Goal: Task Accomplishment & Management: Manage account settings

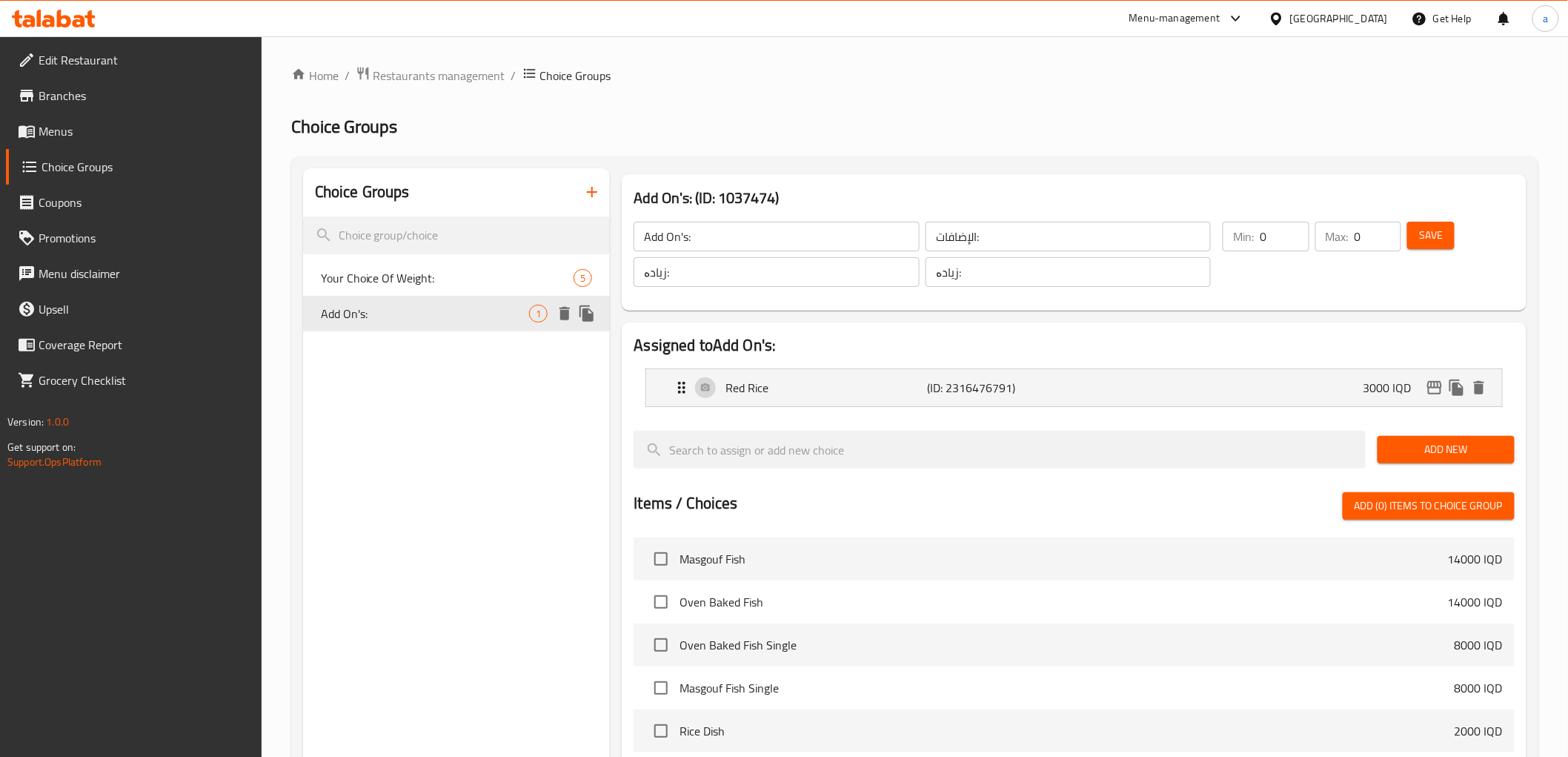
scroll to position [116, 0]
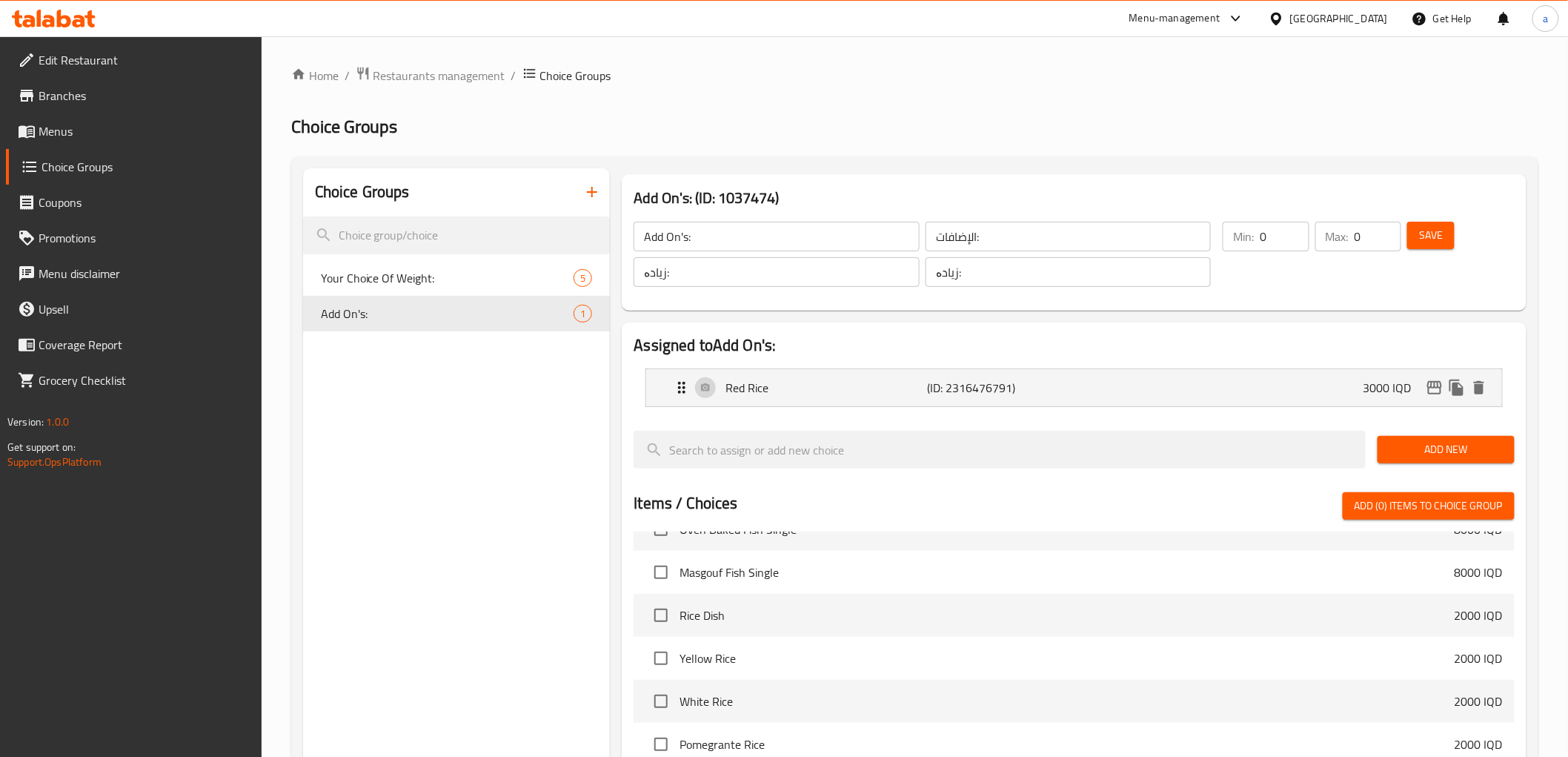
click at [71, 21] on icon at bounding box center [64, 18] width 14 height 17
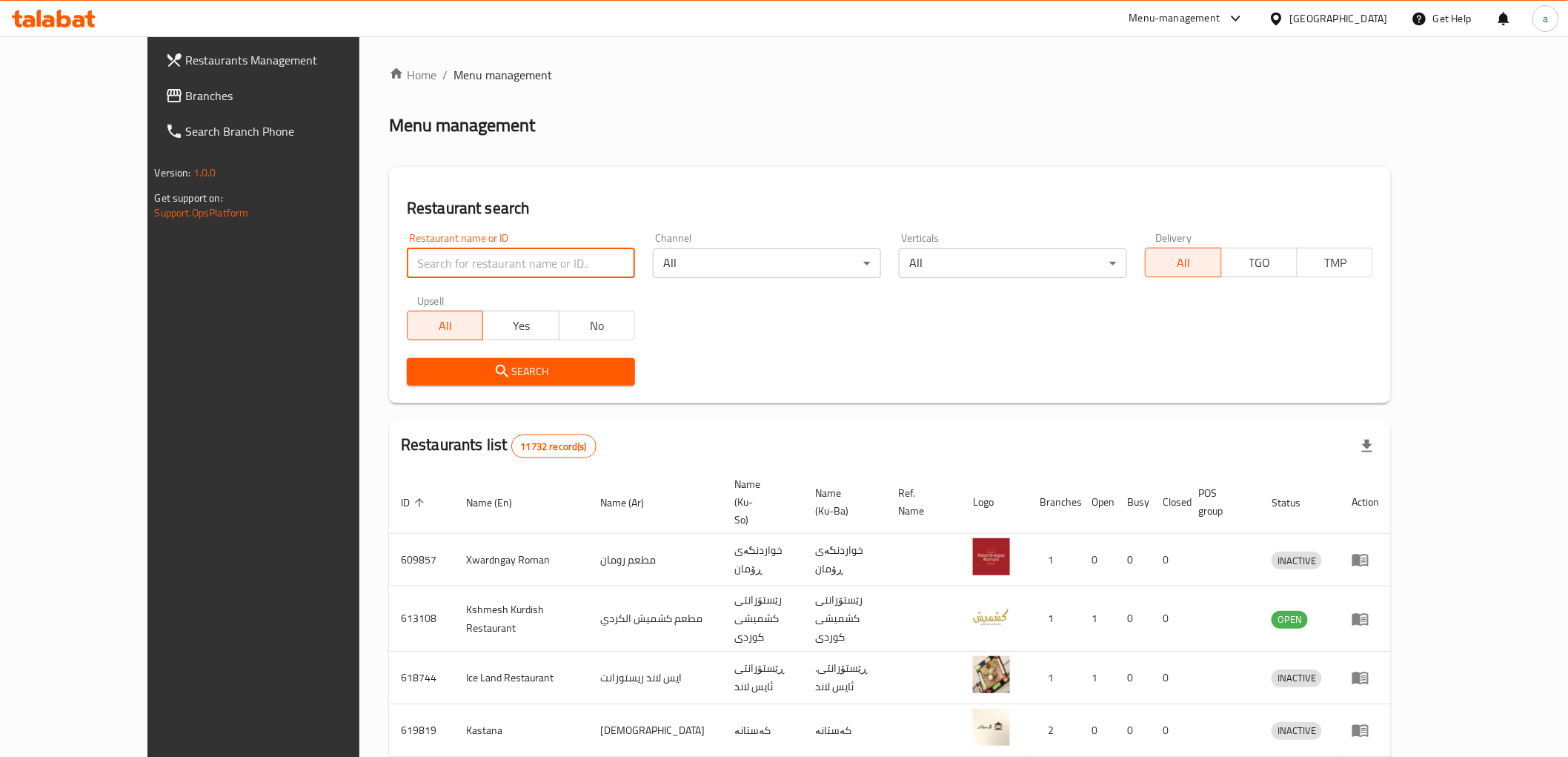
click at [407, 261] on input "search" at bounding box center [520, 264] width 228 height 30
paste input "672179"
type input "672179"
click button "Search" at bounding box center [520, 371] width 228 height 27
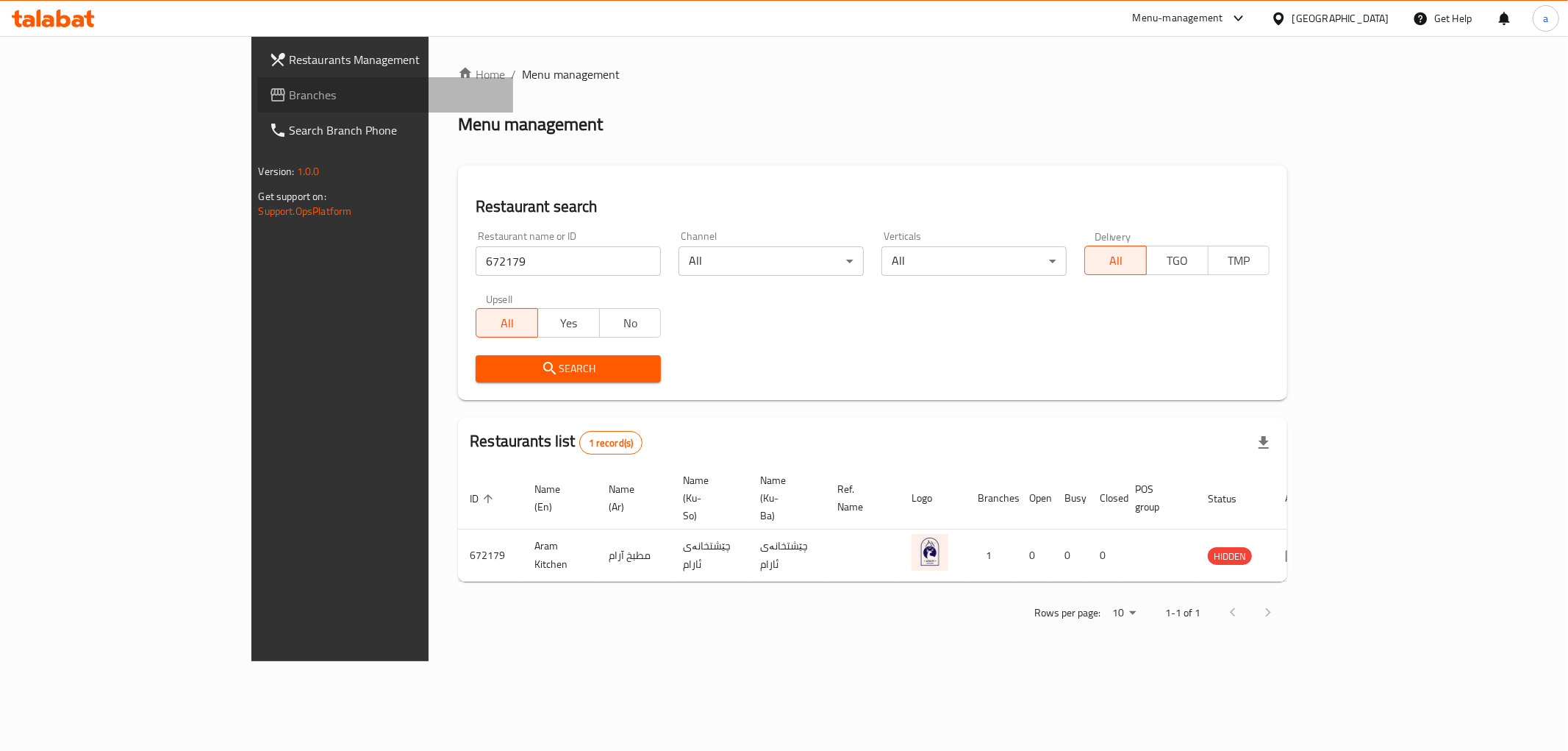
click at [290, 98] on span "Branches" at bounding box center [395, 94] width 212 height 17
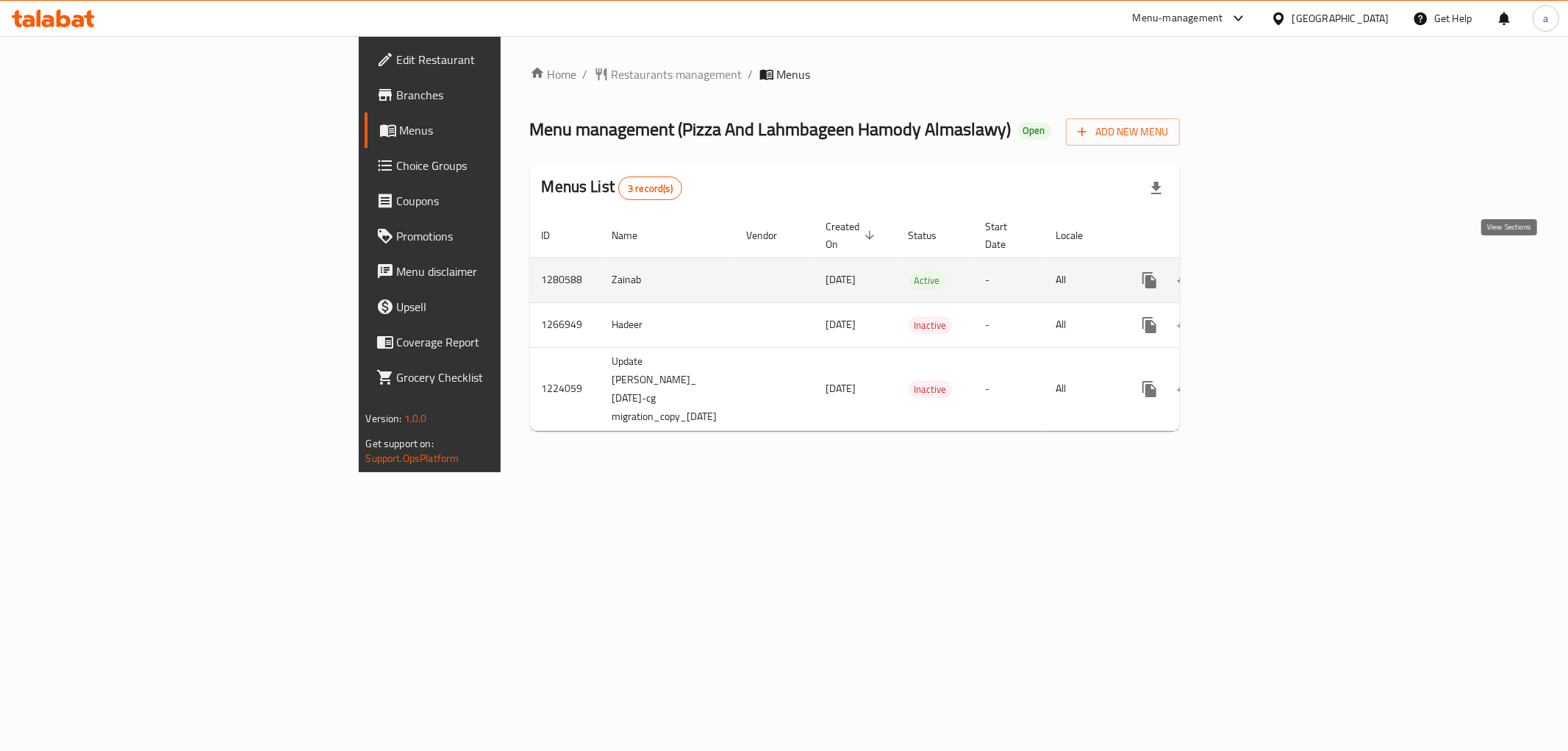
click at [1264, 272] on icon "enhanced table" at bounding box center [1255, 280] width 17 height 17
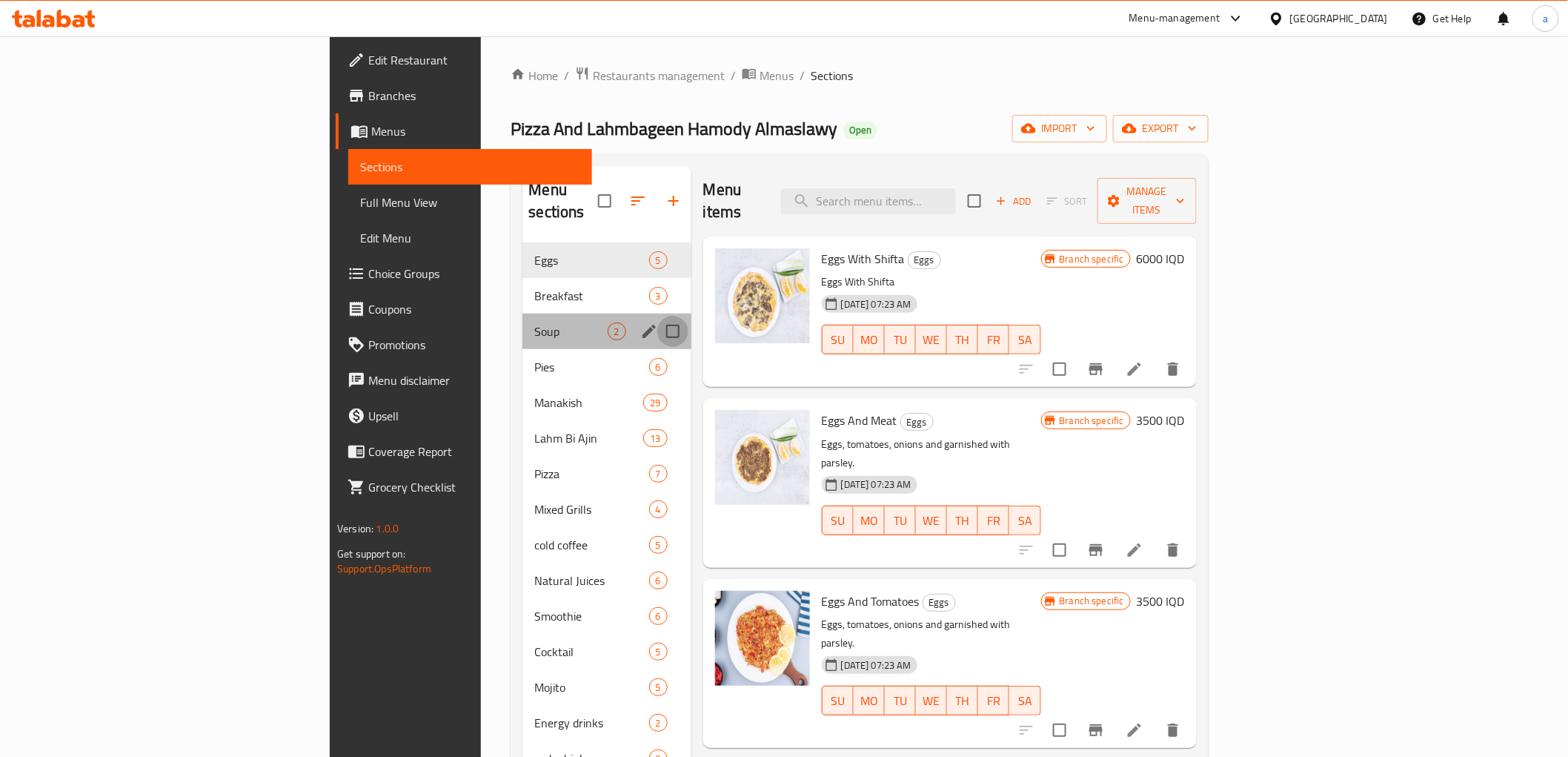
click at [657, 316] on input "Menu sections" at bounding box center [672, 331] width 31 height 31
checkbox input "true"
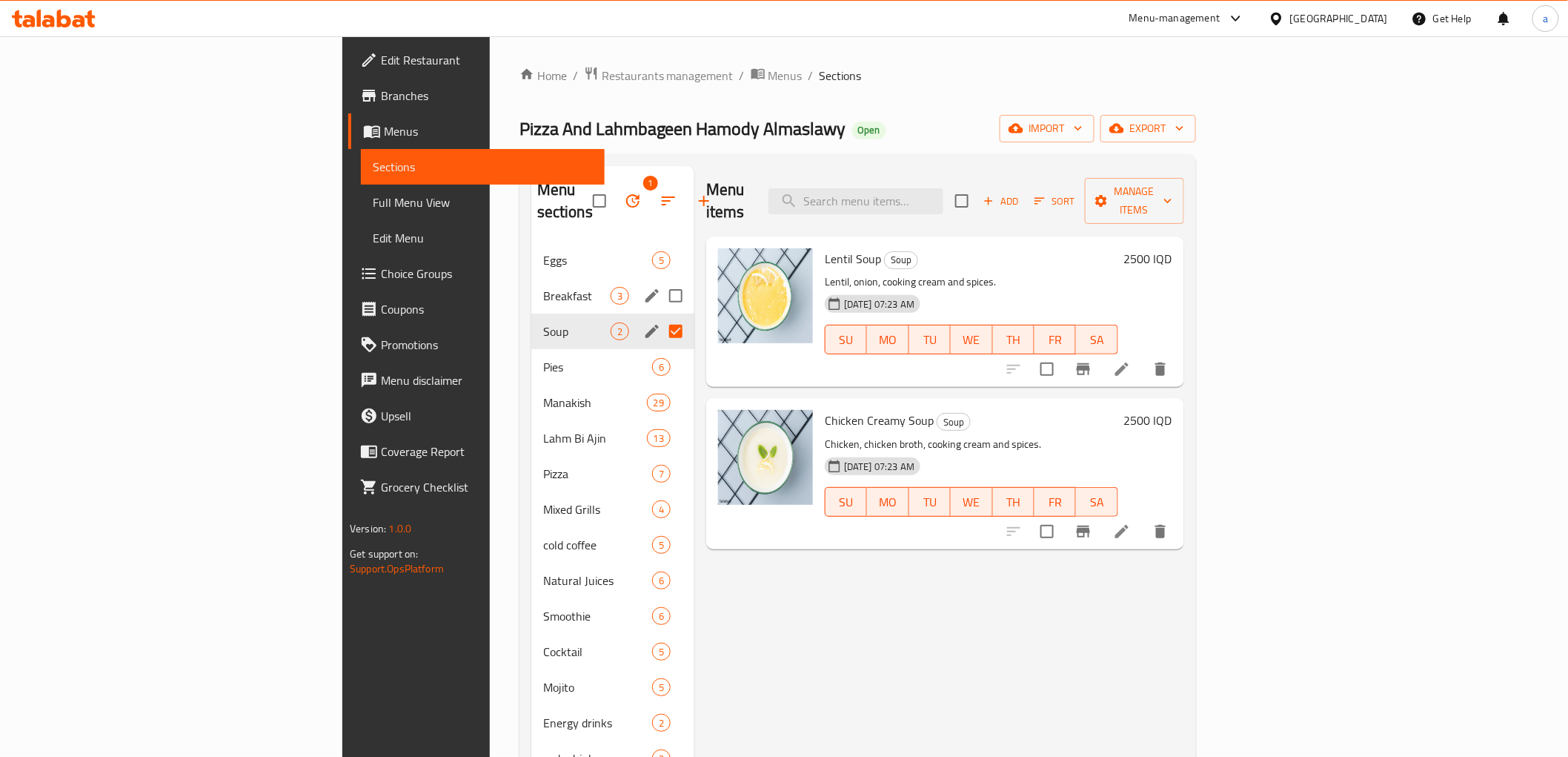
click at [660, 280] on input "Menu sections" at bounding box center [675, 295] width 31 height 31
checkbox input "true"
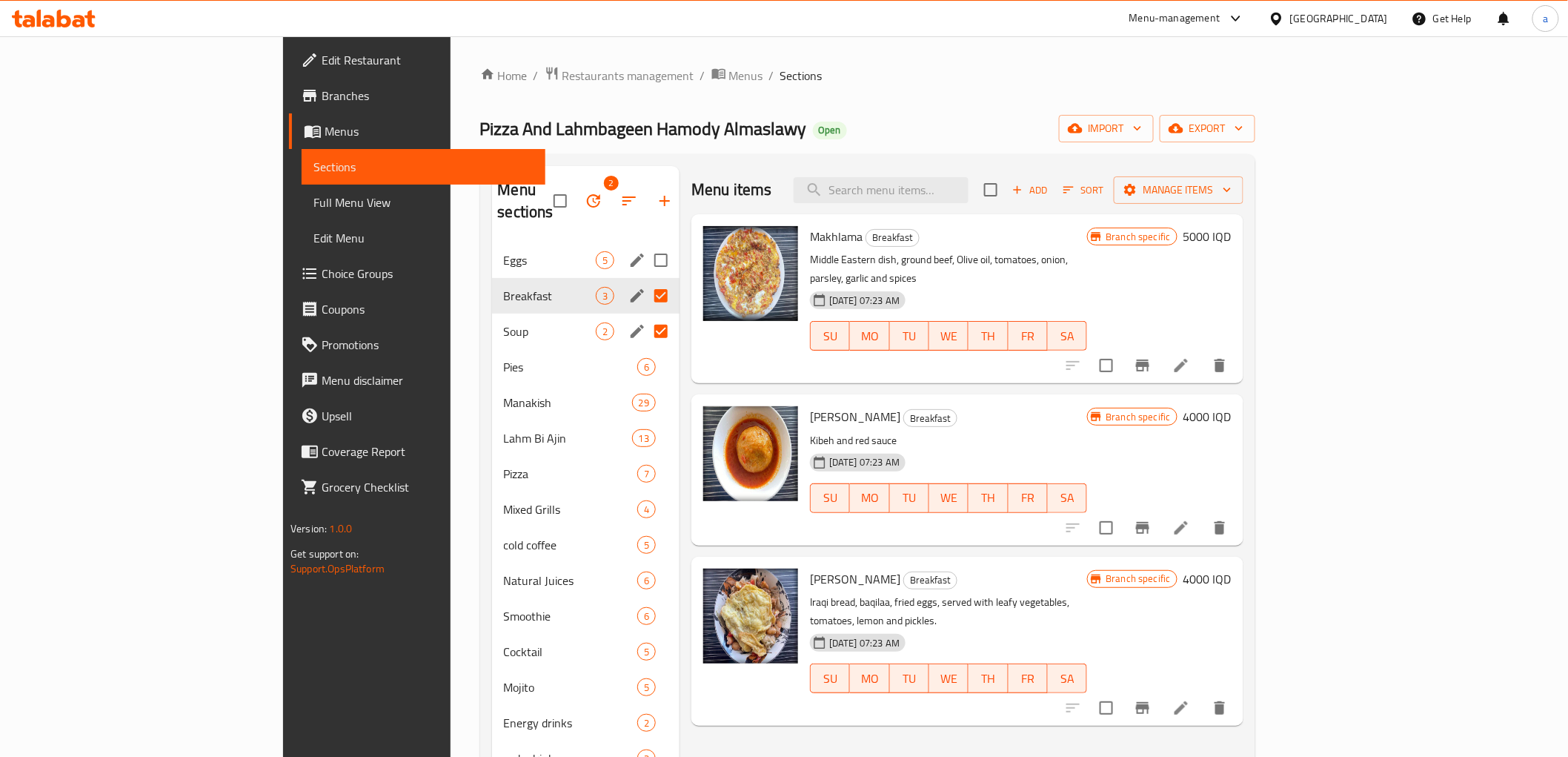
click at [645, 245] on input "Menu sections" at bounding box center [660, 260] width 31 height 31
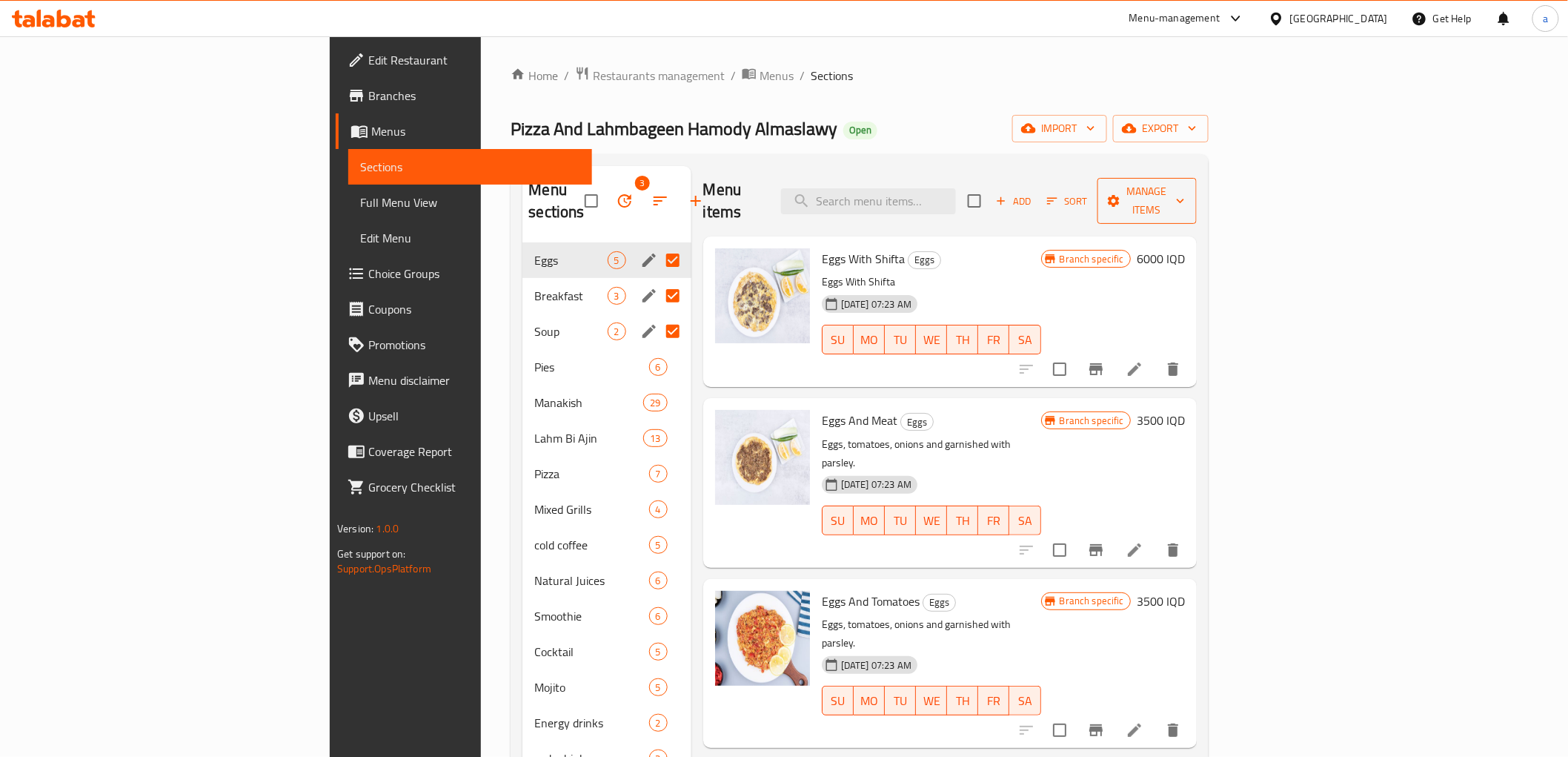
click at [1185, 186] on span "Manage items" at bounding box center [1146, 200] width 76 height 37
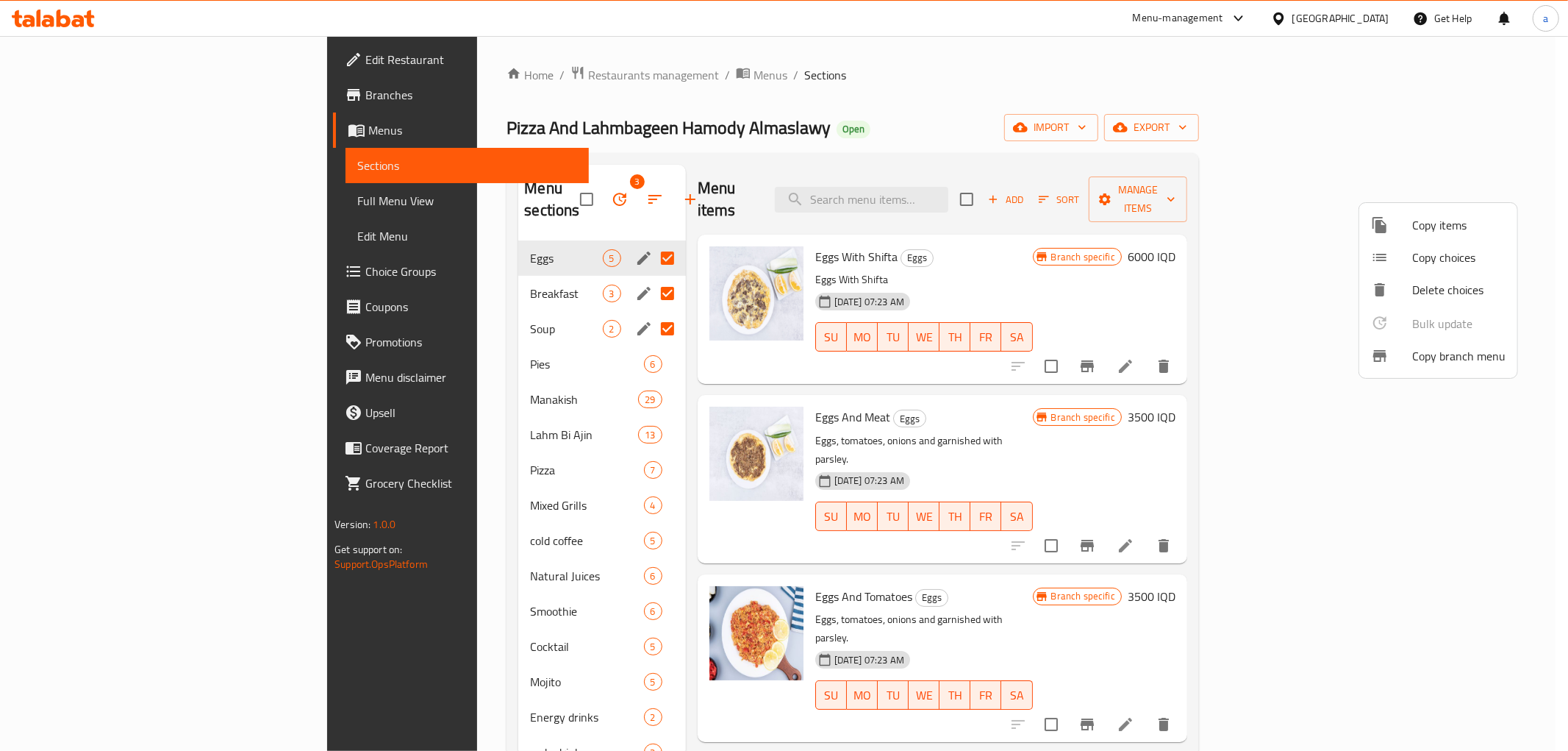
click at [523, 187] on div at bounding box center [784, 376] width 1568 height 751
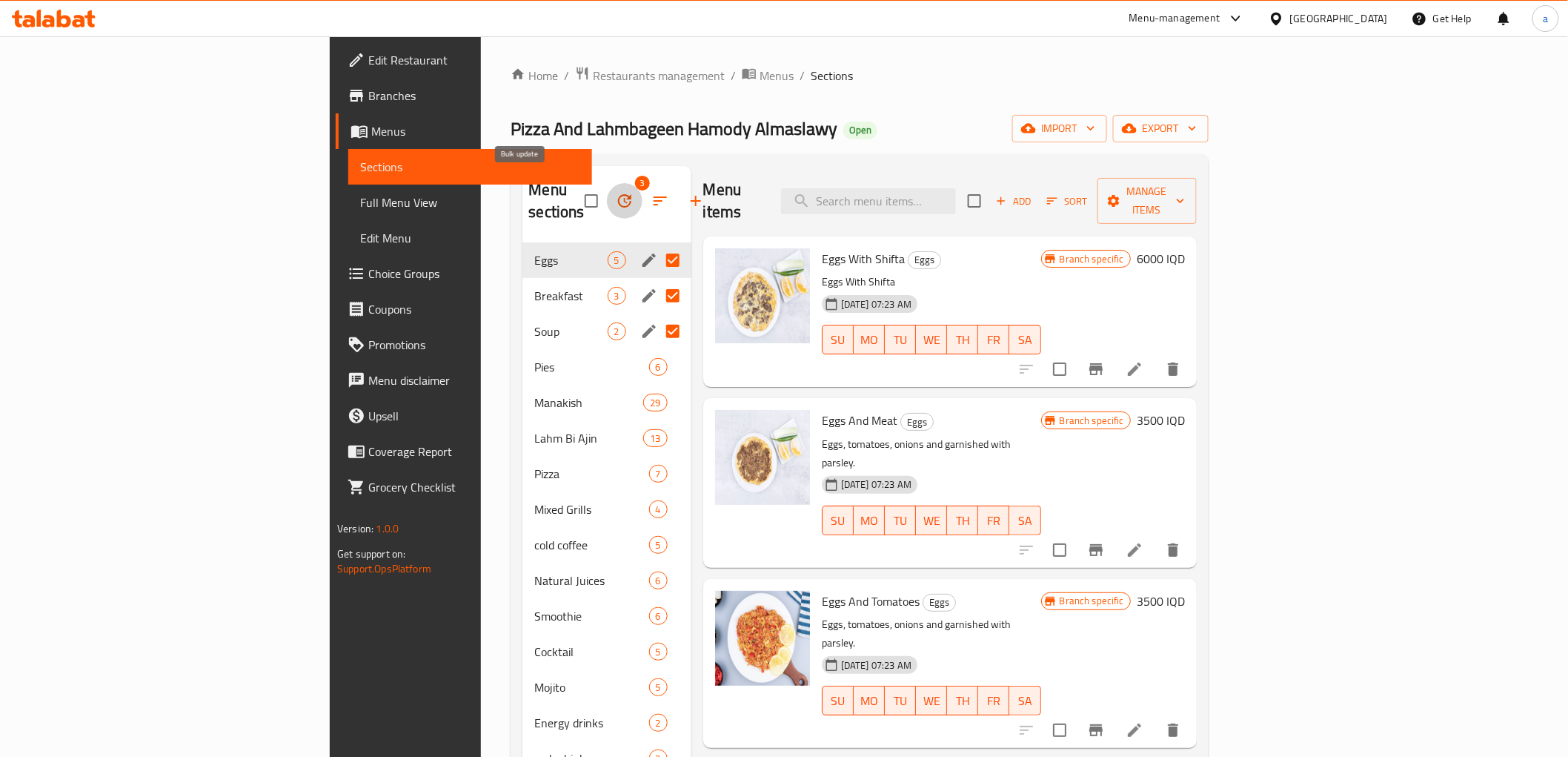
click at [616, 192] on icon "button" at bounding box center [624, 200] width 17 height 17
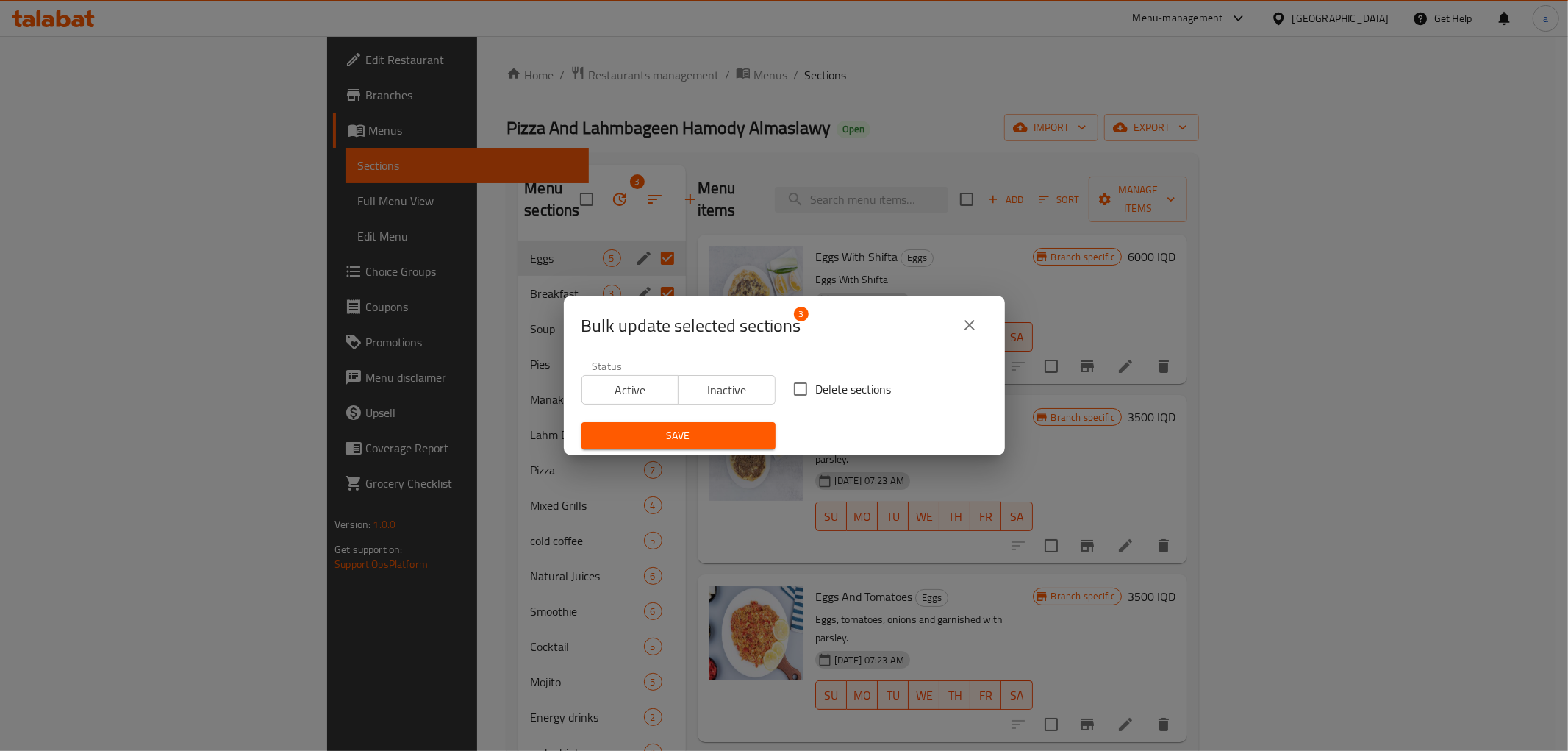
click at [961, 328] on icon "close" at bounding box center [969, 324] width 17 height 17
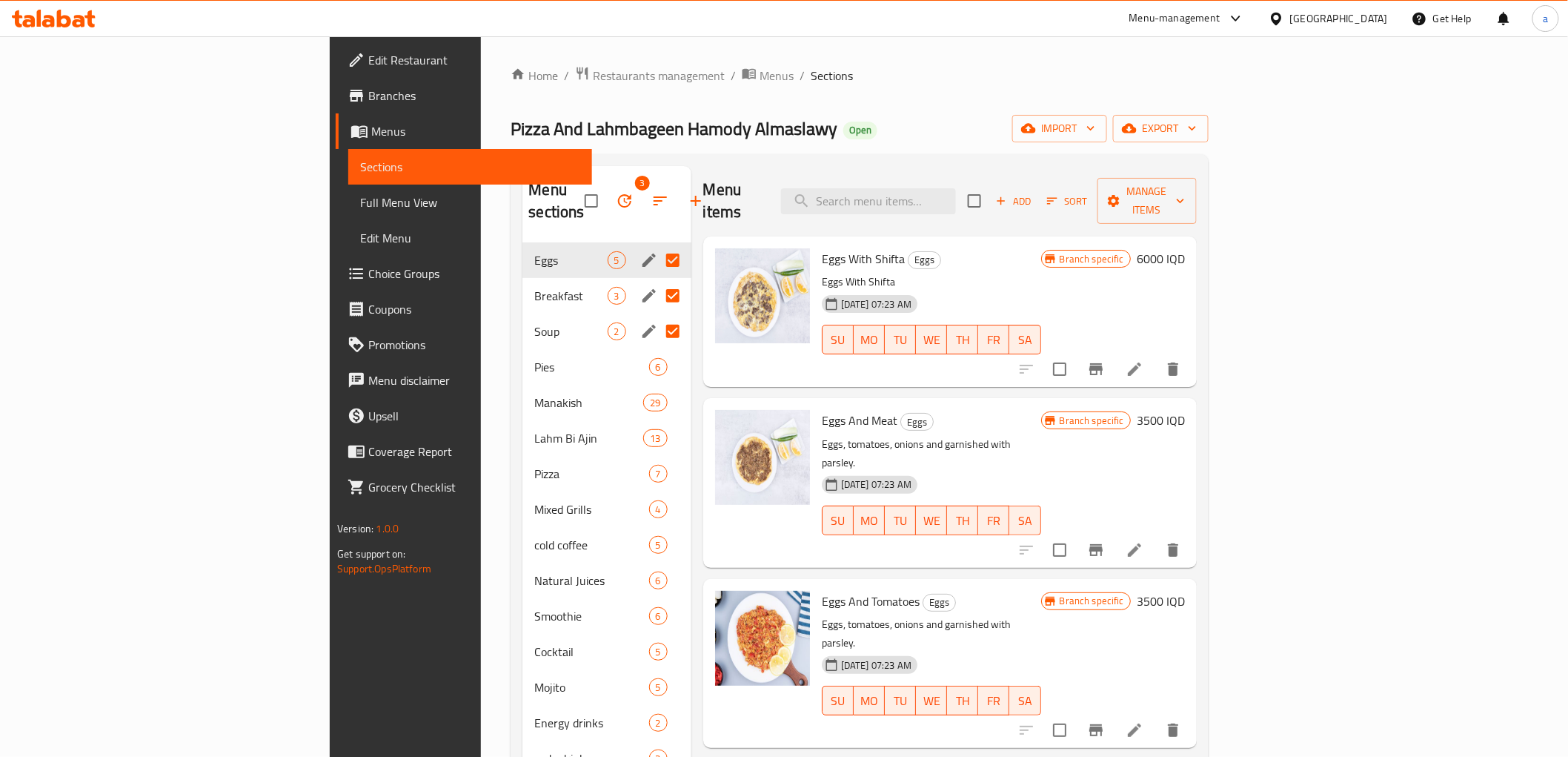
click at [657, 245] on input "Menu sections" at bounding box center [672, 260] width 31 height 31
checkbox input "false"
click at [657, 280] on input "Menu sections" at bounding box center [672, 295] width 31 height 31
checkbox input "false"
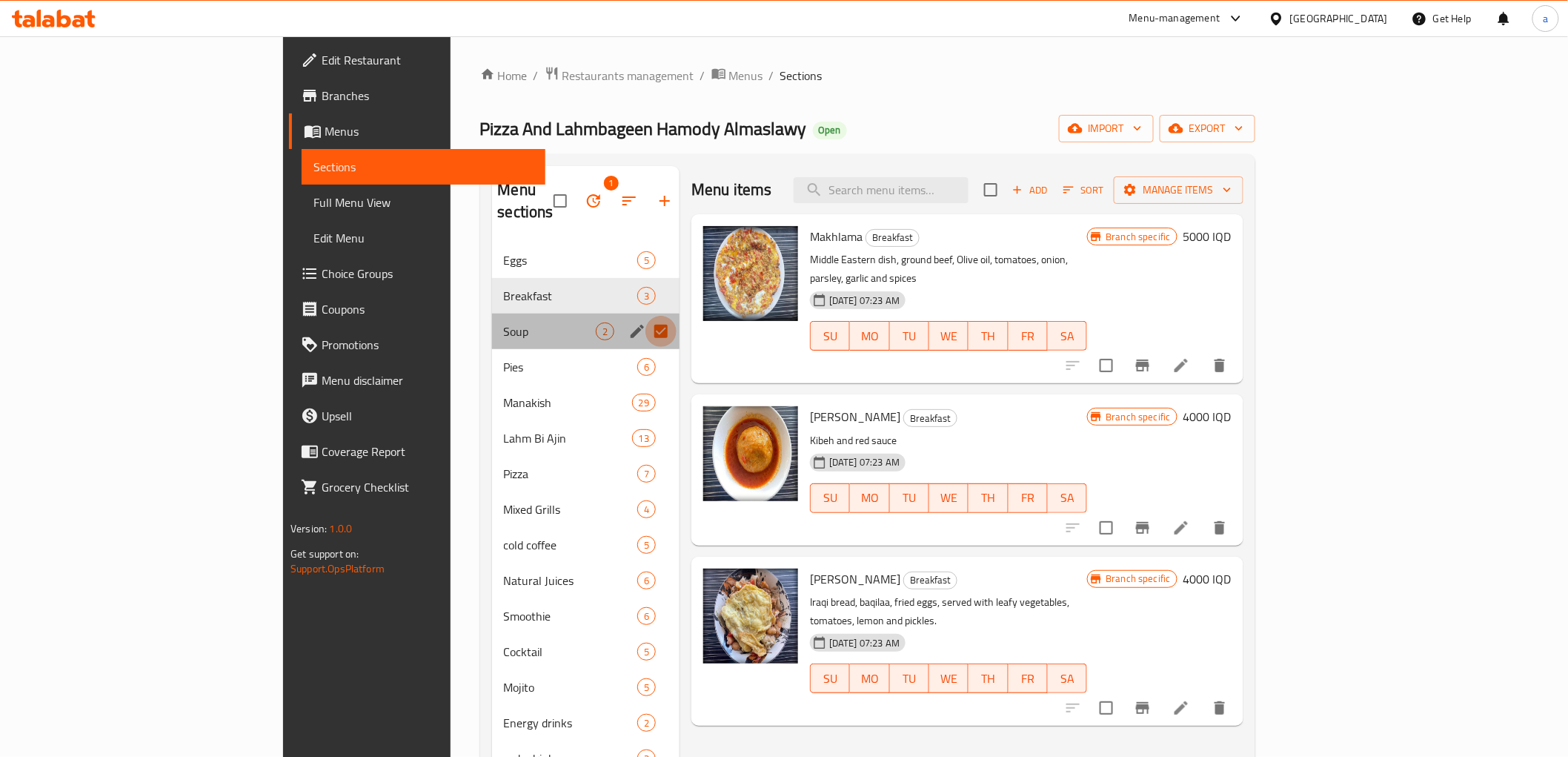
click at [645, 316] on input "Menu sections" at bounding box center [660, 331] width 31 height 31
checkbox input "false"
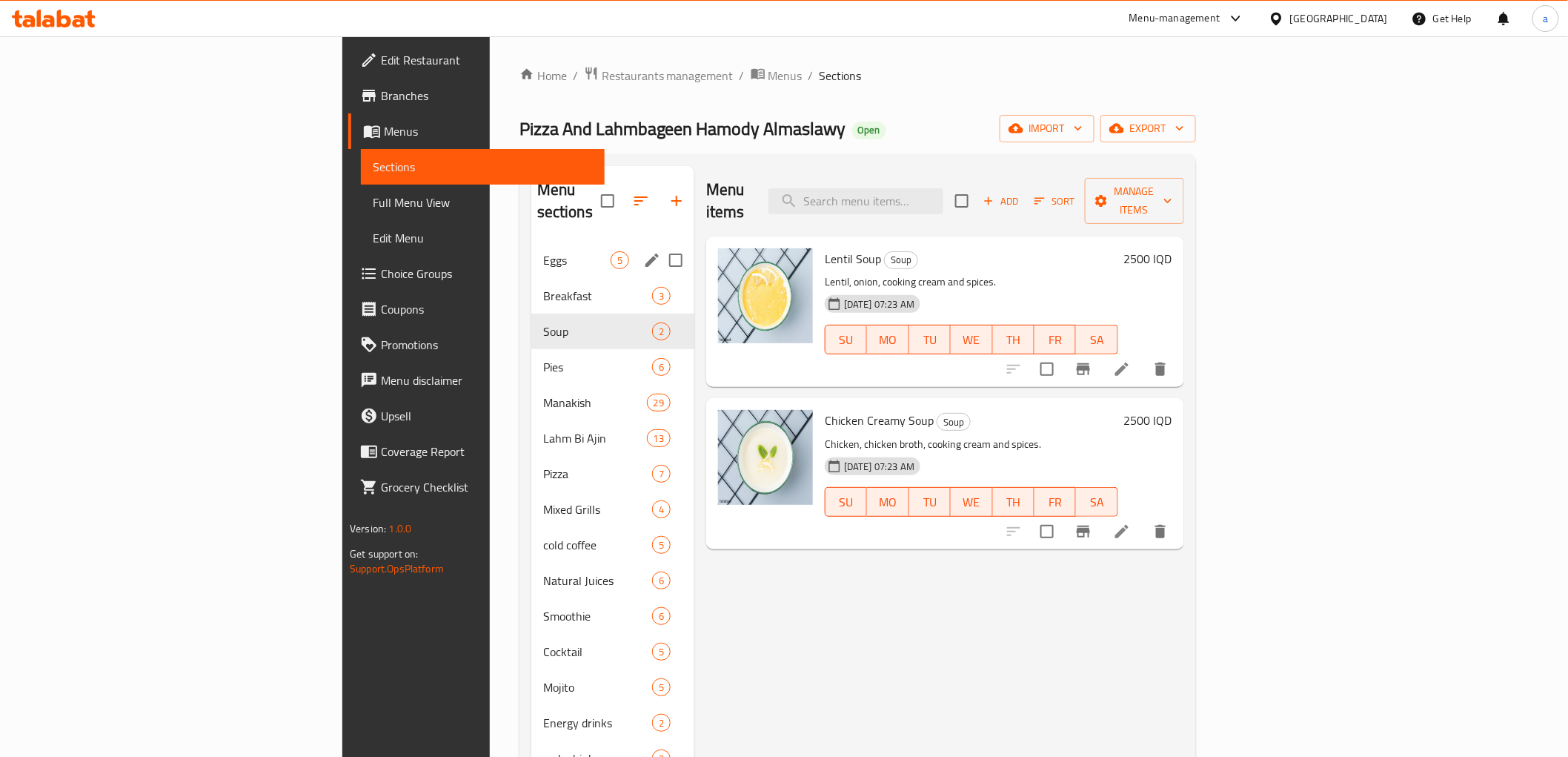
click at [660, 245] on input "Menu sections" at bounding box center [675, 260] width 31 height 31
checkbox input "true"
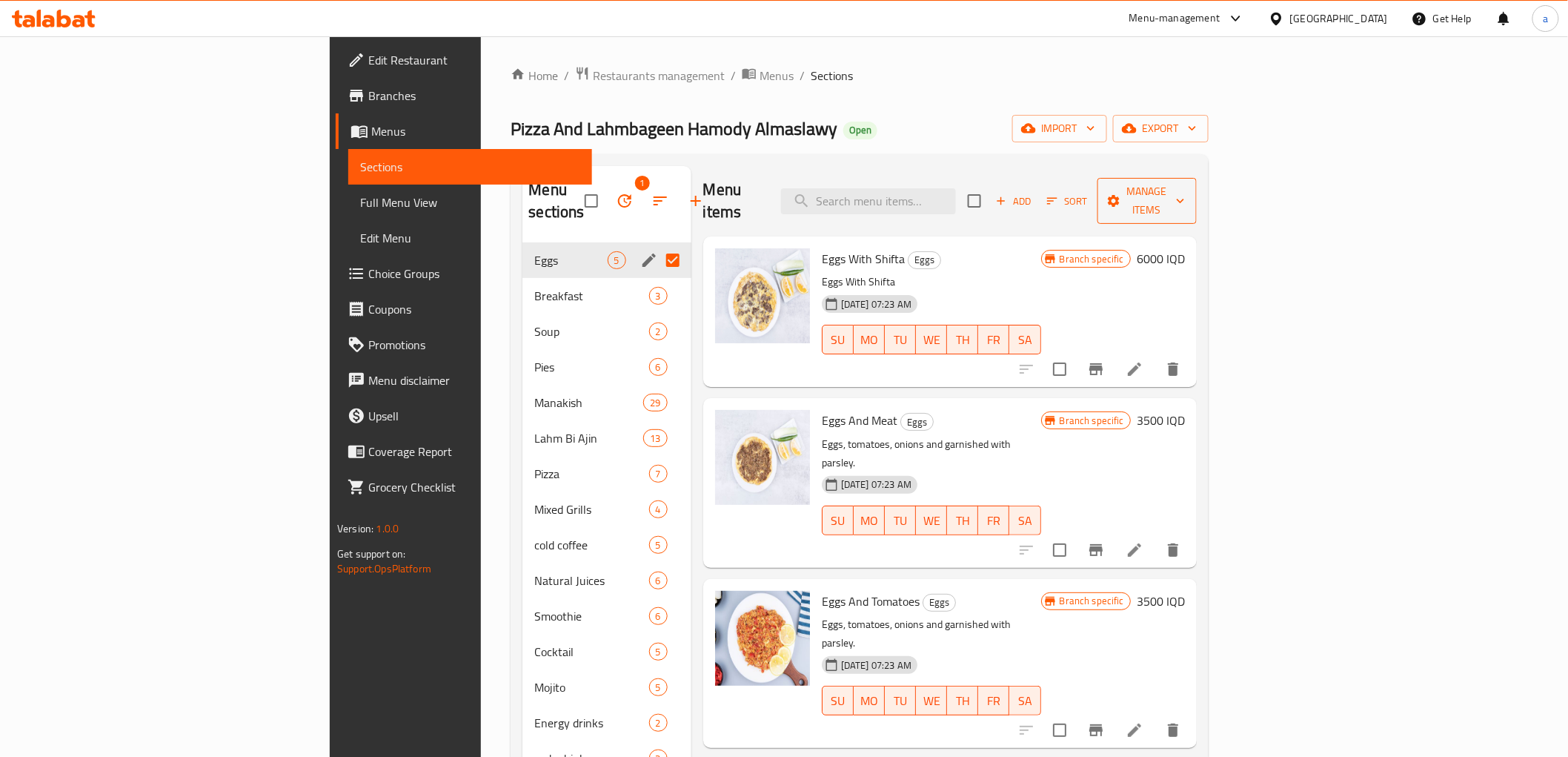
click at [1185, 188] on span "Manage items" at bounding box center [1146, 200] width 76 height 37
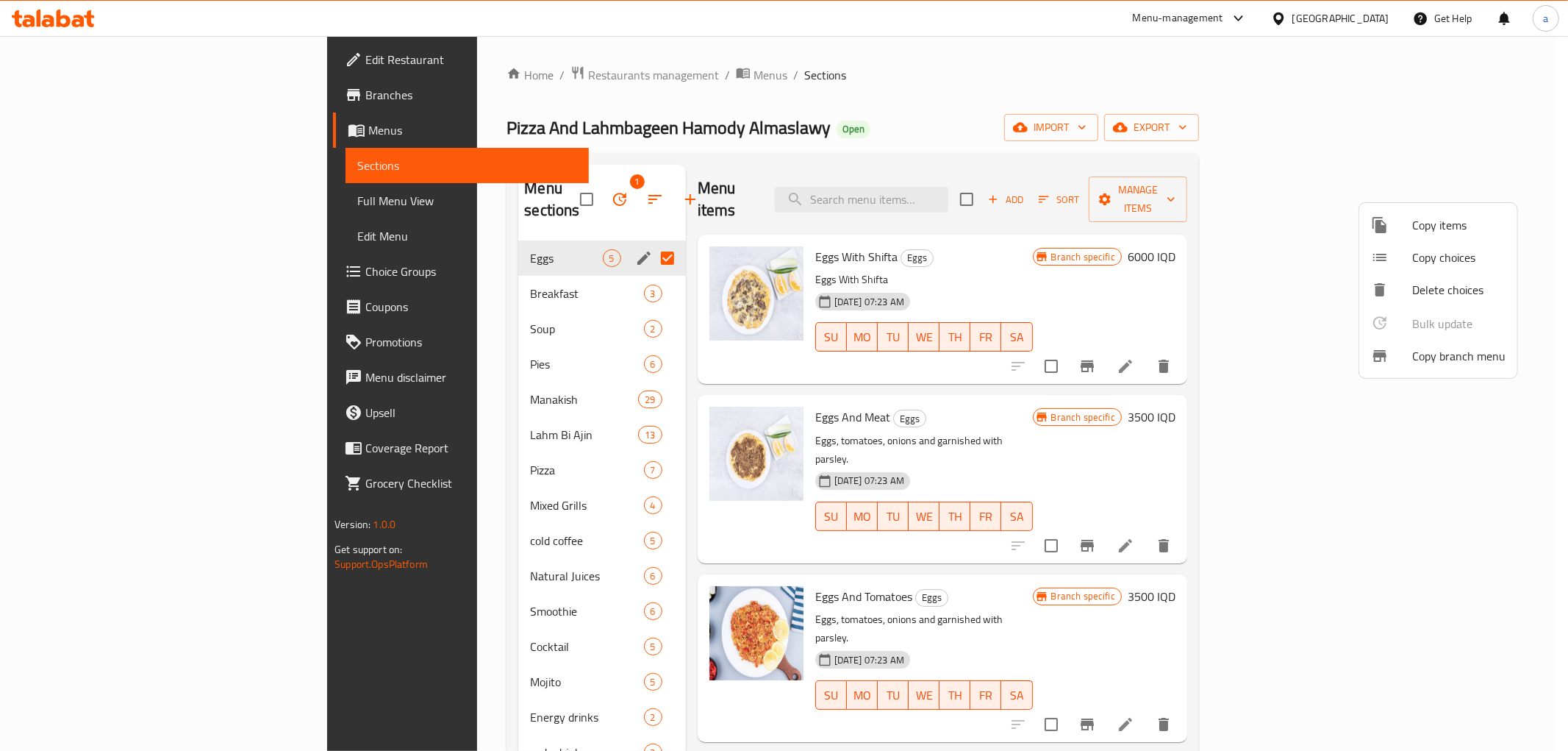
click at [584, 239] on div at bounding box center [784, 376] width 1568 height 751
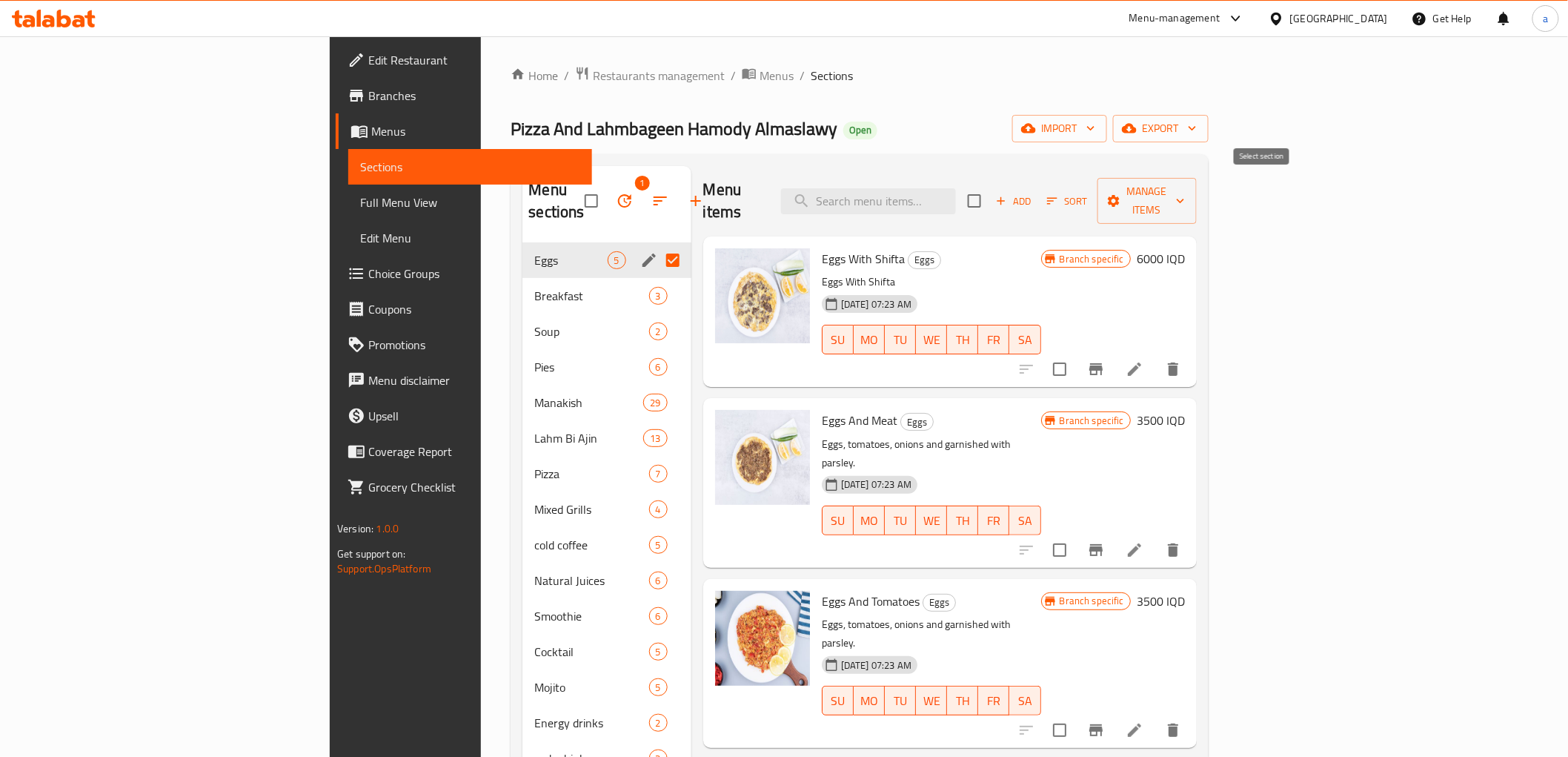
click at [990, 186] on input "checkbox" at bounding box center [974, 200] width 31 height 31
checkbox input "true"
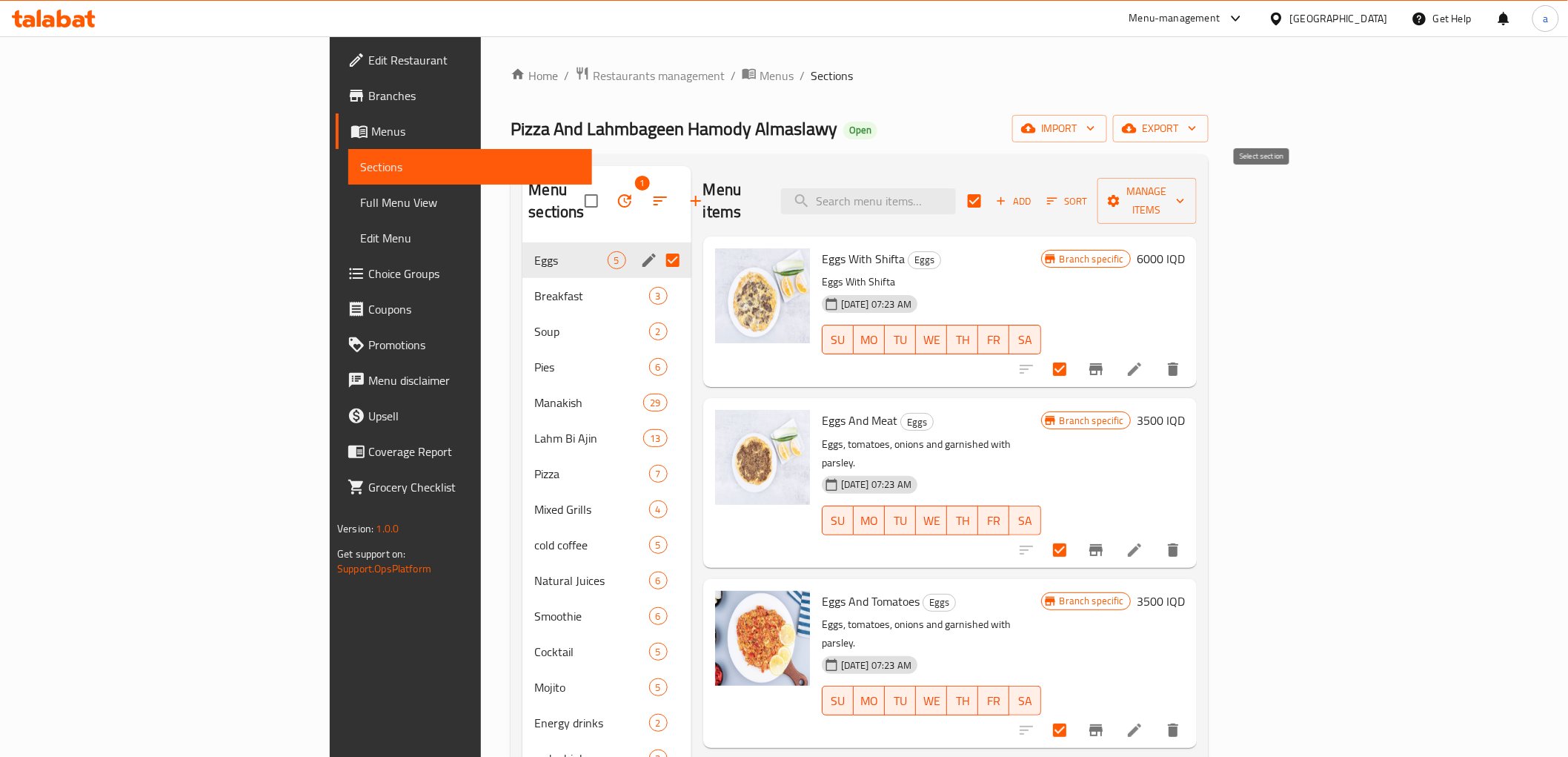
checkbox input "true"
click at [1185, 194] on span "Manage items" at bounding box center [1146, 200] width 76 height 37
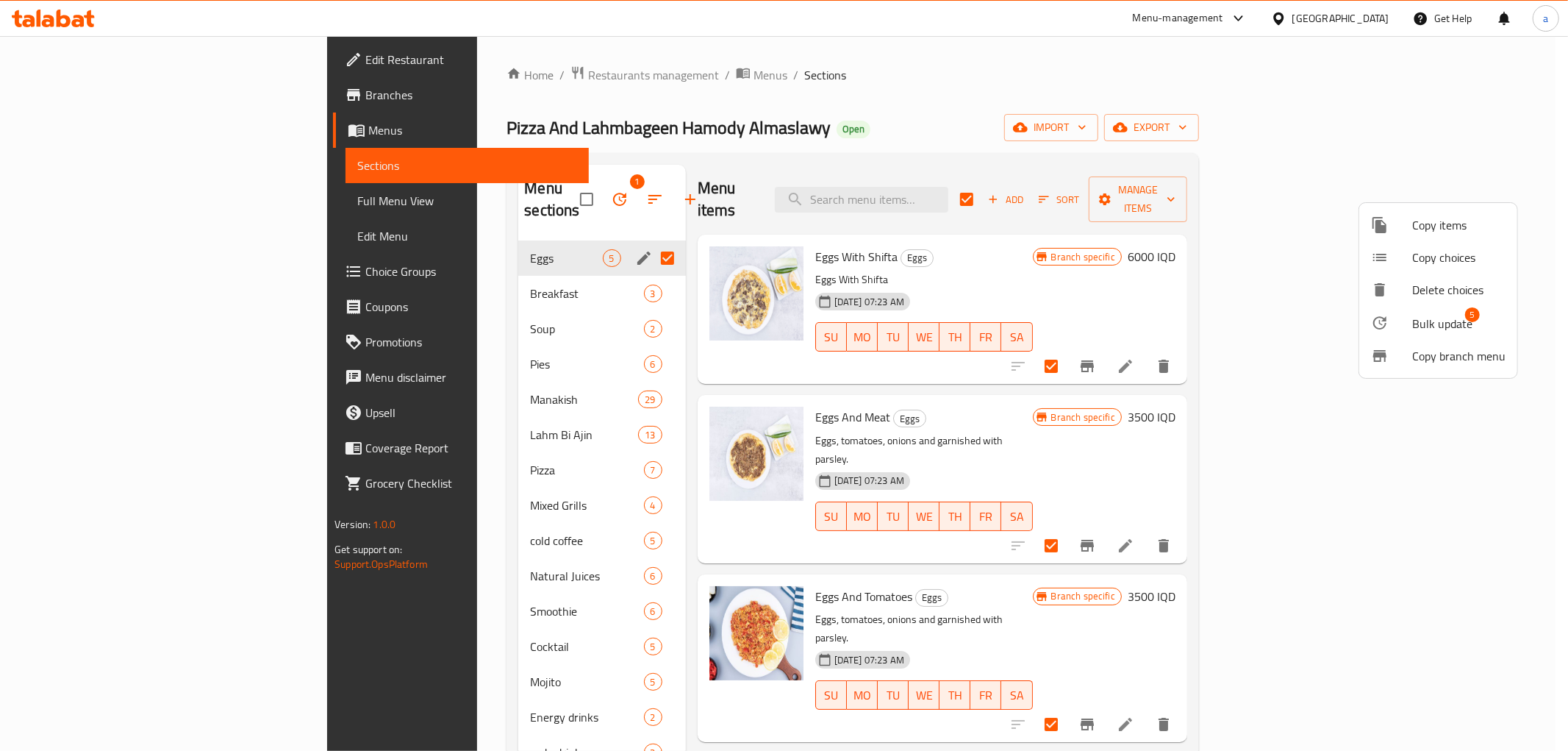
click at [1422, 321] on span "Bulk update" at bounding box center [1442, 323] width 60 height 17
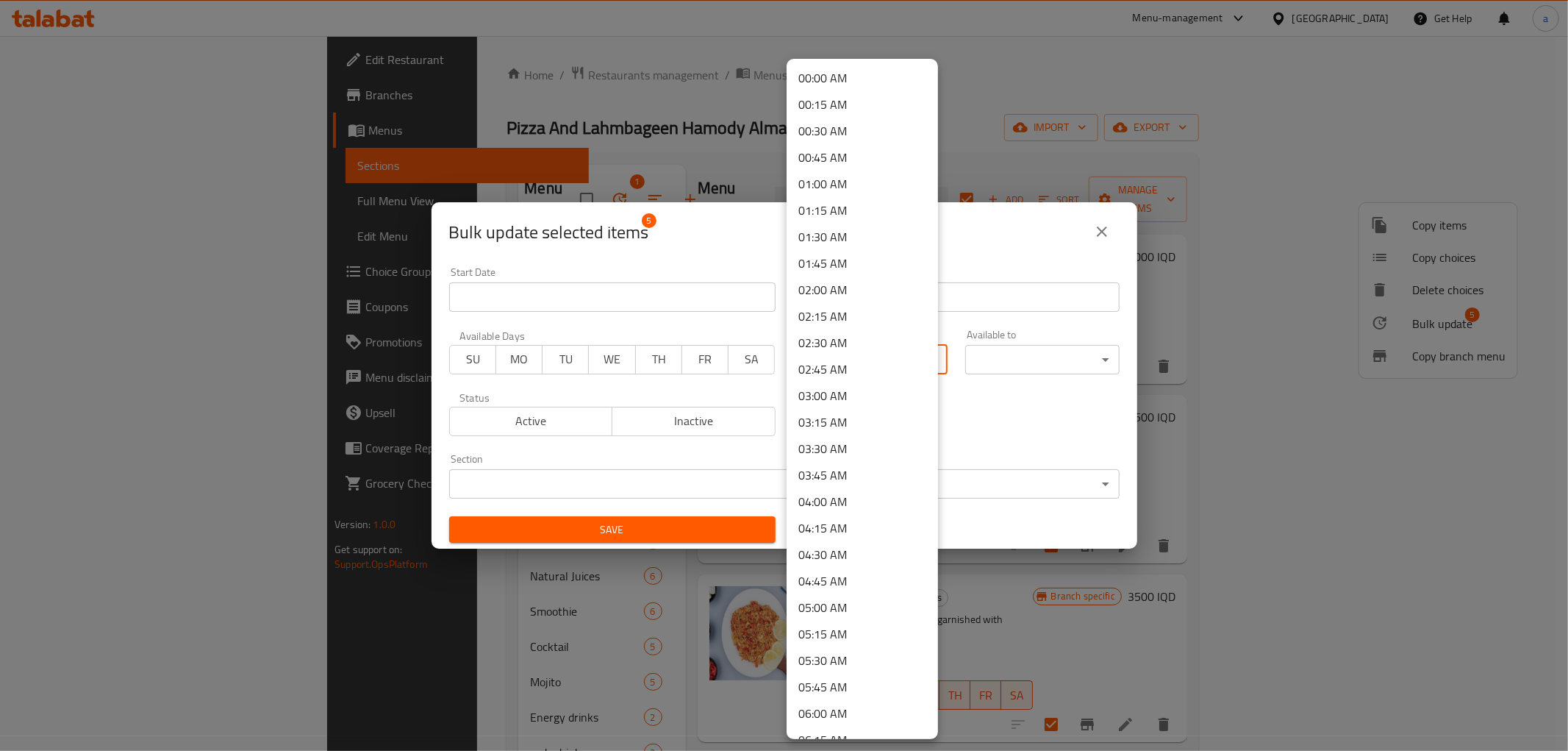
click at [855, 352] on body "​ Menu-management [GEOGRAPHIC_DATA] Get Help a Edit Restaurant Branches Menus S…" at bounding box center [784, 394] width 1568 height 715
click at [847, 700] on li "09:00 AM" at bounding box center [863, 705] width 152 height 26
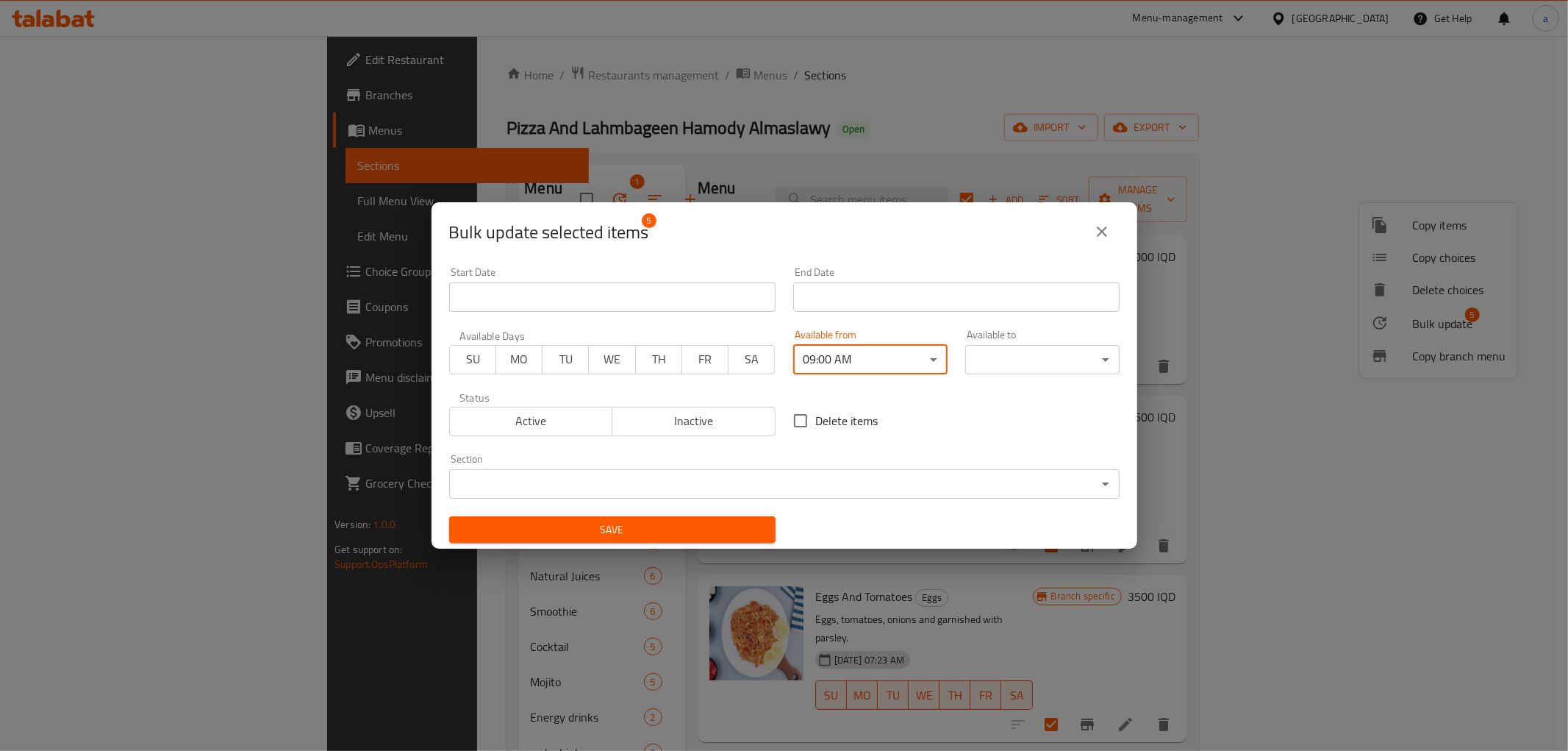
click at [1019, 357] on body "​ Menu-management [GEOGRAPHIC_DATA] Get Help a Edit Restaurant Branches Menus S…" at bounding box center [784, 394] width 1568 height 715
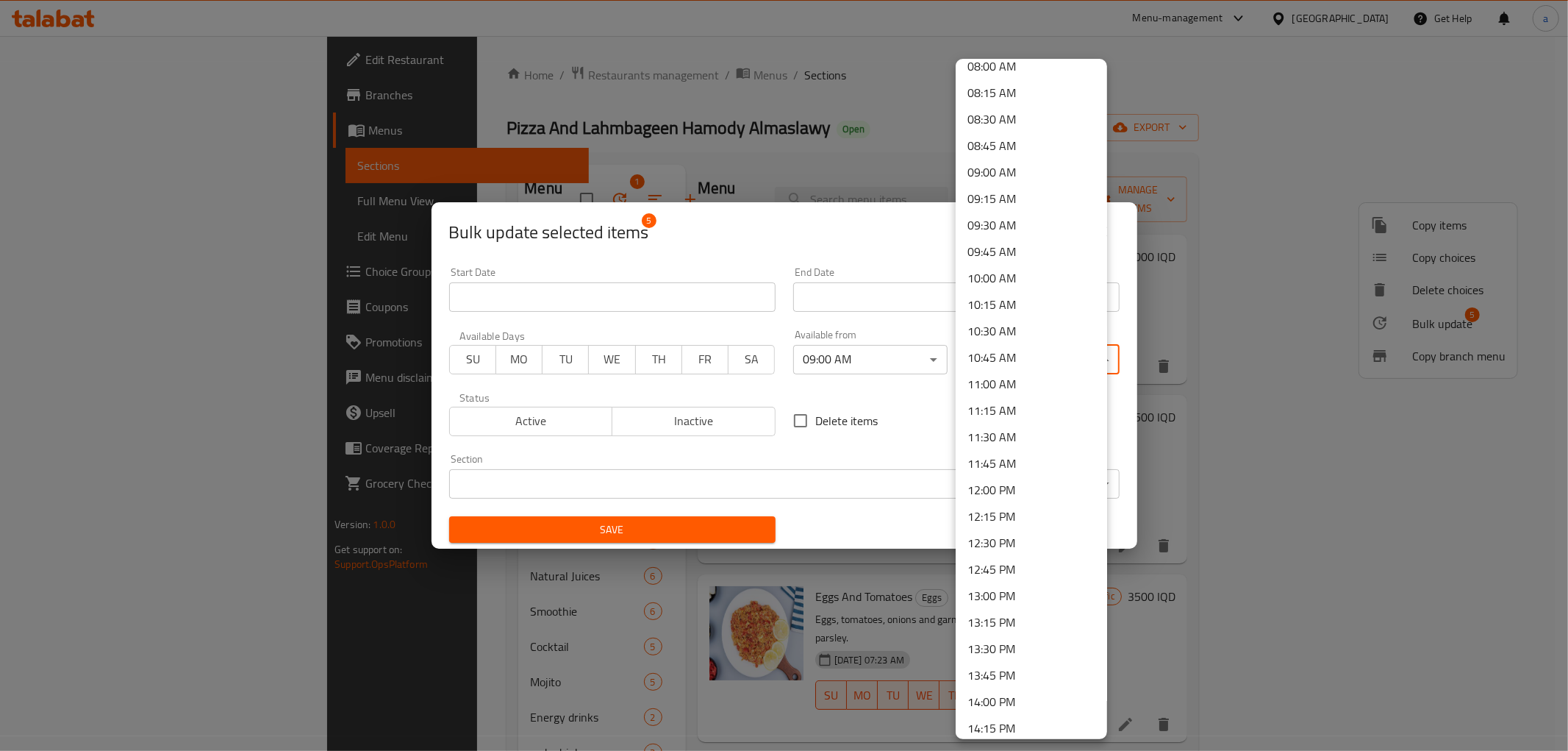
scroll to position [980, 0]
click at [1002, 466] on li "13:00 PM" at bounding box center [1032, 475] width 152 height 26
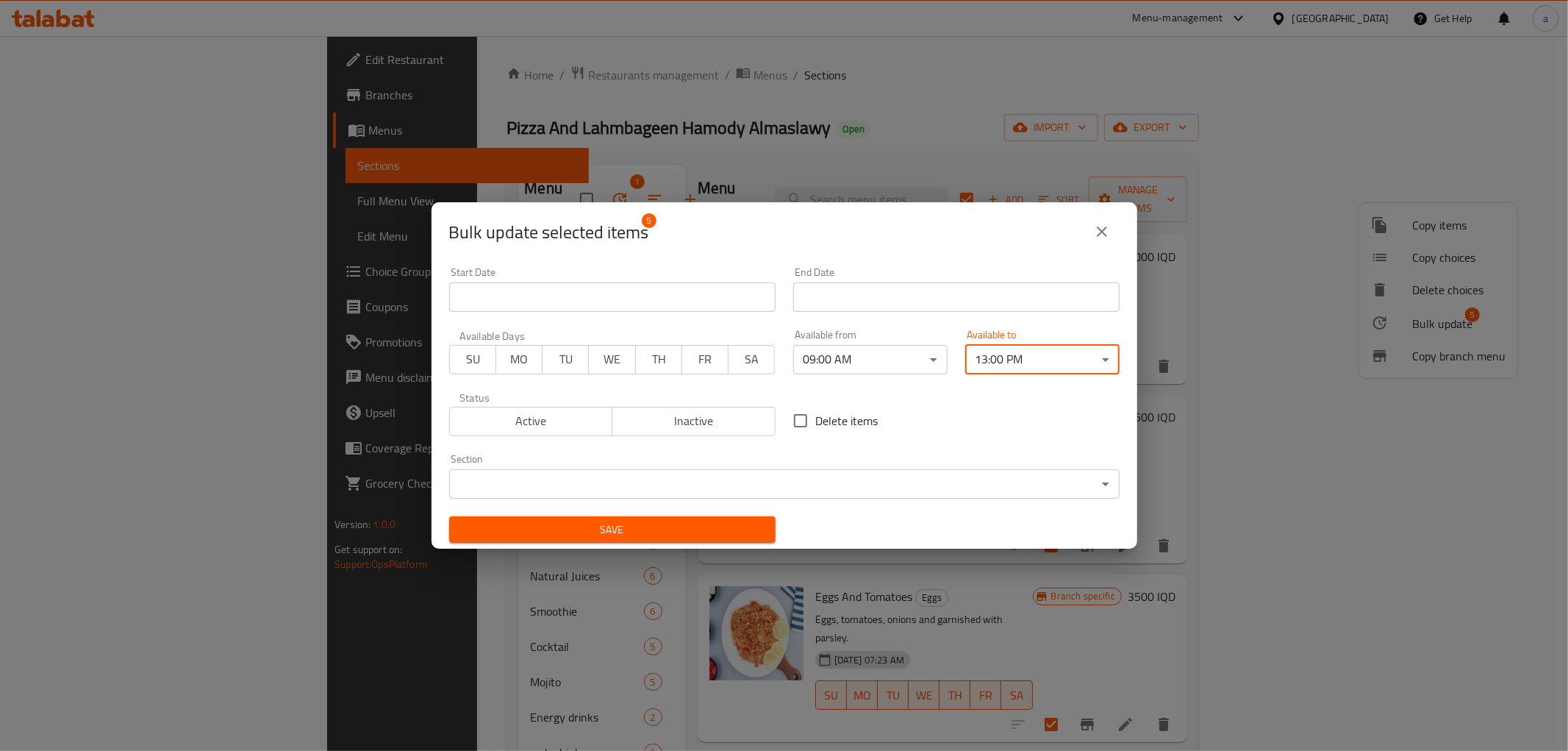
click at [673, 531] on span "Save" at bounding box center [612, 530] width 303 height 18
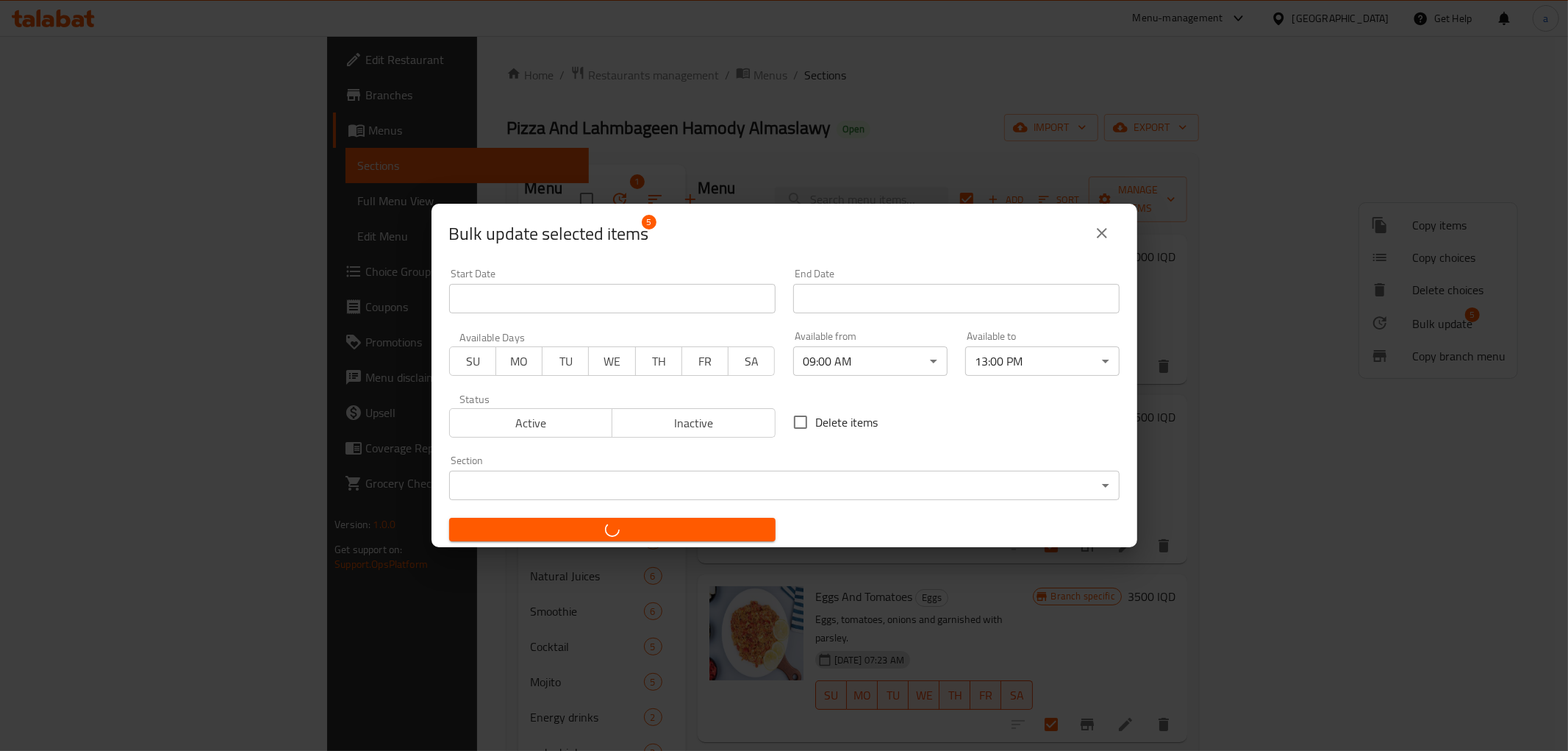
checkbox input "false"
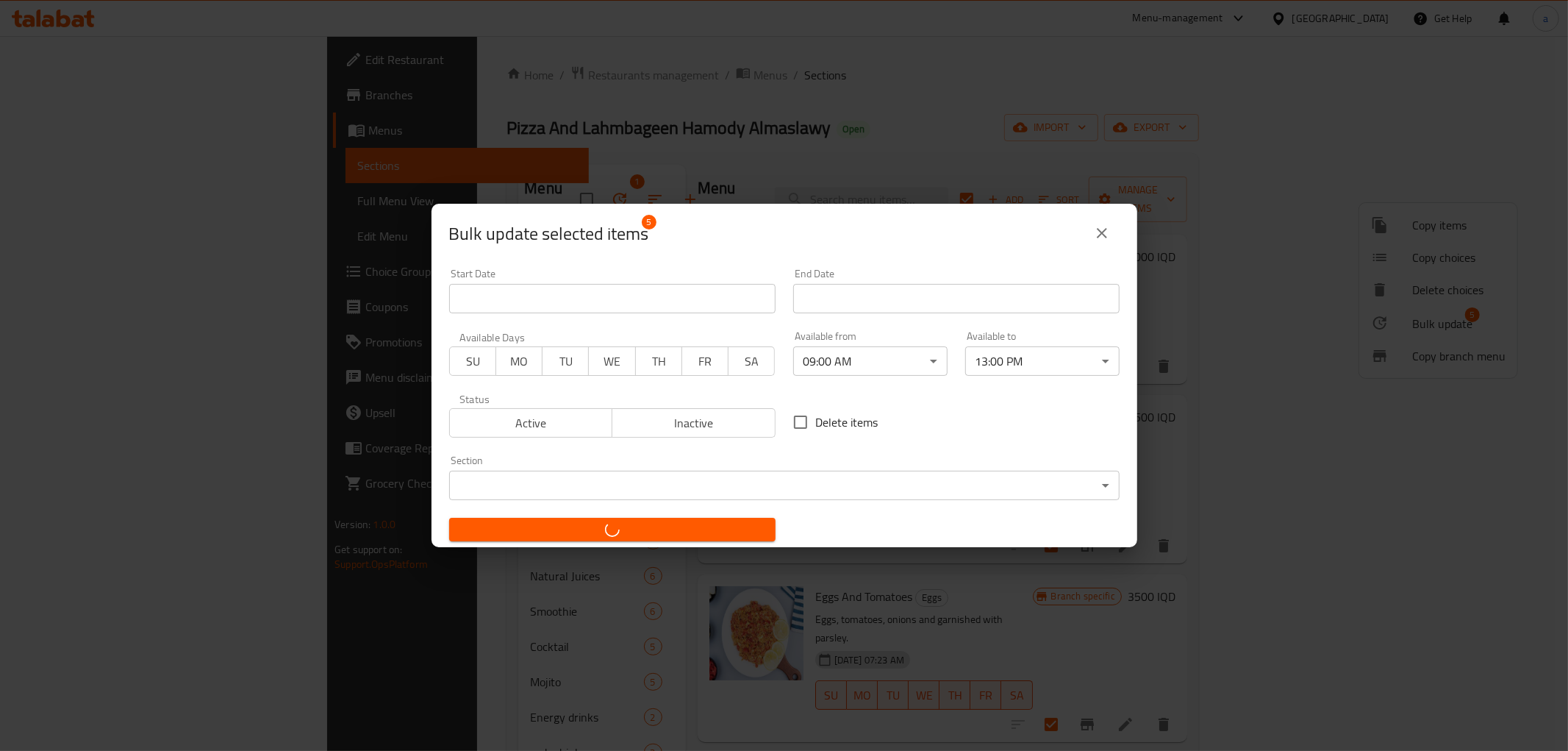
checkbox input "false"
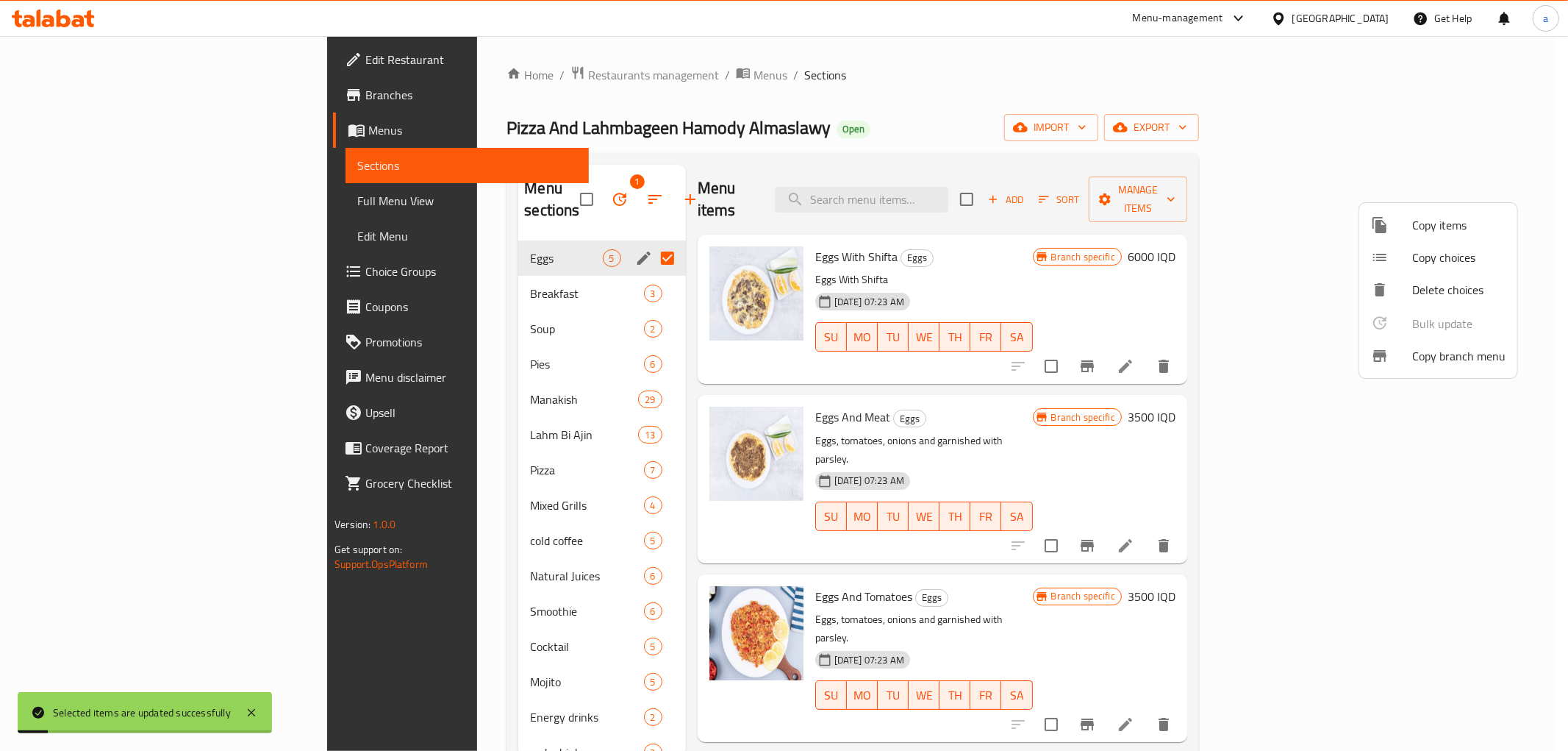
click at [584, 233] on div at bounding box center [784, 376] width 1568 height 751
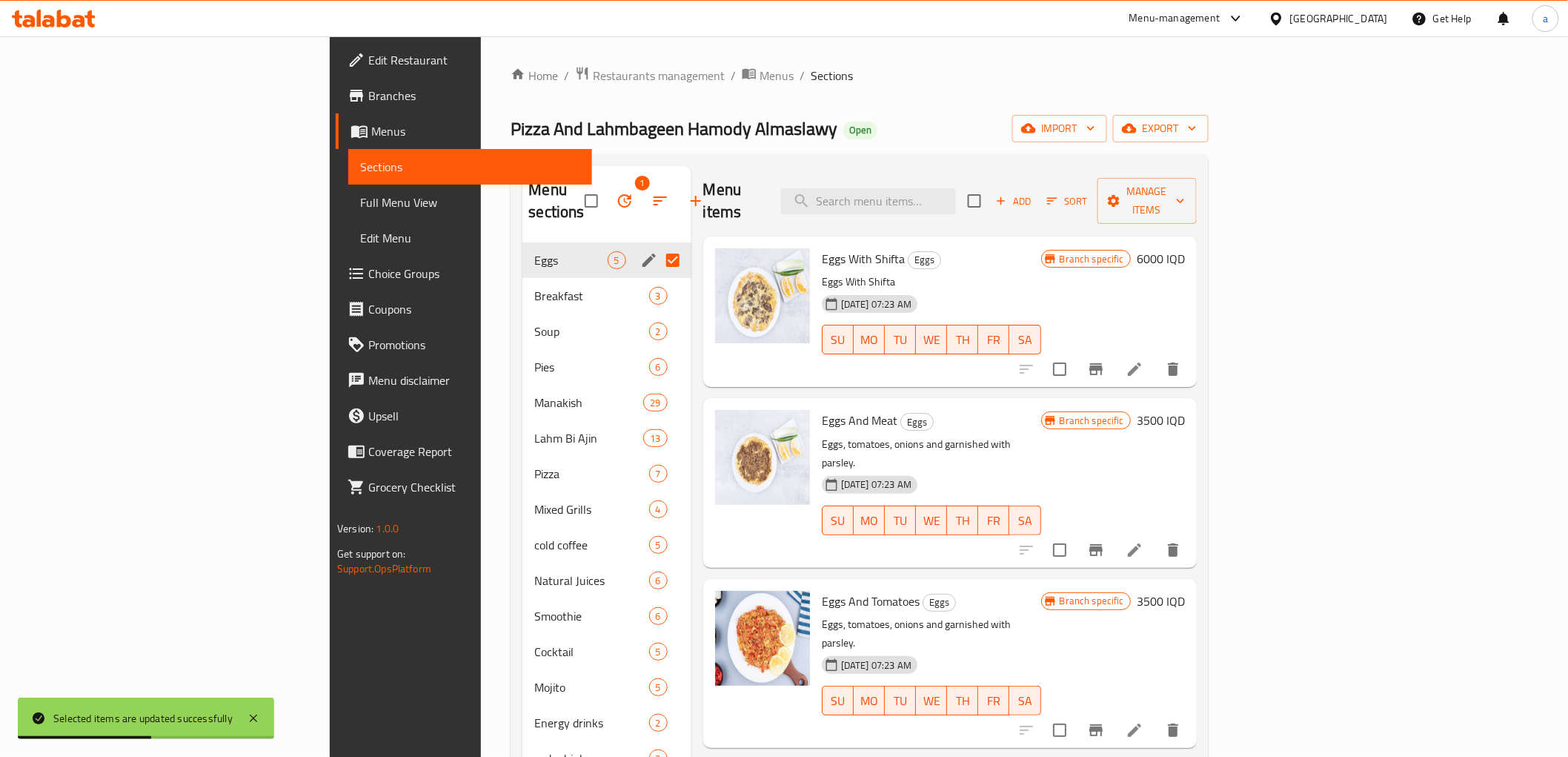
click at [657, 245] on input "Menu sections" at bounding box center [672, 260] width 31 height 31
checkbox input "false"
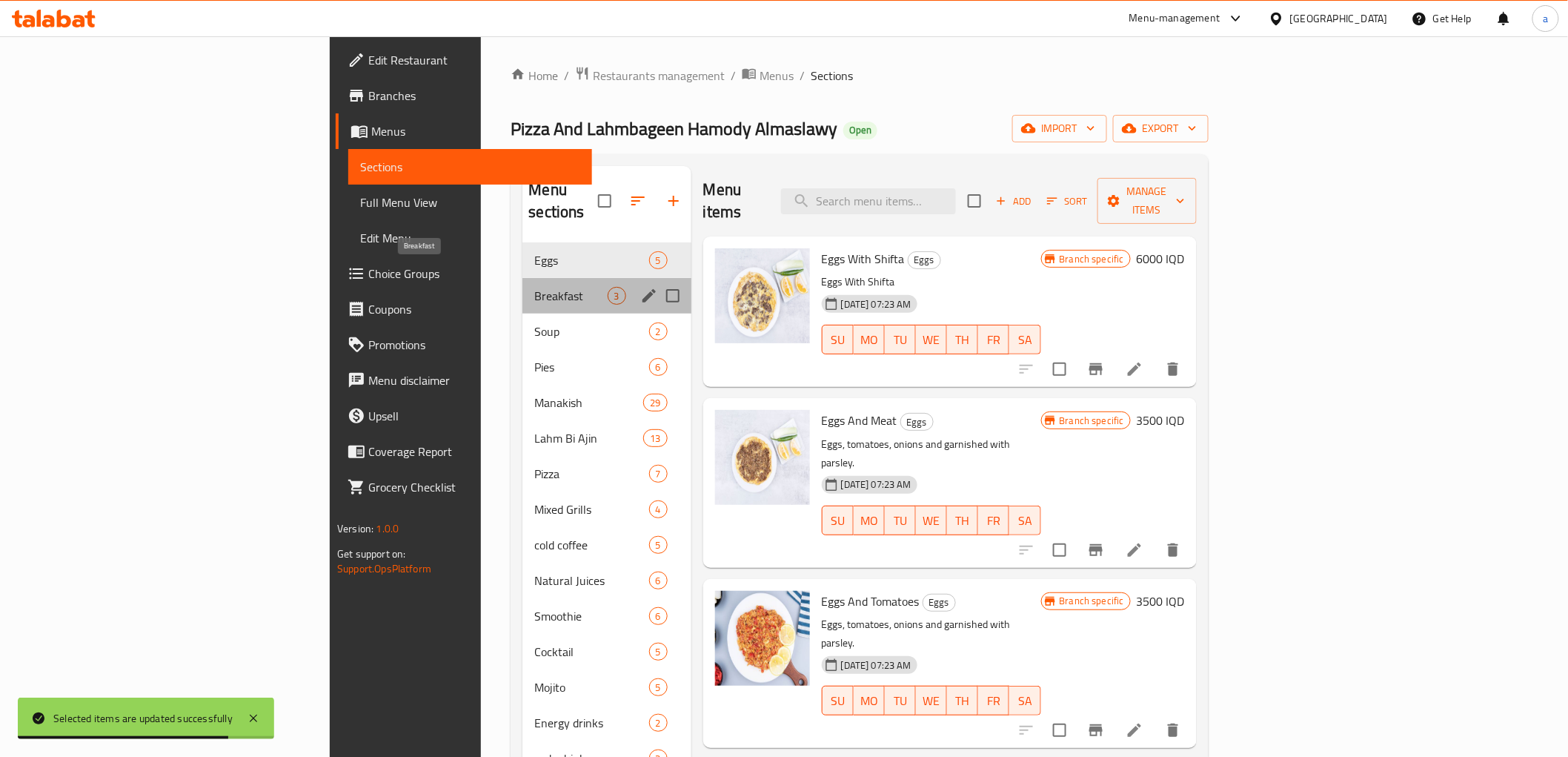
click at [535, 287] on span "Breakfast" at bounding box center [570, 295] width 72 height 17
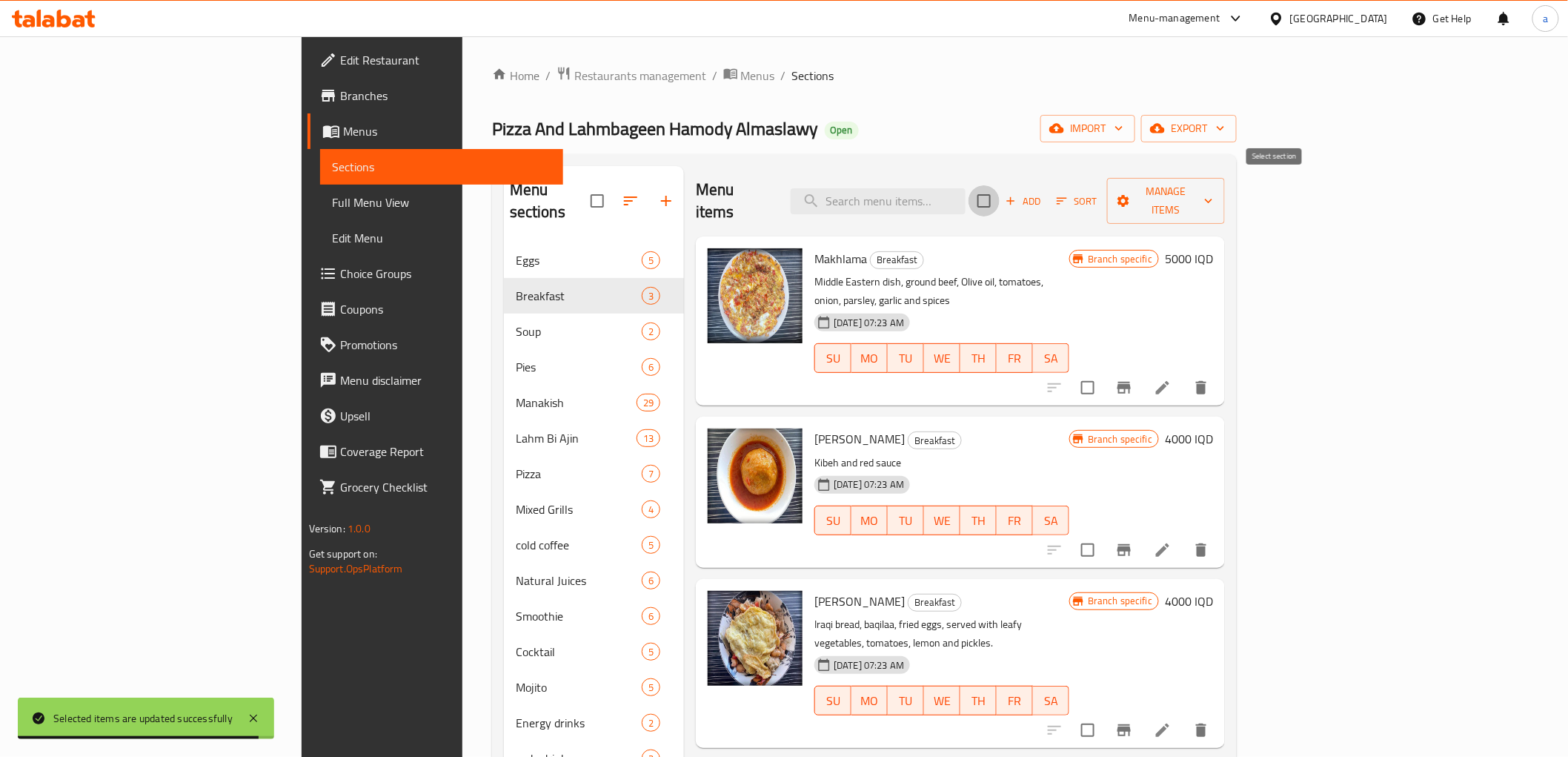
click at [999, 191] on input "checkbox" at bounding box center [984, 200] width 31 height 31
checkbox input "true"
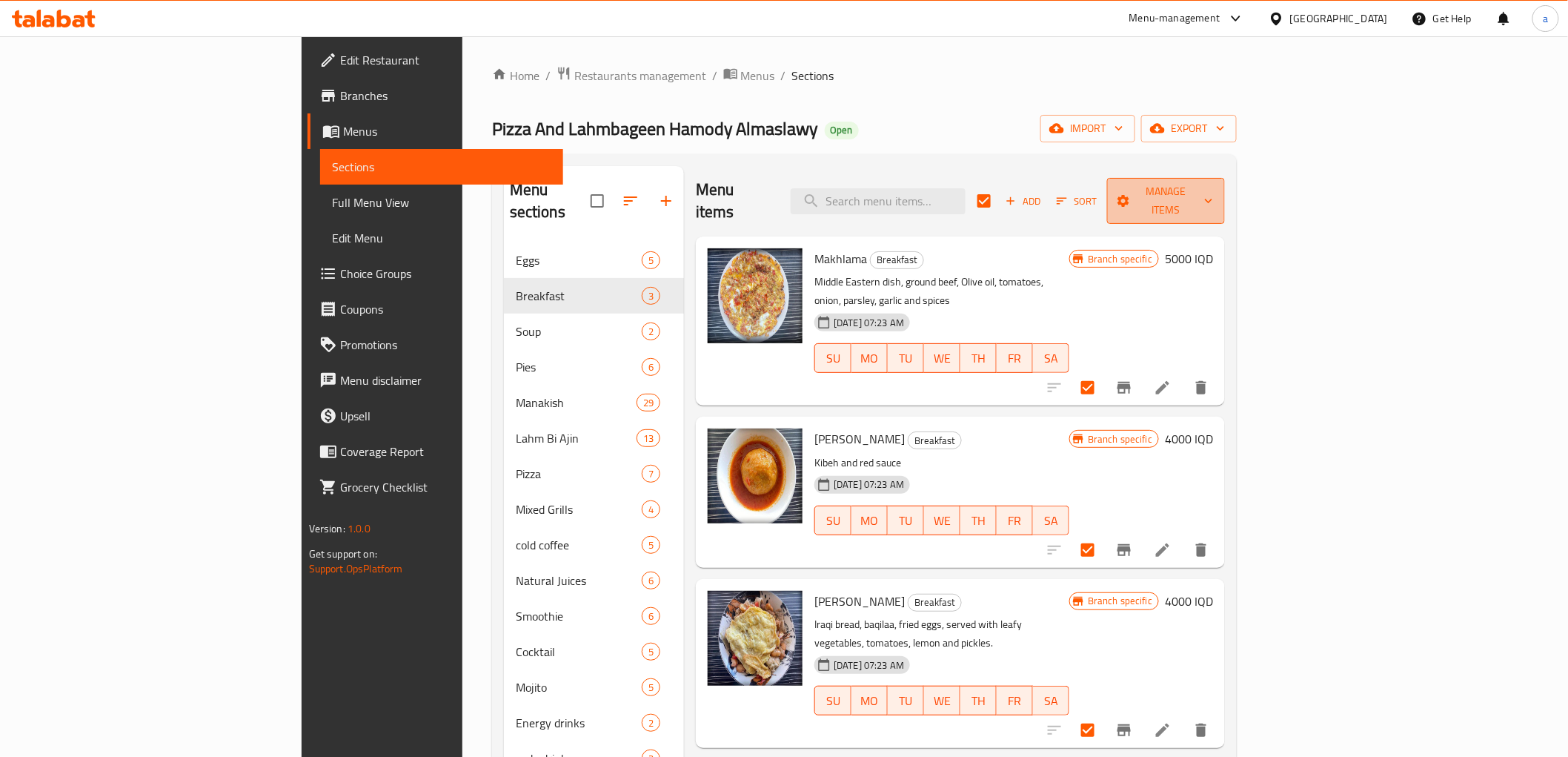
click at [1213, 182] on span "Manage items" at bounding box center [1166, 200] width 94 height 37
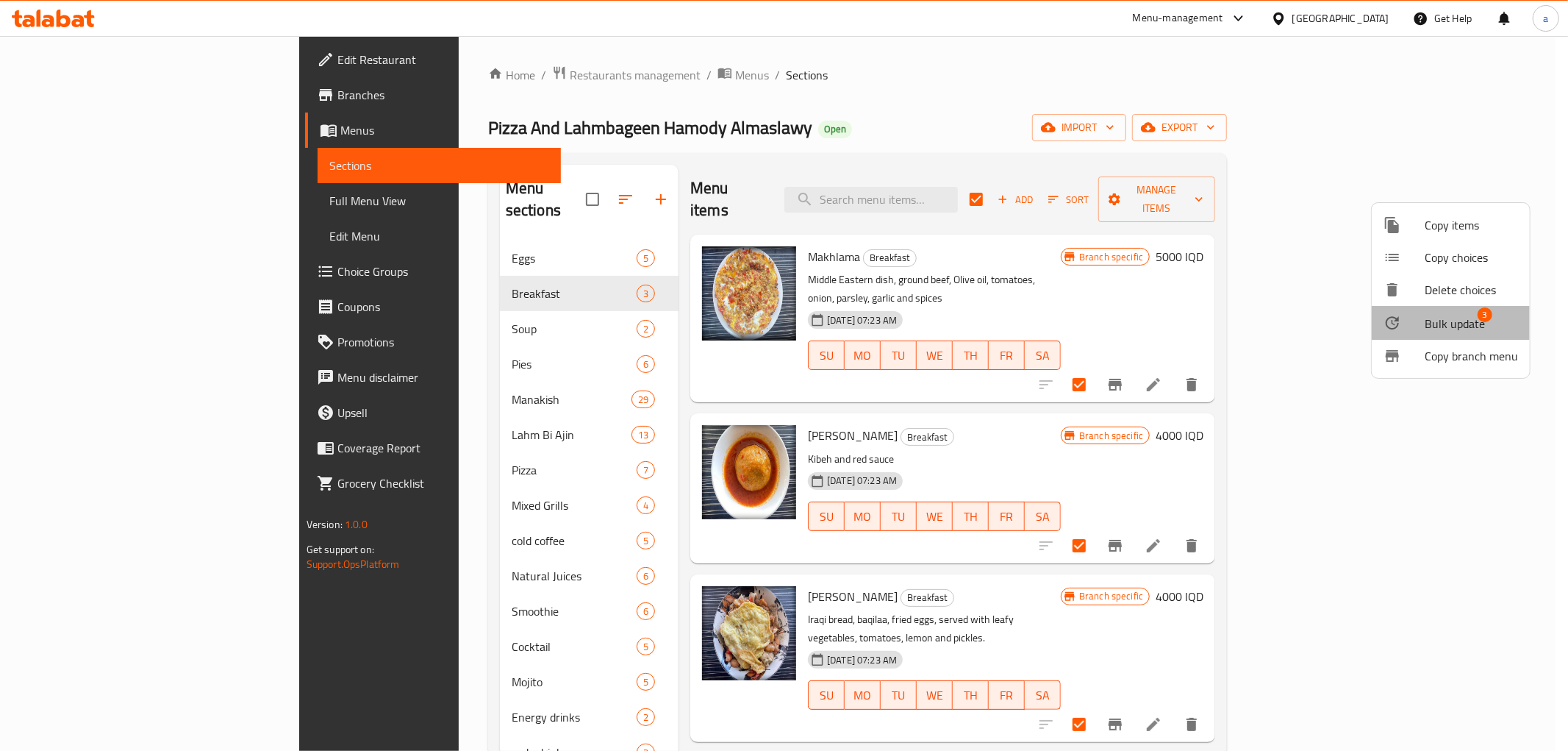
click at [1451, 326] on span "Bulk update" at bounding box center [1454, 323] width 60 height 17
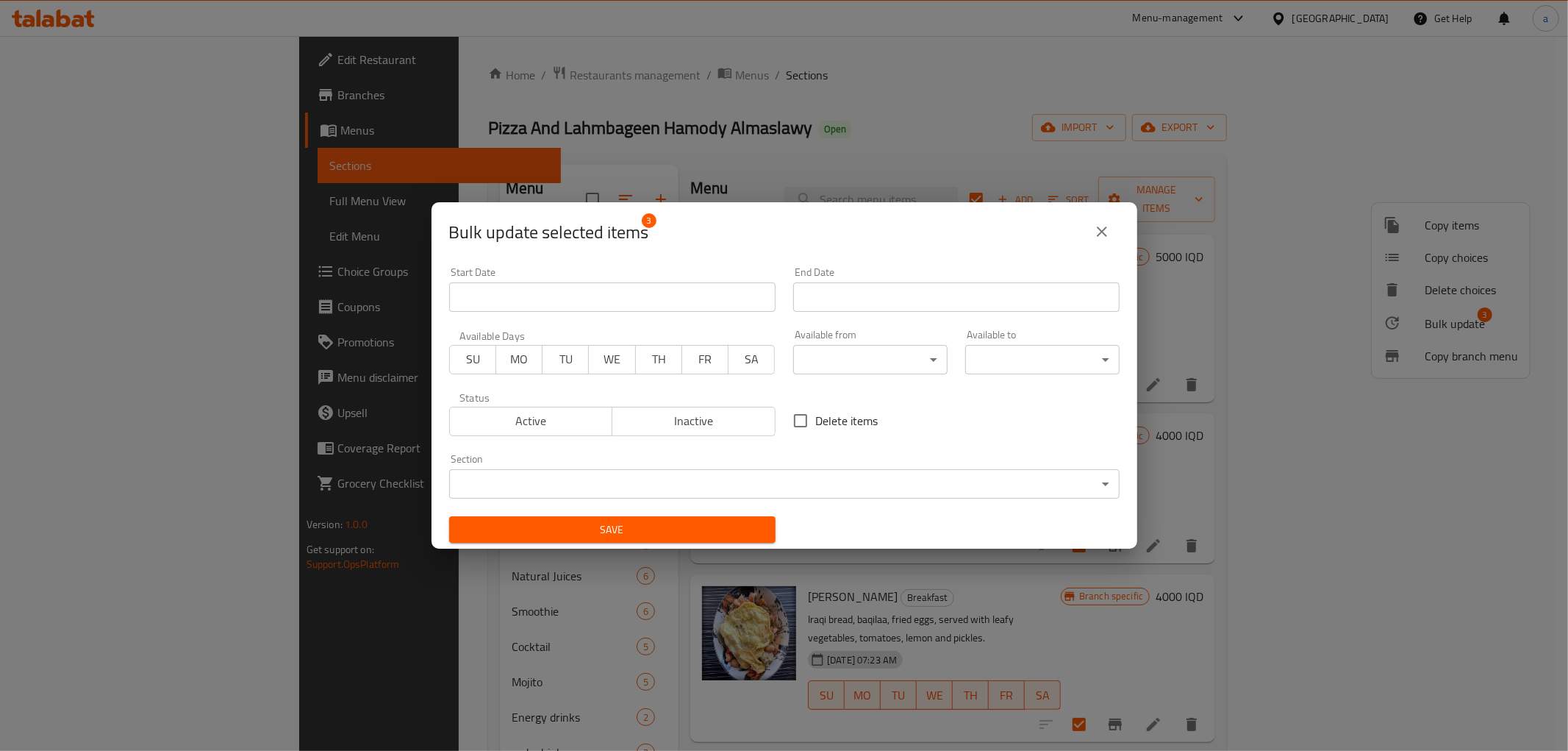
click at [843, 361] on body "​ Menu-management [GEOGRAPHIC_DATA] Get Help a Edit Restaurant Branches Menus S…" at bounding box center [784, 394] width 1568 height 715
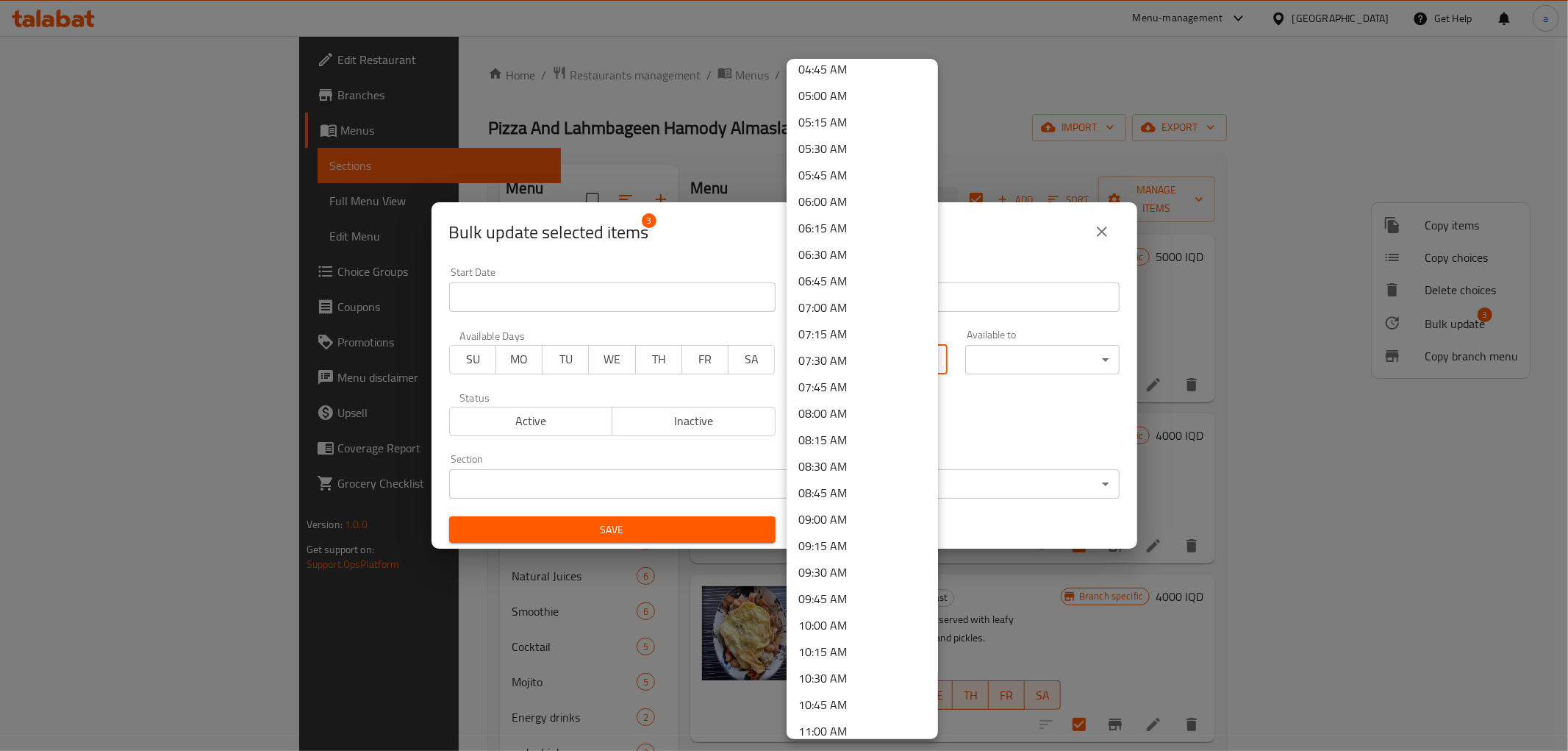
scroll to position [653, 0]
click at [827, 376] on li "09:00 AM" at bounding box center [863, 378] width 152 height 26
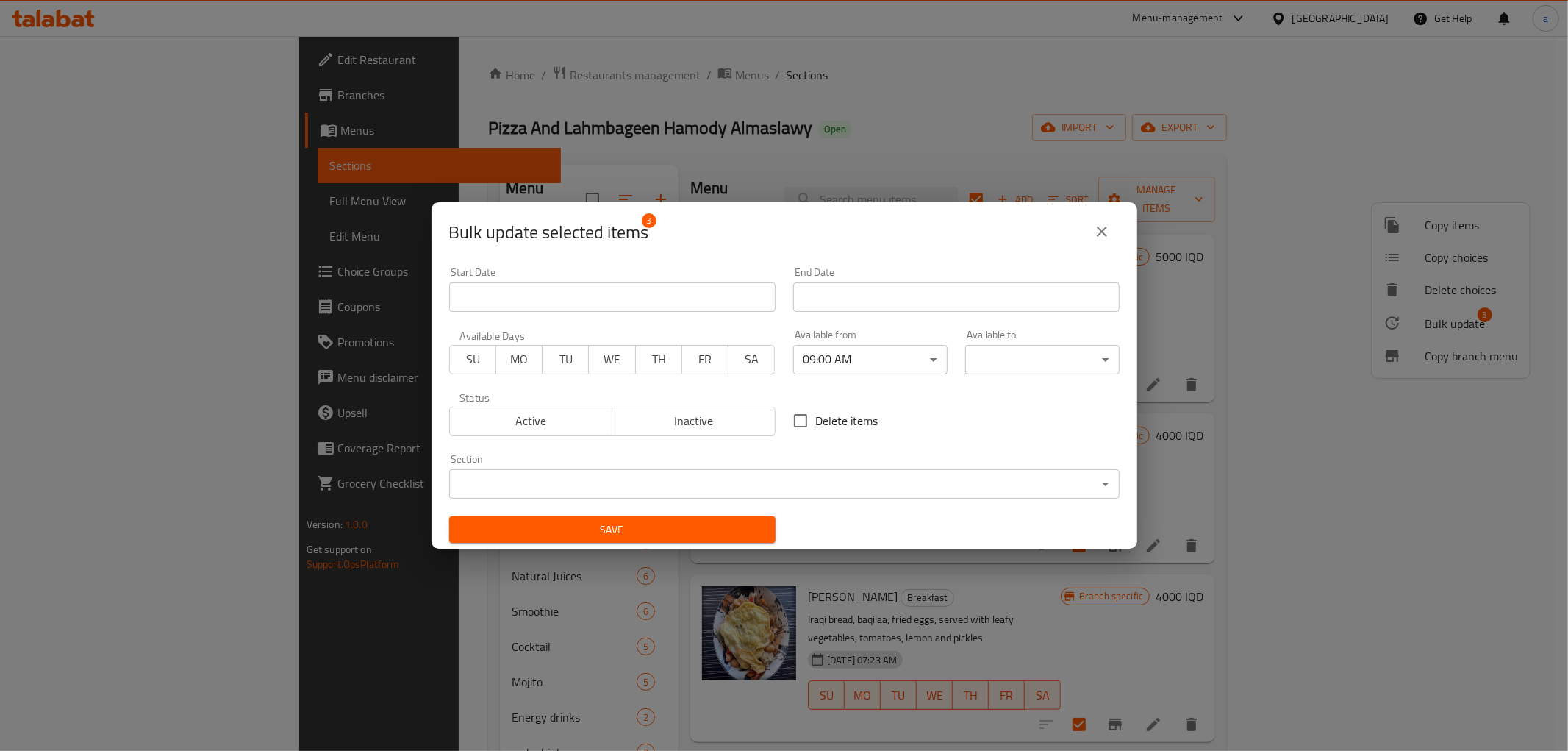
click at [1076, 354] on body "​ Menu-management [GEOGRAPHIC_DATA] Get Help a Edit Restaurant Branches Menus S…" at bounding box center [784, 394] width 1568 height 715
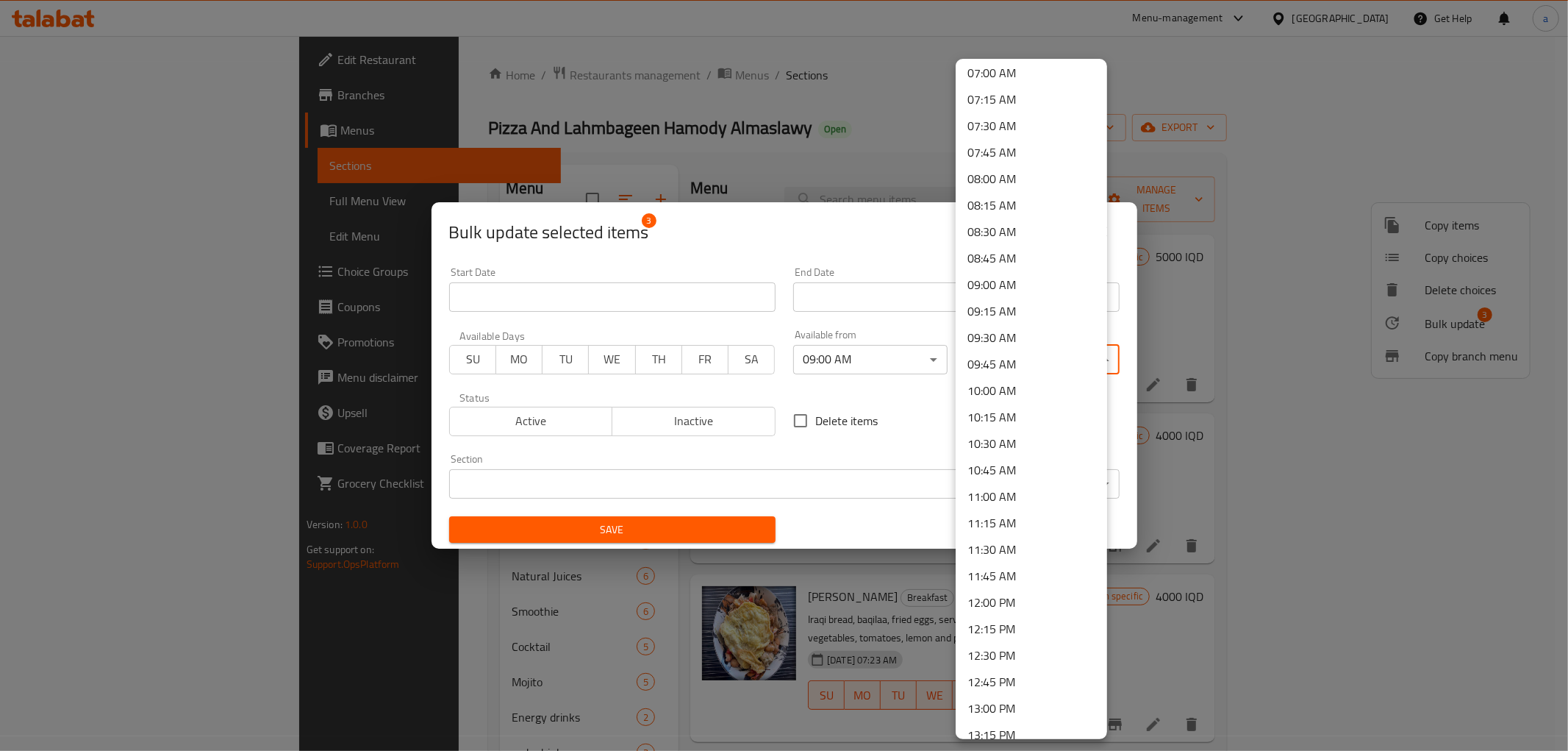
scroll to position [980, 0]
click at [1001, 476] on li "13:00 PM" at bounding box center [1032, 475] width 152 height 26
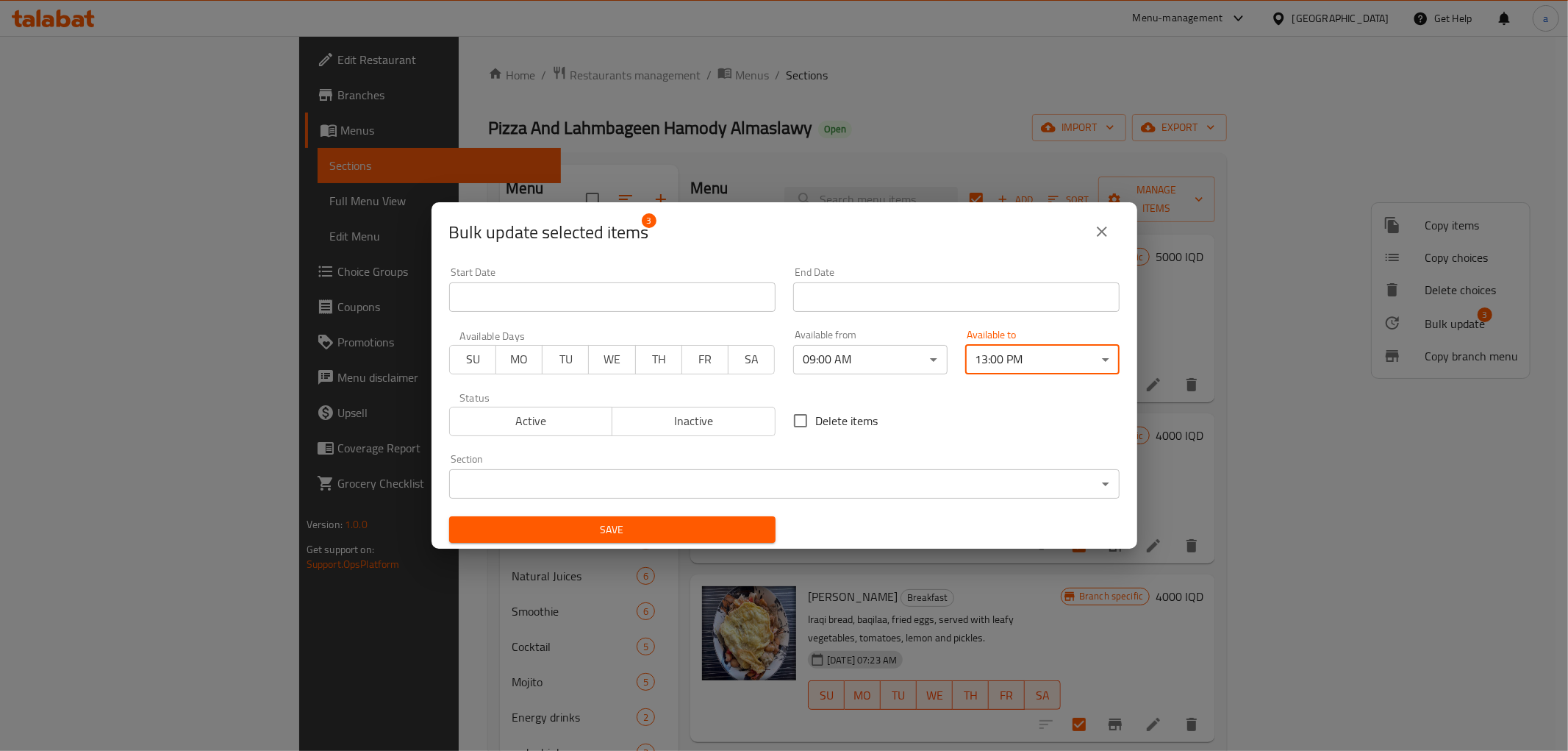
click at [650, 531] on span "Save" at bounding box center [612, 530] width 303 height 18
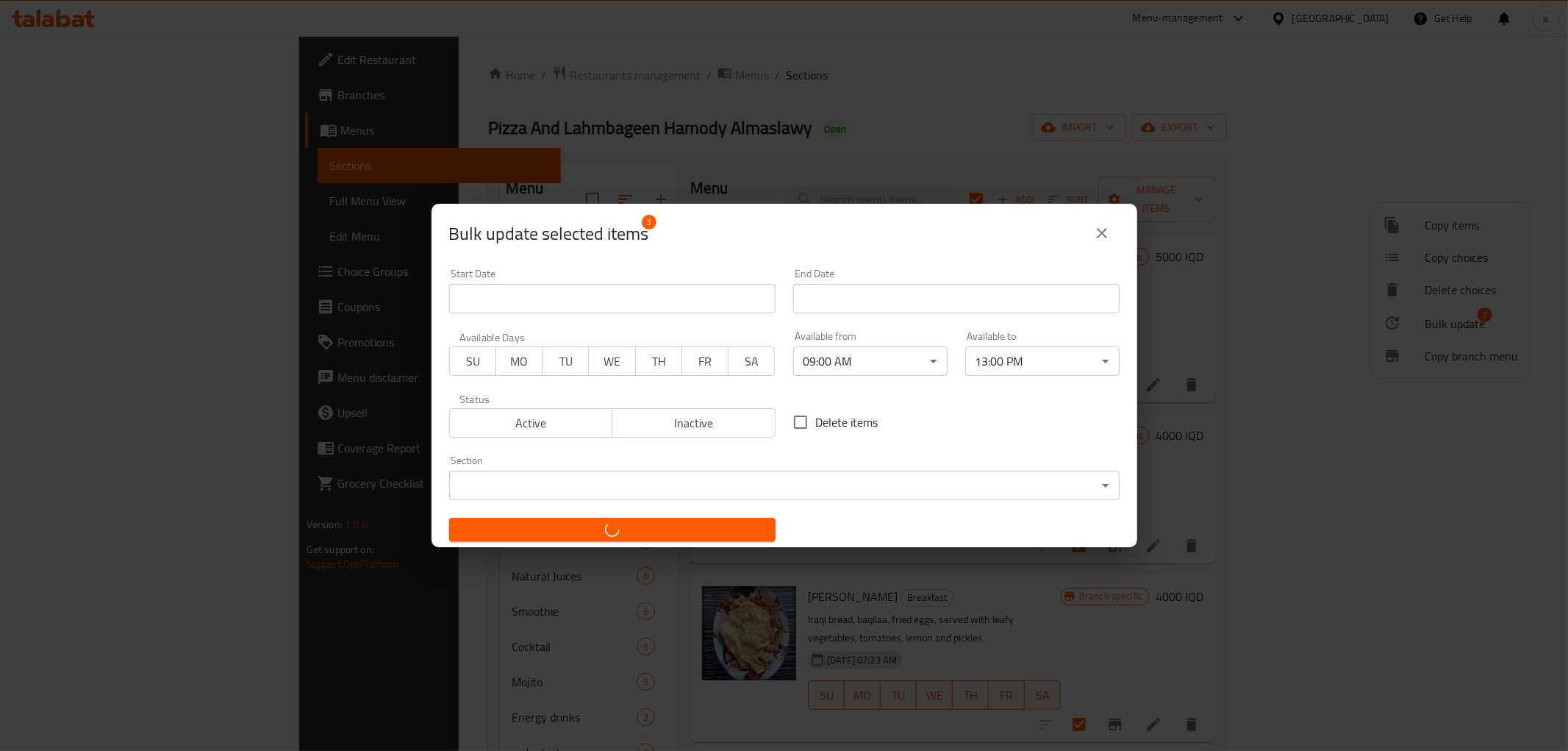
checkbox input "false"
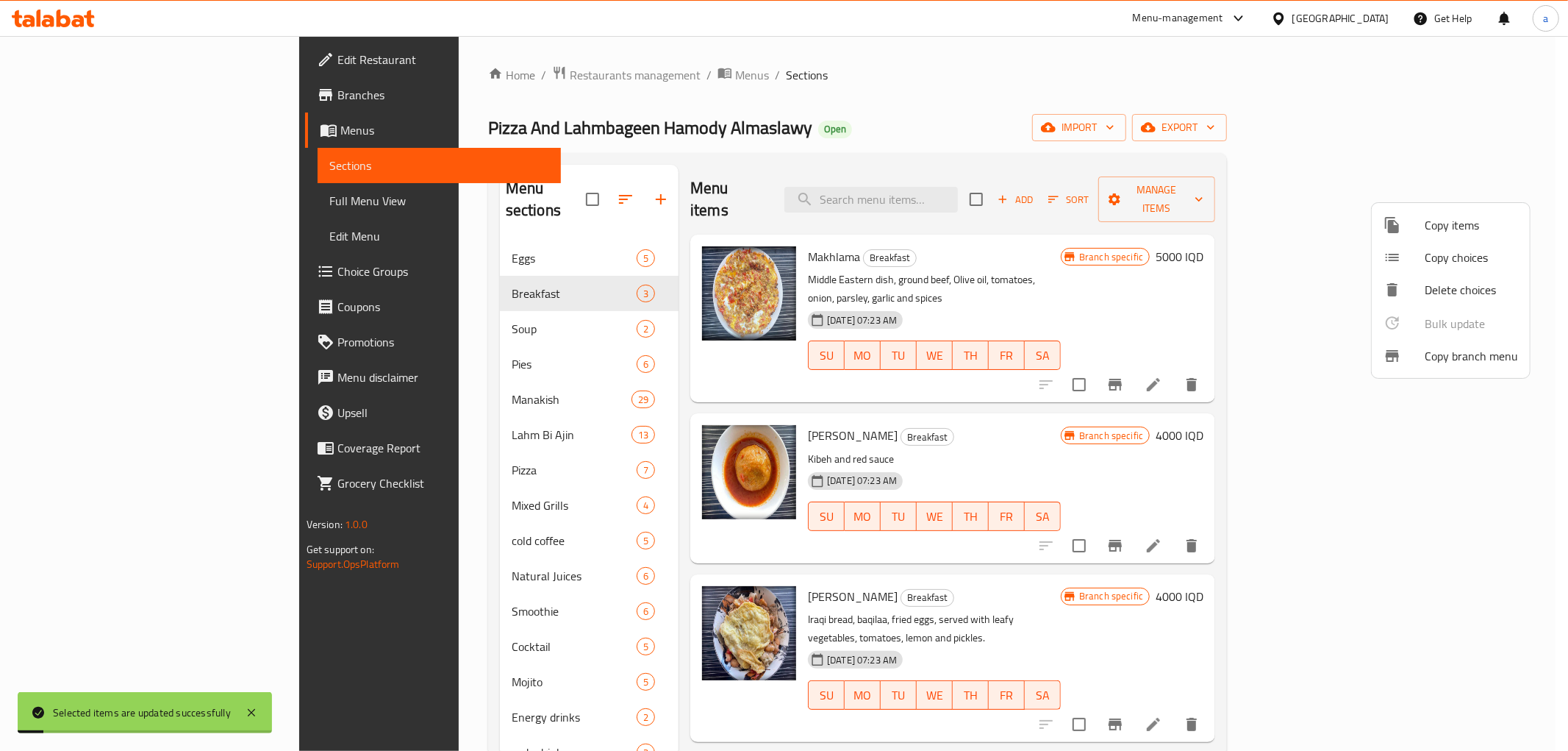
click at [507, 314] on div at bounding box center [784, 376] width 1568 height 751
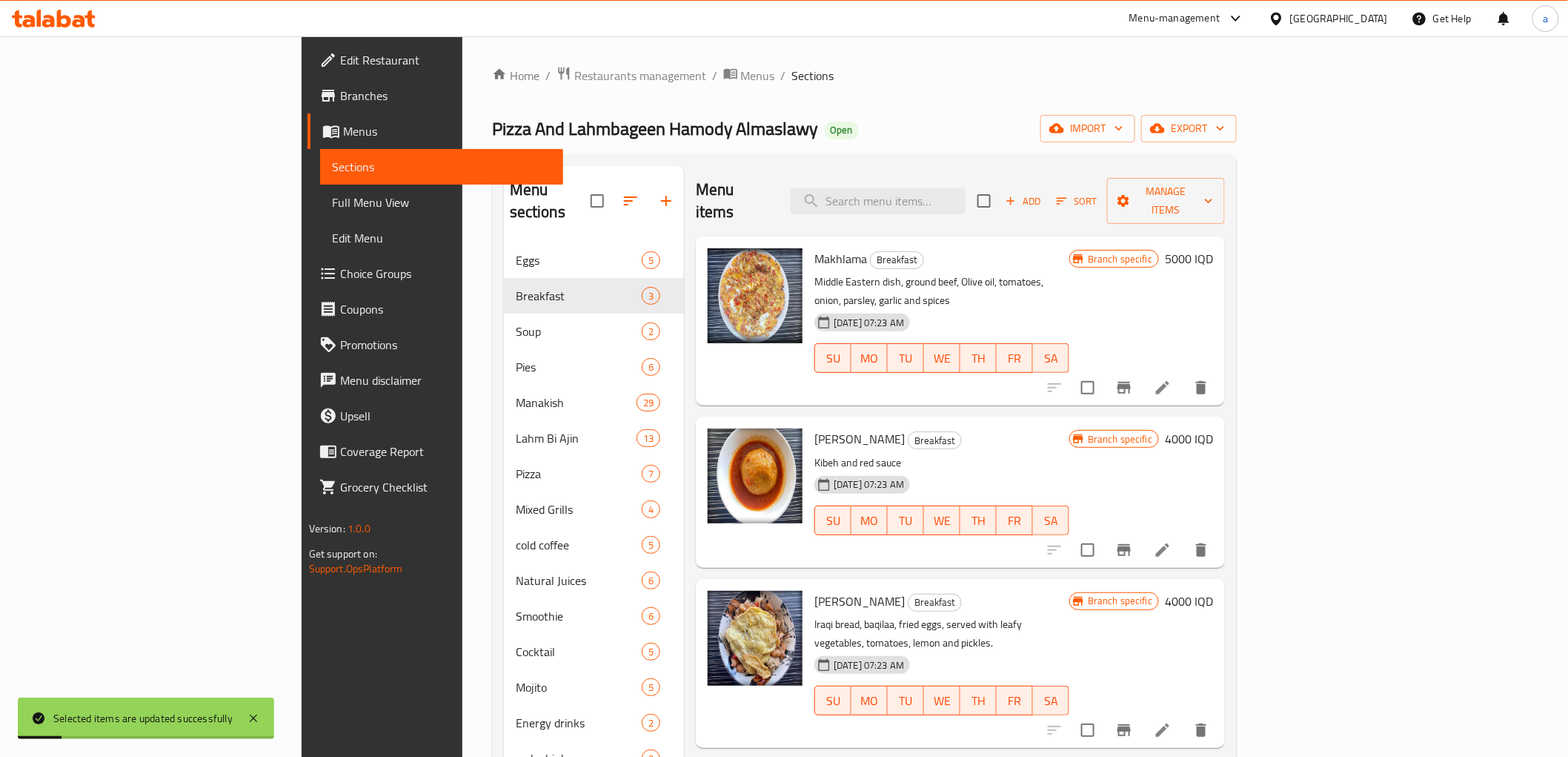
click at [504, 324] on div "Soup 2" at bounding box center [594, 331] width 180 height 36
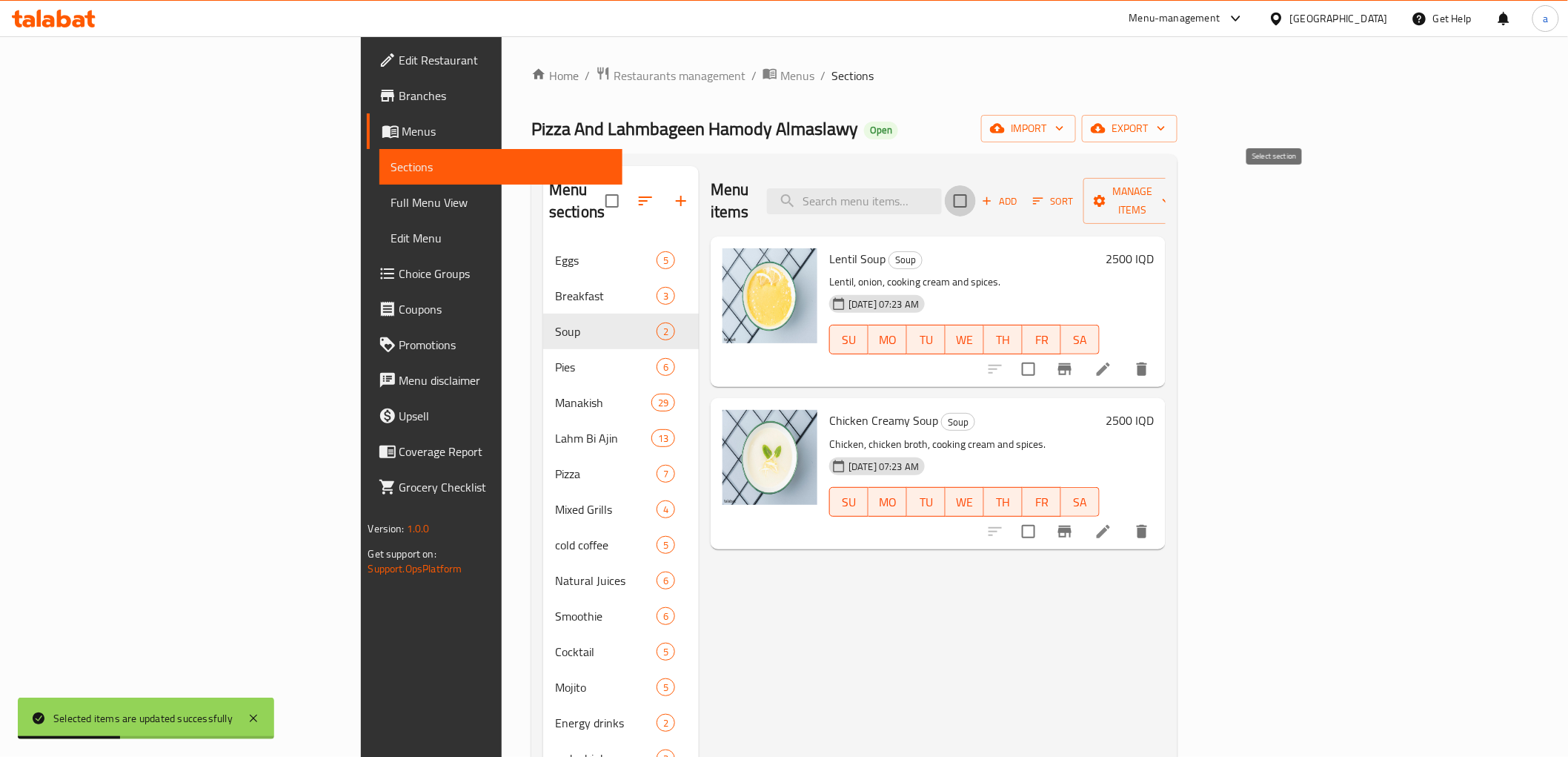
click at [976, 194] on input "checkbox" at bounding box center [959, 200] width 31 height 31
checkbox input "true"
click at [1171, 184] on span "Manage items" at bounding box center [1132, 200] width 76 height 37
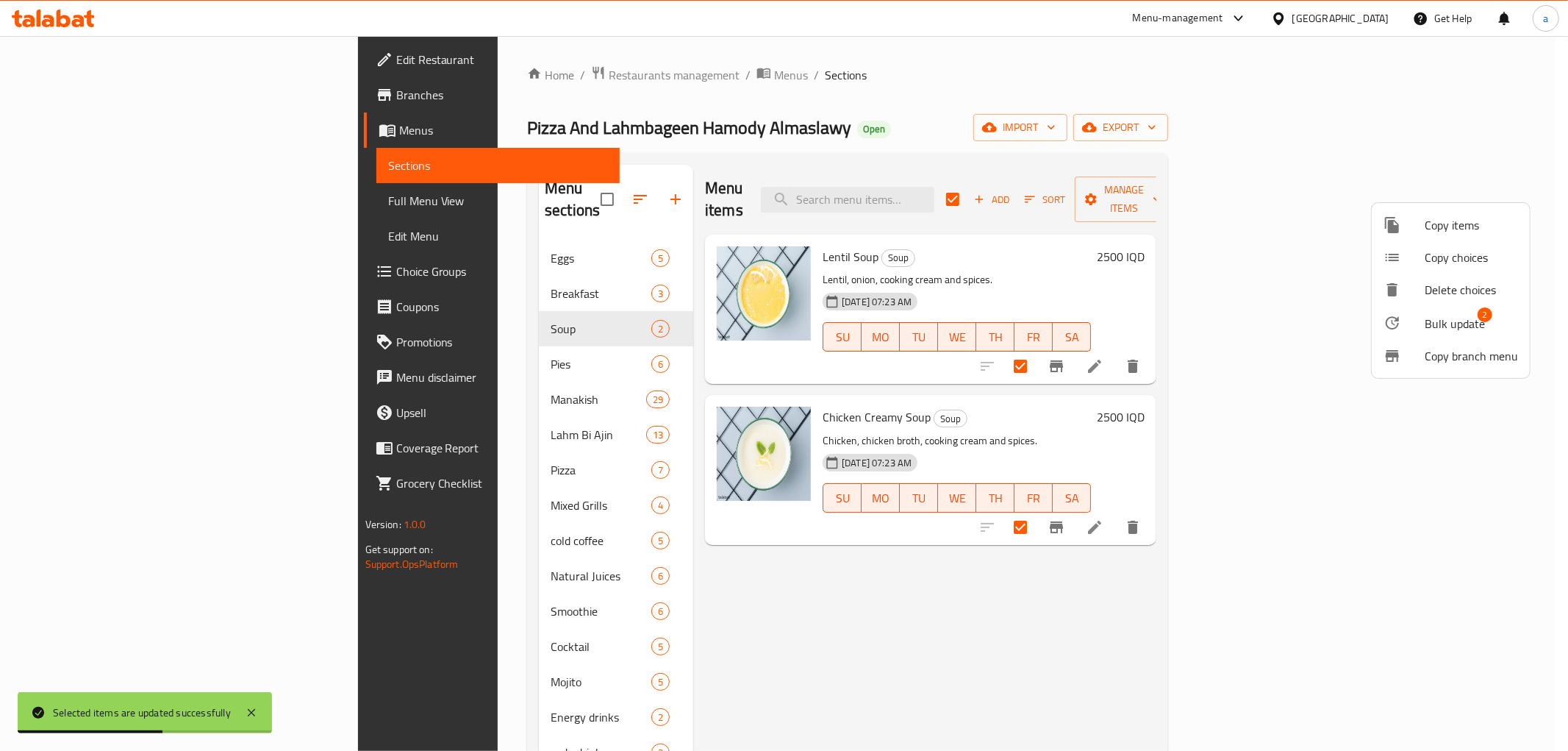
click at [1417, 321] on div at bounding box center [1404, 323] width 41 height 17
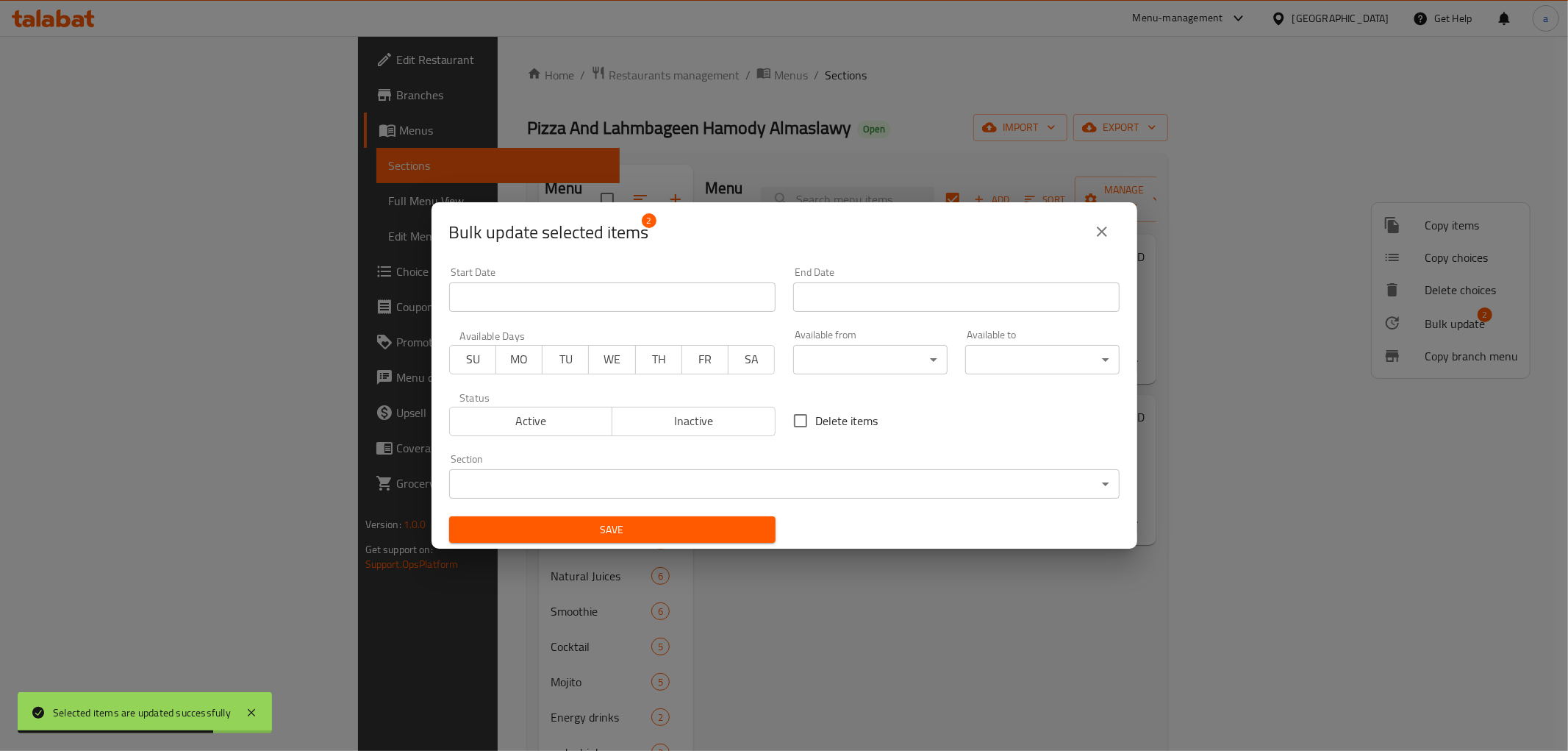
click at [848, 361] on body "Selected items are updated successfully ​ Menu-management [GEOGRAPHIC_DATA] Get…" at bounding box center [784, 394] width 1568 height 715
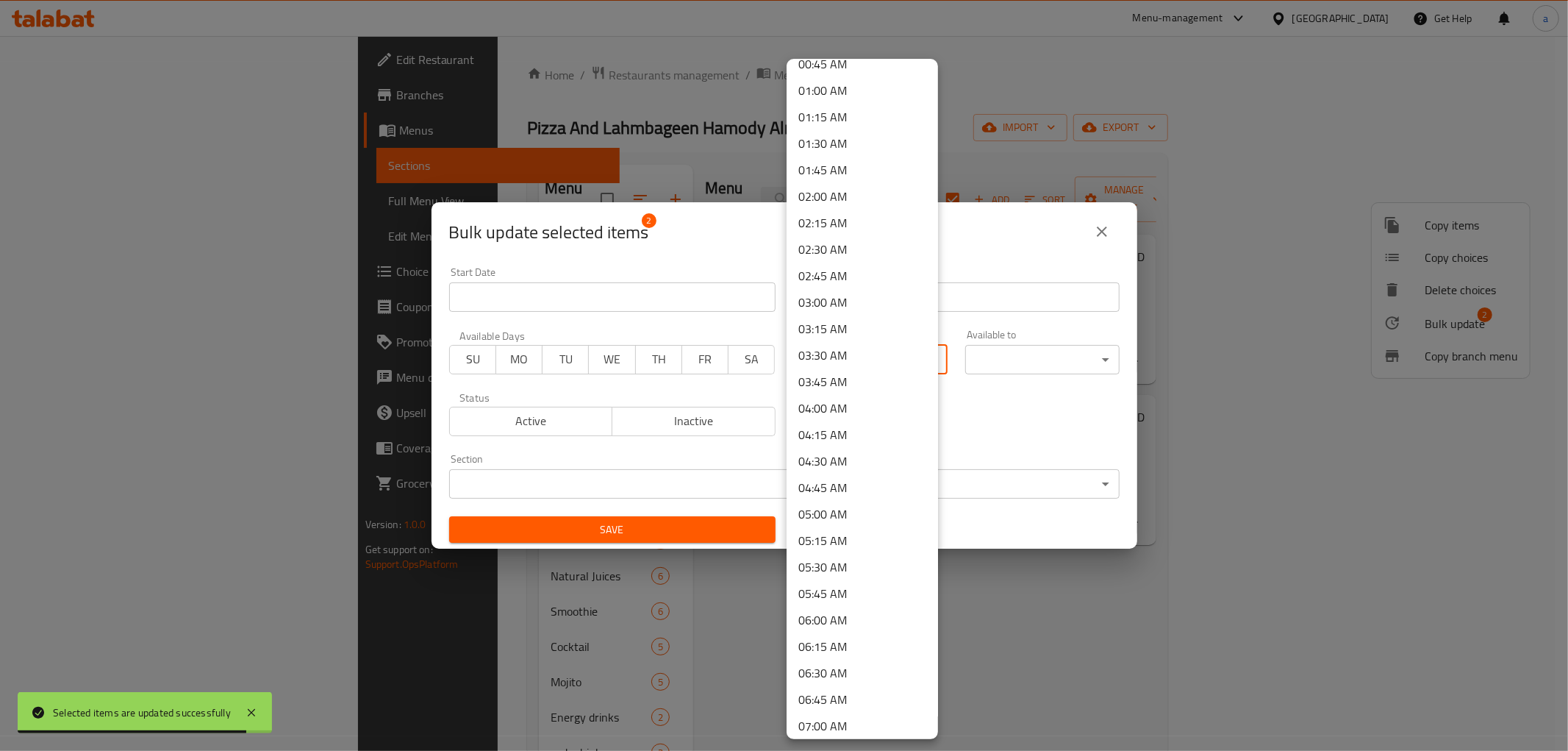
scroll to position [545, 0]
drag, startPoint x: 833, startPoint y: 489, endPoint x: 931, endPoint y: 439, distance: 110.0
click at [834, 489] on li "09:00 AM" at bounding box center [863, 486] width 152 height 26
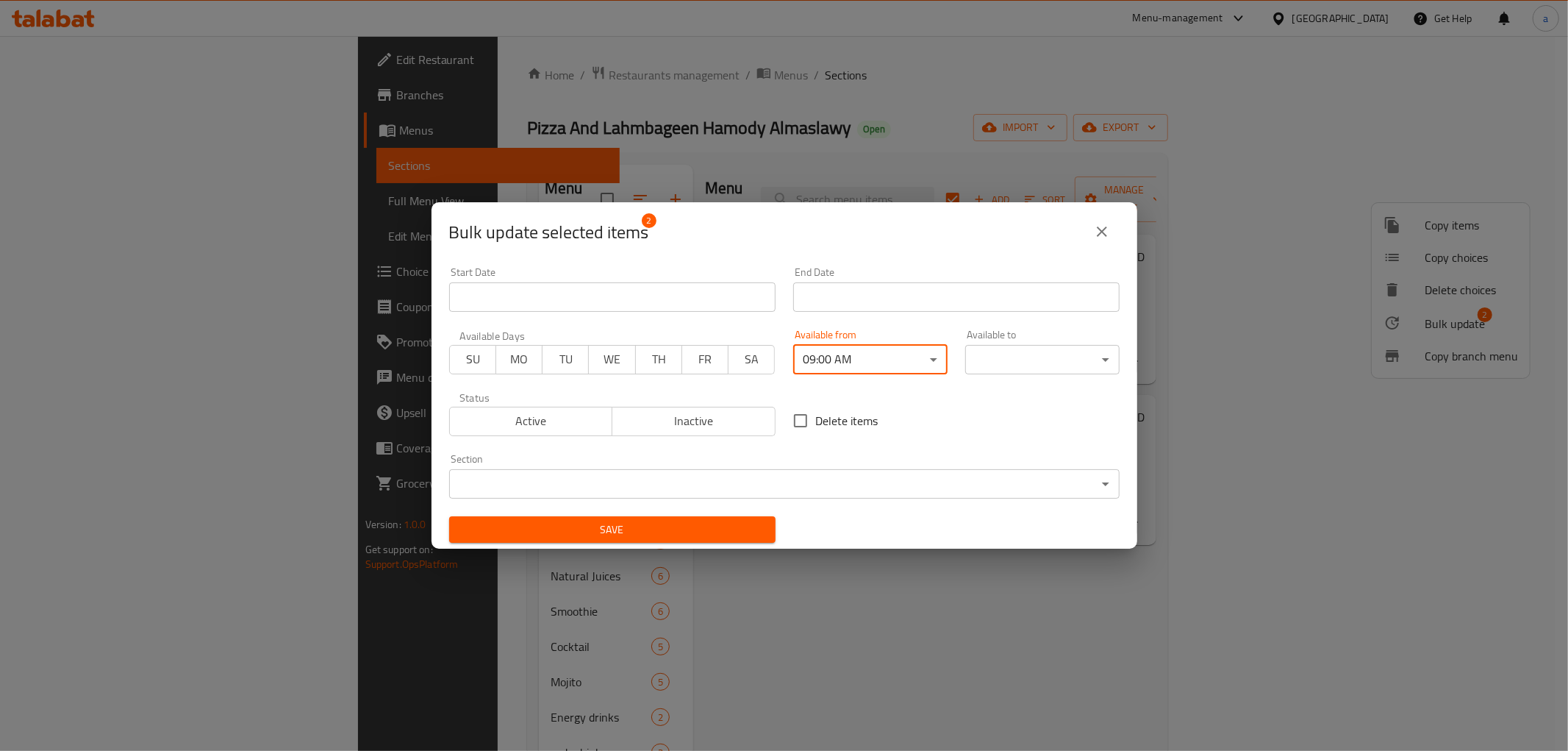
click at [1019, 361] on body "​ Menu-management [GEOGRAPHIC_DATA] Get Help a Edit Restaurant Branches Menus S…" at bounding box center [784, 394] width 1568 height 715
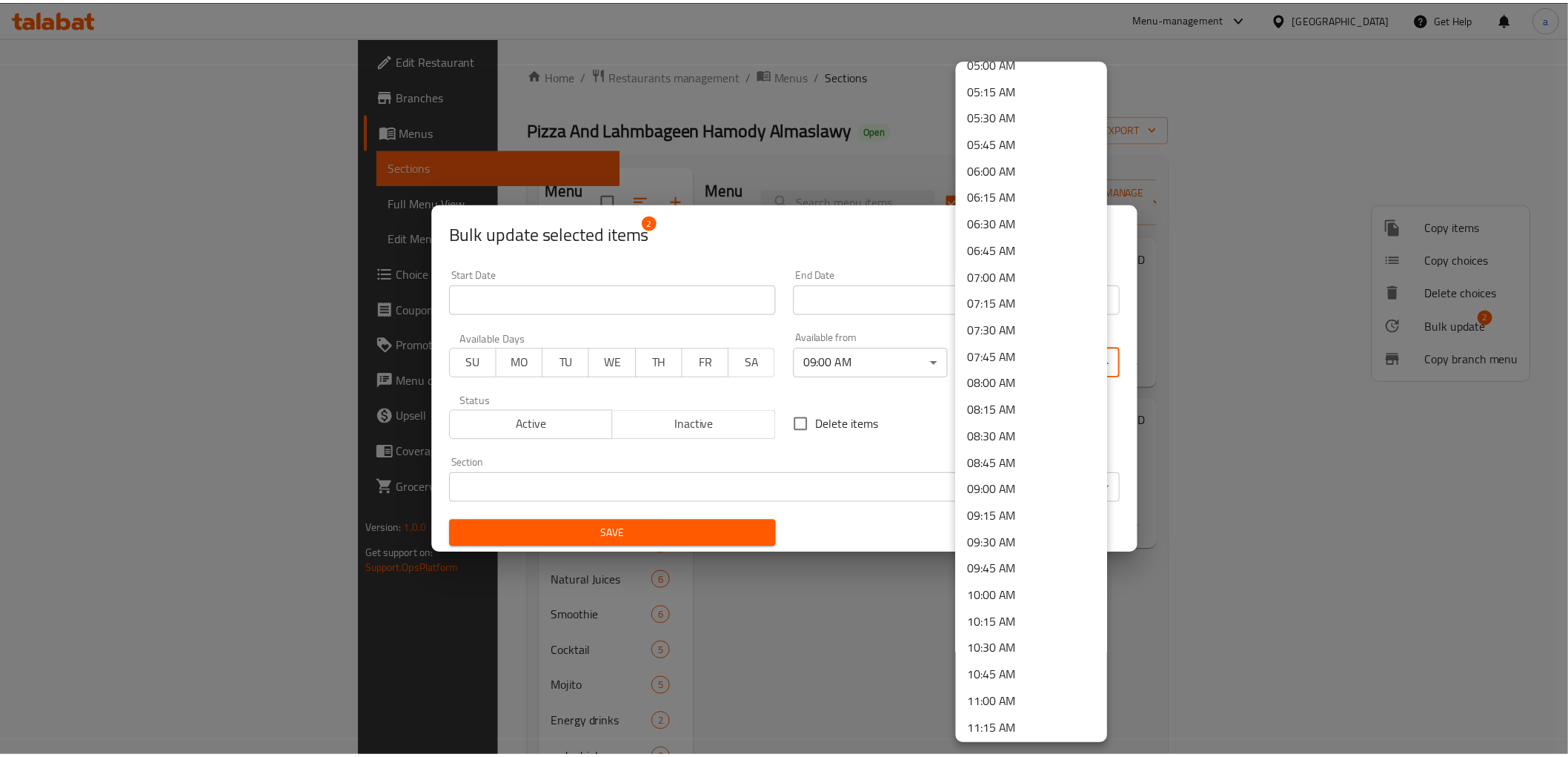
scroll to position [988, 0]
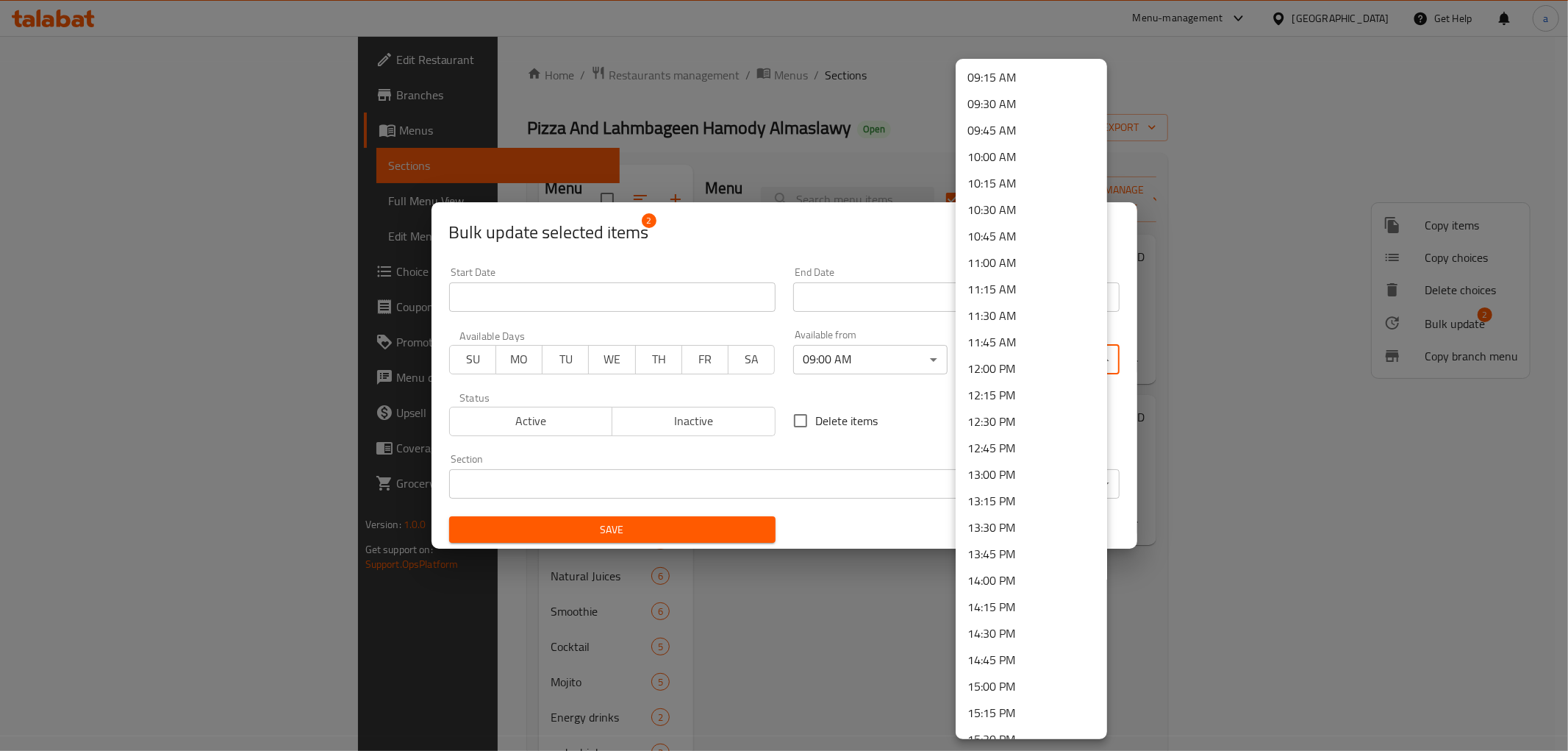
click at [1003, 483] on li "13:00 PM" at bounding box center [1032, 475] width 152 height 26
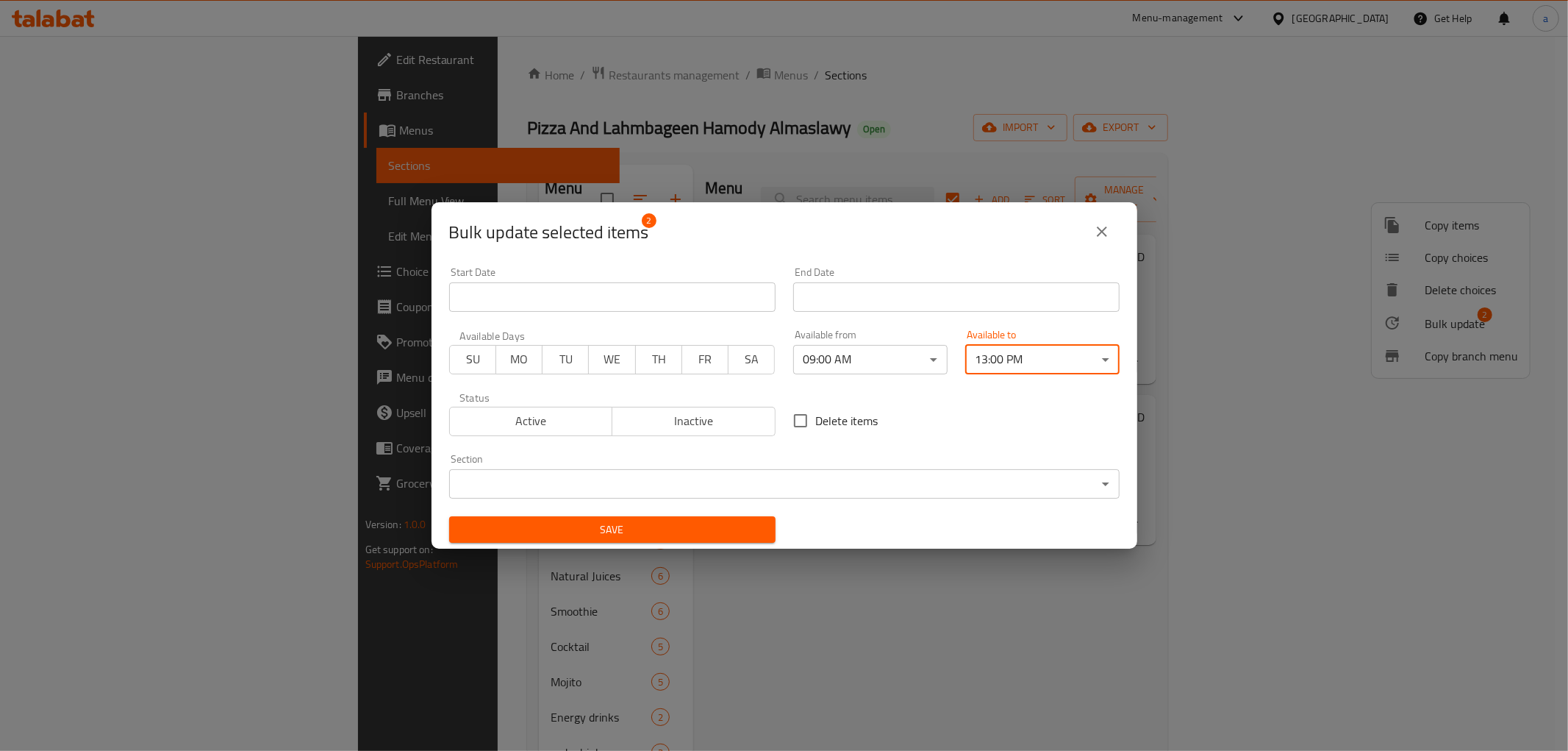
click at [718, 521] on span "Save" at bounding box center [612, 530] width 303 height 18
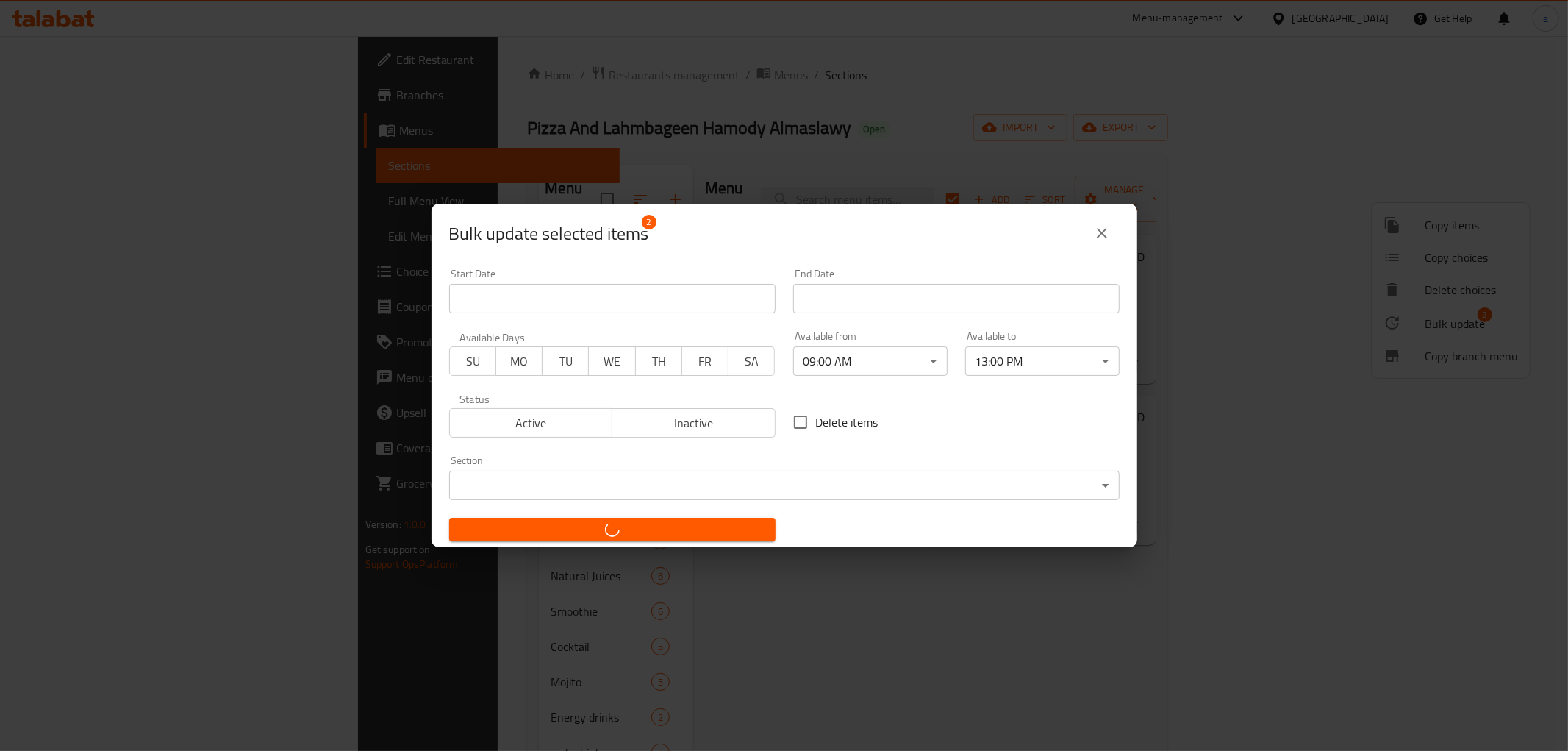
checkbox input "false"
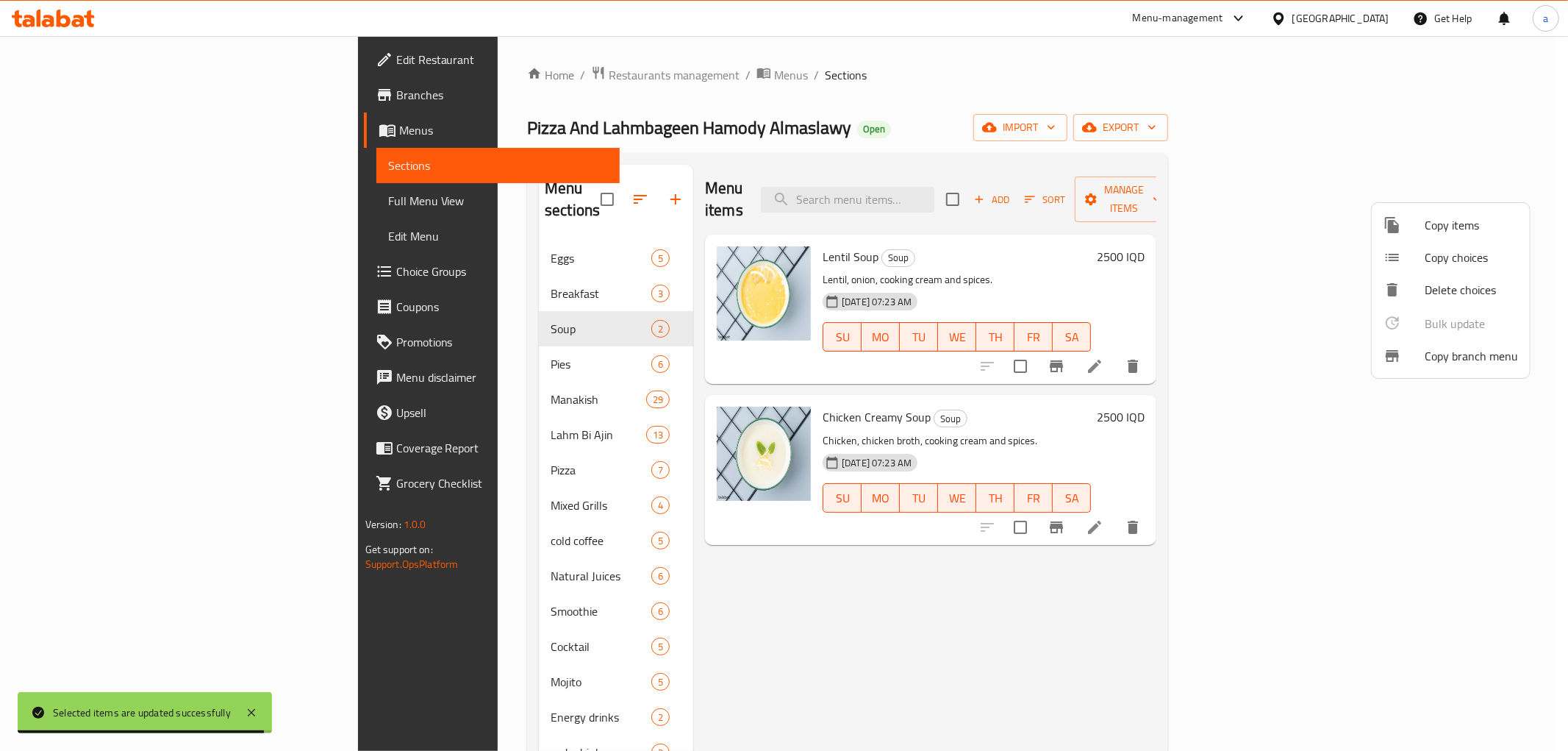
click at [398, 349] on div at bounding box center [784, 376] width 1568 height 751
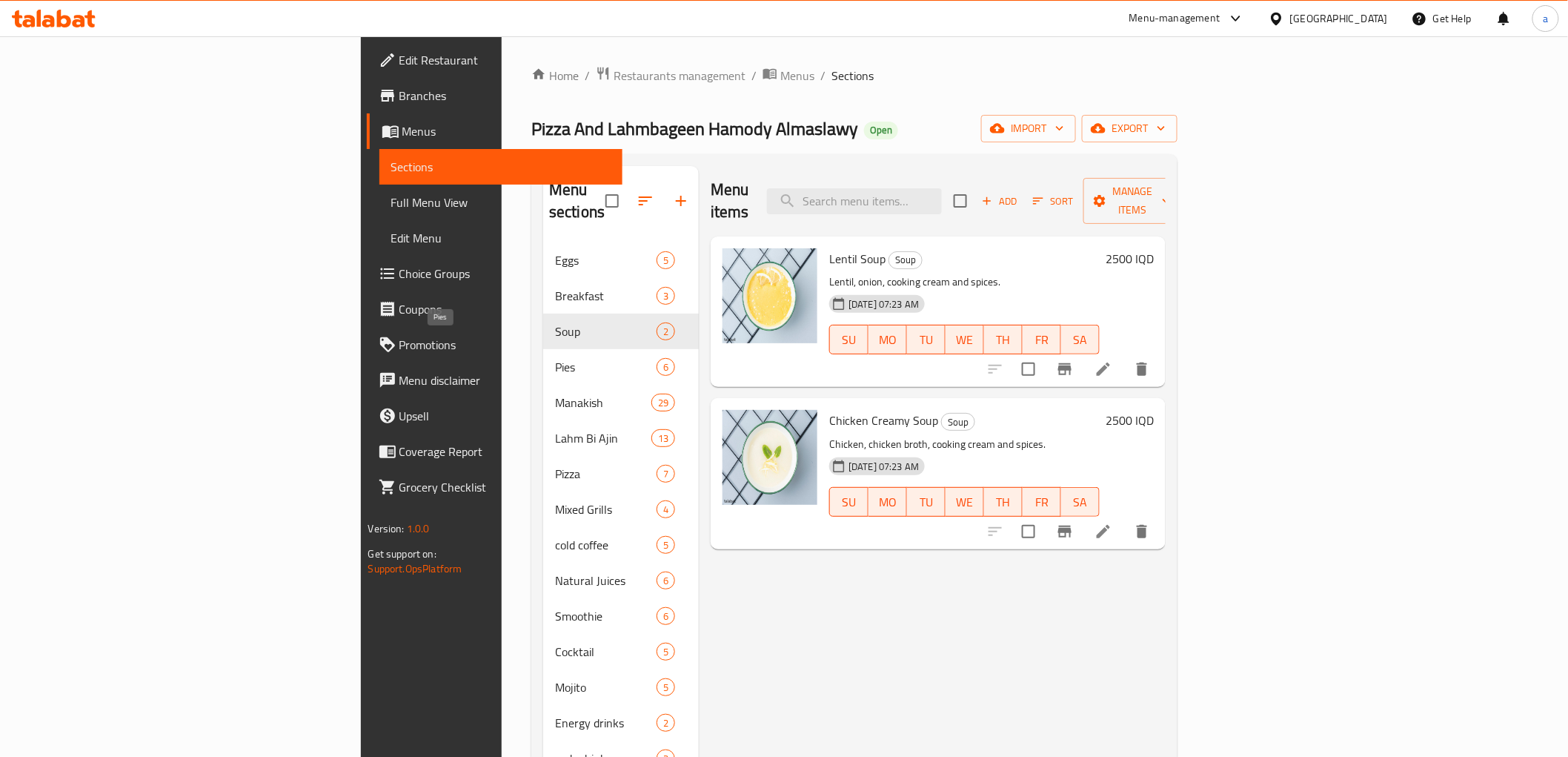
click at [555, 358] on span "Pies" at bounding box center [605, 366] width 101 height 17
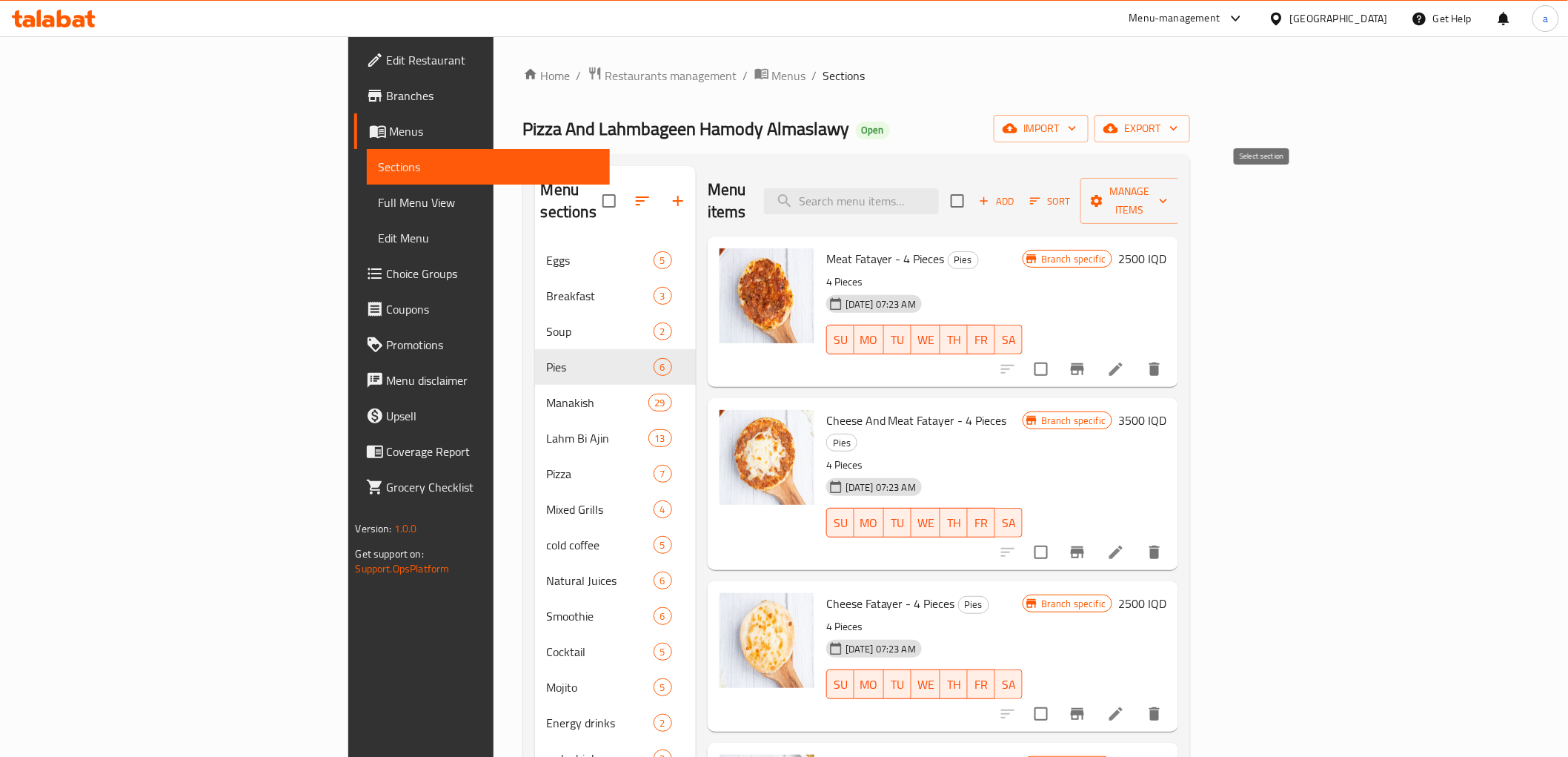
click at [973, 190] on input "checkbox" at bounding box center [957, 200] width 31 height 31
checkbox input "true"
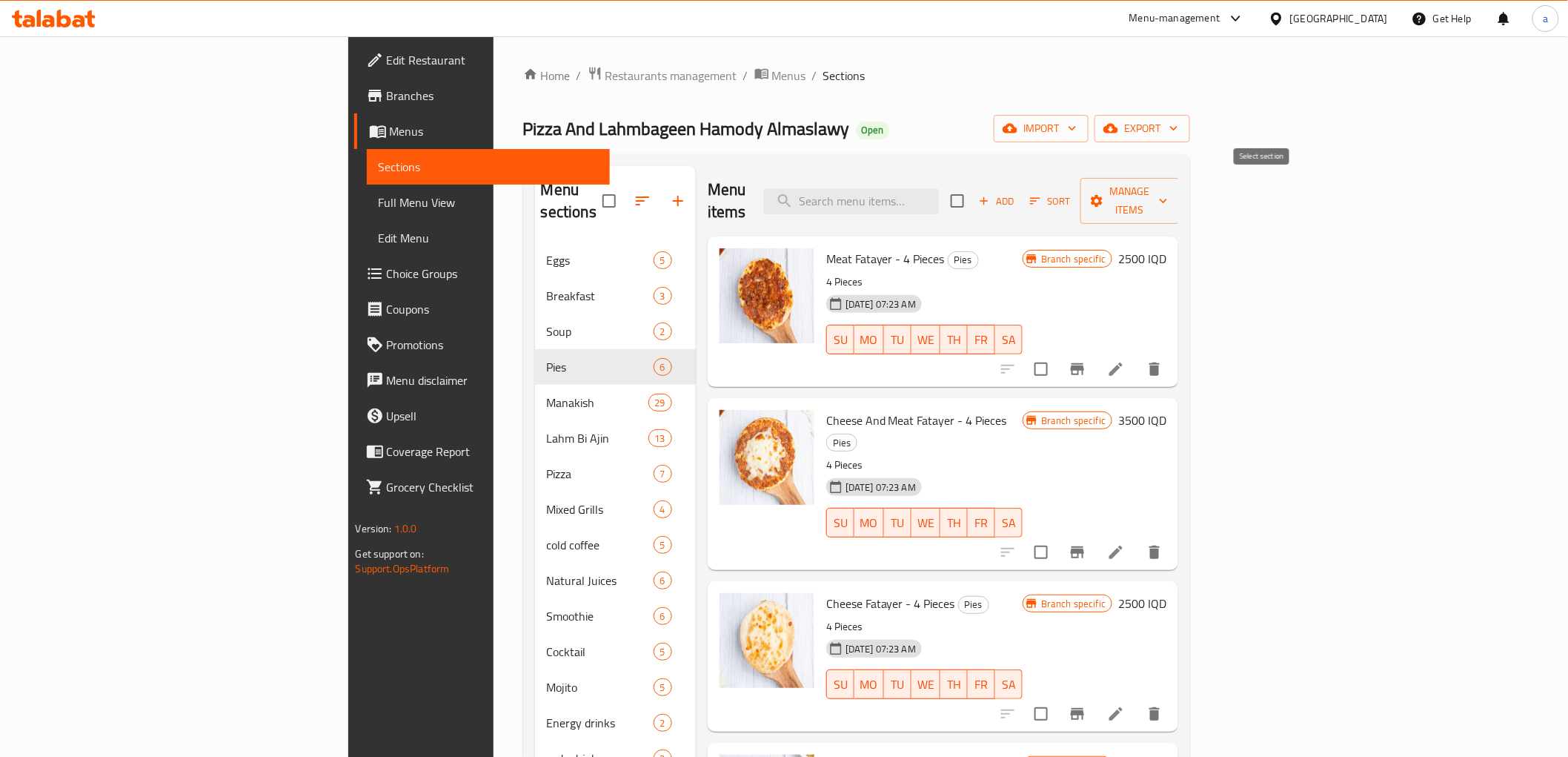
checkbox input "true"
click at [1168, 196] on span "Manage items" at bounding box center [1130, 200] width 76 height 37
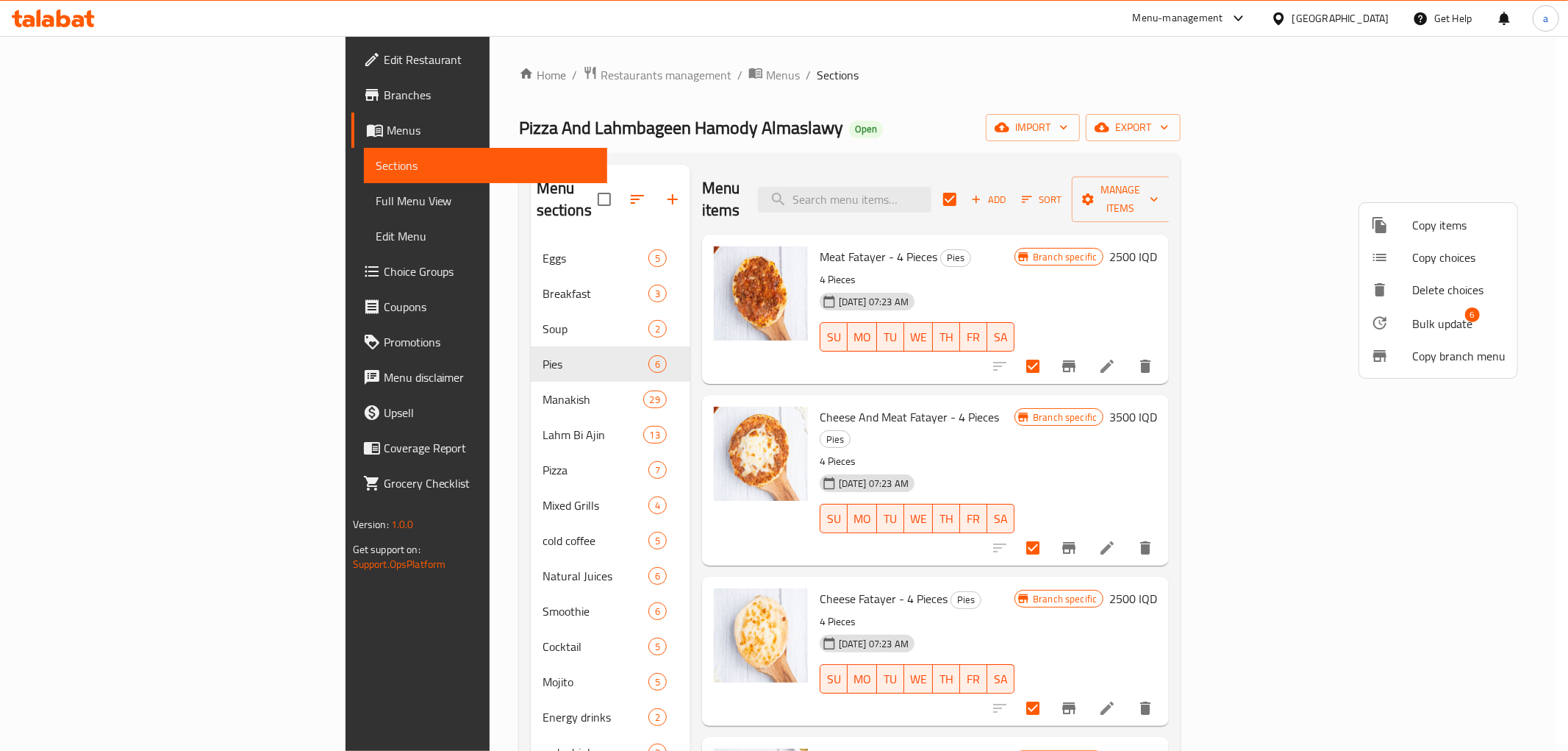
click at [1412, 319] on span "Bulk update" at bounding box center [1442, 323] width 60 height 17
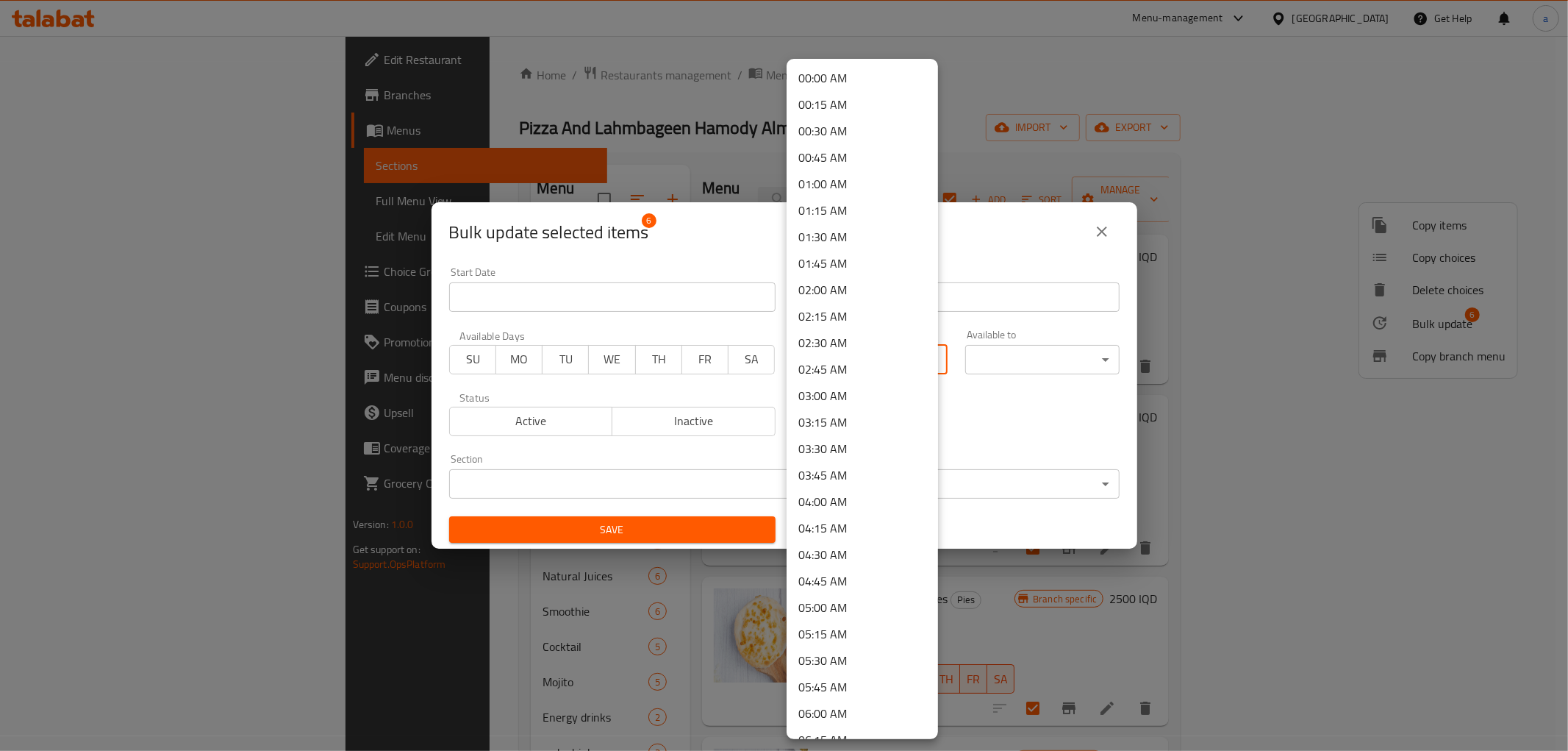
click at [840, 370] on body "​ Menu-management [GEOGRAPHIC_DATA] Get Help a Edit Restaurant Branches Menus S…" at bounding box center [784, 394] width 1568 height 715
click at [836, 643] on li "10:30 AM" at bounding box center [863, 645] width 152 height 26
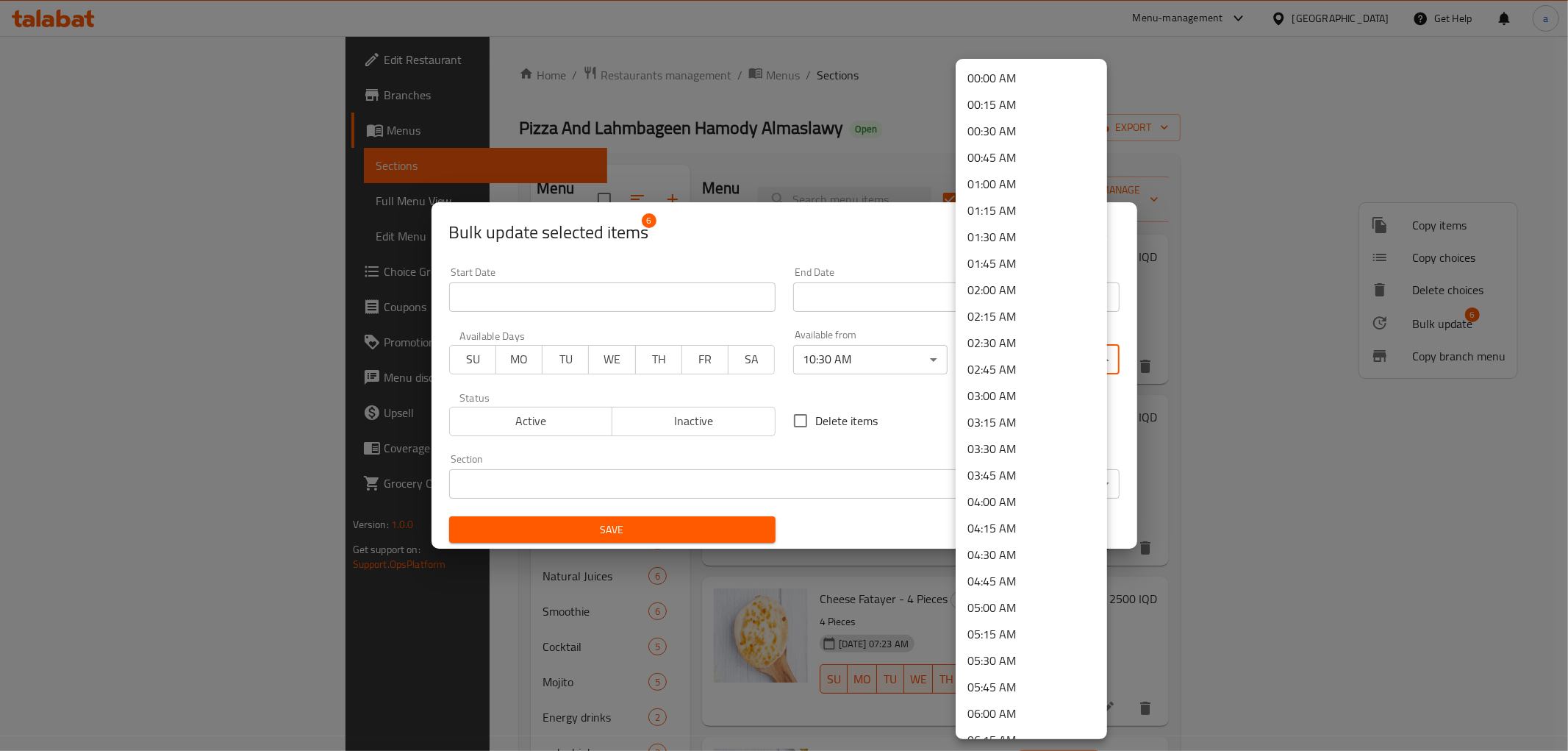
click at [1022, 371] on body "​ Menu-management [GEOGRAPHIC_DATA] Get Help a Edit Restaurant Branches Menus S…" at bounding box center [784, 394] width 1568 height 715
click at [1005, 409] on li "21:00 PM" at bounding box center [1032, 404] width 152 height 26
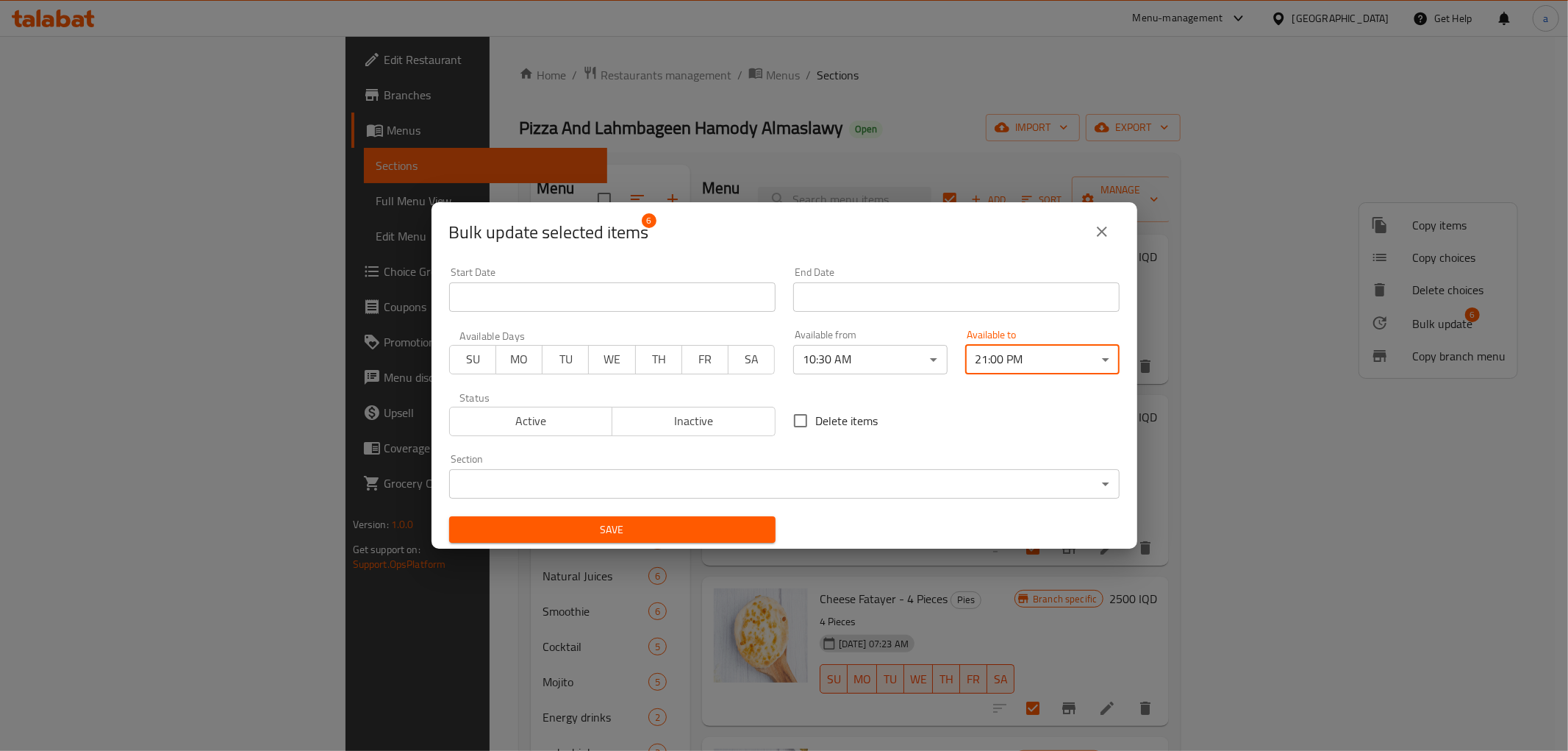
click at [689, 523] on span "Save" at bounding box center [612, 530] width 303 height 18
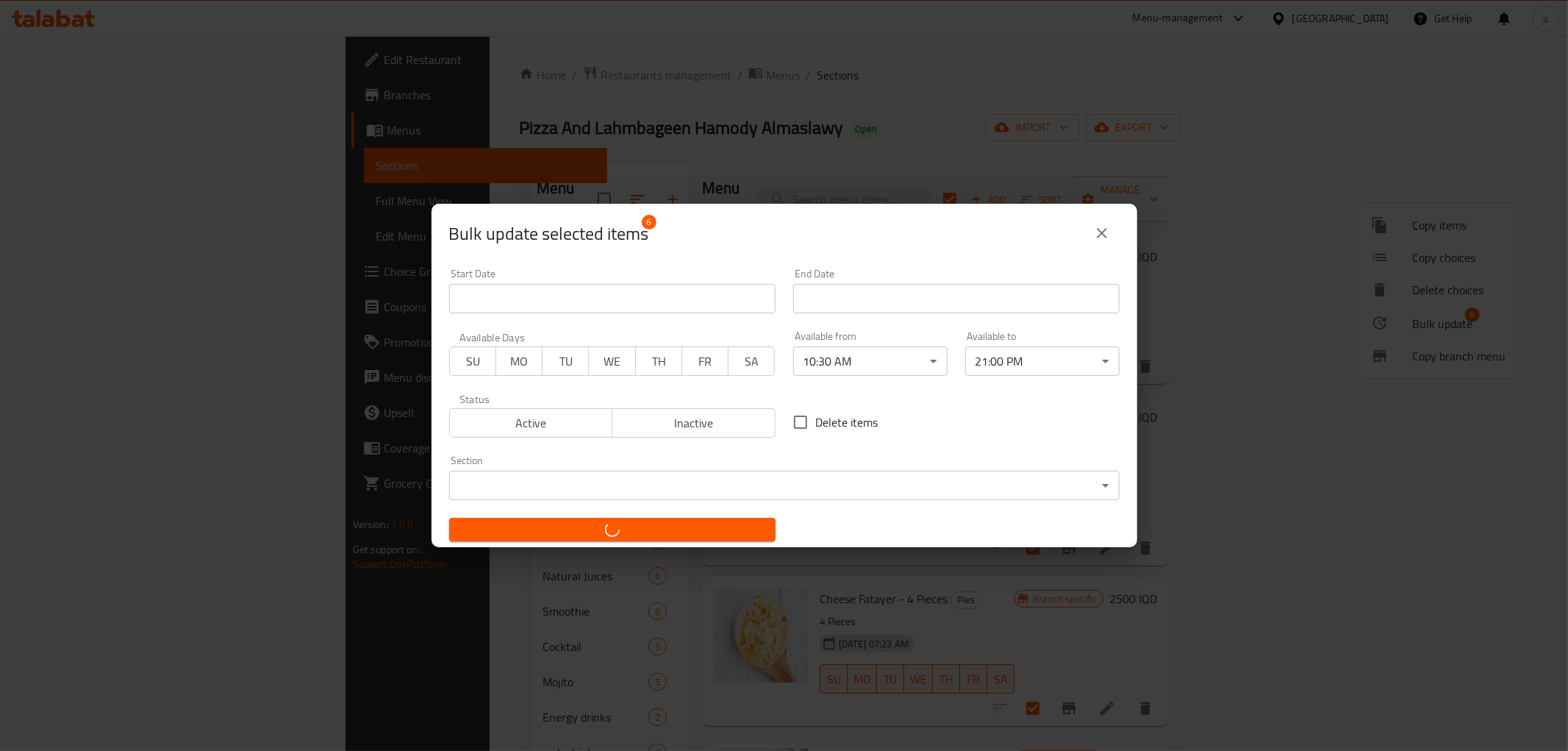
checkbox input "false"
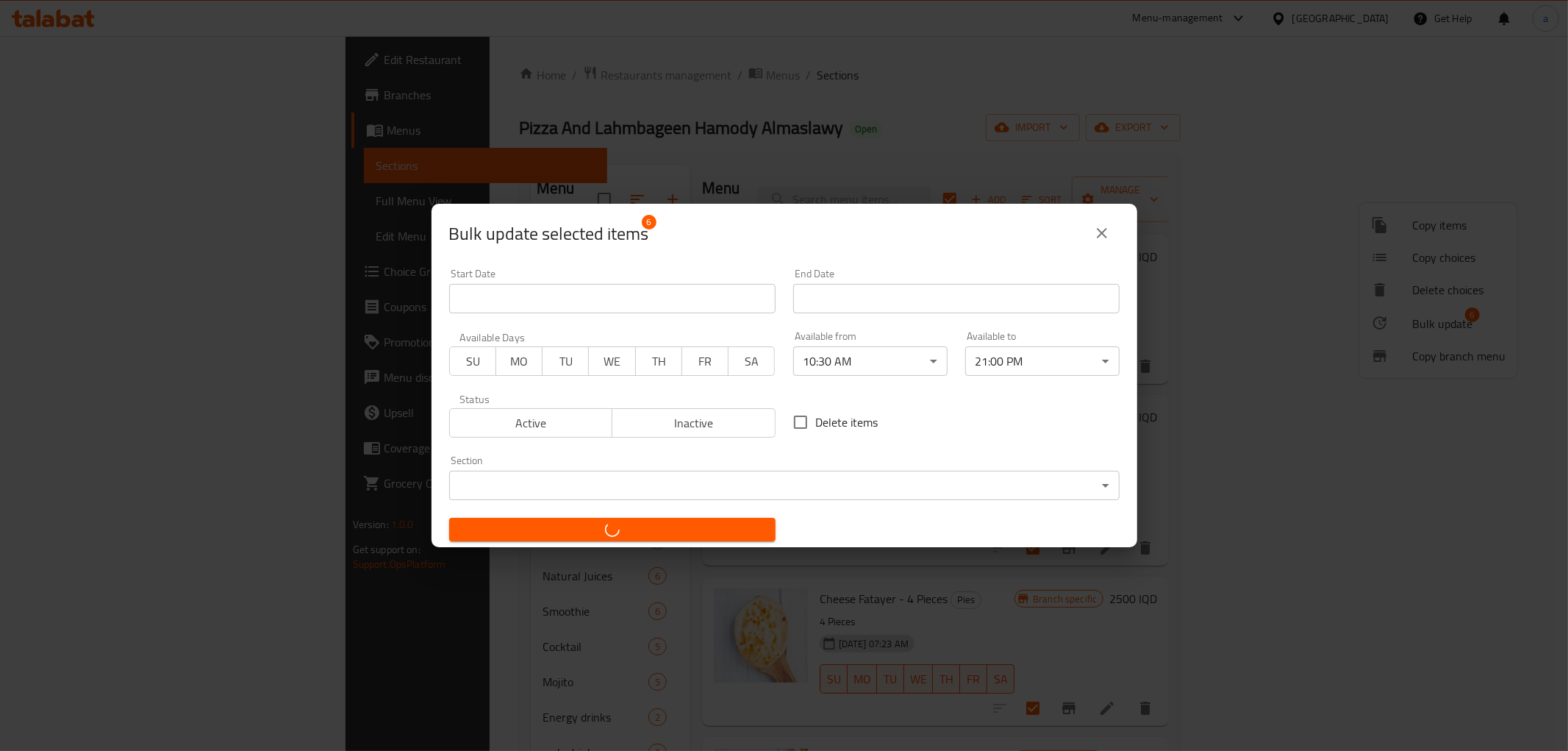
checkbox input "false"
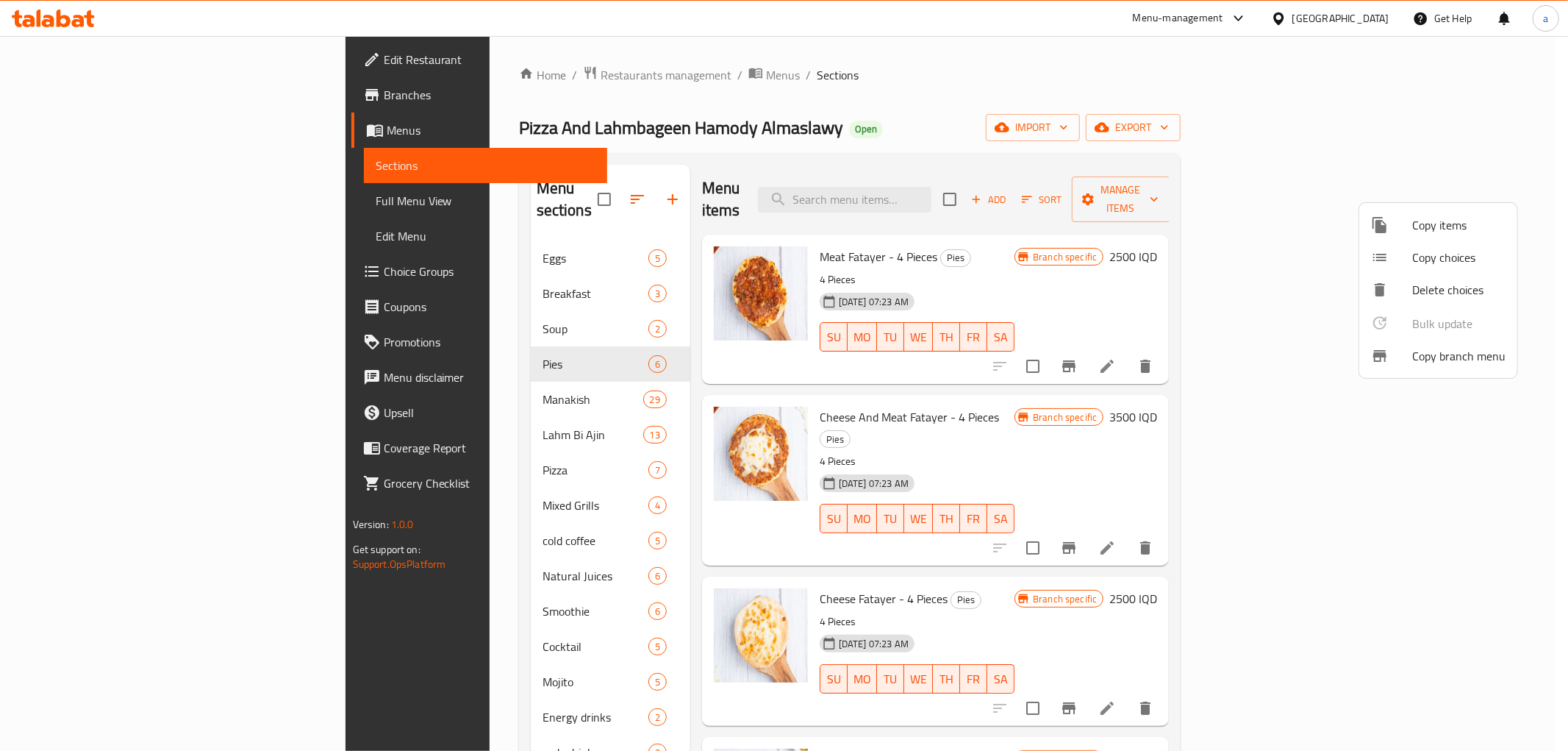
click at [379, 373] on div at bounding box center [784, 376] width 1568 height 751
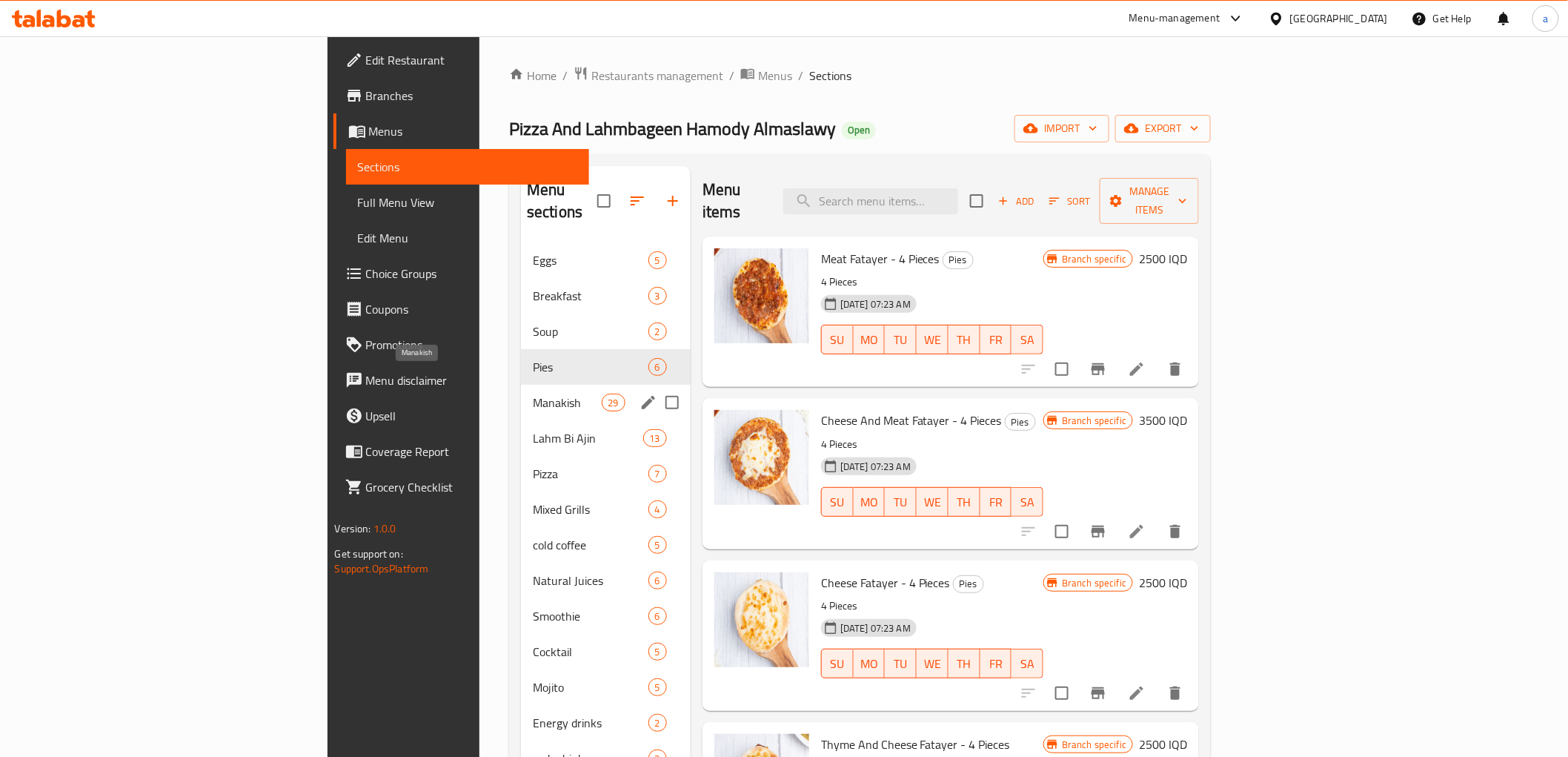
click at [533, 393] on span "Manakish" at bounding box center [567, 402] width 69 height 17
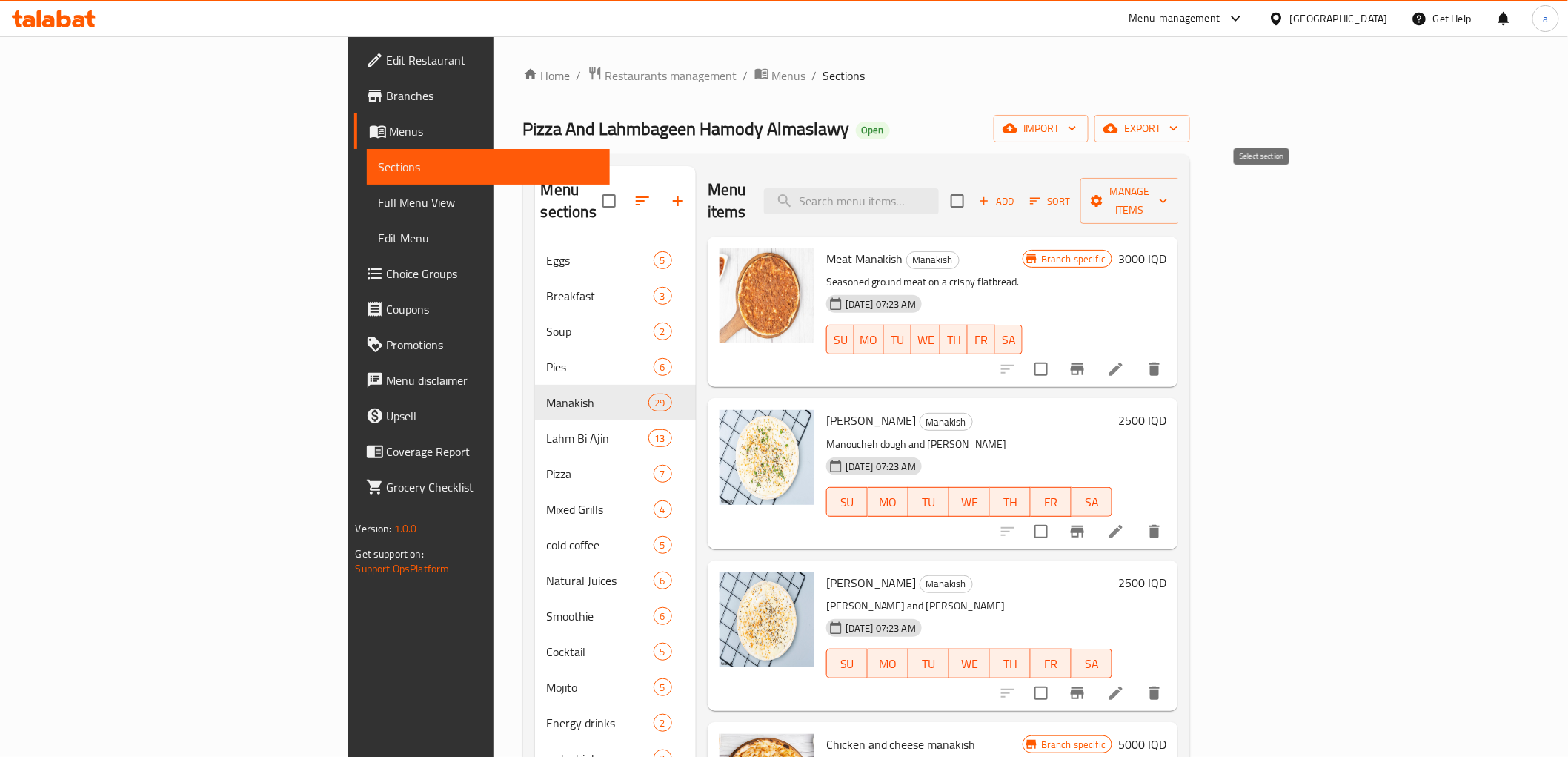
click at [973, 190] on input "checkbox" at bounding box center [957, 200] width 31 height 31
checkbox input "true"
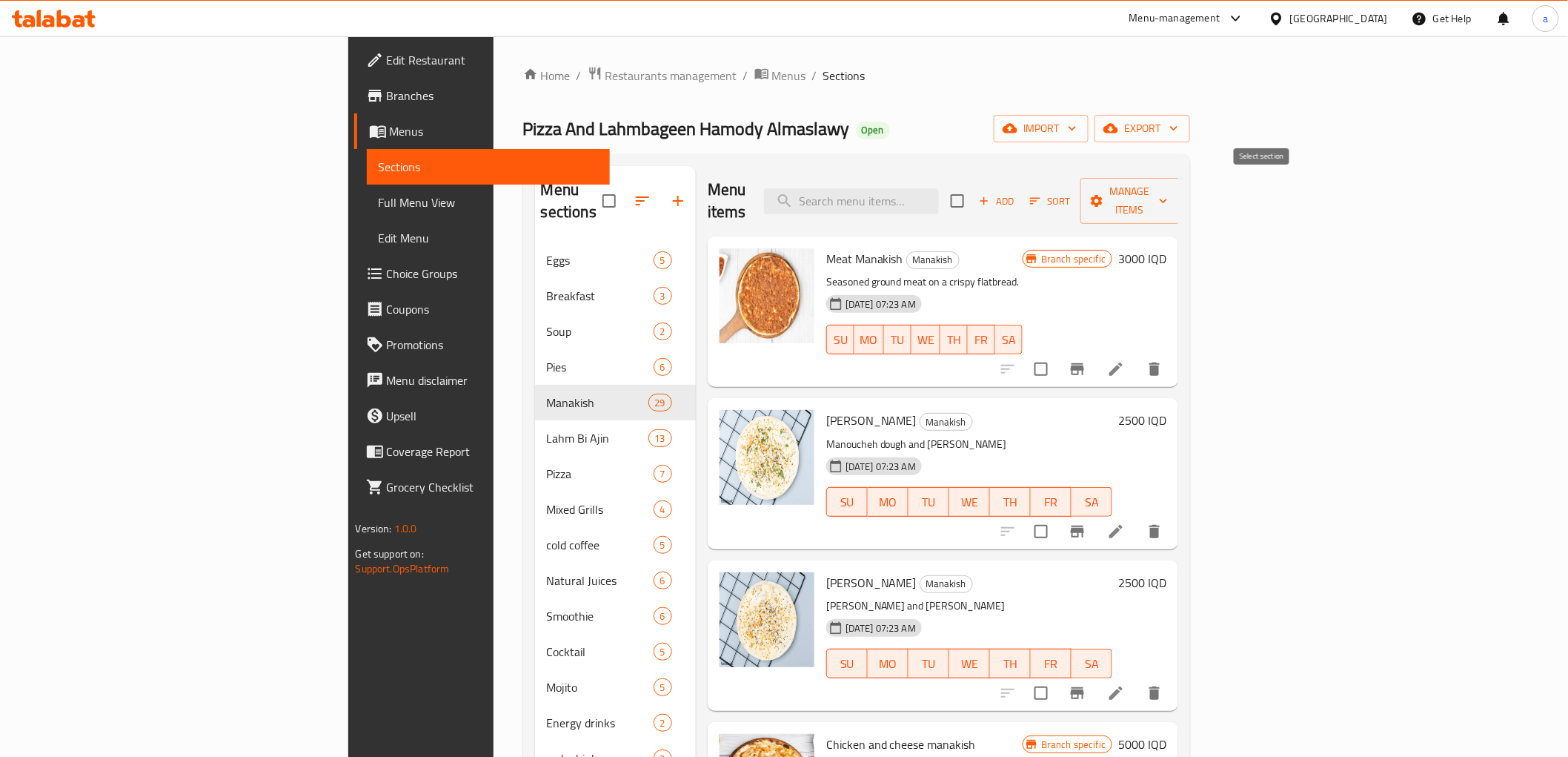
checkbox input "true"
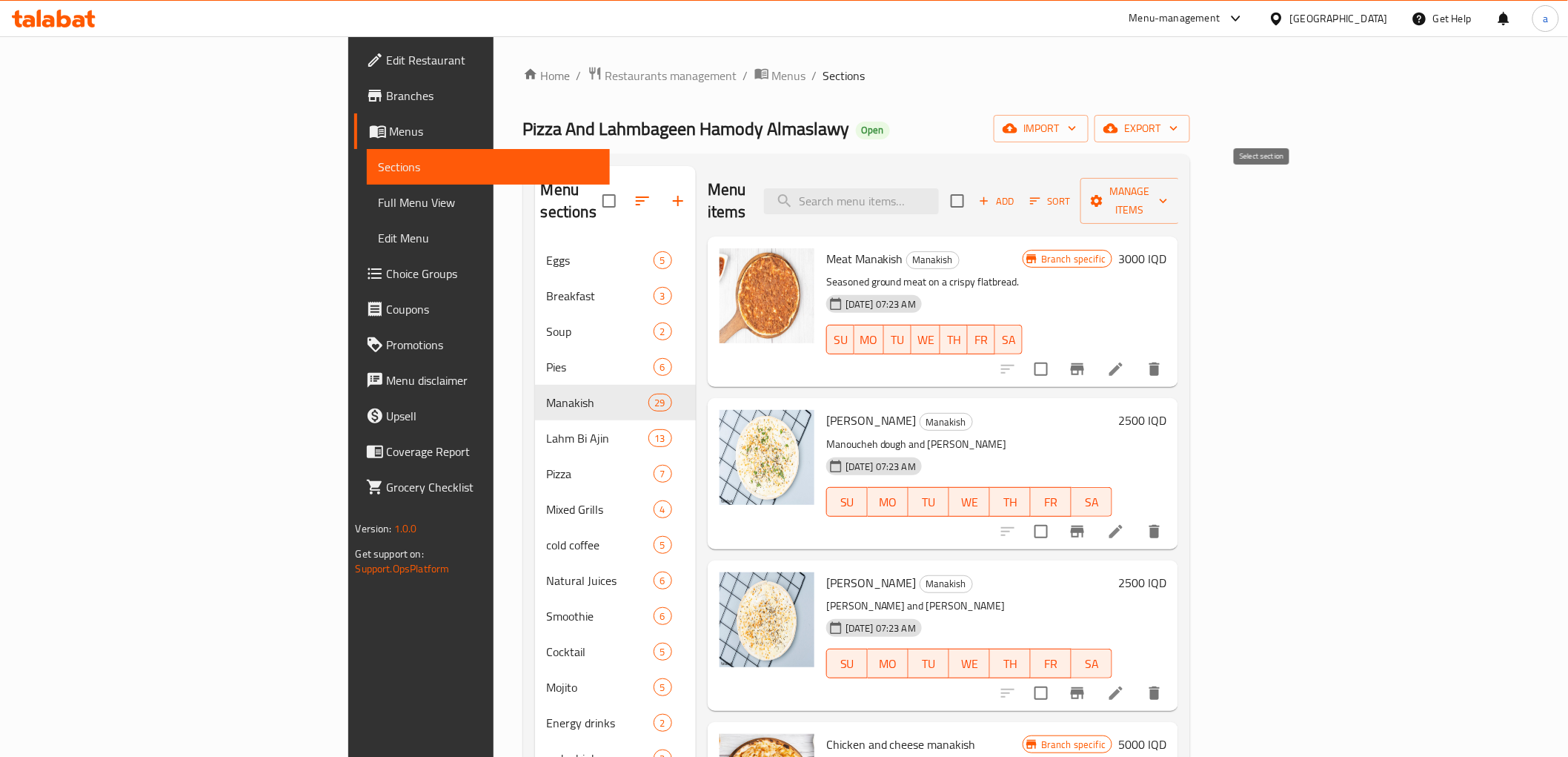
checkbox input "true"
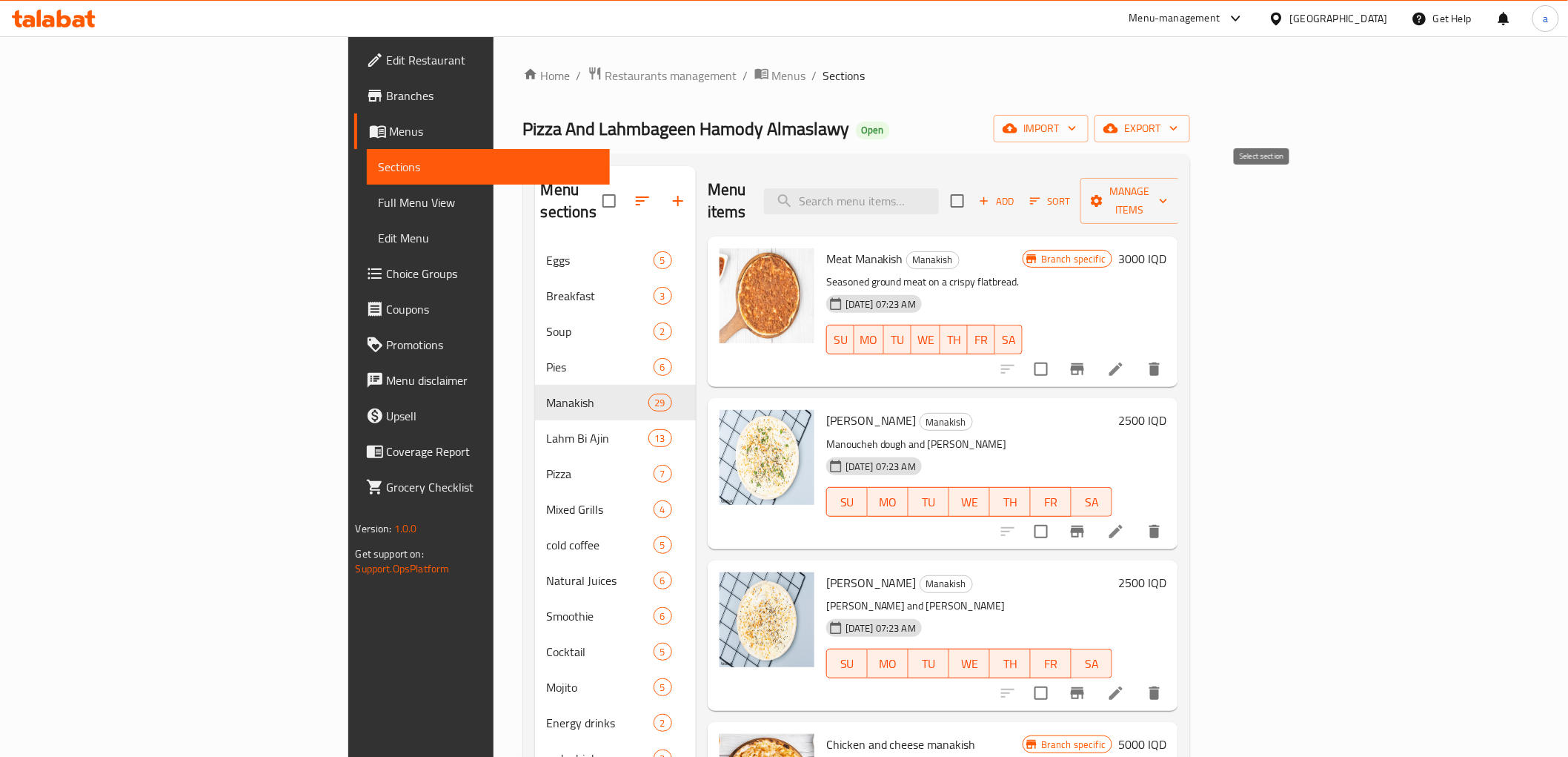
checkbox input "true"
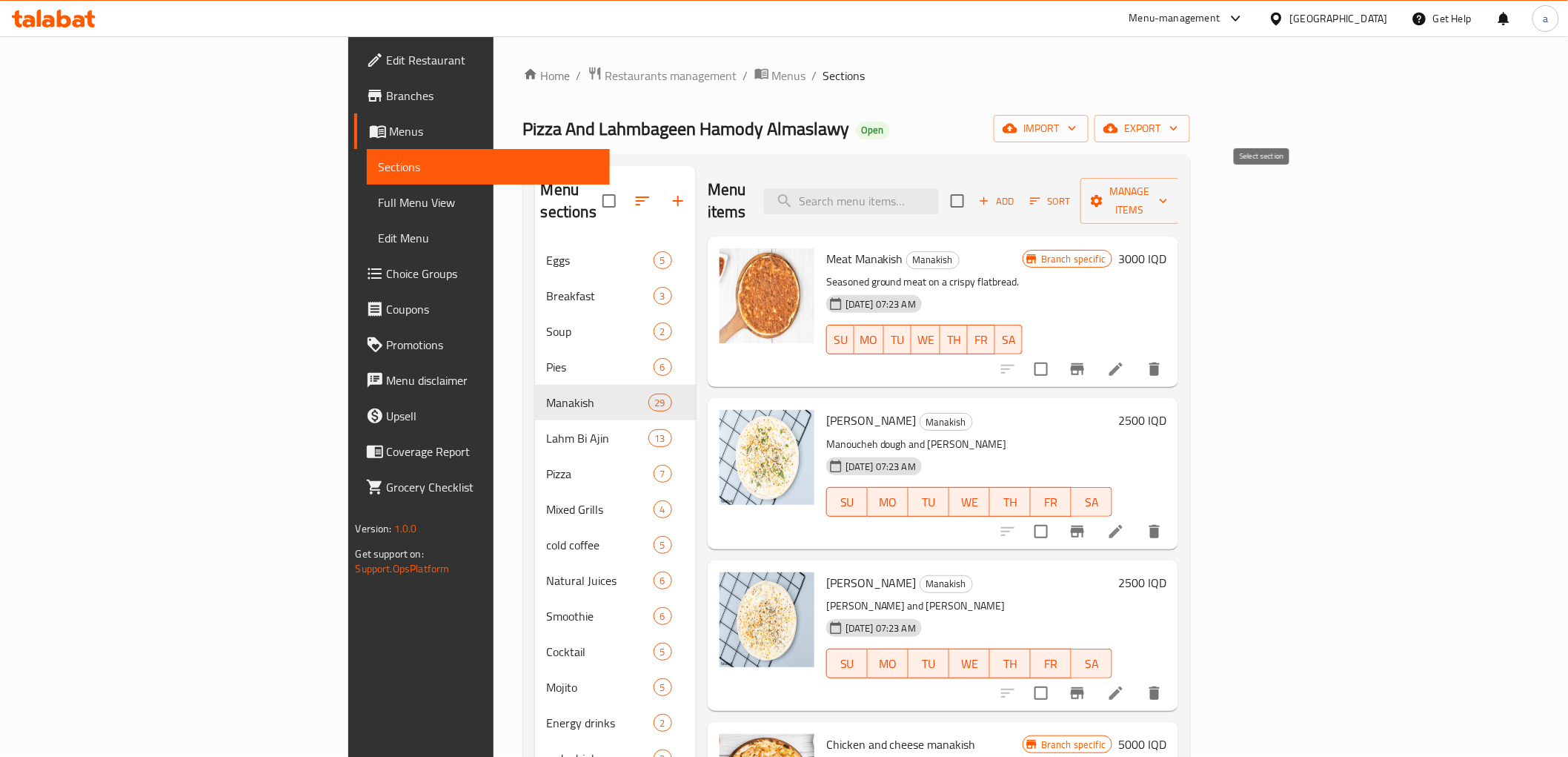
checkbox input "true"
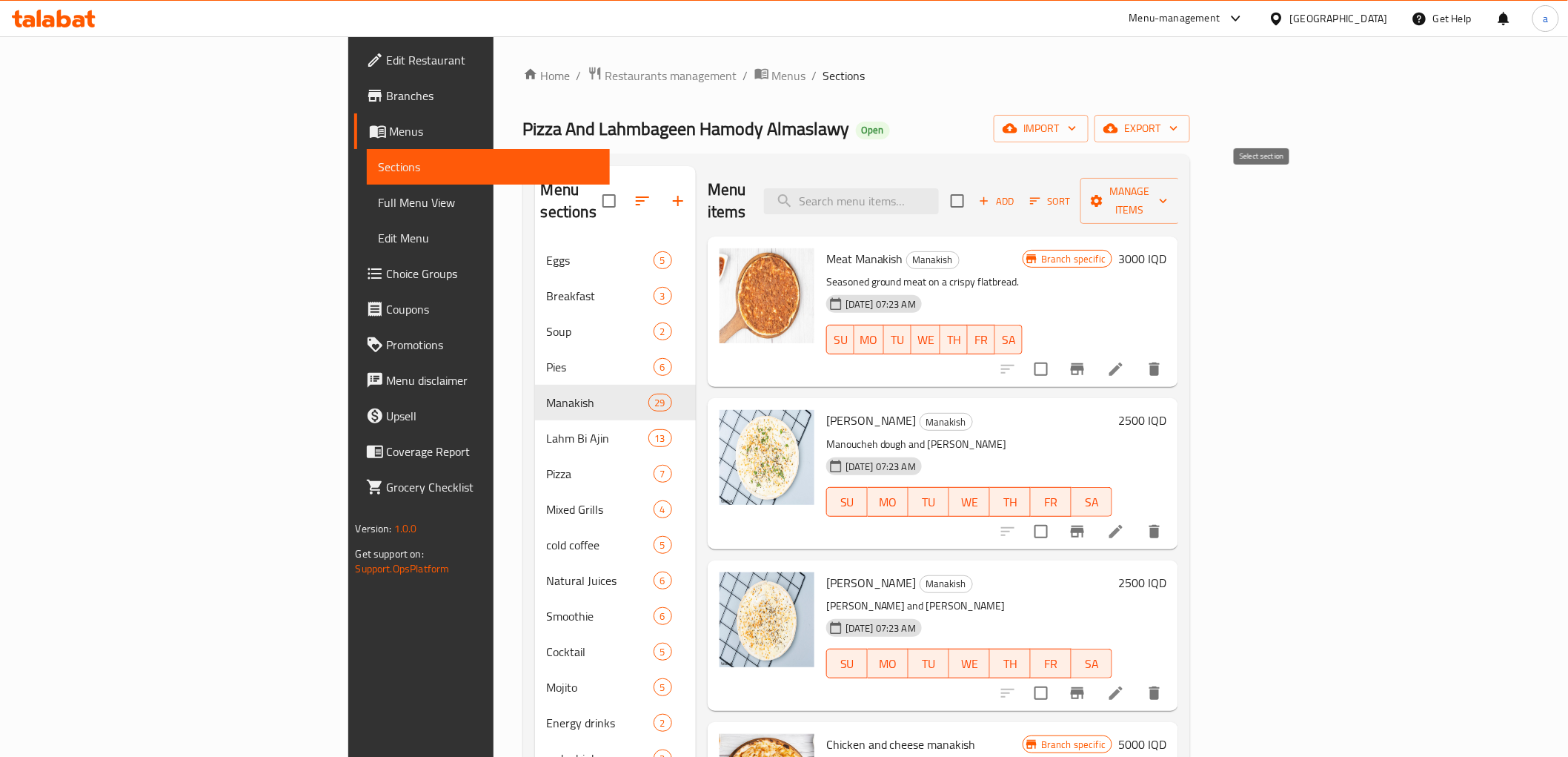
checkbox input "true"
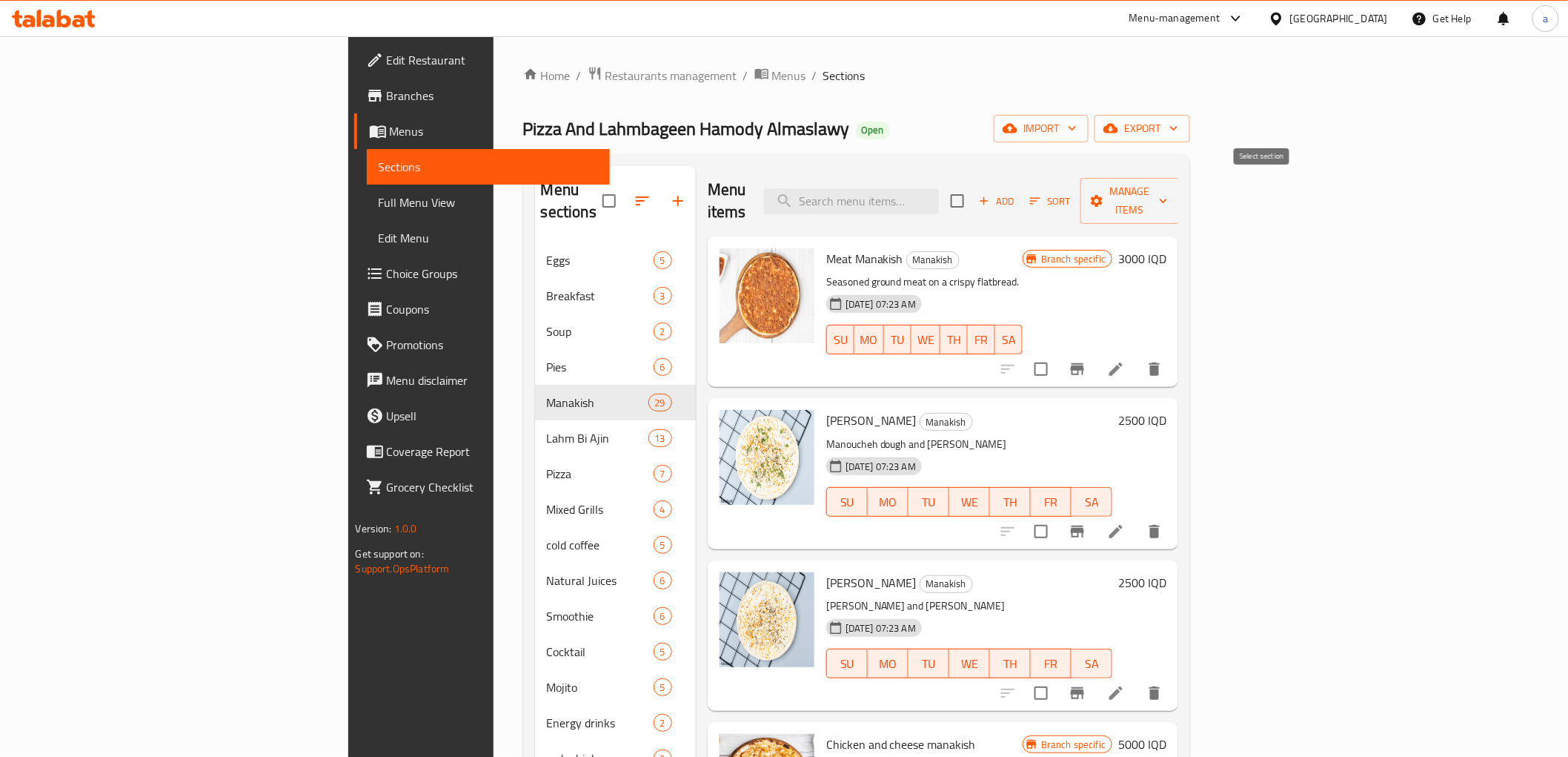
checkbox input "true"
click at [1168, 197] on span "Manage items" at bounding box center [1130, 200] width 76 height 37
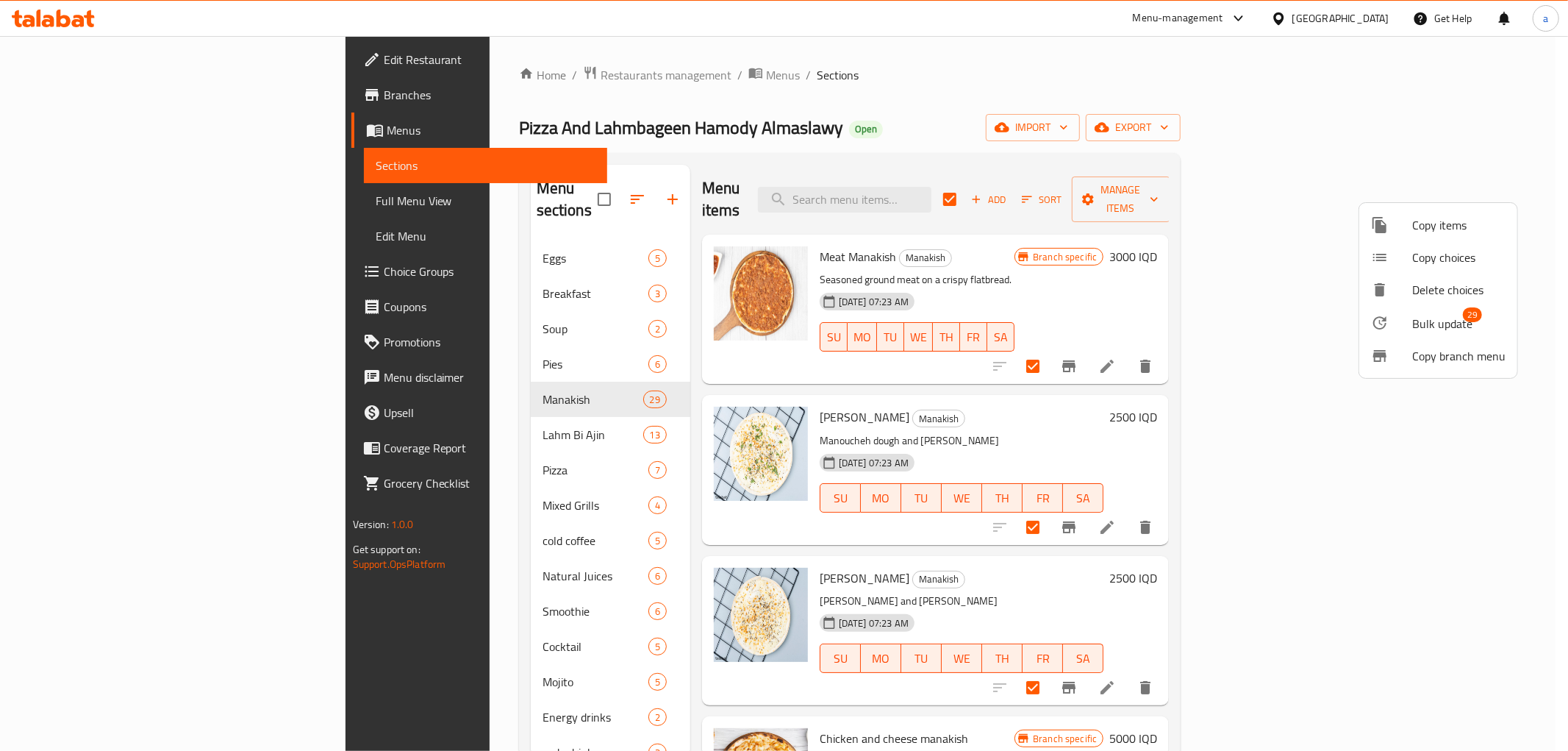
click at [1424, 322] on span "Bulk update" at bounding box center [1442, 323] width 60 height 17
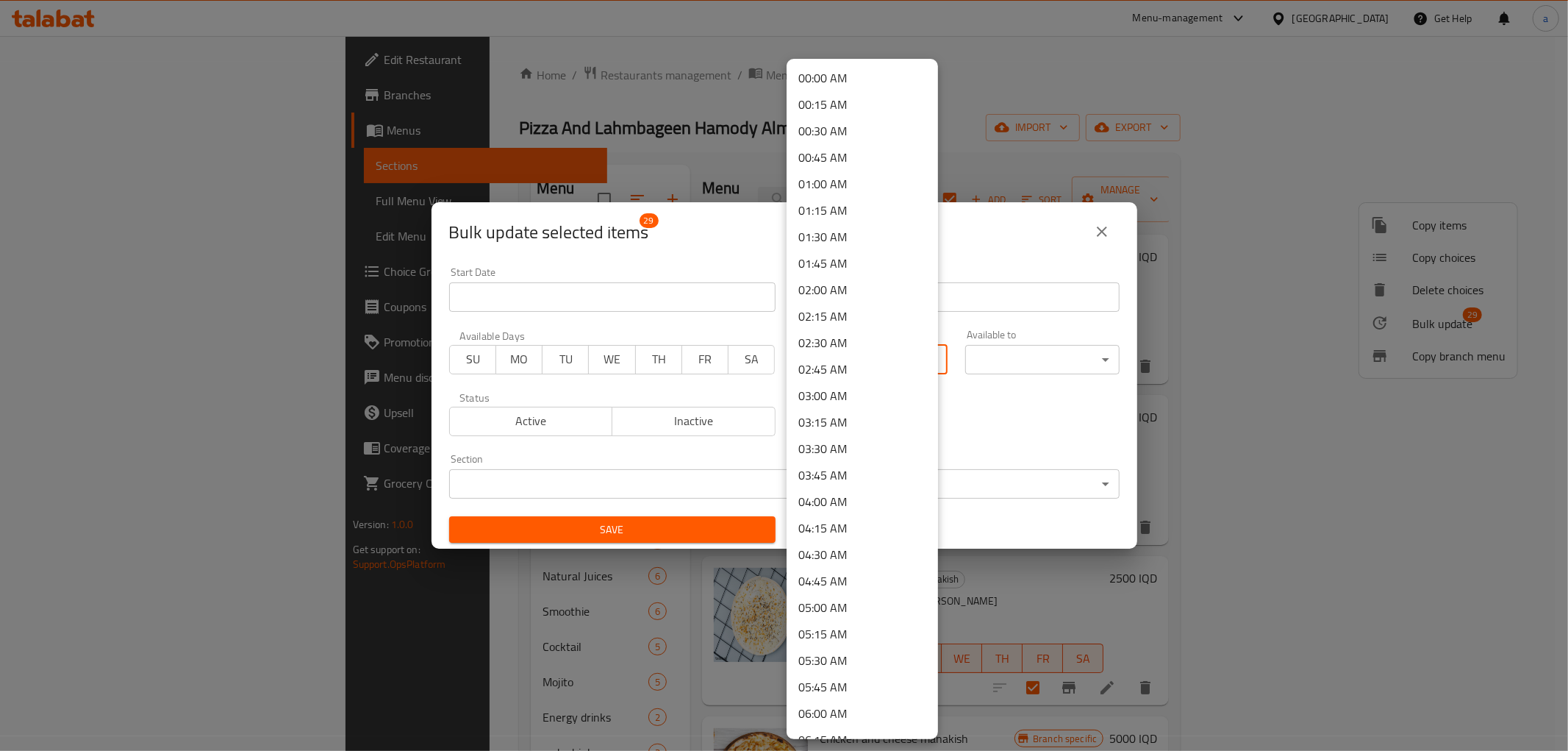
click at [844, 363] on body "​ Menu-management [GEOGRAPHIC_DATA] Get Help a Edit Restaurant Branches Menus S…" at bounding box center [784, 394] width 1568 height 715
click at [826, 432] on li "10:30 AM" at bounding box center [863, 428] width 152 height 26
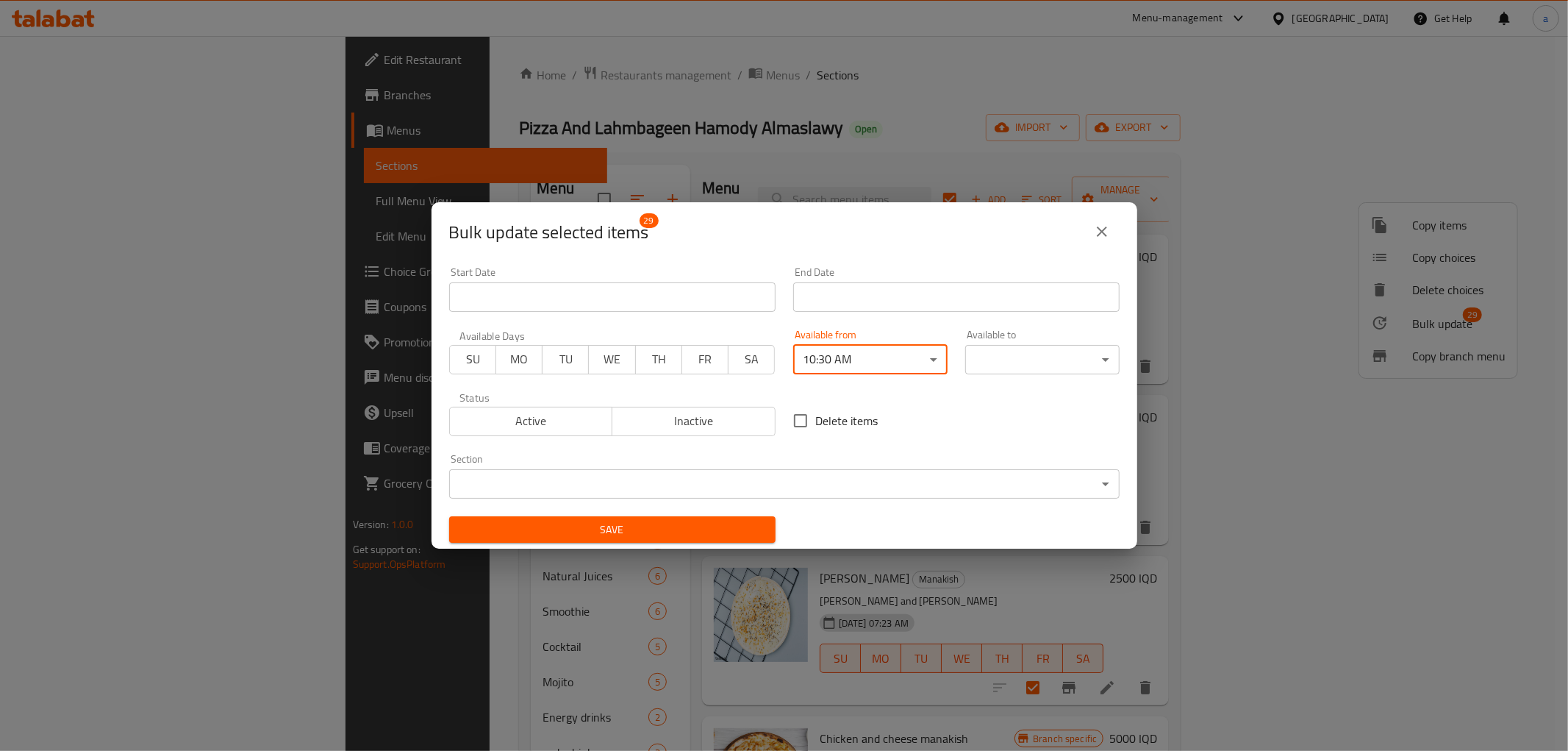
click at [1004, 348] on body "​ Menu-management [GEOGRAPHIC_DATA] Get Help a Edit Restaurant Branches Menus S…" at bounding box center [784, 394] width 1568 height 715
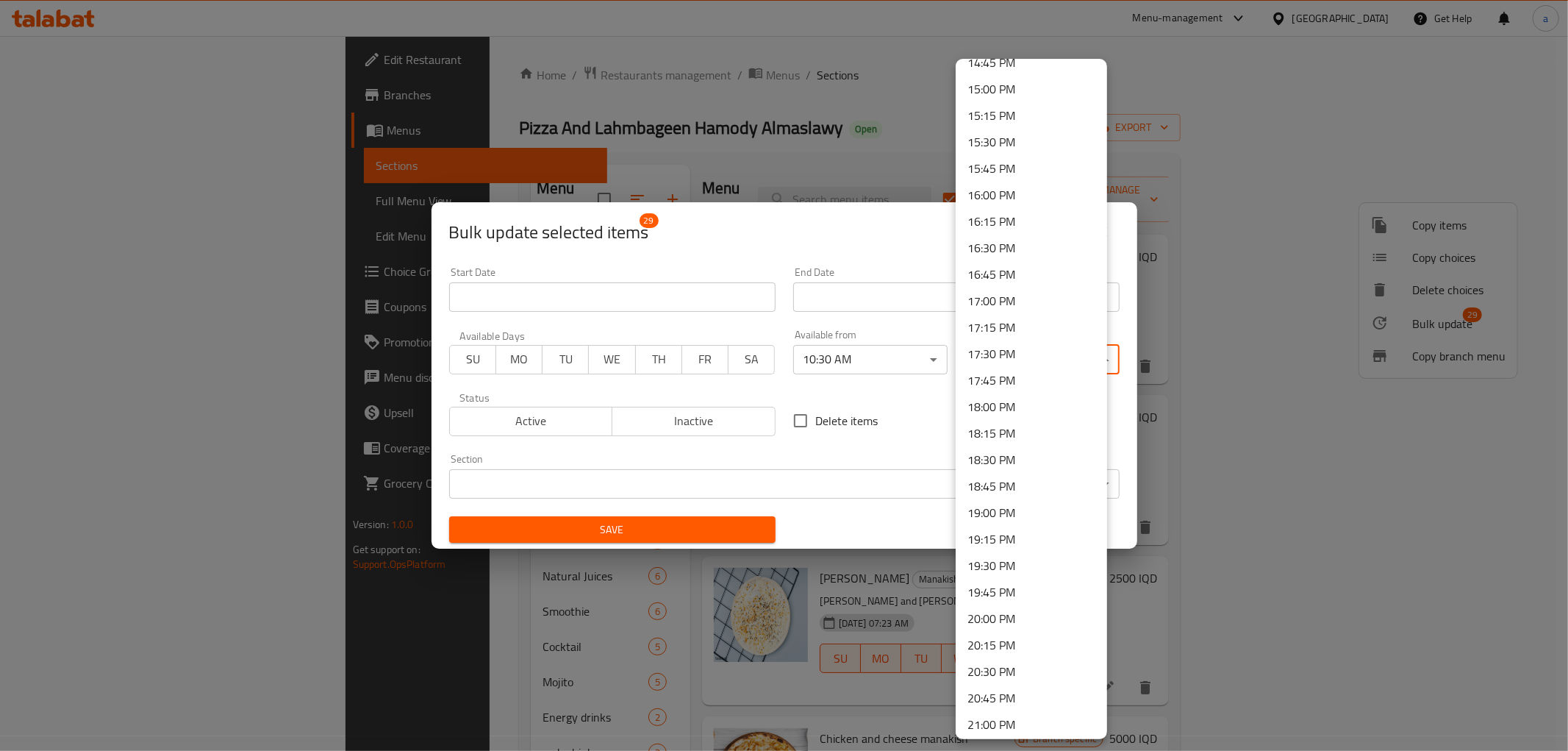
scroll to position [1852, 0]
click at [1007, 451] on li "21:00 PM" at bounding box center [1032, 450] width 152 height 26
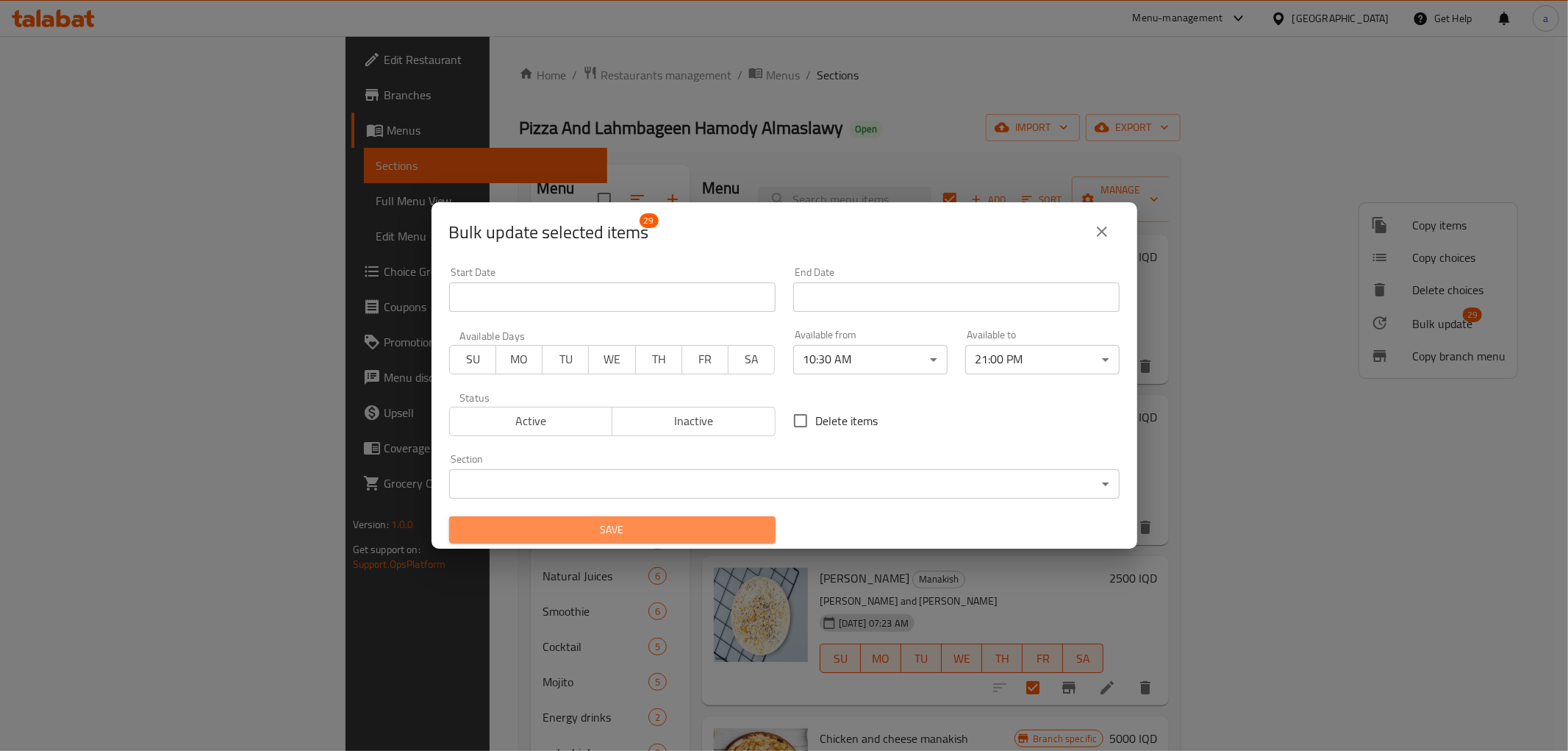
click at [656, 524] on span "Save" at bounding box center [612, 530] width 303 height 18
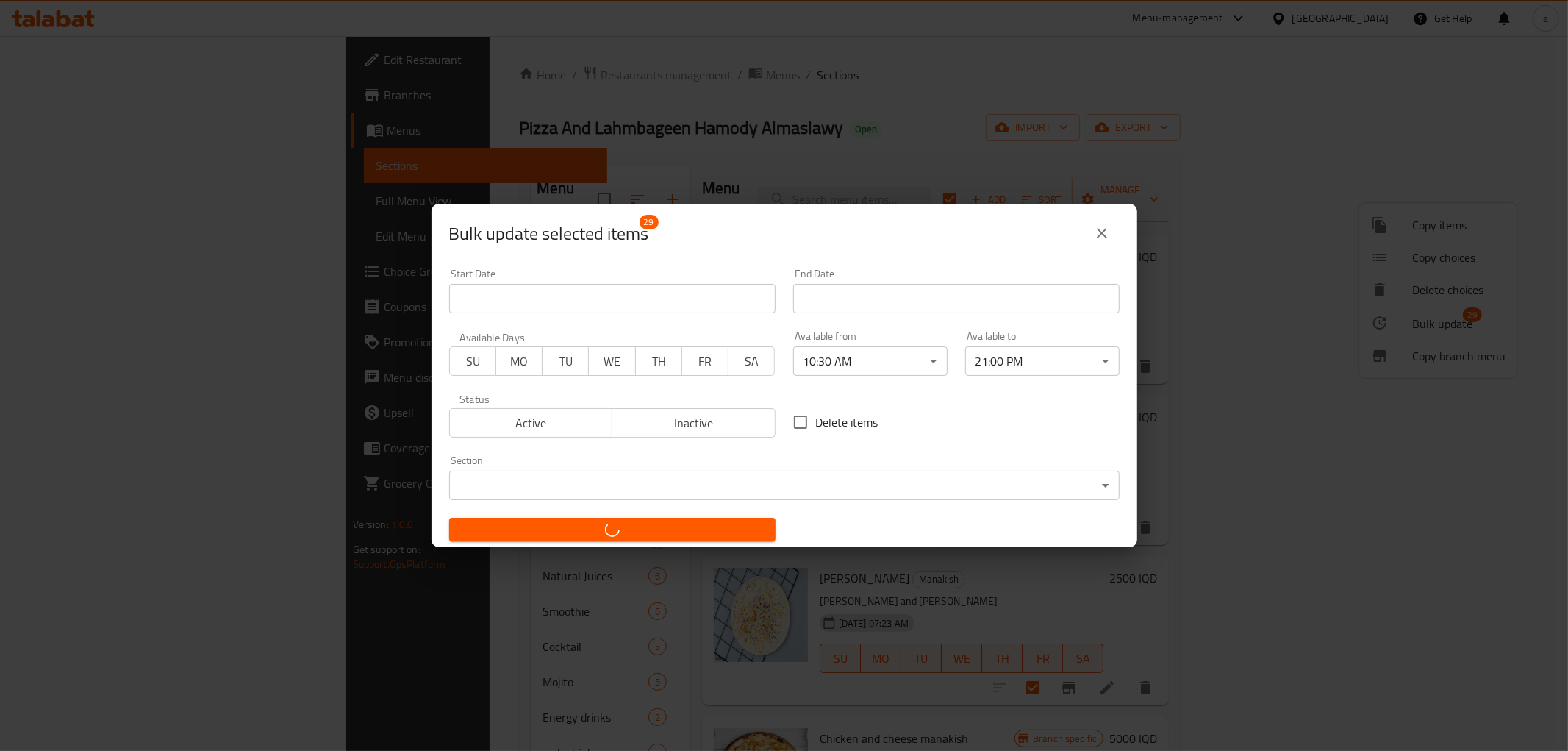
checkbox input "false"
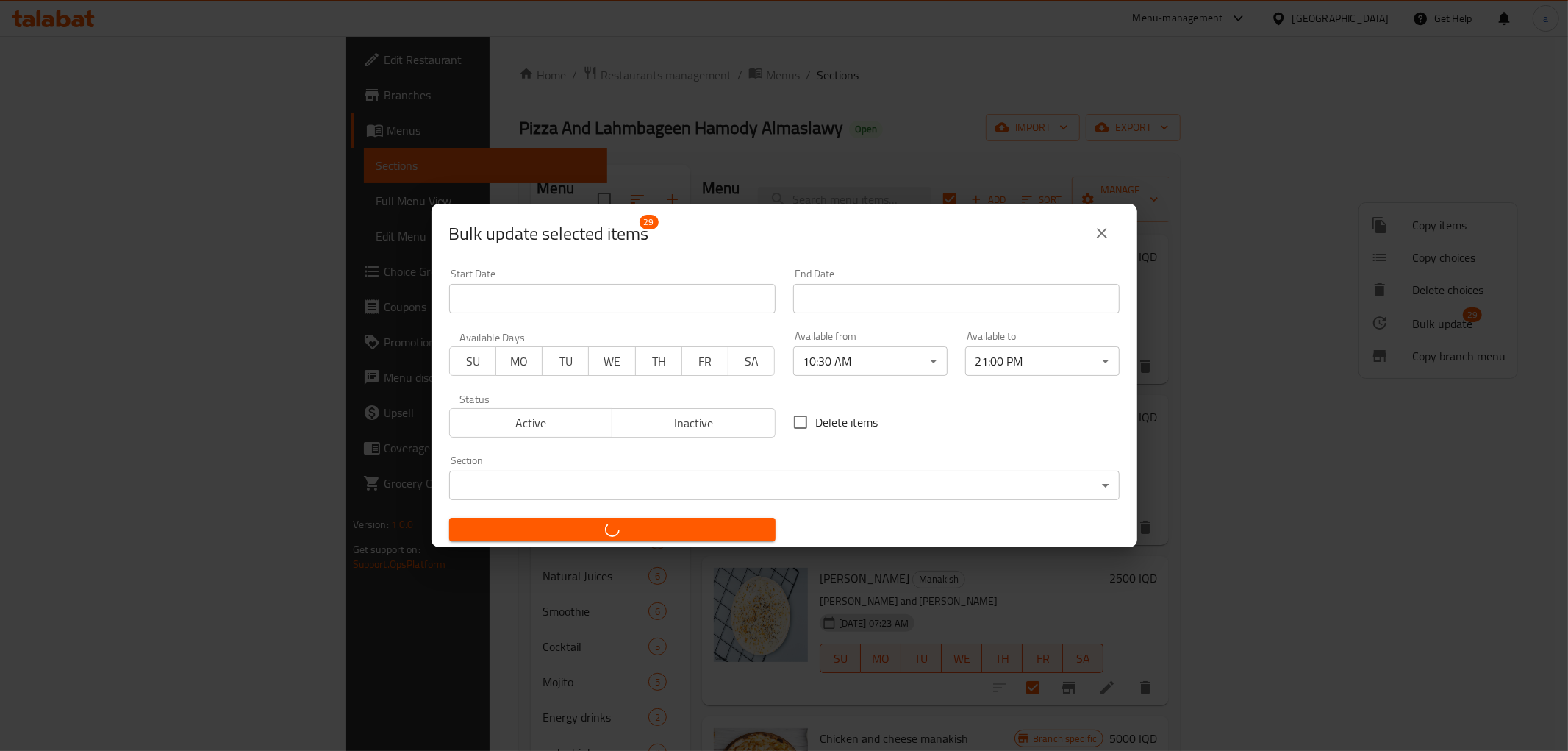
checkbox input "false"
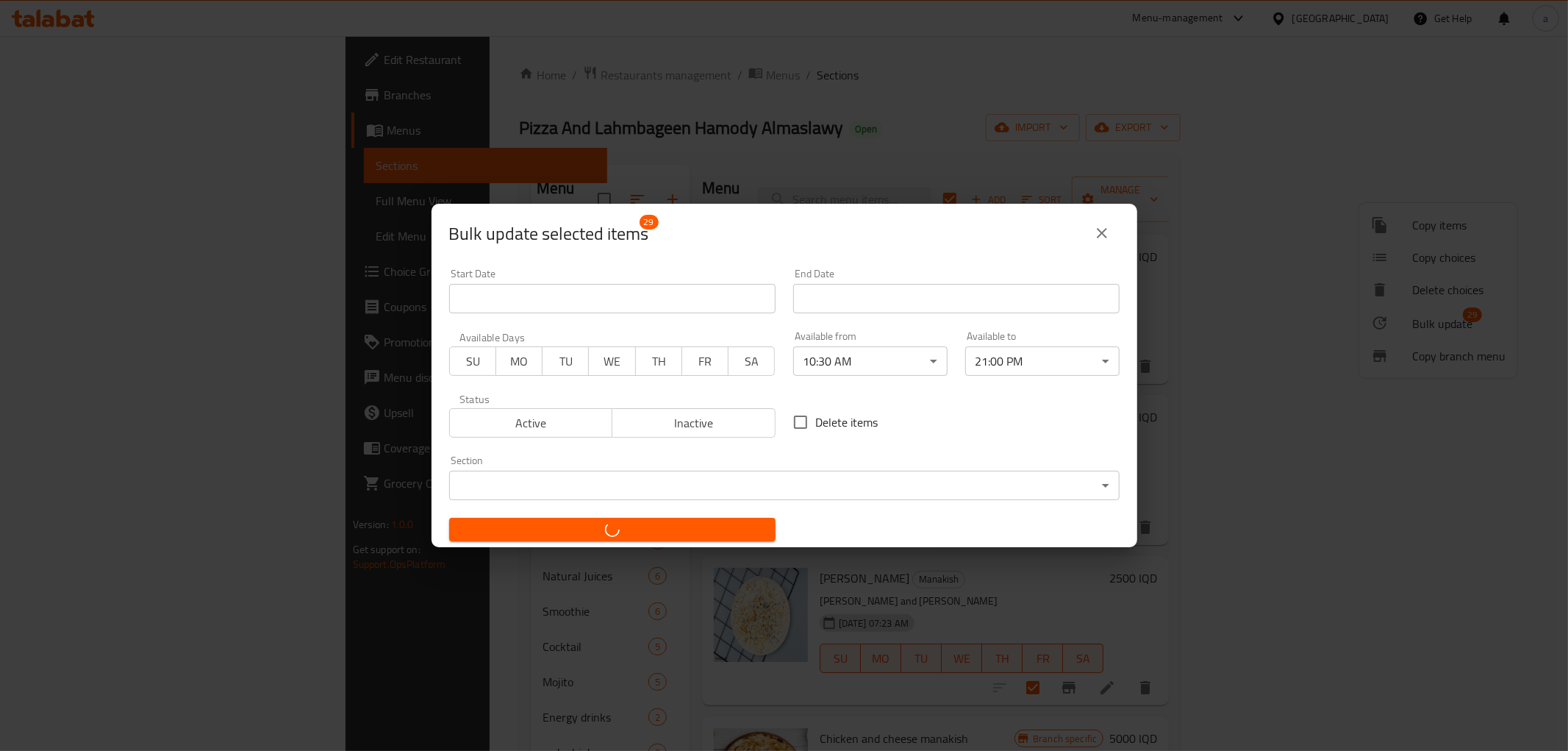
checkbox input "false"
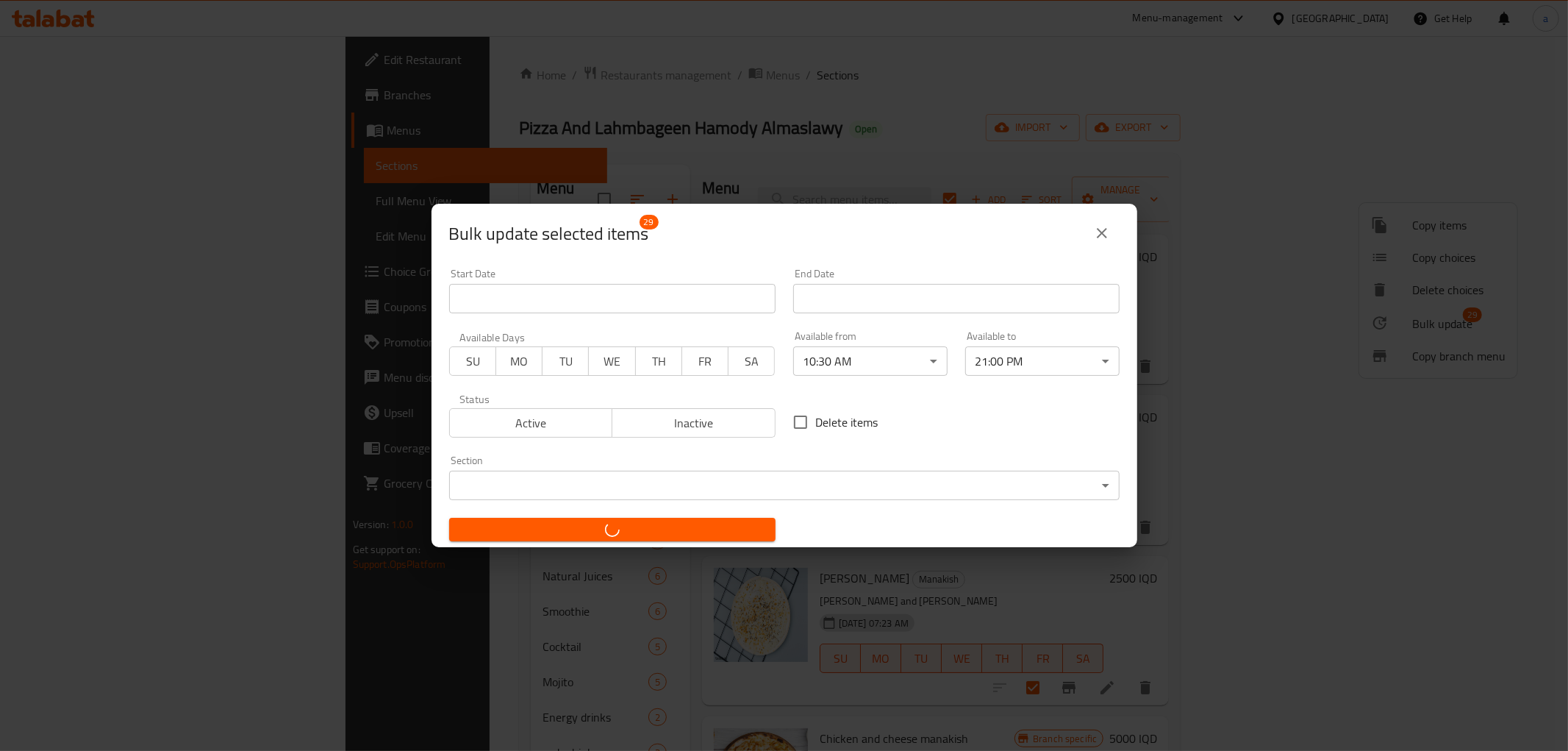
checkbox input "false"
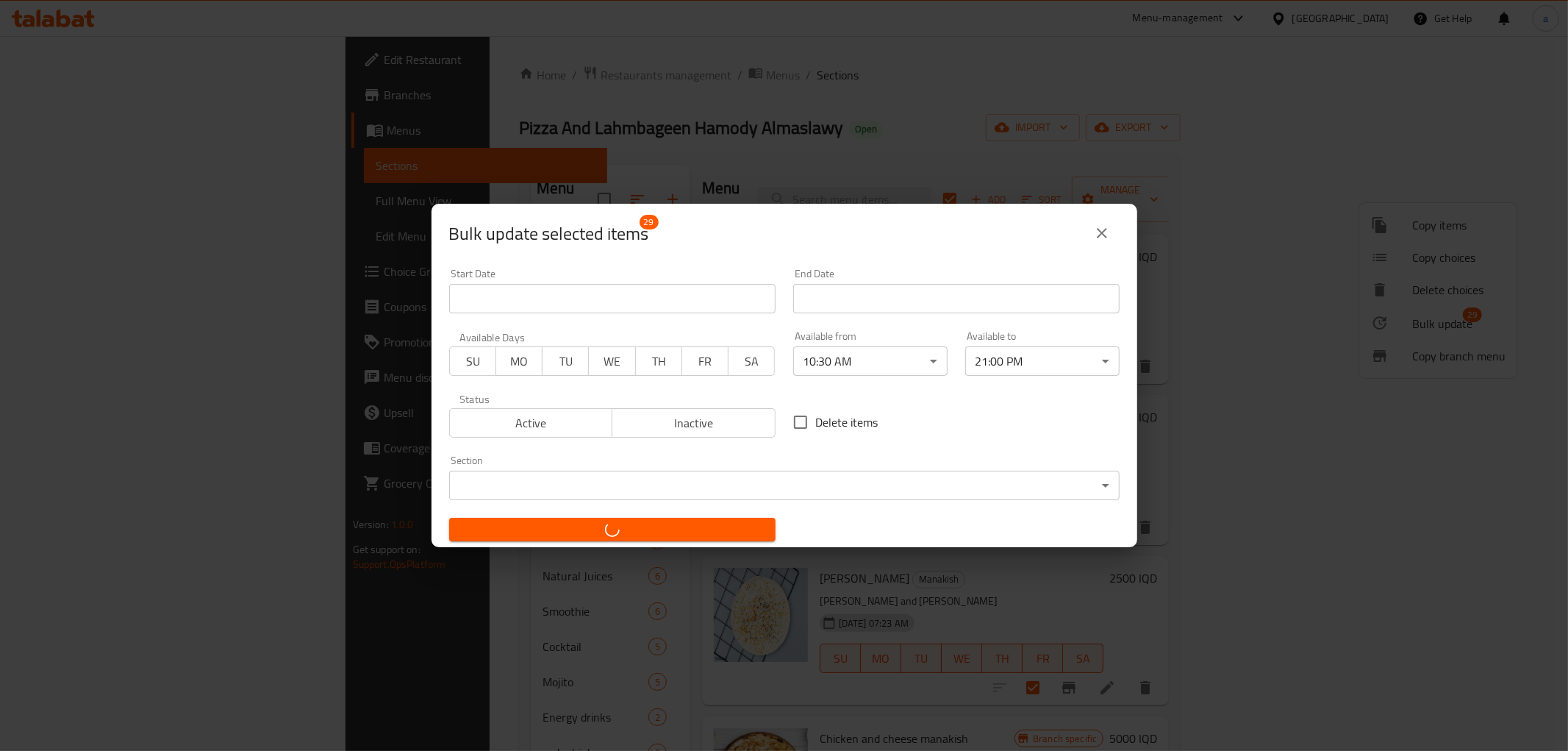
checkbox input "false"
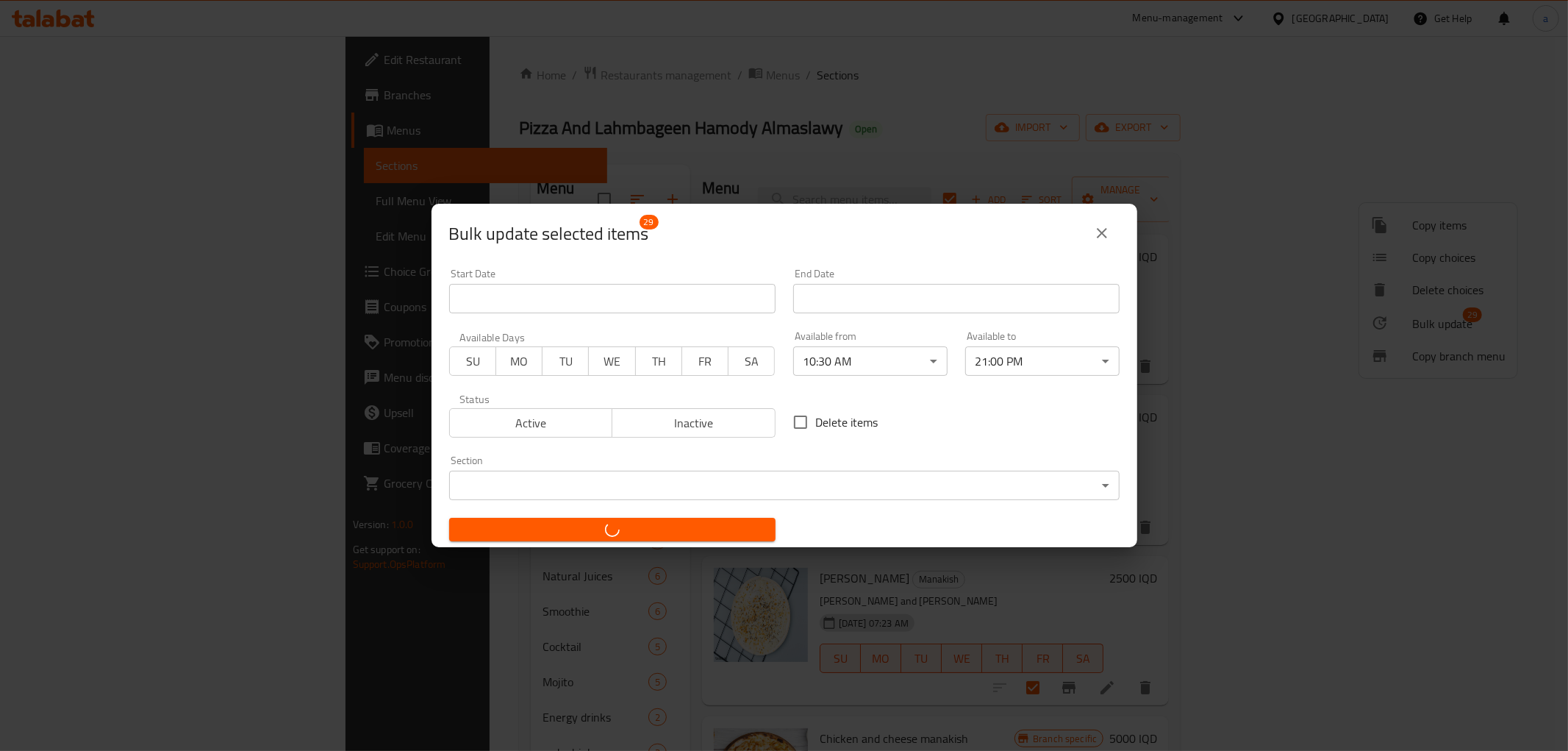
checkbox input "false"
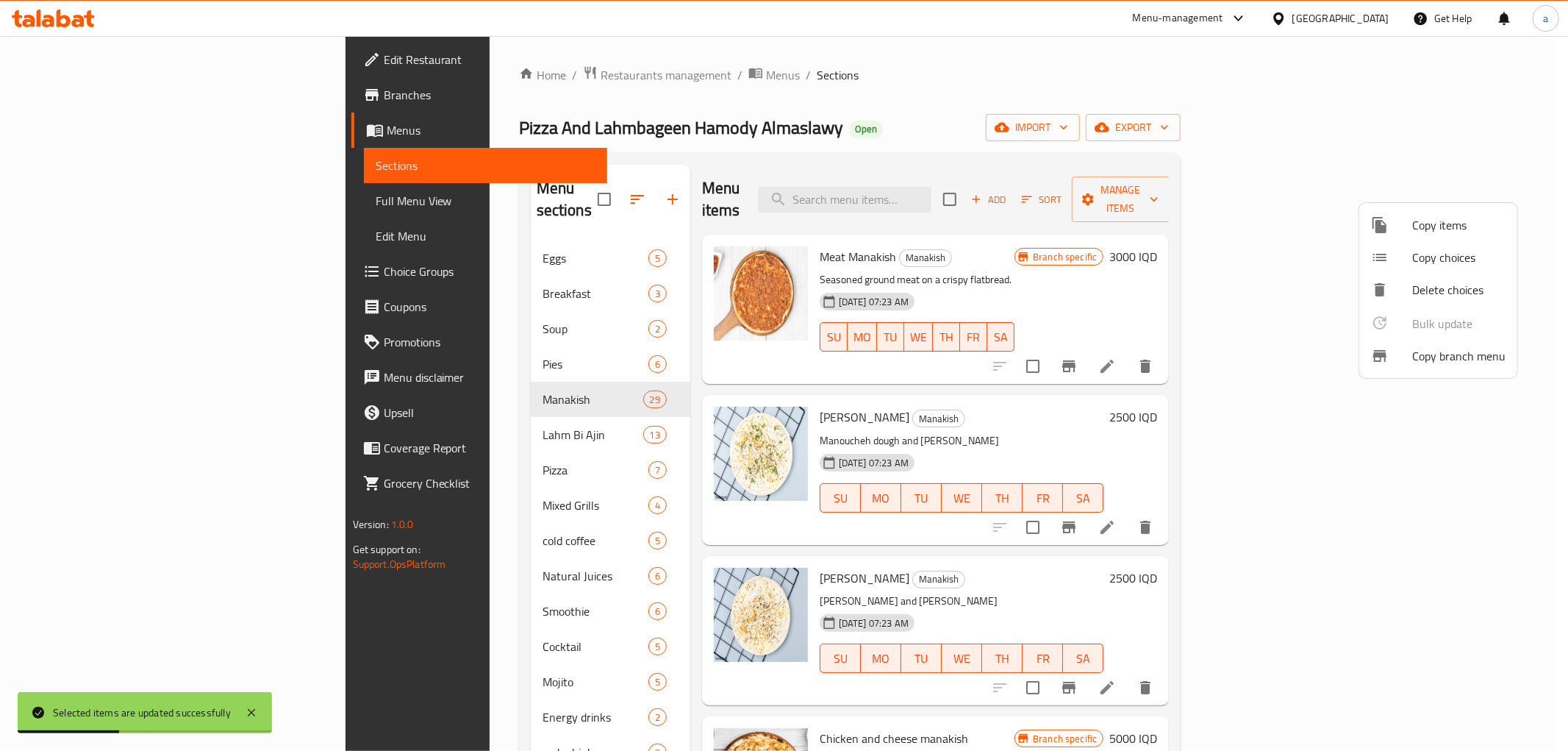
click at [796, 91] on div at bounding box center [784, 376] width 1568 height 751
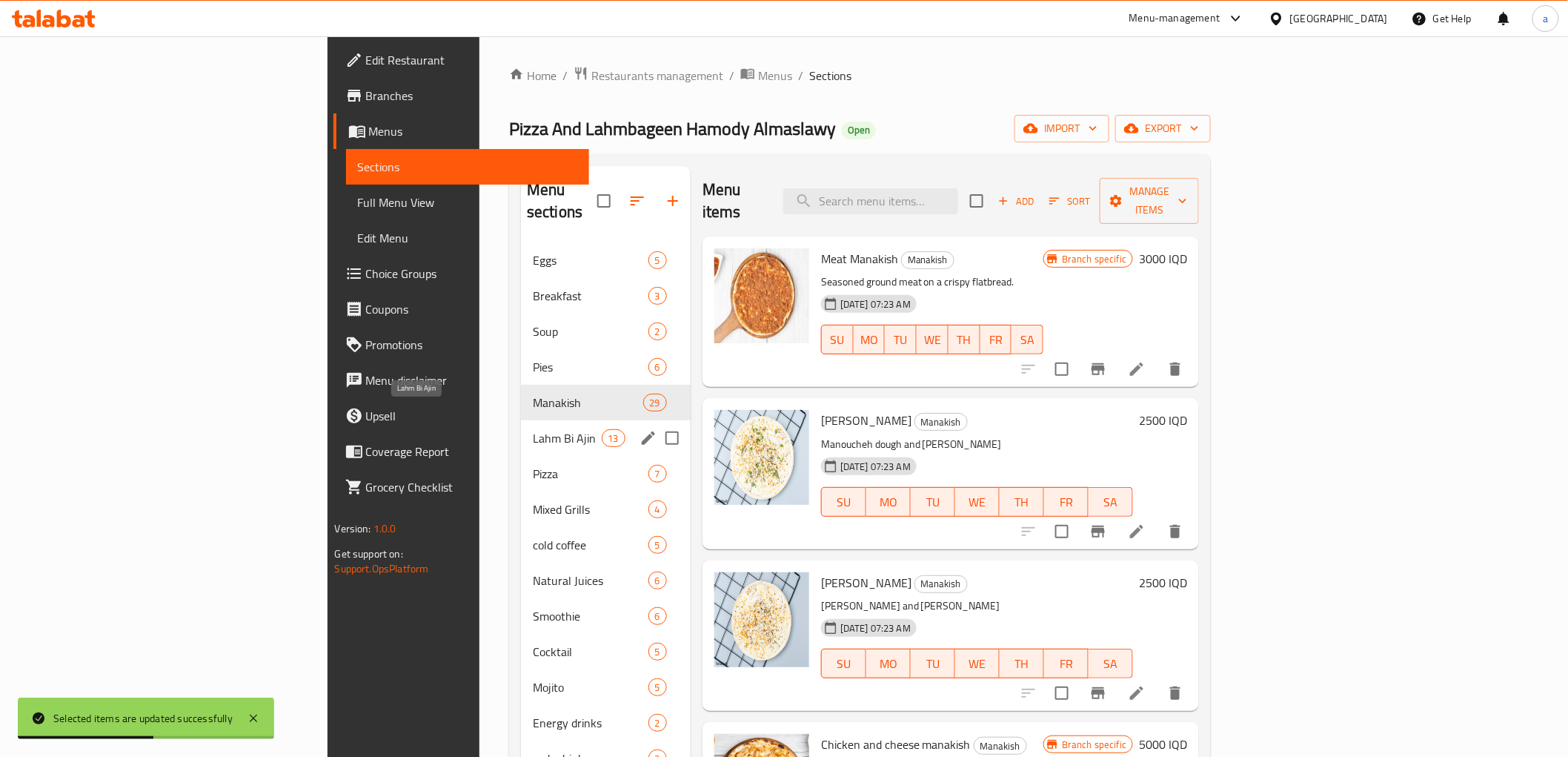
click at [533, 429] on span "Lahm Bi Ajin" at bounding box center [567, 438] width 69 height 17
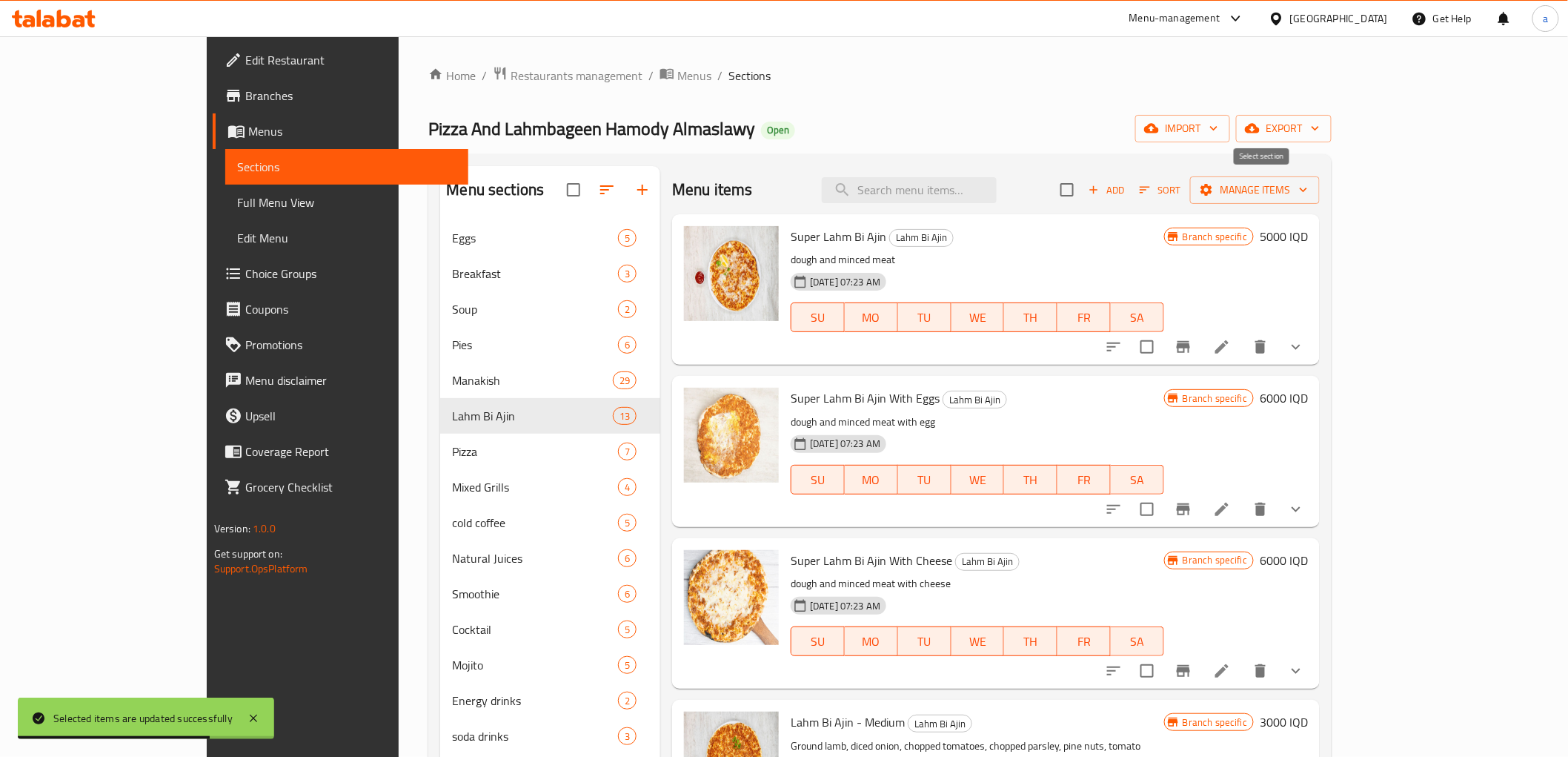
click at [1082, 191] on input "checkbox" at bounding box center [1067, 189] width 31 height 31
checkbox input "true"
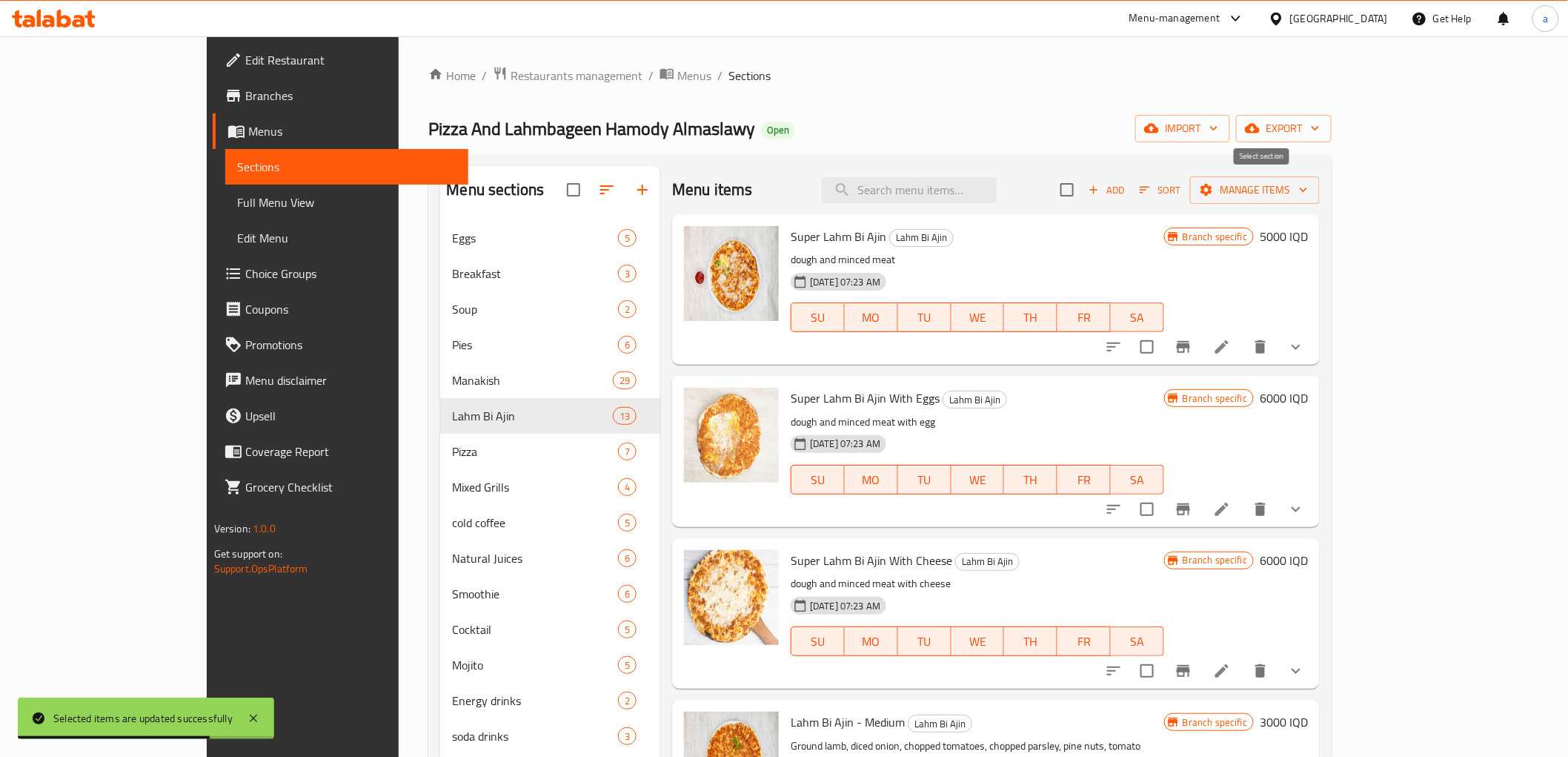
checkbox input "true"
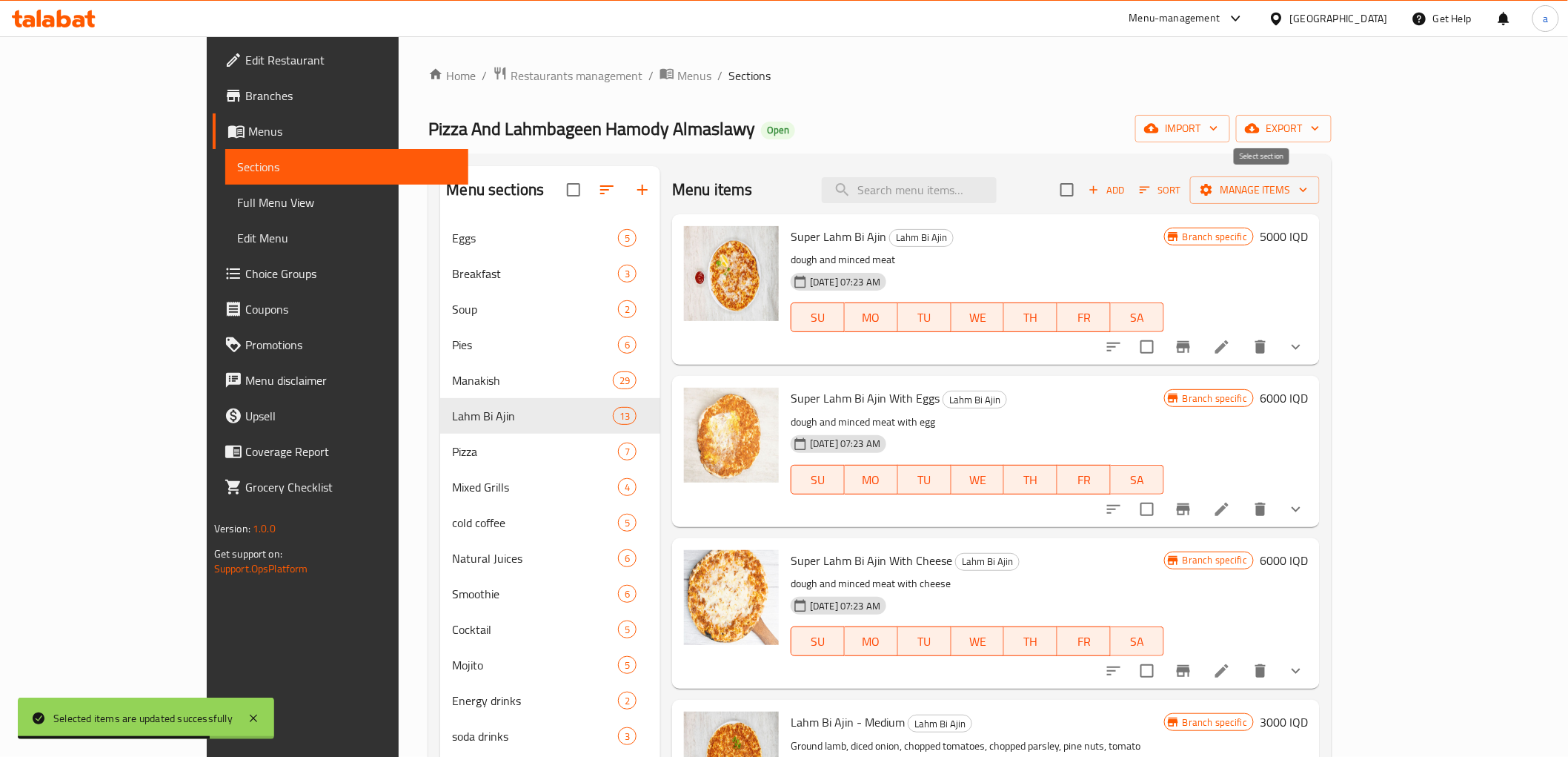
checkbox input "true"
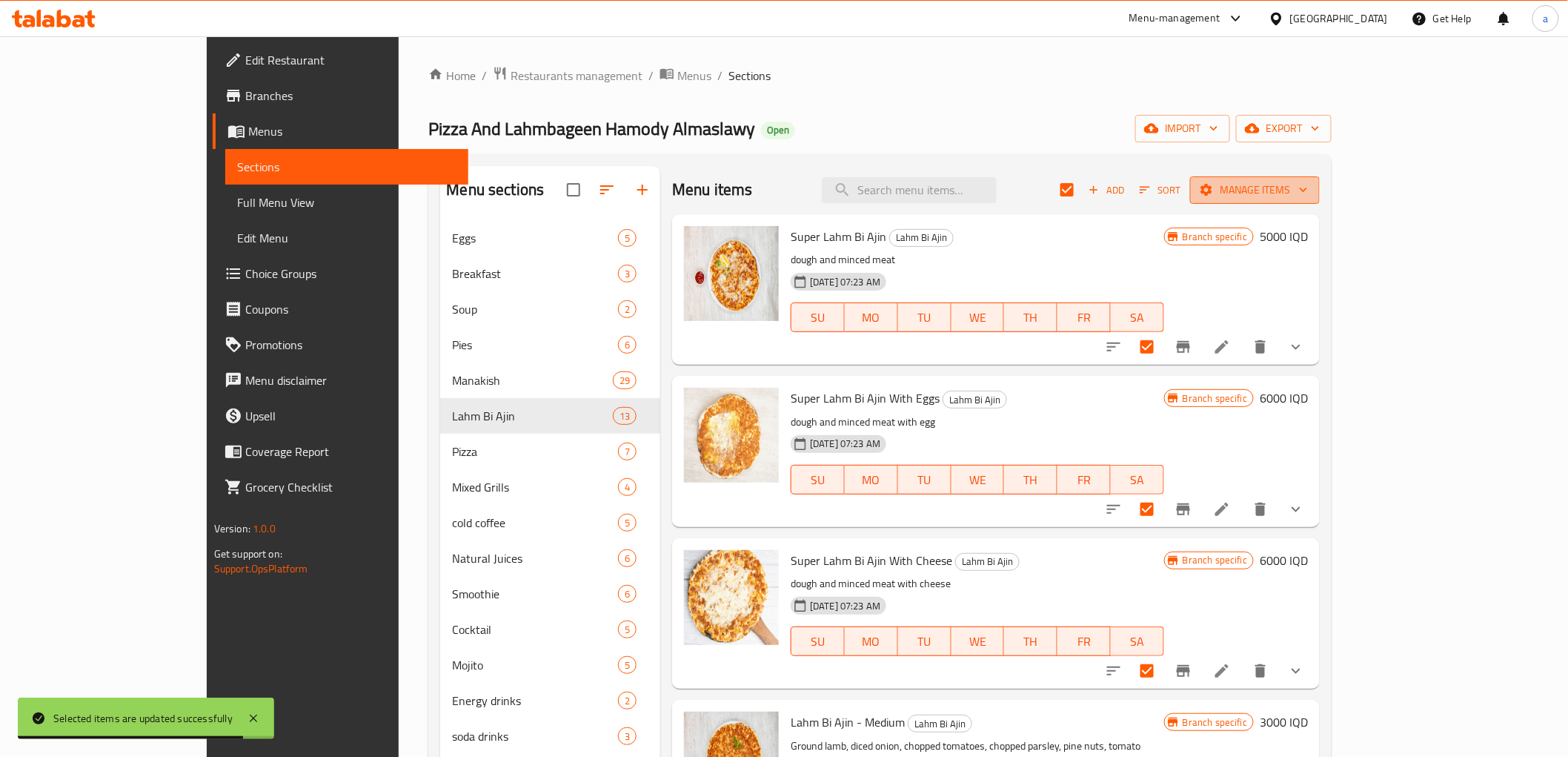
click at [1308, 184] on span "Manage items" at bounding box center [1255, 190] width 106 height 18
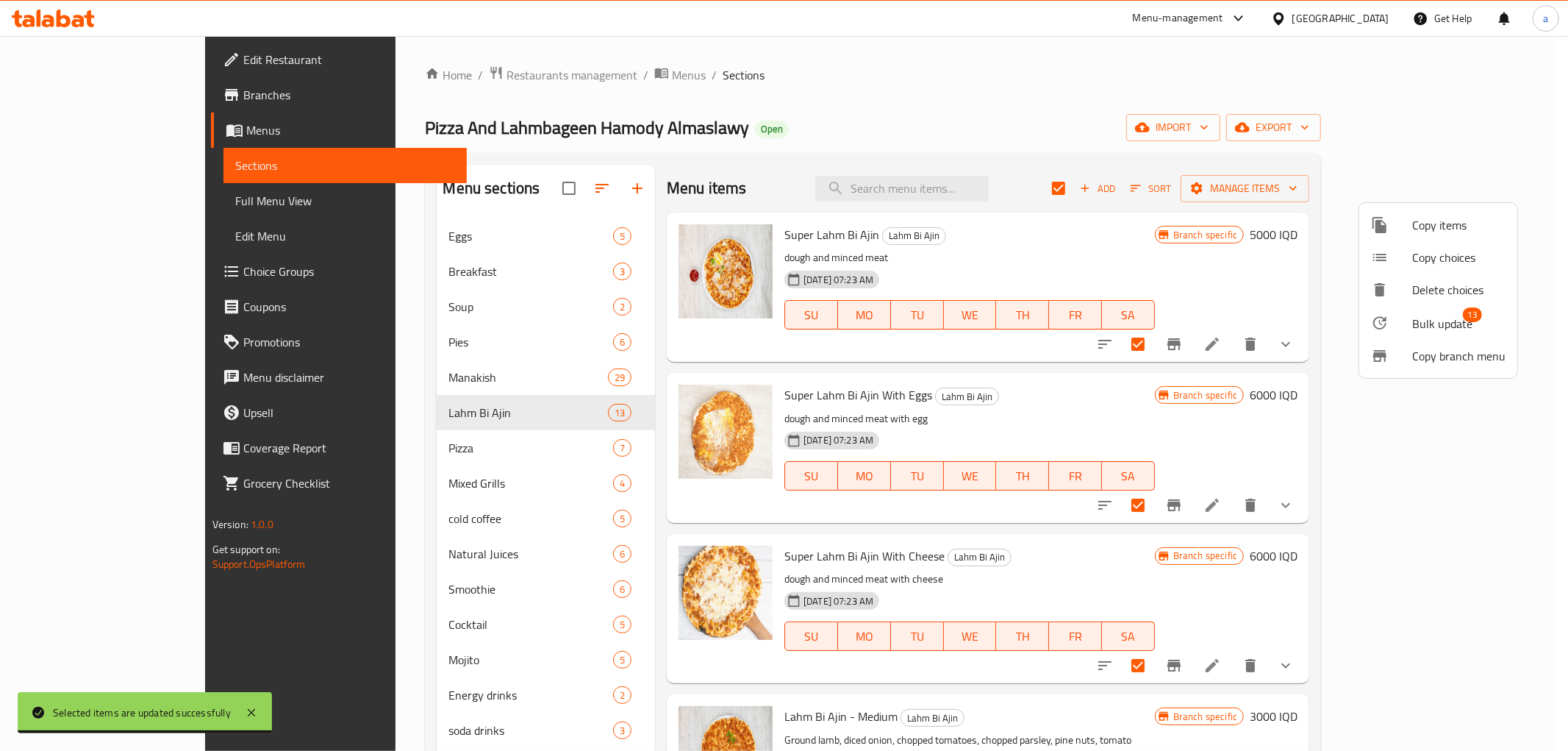
click at [1439, 319] on span "Bulk update" at bounding box center [1442, 323] width 60 height 17
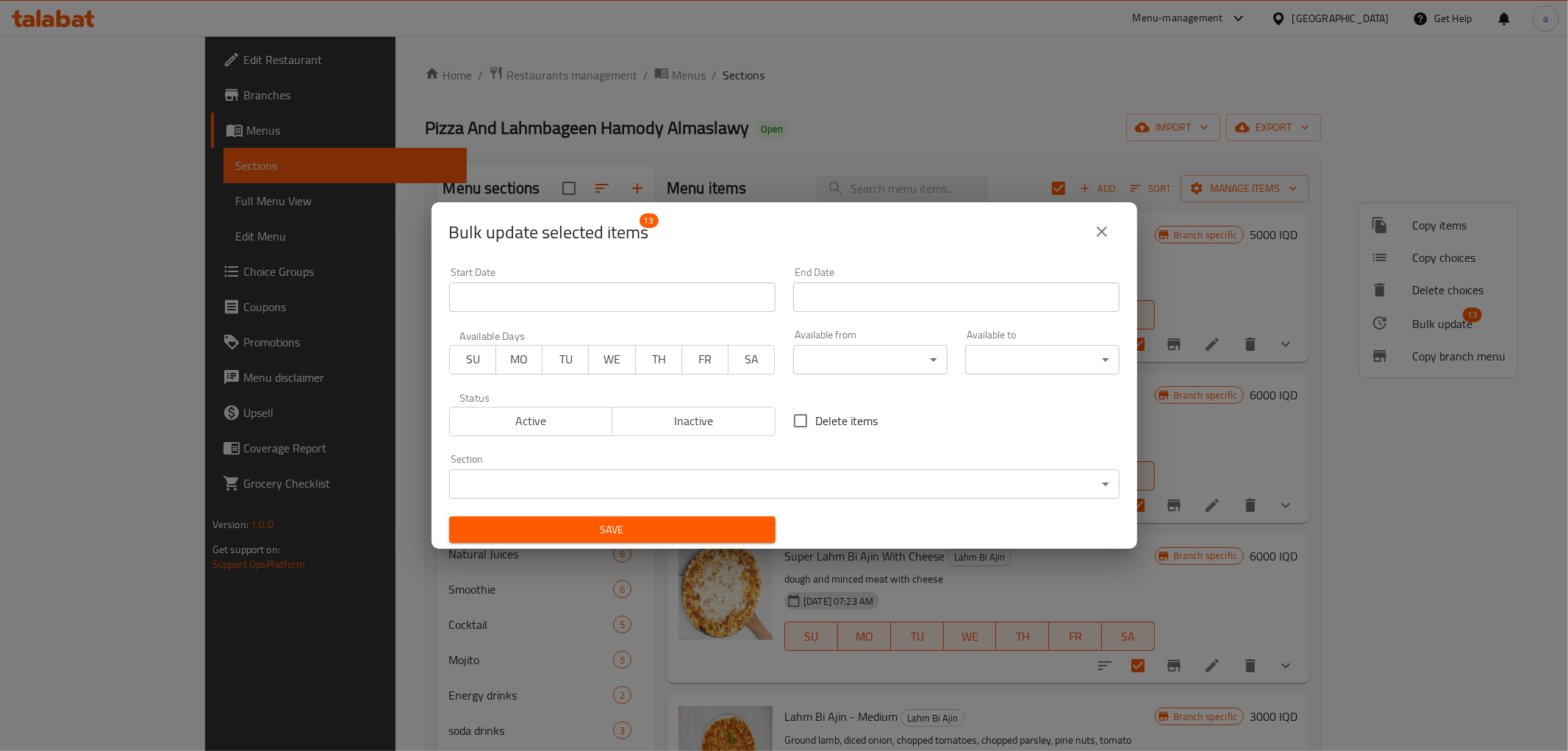
click at [880, 356] on body "​ Menu-management [GEOGRAPHIC_DATA] Get Help a Edit Restaurant Branches Menus S…" at bounding box center [784, 394] width 1568 height 715
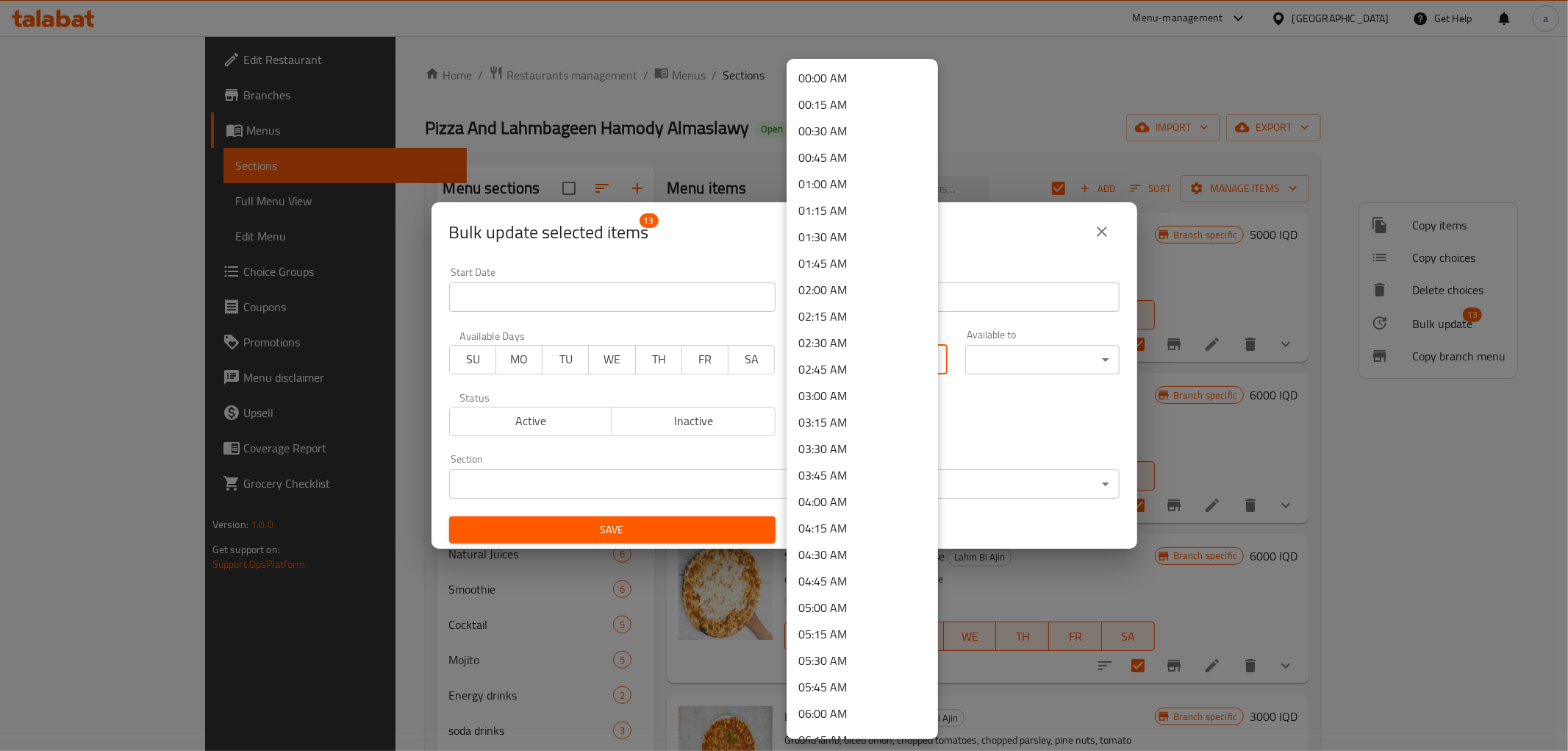
scroll to position [545, 0]
click at [820, 642] on li "10:30 AM" at bounding box center [863, 645] width 152 height 26
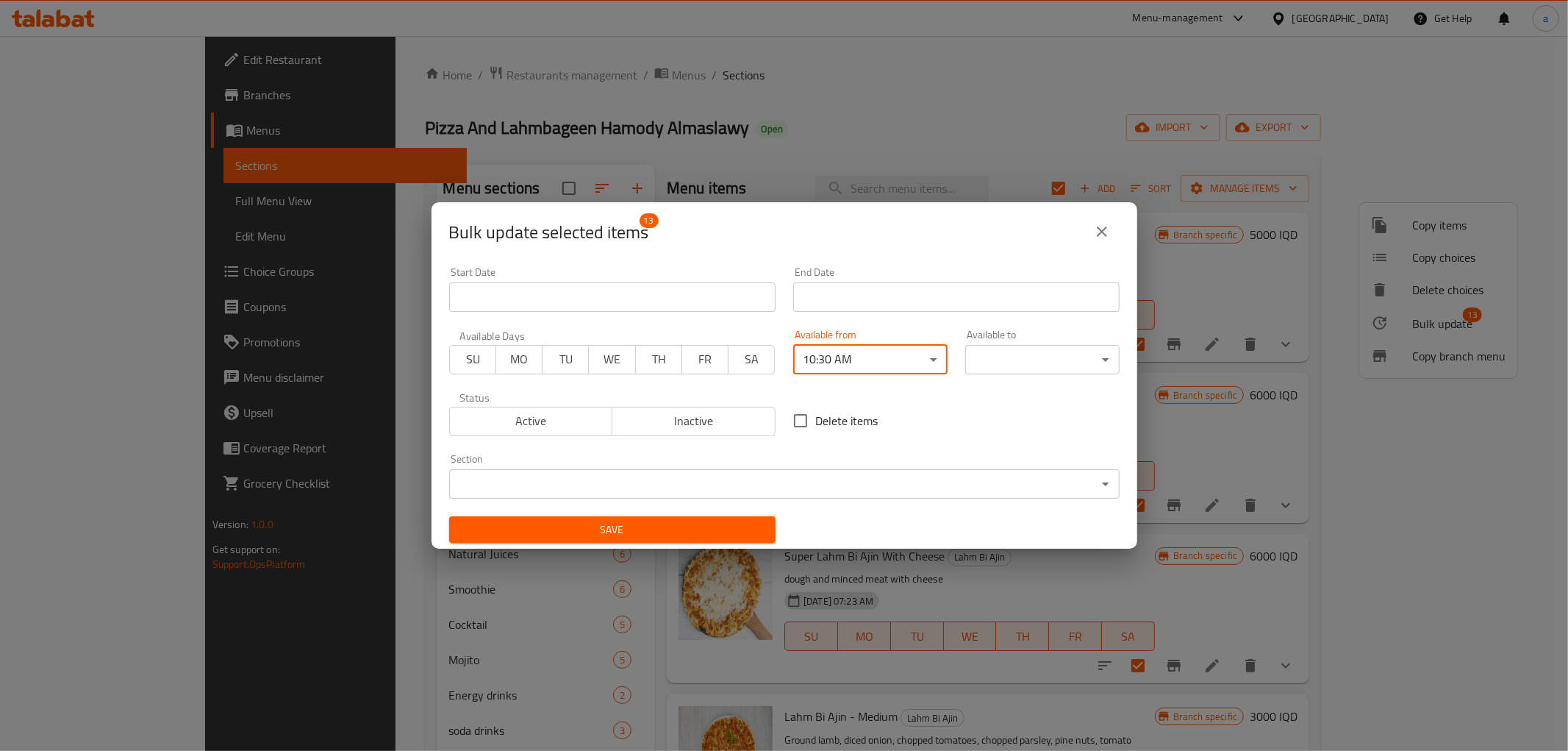
click at [1017, 361] on body "​ Menu-management [GEOGRAPHIC_DATA] Get Help a Edit Restaurant Branches Menus S…" at bounding box center [784, 394] width 1568 height 715
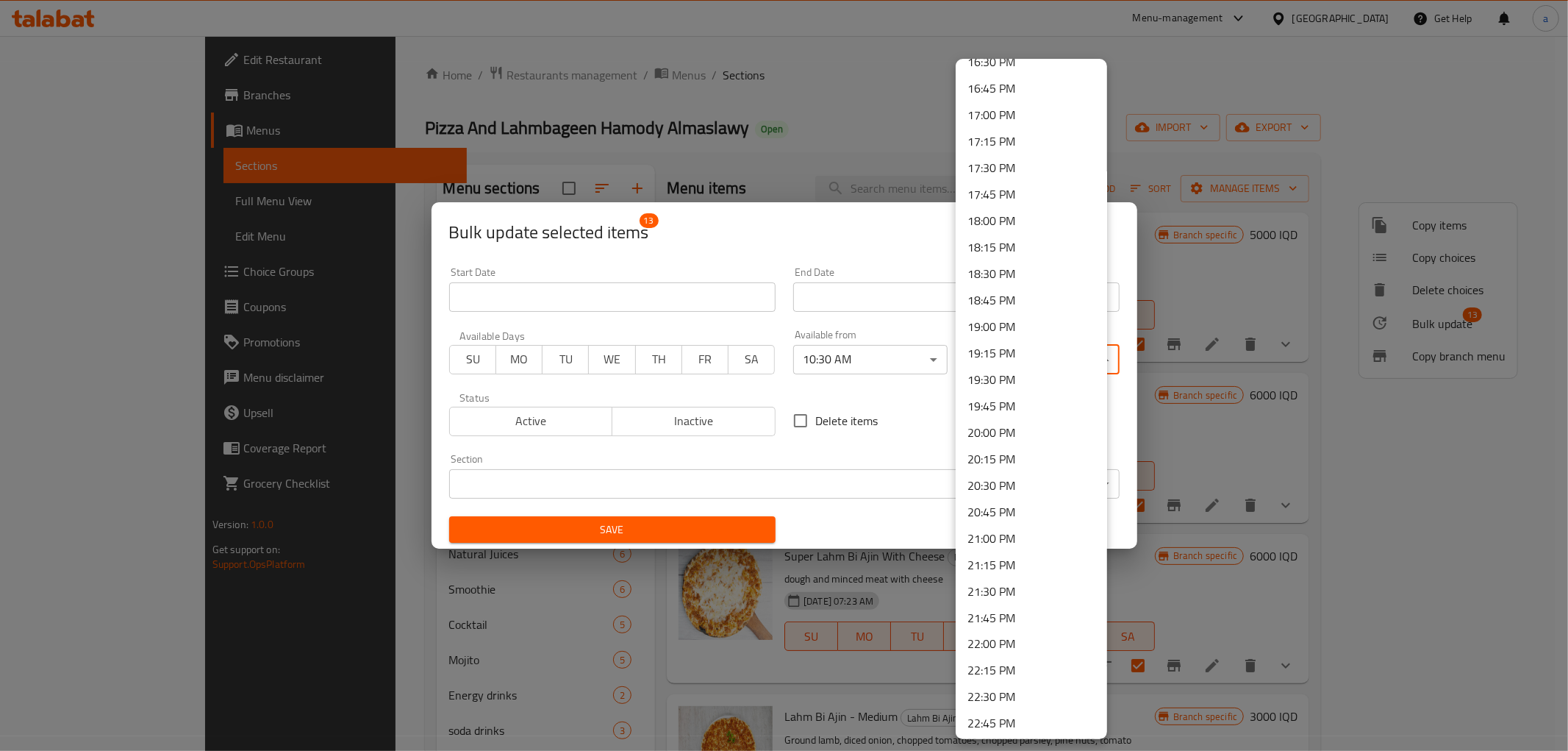
scroll to position [1898, 0]
click at [990, 402] on li "21:00 PM" at bounding box center [1032, 404] width 152 height 26
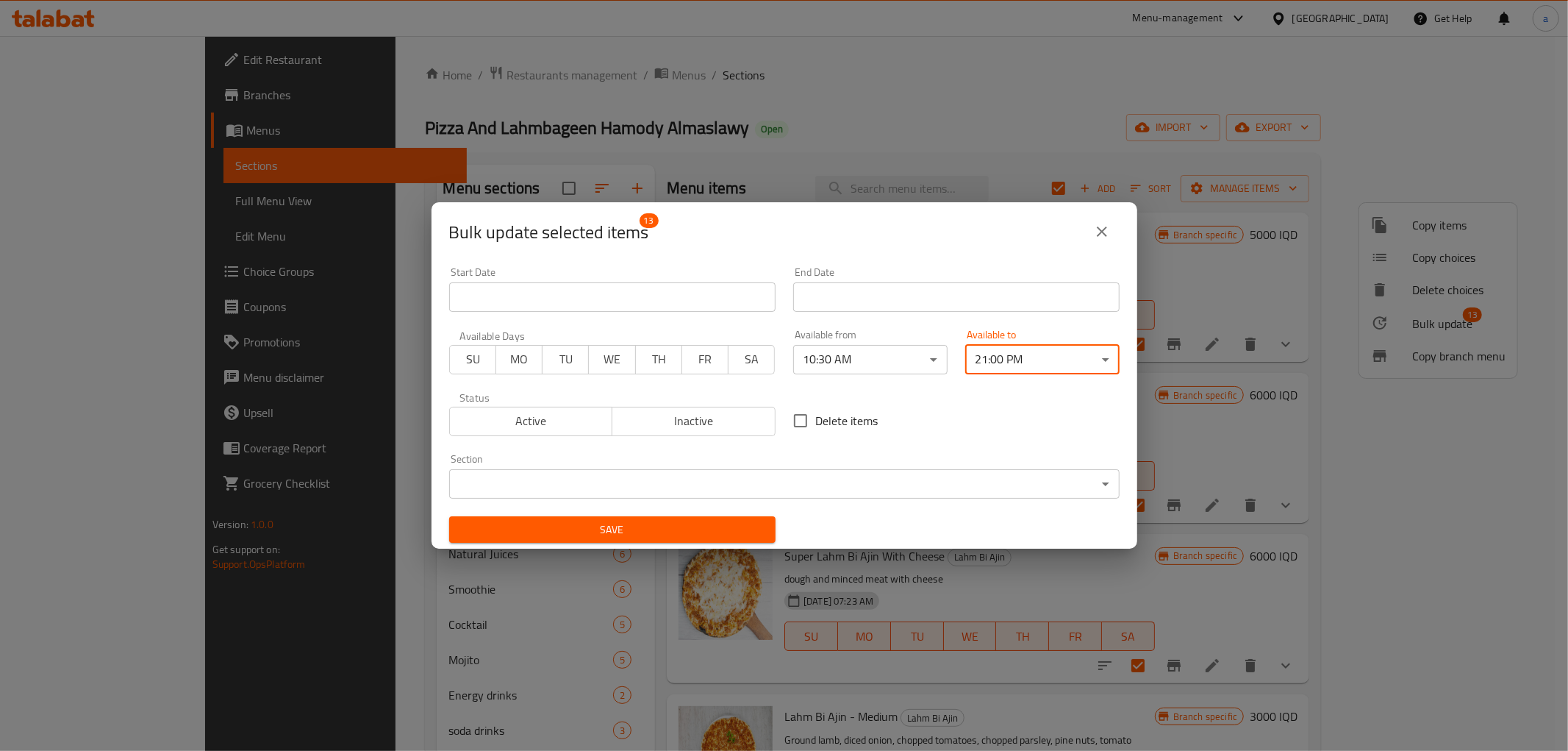
click at [703, 530] on span "Save" at bounding box center [612, 530] width 303 height 18
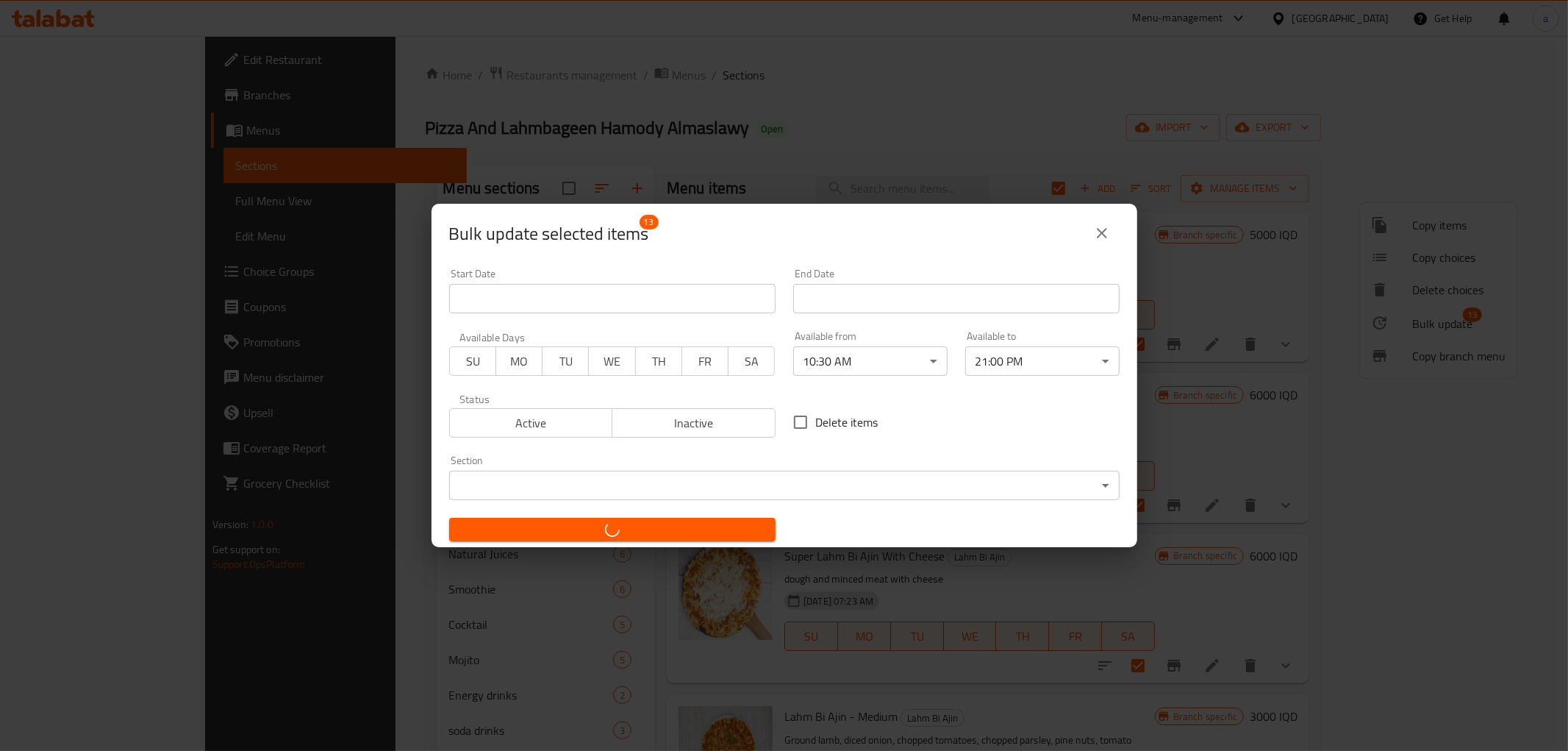
checkbox input "false"
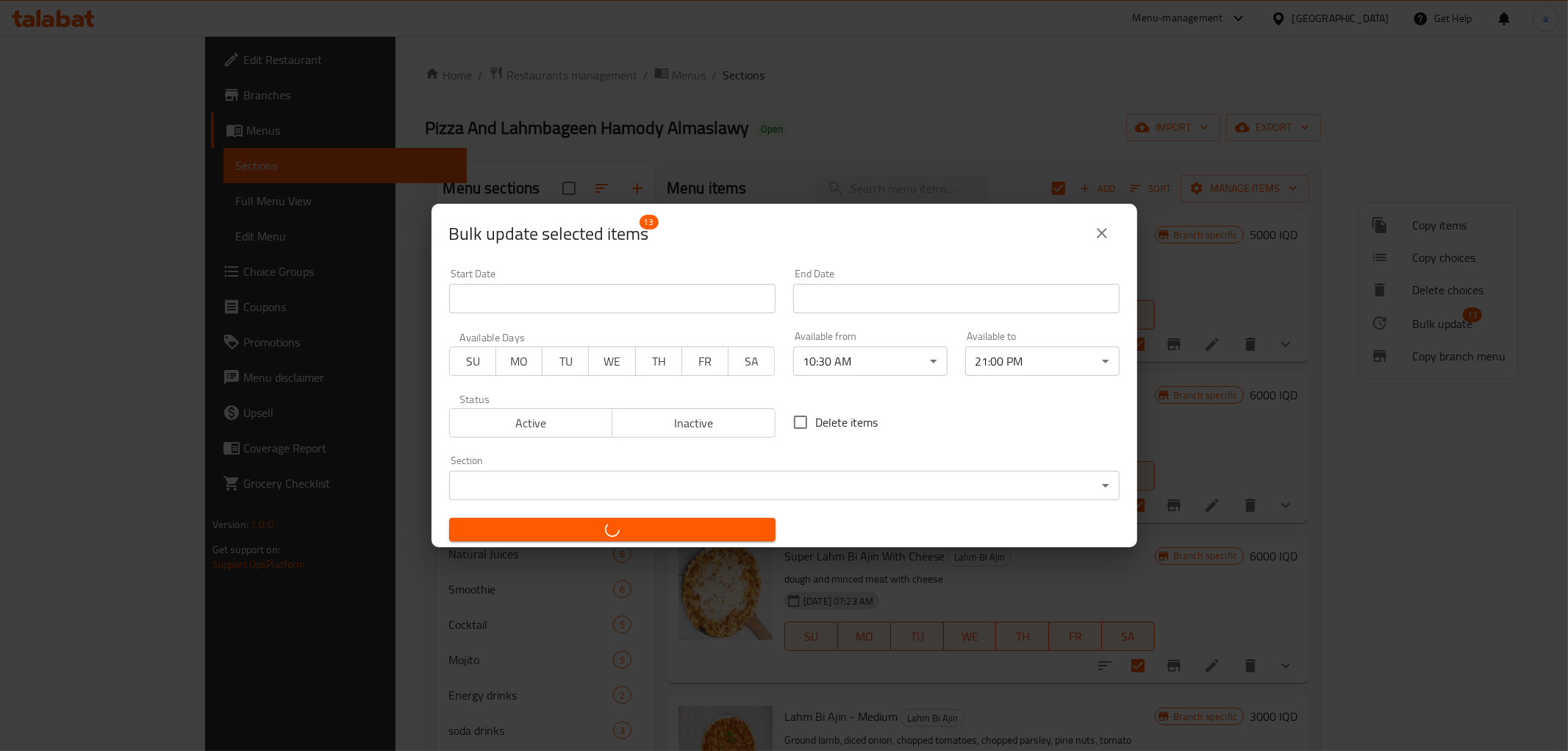
checkbox input "false"
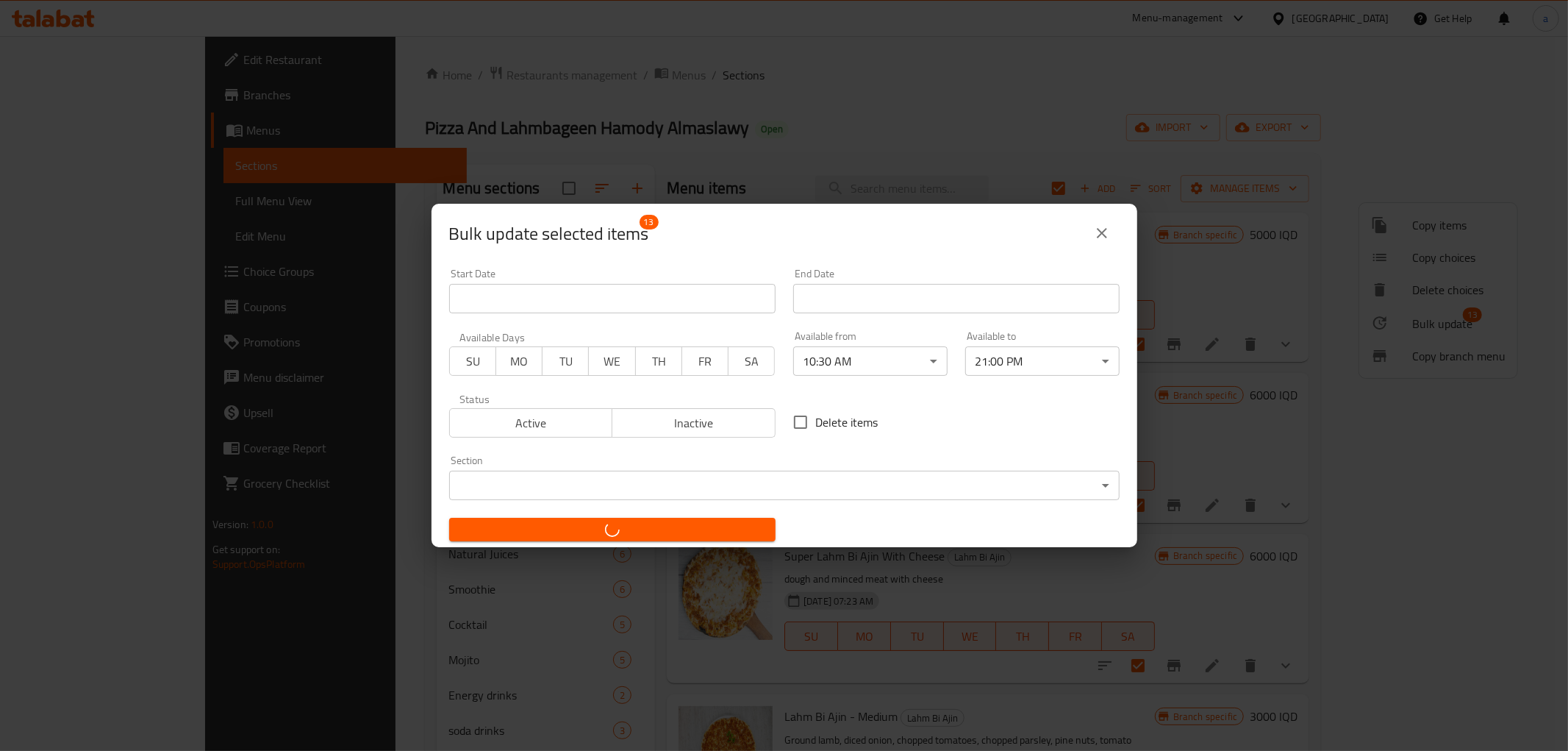
checkbox input "false"
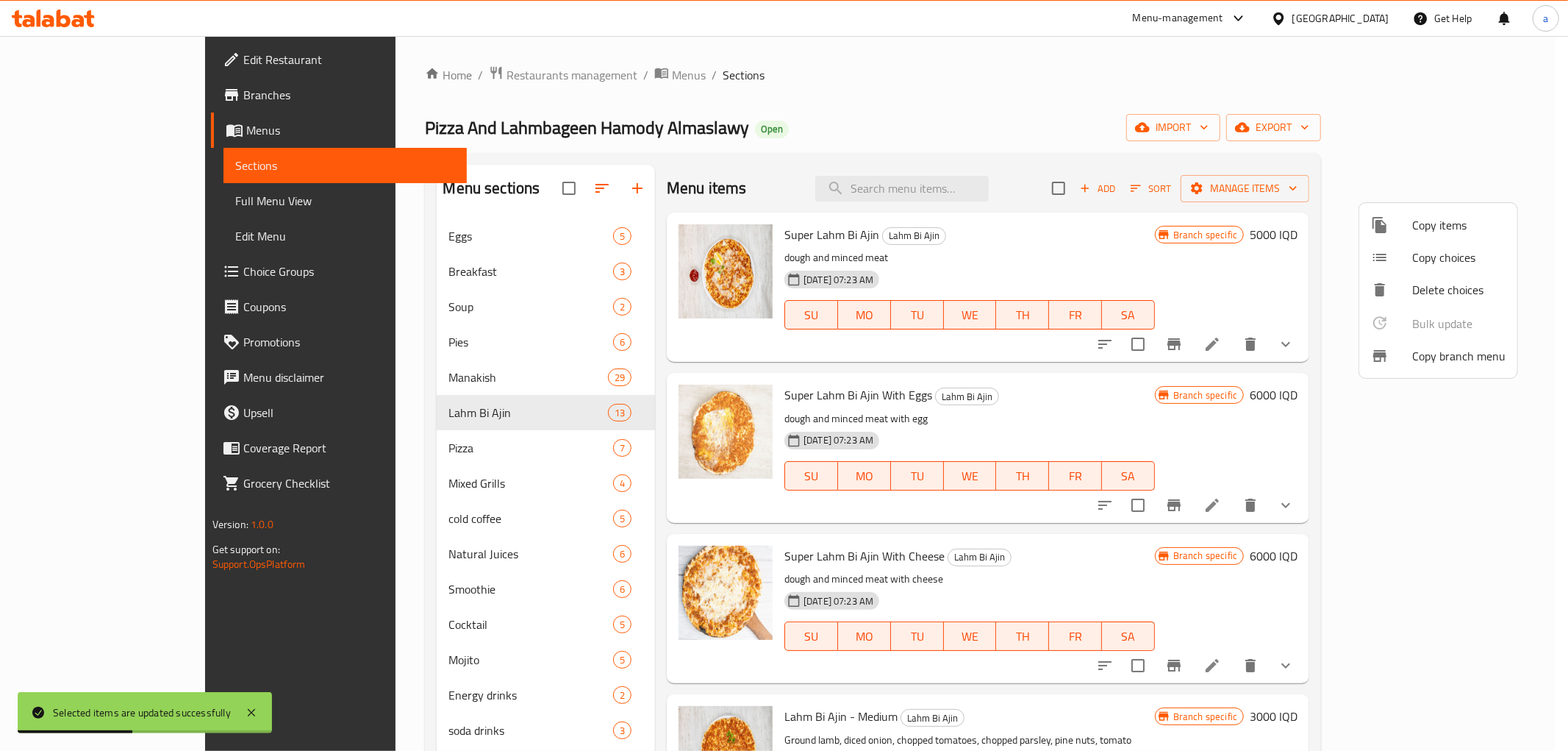
click at [446, 450] on div at bounding box center [784, 376] width 1568 height 751
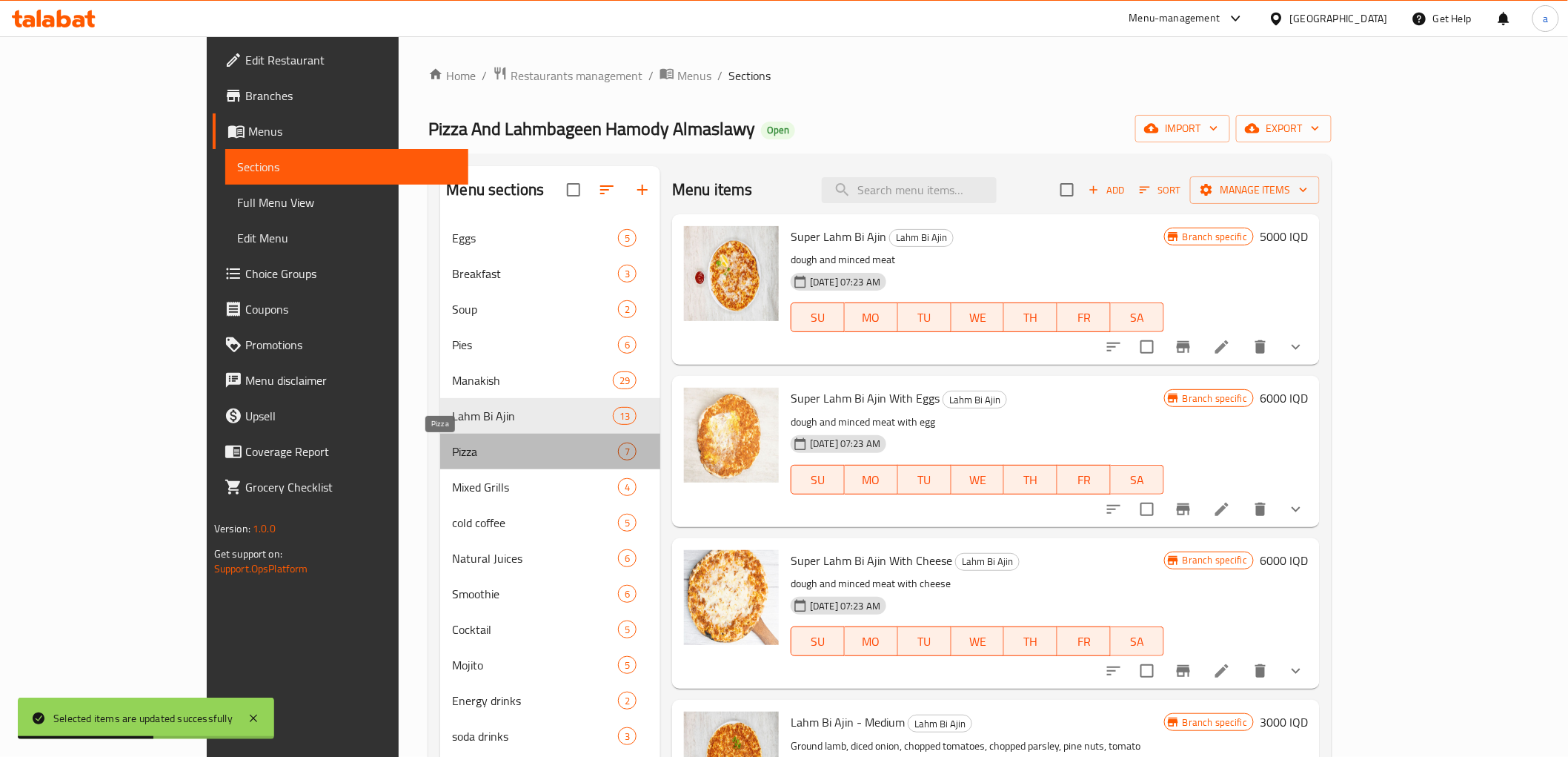
click at [452, 453] on span "Pizza" at bounding box center [535, 451] width 166 height 17
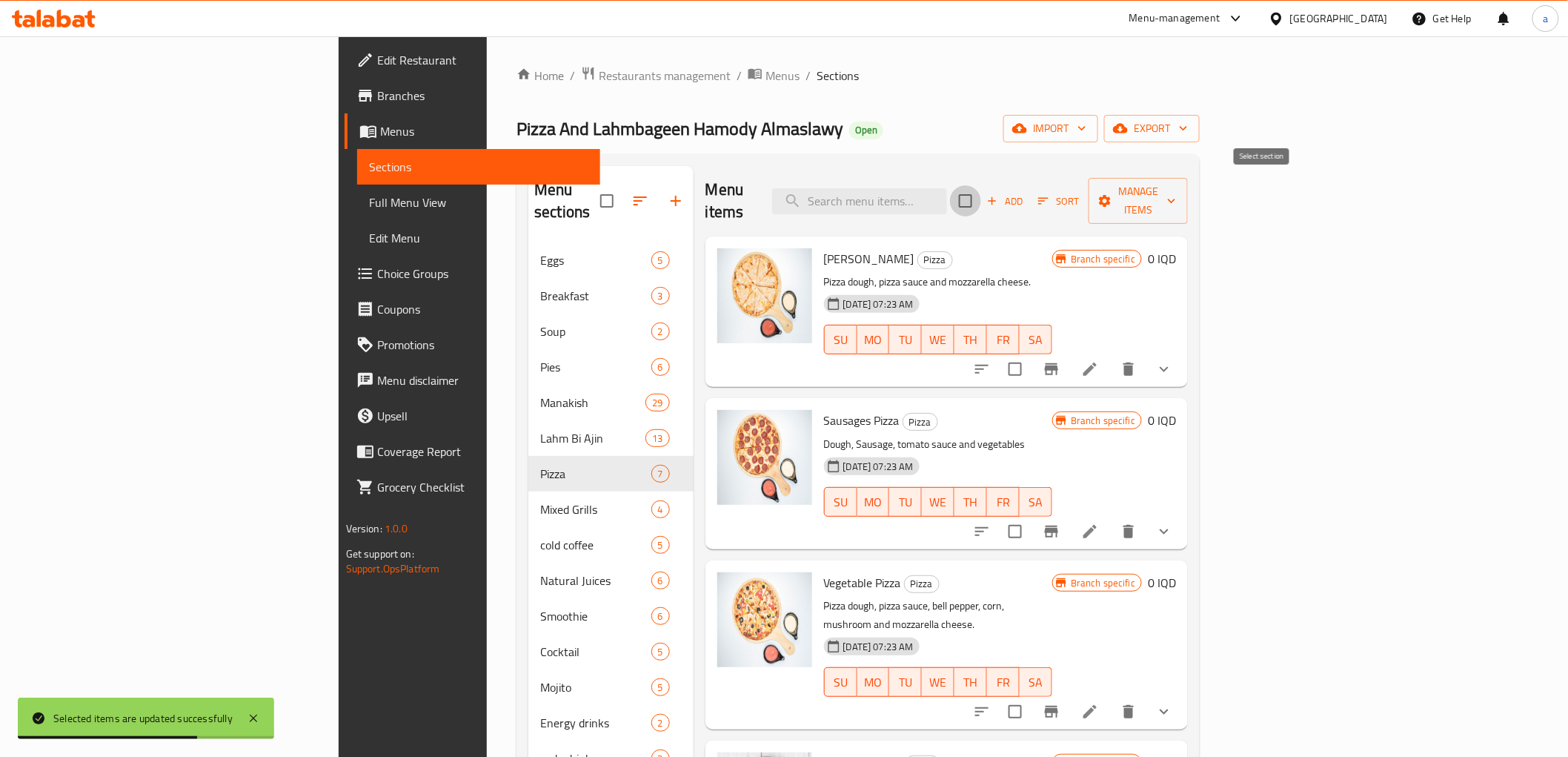
click at [981, 193] on input "checkbox" at bounding box center [964, 200] width 31 height 31
checkbox input "true"
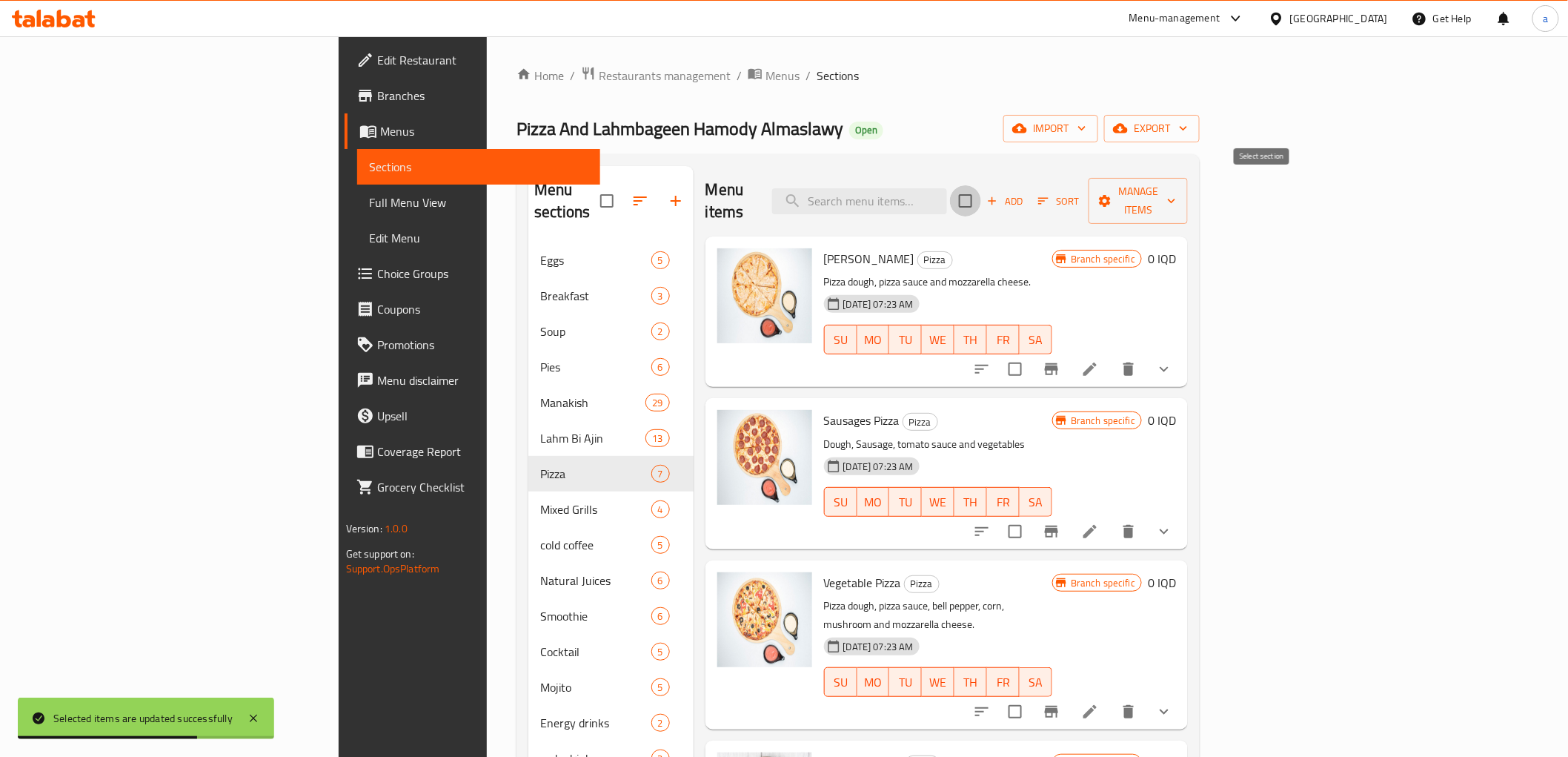
checkbox input "true"
click at [1176, 194] on span "Manage items" at bounding box center [1137, 200] width 76 height 37
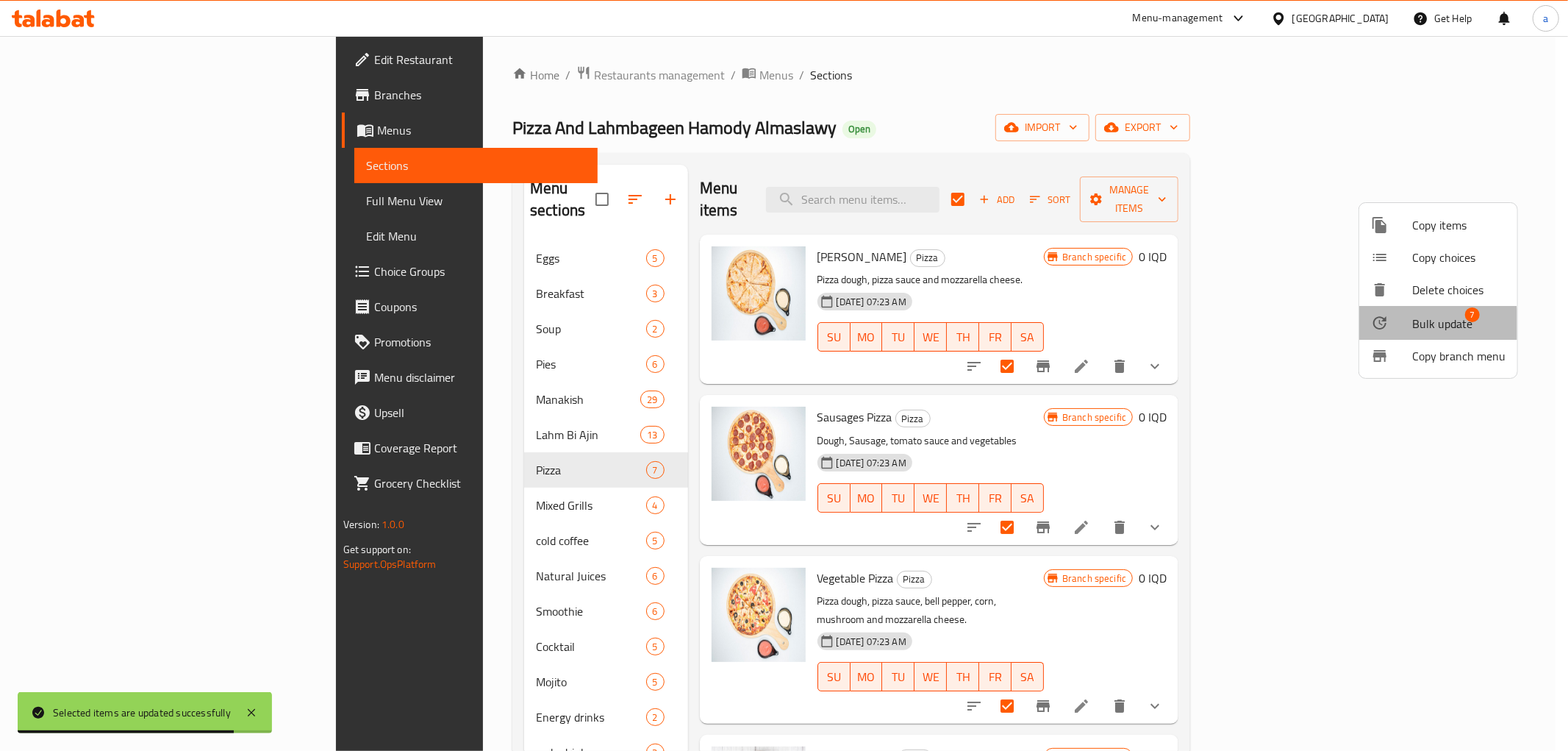
click at [1410, 325] on div at bounding box center [1391, 323] width 41 height 17
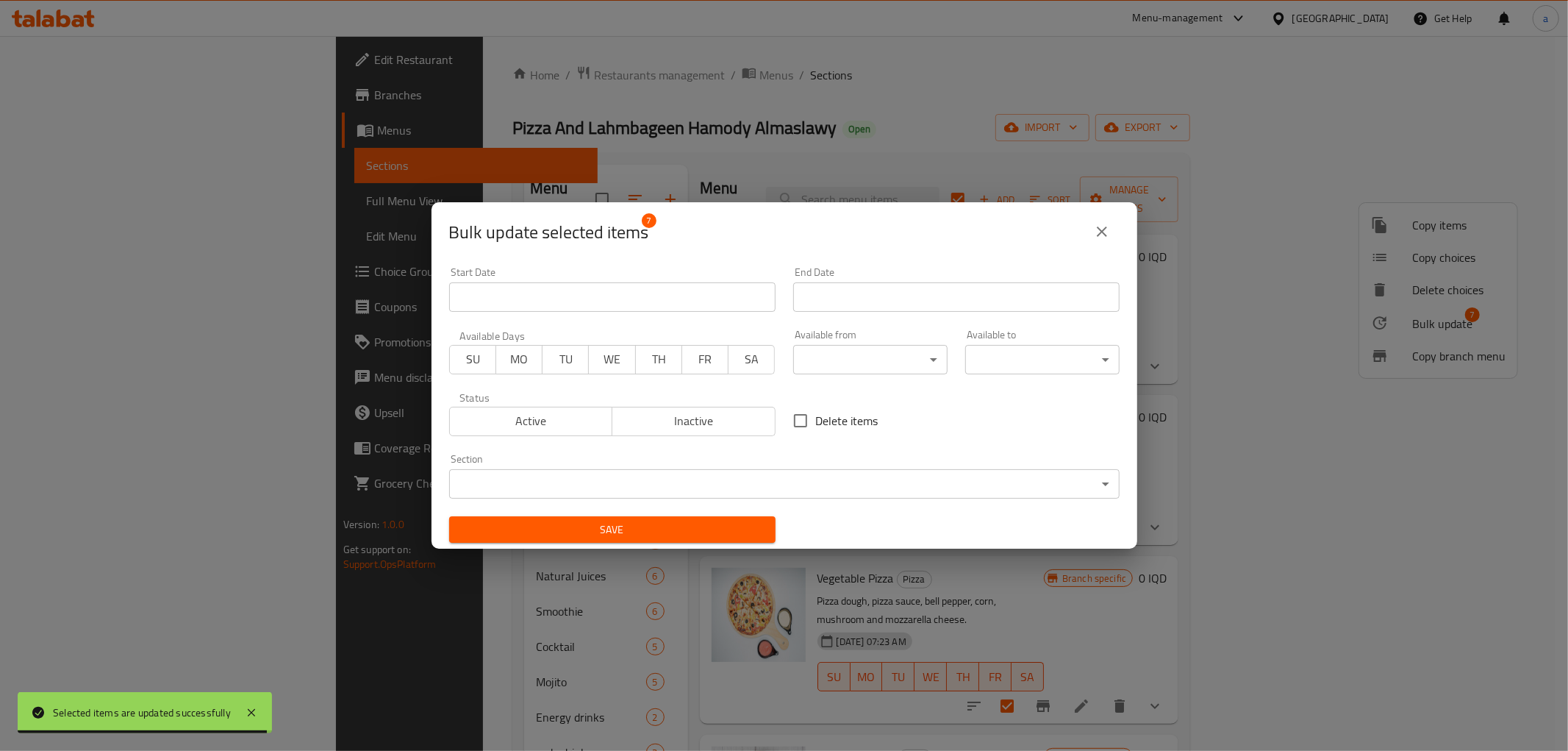
click at [911, 361] on body "Selected items are updated successfully ​ Menu-management [GEOGRAPHIC_DATA] Get…" at bounding box center [784, 394] width 1568 height 715
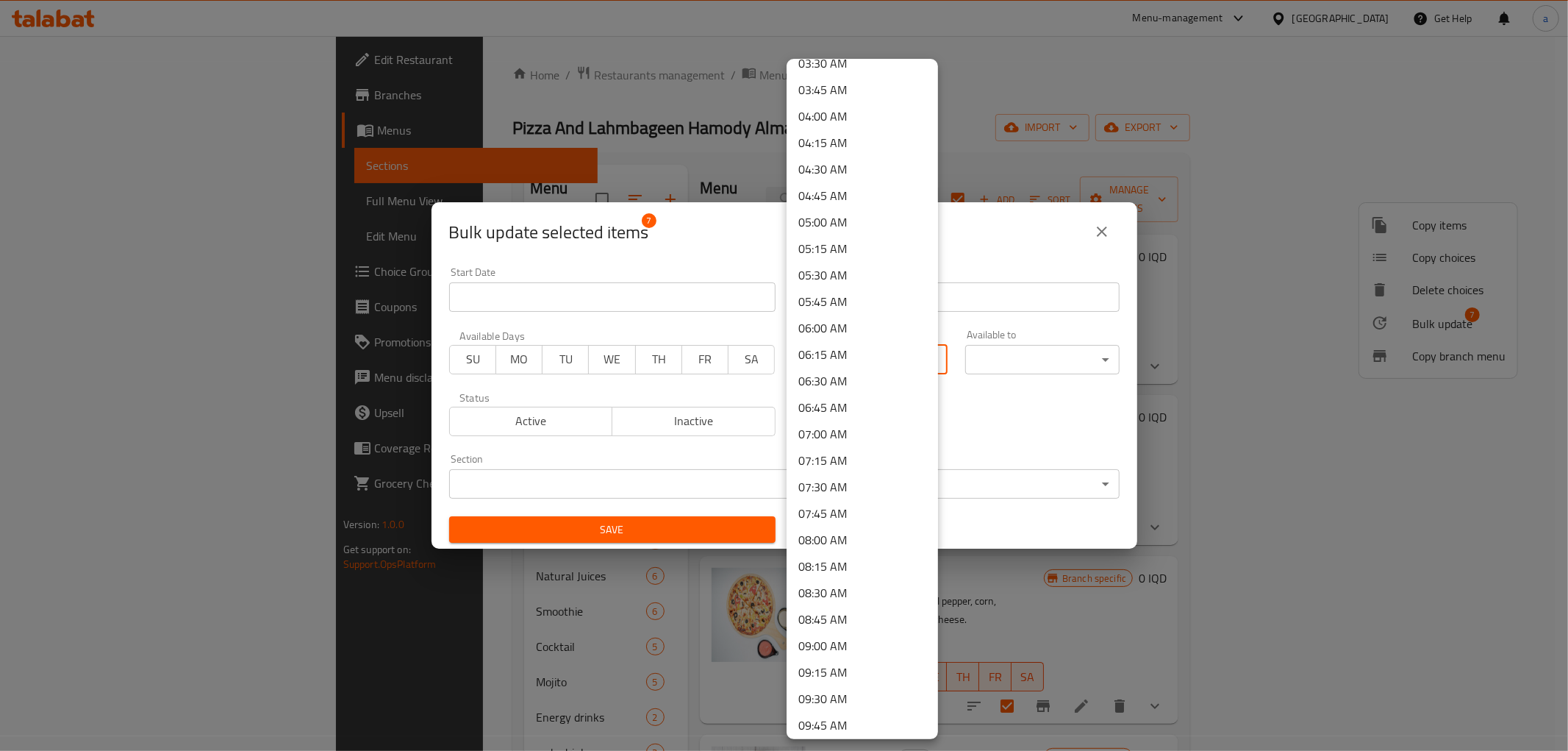
scroll to position [545, 0]
click at [850, 643] on li "10:30 AM" at bounding box center [863, 645] width 152 height 26
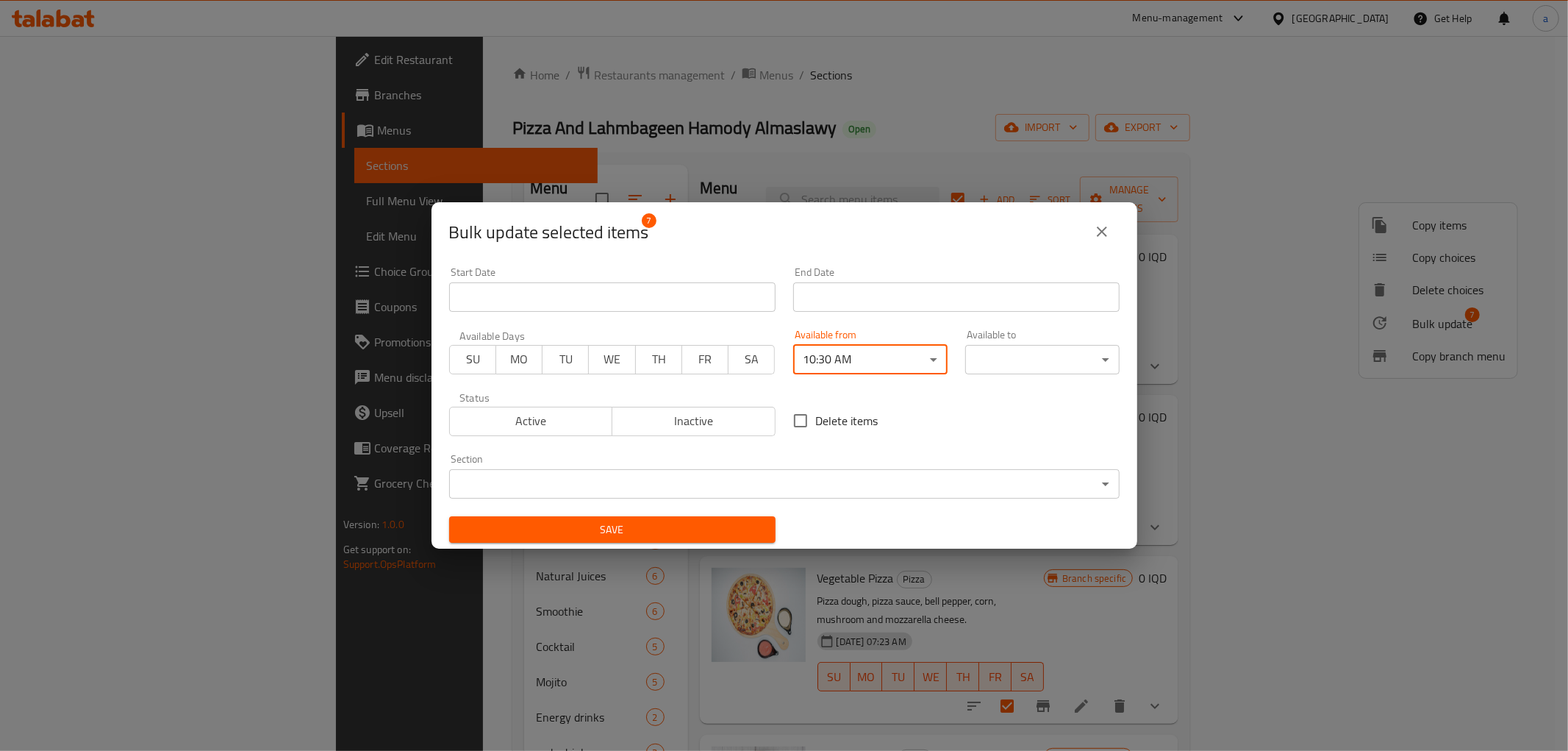
click at [1024, 351] on body "​ Menu-management [GEOGRAPHIC_DATA] Get Help a Edit Restaurant Branches Menus S…" at bounding box center [784, 394] width 1568 height 715
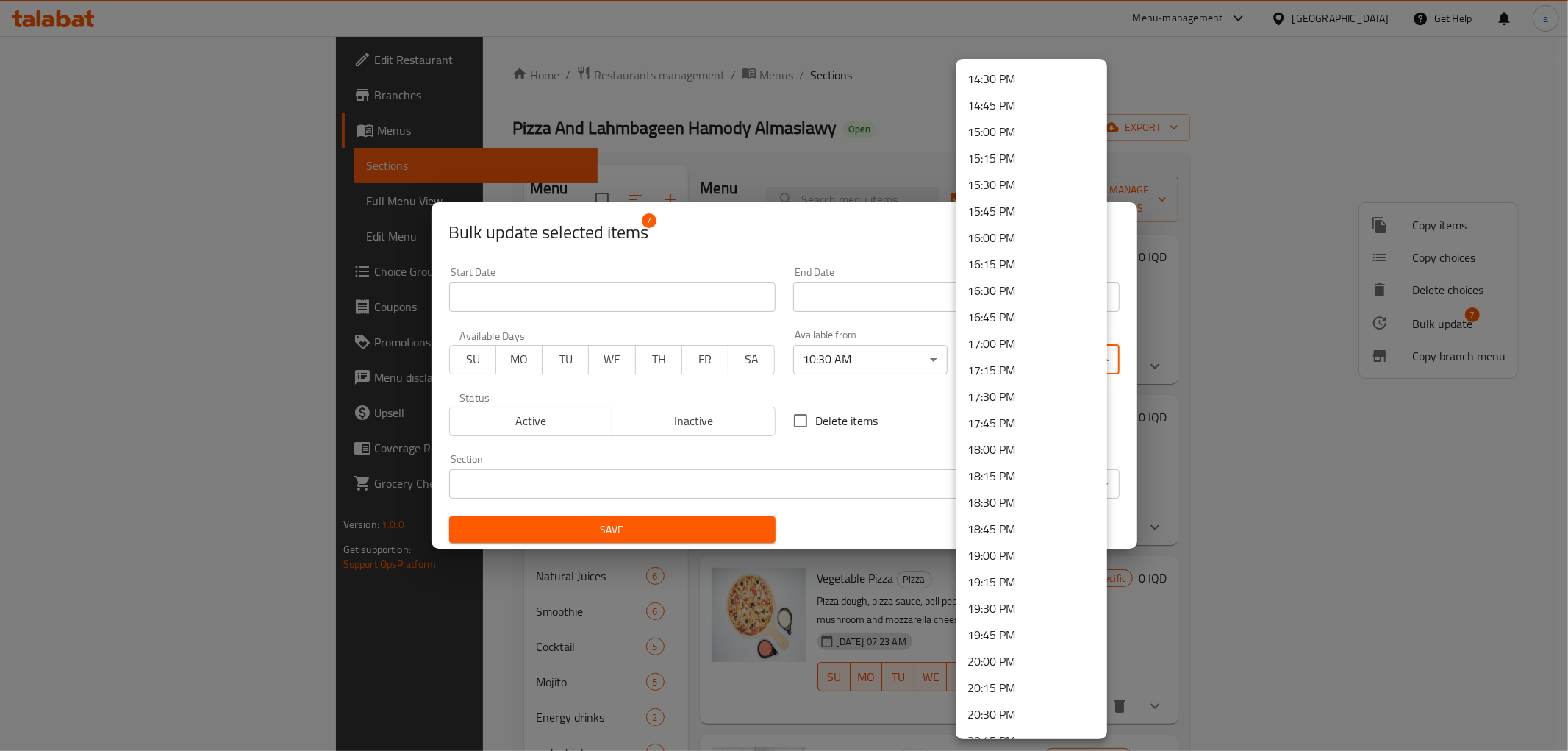
scroll to position [1634, 0]
click at [1001, 666] on li "21:00 PM" at bounding box center [1032, 668] width 152 height 26
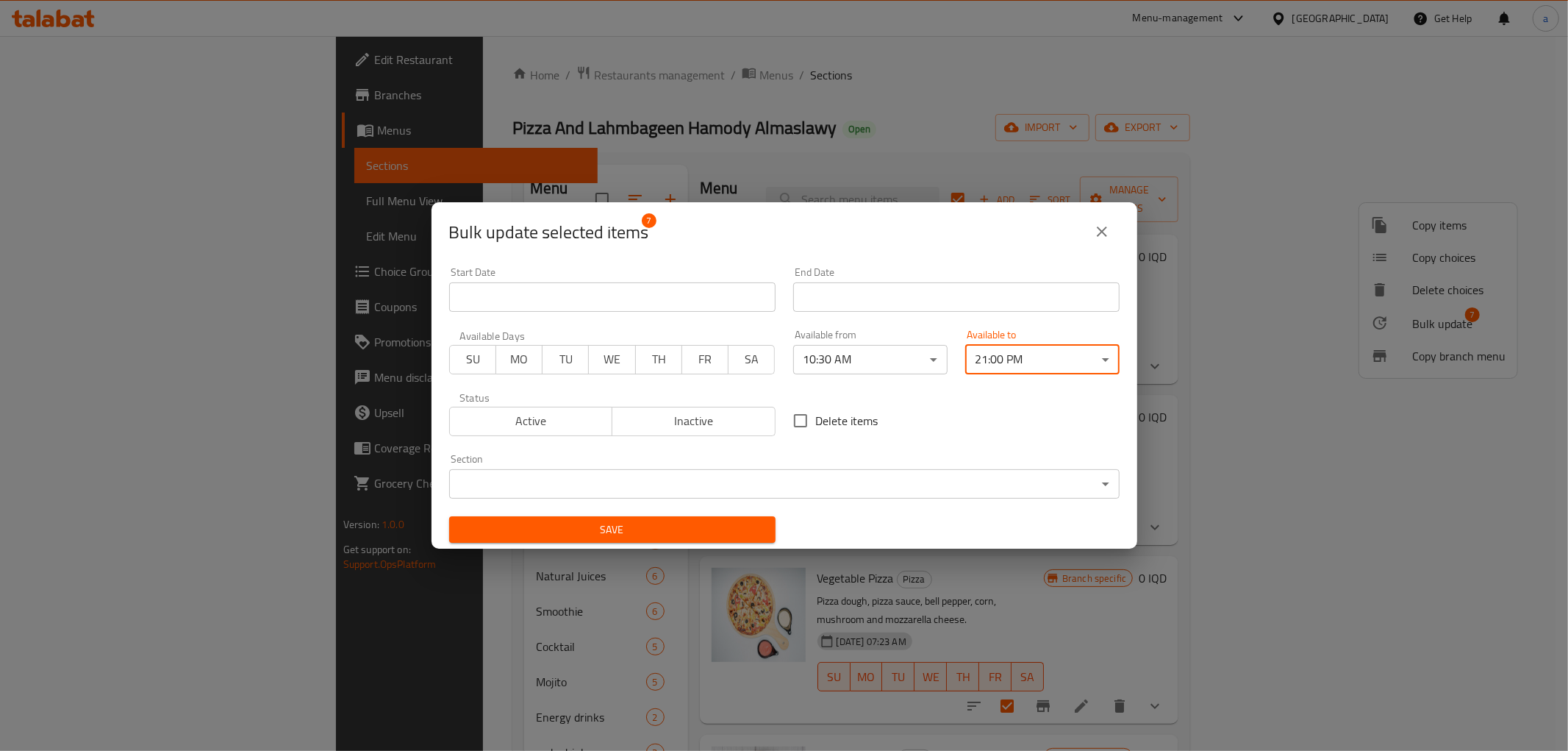
click at [725, 533] on span "Save" at bounding box center [612, 530] width 303 height 18
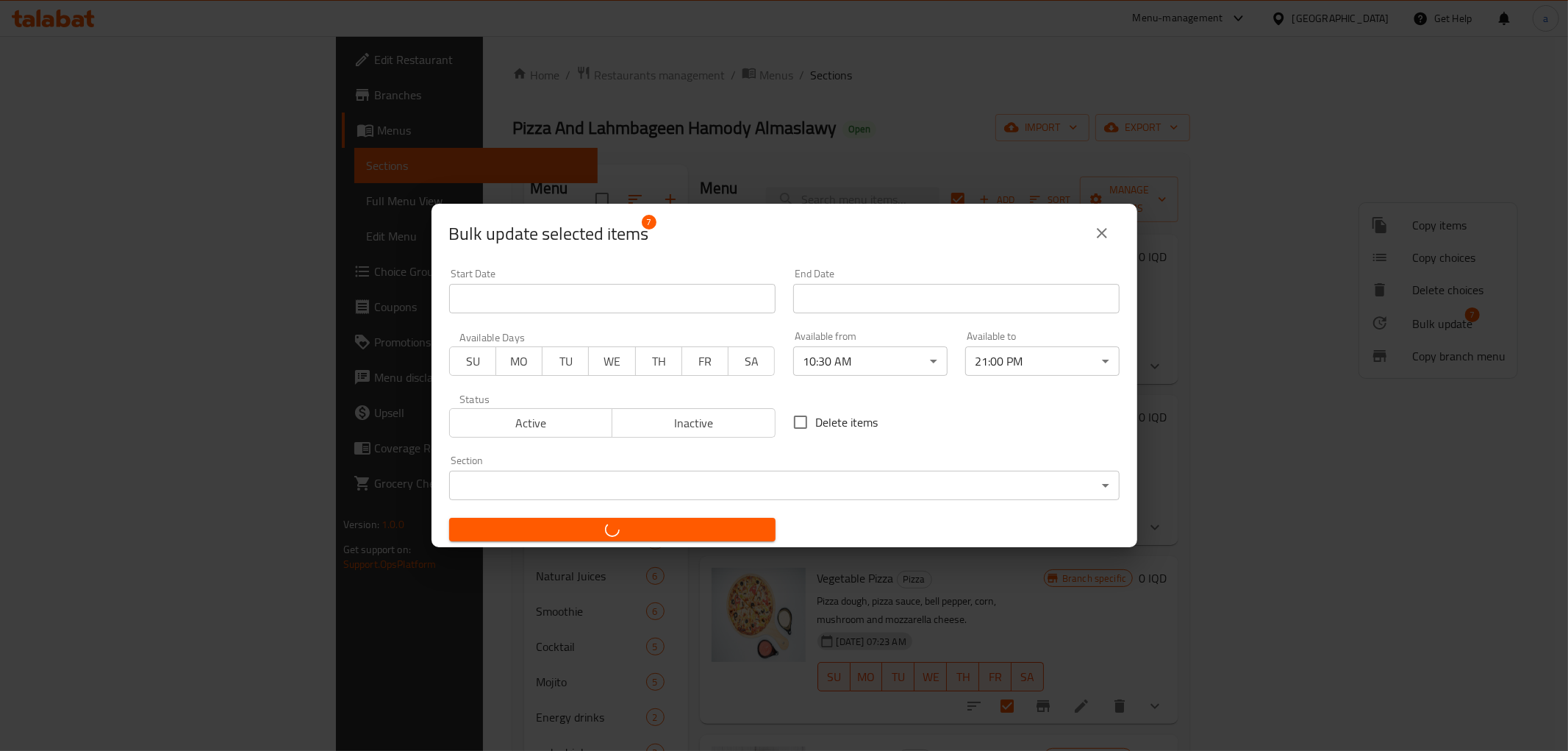
checkbox input "false"
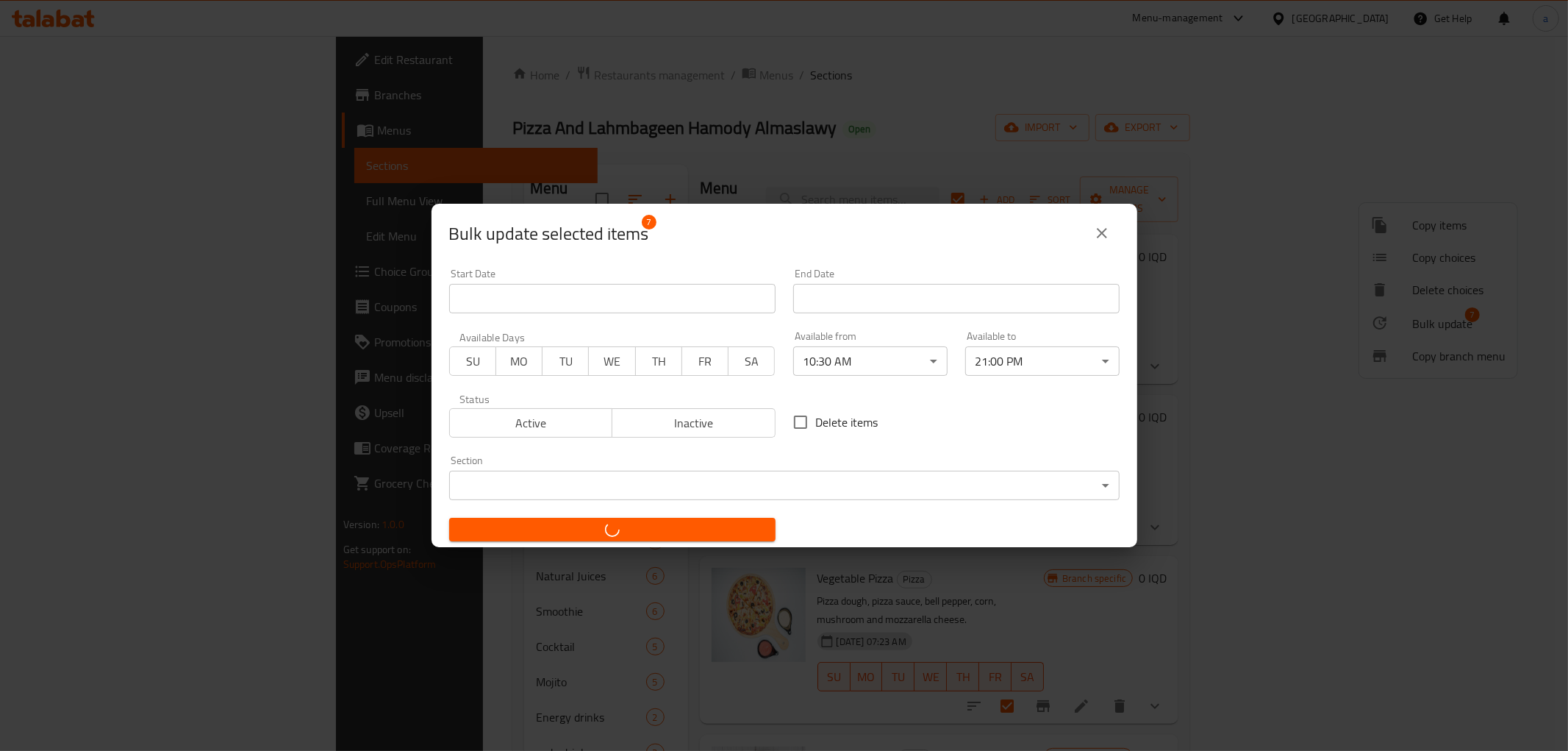
checkbox input "false"
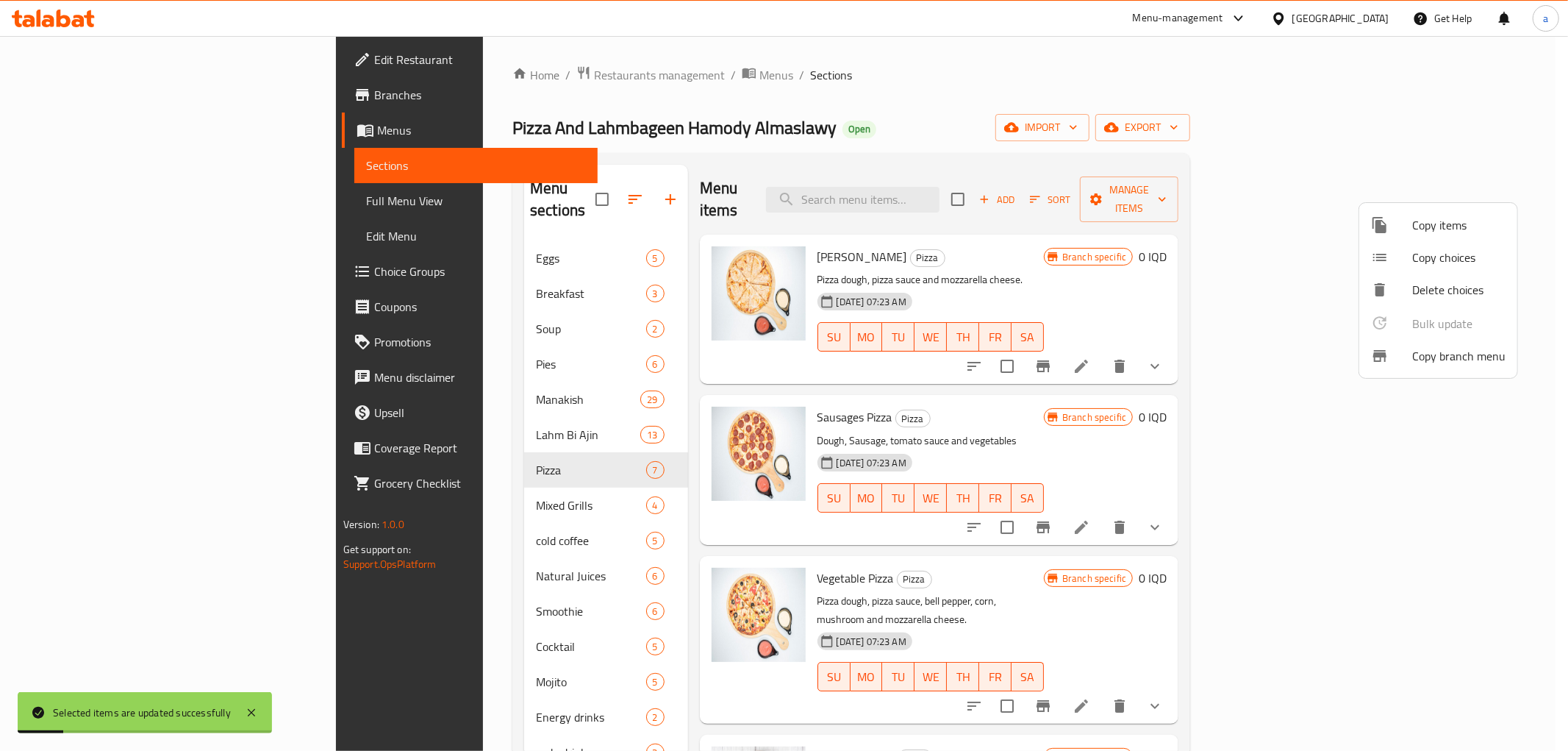
click at [459, 480] on div at bounding box center [784, 376] width 1568 height 751
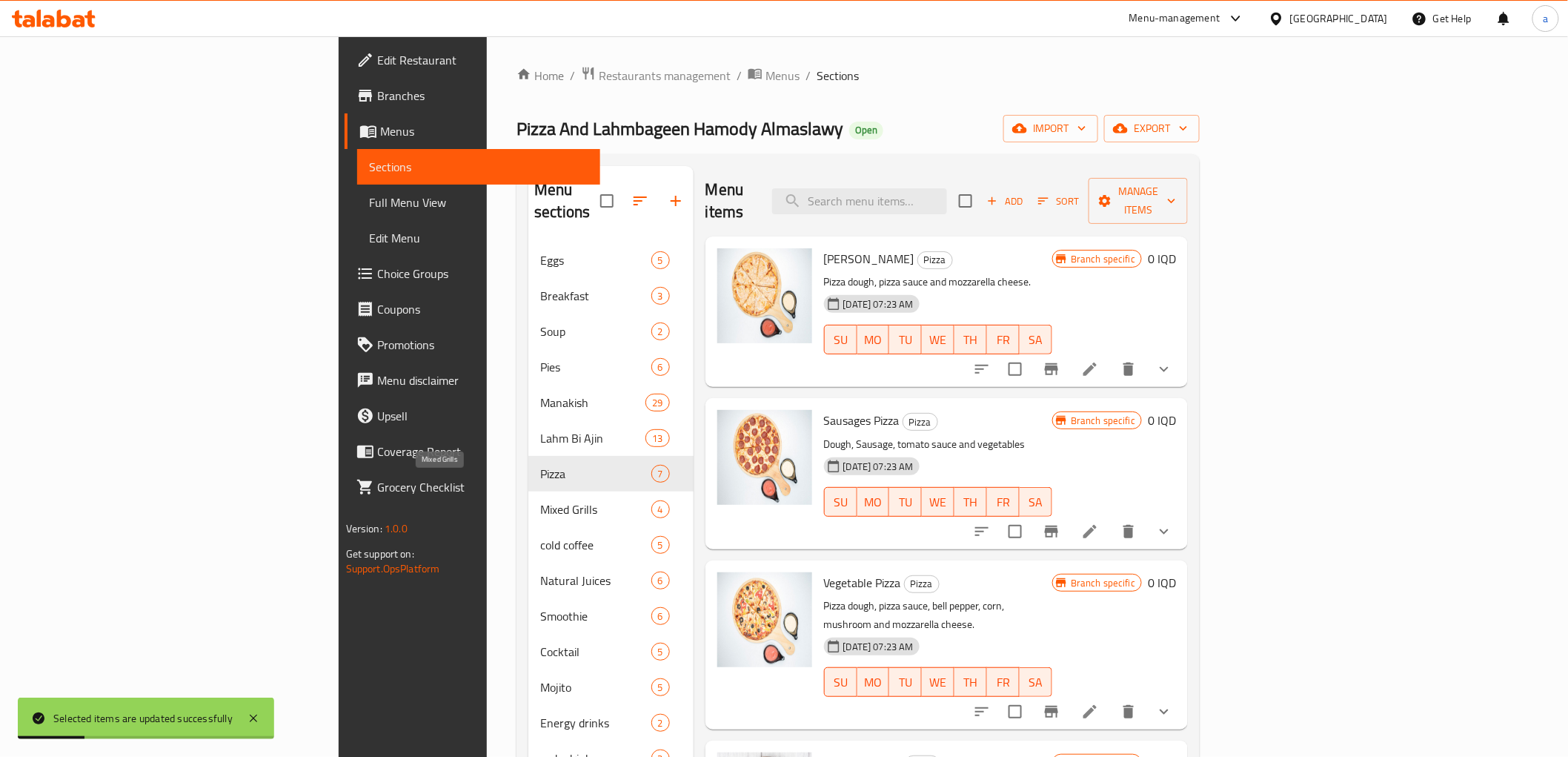
click at [540, 501] on span "Mixed Grills" at bounding box center [595, 509] width 111 height 17
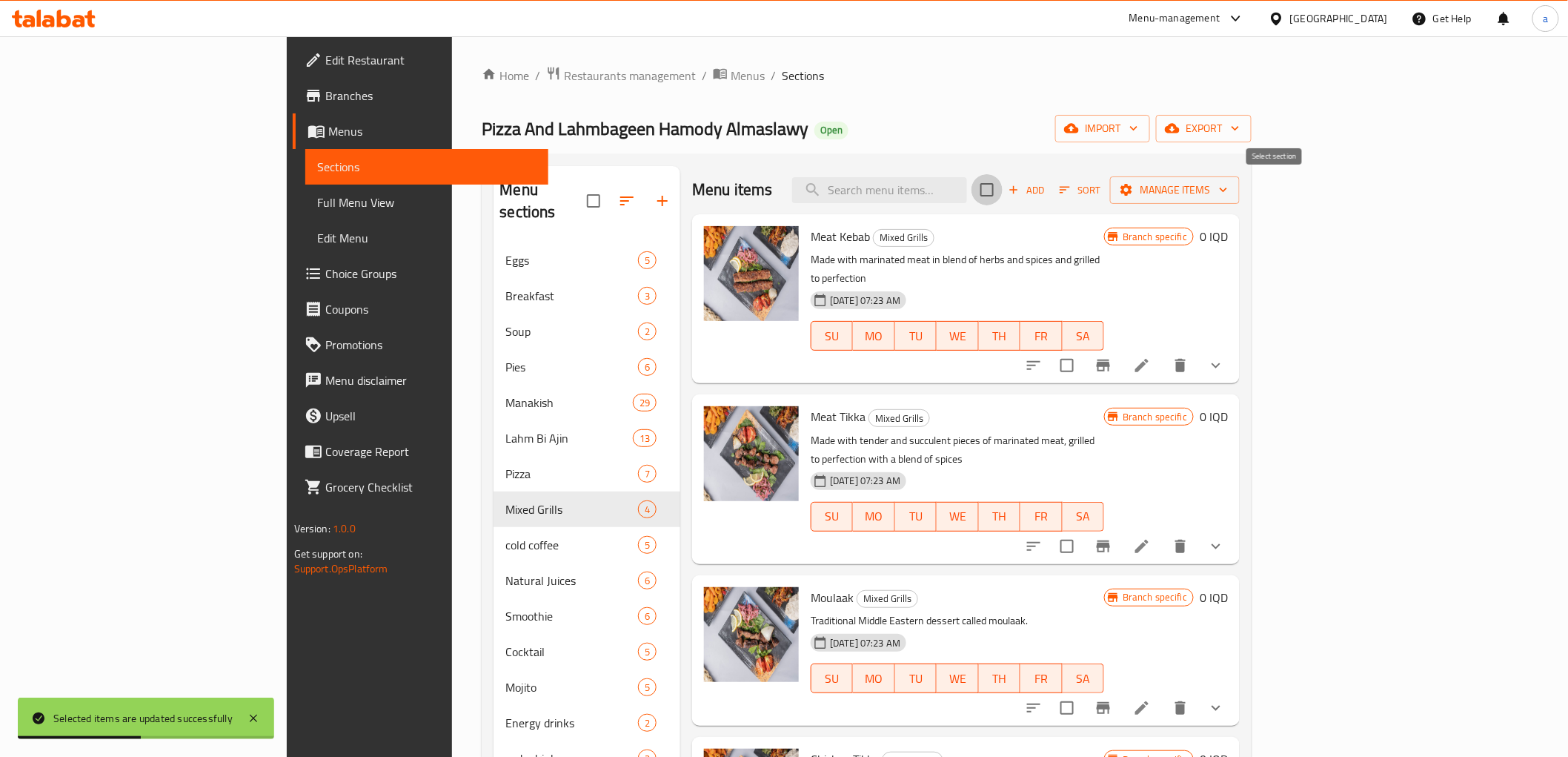
click at [1003, 189] on input "checkbox" at bounding box center [986, 189] width 31 height 31
checkbox input "true"
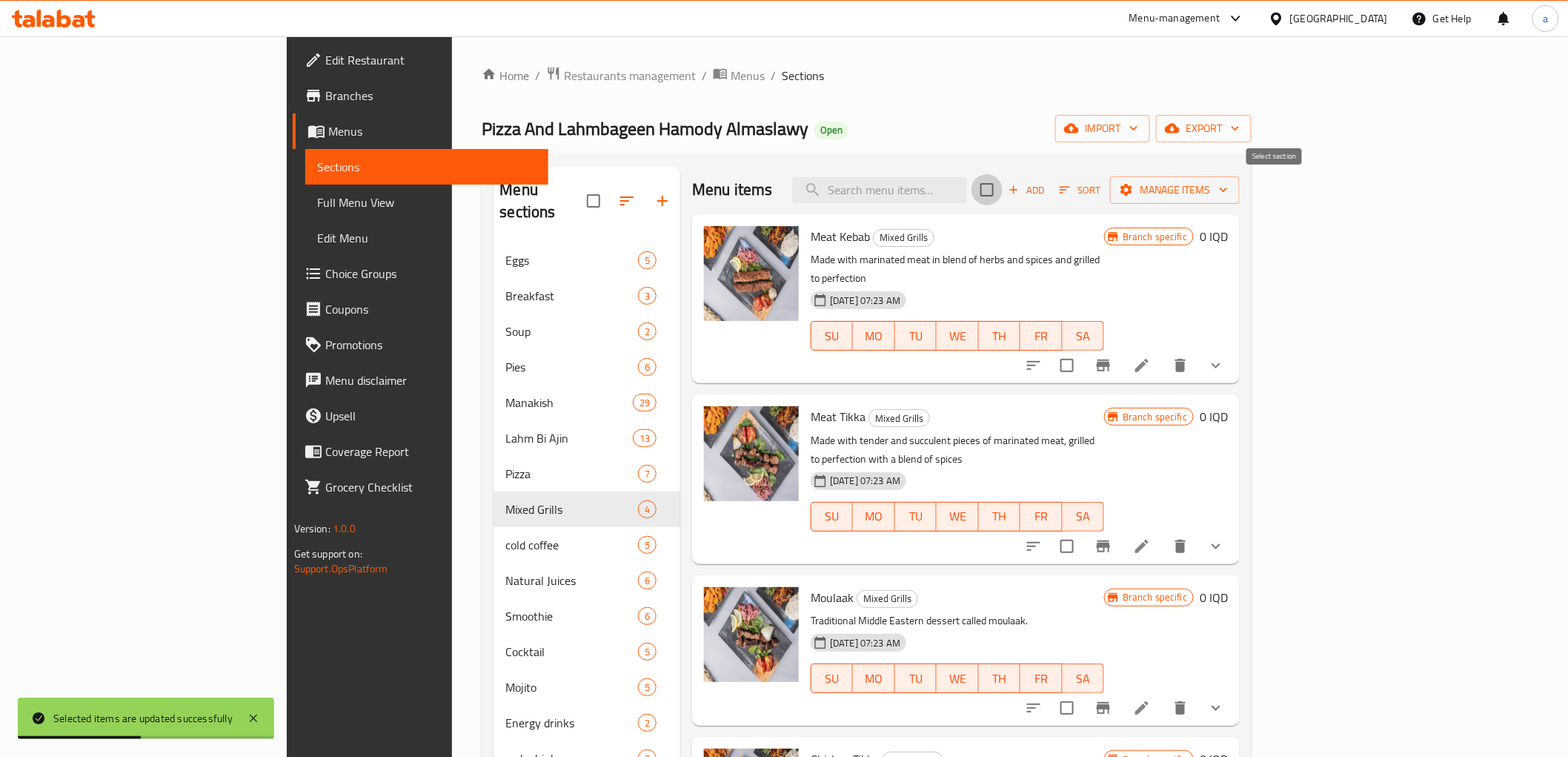
checkbox input "true"
click at [1228, 189] on span "Manage items" at bounding box center [1174, 190] width 106 height 18
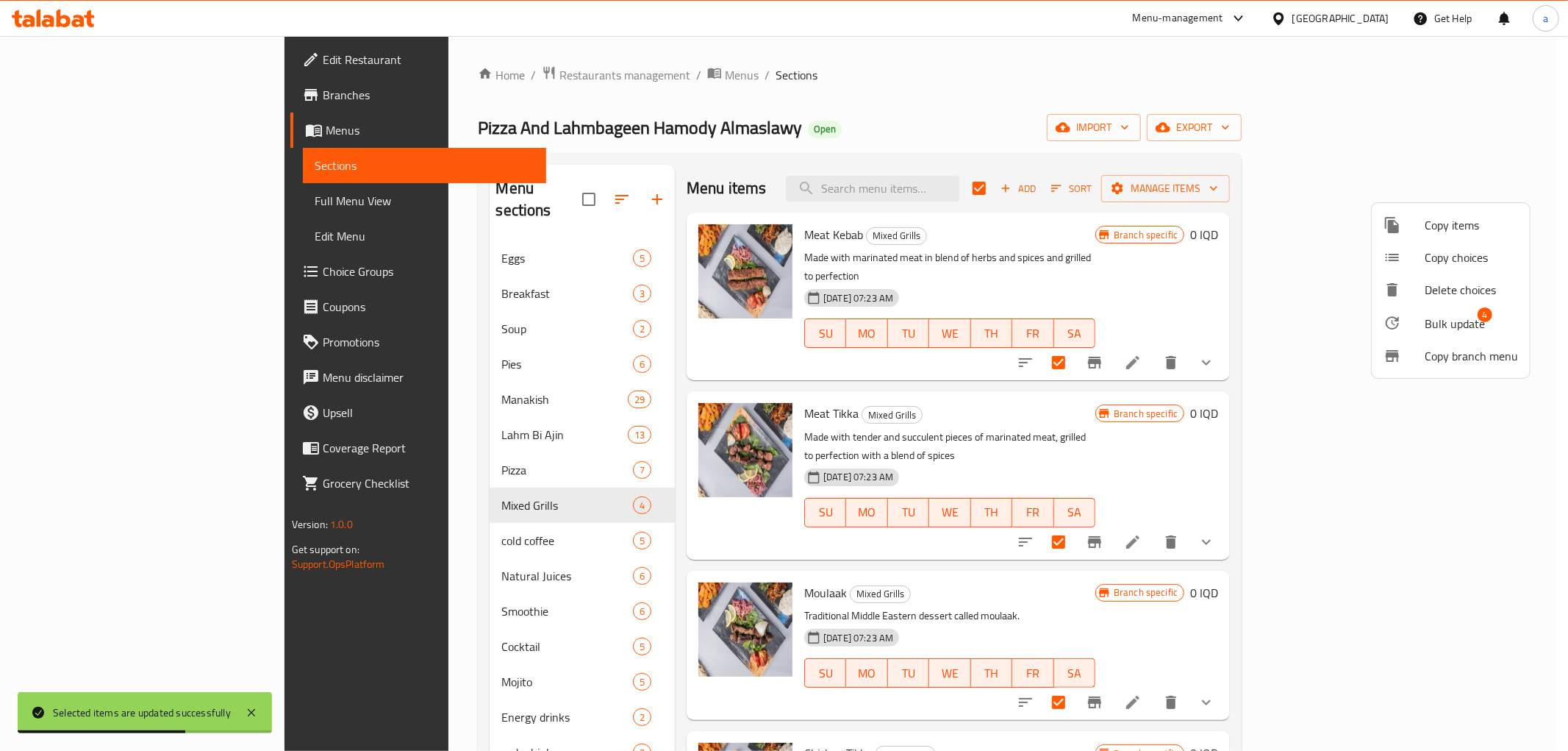
click at [1434, 319] on span "Bulk update" at bounding box center [1454, 323] width 60 height 17
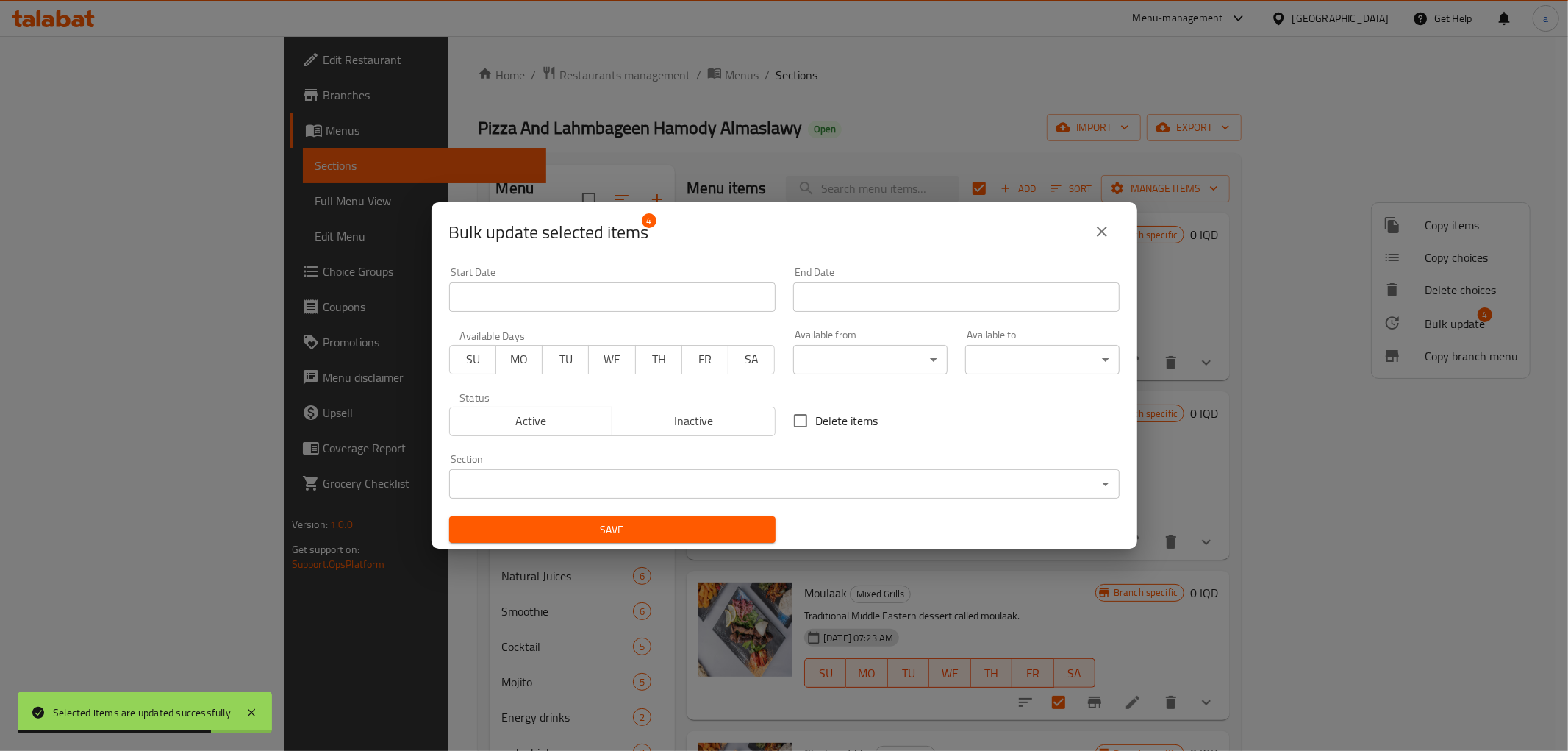
click at [817, 361] on body "Selected items are updated successfully ​ Menu-management [GEOGRAPHIC_DATA] Get…" at bounding box center [784, 394] width 1568 height 715
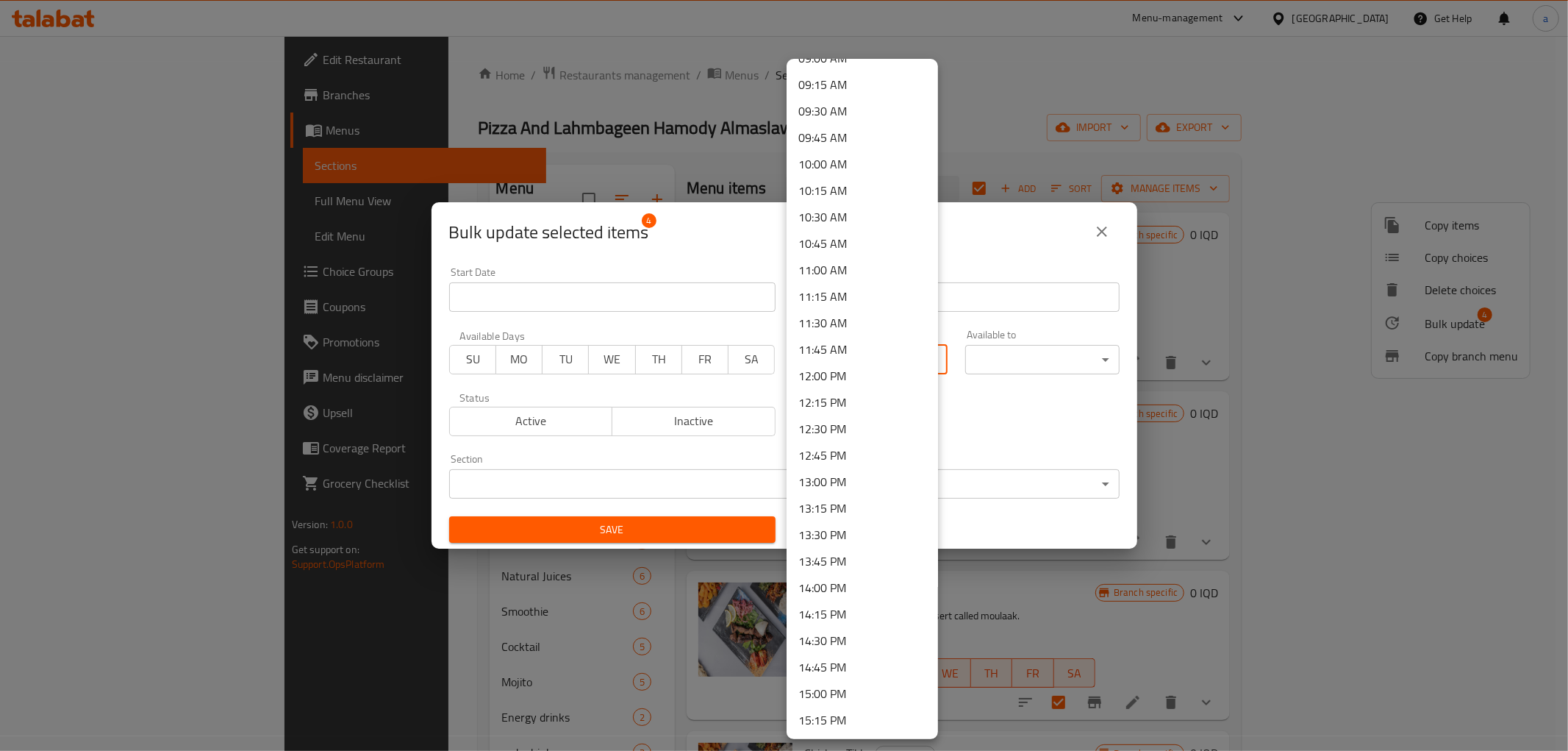
scroll to position [871, 0]
click at [840, 309] on ul "00:00 AM 00:15 AM 00:30 AM 00:45 AM 01:00 AM 01:15 AM 01:30 AM 01:45 AM 02:00 A…" at bounding box center [869, 477] width 164 height 2580
click at [836, 312] on li "10:30 AM" at bounding box center [863, 319] width 152 height 26
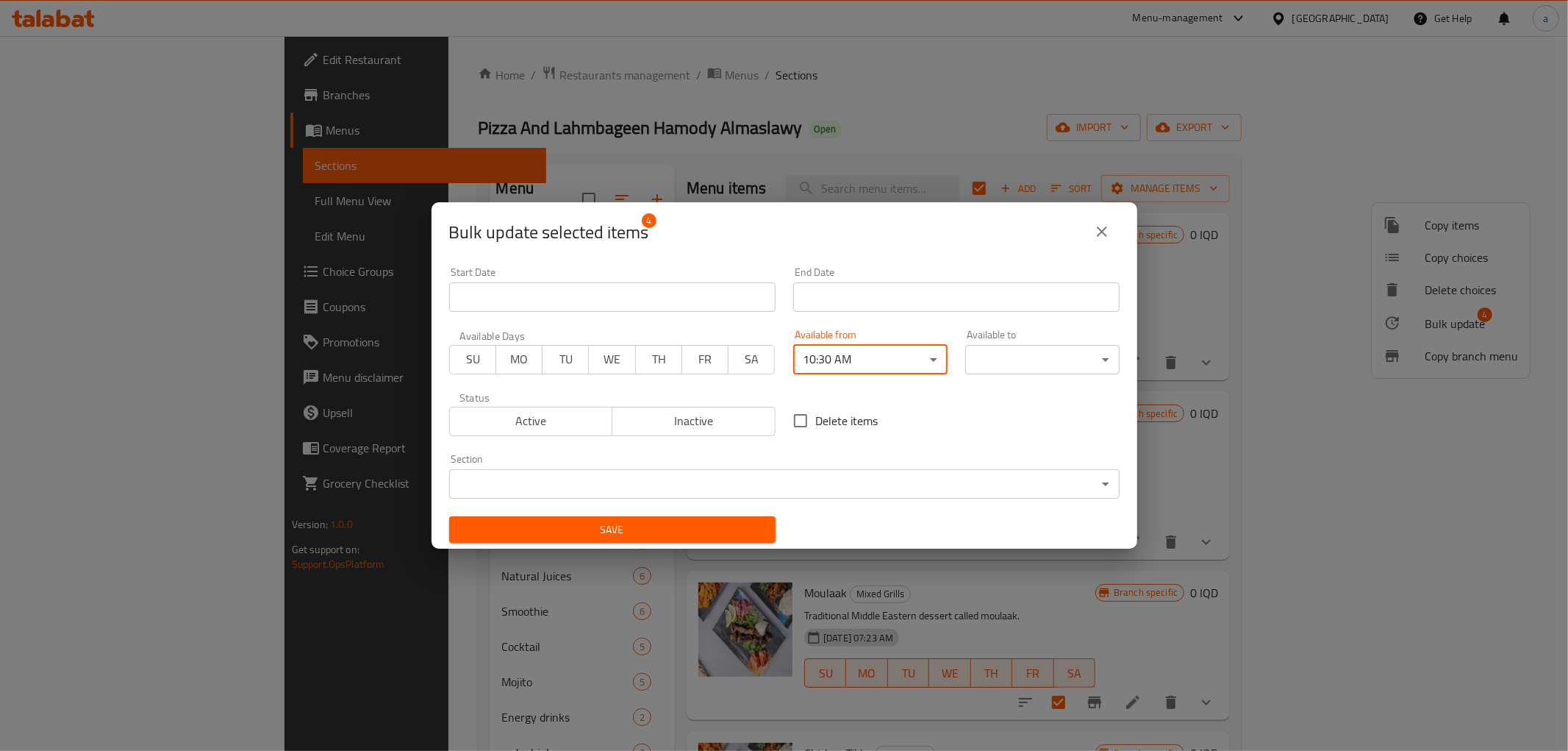
click at [1004, 361] on body "​ Menu-management [GEOGRAPHIC_DATA] Get Help a Edit Restaurant Branches Menus S…" at bounding box center [784, 394] width 1568 height 715
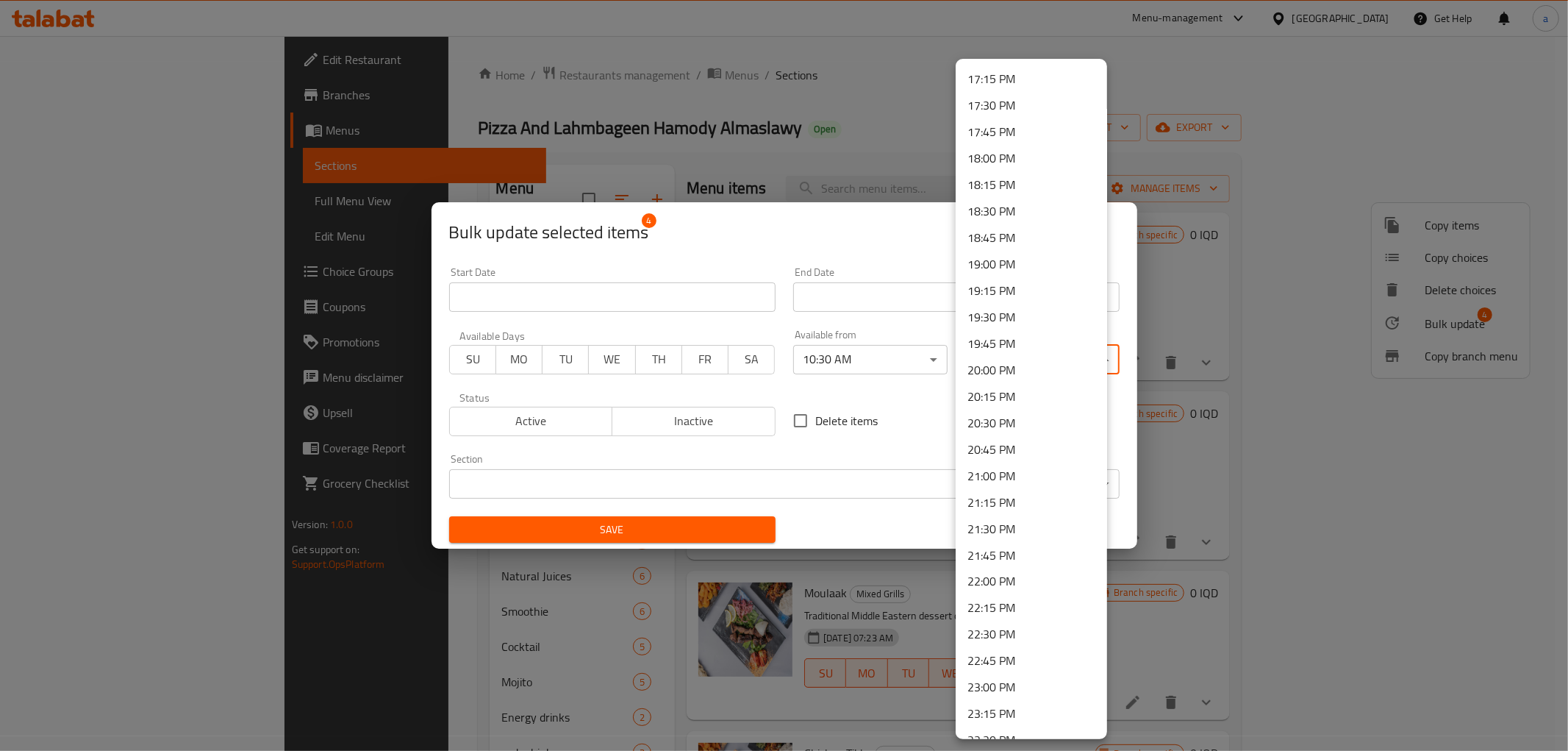
scroll to position [1898, 0]
click at [983, 409] on li "21:00 PM" at bounding box center [1032, 404] width 152 height 26
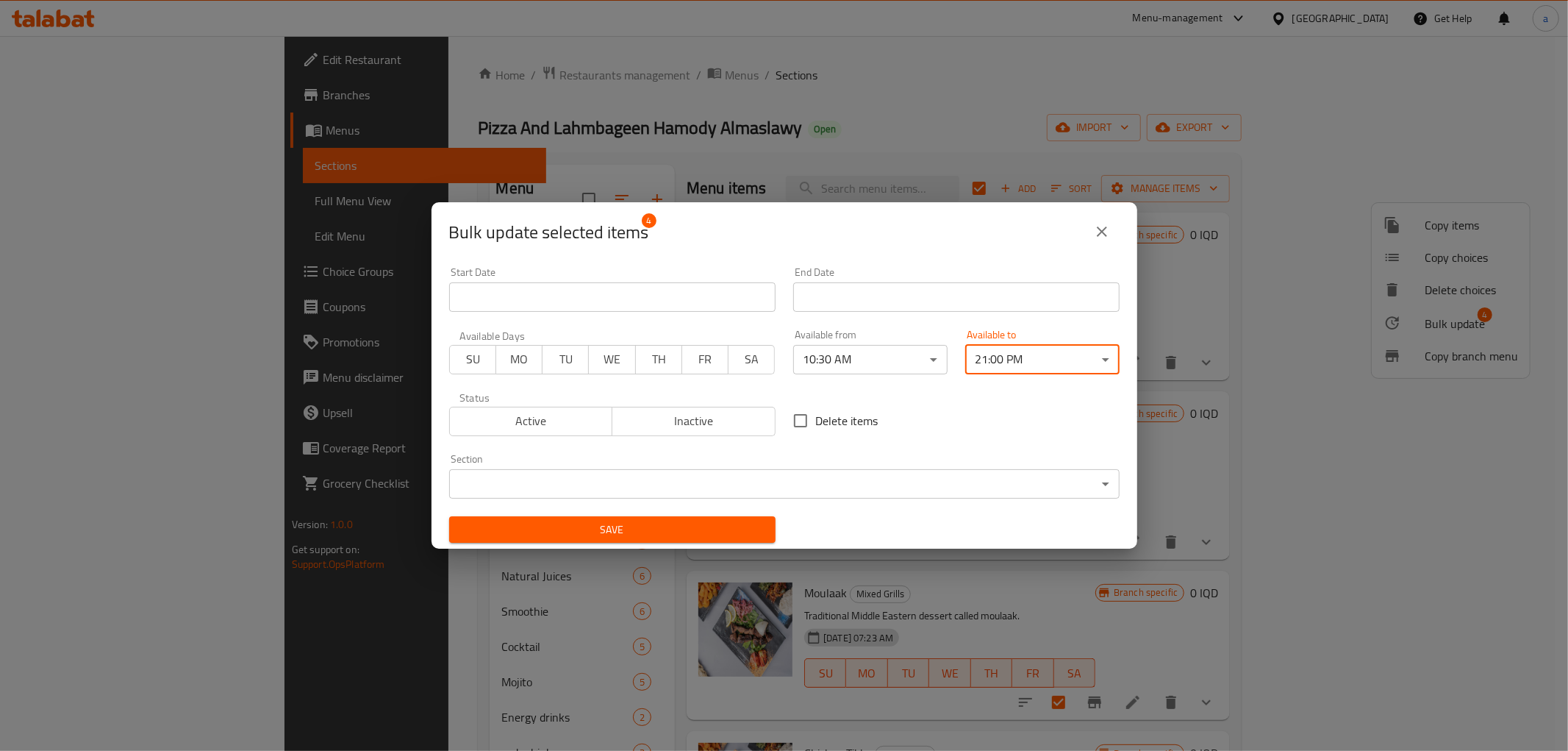
click at [691, 523] on span "Save" at bounding box center [612, 530] width 303 height 18
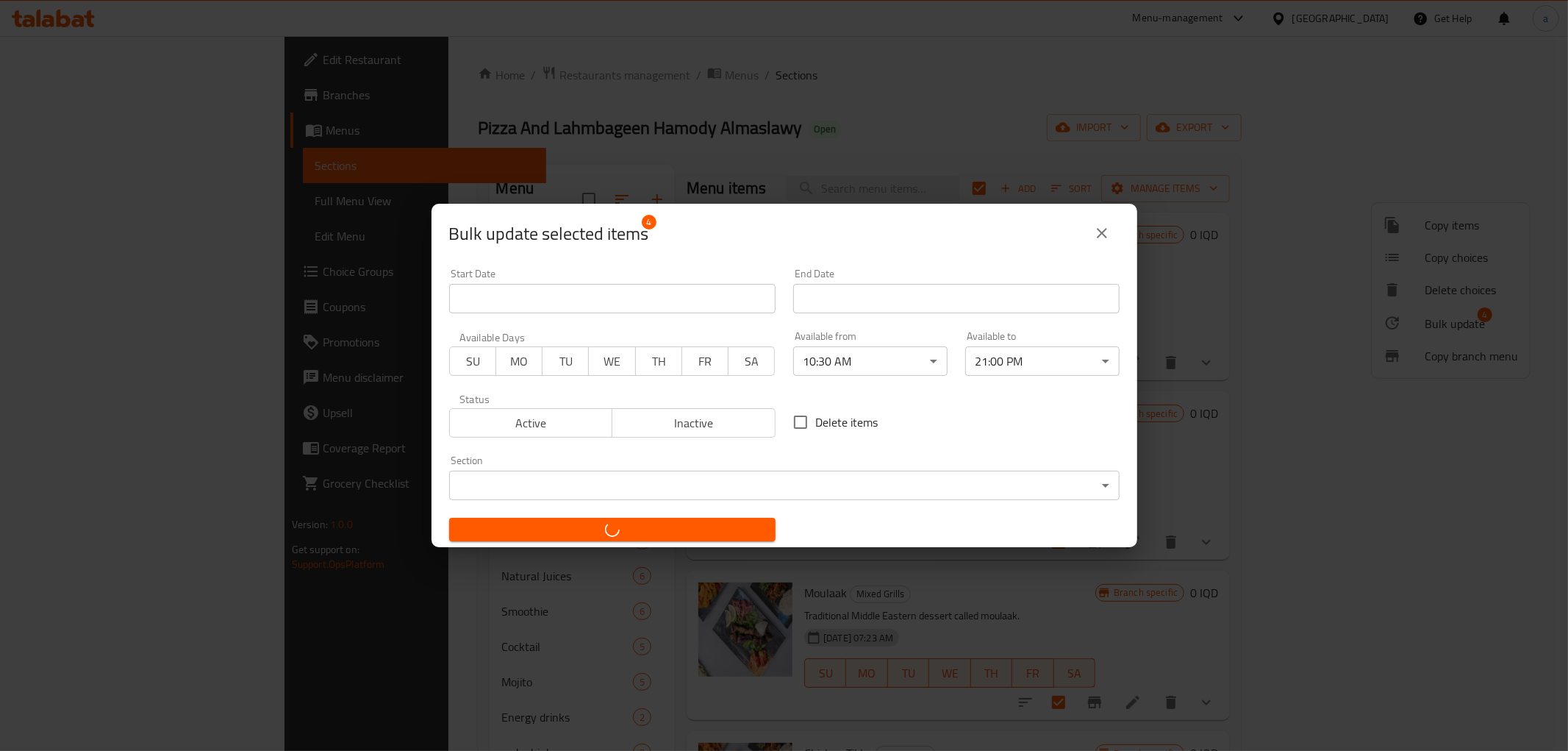
checkbox input "false"
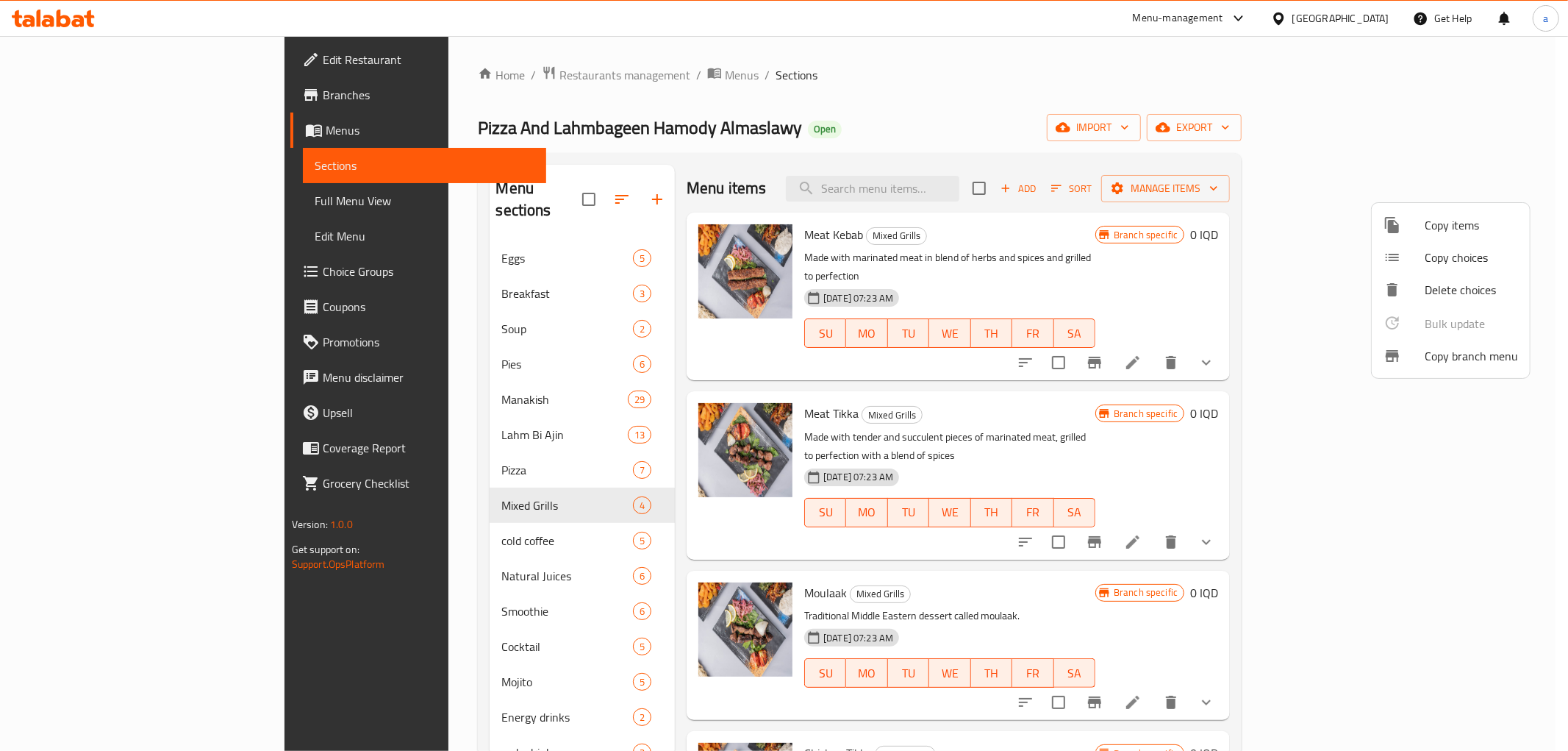
click at [1263, 191] on div at bounding box center [784, 376] width 1568 height 751
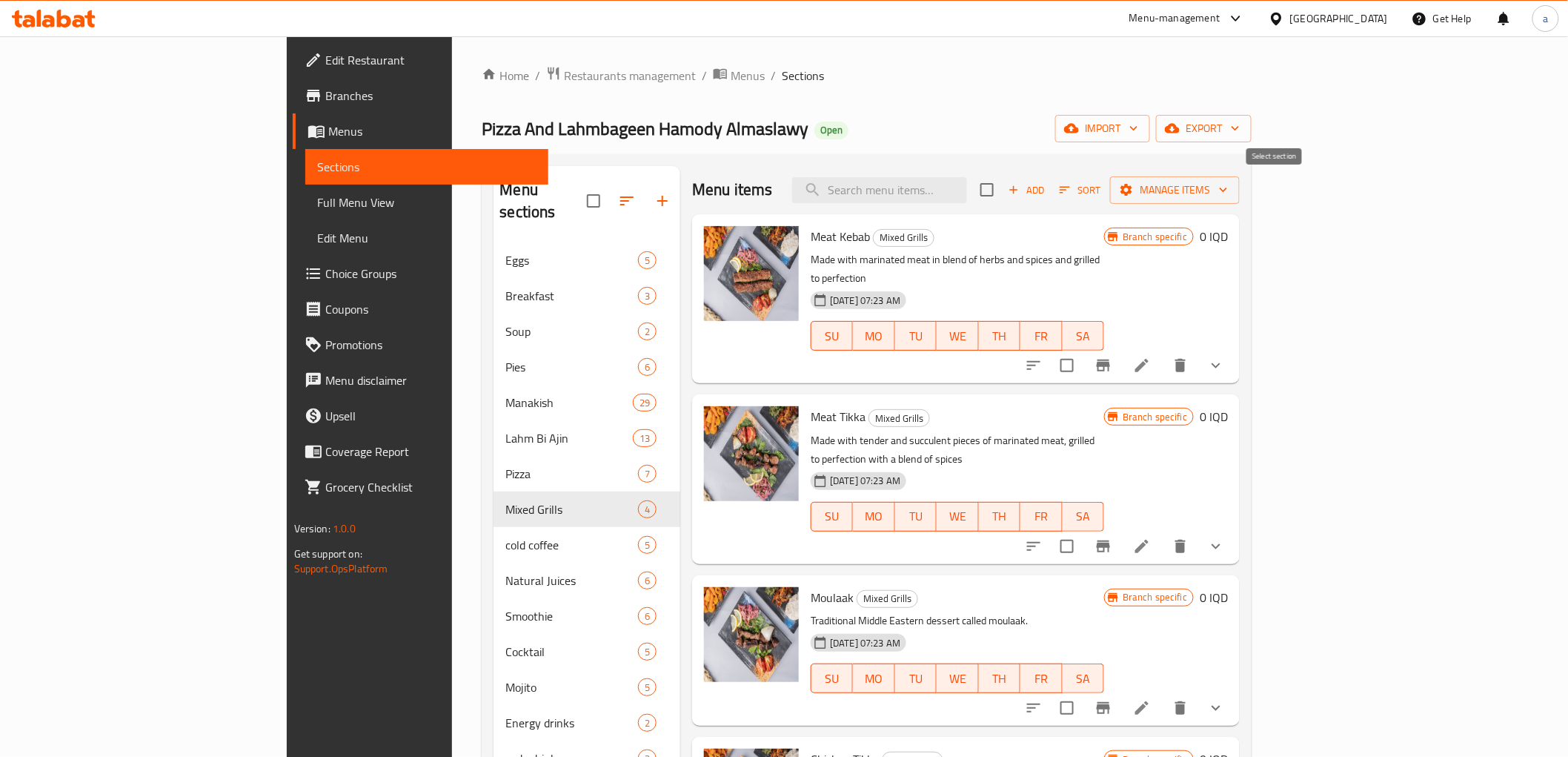
click at [1003, 193] on input "checkbox" at bounding box center [986, 189] width 31 height 31
checkbox input "true"
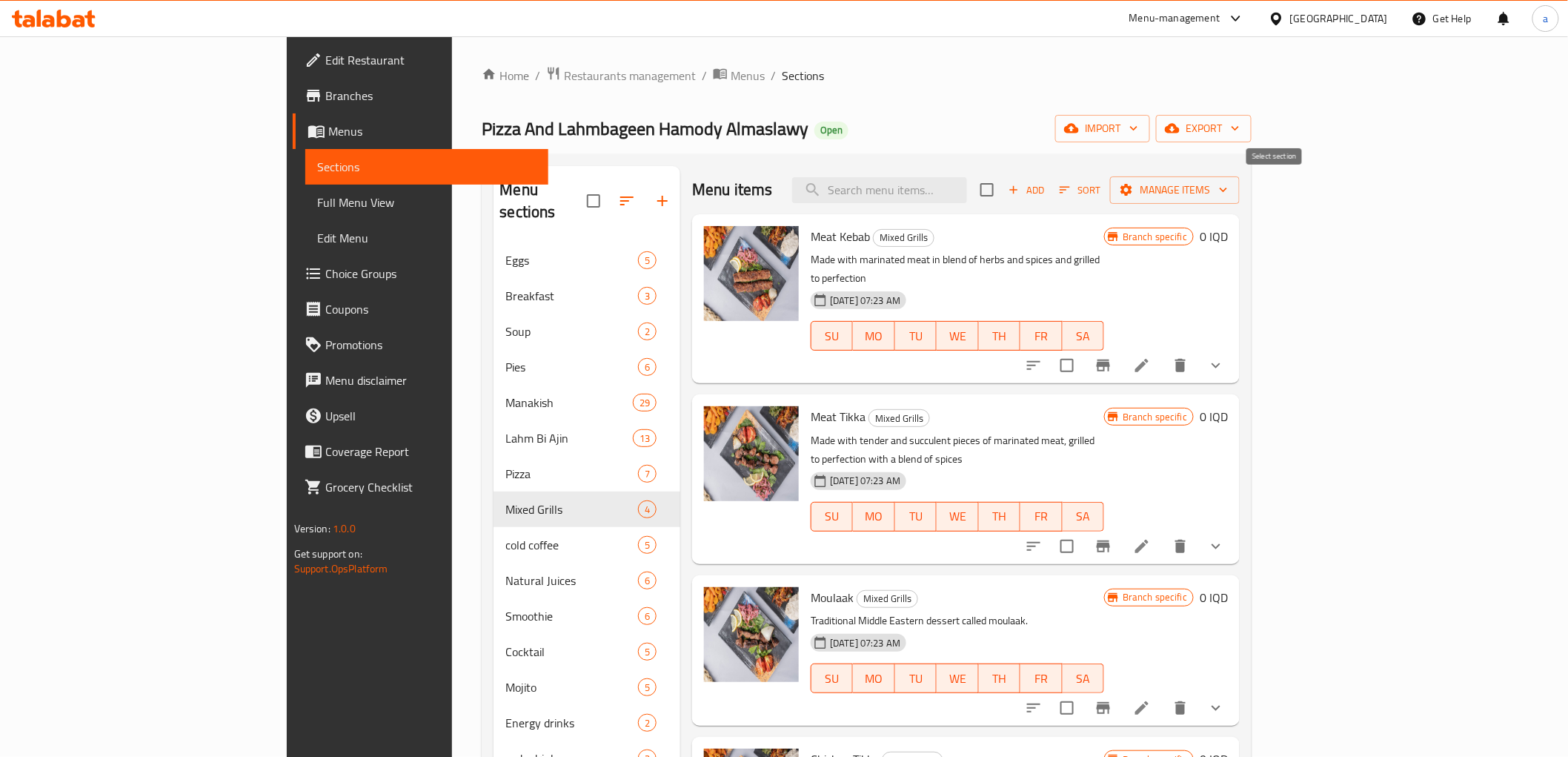
checkbox input "true"
click at [1228, 189] on span "Manage items" at bounding box center [1174, 190] width 106 height 18
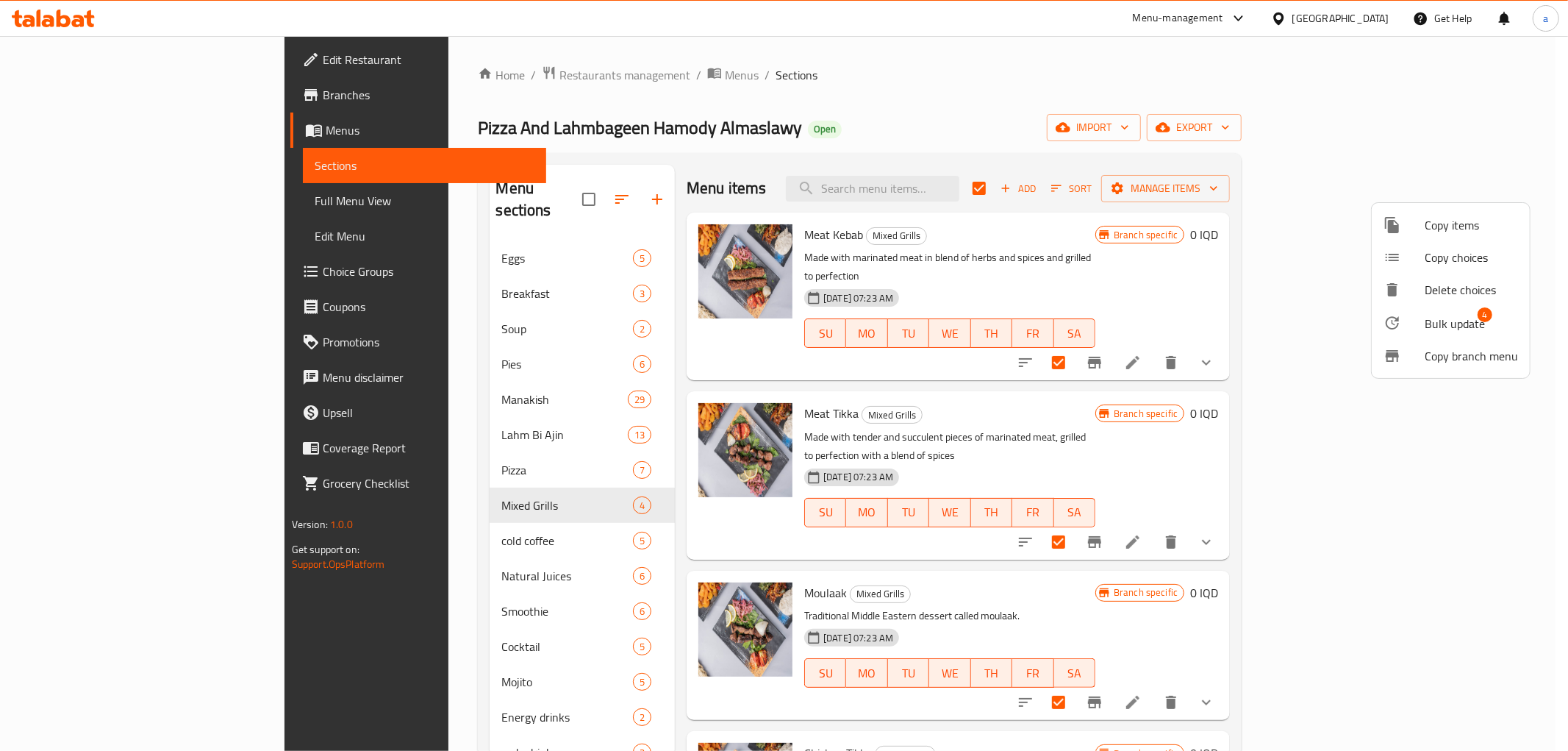
click at [1456, 329] on span "Bulk update" at bounding box center [1454, 323] width 60 height 17
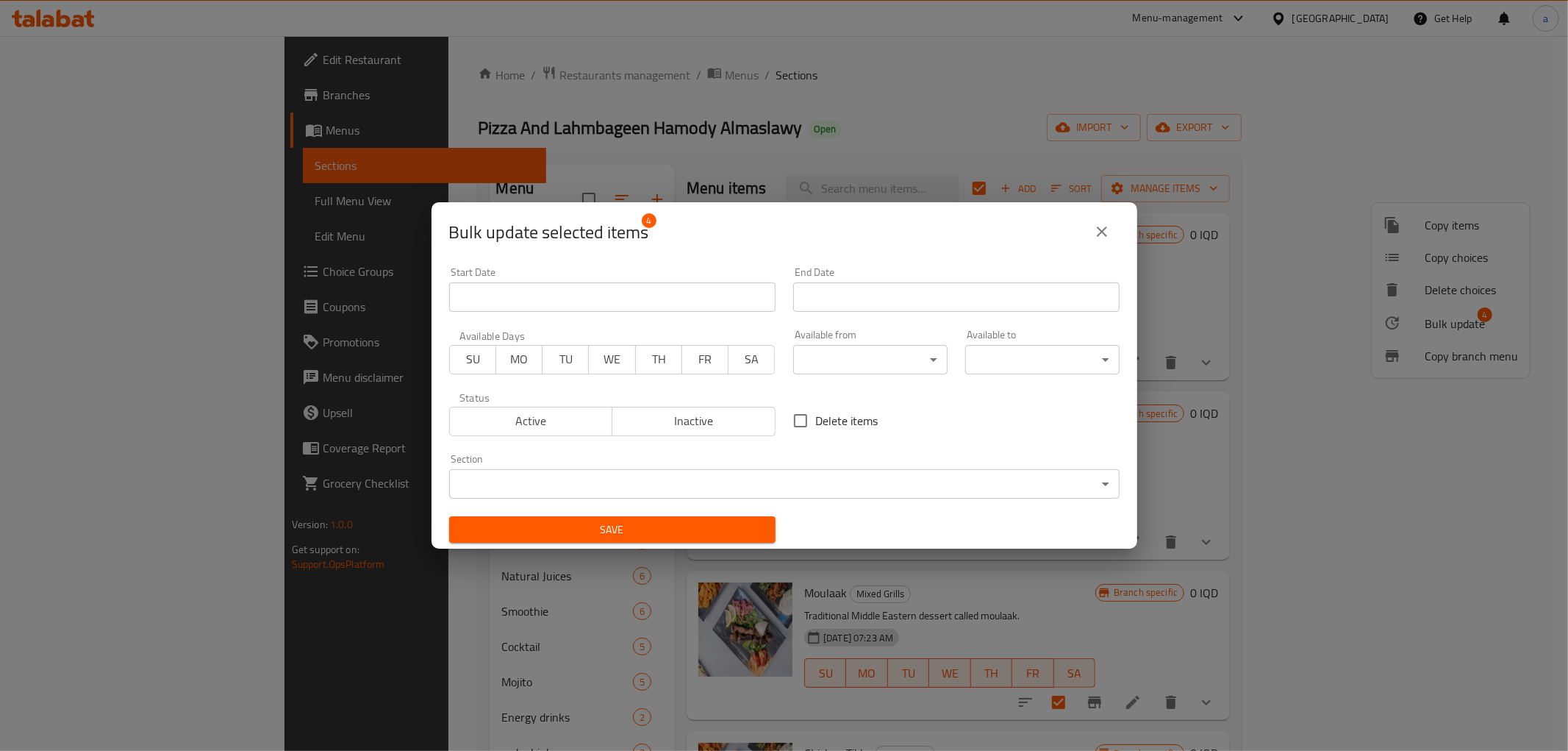
click at [873, 352] on body "​ Menu-management [GEOGRAPHIC_DATA] Get Help a Edit Restaurant Branches Menus S…" at bounding box center [784, 394] width 1568 height 715
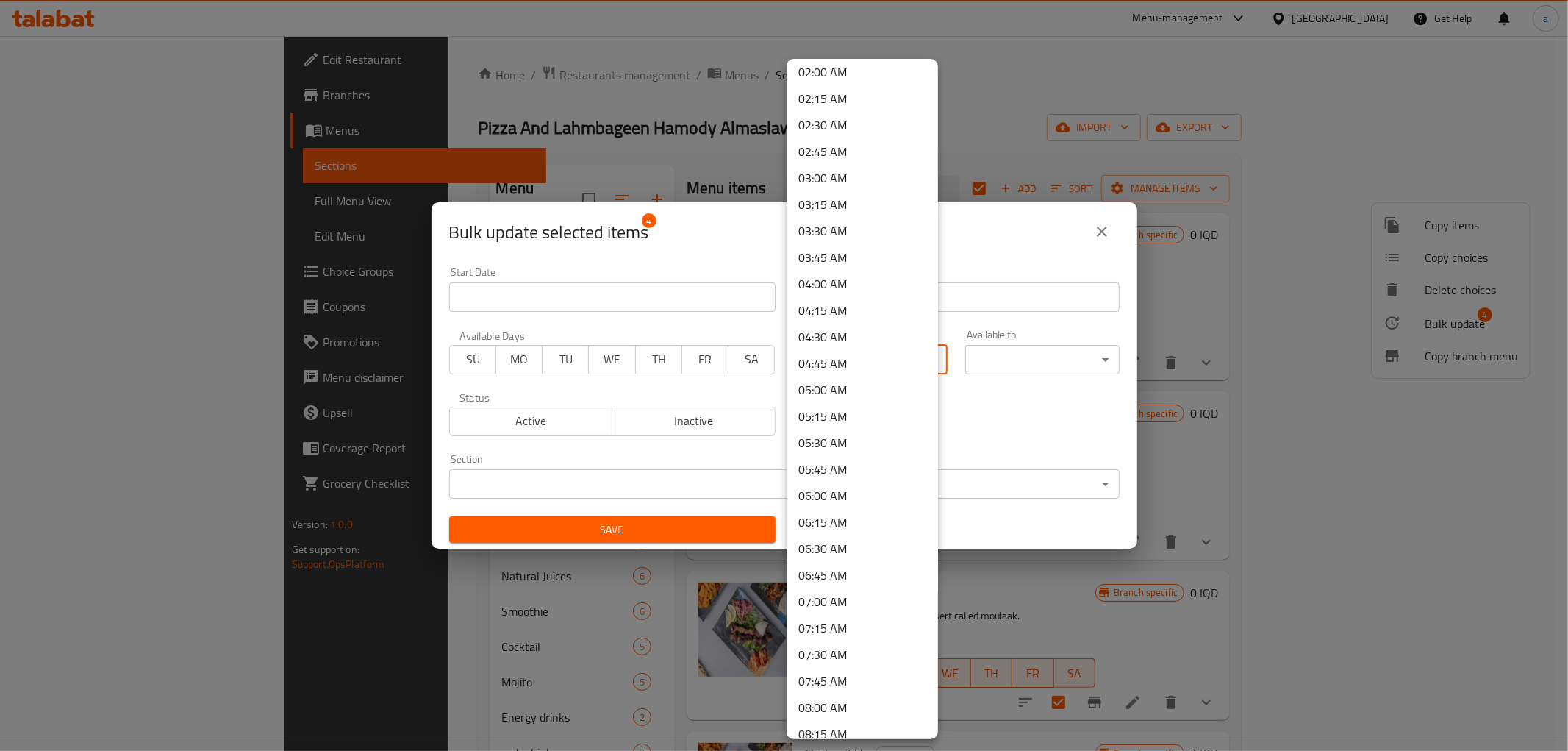
scroll to position [762, 0]
click at [848, 423] on li "10:30 AM" at bounding box center [863, 428] width 152 height 26
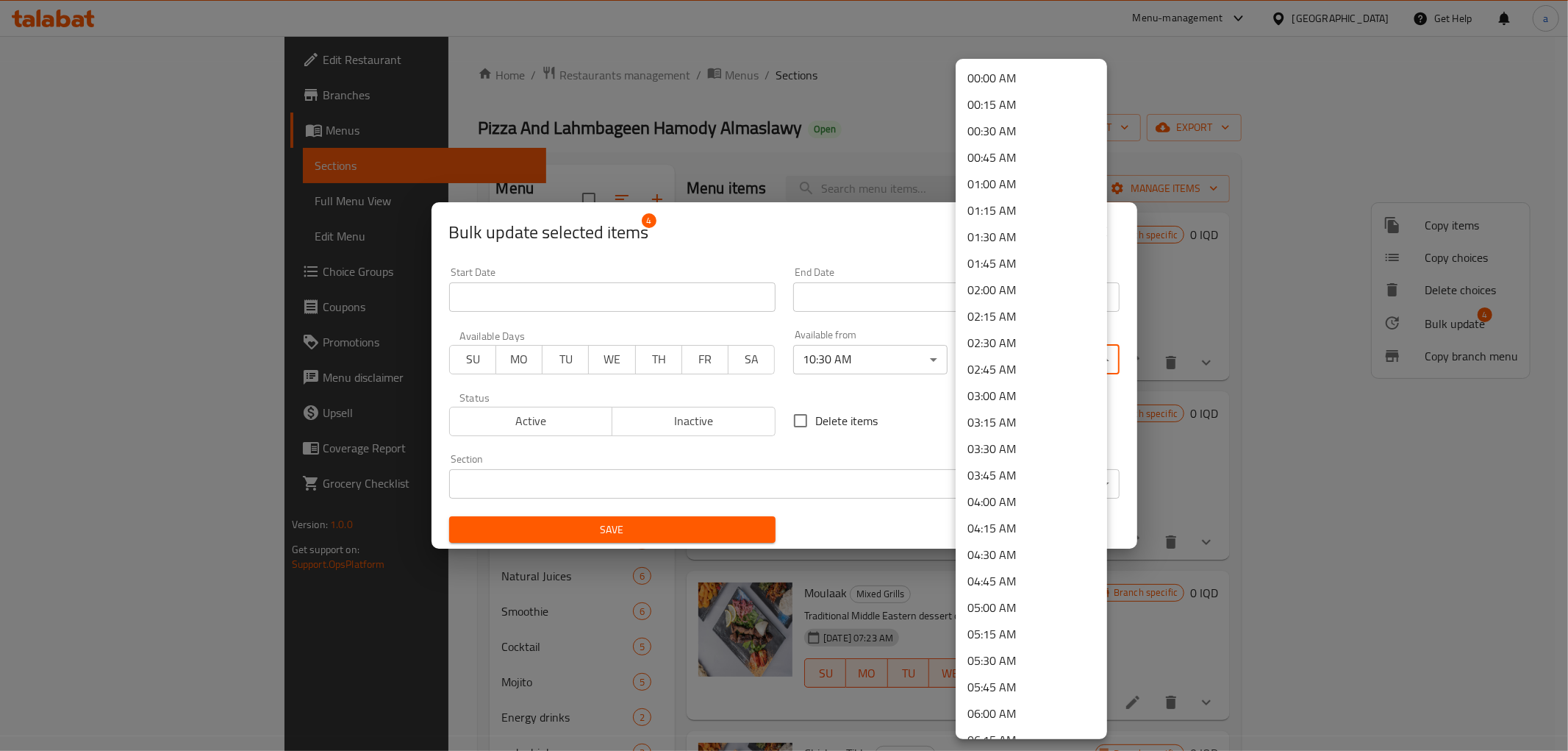
click at [1030, 365] on body "​ Menu-management [GEOGRAPHIC_DATA] Get Help a Edit Restaurant Branches Menus S…" at bounding box center [784, 394] width 1568 height 715
click at [985, 413] on li "21:00 PM" at bounding box center [1032, 404] width 152 height 26
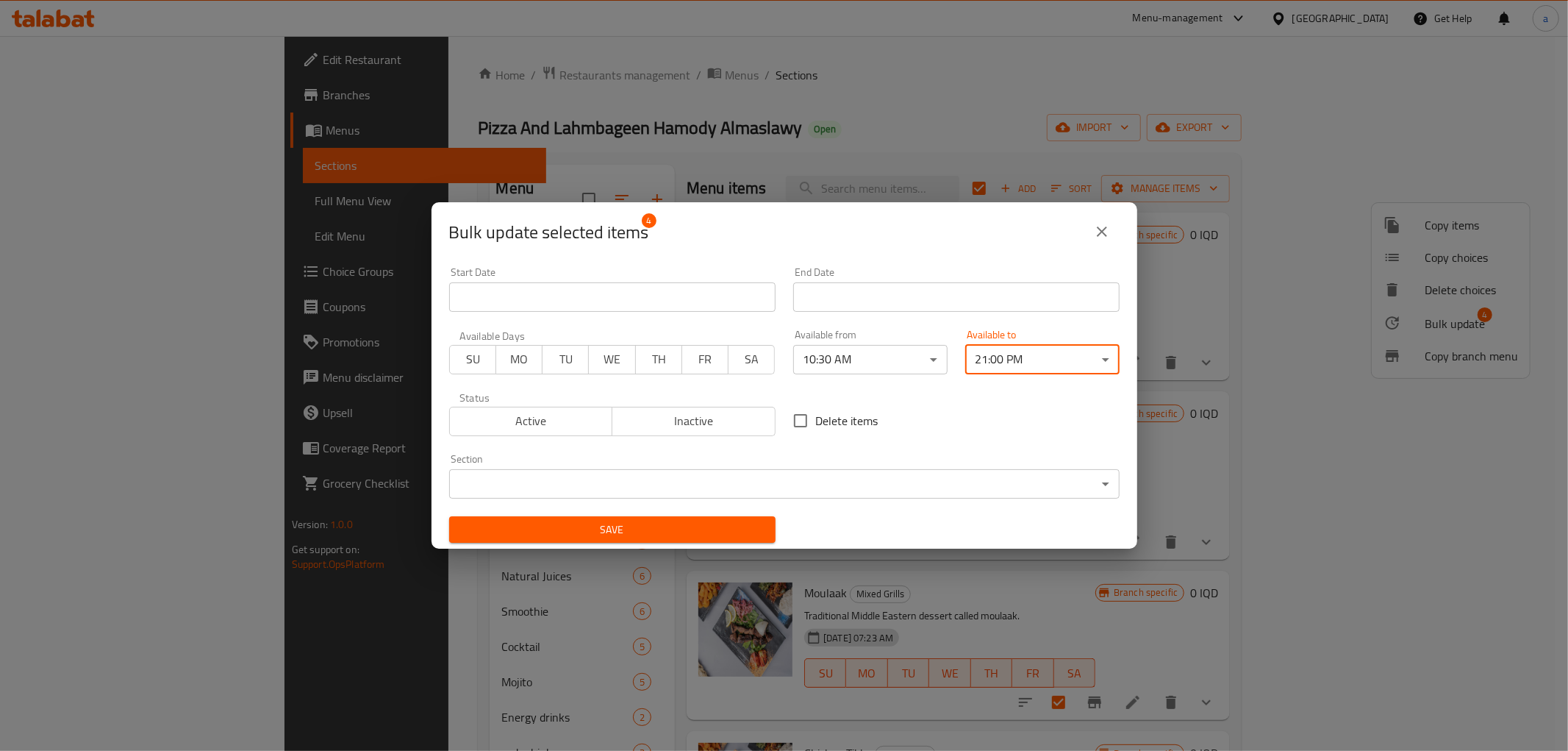
click at [694, 530] on span "Save" at bounding box center [612, 530] width 303 height 18
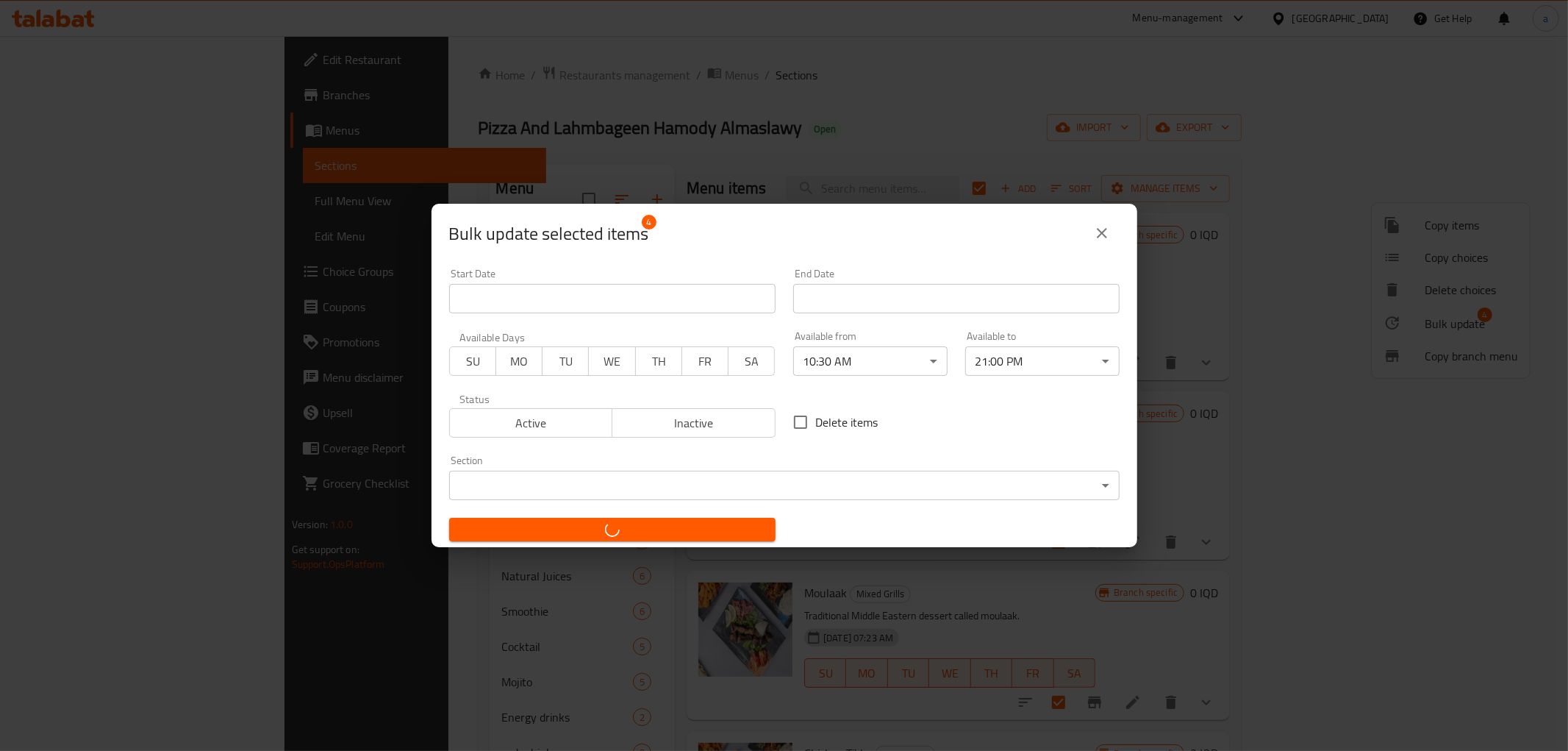
checkbox input "false"
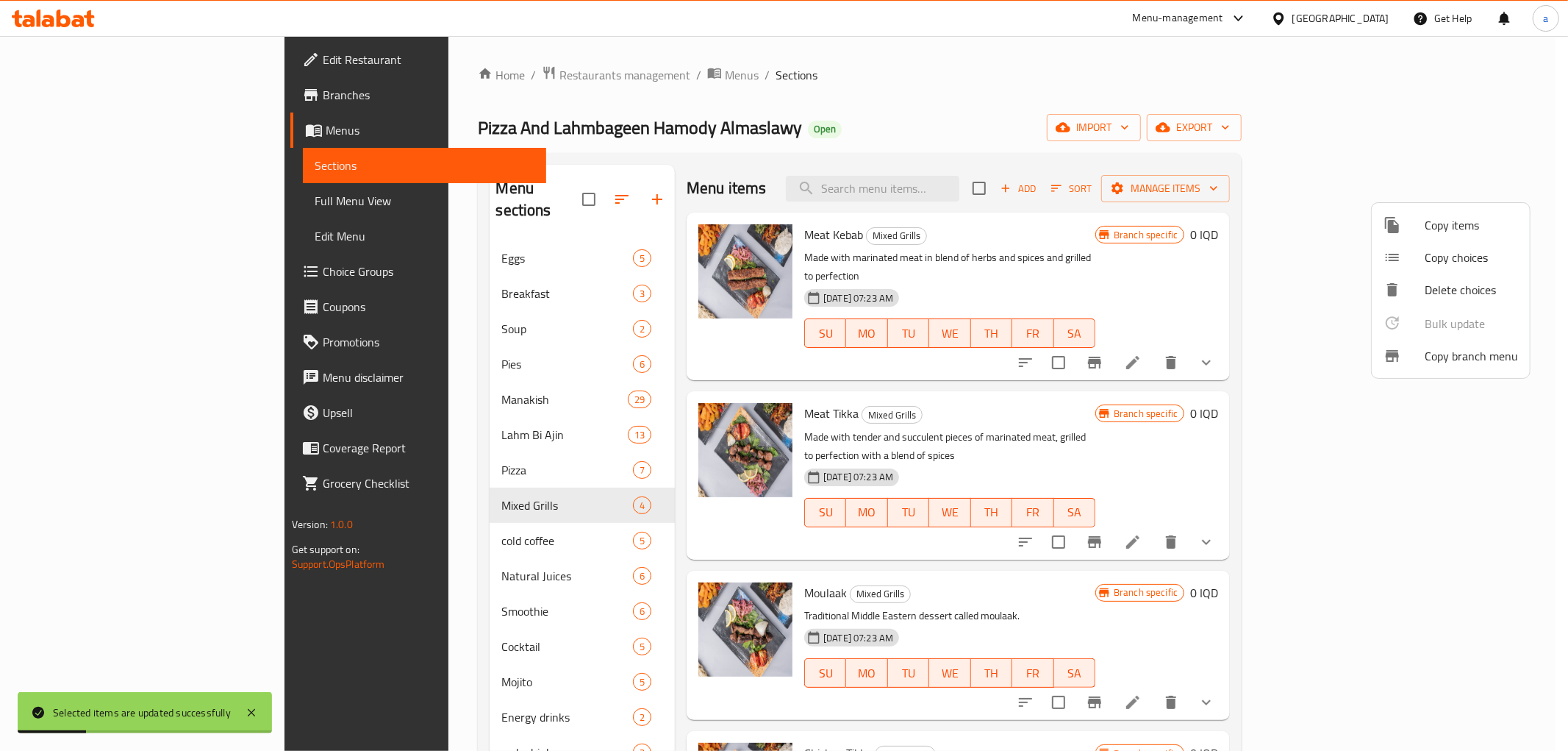
click at [849, 107] on div at bounding box center [784, 376] width 1568 height 751
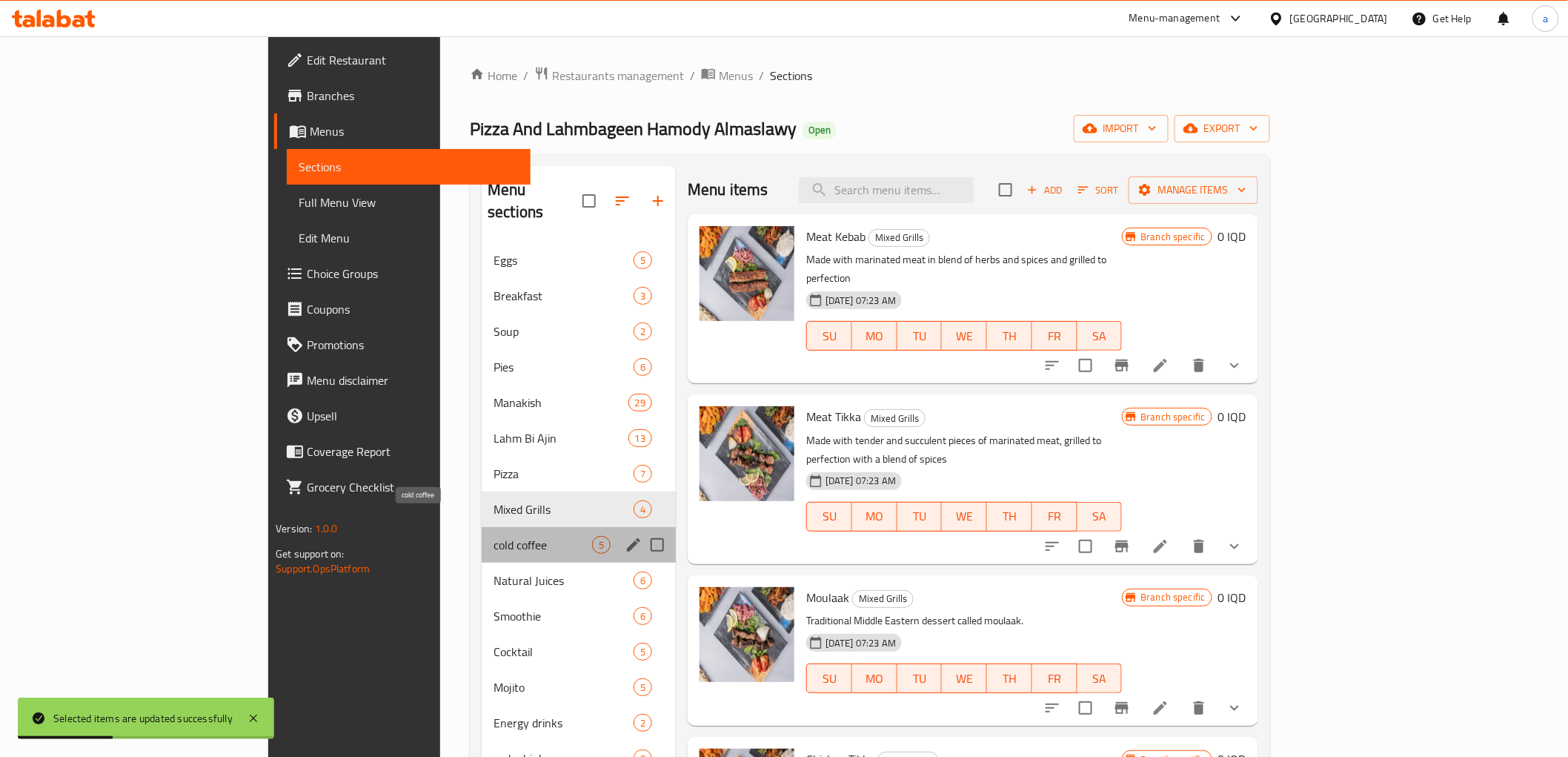
click at [494, 536] on span "cold coffee" at bounding box center [543, 544] width 99 height 17
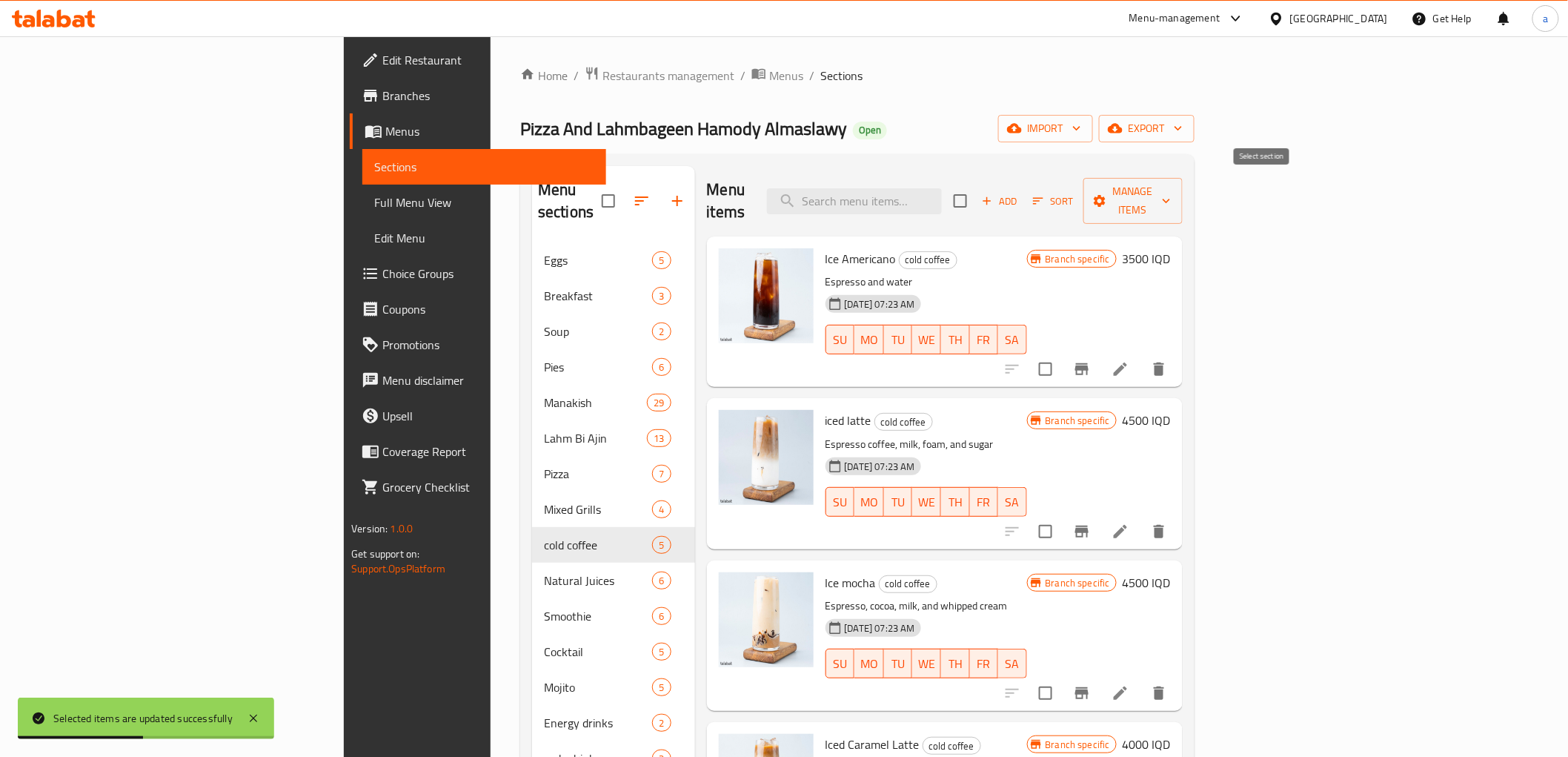
click at [976, 190] on input "checkbox" at bounding box center [959, 200] width 31 height 31
checkbox input "true"
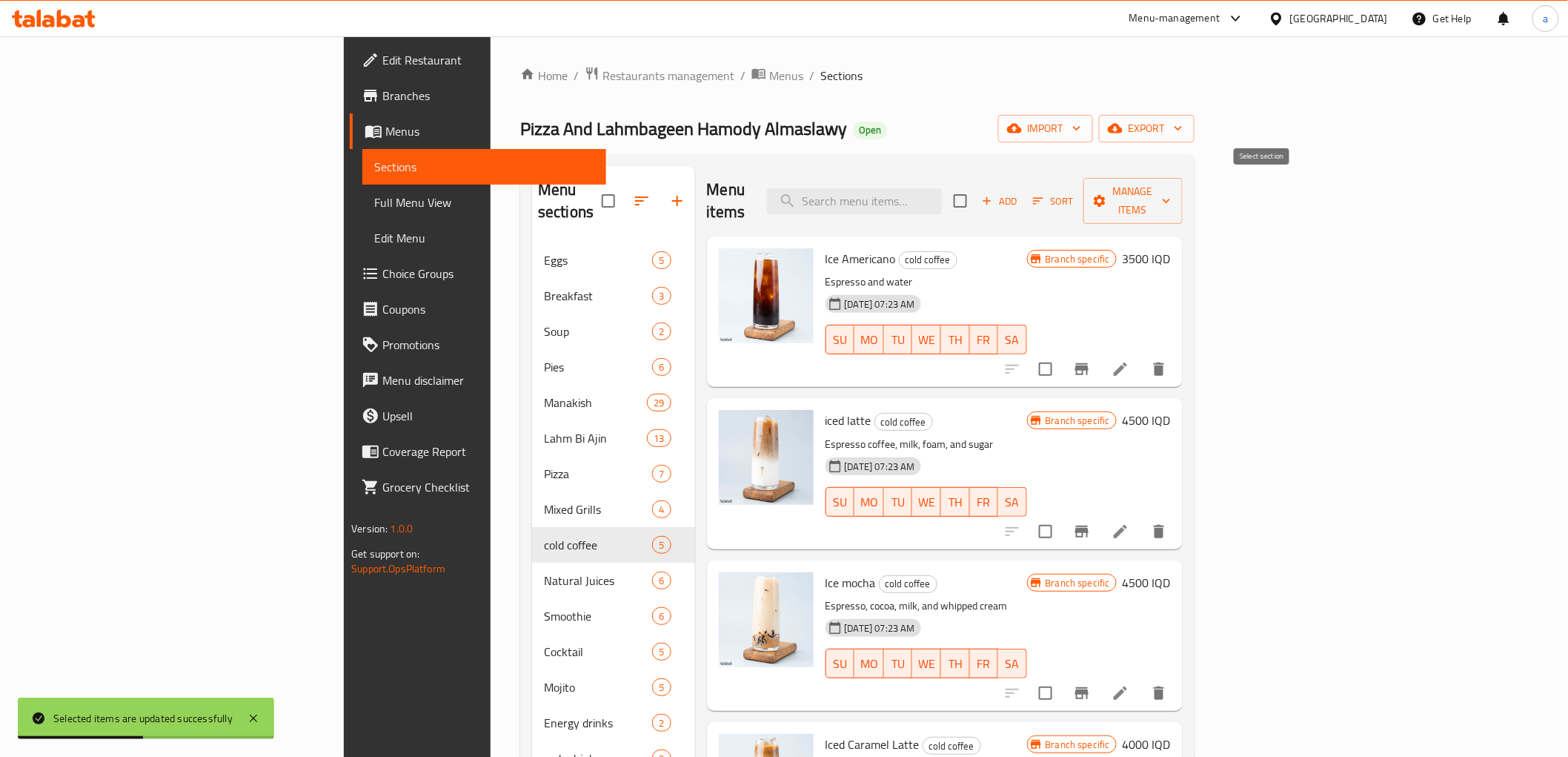
checkbox input "true"
click at [1171, 194] on span "Manage items" at bounding box center [1132, 200] width 76 height 37
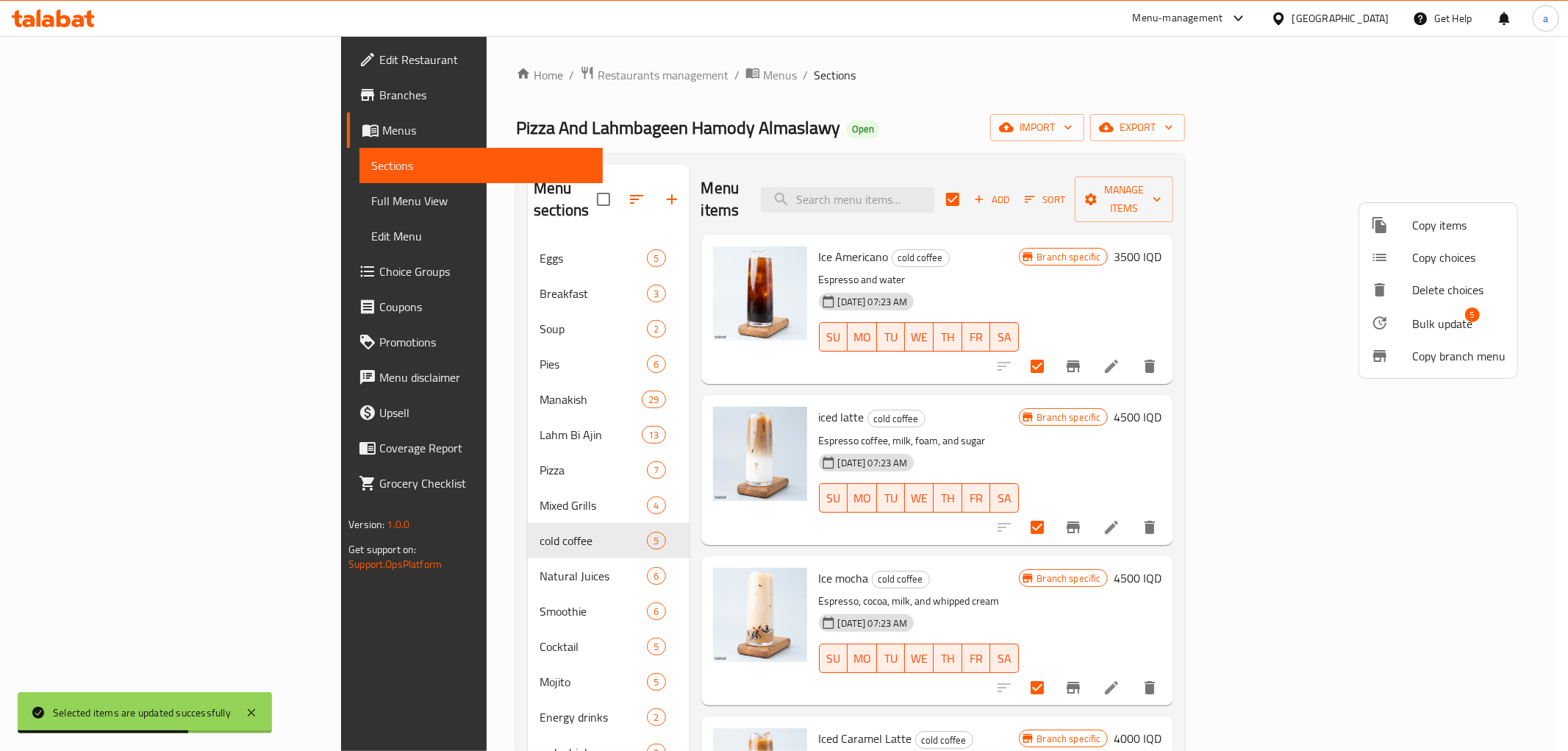
click at [1458, 306] on li "Bulk update 5" at bounding box center [1439, 323] width 158 height 34
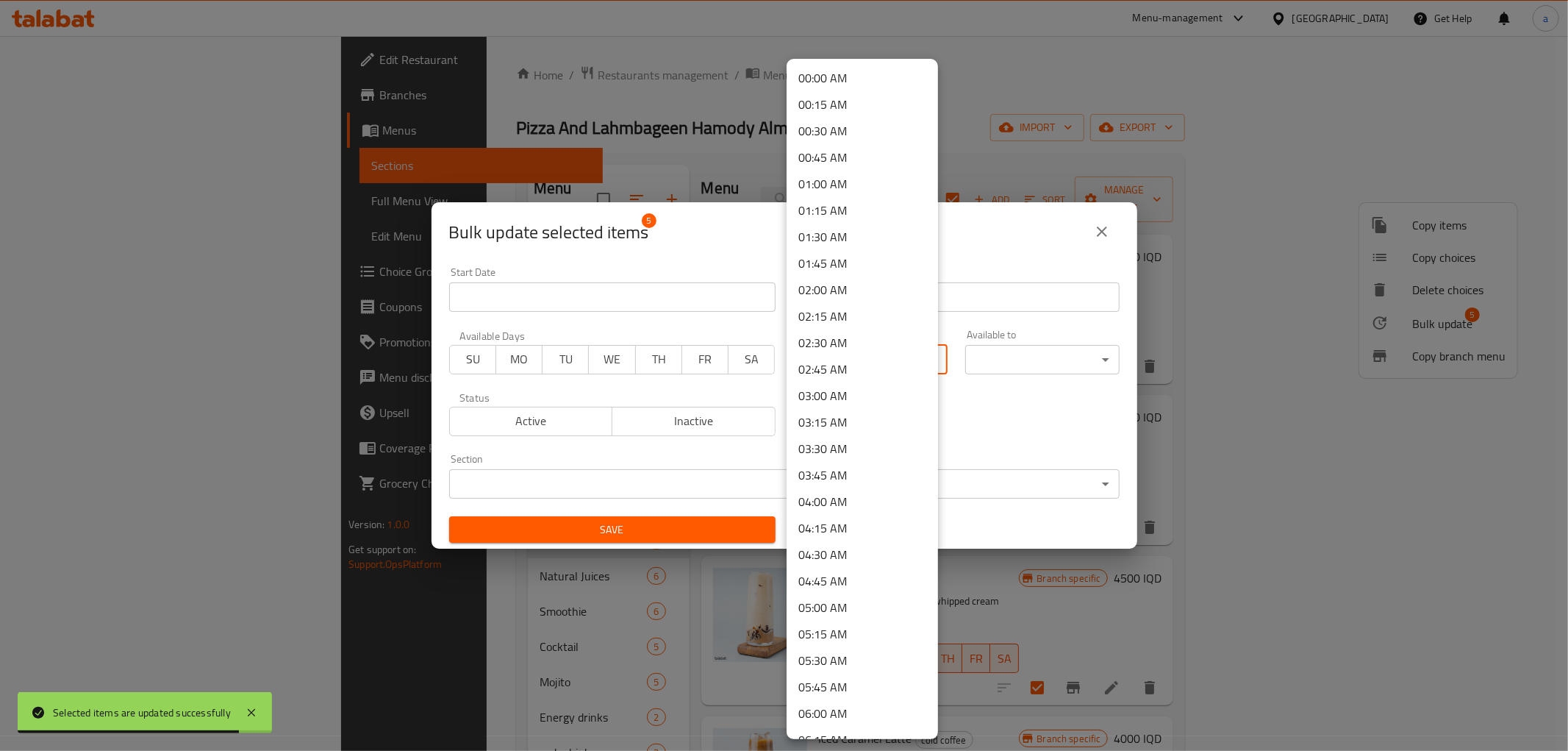
click at [861, 361] on body "Selected items are updated successfully ​ Menu-management [GEOGRAPHIC_DATA] Get…" at bounding box center [784, 394] width 1568 height 715
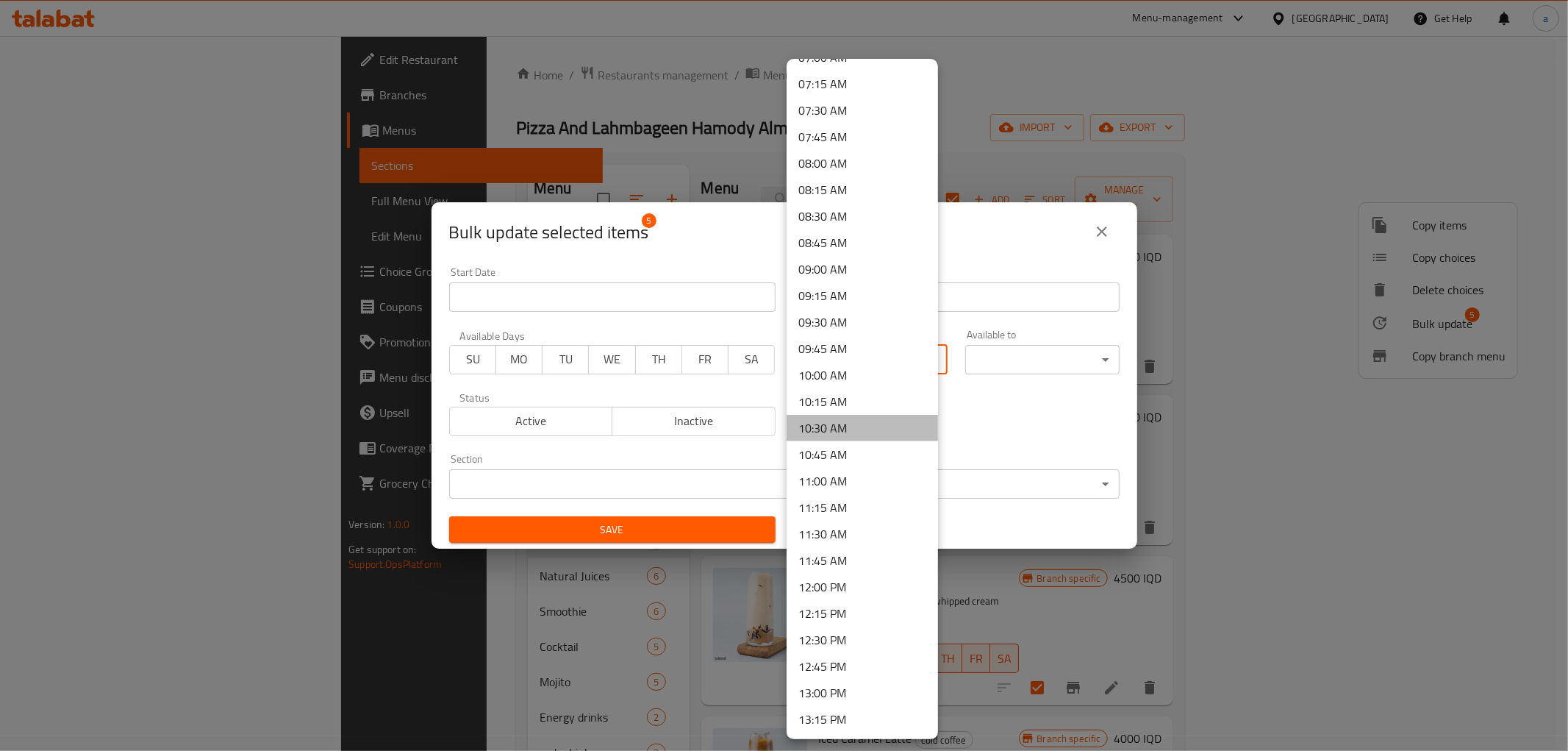
click at [872, 416] on li "10:30 AM" at bounding box center [863, 428] width 152 height 26
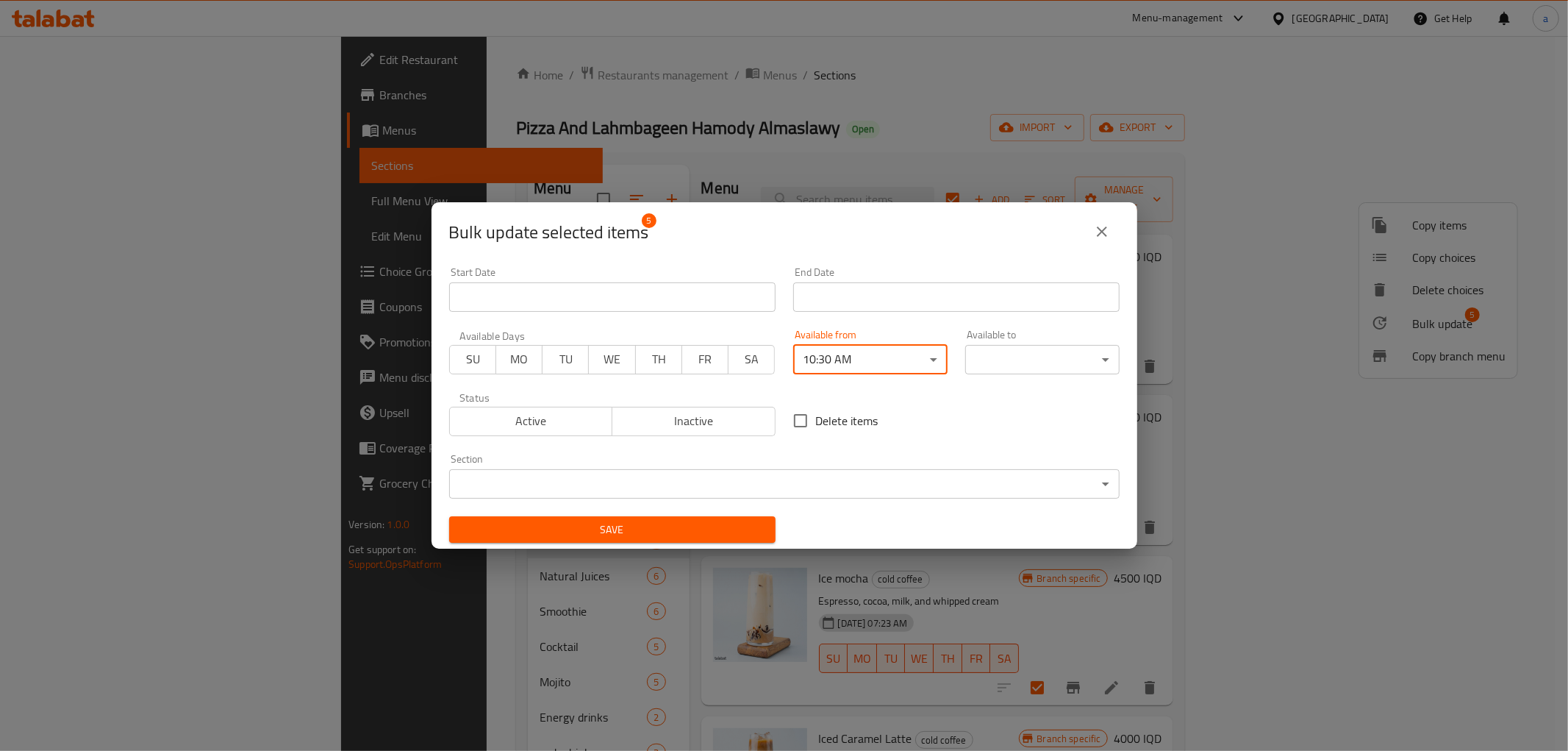
click at [1005, 359] on body "​ Menu-management [GEOGRAPHIC_DATA] Get Help a Edit Restaurant Branches Menus S…" at bounding box center [784, 394] width 1568 height 715
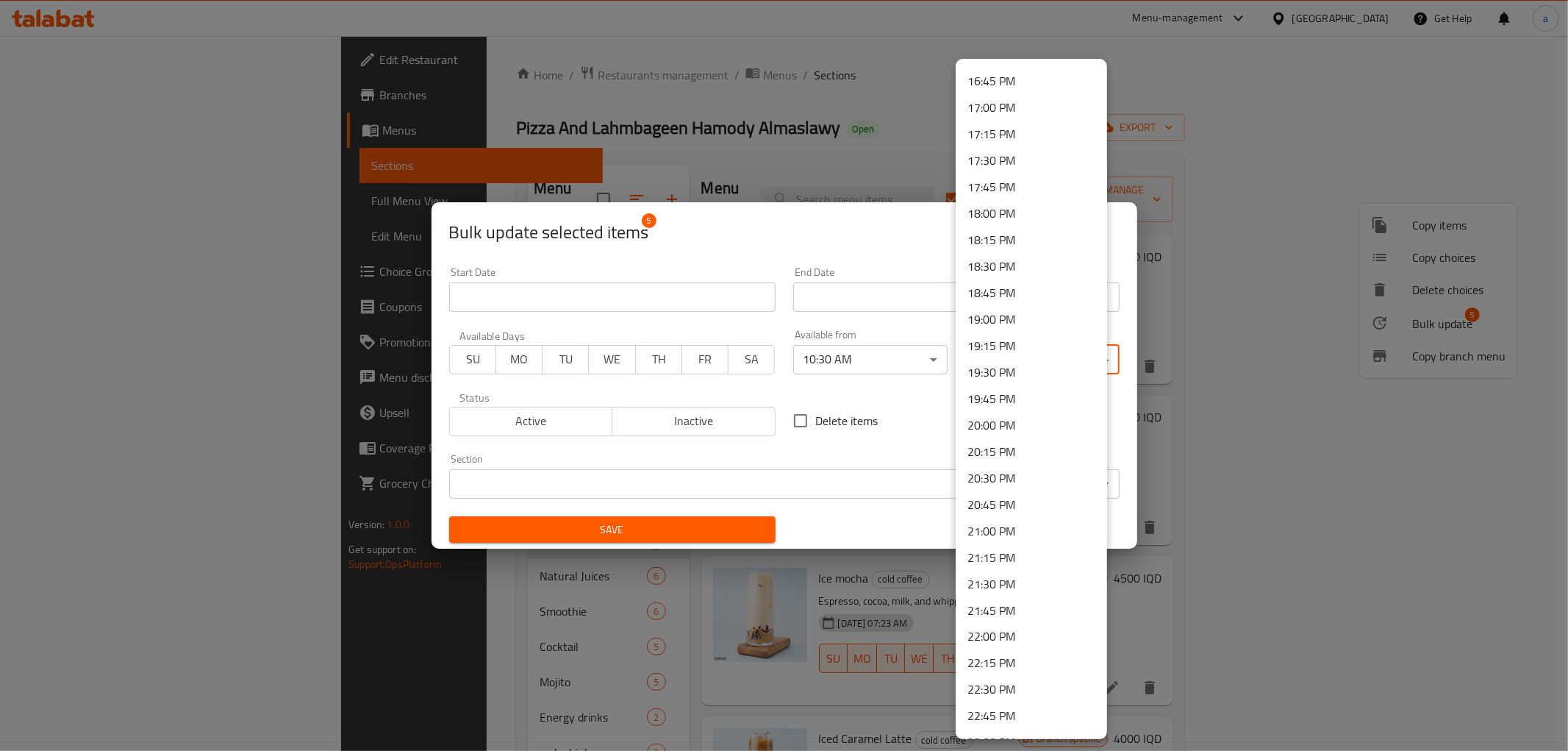
scroll to position [1898, 0]
click at [994, 405] on li "21:00 PM" at bounding box center [1032, 404] width 152 height 26
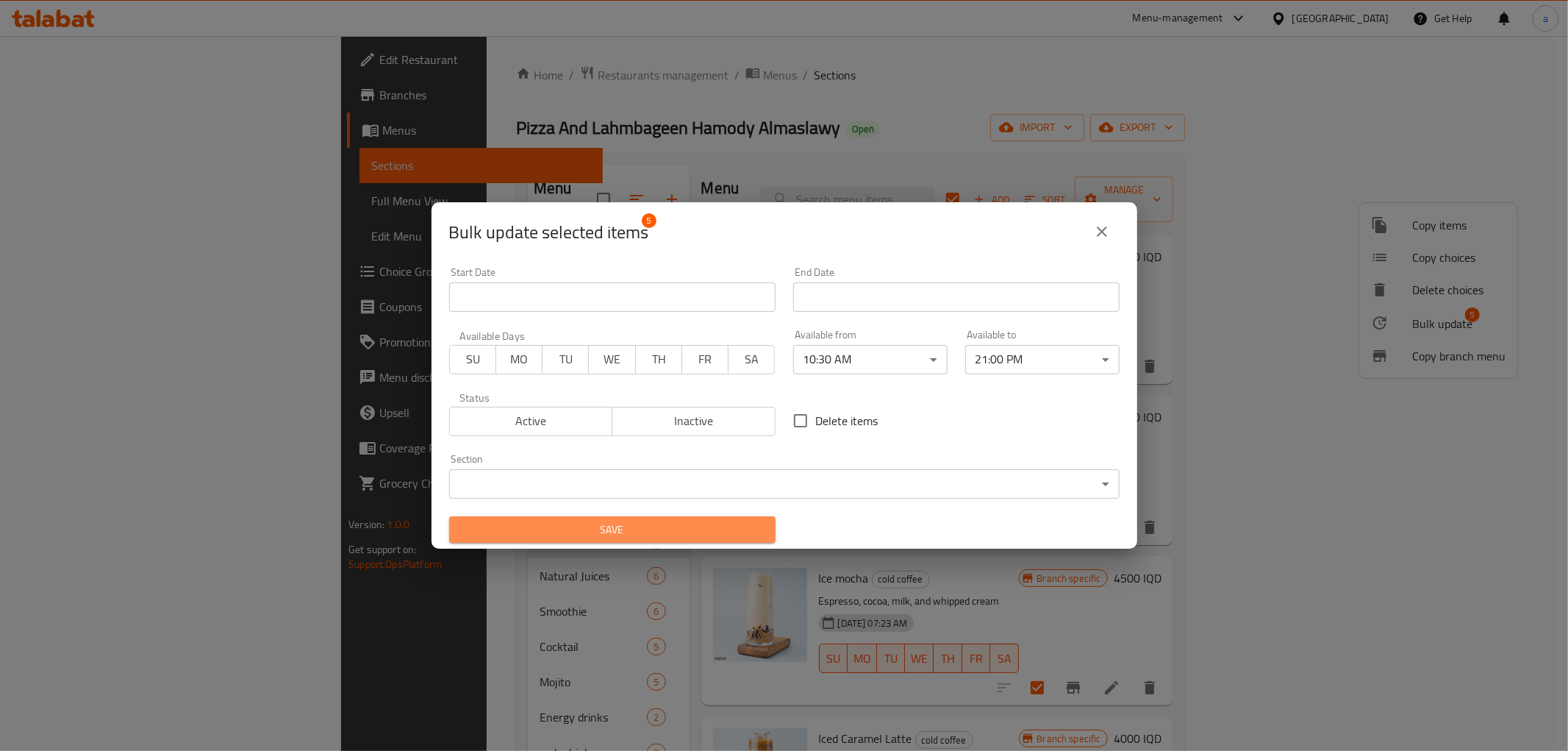
click at [678, 531] on span "Save" at bounding box center [612, 530] width 303 height 18
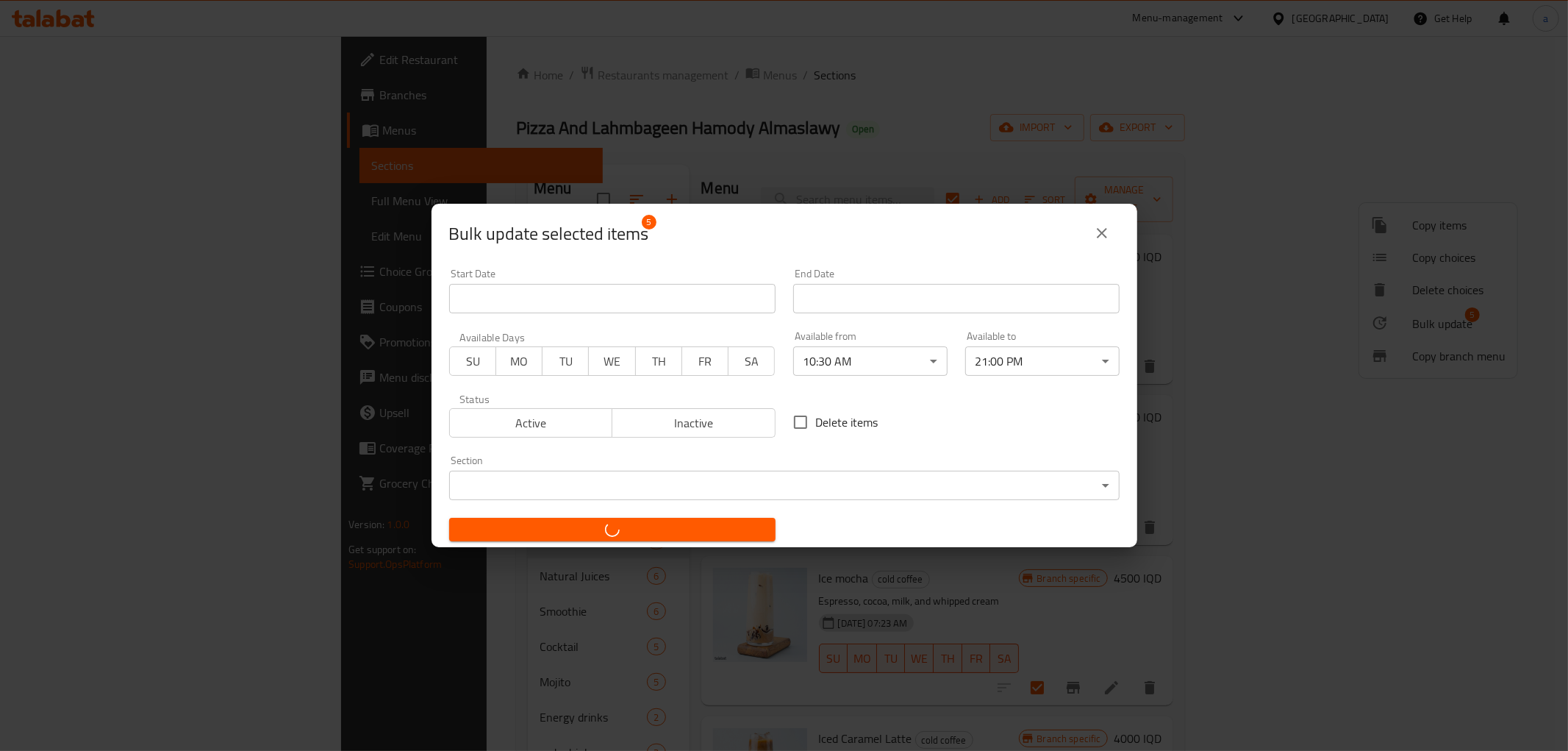
checkbox input "false"
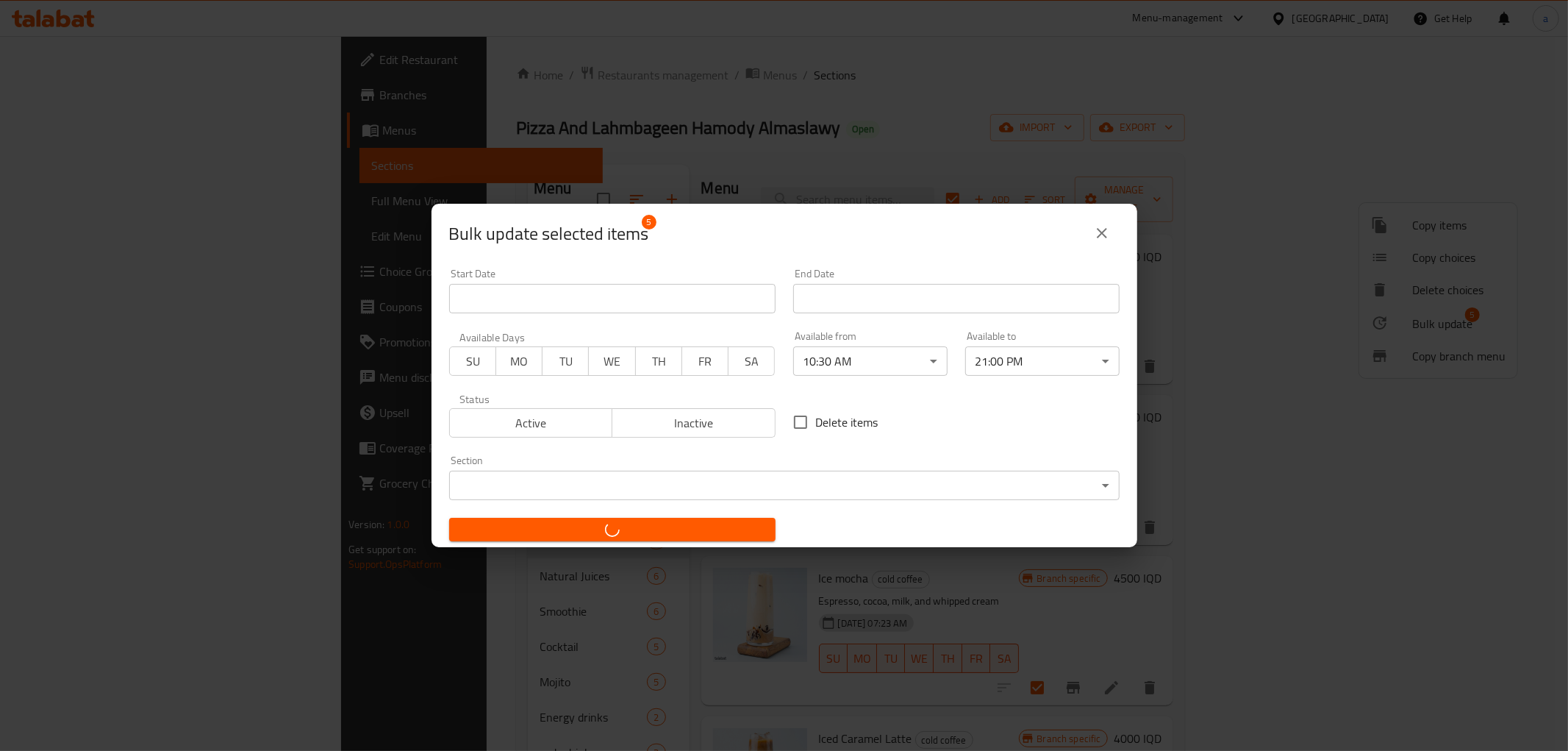
checkbox input "false"
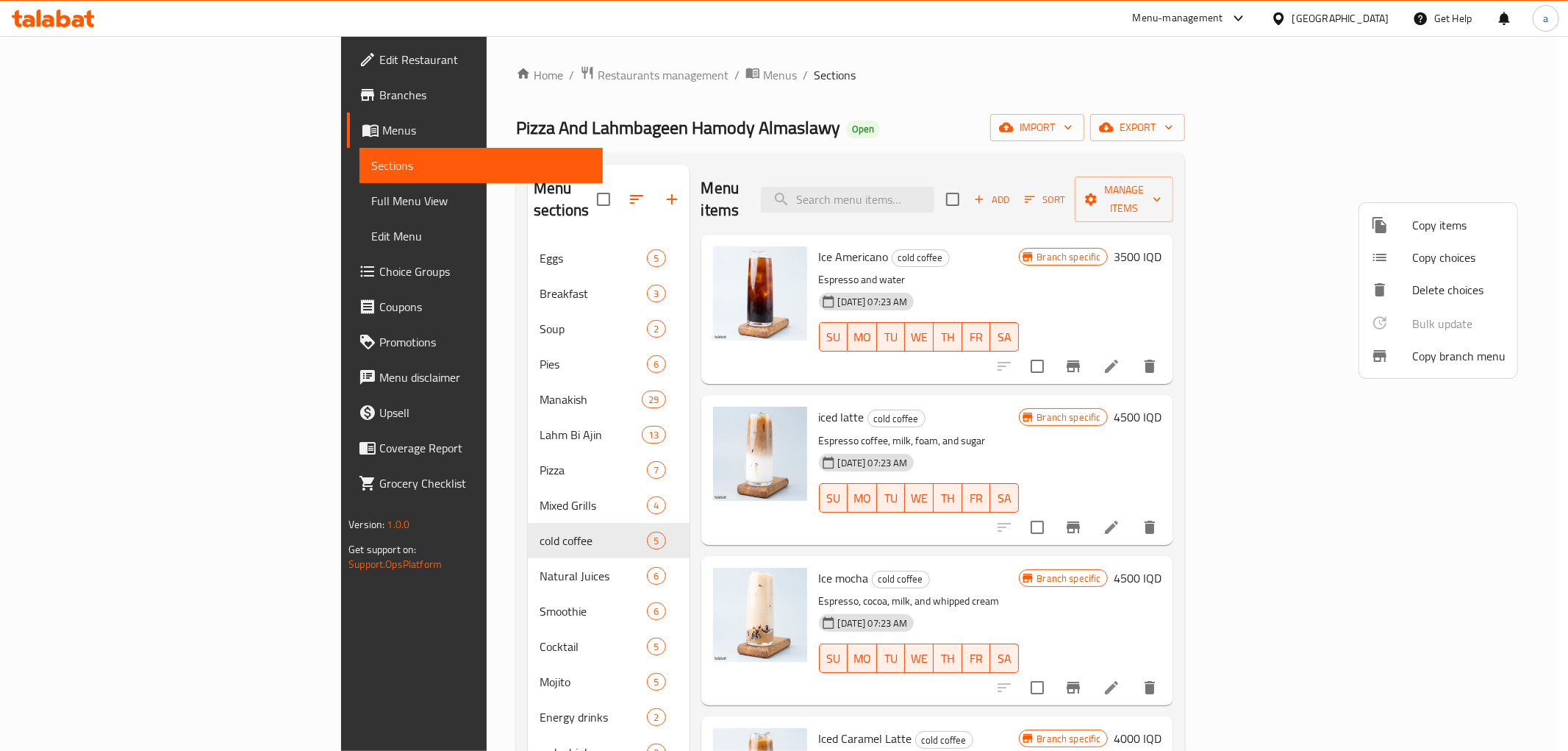
click at [1132, 125] on div at bounding box center [784, 376] width 1568 height 751
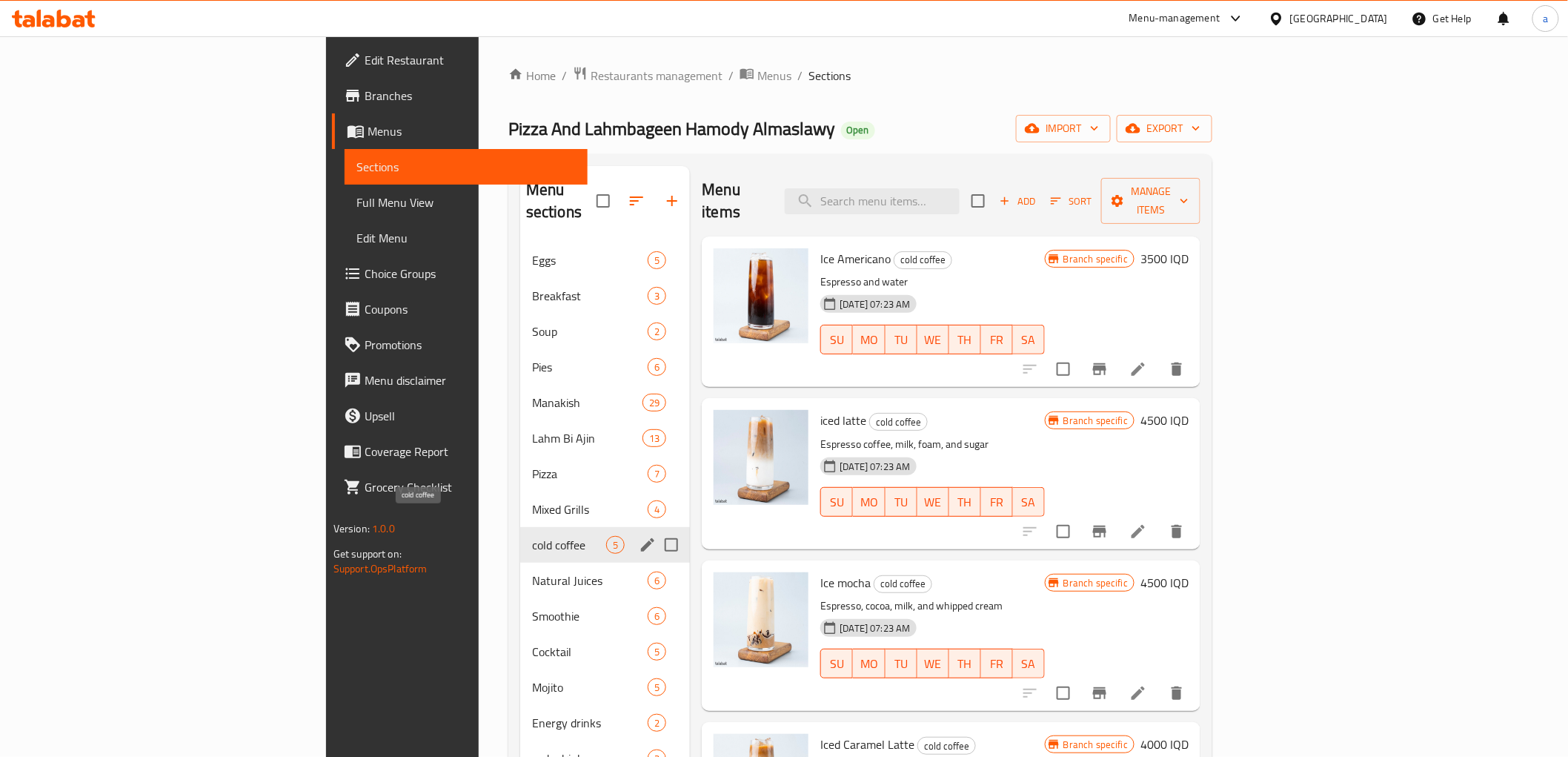
click at [532, 536] on span "cold coffee" at bounding box center [569, 544] width 74 height 17
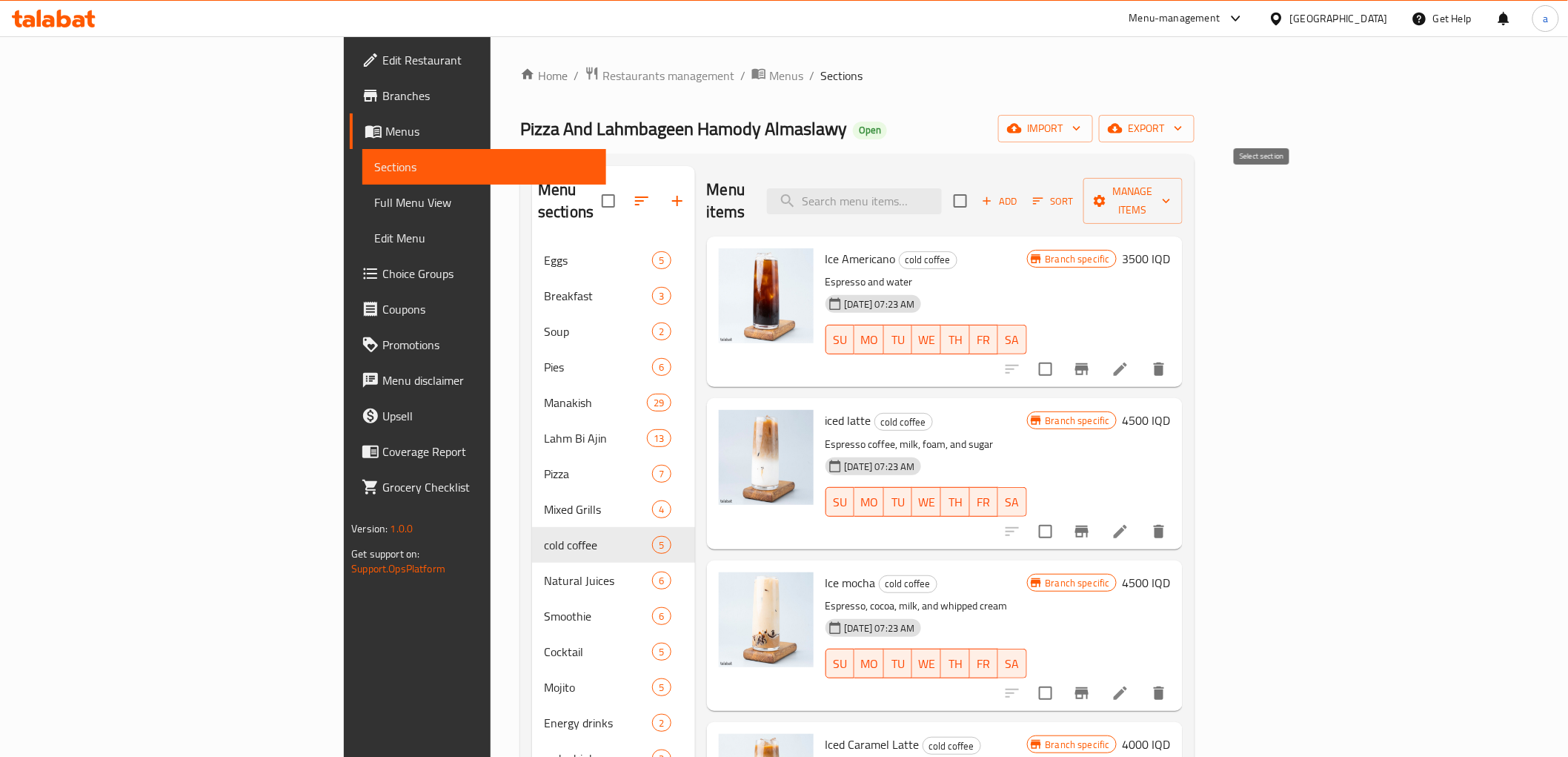
click at [976, 193] on input "checkbox" at bounding box center [959, 200] width 31 height 31
checkbox input "true"
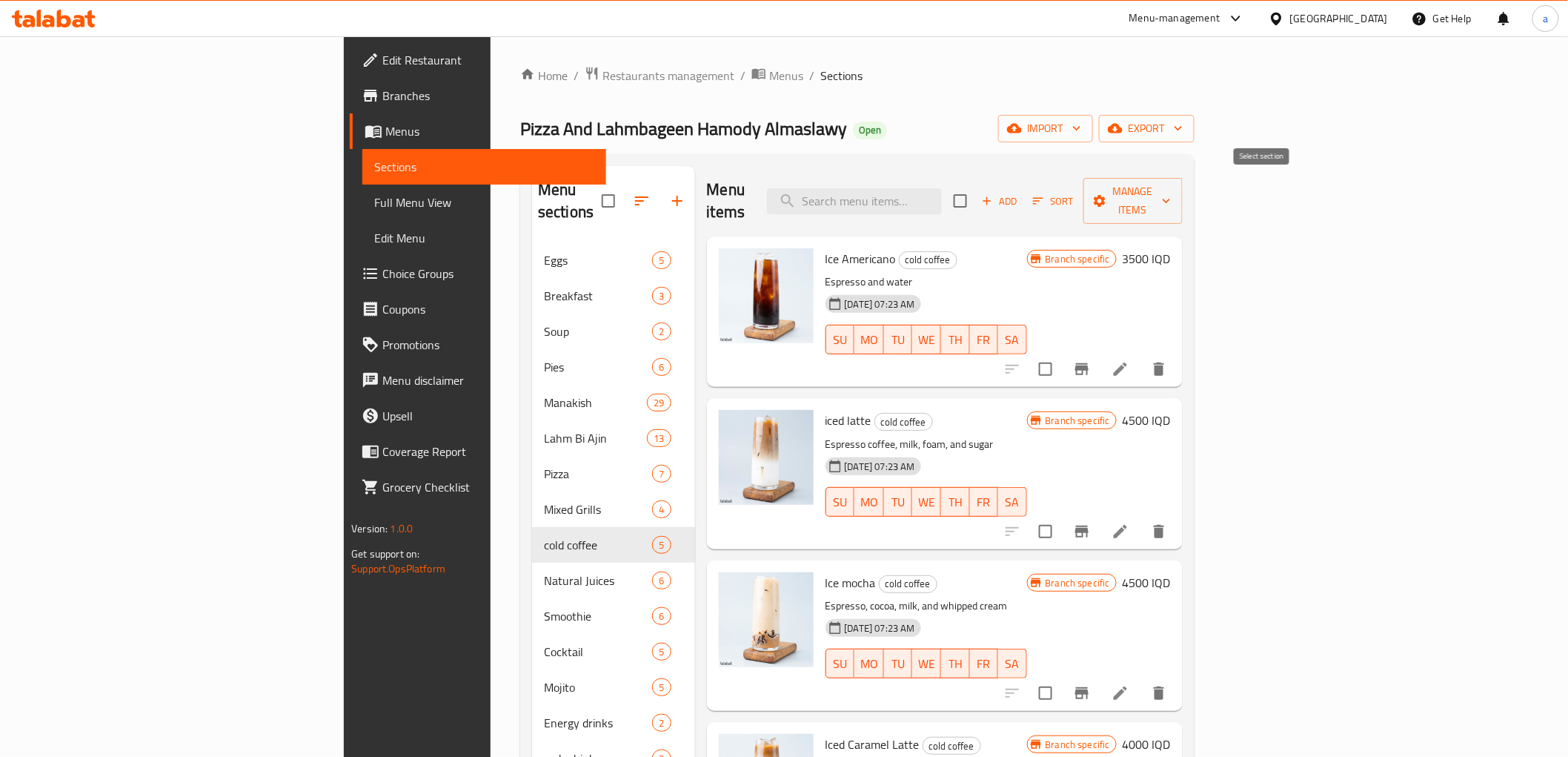
checkbox input "true"
click at [1171, 195] on span "Manage items" at bounding box center [1132, 200] width 76 height 37
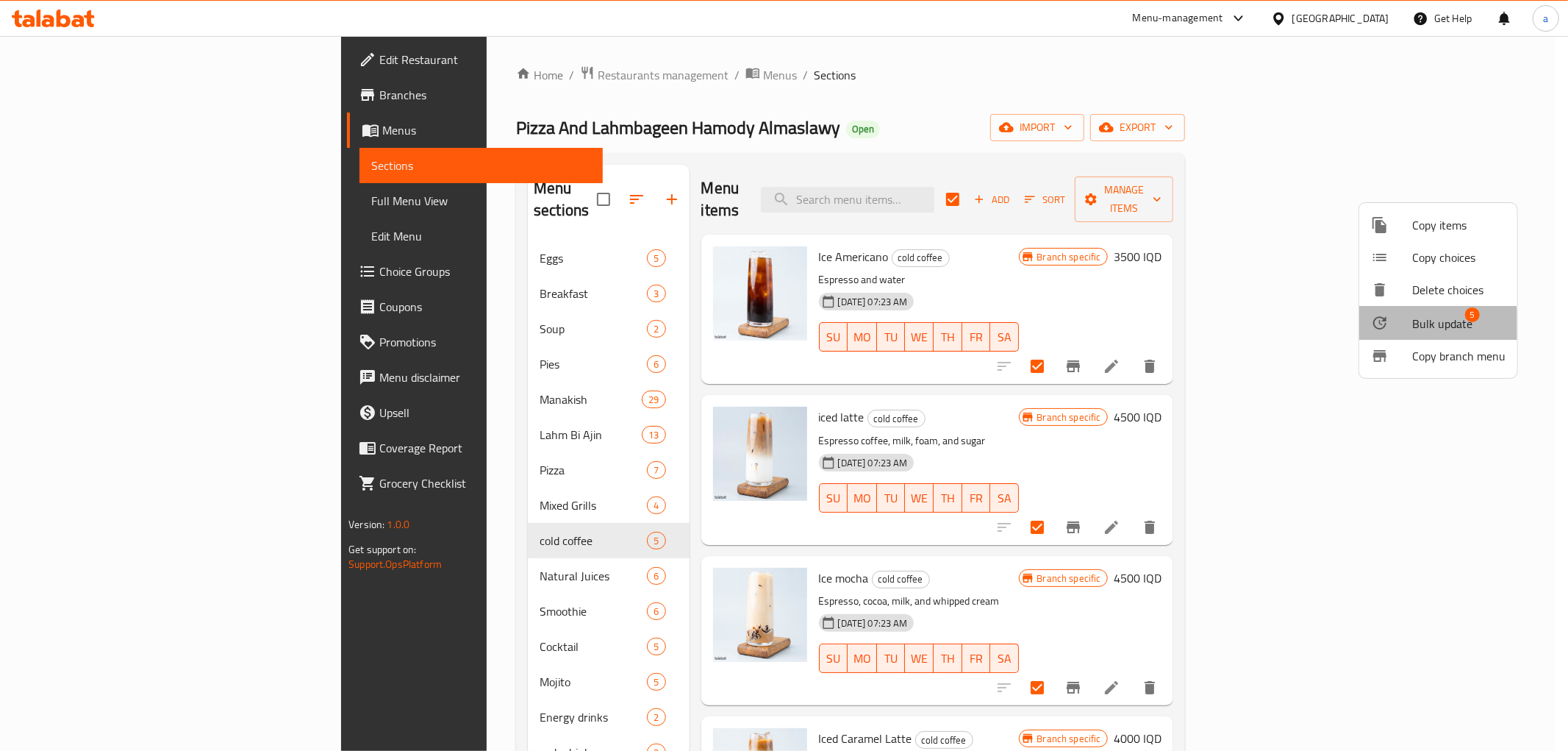
click at [1400, 328] on div at bounding box center [1391, 323] width 41 height 17
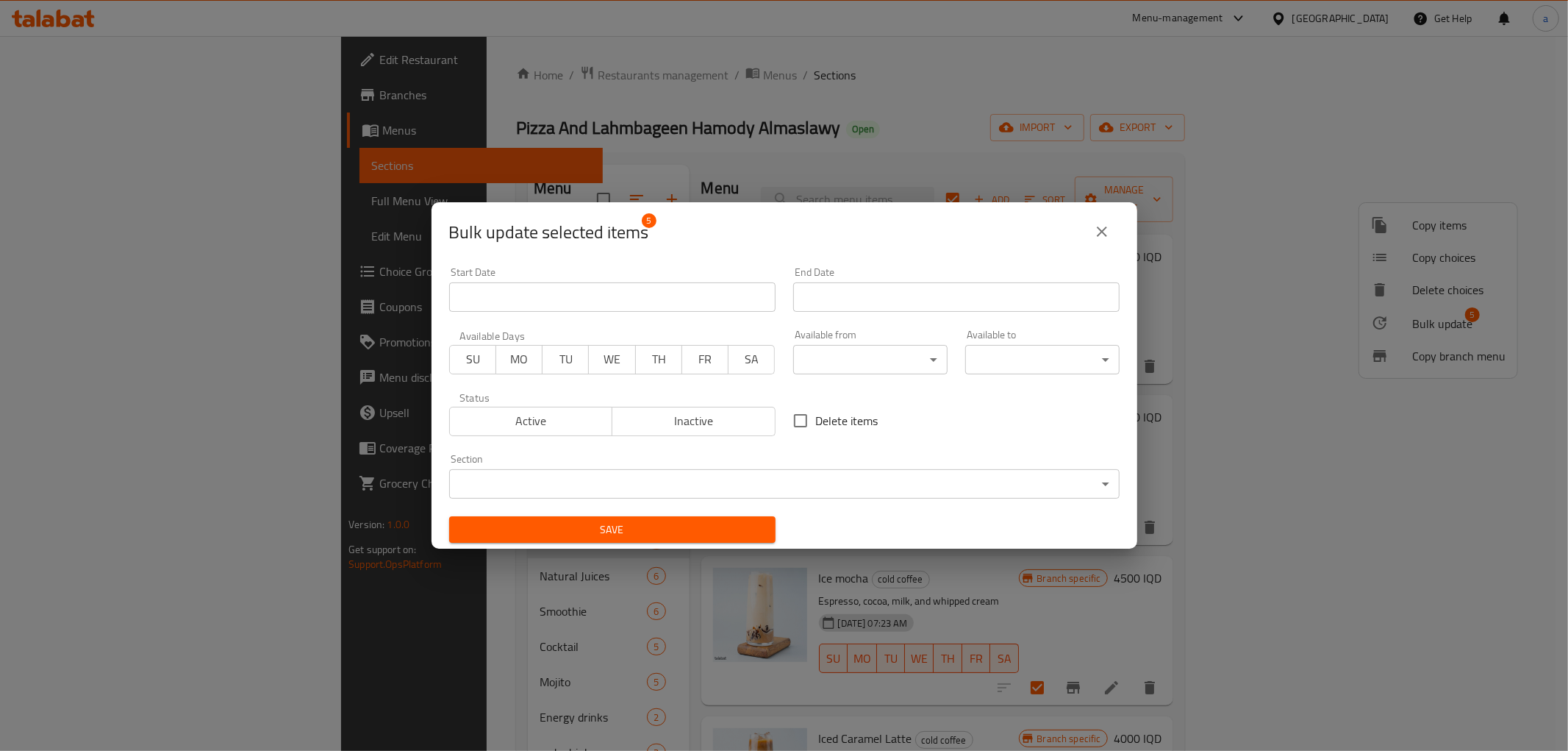
click at [827, 369] on body "​ Menu-management [GEOGRAPHIC_DATA] Get Help a Edit Restaurant Branches Menus S…" at bounding box center [784, 394] width 1568 height 715
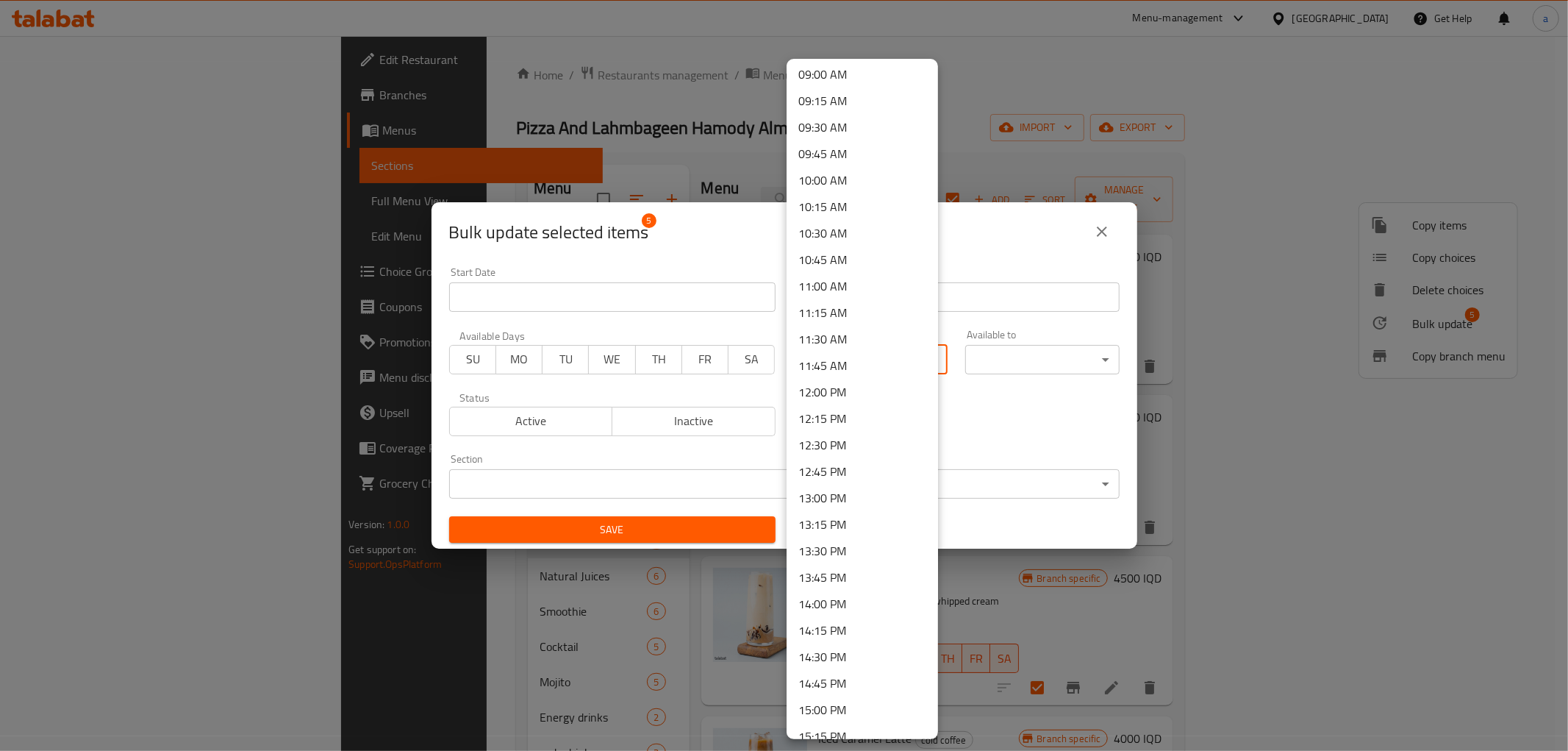
scroll to position [809, 0]
click at [827, 386] on li "10:30 AM" at bounding box center [863, 381] width 152 height 26
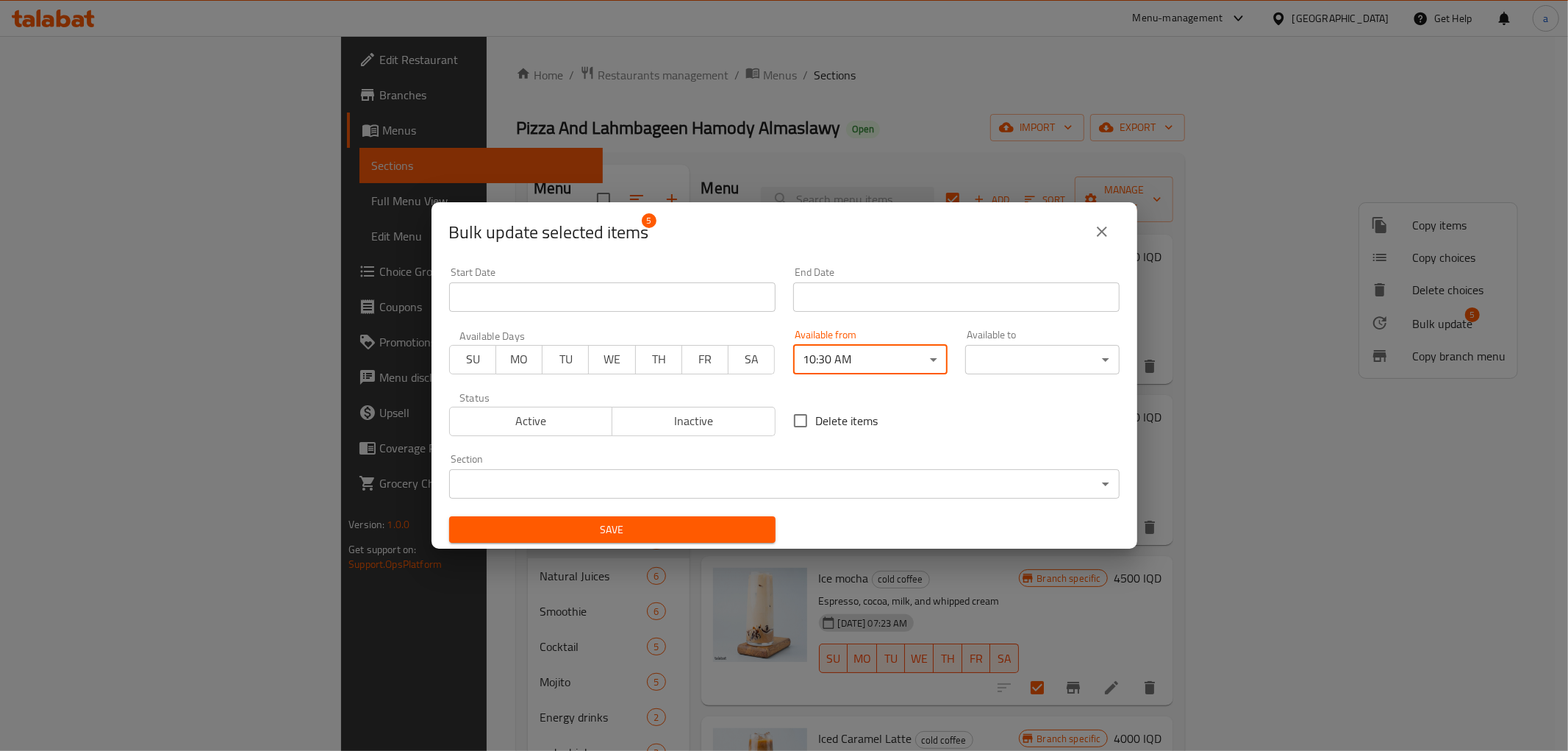
click at [1024, 361] on body "​ Menu-management [GEOGRAPHIC_DATA] Get Help a Edit Restaurant Branches Menus S…" at bounding box center [784, 394] width 1568 height 715
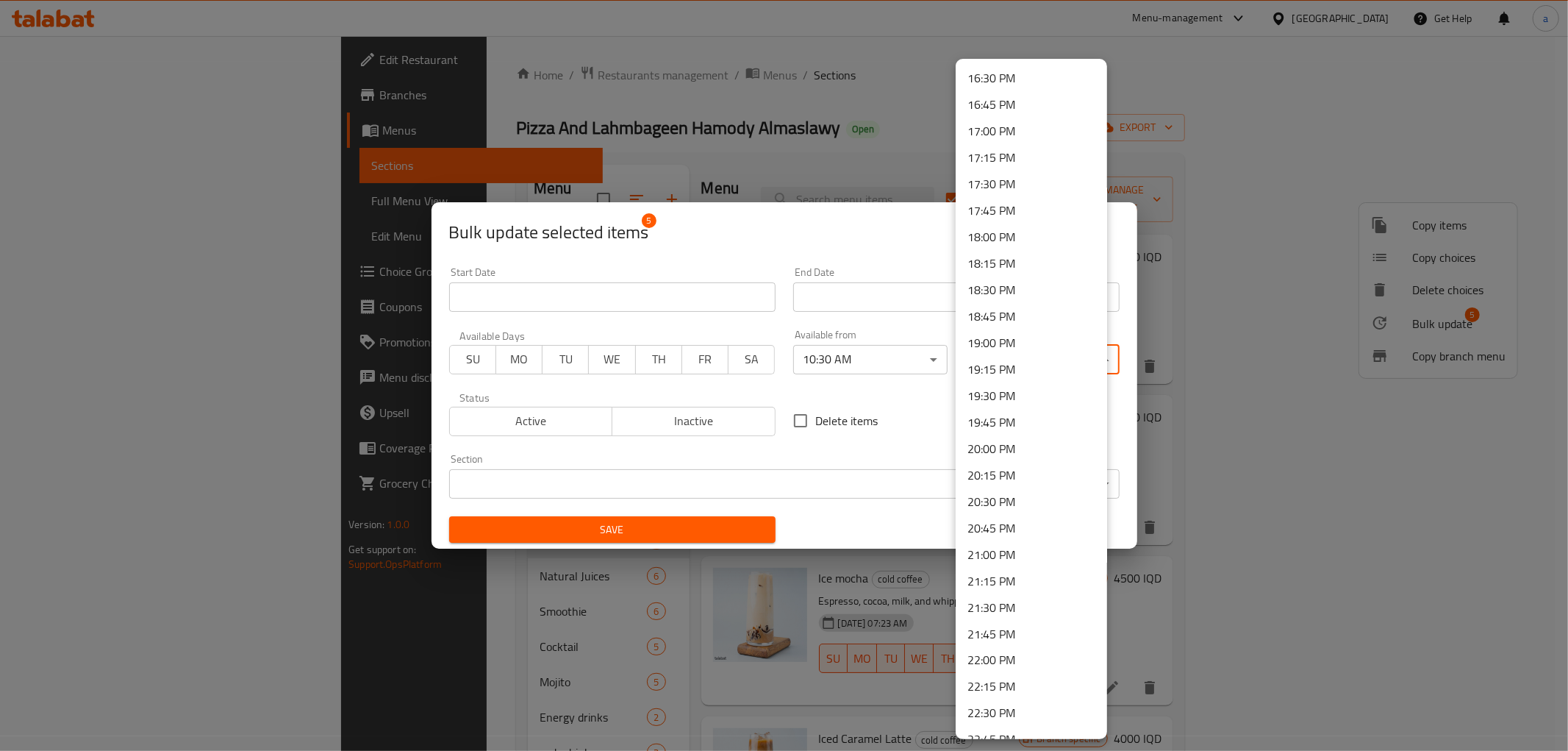
scroll to position [1852, 0]
click at [994, 442] on li "21:00 PM" at bounding box center [1032, 450] width 152 height 26
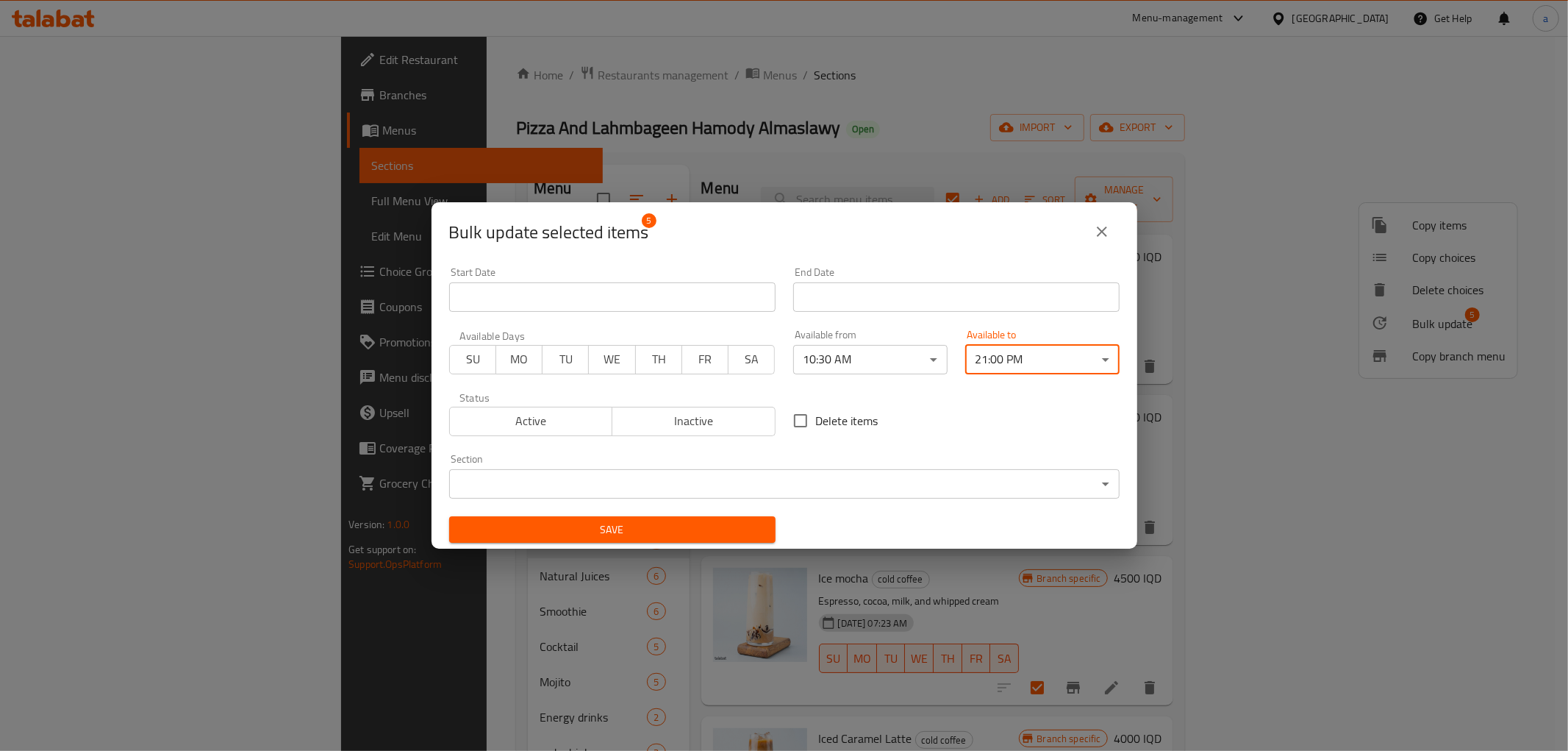
click at [671, 528] on span "Save" at bounding box center [612, 530] width 303 height 18
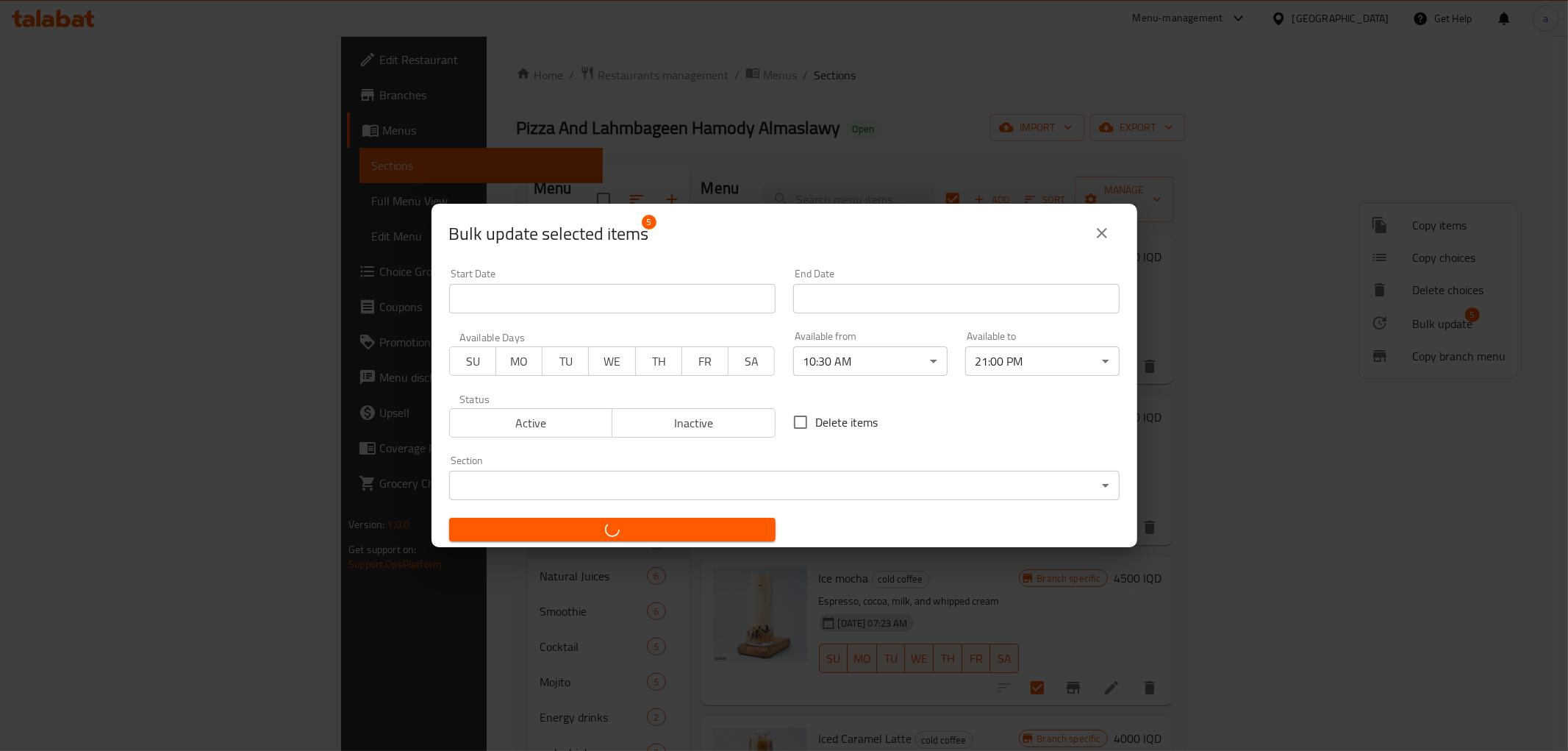
checkbox input "false"
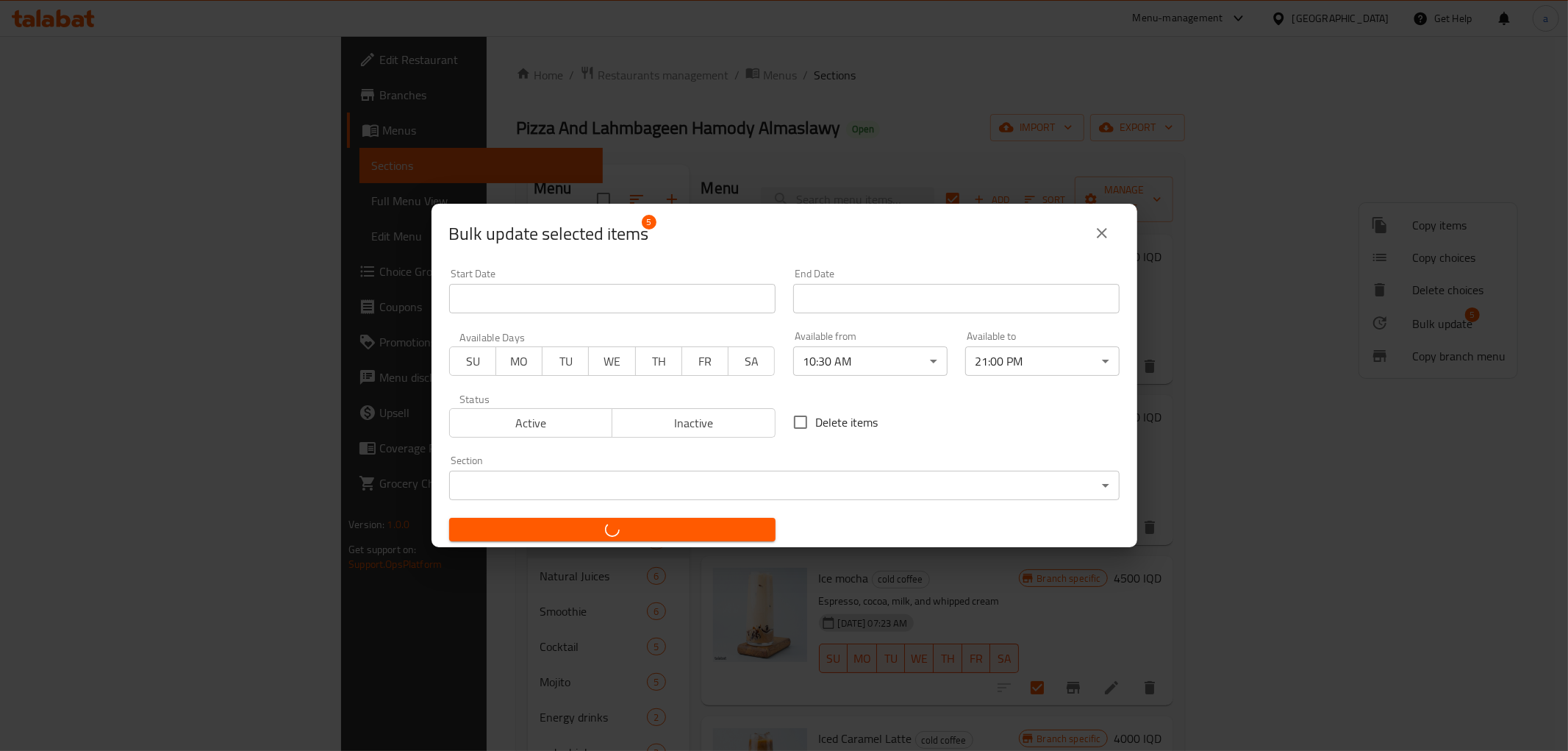
checkbox input "false"
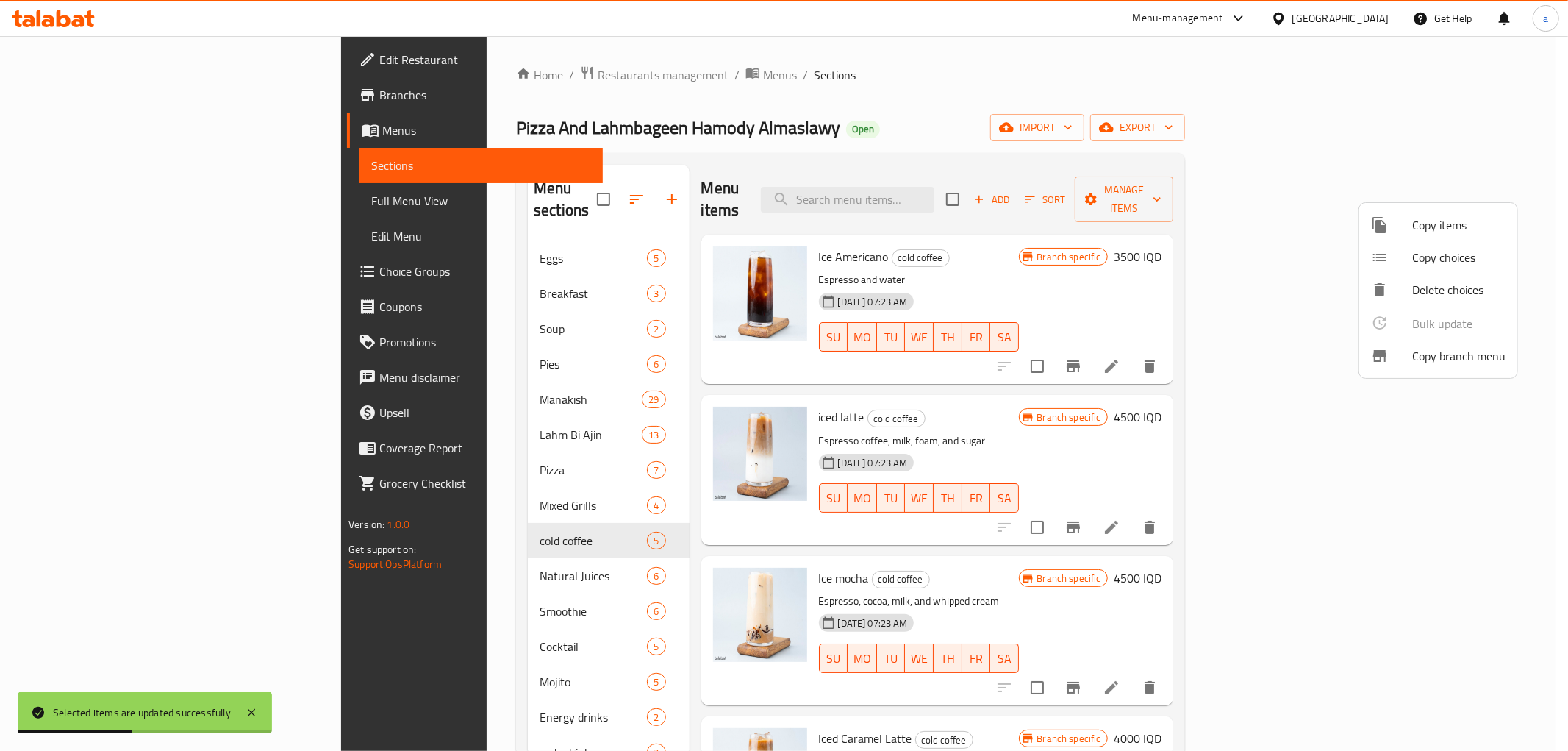
click at [399, 552] on div at bounding box center [784, 376] width 1568 height 751
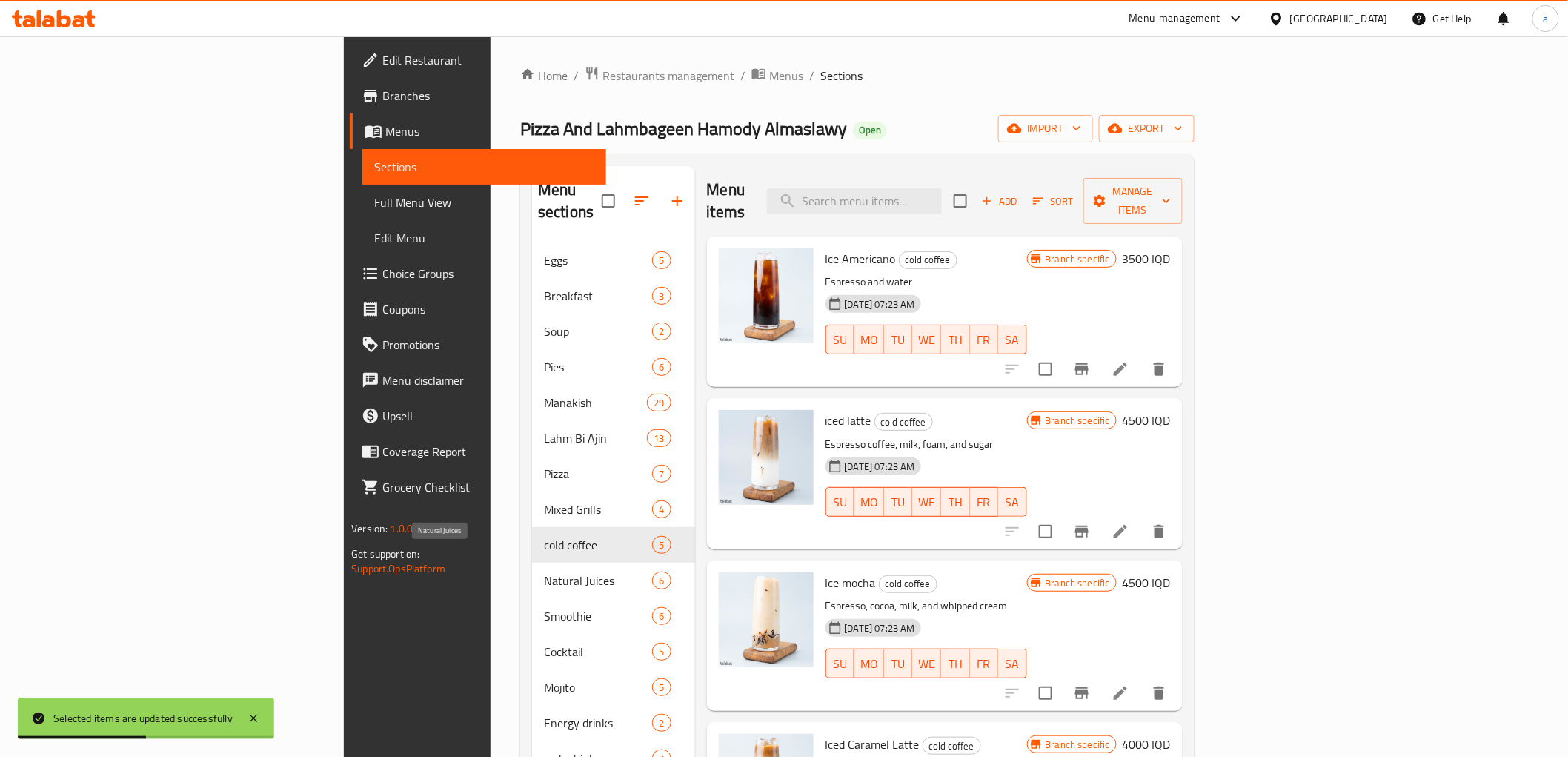
click at [544, 571] on span "Natural Juices" at bounding box center [598, 580] width 108 height 17
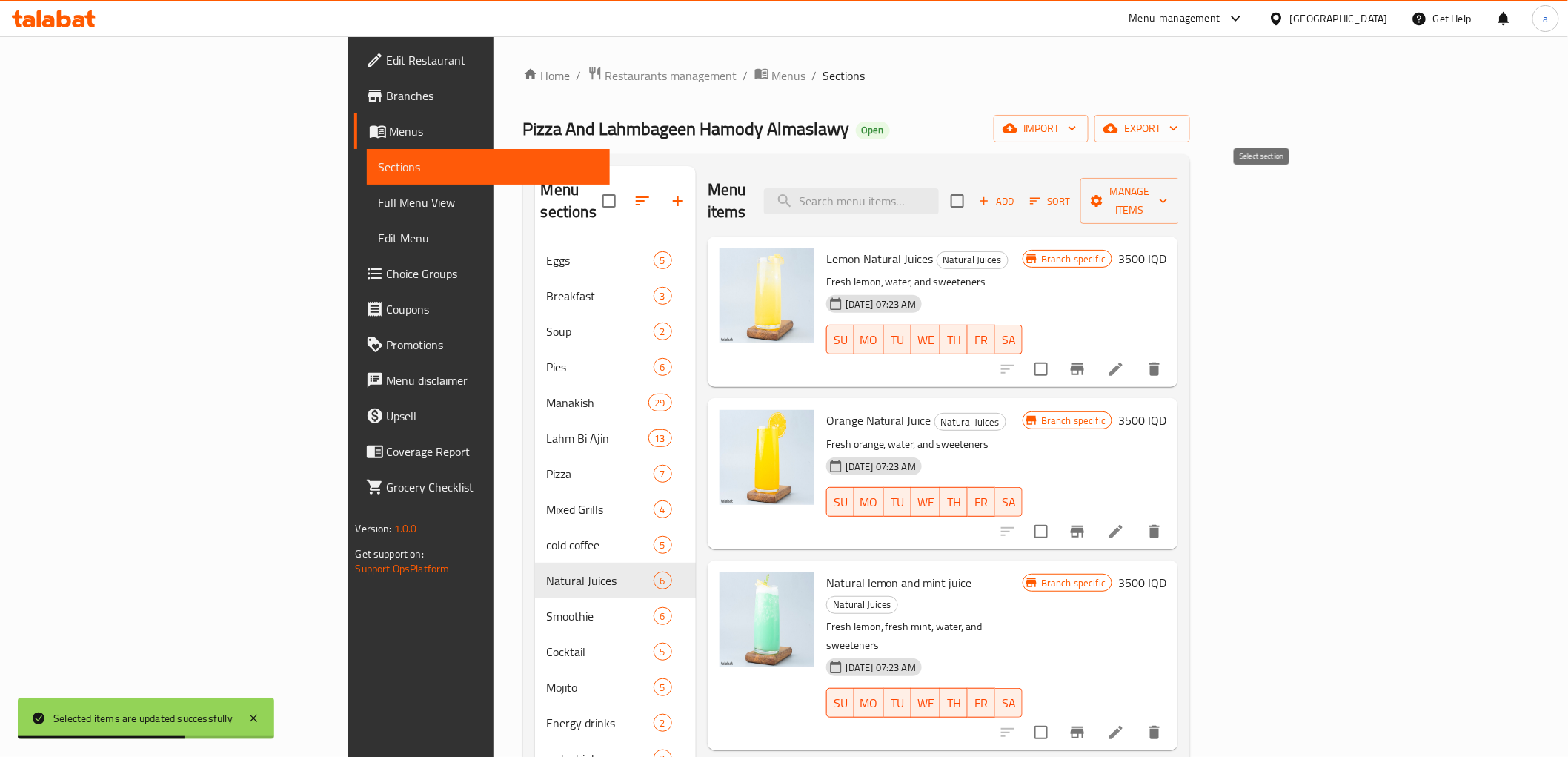
click at [973, 186] on input "checkbox" at bounding box center [957, 200] width 31 height 31
checkbox input "true"
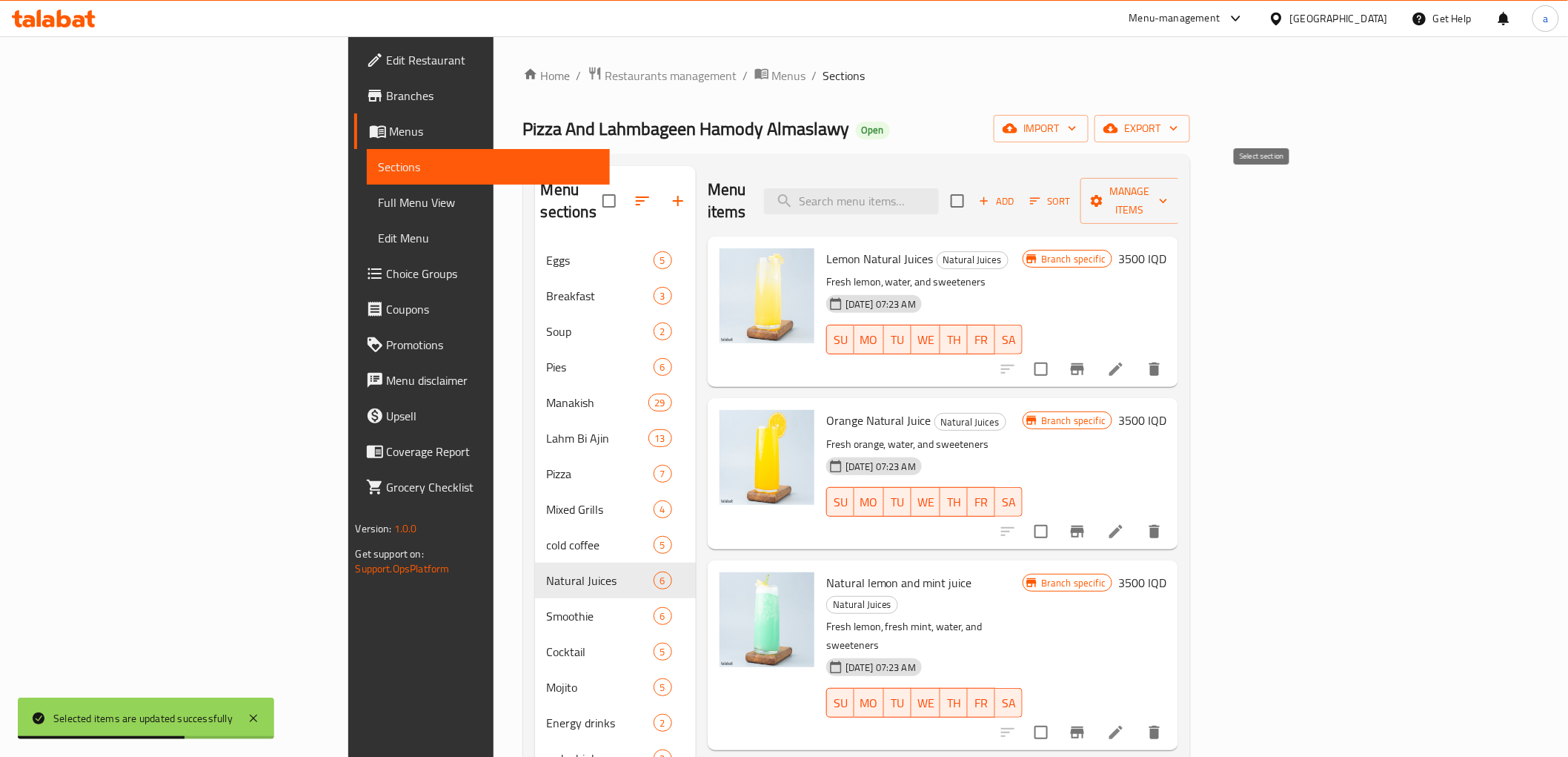
checkbox input "true"
click at [1168, 197] on span "Manage items" at bounding box center [1130, 200] width 76 height 37
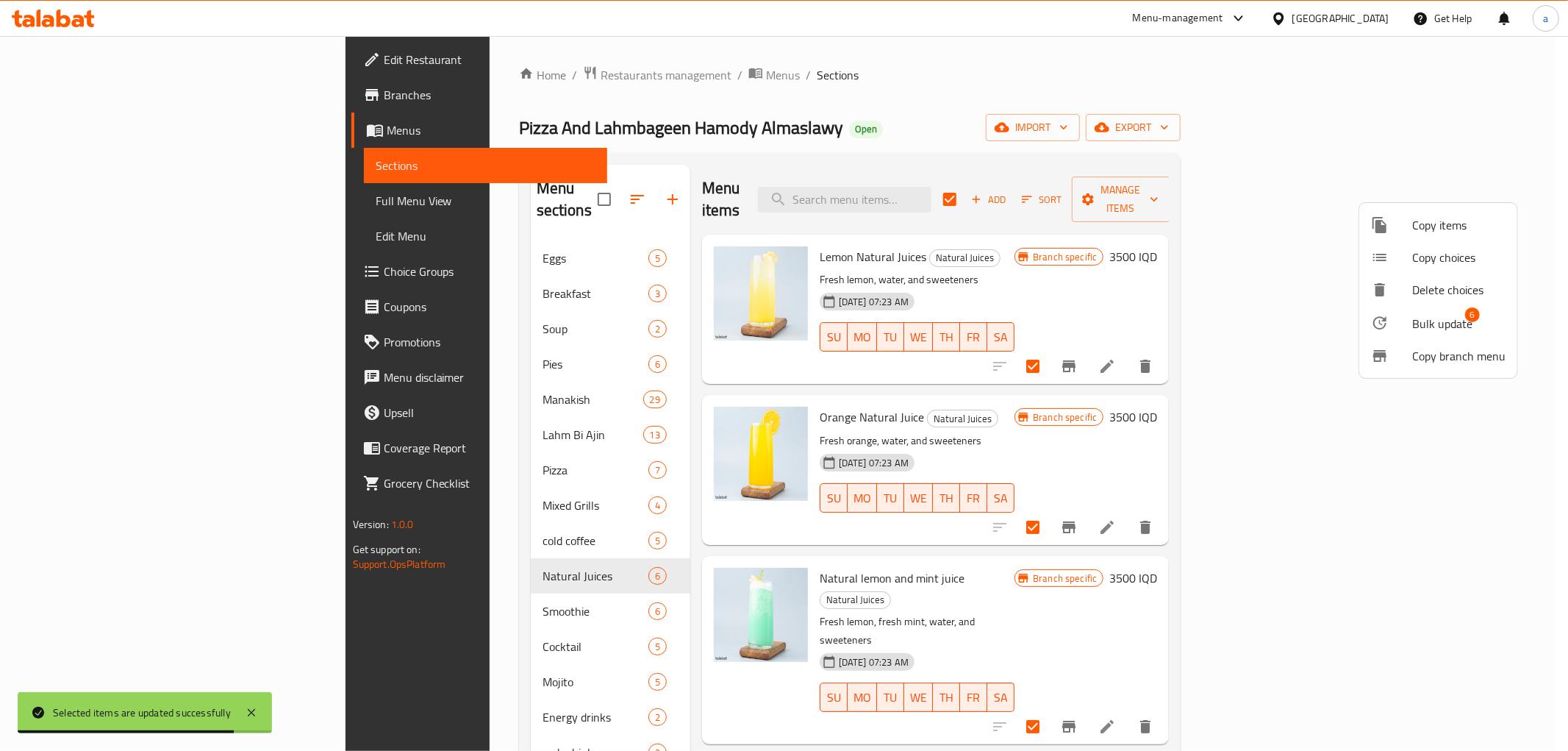
click at [1420, 336] on li "Bulk update 6" at bounding box center [1439, 323] width 158 height 34
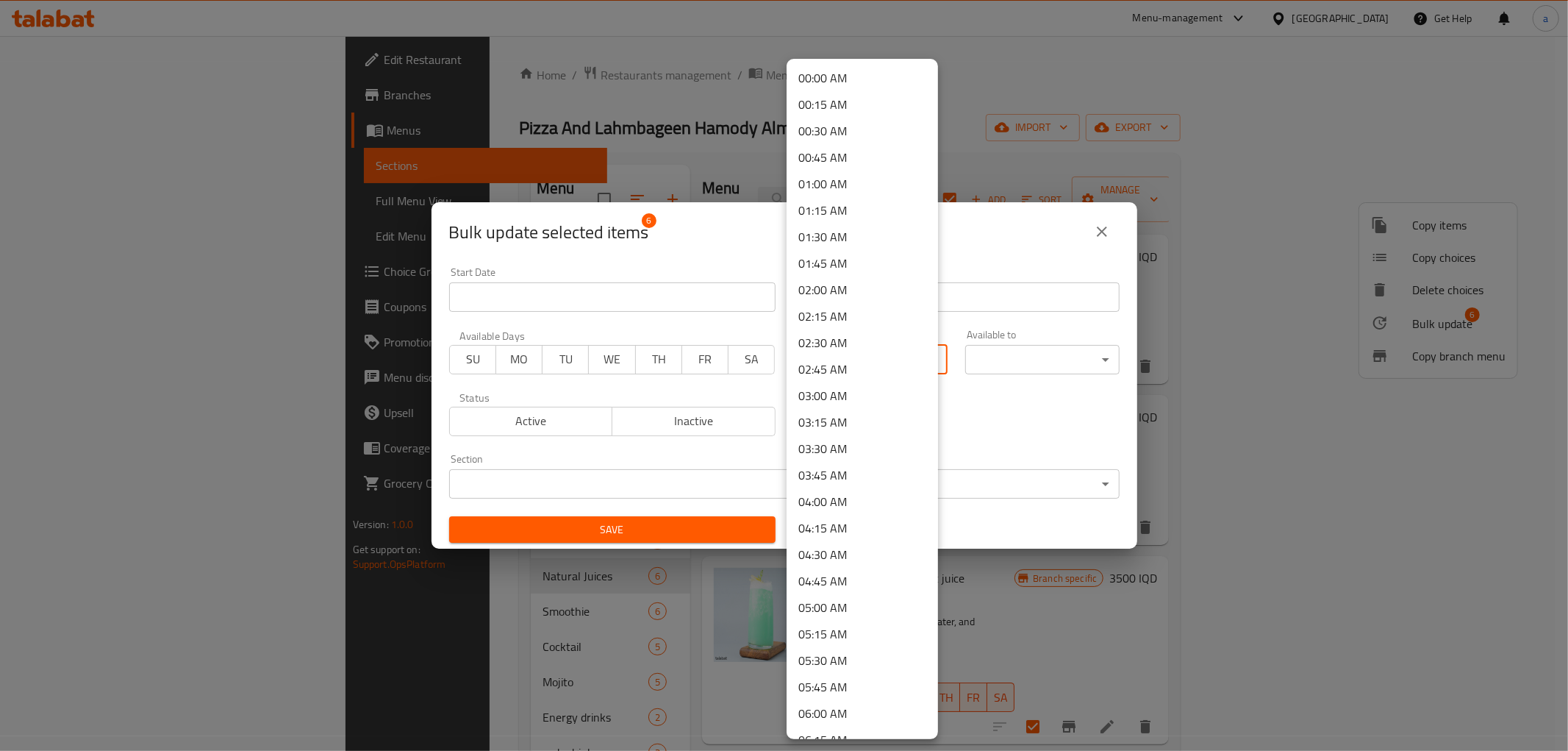
click at [901, 353] on body "​ Menu-management [GEOGRAPHIC_DATA] Get Help a Edit Restaurant Branches Menus S…" at bounding box center [784, 394] width 1568 height 715
click at [998, 253] on div at bounding box center [784, 376] width 1568 height 751
click at [898, 359] on body "​ Menu-management [GEOGRAPHIC_DATA] Get Help a Edit Restaurant Branches Menus S…" at bounding box center [784, 394] width 1568 height 715
click at [828, 538] on li "10:30 AM" at bounding box center [863, 537] width 152 height 26
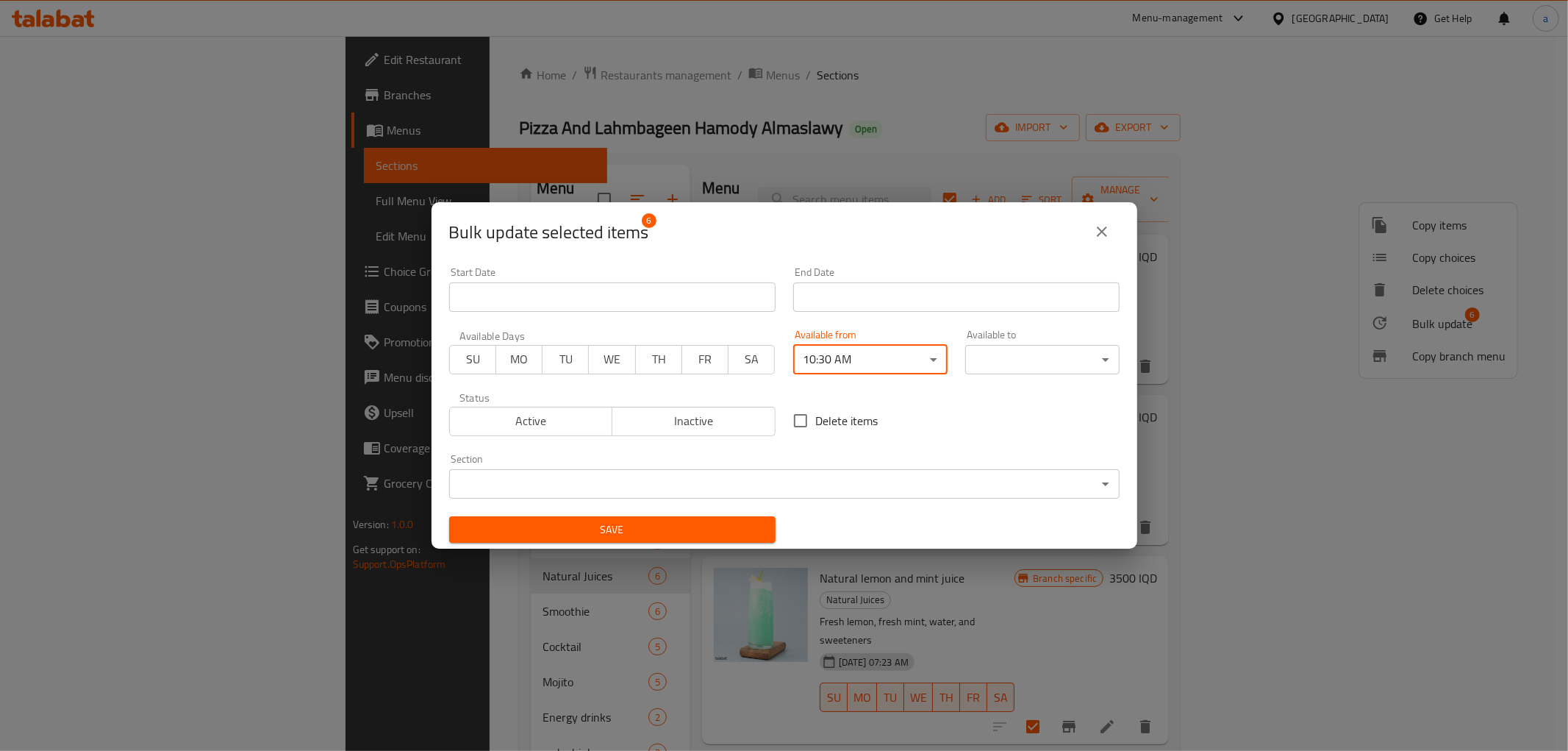
click at [1011, 371] on body "​ Menu-management [GEOGRAPHIC_DATA] Get Help a Edit Restaurant Branches Menus S…" at bounding box center [784, 394] width 1568 height 715
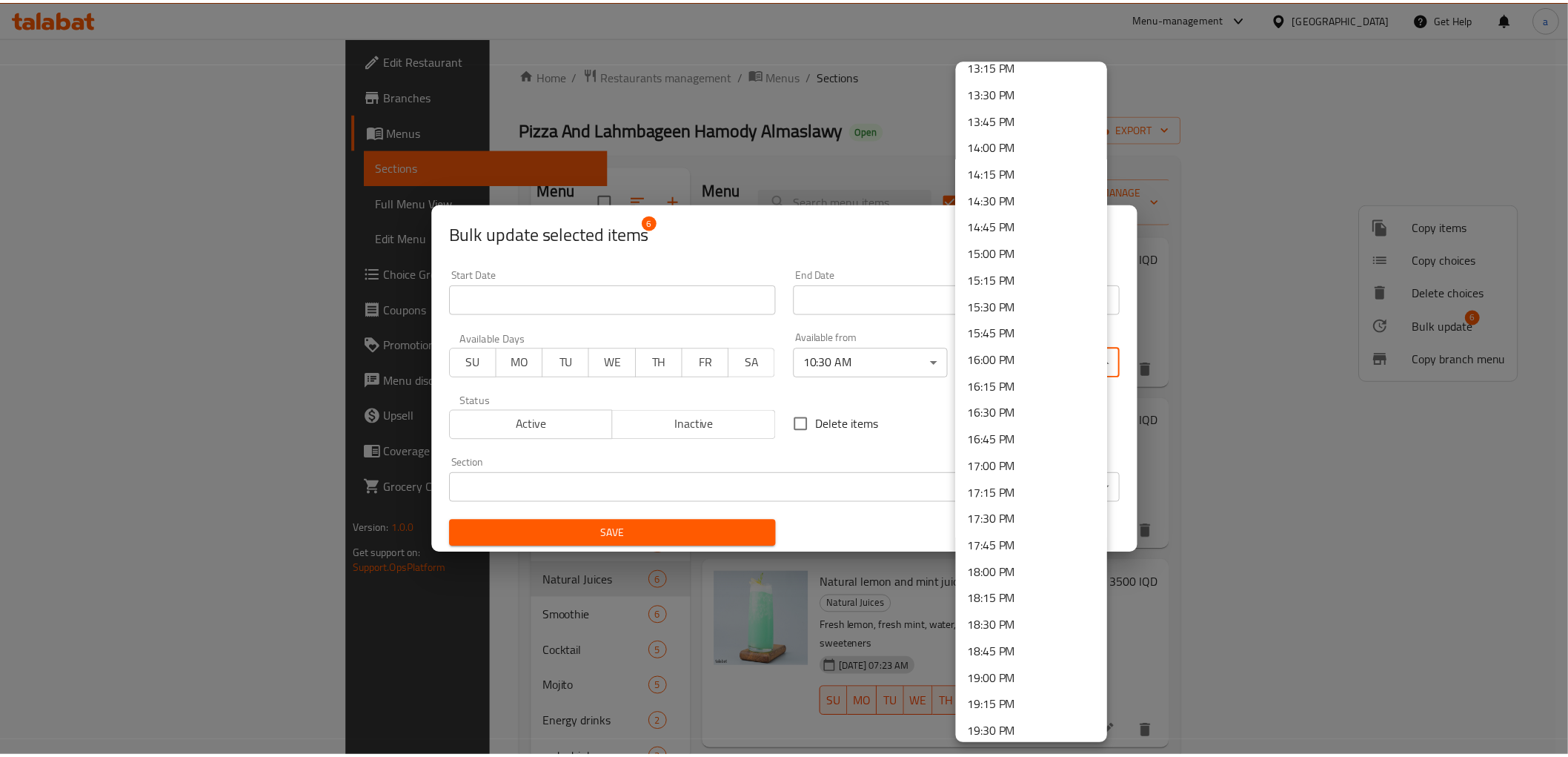
scroll to position [1913, 0]
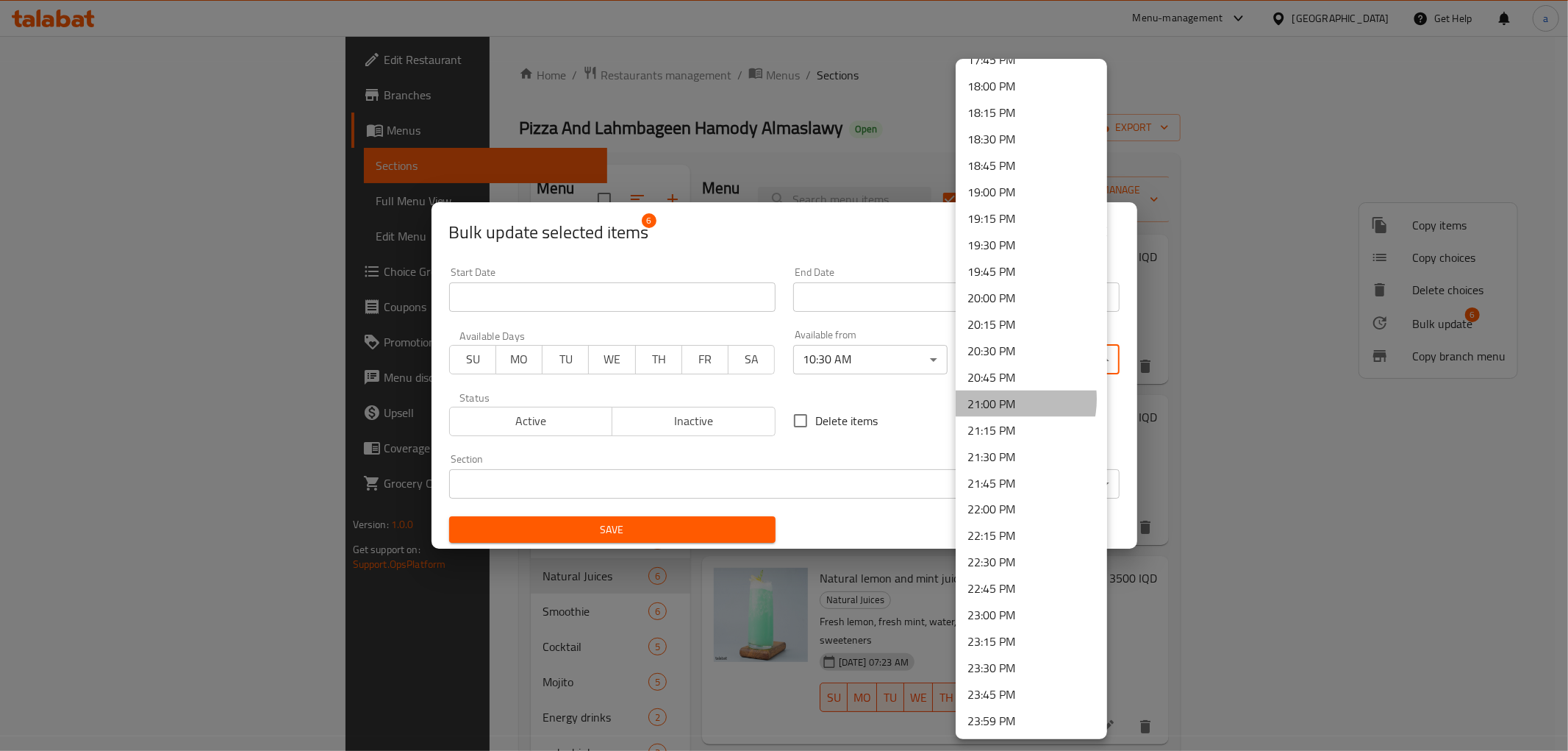
click at [996, 399] on li "21:00 PM" at bounding box center [1032, 404] width 152 height 26
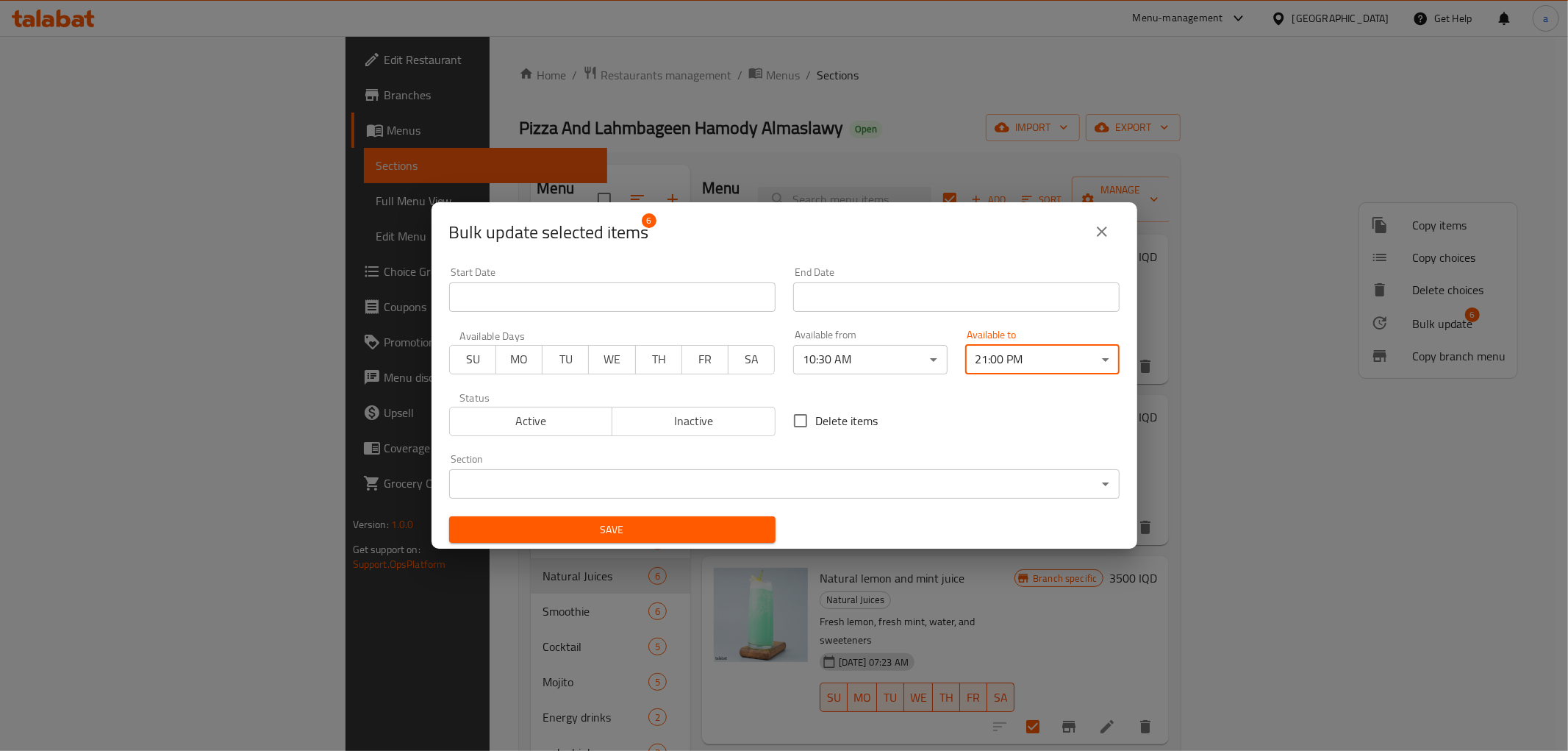
click at [633, 531] on span "Save" at bounding box center [612, 530] width 303 height 18
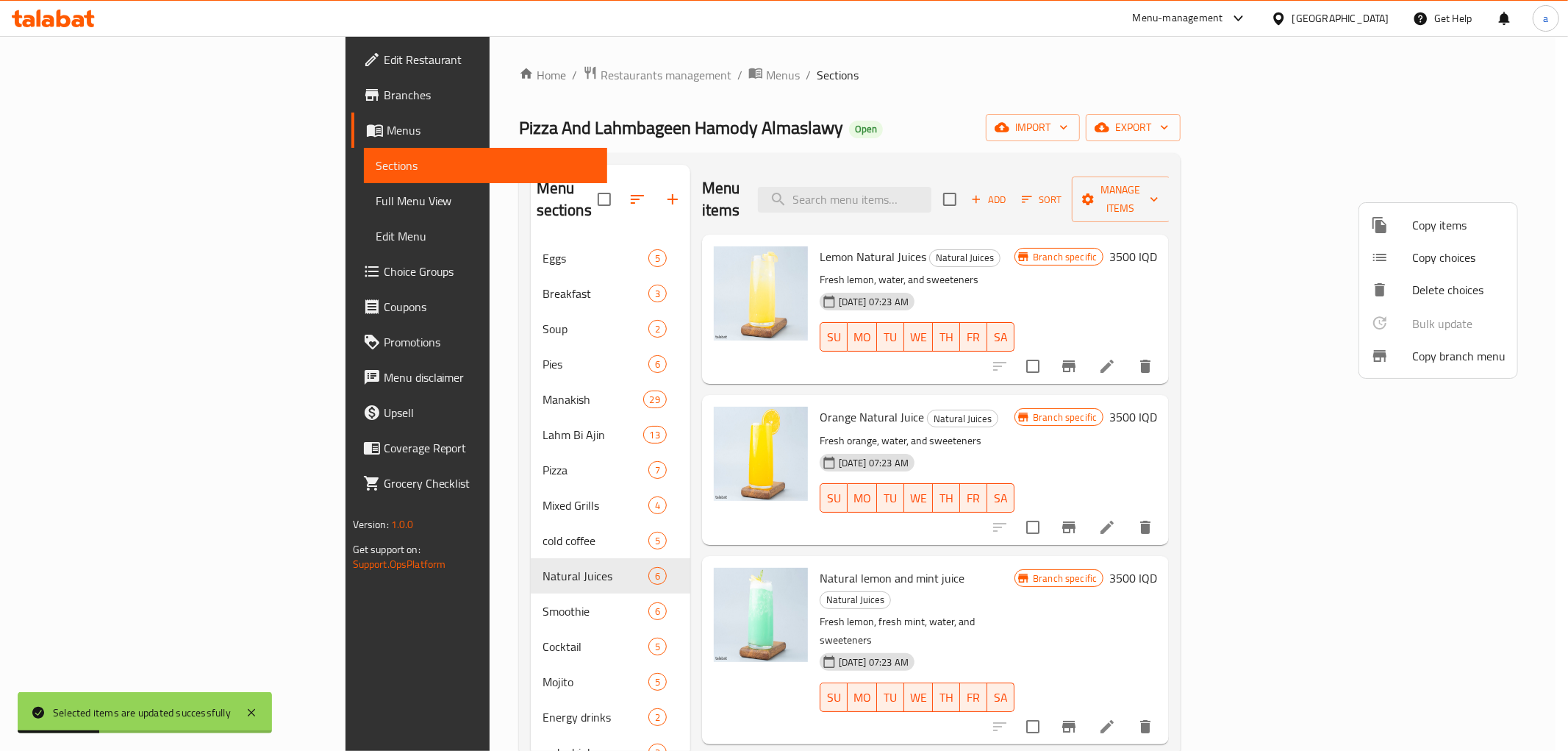
click at [864, 111] on div at bounding box center [784, 376] width 1568 height 751
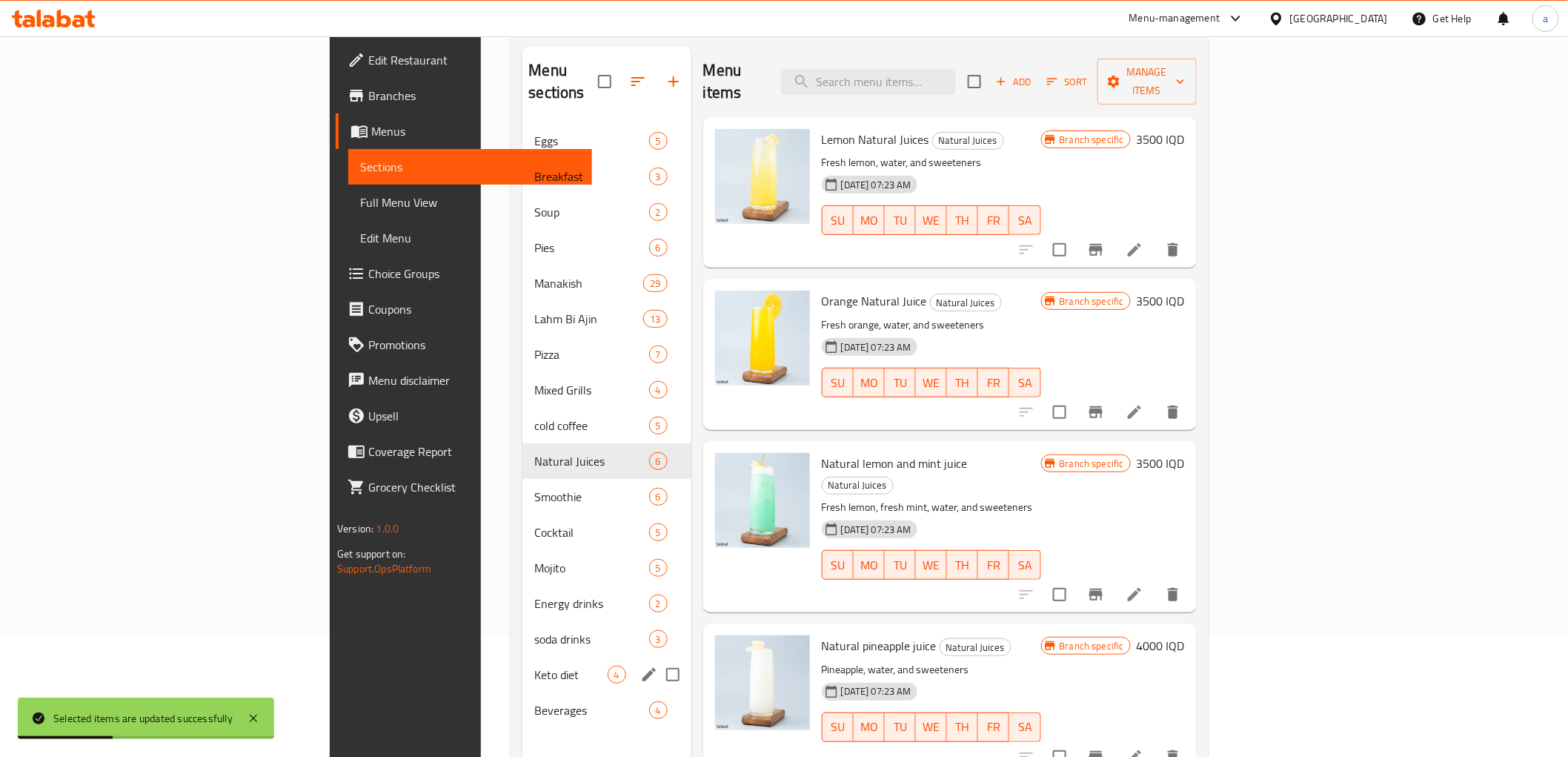
scroll to position [208, 0]
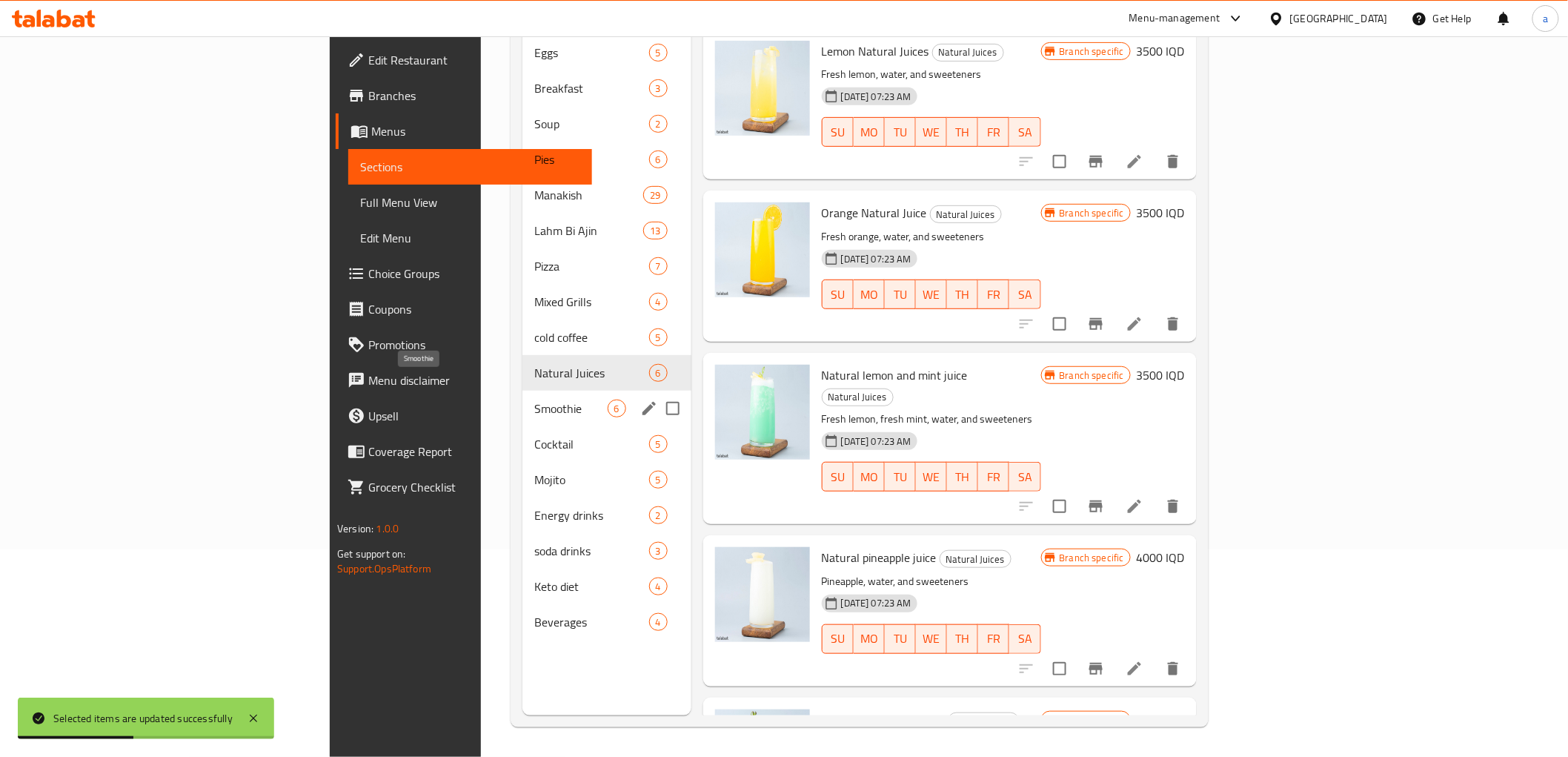
click at [535, 399] on span "Smoothie" at bounding box center [570, 408] width 72 height 17
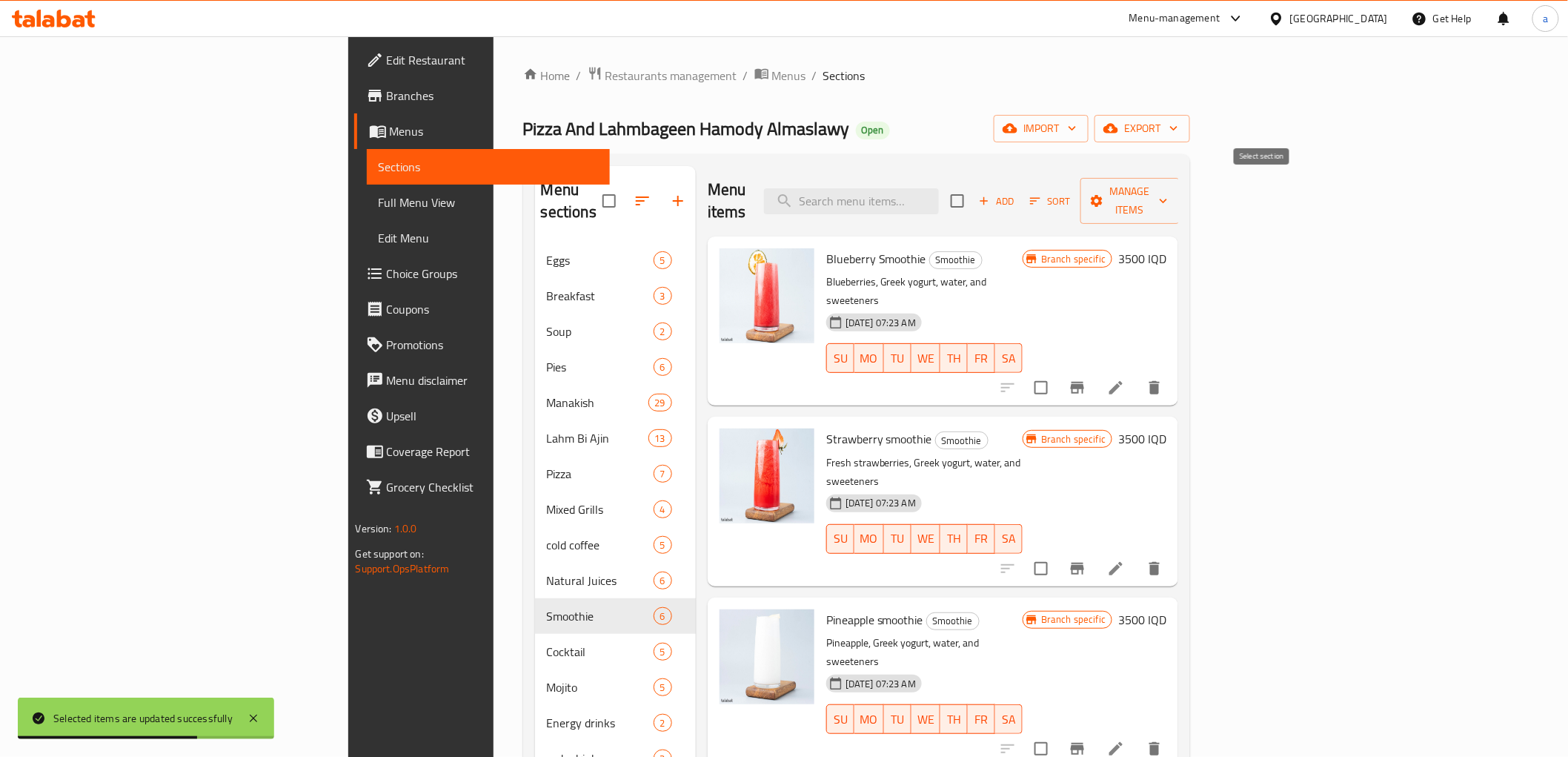
click at [973, 188] on input "checkbox" at bounding box center [957, 200] width 31 height 31
click at [1180, 201] on button "Manage items" at bounding box center [1129, 200] width 99 height 46
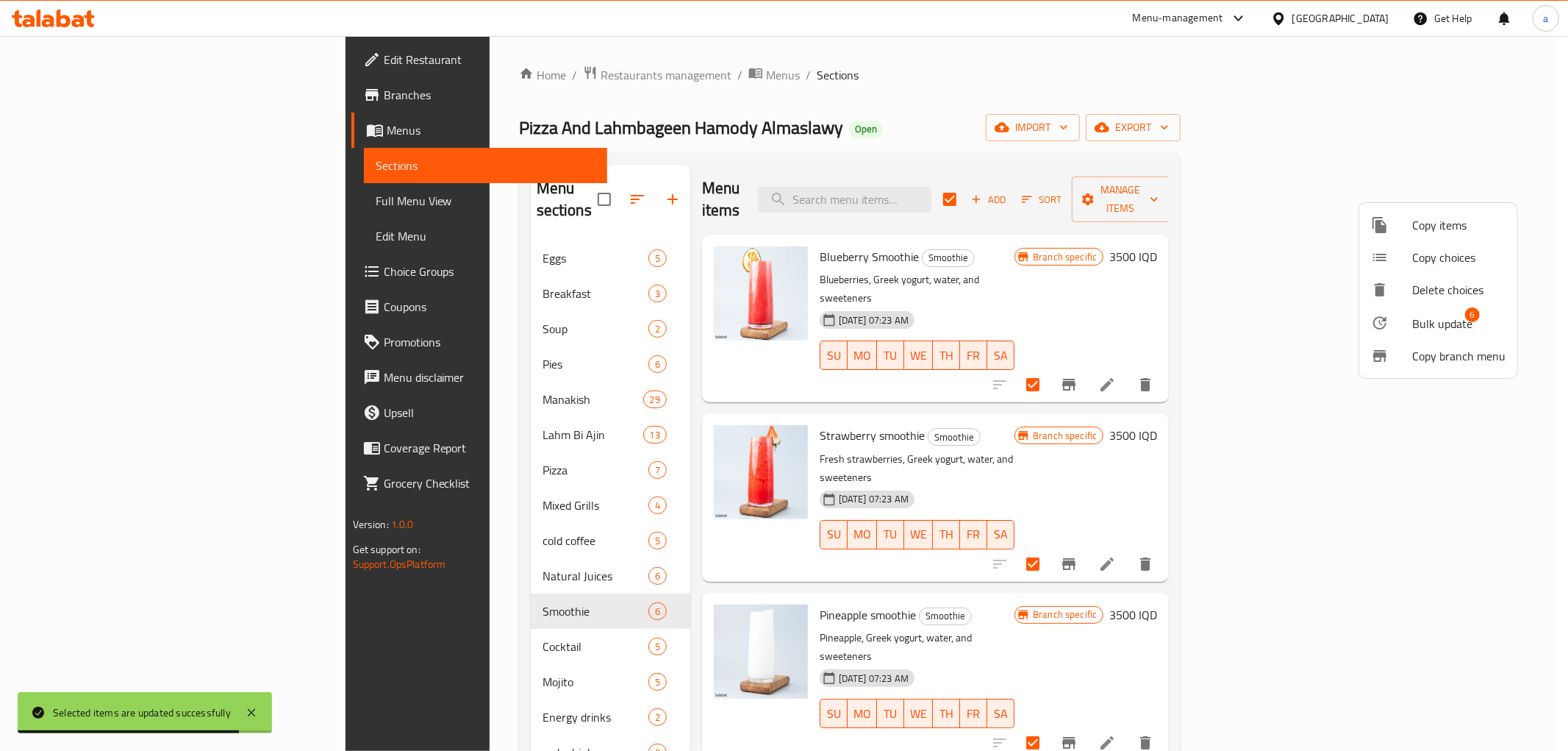
click at [1428, 324] on span "Bulk update" at bounding box center [1442, 323] width 60 height 17
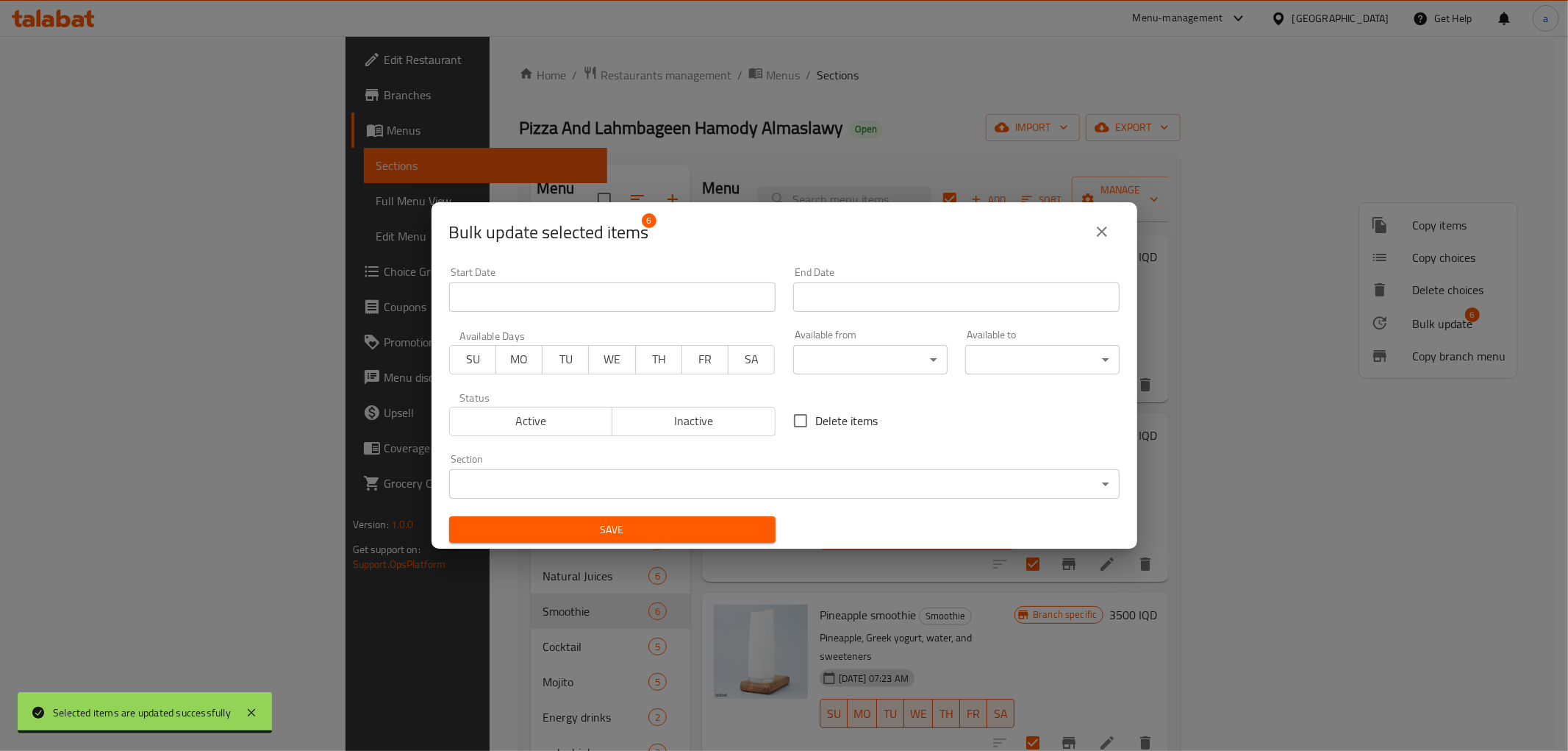
click at [841, 355] on body "Selected items are updated successfully ​ Menu-management [GEOGRAPHIC_DATA] Get…" at bounding box center [784, 394] width 1568 height 715
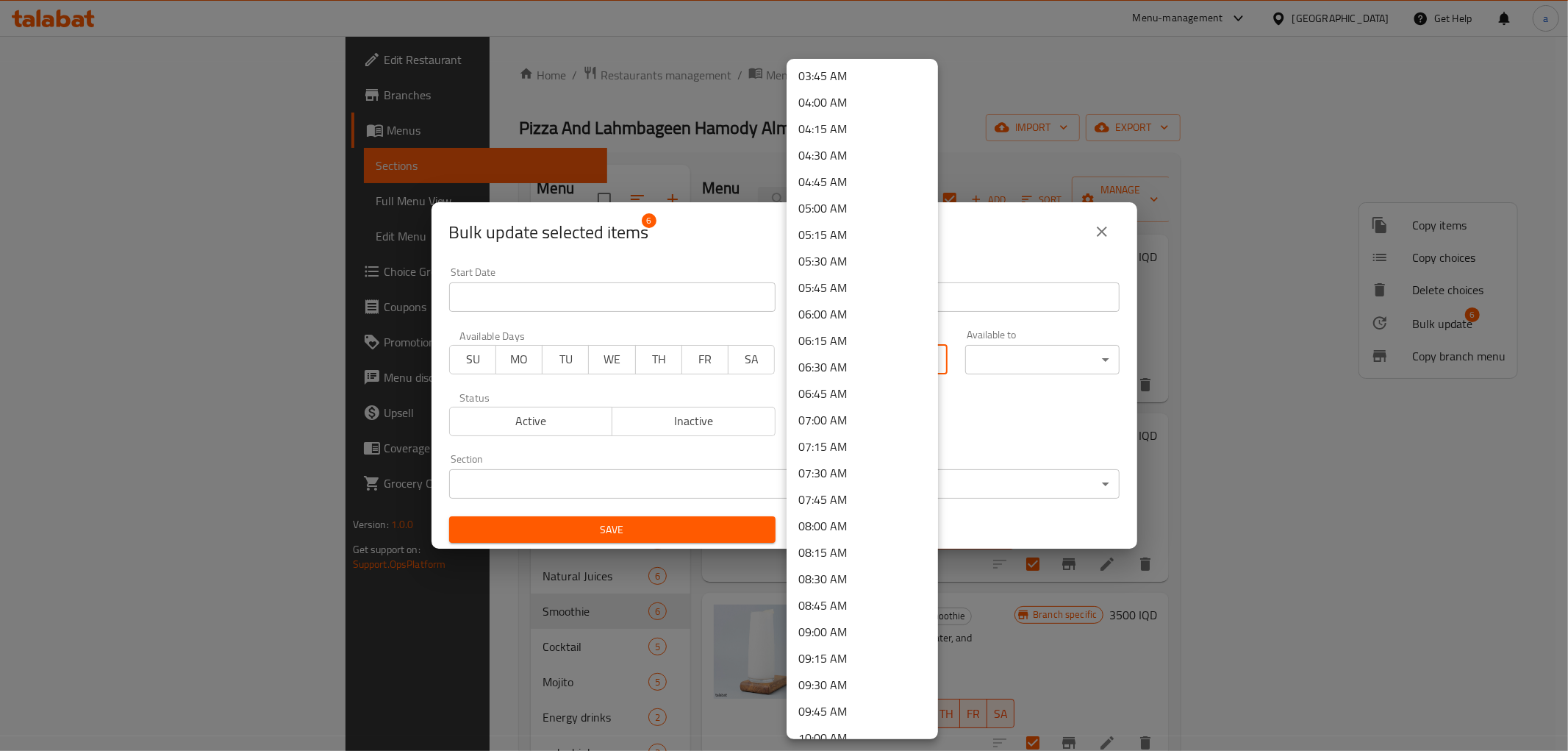
scroll to position [653, 0]
click at [836, 526] on li "10:30 AM" at bounding box center [863, 537] width 152 height 26
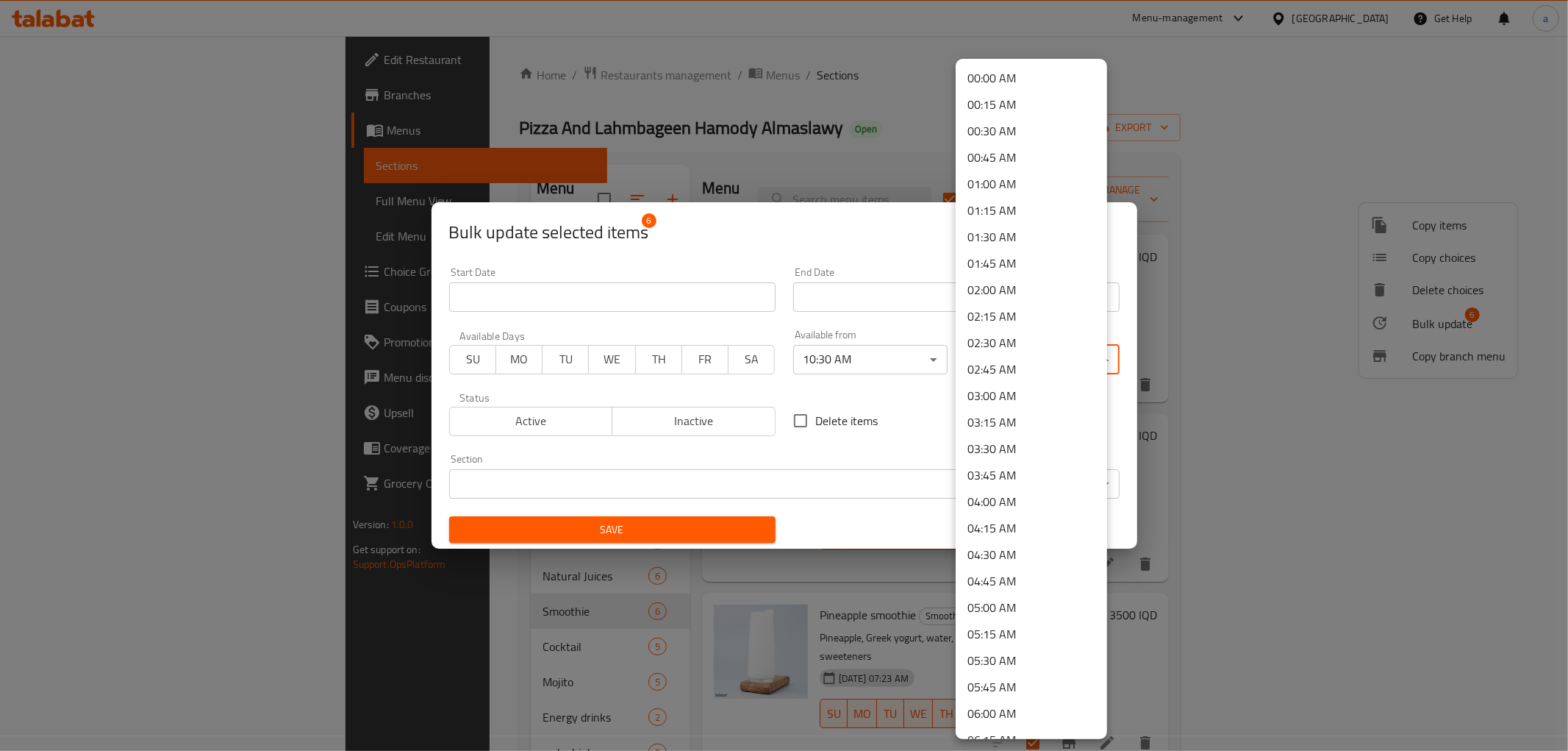
click at [1002, 362] on body "​ Menu-management [GEOGRAPHIC_DATA] Get Help a Edit Restaurant Branches Menus S…" at bounding box center [784, 394] width 1568 height 715
click at [990, 403] on li "21:00 PM" at bounding box center [1032, 404] width 152 height 26
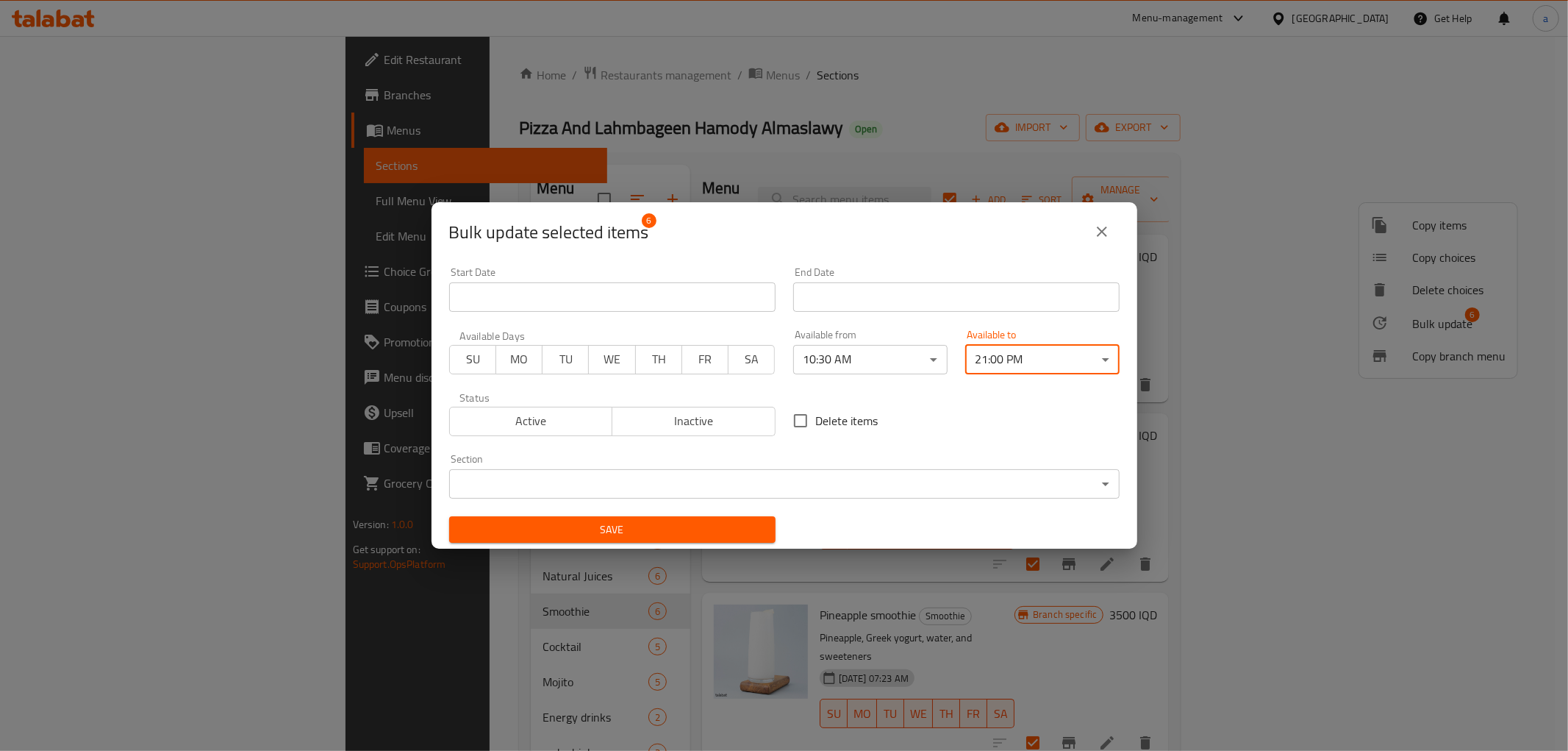
click at [676, 526] on span "Save" at bounding box center [612, 530] width 303 height 18
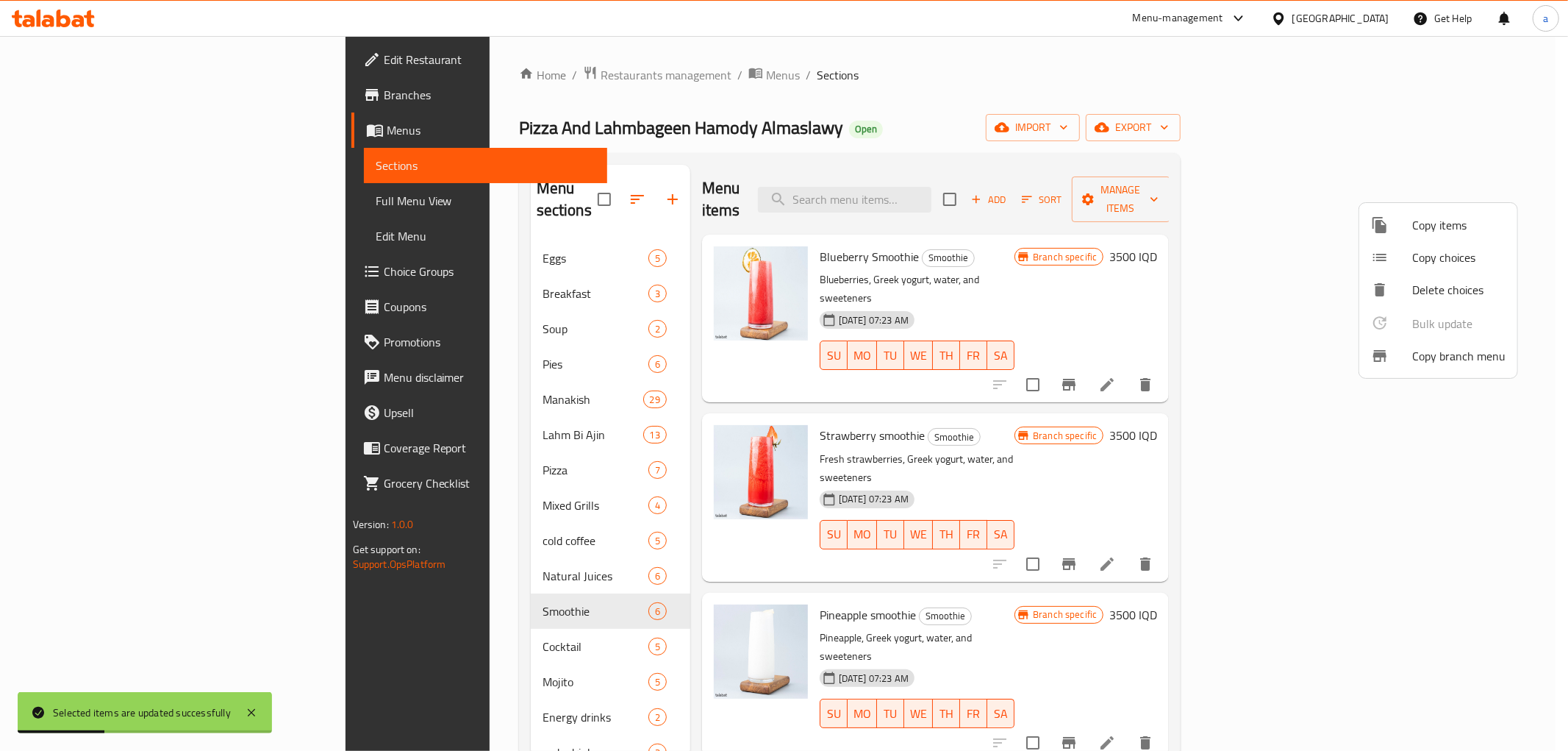
click at [393, 626] on div at bounding box center [784, 376] width 1568 height 751
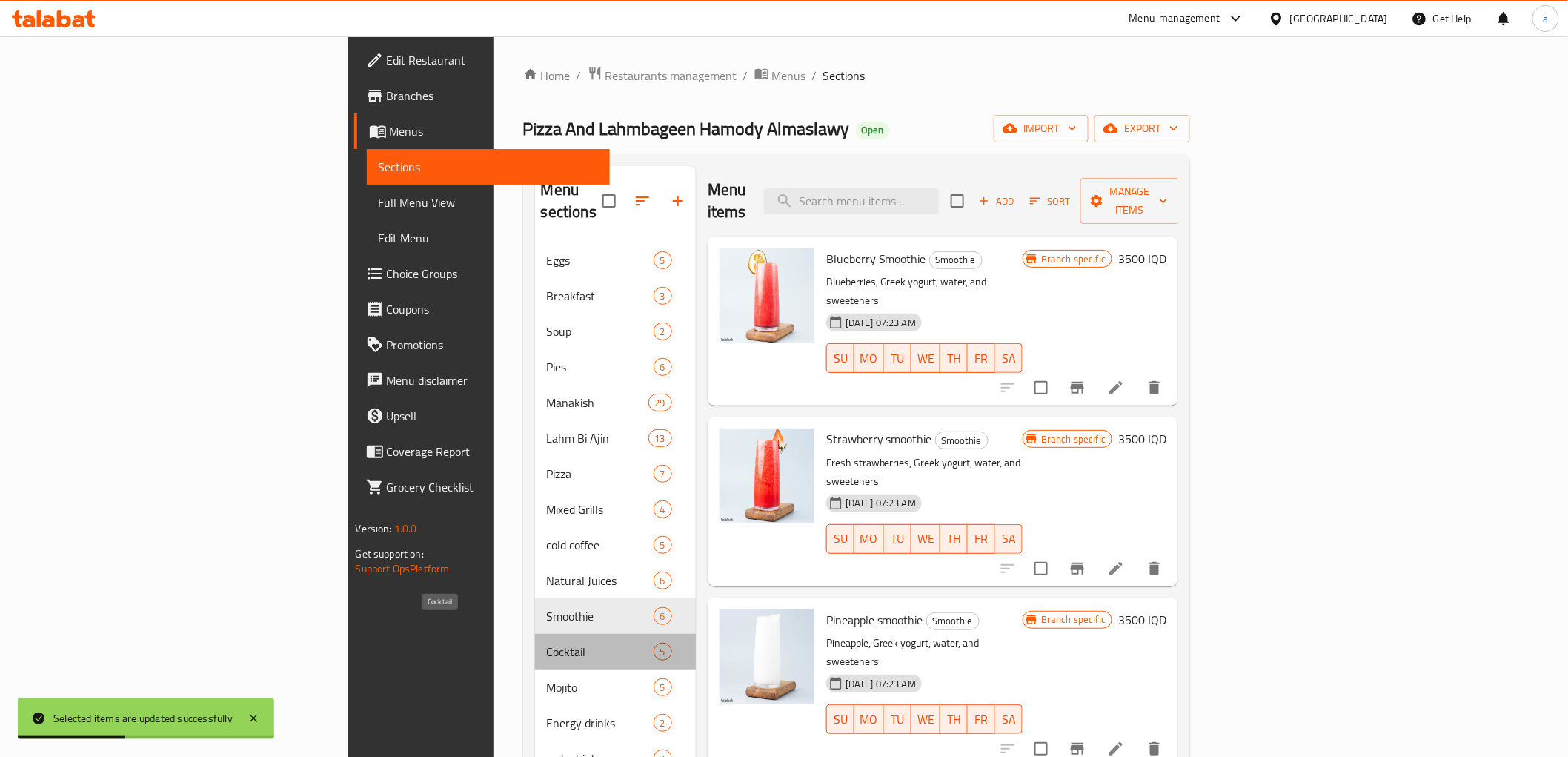
click at [547, 643] on span "Cocktail" at bounding box center [600, 651] width 106 height 17
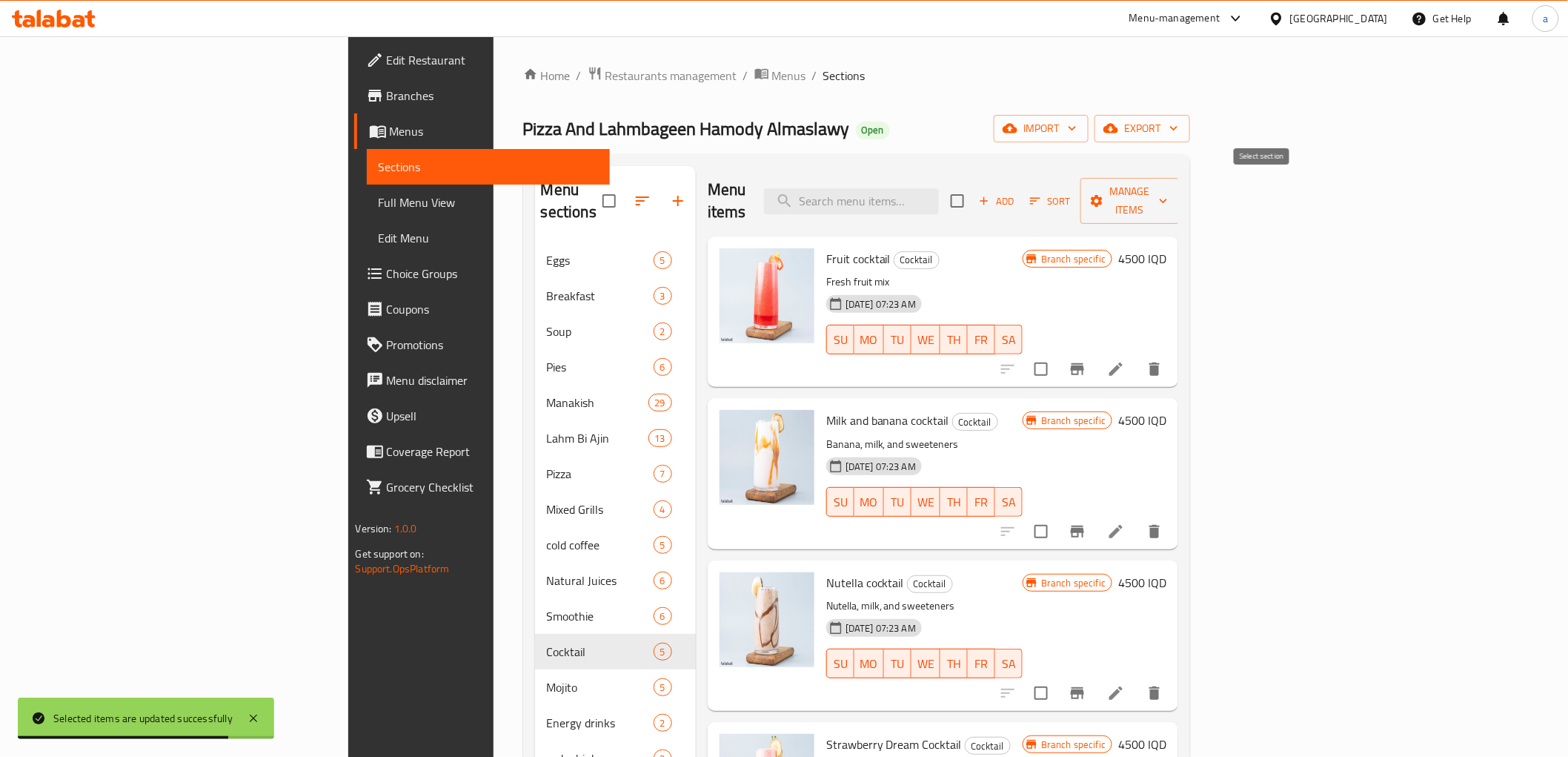
click at [973, 193] on input "checkbox" at bounding box center [957, 200] width 31 height 31
click at [1180, 178] on button "Manage items" at bounding box center [1129, 200] width 99 height 46
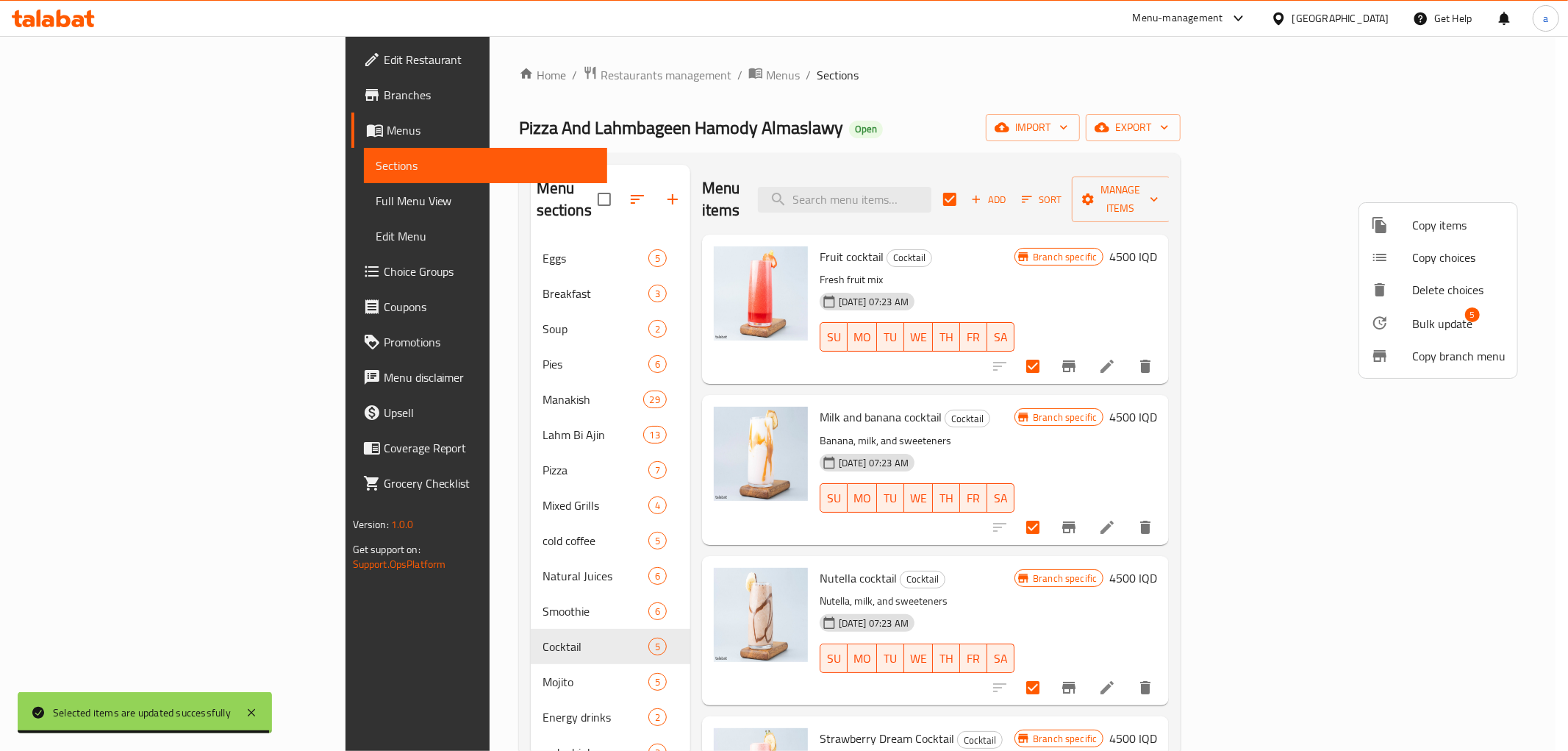
click at [1416, 324] on span "Bulk update" at bounding box center [1442, 323] width 60 height 17
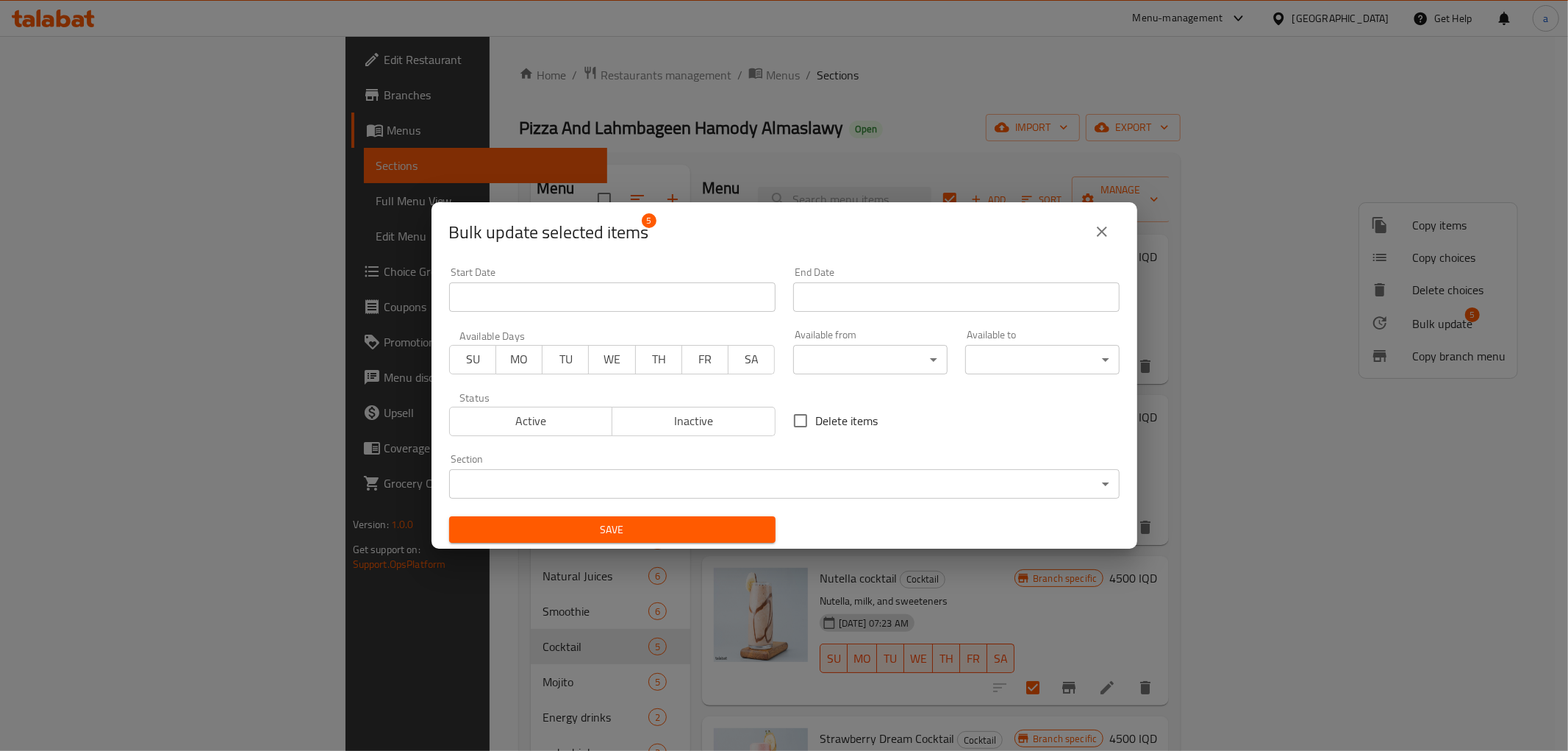
click at [860, 371] on body "​ Menu-management [GEOGRAPHIC_DATA] Get Help a Edit Restaurant Branches Menus S…" at bounding box center [784, 394] width 1568 height 715
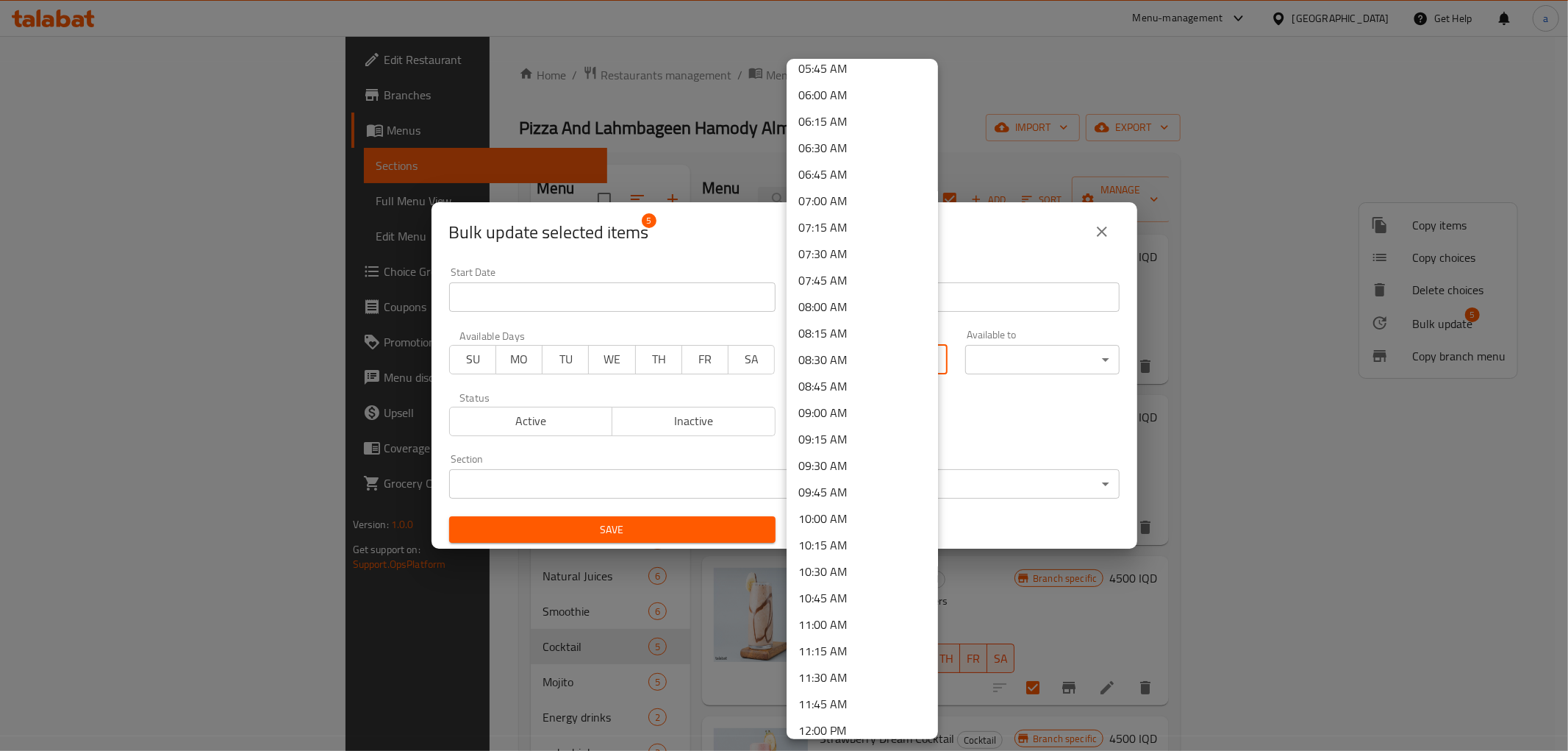
scroll to position [653, 0]
click at [842, 537] on li "10:30 AM" at bounding box center [863, 537] width 152 height 26
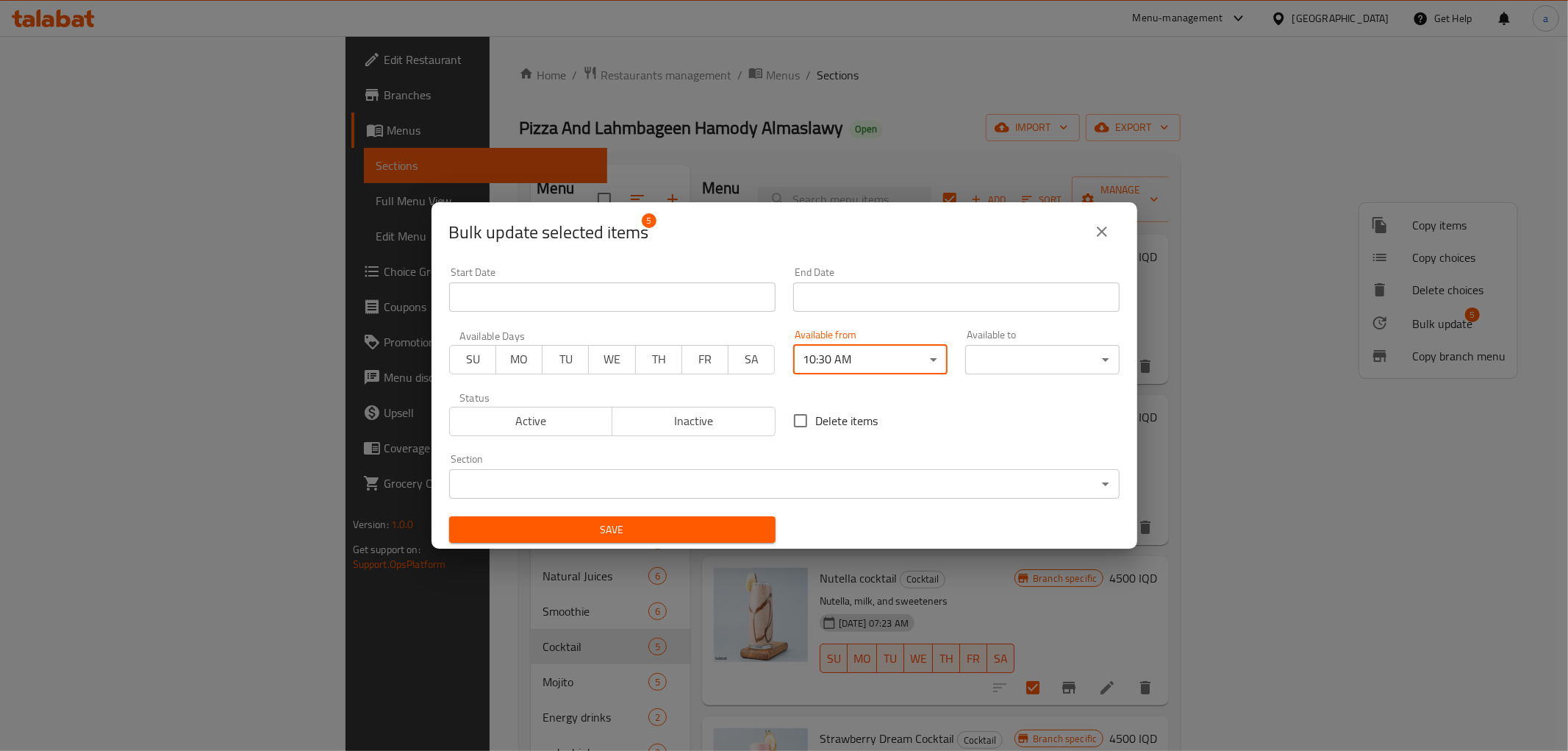
click at [1001, 366] on body "​ Menu-management [GEOGRAPHIC_DATA] Get Help a Edit Restaurant Branches Menus S…" at bounding box center [784, 394] width 1568 height 715
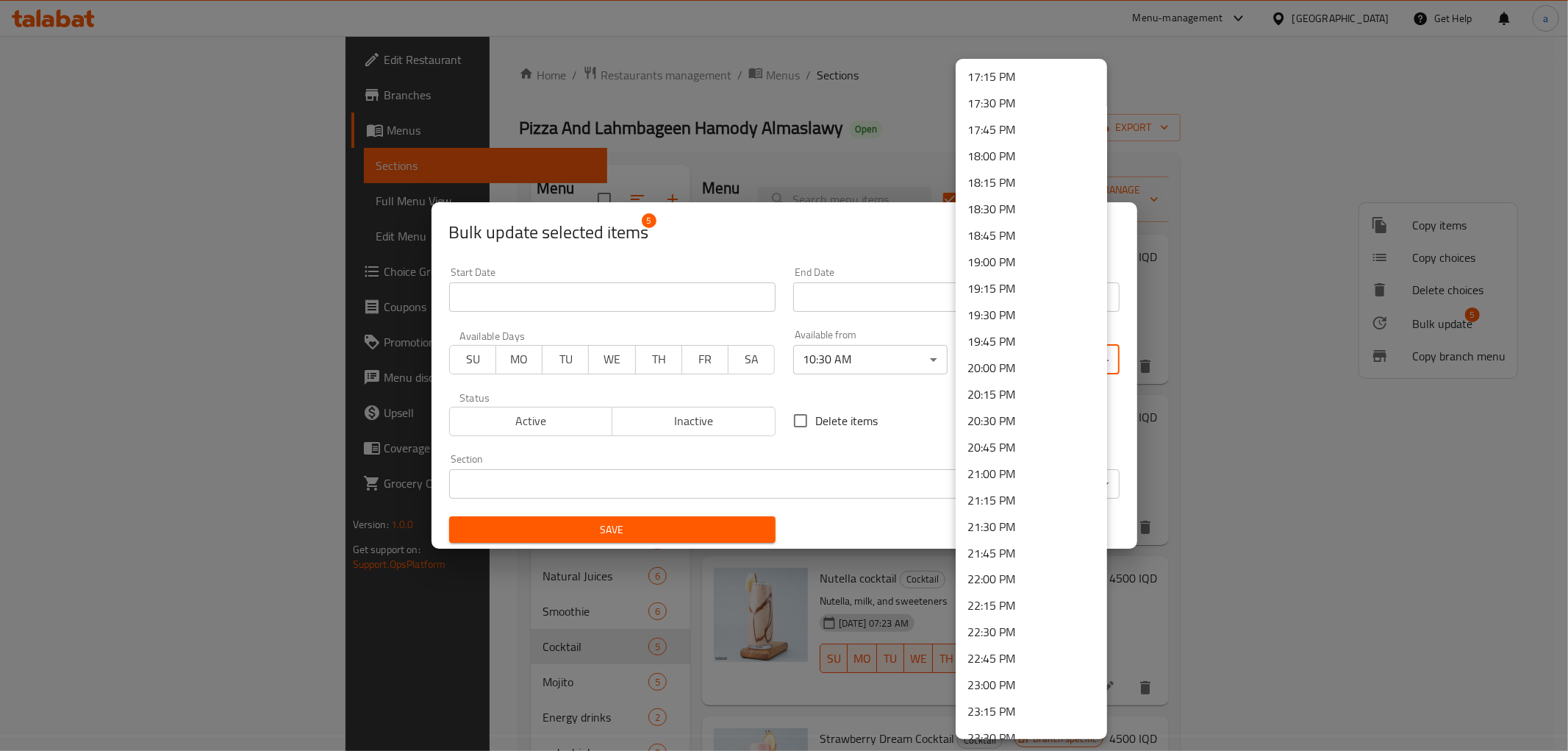
scroll to position [1898, 0]
drag, startPoint x: 1009, startPoint y: 405, endPoint x: 959, endPoint y: 436, distance: 58.8
click at [1009, 406] on li "21:00 PM" at bounding box center [1032, 404] width 152 height 26
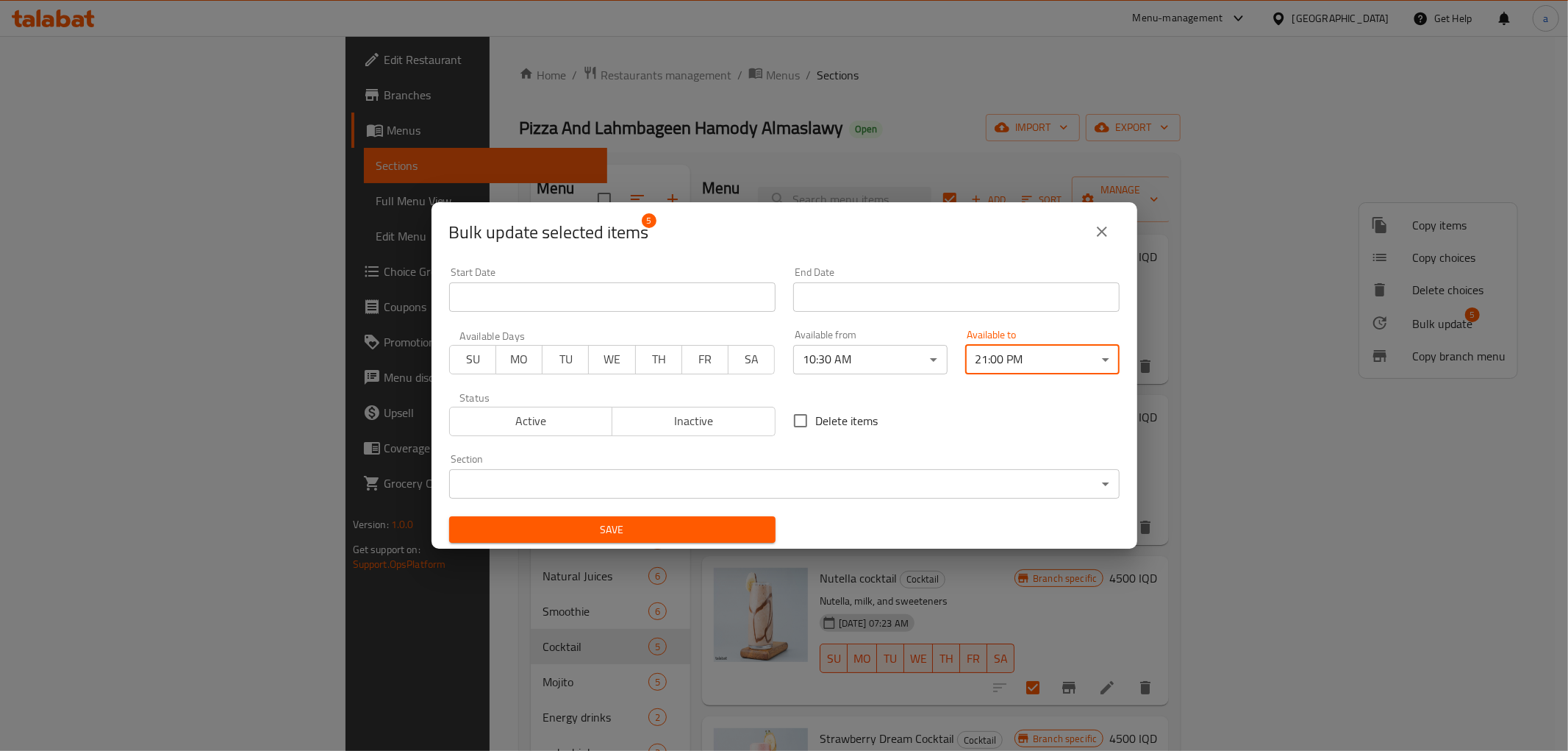
click at [605, 530] on span "Save" at bounding box center [612, 530] width 303 height 18
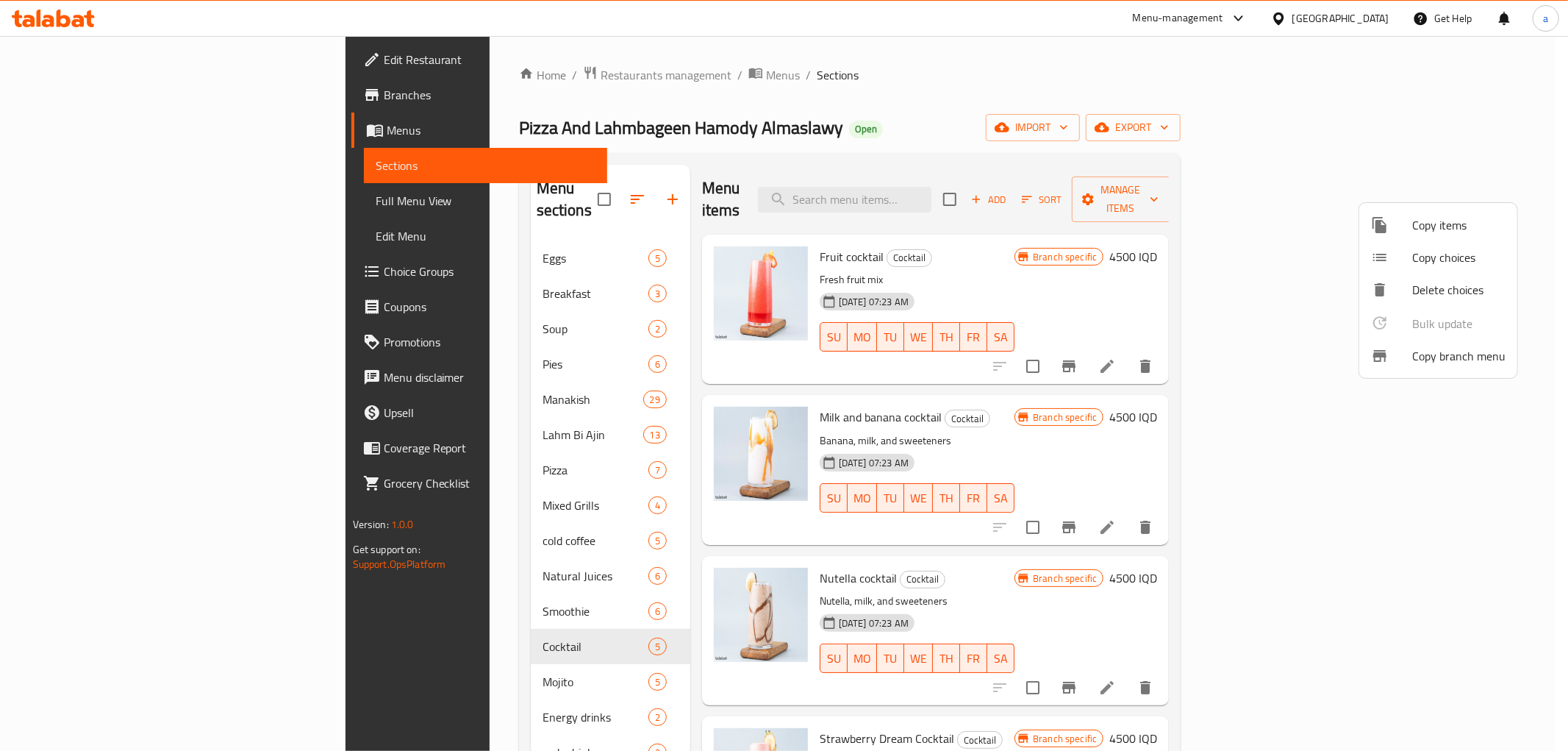
click at [1135, 128] on div at bounding box center [784, 376] width 1568 height 751
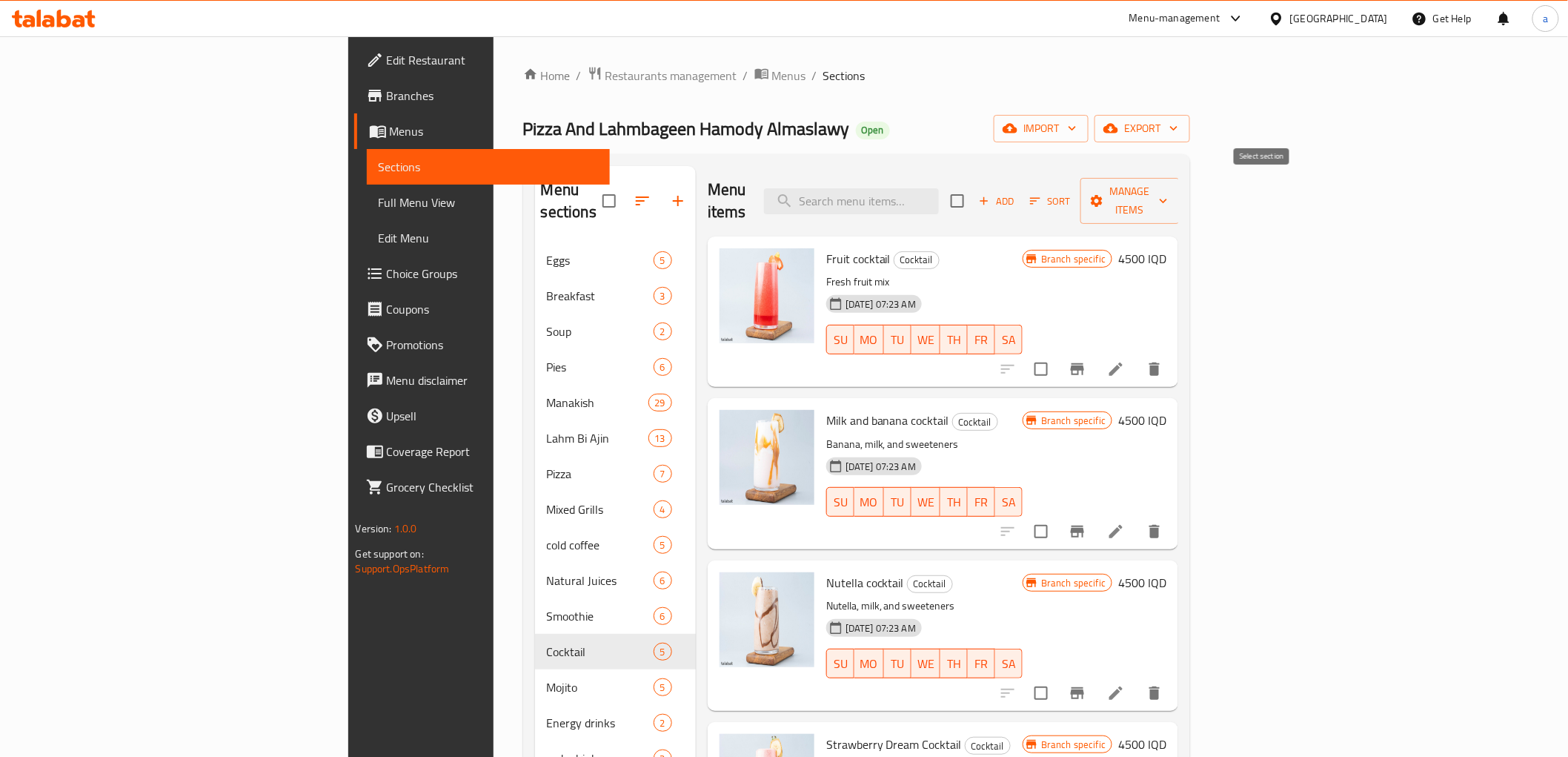
click at [973, 186] on input "checkbox" at bounding box center [957, 200] width 31 height 31
click at [1168, 182] on span "Manage items" at bounding box center [1130, 200] width 76 height 37
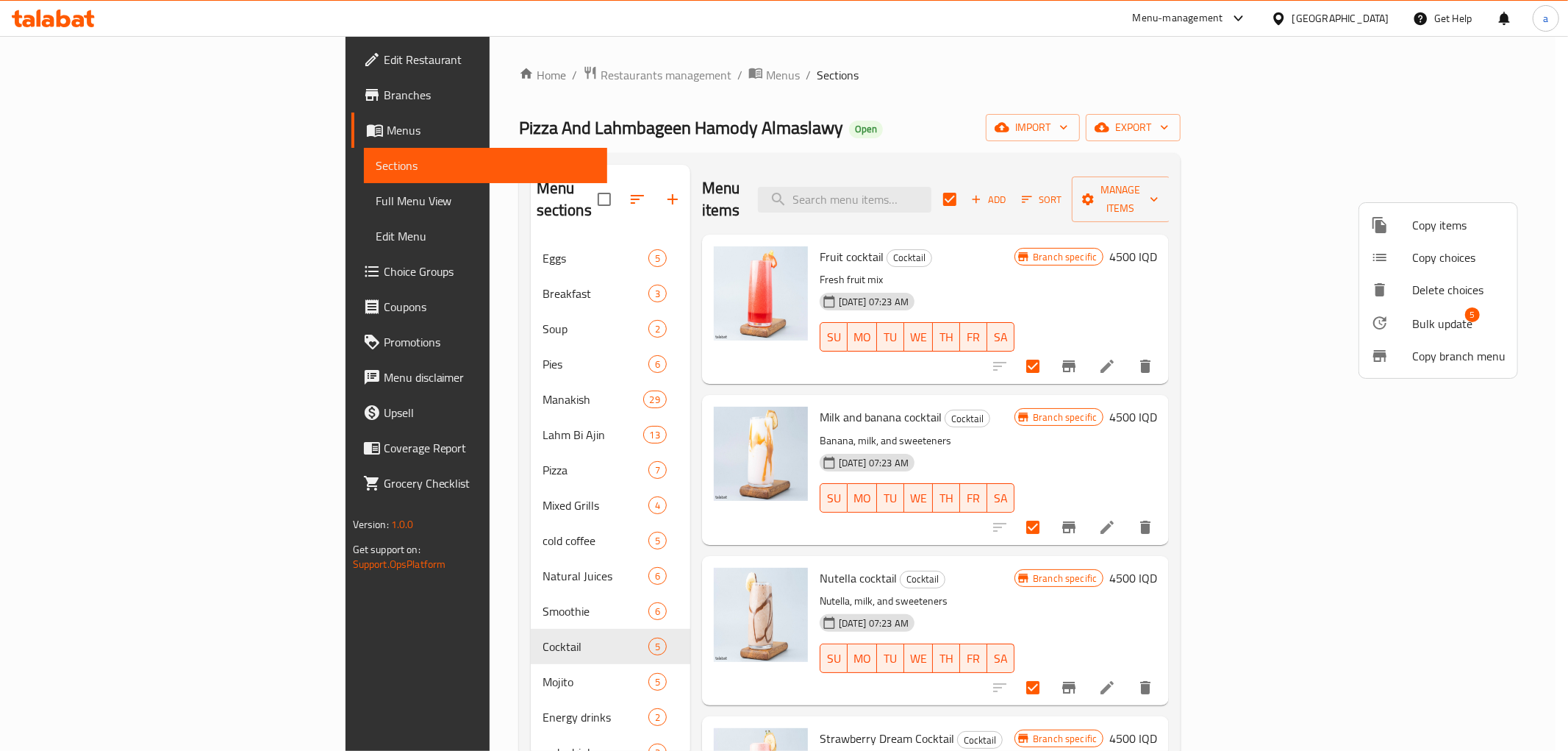
click at [1443, 329] on span "Bulk update" at bounding box center [1442, 323] width 60 height 17
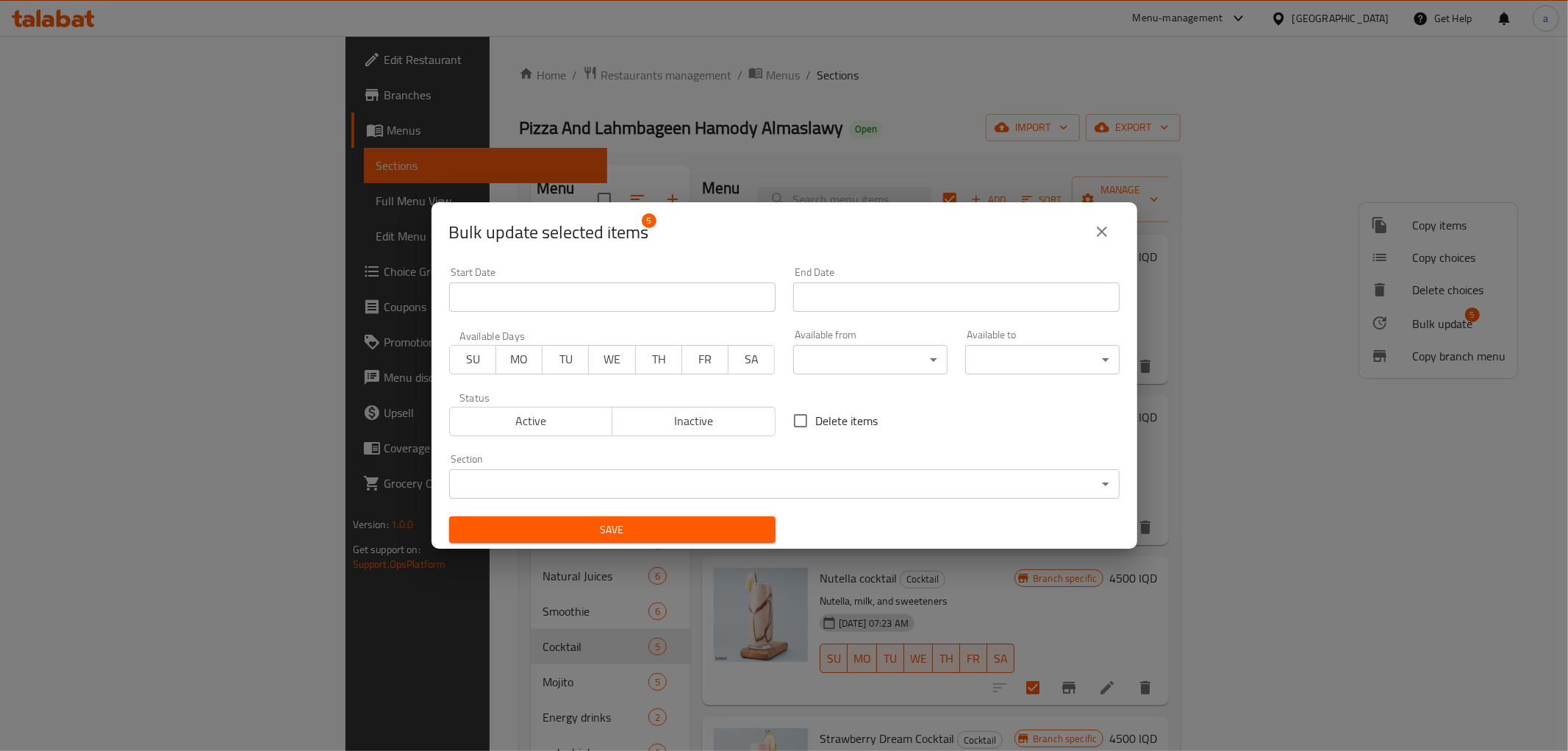
click at [856, 350] on body "​ Menu-management [GEOGRAPHIC_DATA] Get Help a Edit Restaurant Branches Menus S…" at bounding box center [784, 394] width 1568 height 715
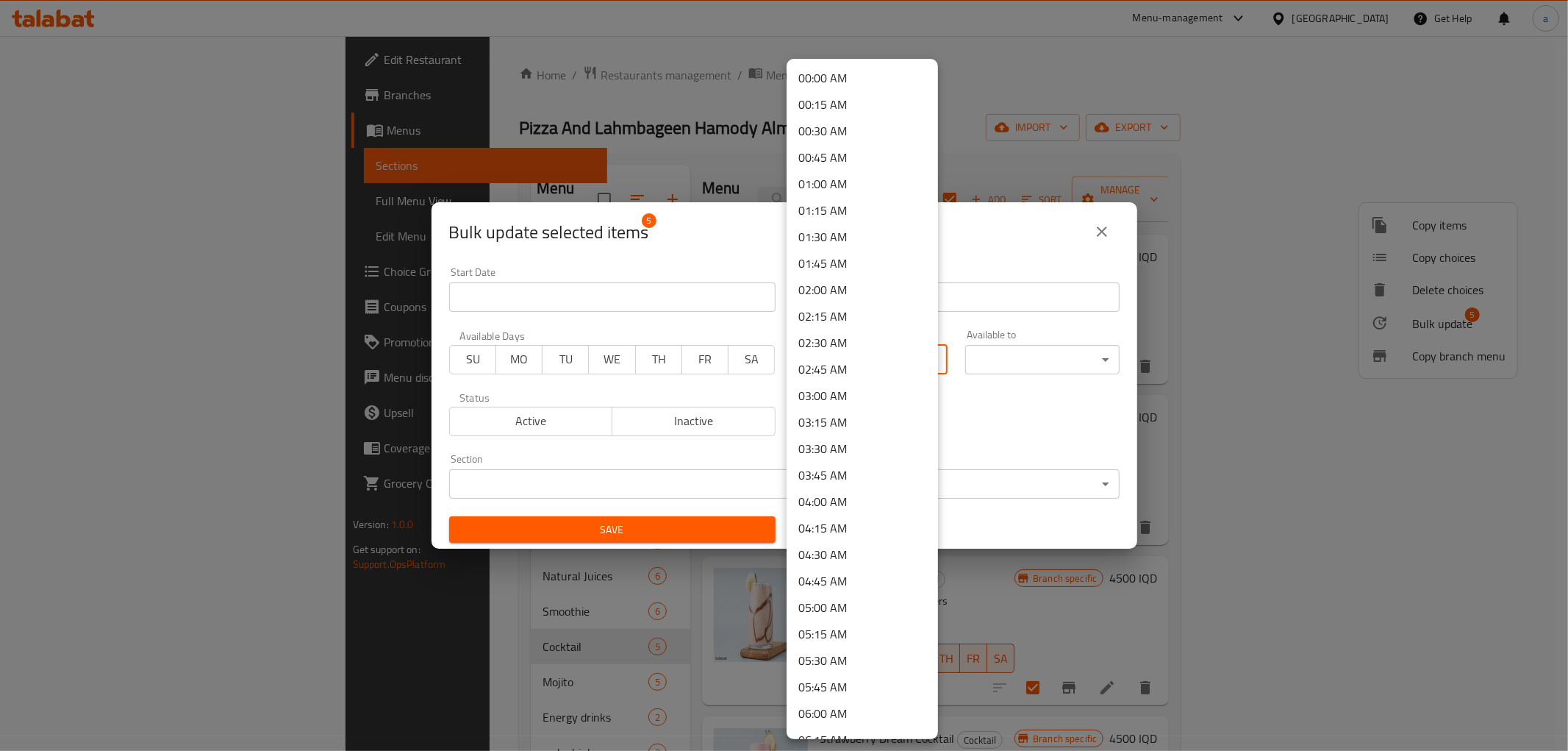
scroll to position [653, 0]
click at [827, 543] on li "10:30 AM" at bounding box center [863, 537] width 152 height 26
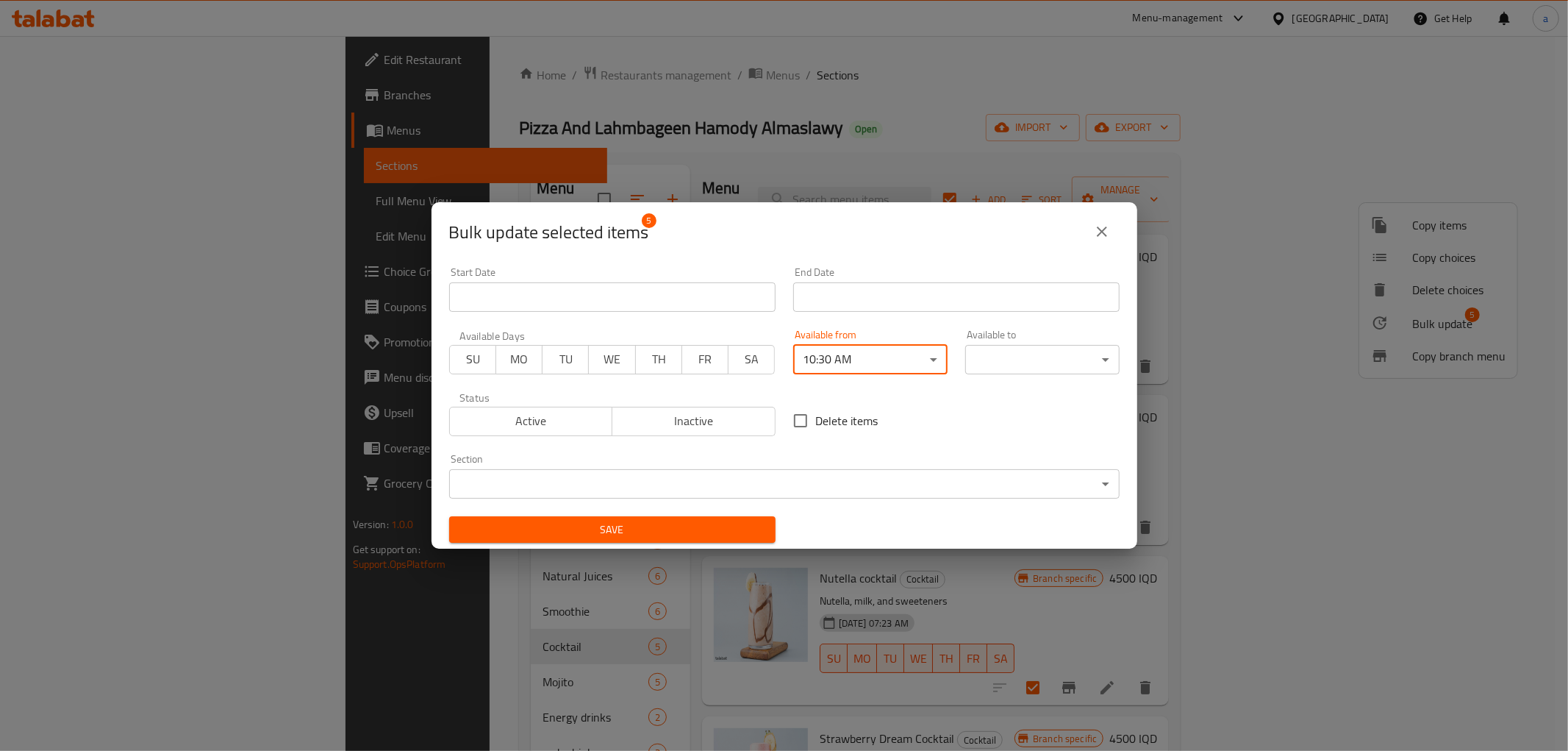
click at [976, 361] on body "​ Menu-management [GEOGRAPHIC_DATA] Get Help a Edit Restaurant Branches Menus S…" at bounding box center [784, 394] width 1568 height 715
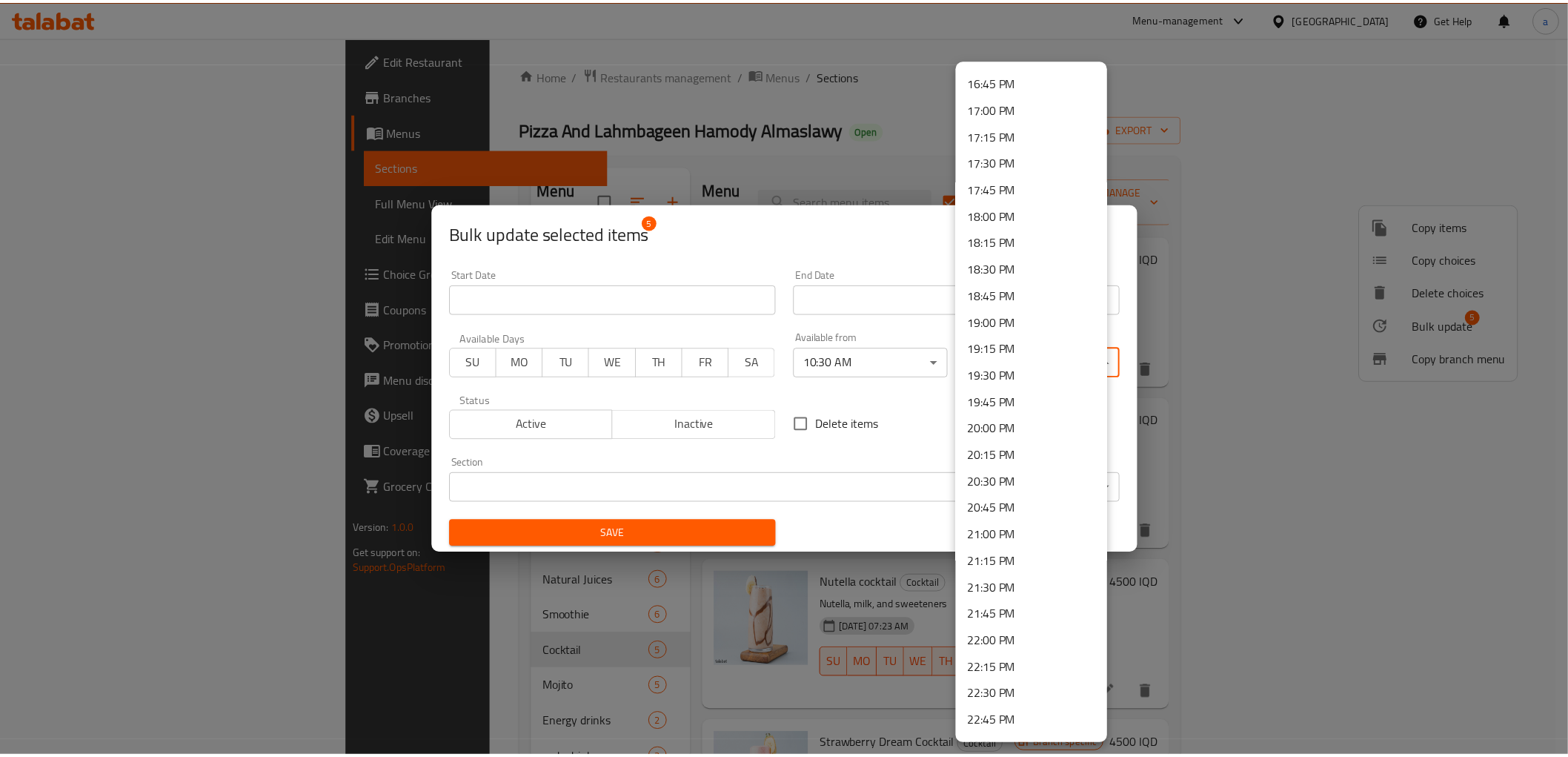
scroll to position [1913, 0]
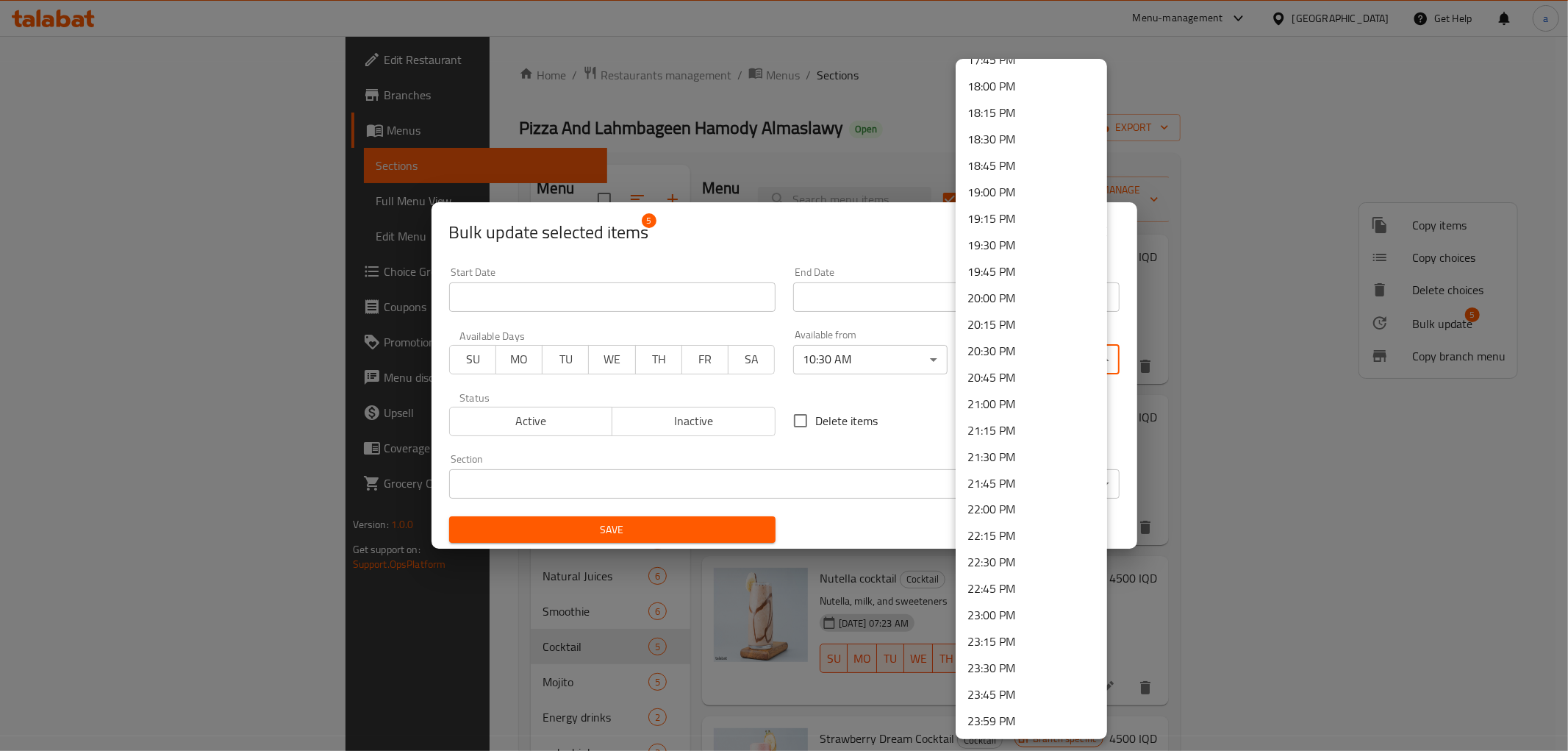
click at [1004, 404] on li "21:00 PM" at bounding box center [1032, 404] width 152 height 26
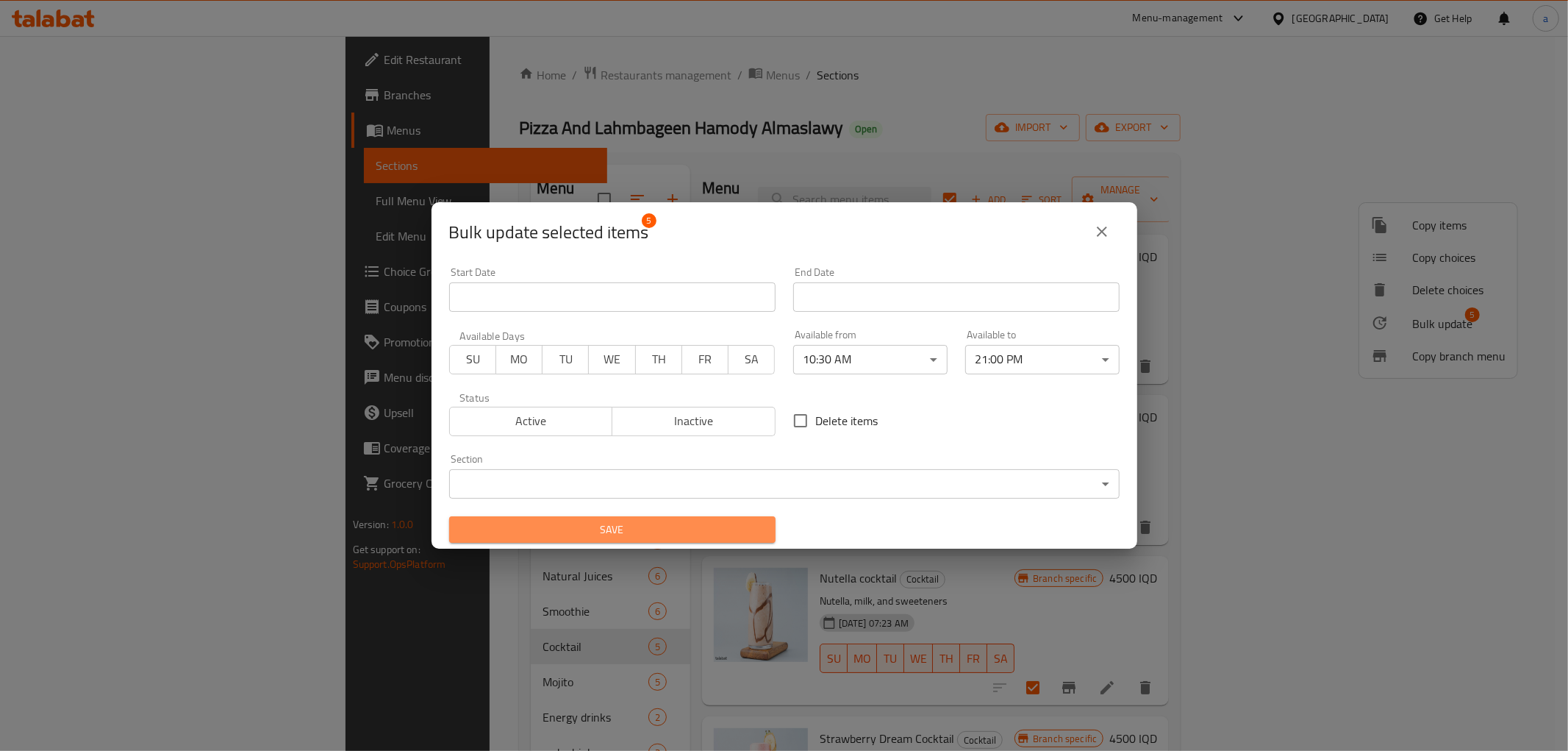
click at [682, 534] on span "Save" at bounding box center [612, 530] width 303 height 18
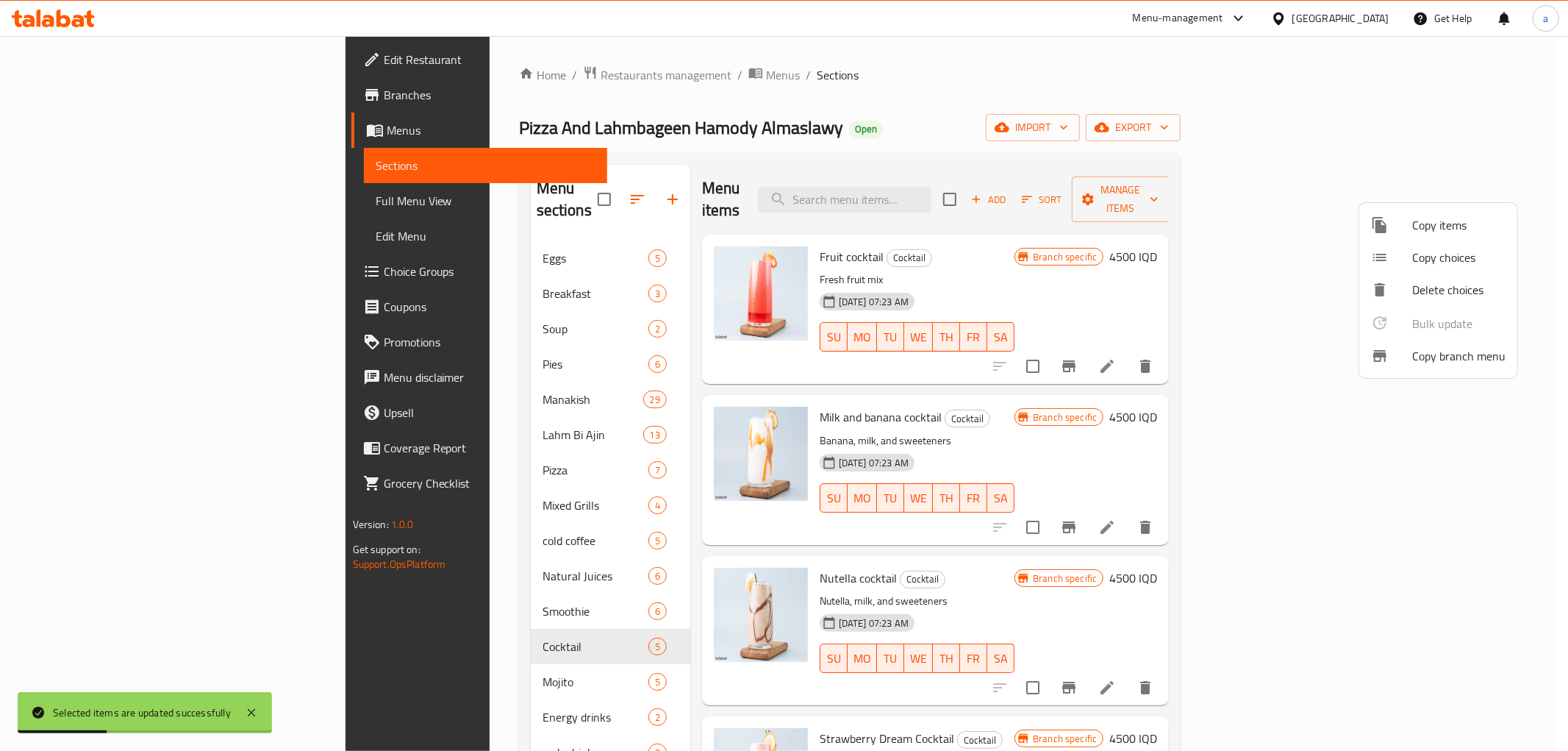
click at [760, 115] on div at bounding box center [784, 376] width 1568 height 751
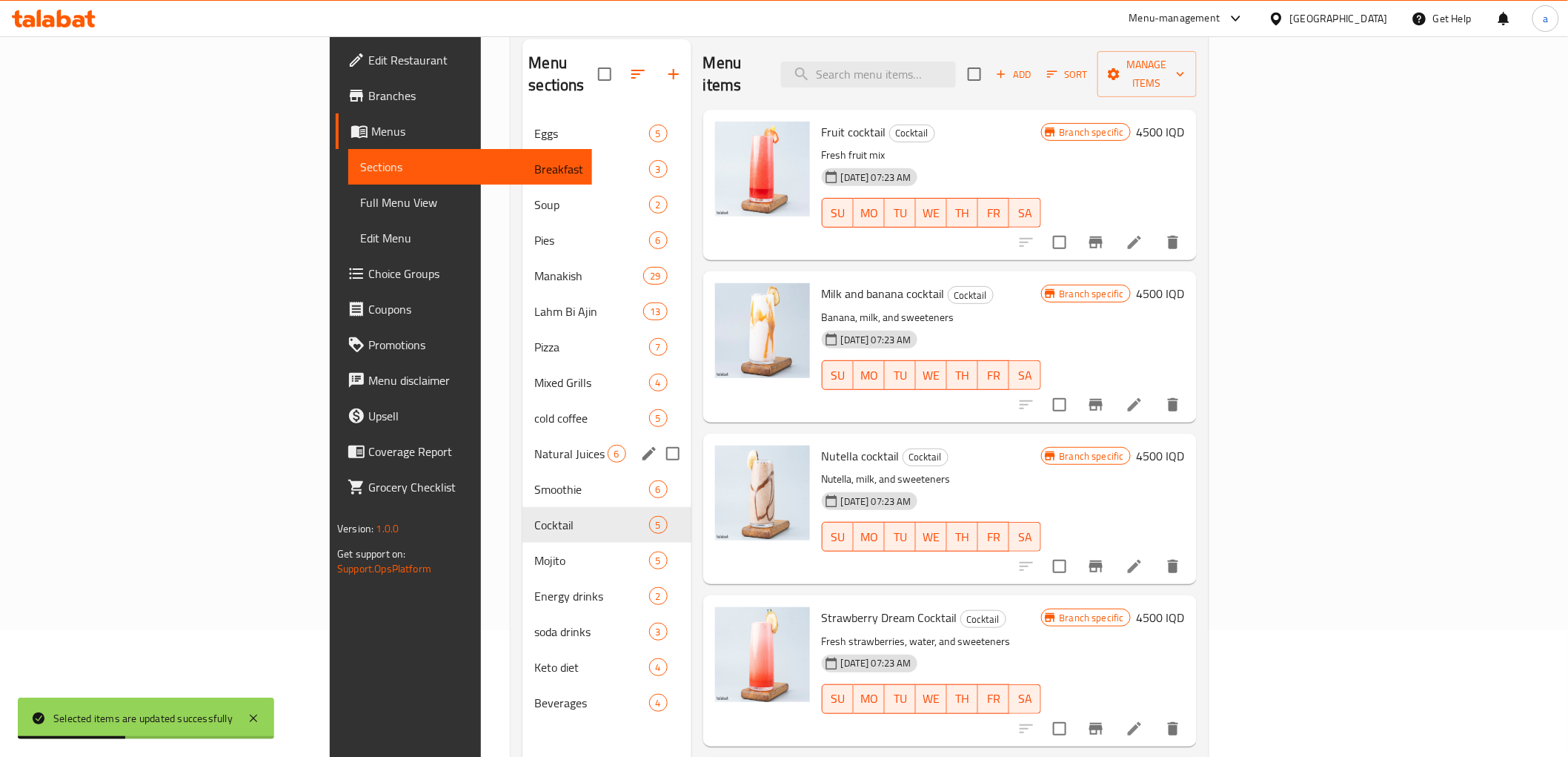
scroll to position [208, 0]
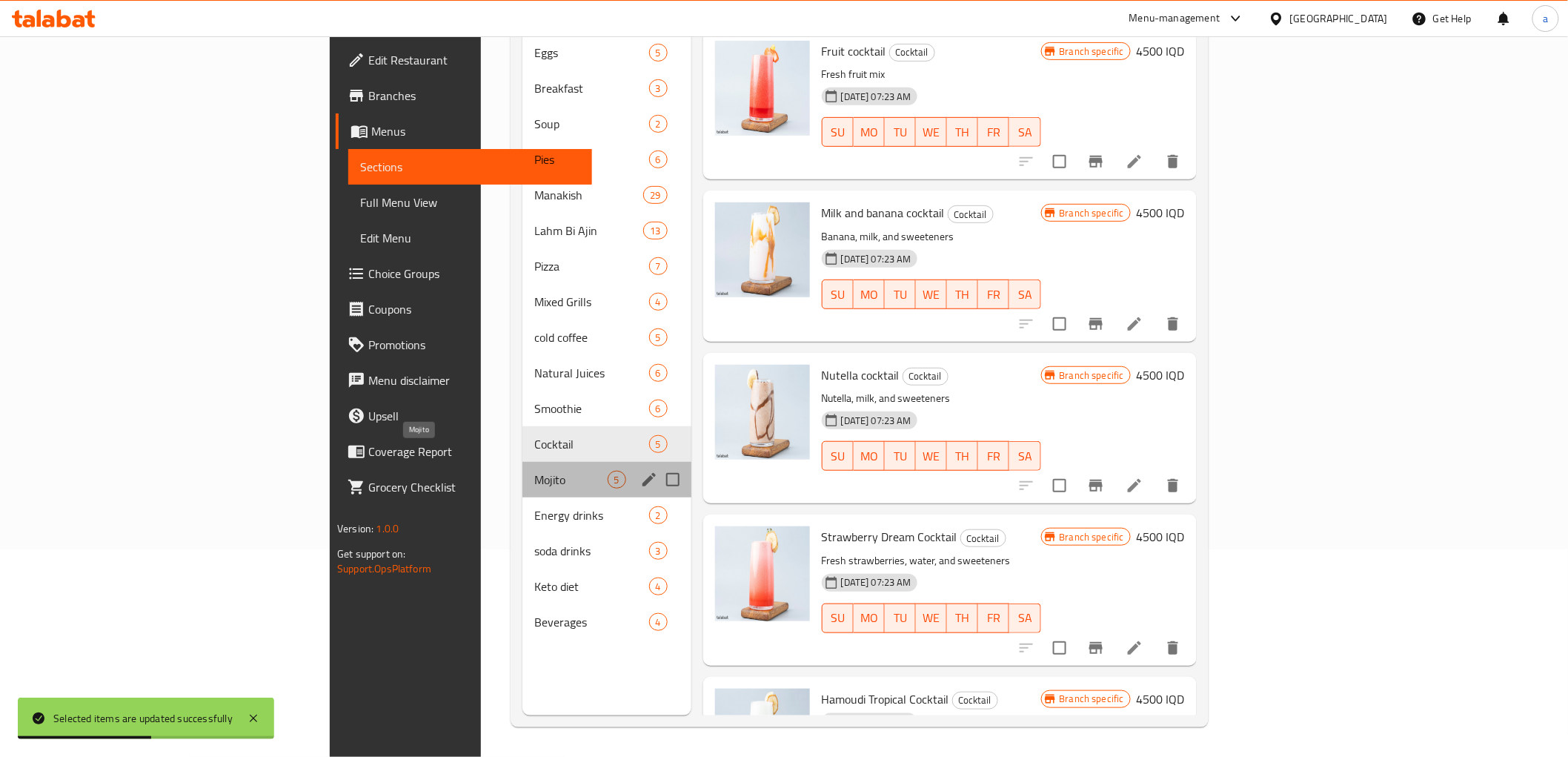
click at [535, 471] on span "Mojito" at bounding box center [570, 479] width 72 height 17
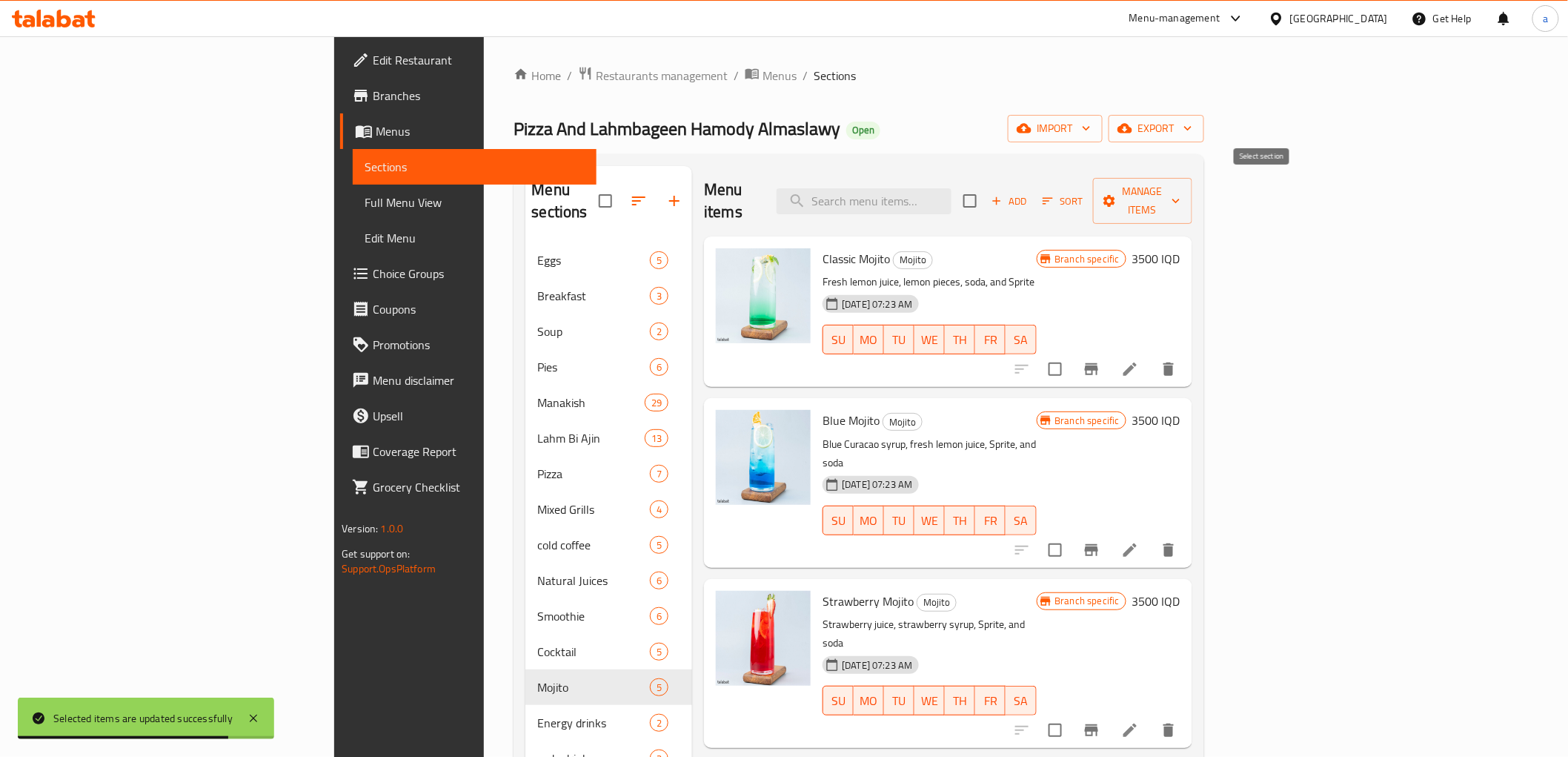
click at [985, 186] on input "checkbox" at bounding box center [969, 200] width 31 height 31
click at [1181, 188] on span "Manage items" at bounding box center [1142, 200] width 76 height 37
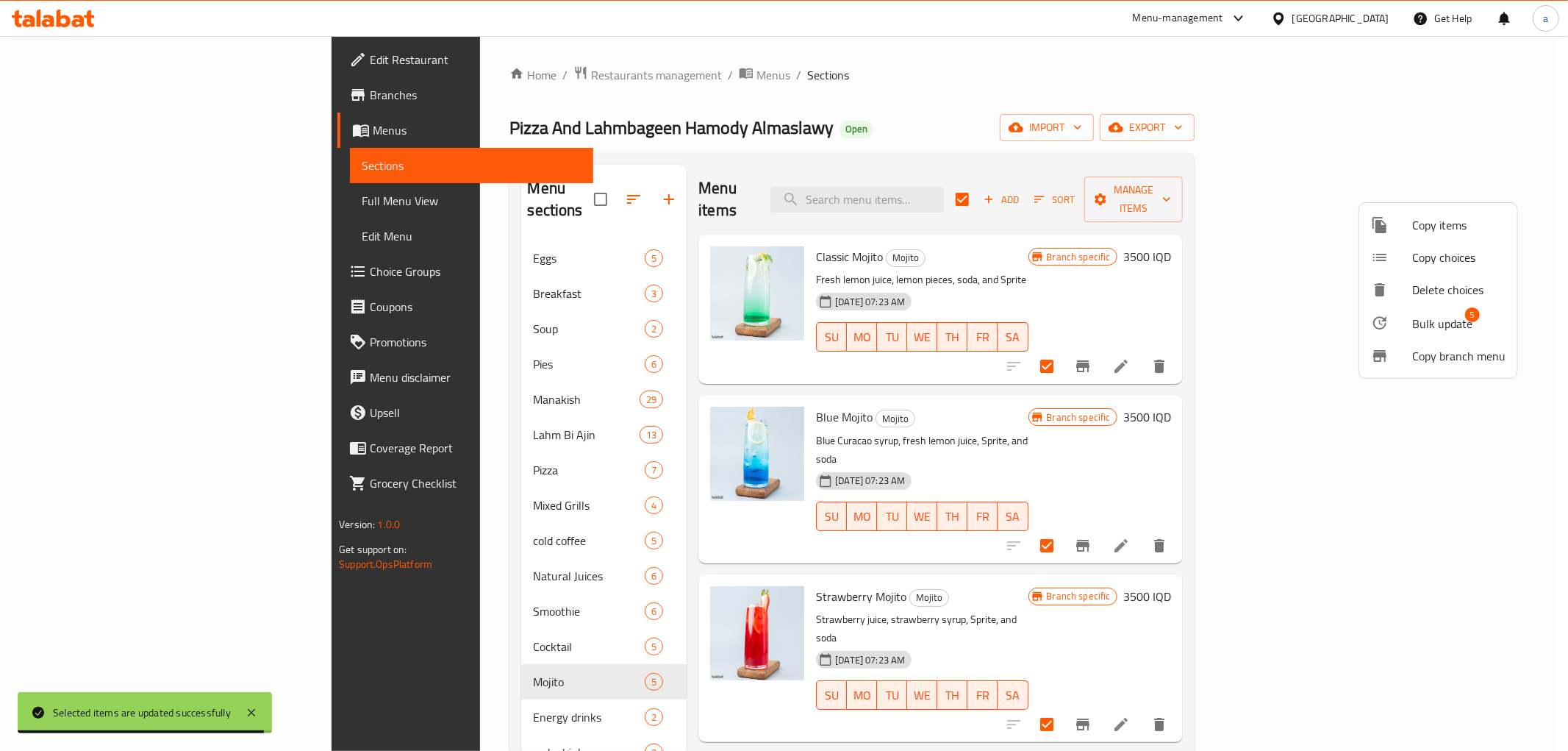
click at [1397, 322] on div at bounding box center [1391, 323] width 41 height 17
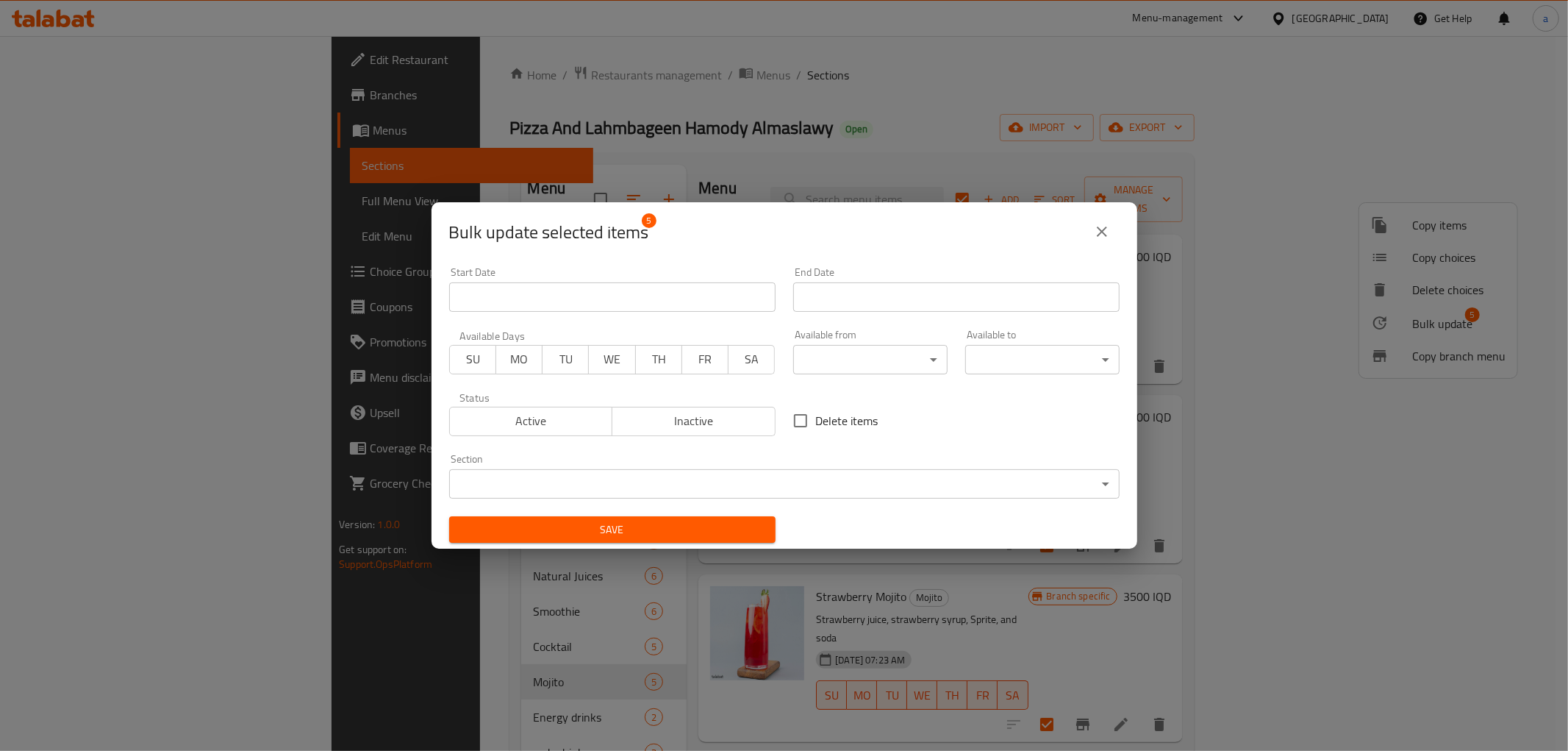
click at [832, 356] on body "​ Menu-management [GEOGRAPHIC_DATA] Get Help a Edit Restaurant Branches Menus S…" at bounding box center [784, 394] width 1568 height 715
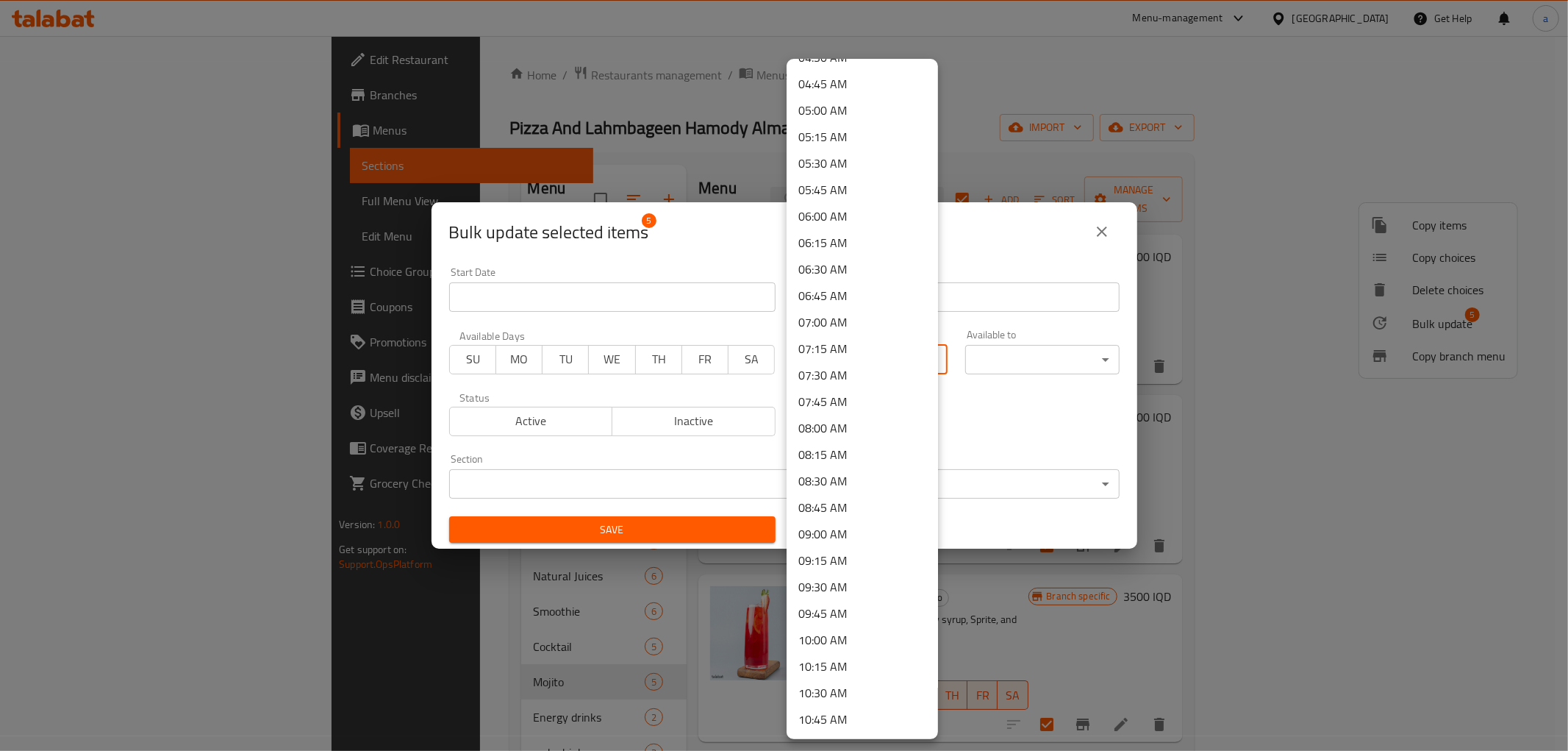
scroll to position [545, 0]
click at [834, 640] on li "10:30 AM" at bounding box center [863, 645] width 152 height 26
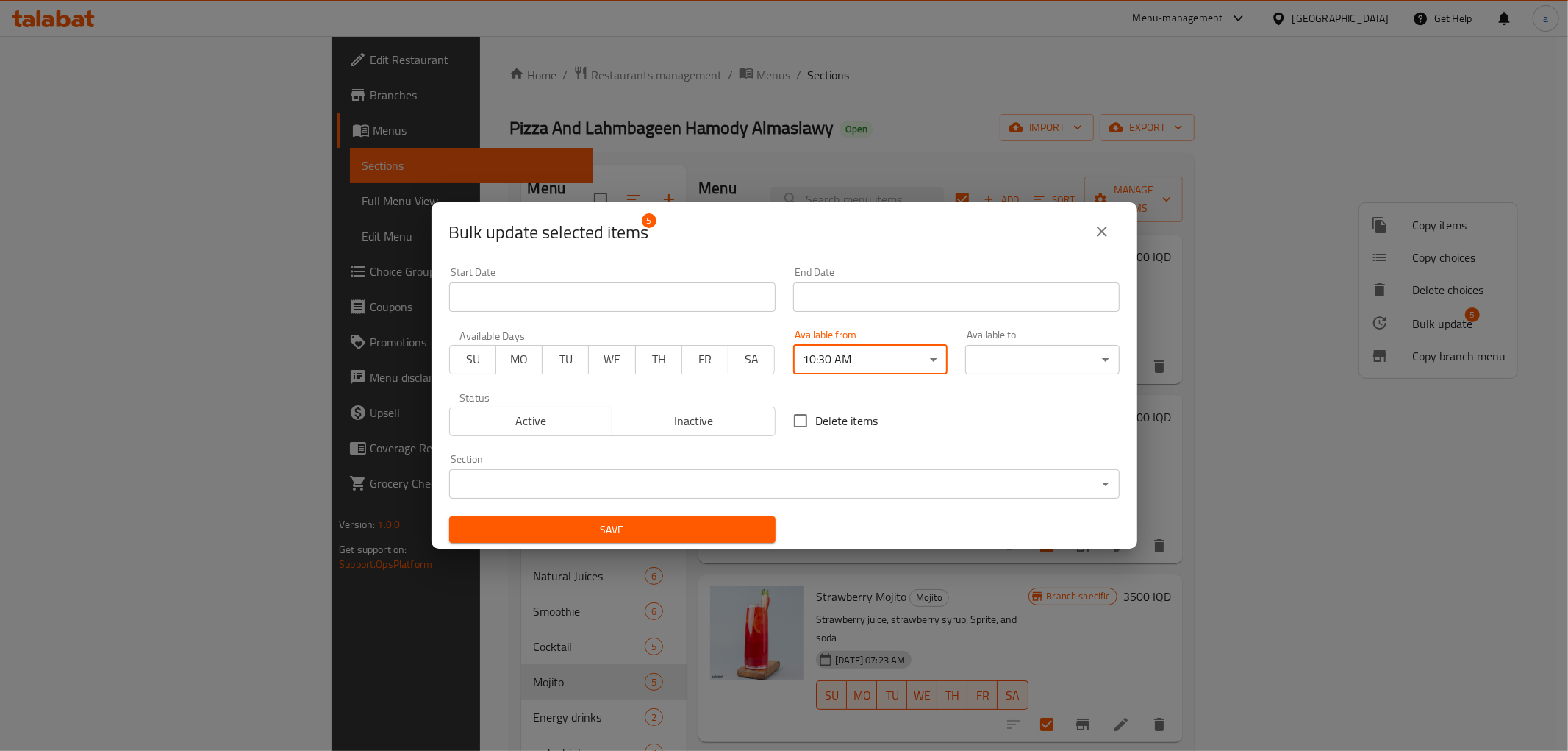
click at [1009, 368] on body "​ Menu-management [GEOGRAPHIC_DATA] Get Help a Edit Restaurant Branches Menus S…" at bounding box center [784, 394] width 1568 height 715
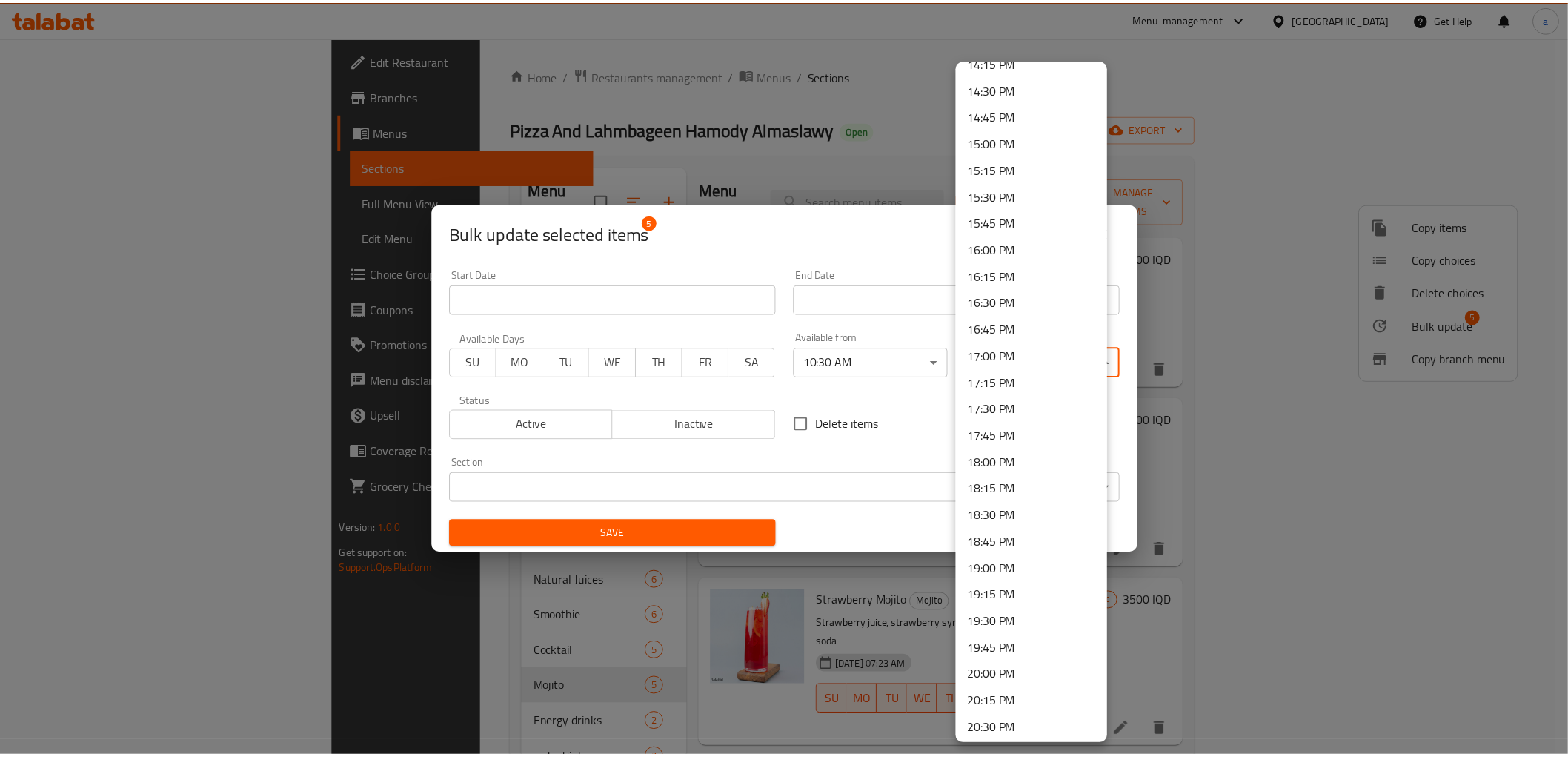
scroll to position [1647, 0]
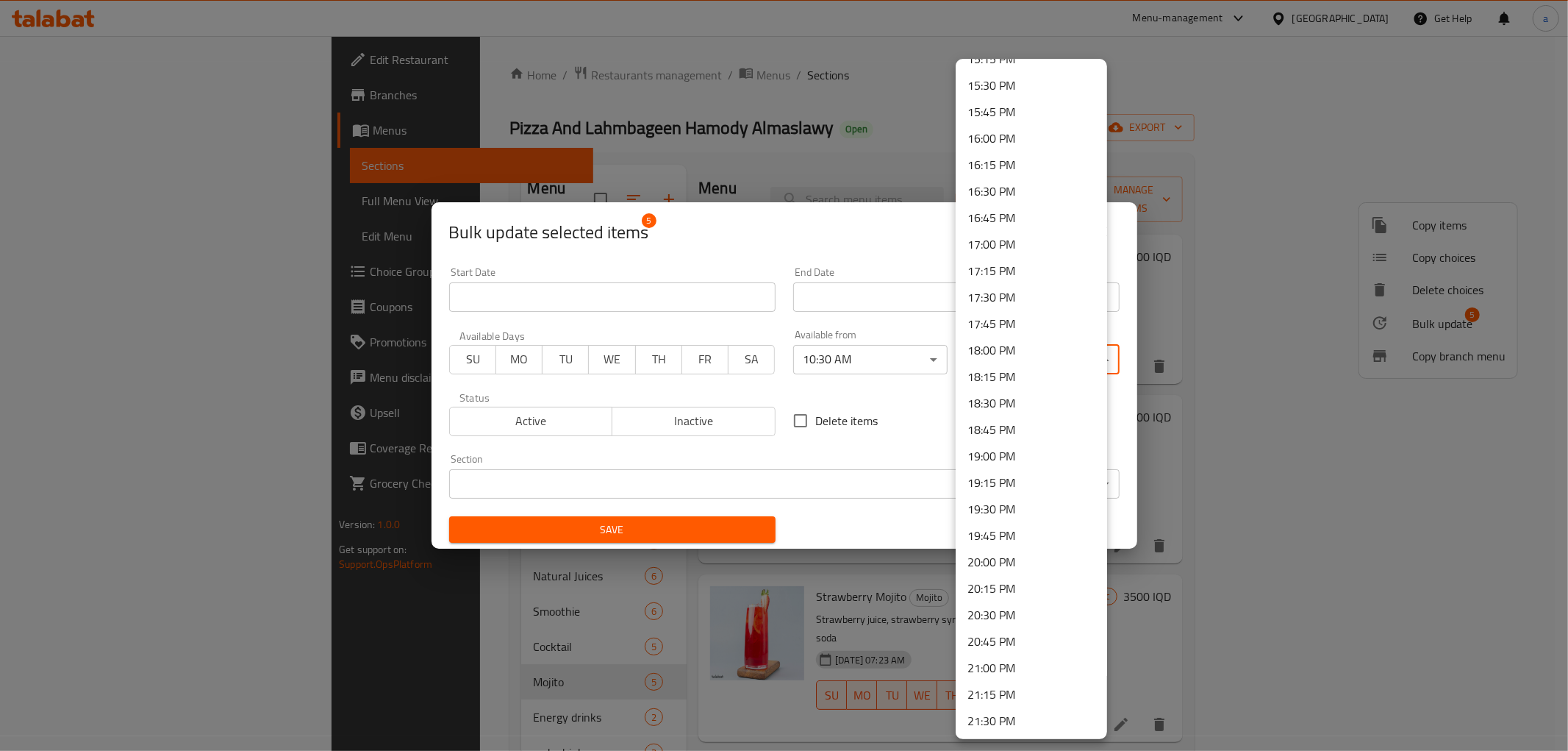
click at [998, 669] on li "21:00 PM" at bounding box center [1032, 668] width 152 height 26
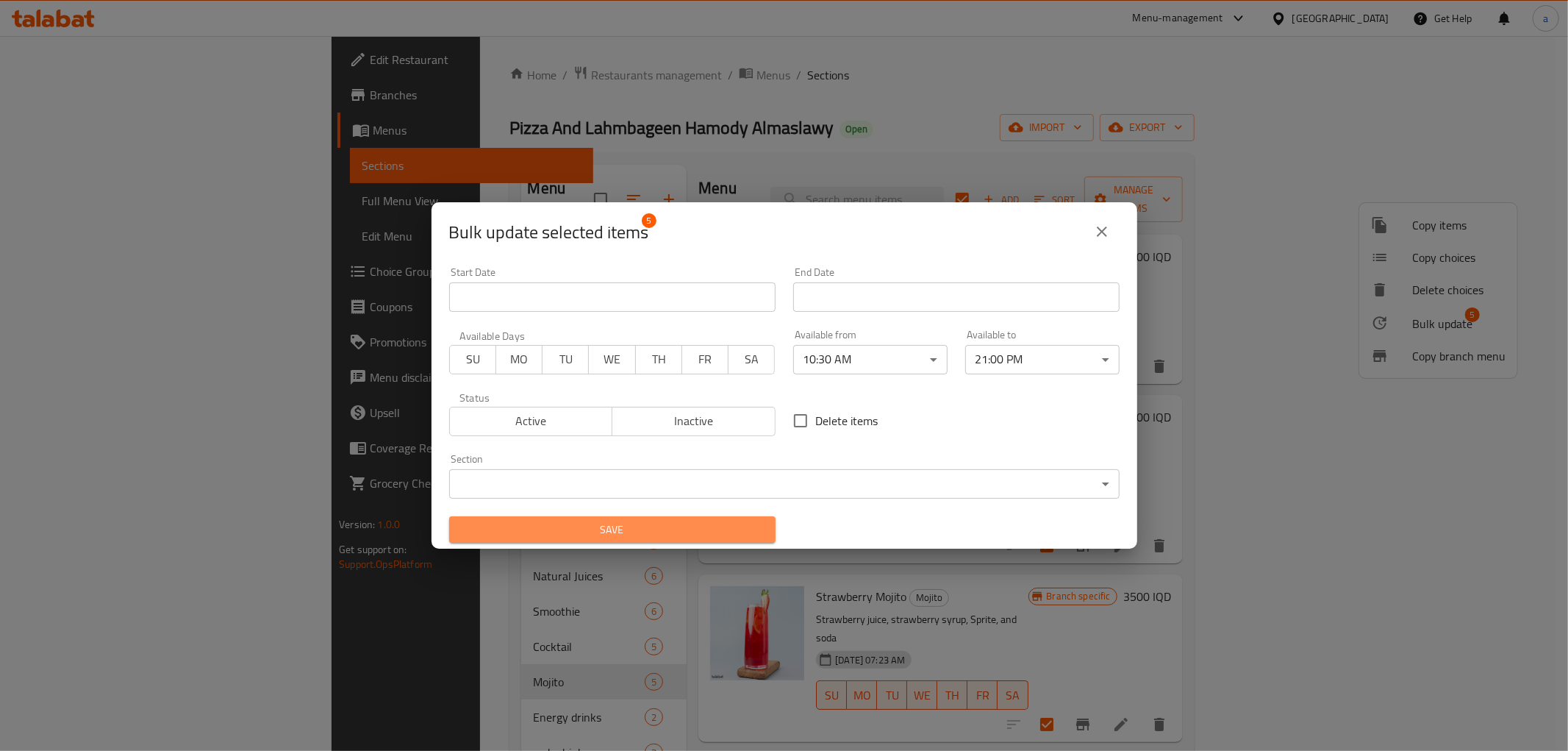
click at [680, 535] on span "Save" at bounding box center [612, 530] width 303 height 18
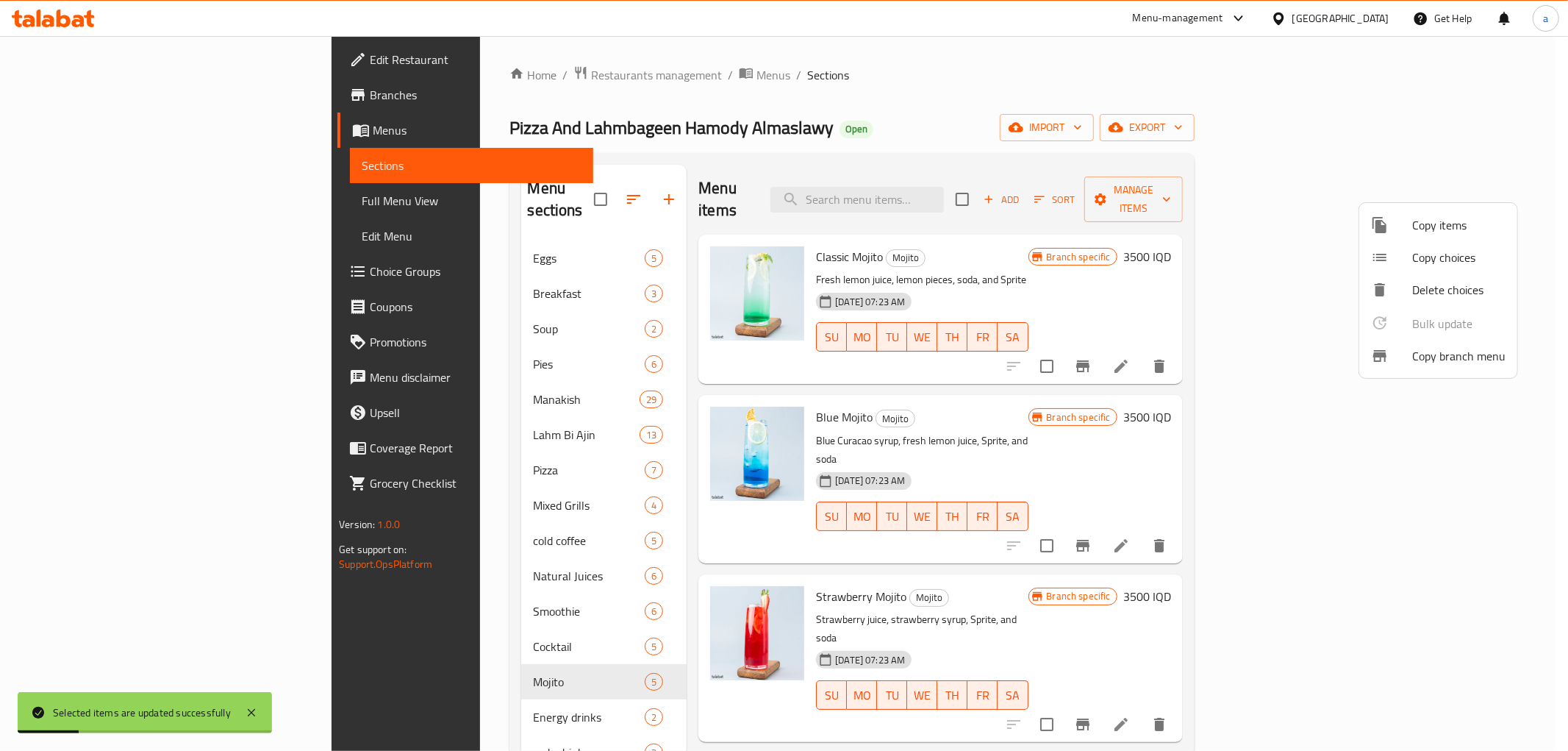
click at [809, 88] on div at bounding box center [784, 376] width 1568 height 751
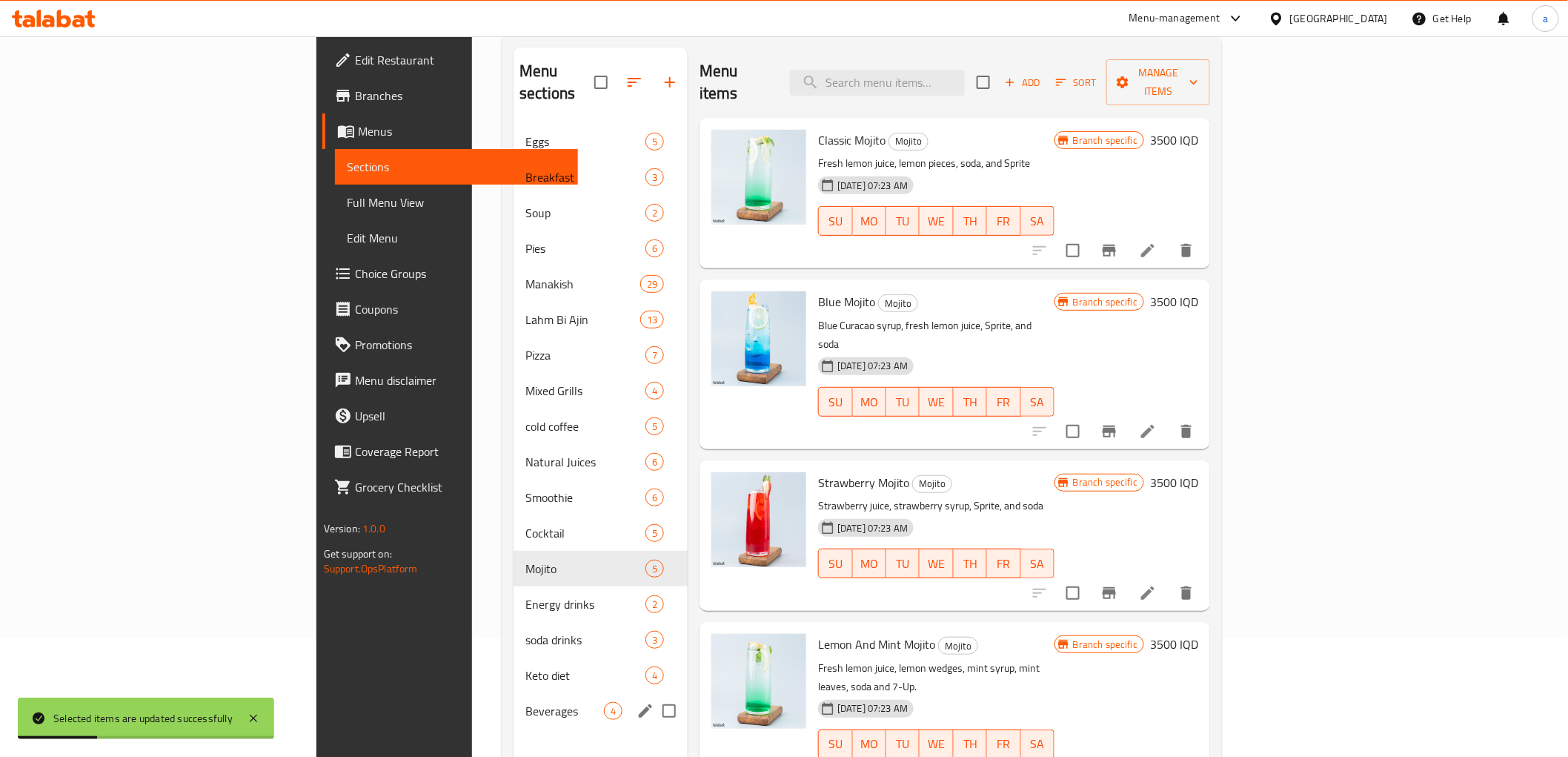
scroll to position [208, 0]
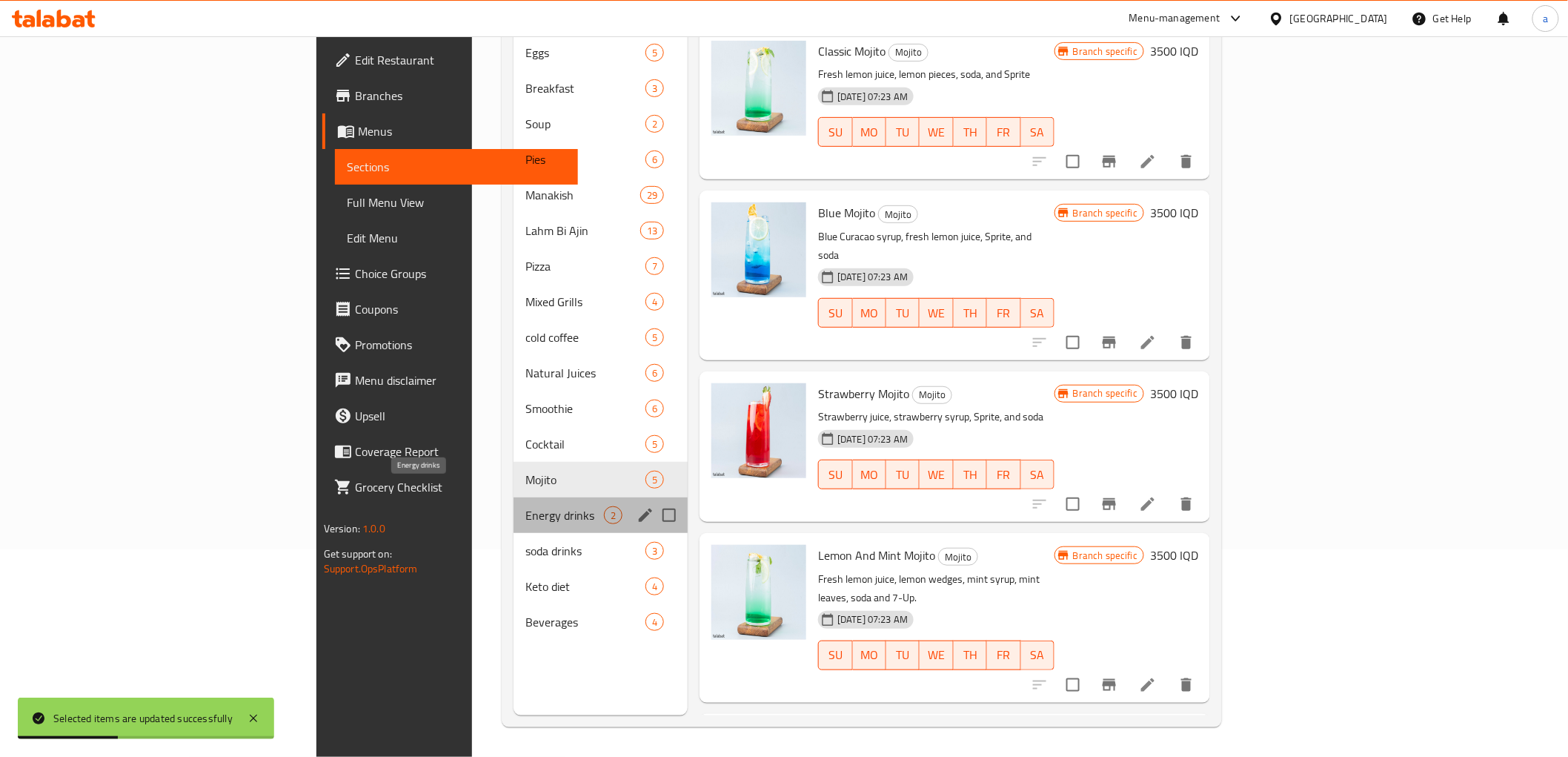
click at [525, 507] on span "Energy drinks" at bounding box center [565, 515] width 78 height 17
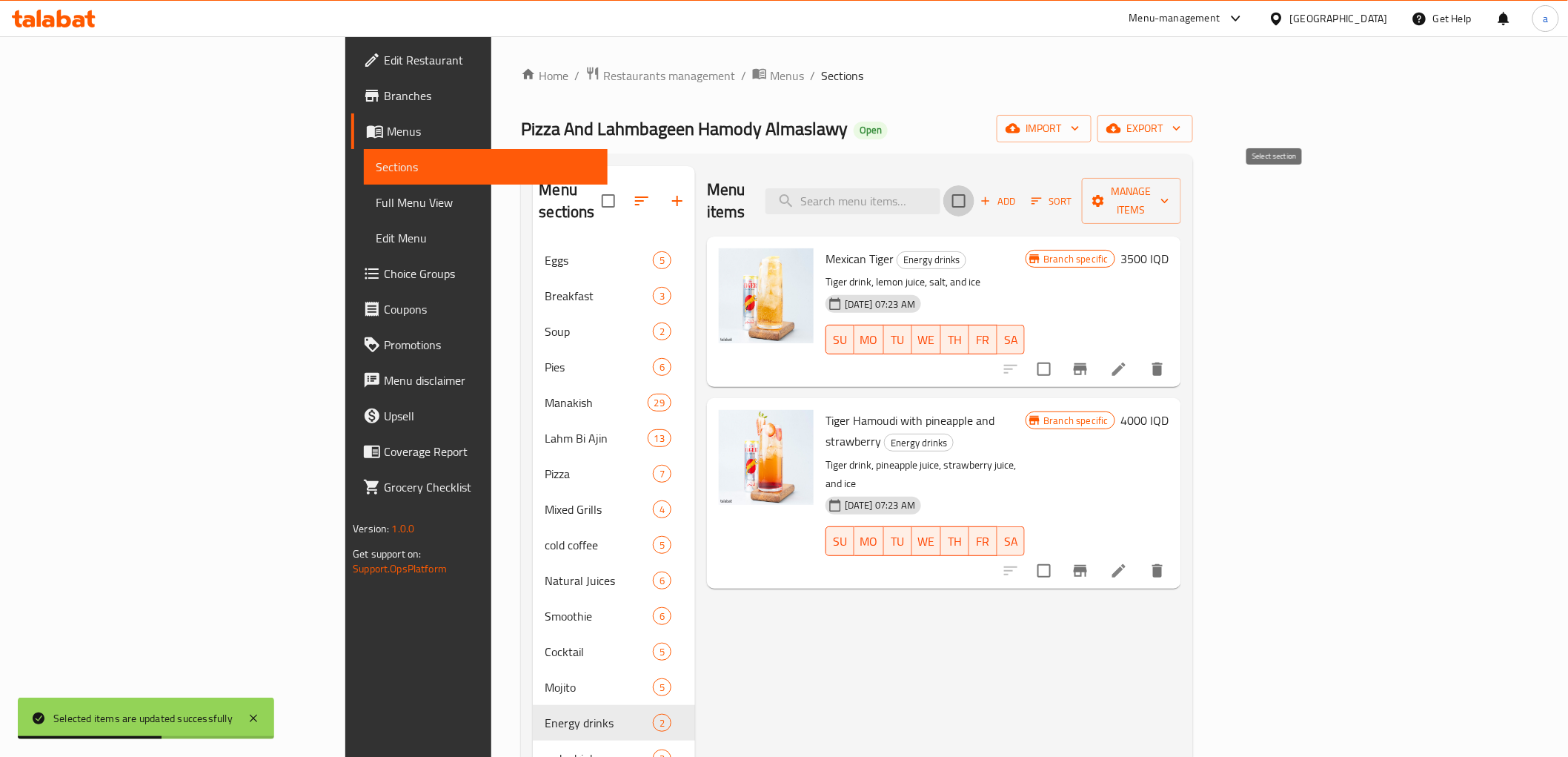
click at [974, 190] on input "checkbox" at bounding box center [958, 200] width 31 height 31
click at [1169, 190] on span "Manage items" at bounding box center [1131, 200] width 76 height 37
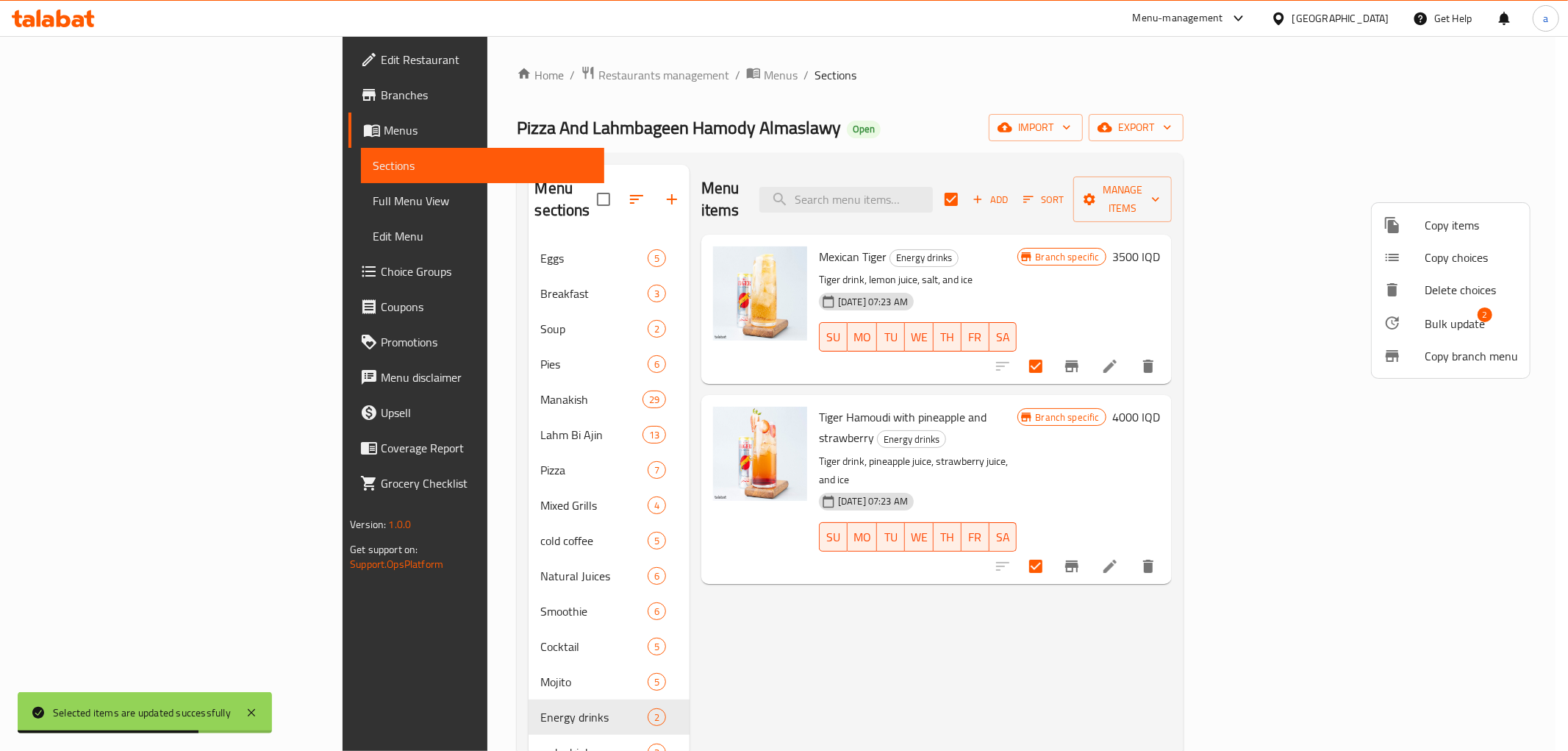
click at [1439, 322] on span "Bulk update" at bounding box center [1454, 323] width 60 height 17
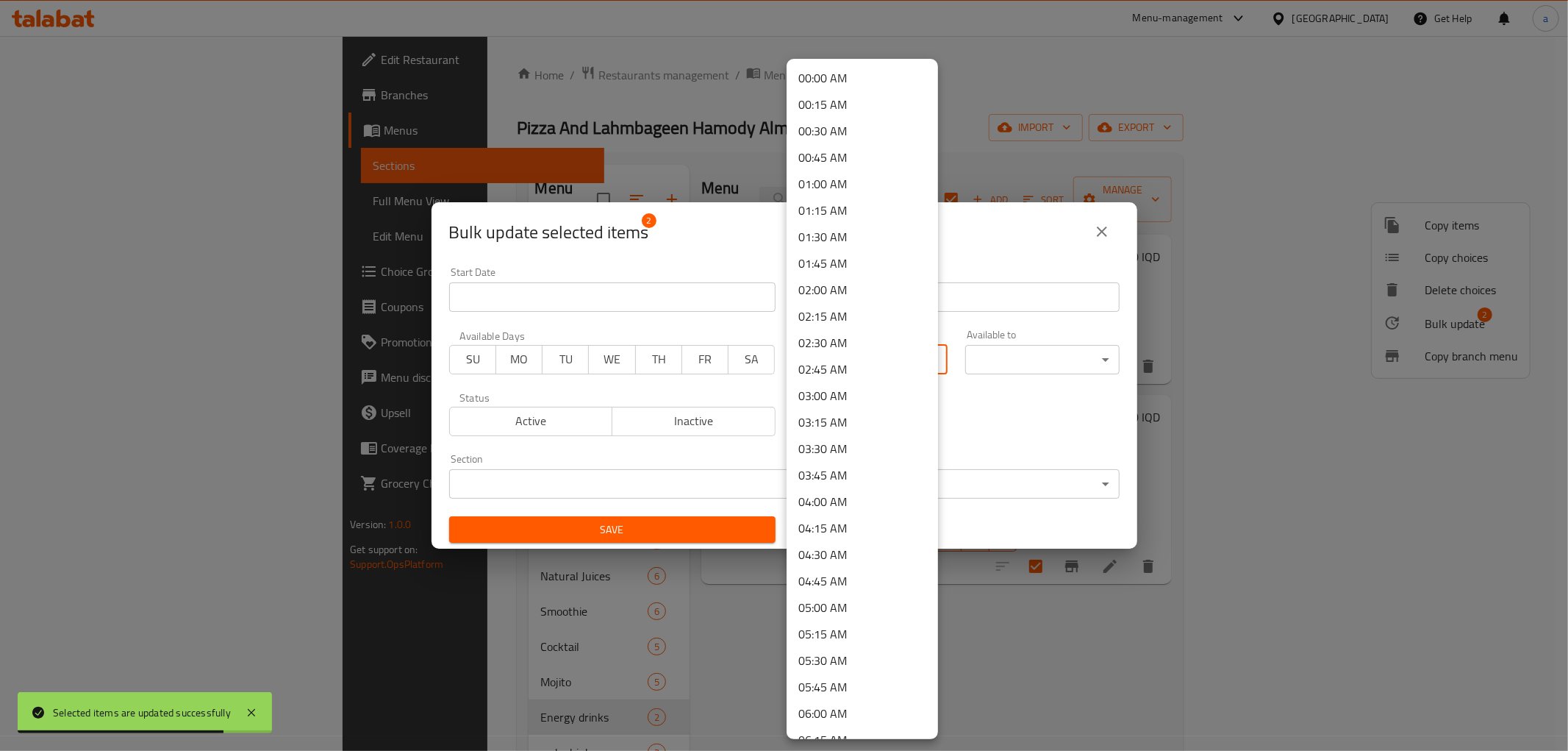
click at [861, 366] on body "Selected items are updated successfully ​ Menu-management [GEOGRAPHIC_DATA] Get…" at bounding box center [784, 394] width 1568 height 715
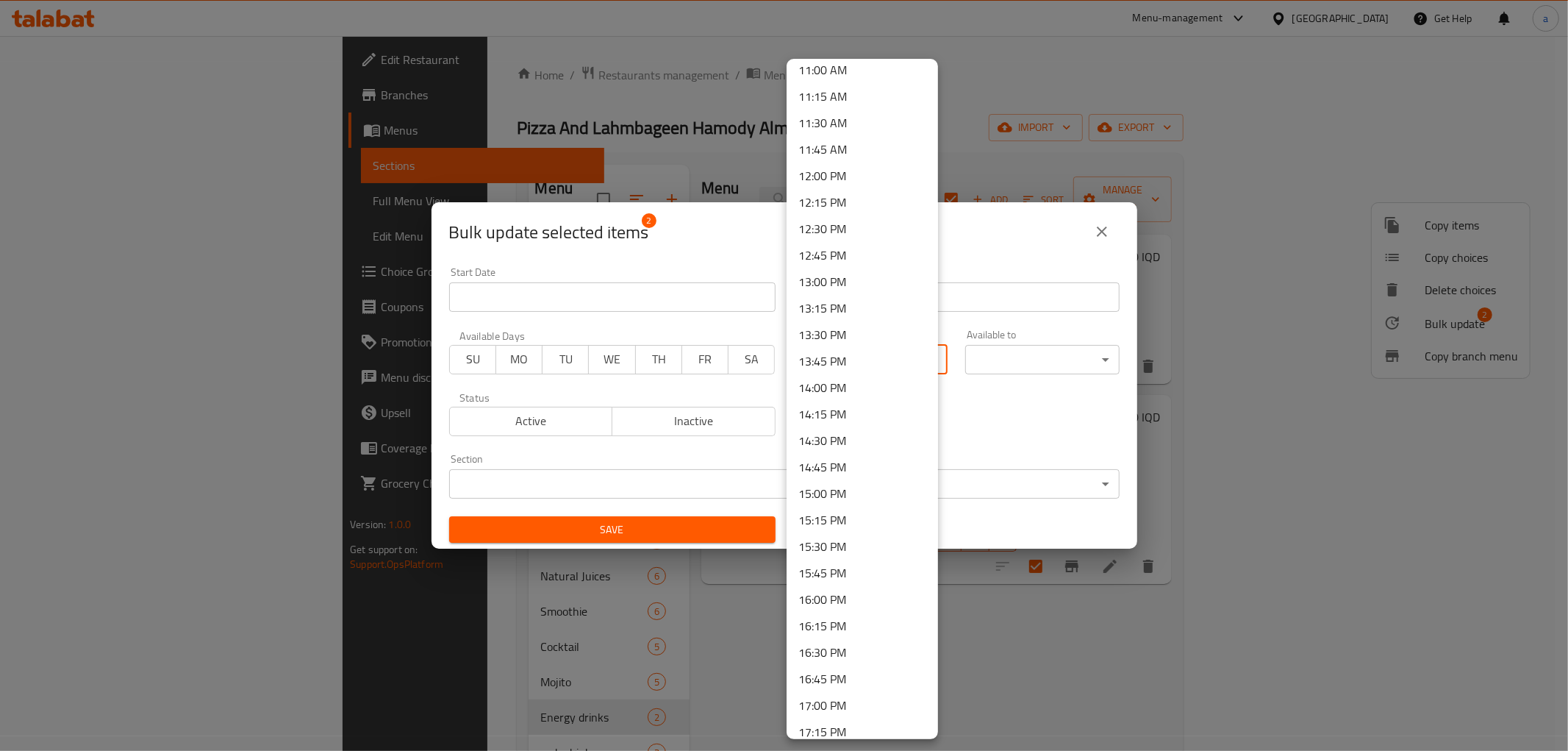
scroll to position [980, 0]
click at [853, 216] on li "10:30 AM" at bounding box center [863, 210] width 152 height 26
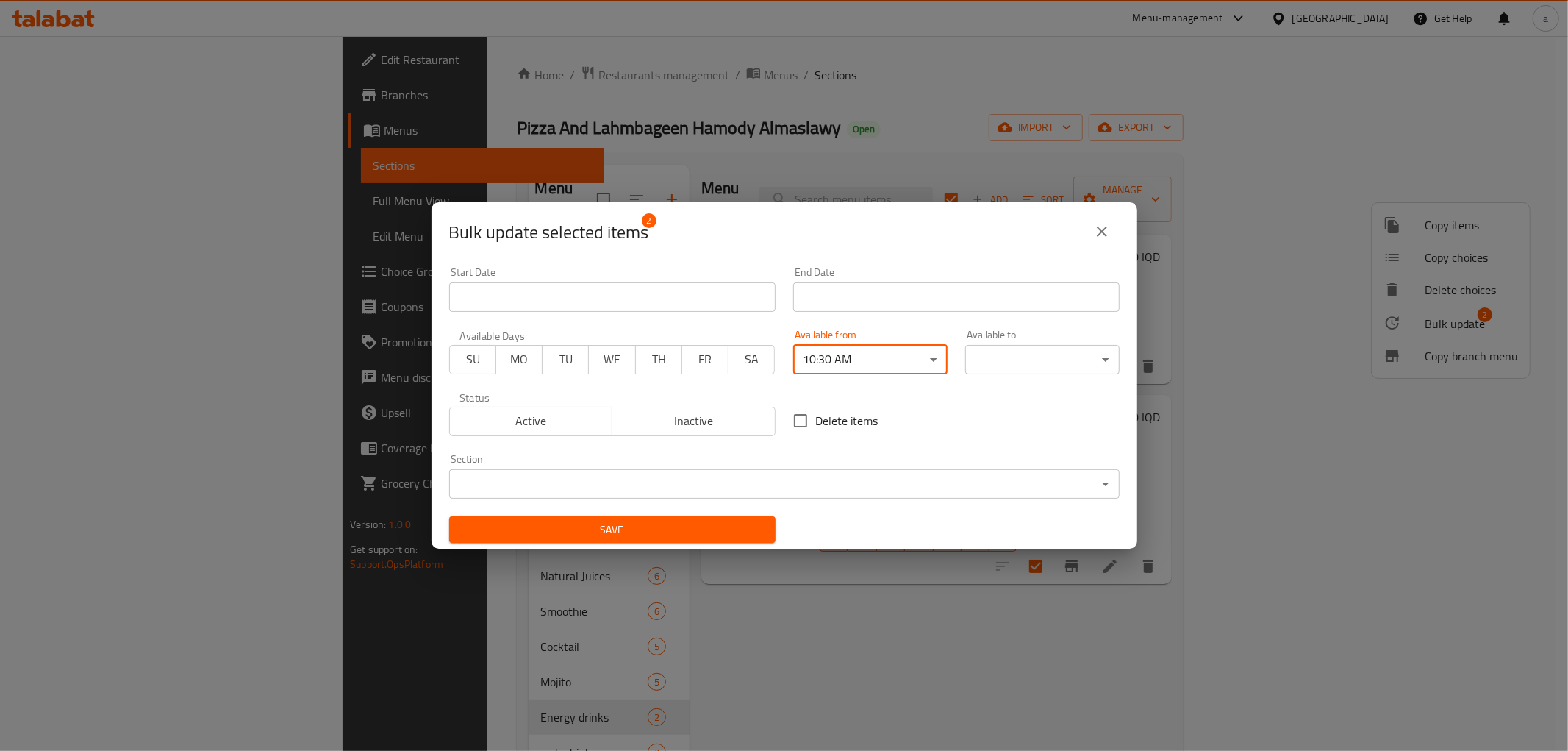
click at [1022, 357] on body "​ Menu-management [GEOGRAPHIC_DATA] Get Help a Edit Restaurant Branches Menus S…" at bounding box center [784, 394] width 1568 height 715
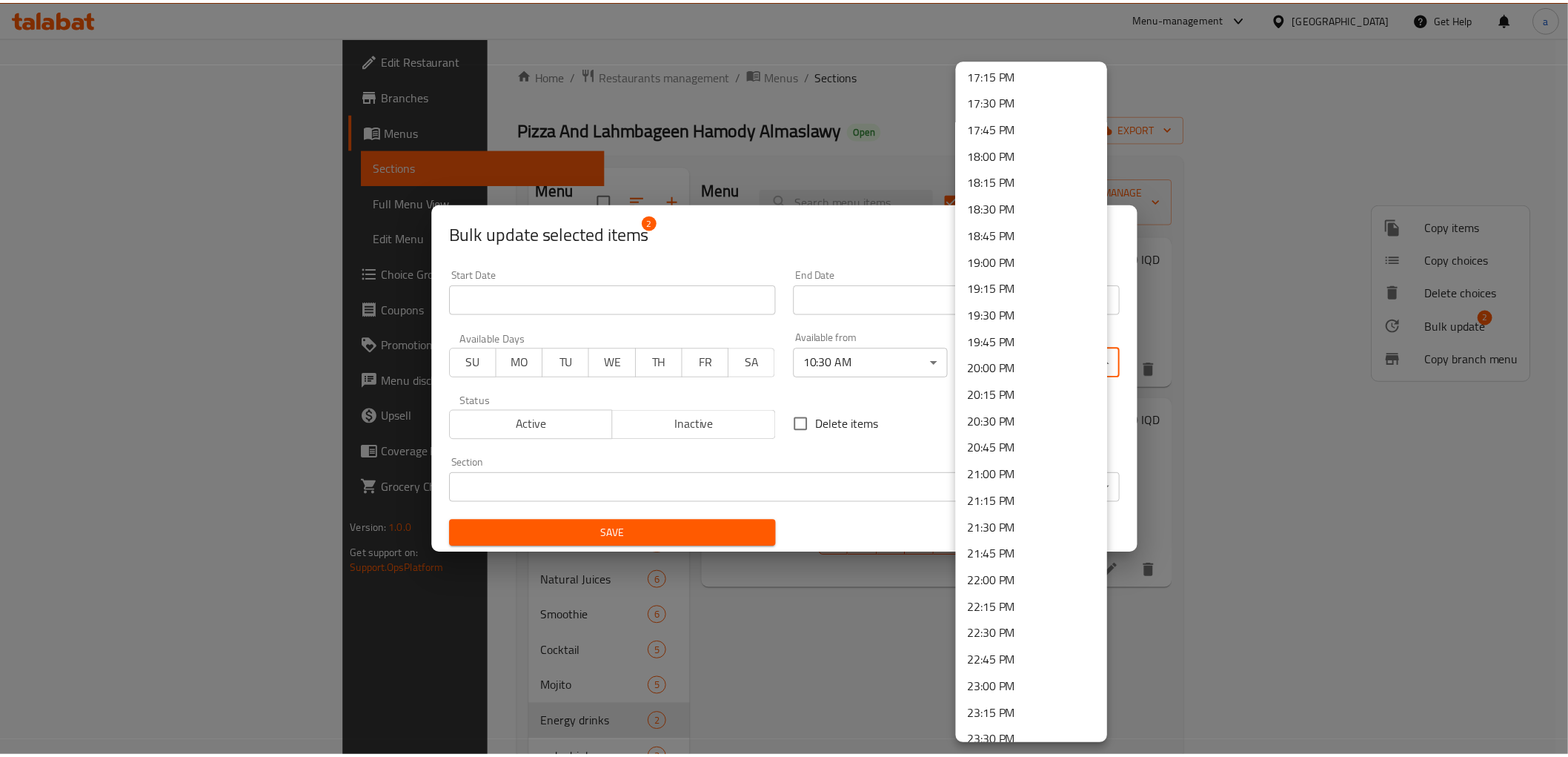
scroll to position [1913, 0]
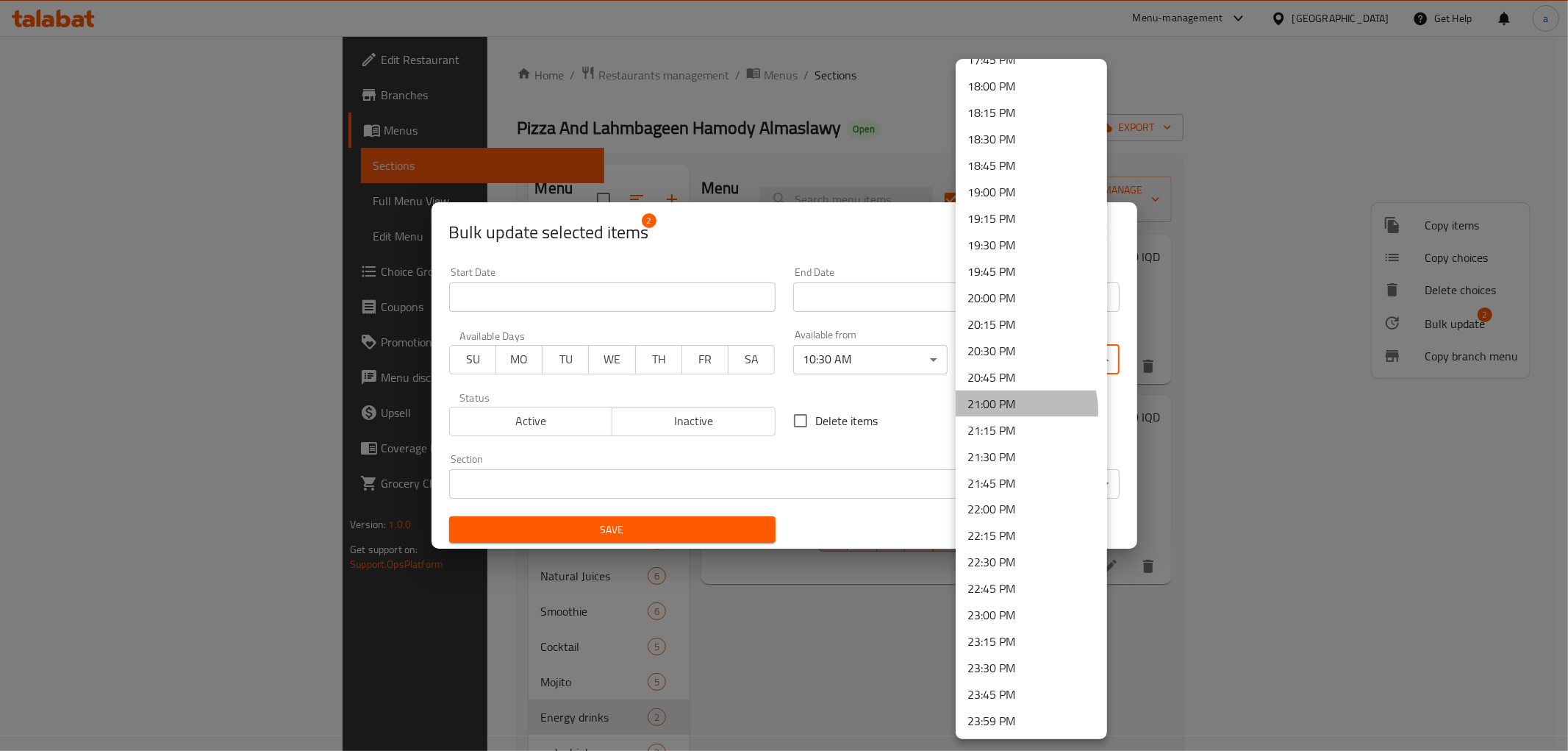
click at [1011, 410] on li "21:00 PM" at bounding box center [1032, 404] width 152 height 26
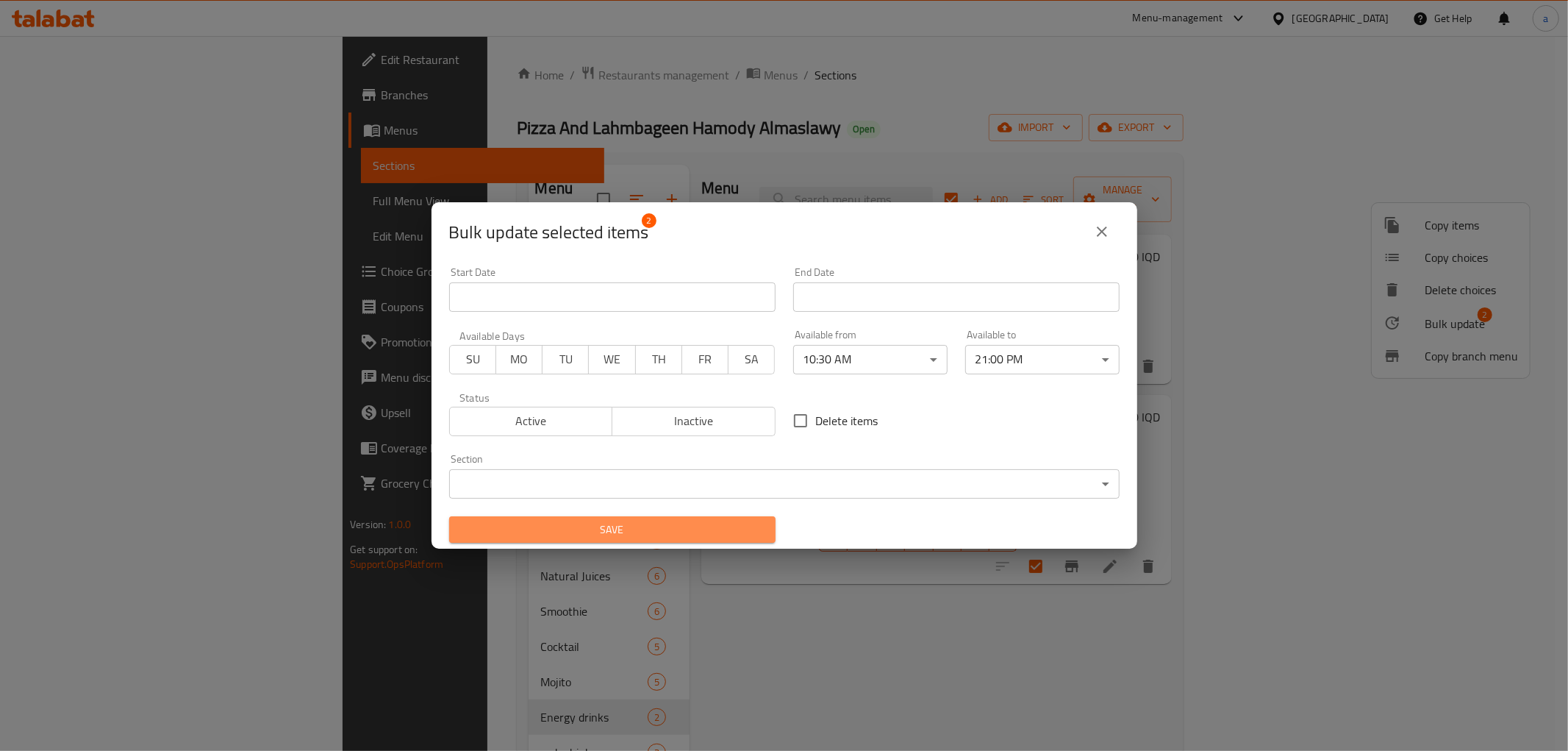
click at [671, 527] on span "Save" at bounding box center [612, 530] width 303 height 18
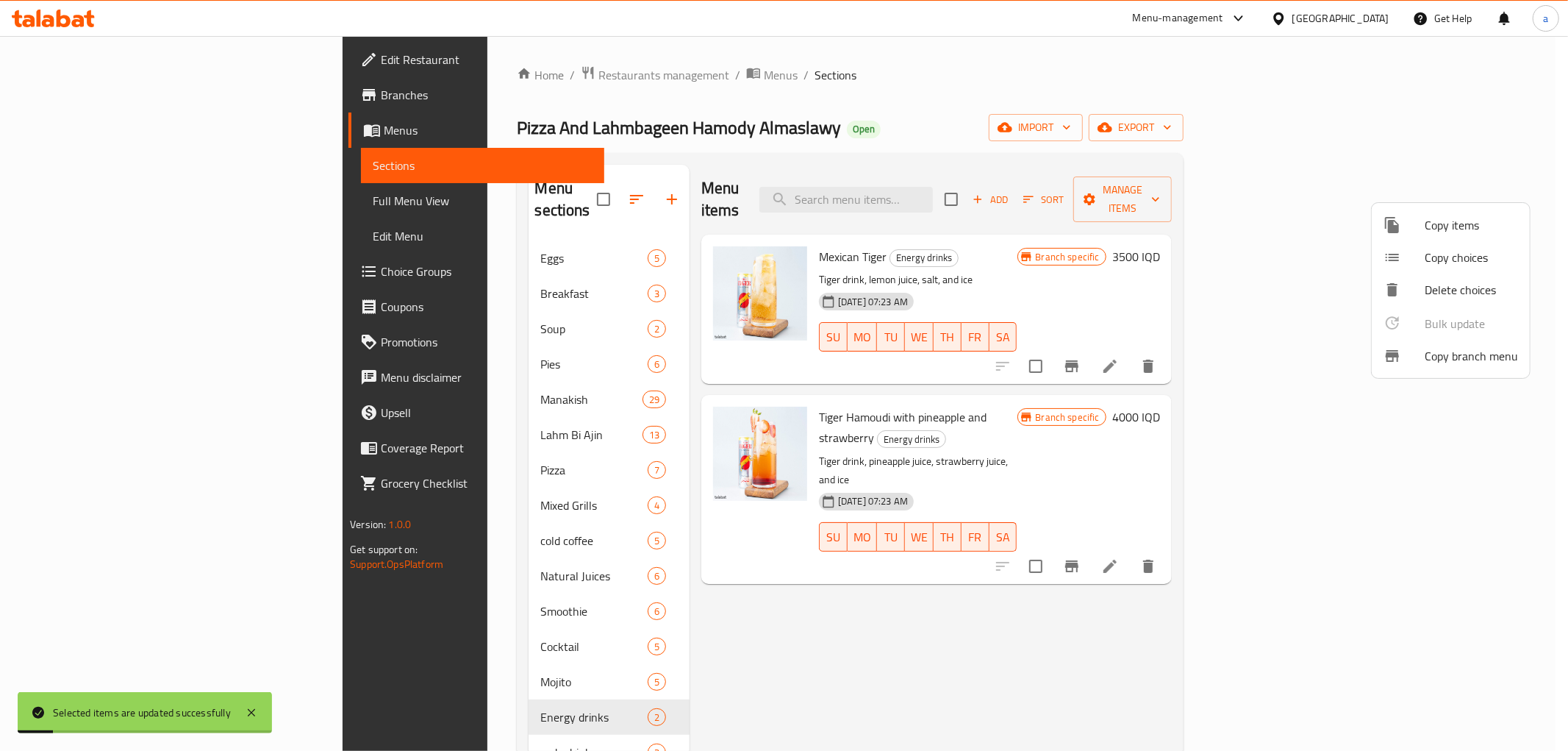
click at [873, 642] on div at bounding box center [784, 376] width 1568 height 751
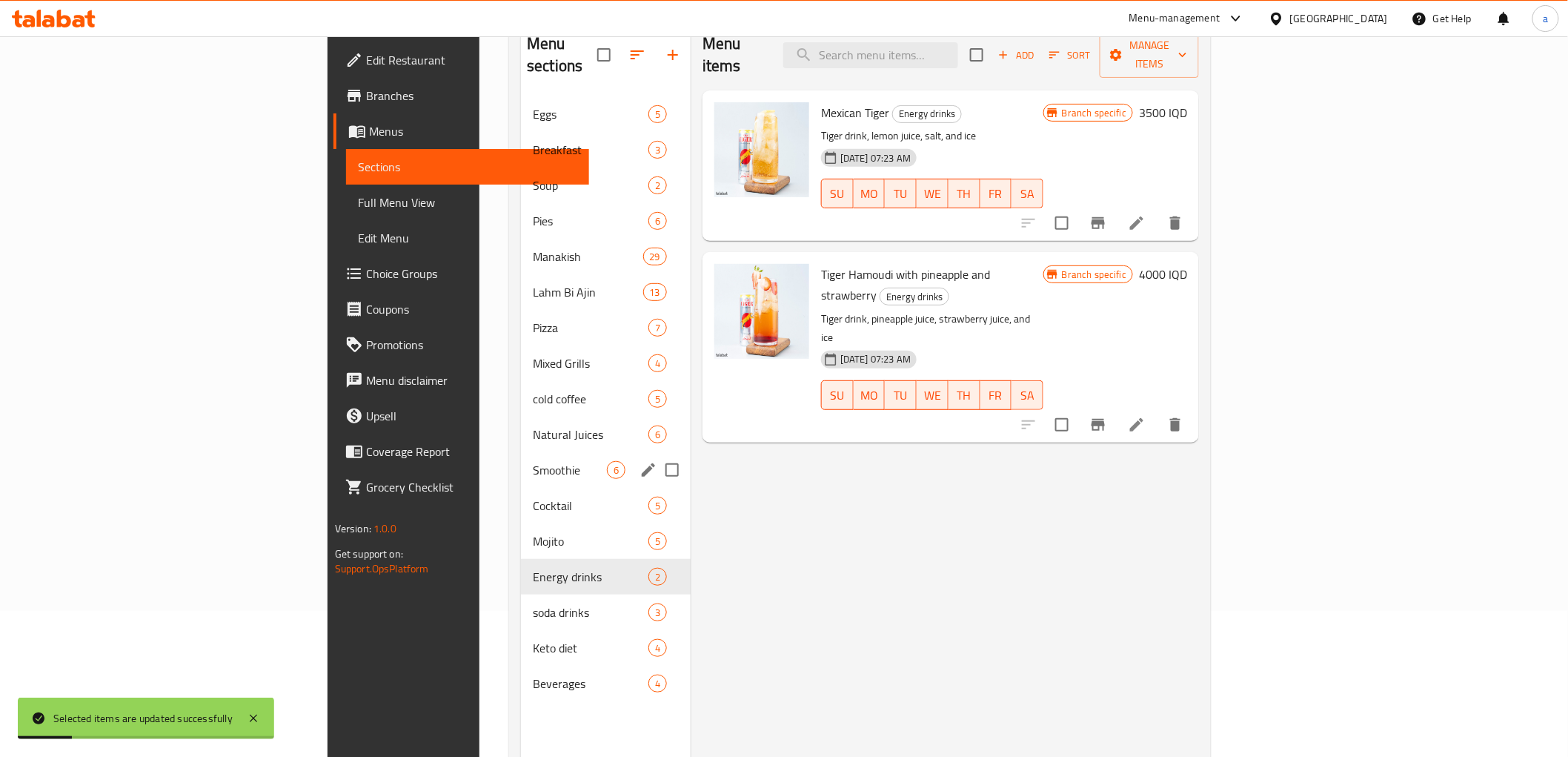
scroll to position [208, 0]
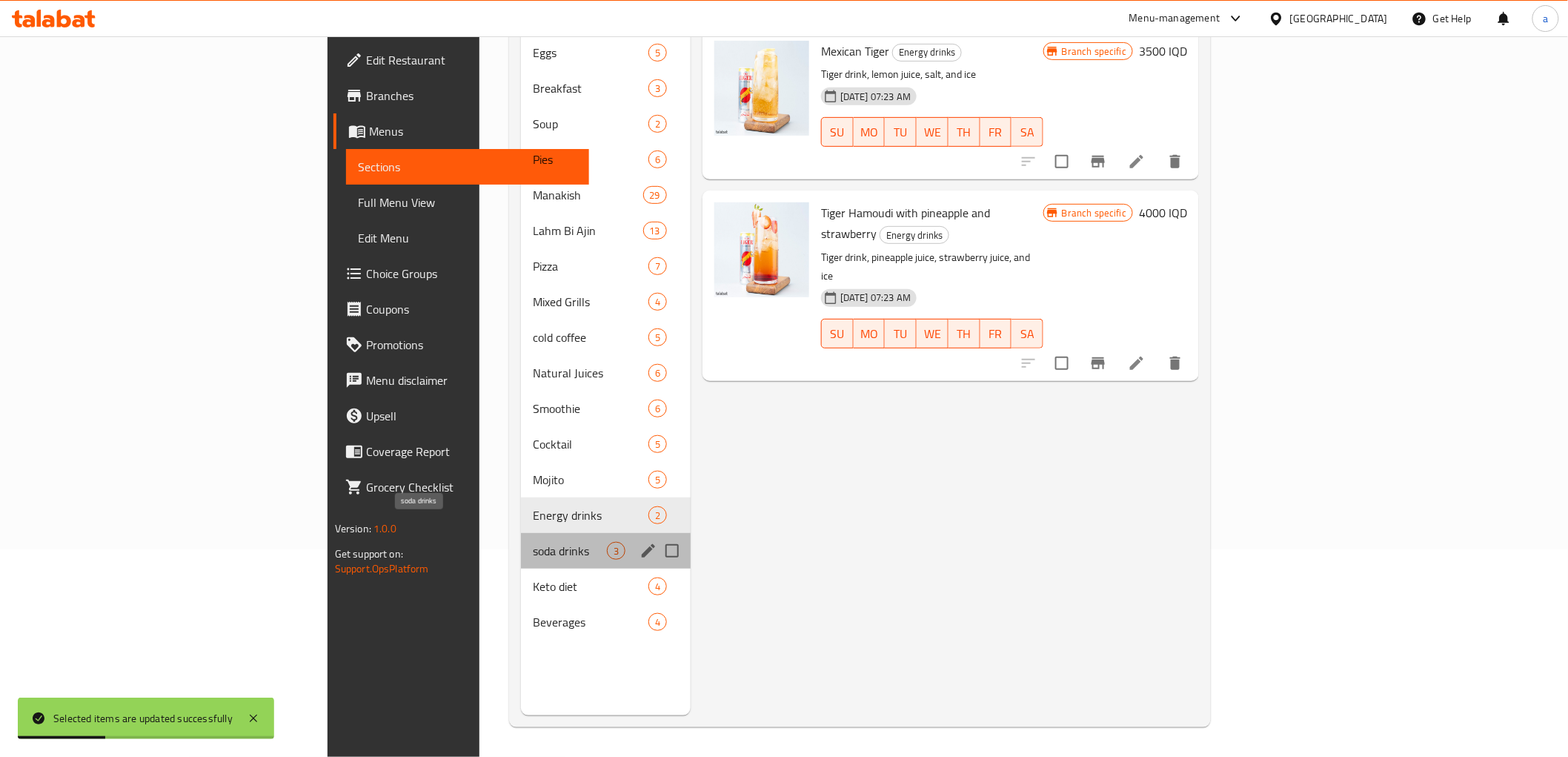
click at [533, 542] on span "soda drinks" at bounding box center [570, 550] width 74 height 17
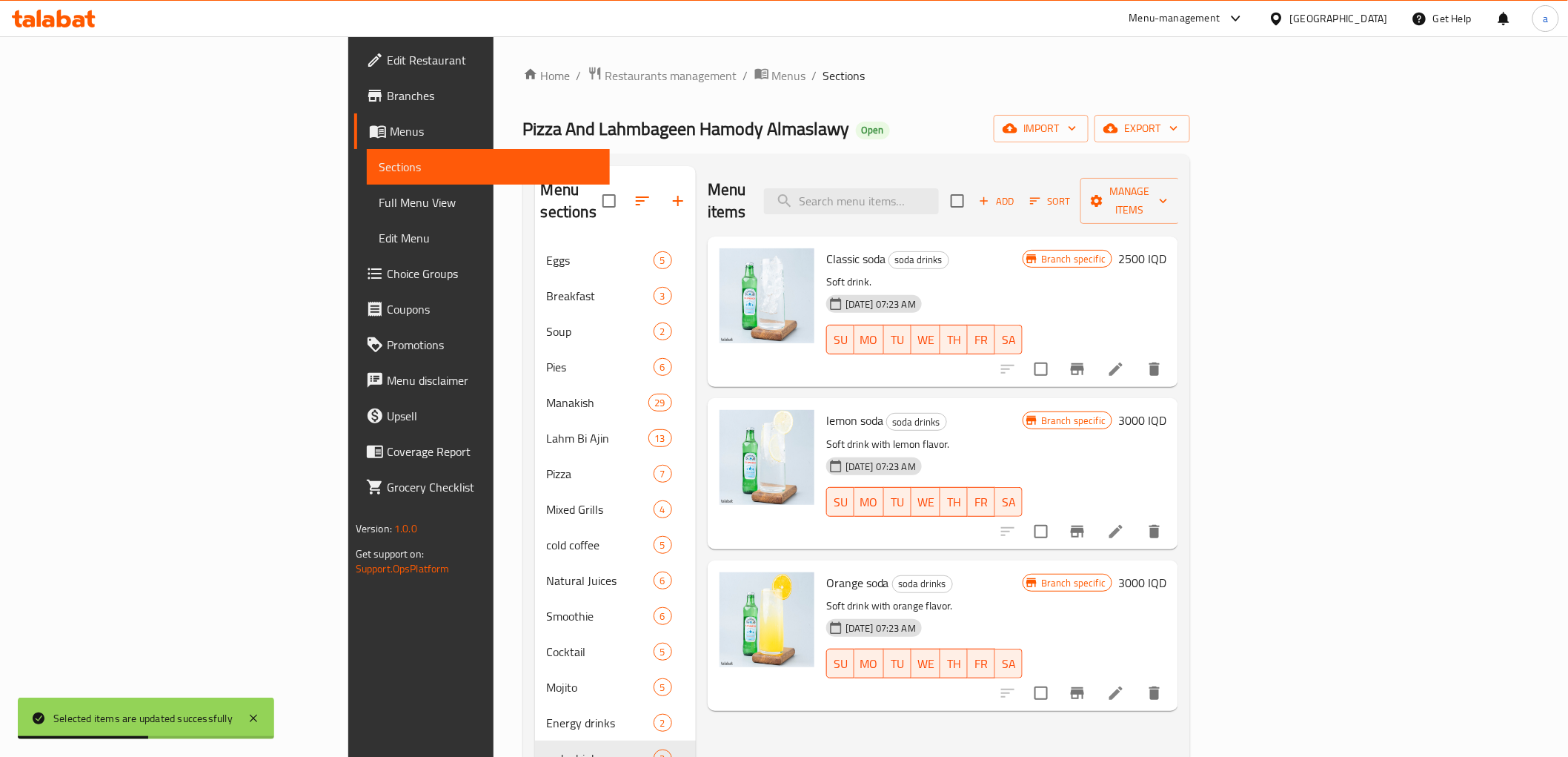
click at [973, 191] on input "checkbox" at bounding box center [957, 200] width 31 height 31
click at [1168, 191] on span "Manage items" at bounding box center [1130, 200] width 76 height 37
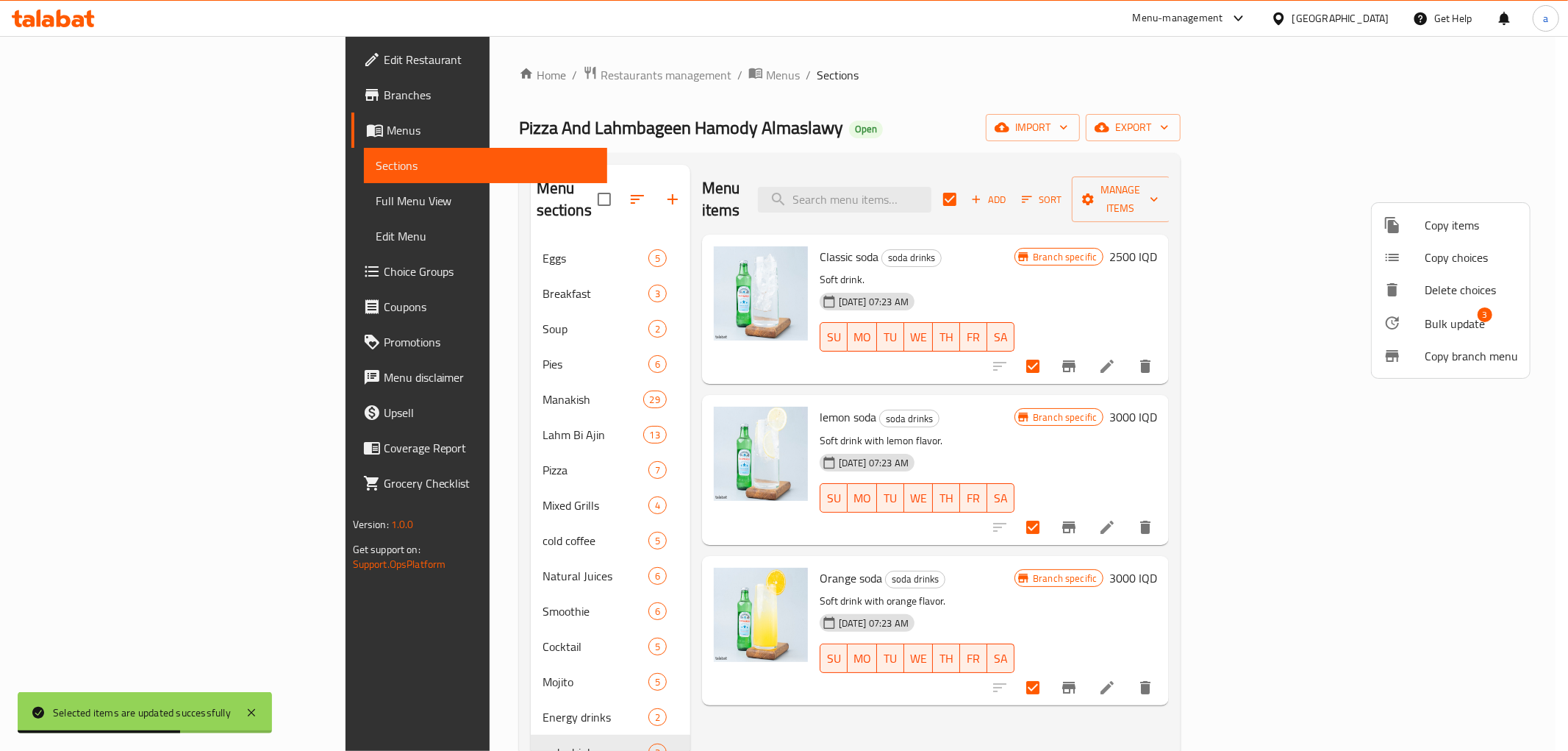
click at [1452, 329] on span "Bulk update" at bounding box center [1454, 323] width 60 height 17
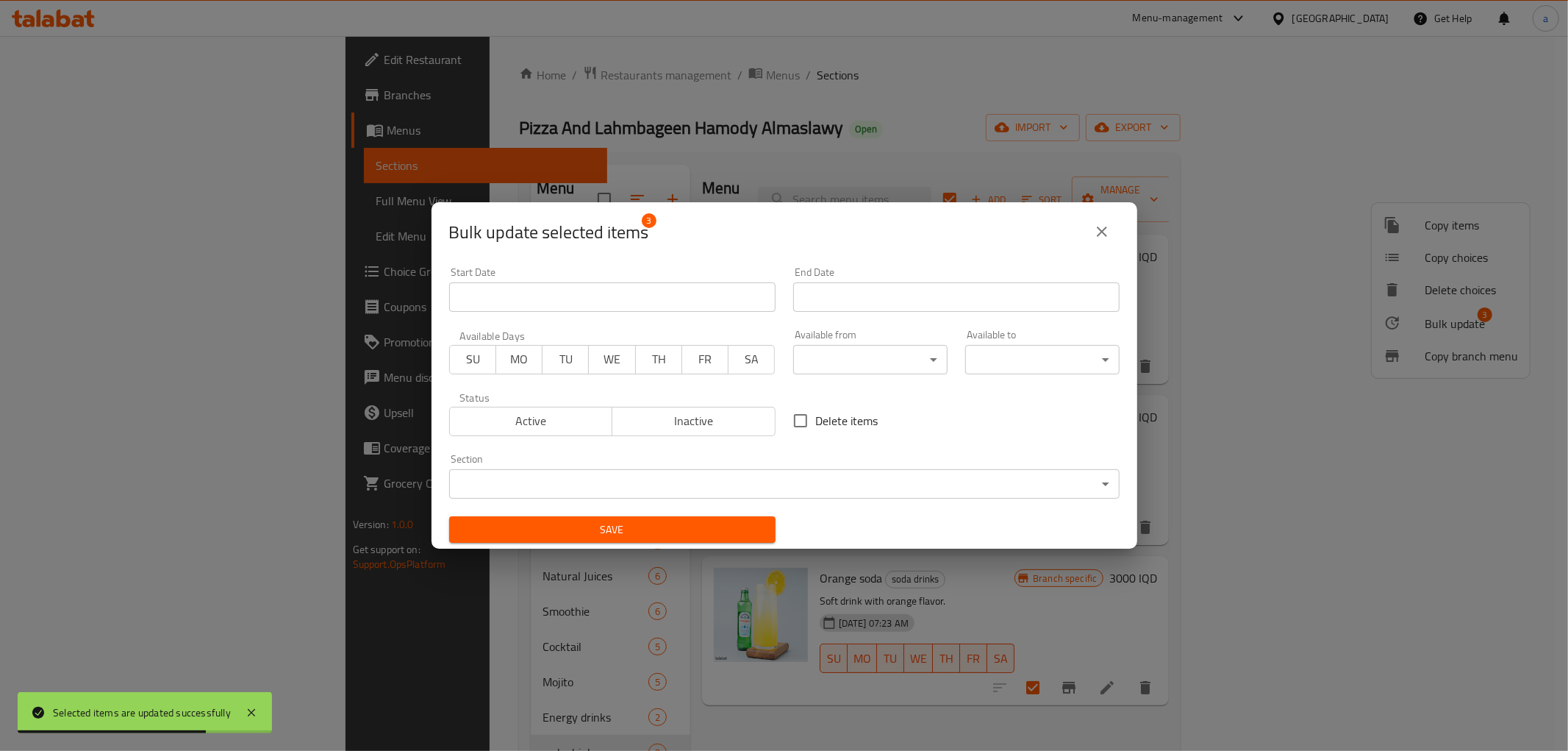
click at [861, 359] on body "Selected items are updated successfully ​ Menu-management [GEOGRAPHIC_DATA] Get…" at bounding box center [784, 394] width 1568 height 715
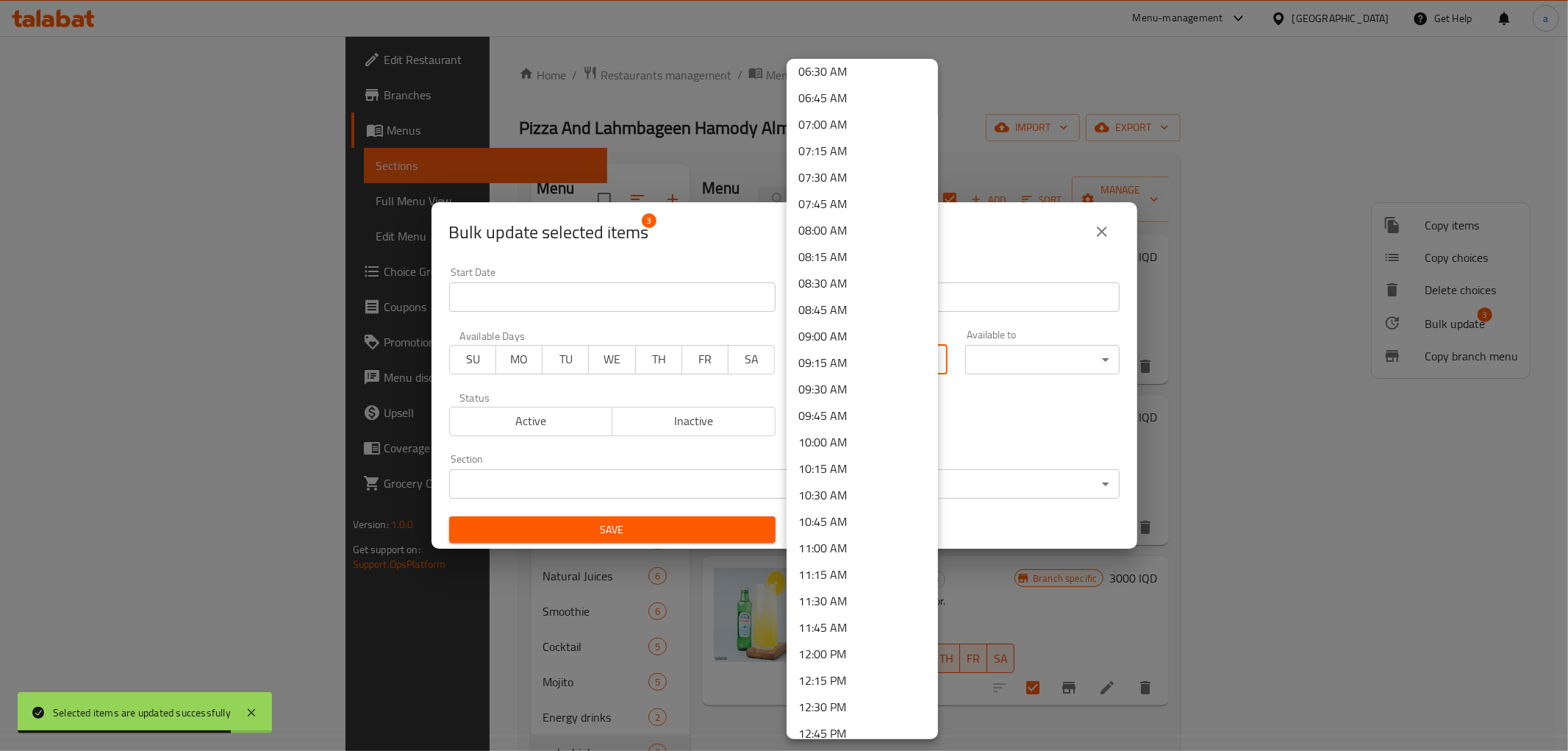
scroll to position [871, 0]
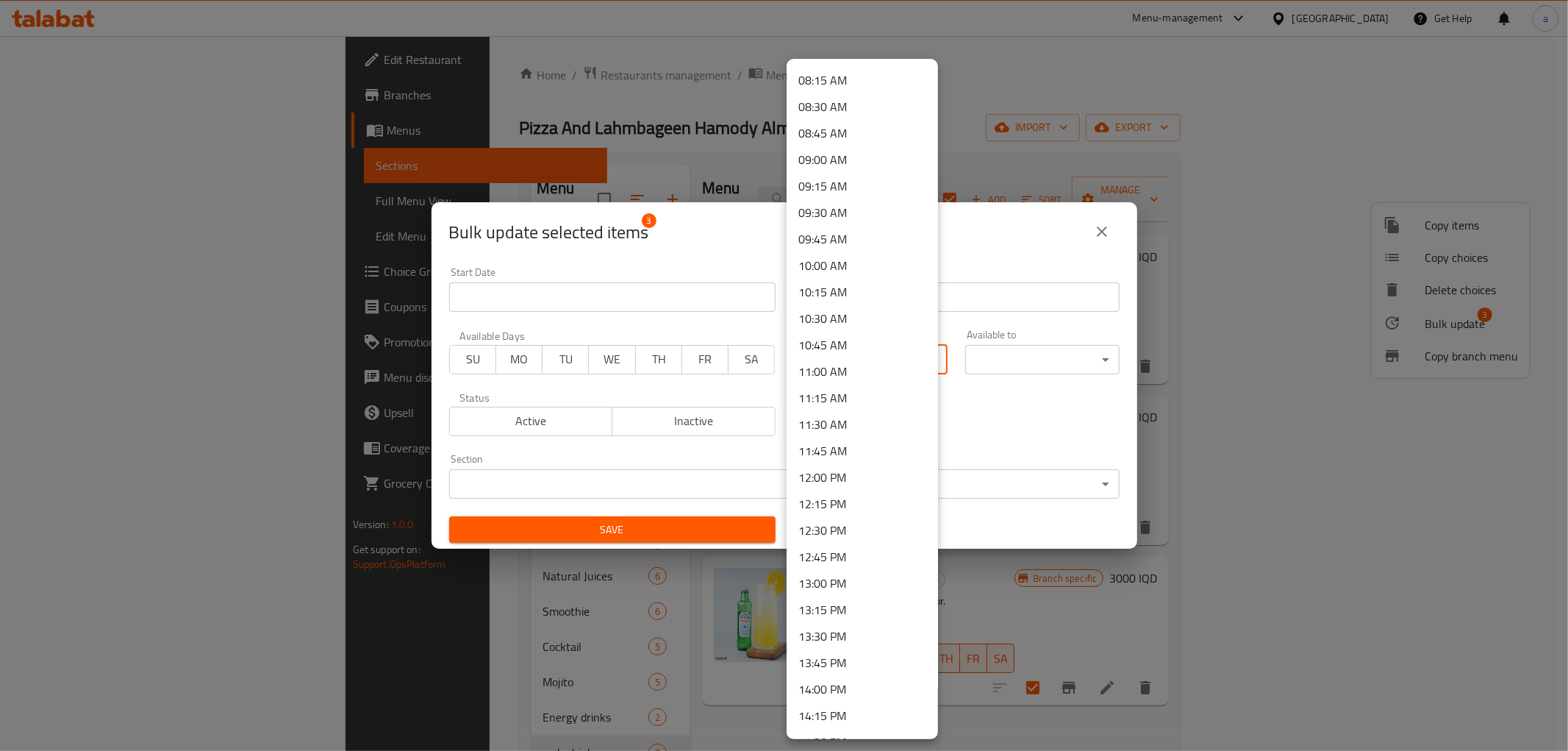
click at [833, 314] on li "10:30 AM" at bounding box center [863, 319] width 152 height 26
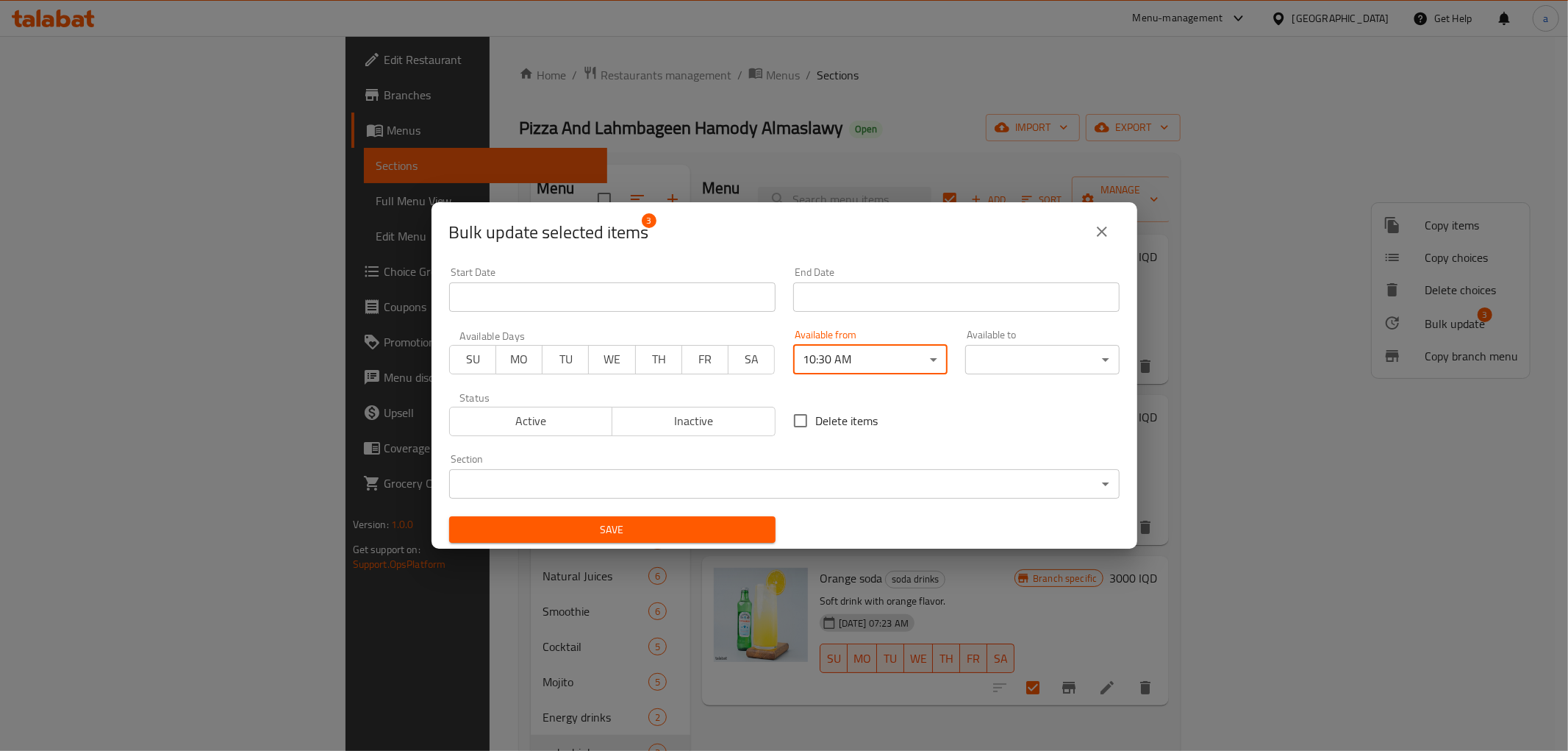
click at [1085, 363] on body "​ Menu-management [GEOGRAPHIC_DATA] Get Help a Edit Restaurant Branches Menus S…" at bounding box center [784, 394] width 1568 height 715
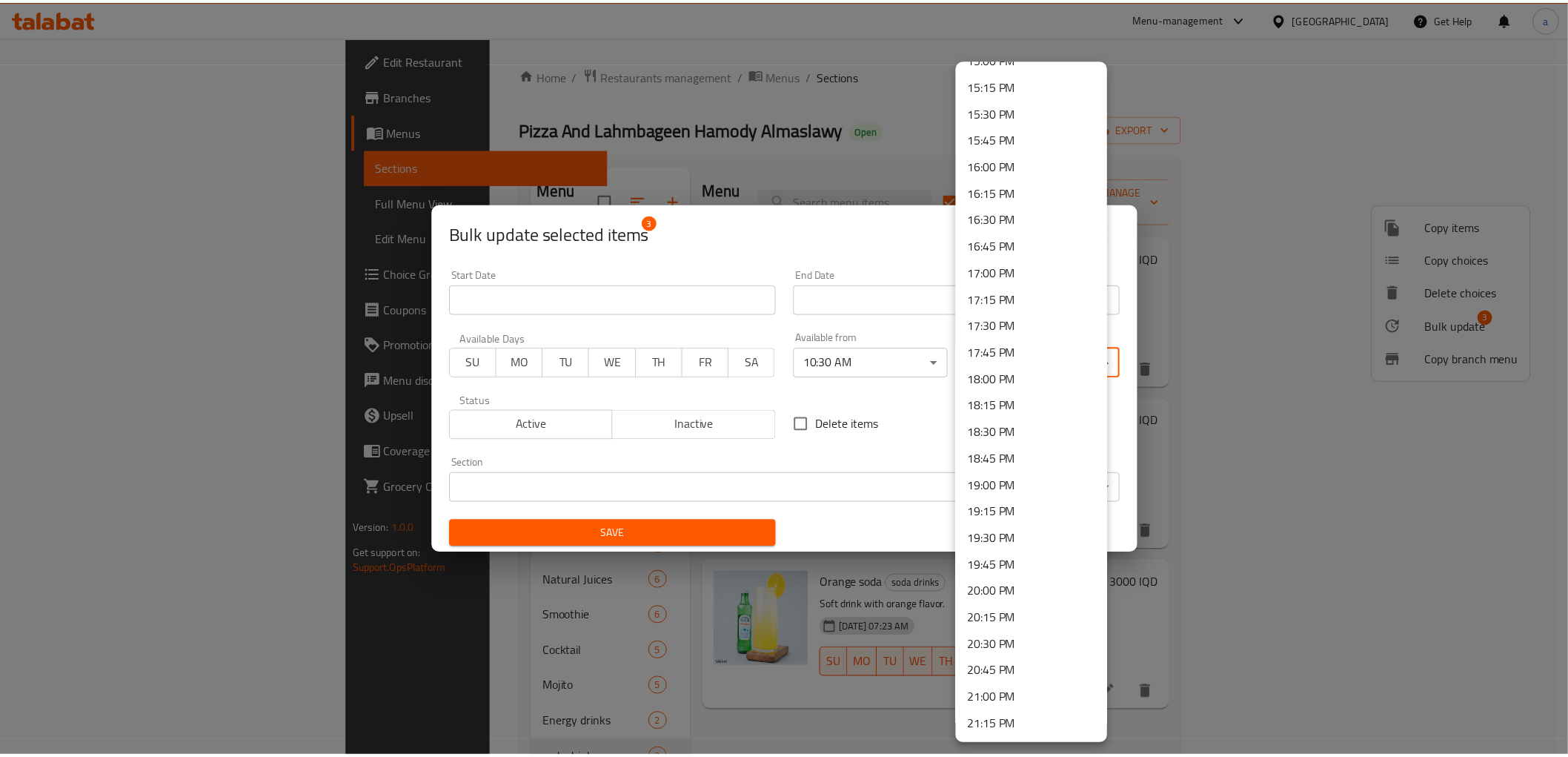
scroll to position [1757, 0]
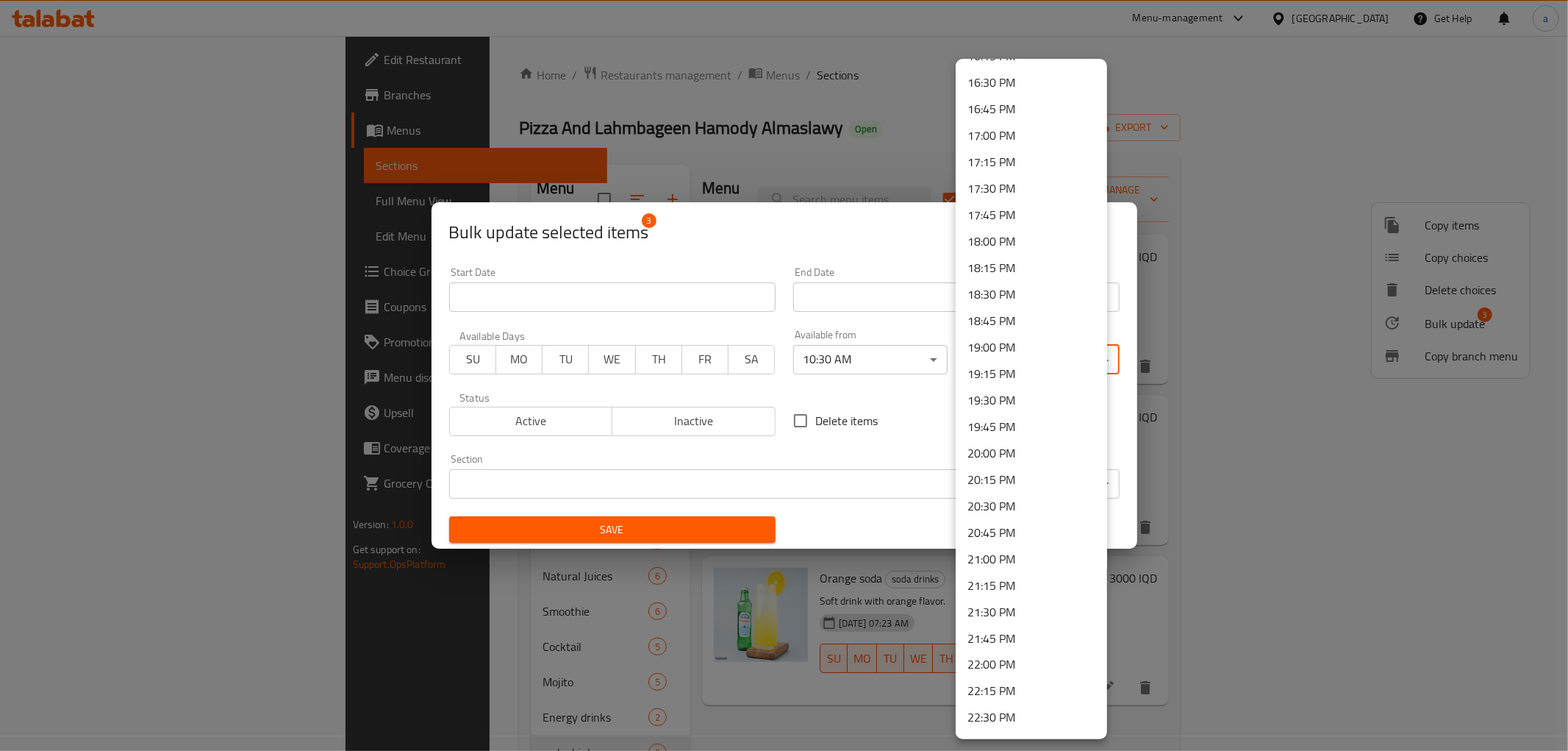
click at [1010, 555] on li "21:00 PM" at bounding box center [1032, 559] width 152 height 26
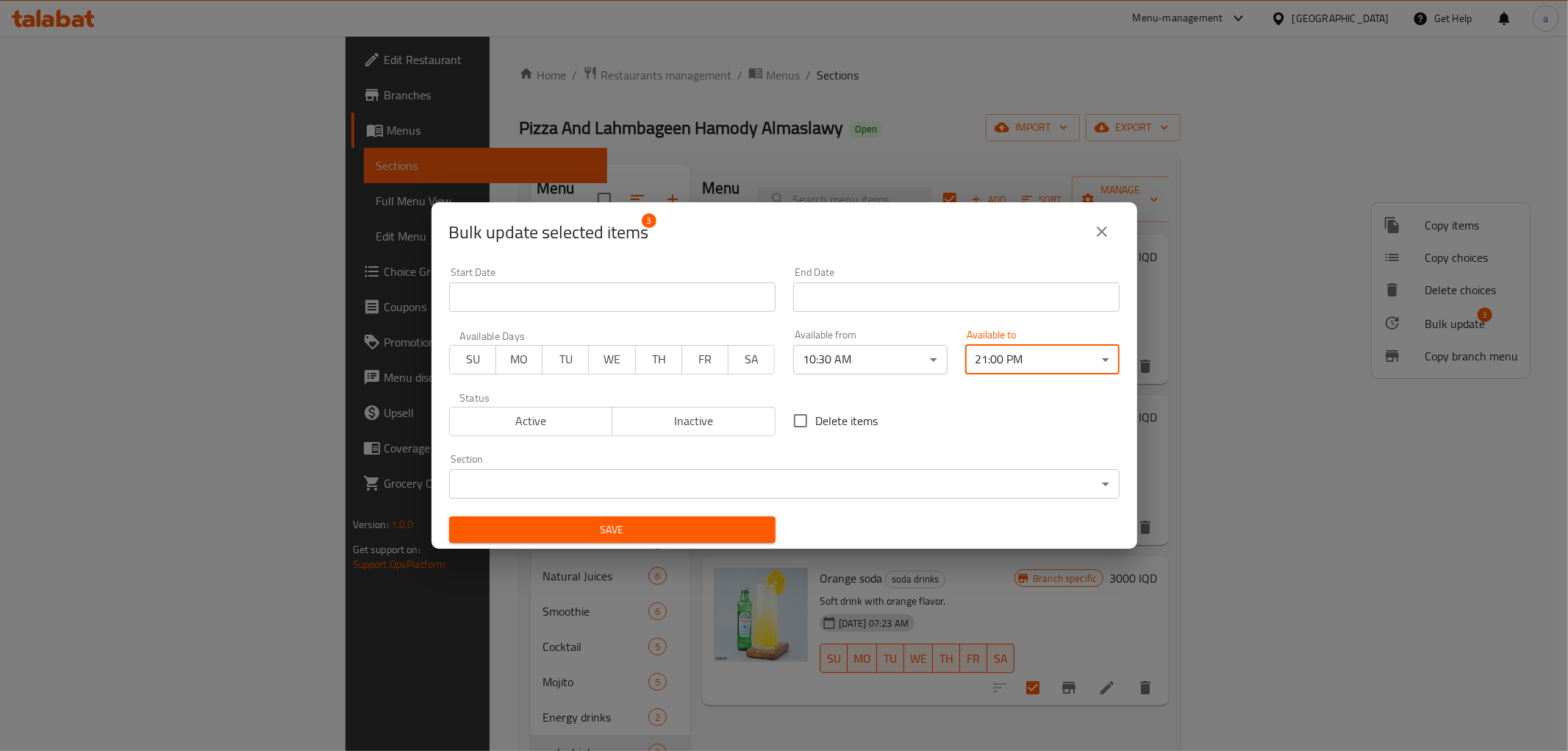
click at [695, 531] on span "Save" at bounding box center [612, 530] width 303 height 18
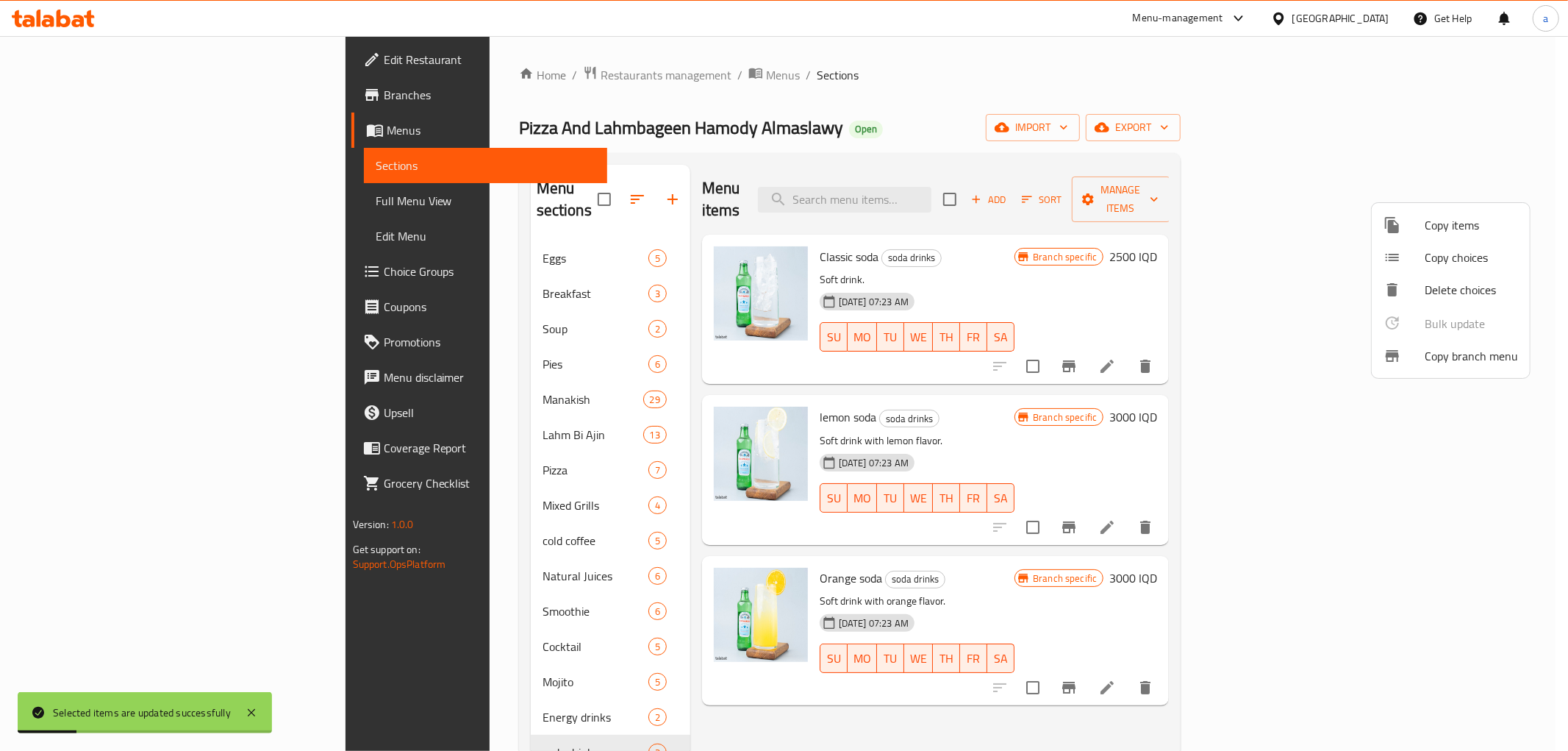
click at [736, 144] on div at bounding box center [784, 376] width 1568 height 751
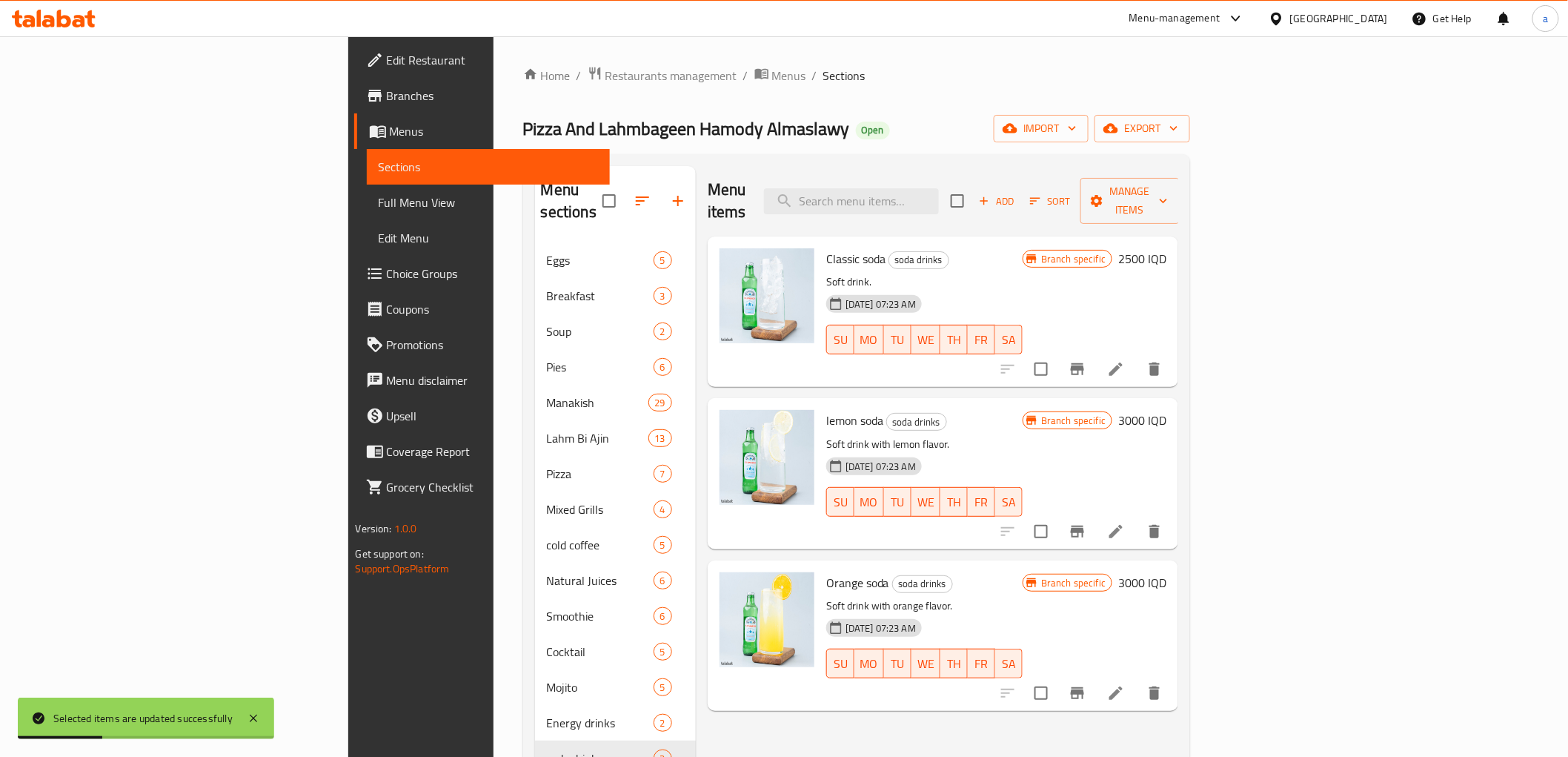
click at [774, 86] on div "Home / Restaurants management / Menus / Sections Pizza And Lahmbageen Hamody Al…" at bounding box center [856, 500] width 668 height 868
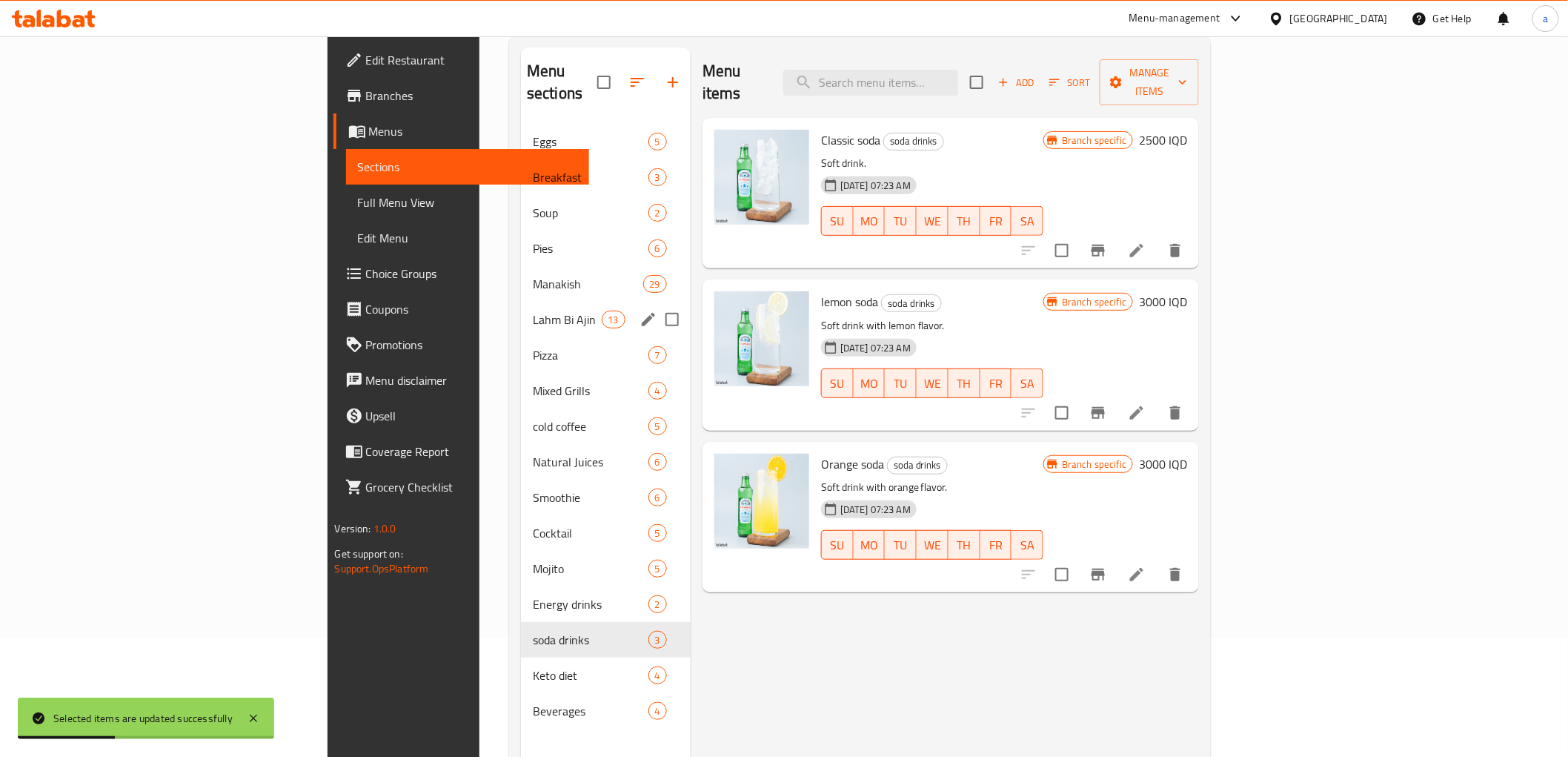
scroll to position [208, 0]
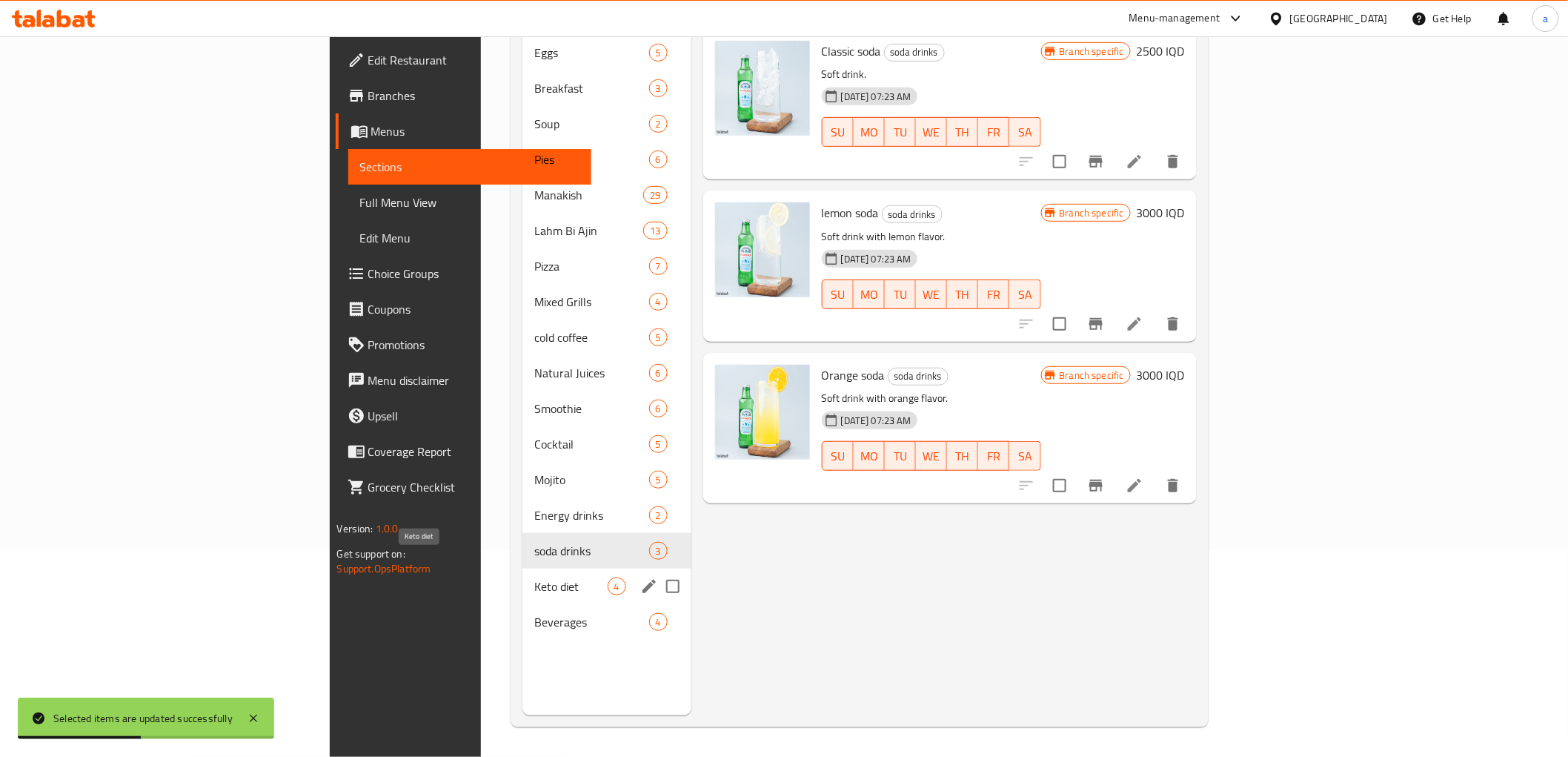
click at [535, 577] on span "Keto diet" at bounding box center [570, 586] width 72 height 17
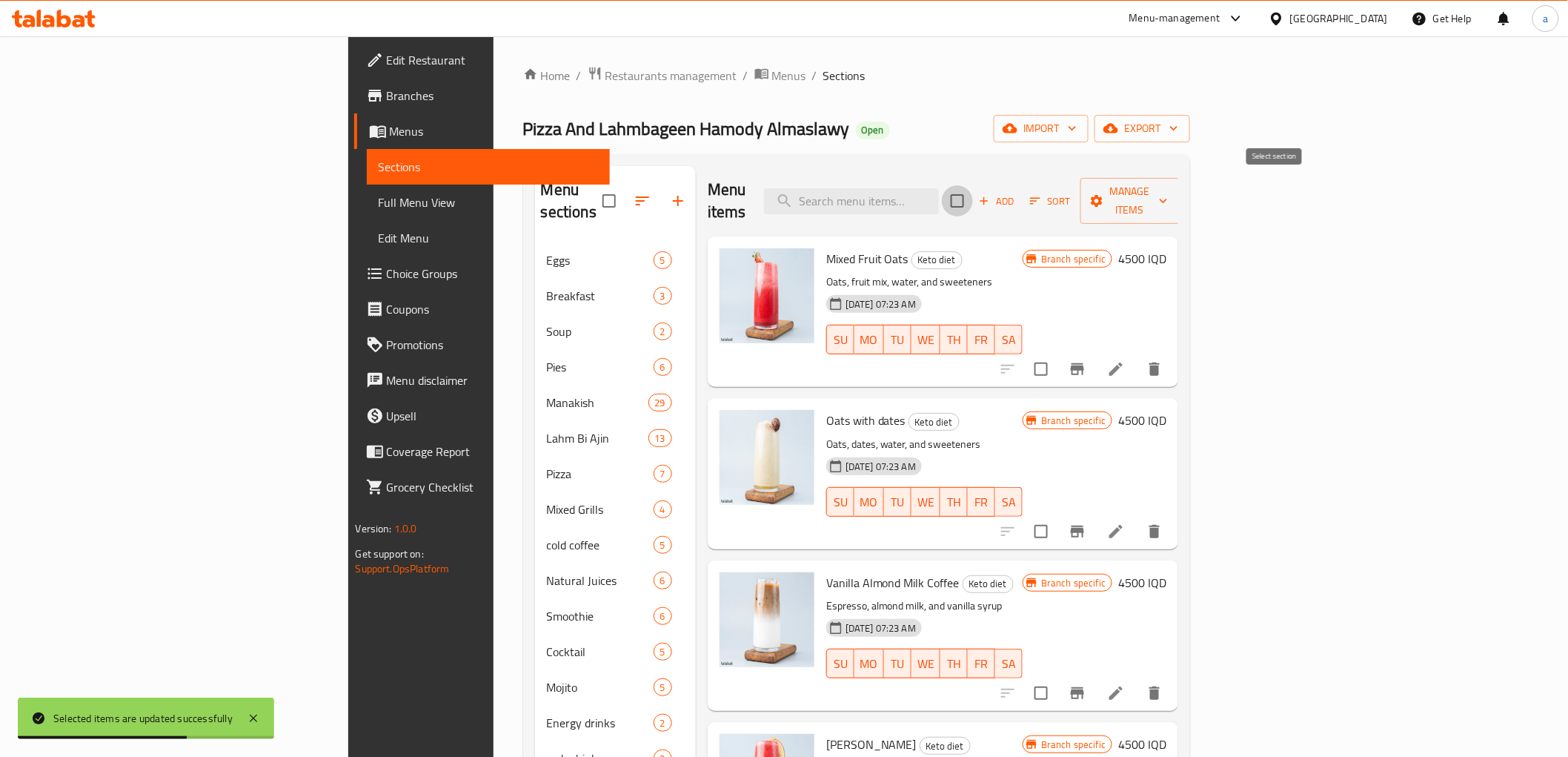
click at [973, 189] on input "checkbox" at bounding box center [957, 200] width 31 height 31
click at [1171, 196] on icon "button" at bounding box center [1163, 201] width 15 height 15
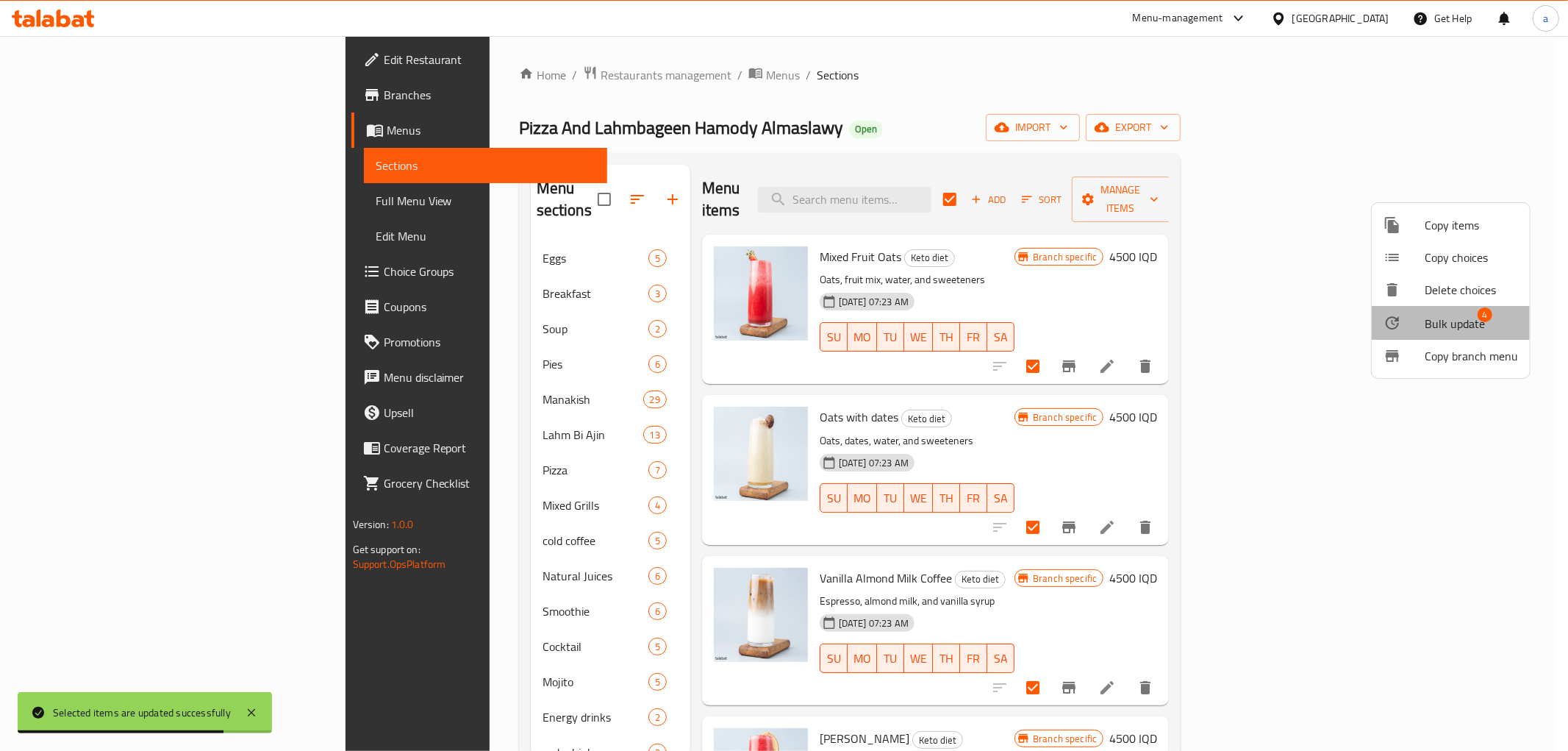
click at [1456, 332] on span "Bulk update" at bounding box center [1454, 323] width 60 height 17
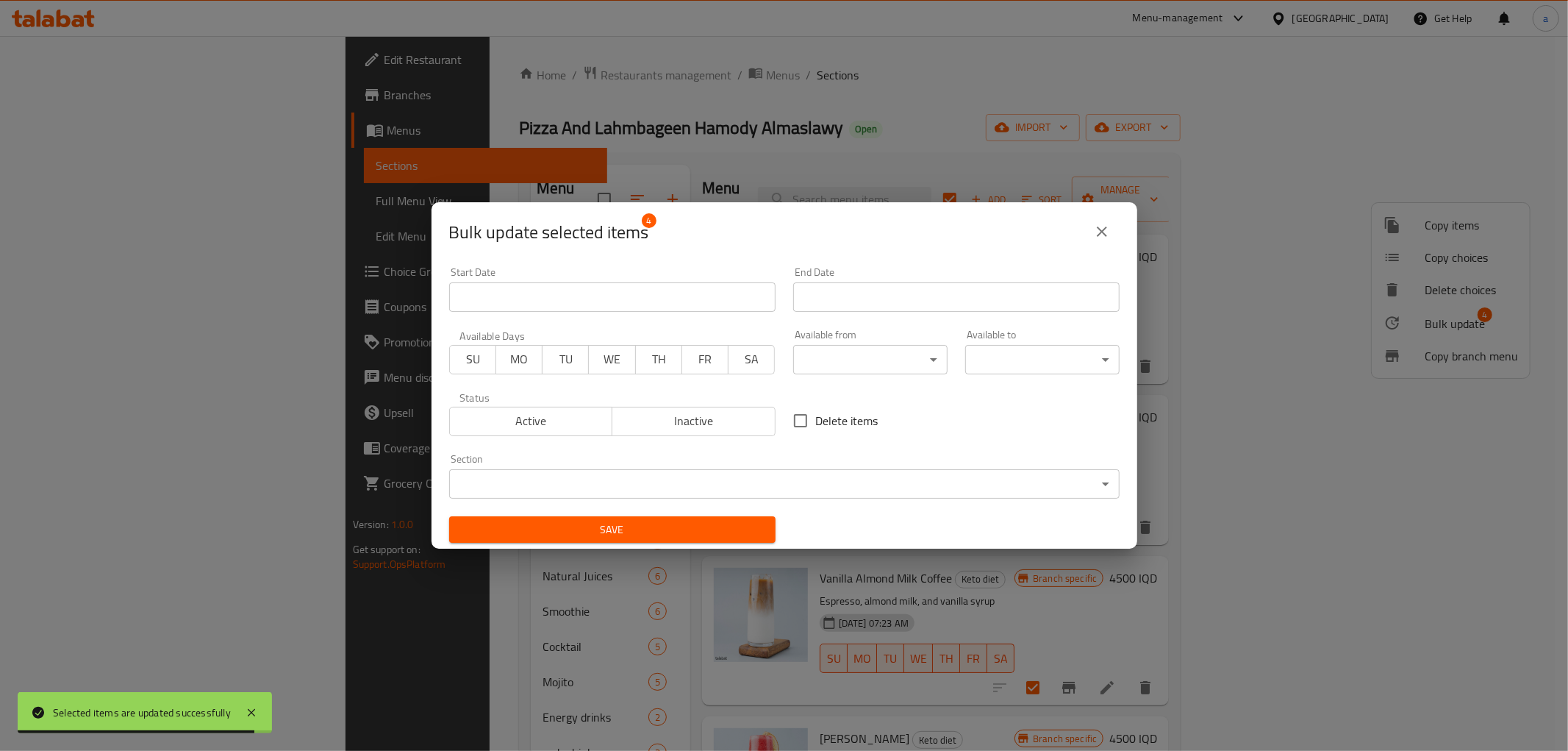
click at [842, 363] on body "Selected items are updated successfully ​ Menu-management [GEOGRAPHIC_DATA] Get…" at bounding box center [784, 394] width 1568 height 715
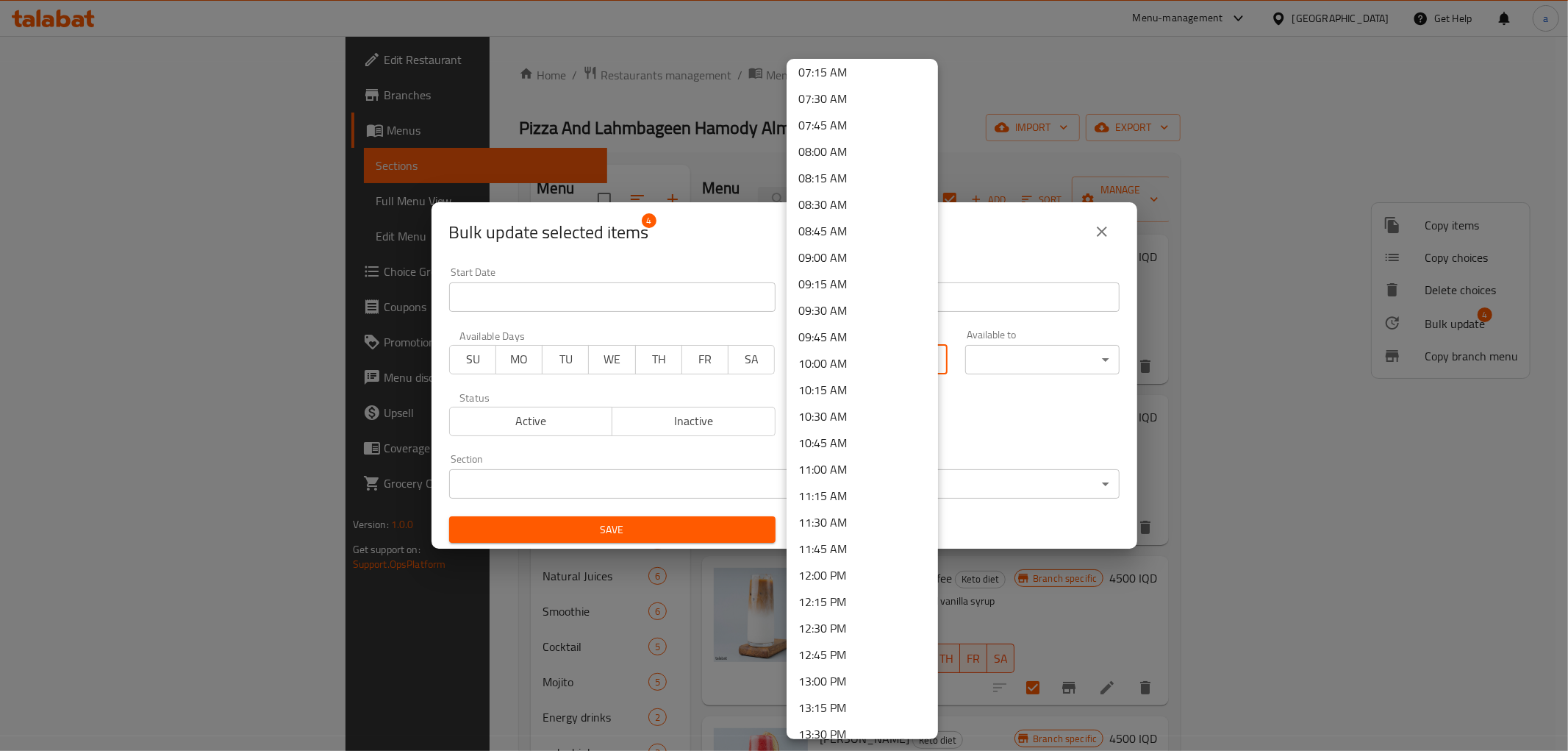
scroll to position [980, 0]
click at [832, 200] on li "10:30 AM" at bounding box center [863, 210] width 152 height 26
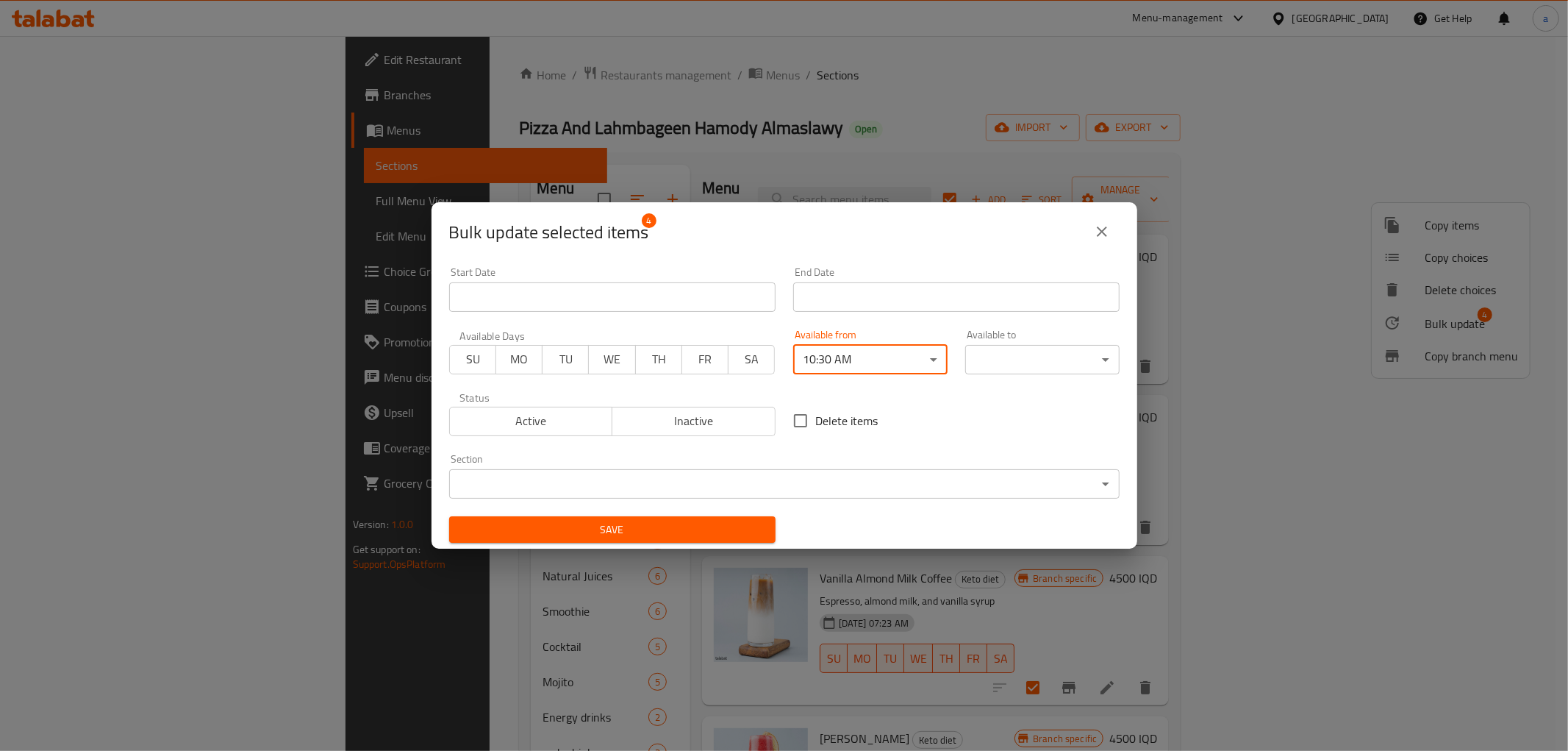
click at [1073, 361] on body "​ Menu-management [GEOGRAPHIC_DATA] Get Help a Edit Restaurant Branches Menus S…" at bounding box center [784, 394] width 1568 height 715
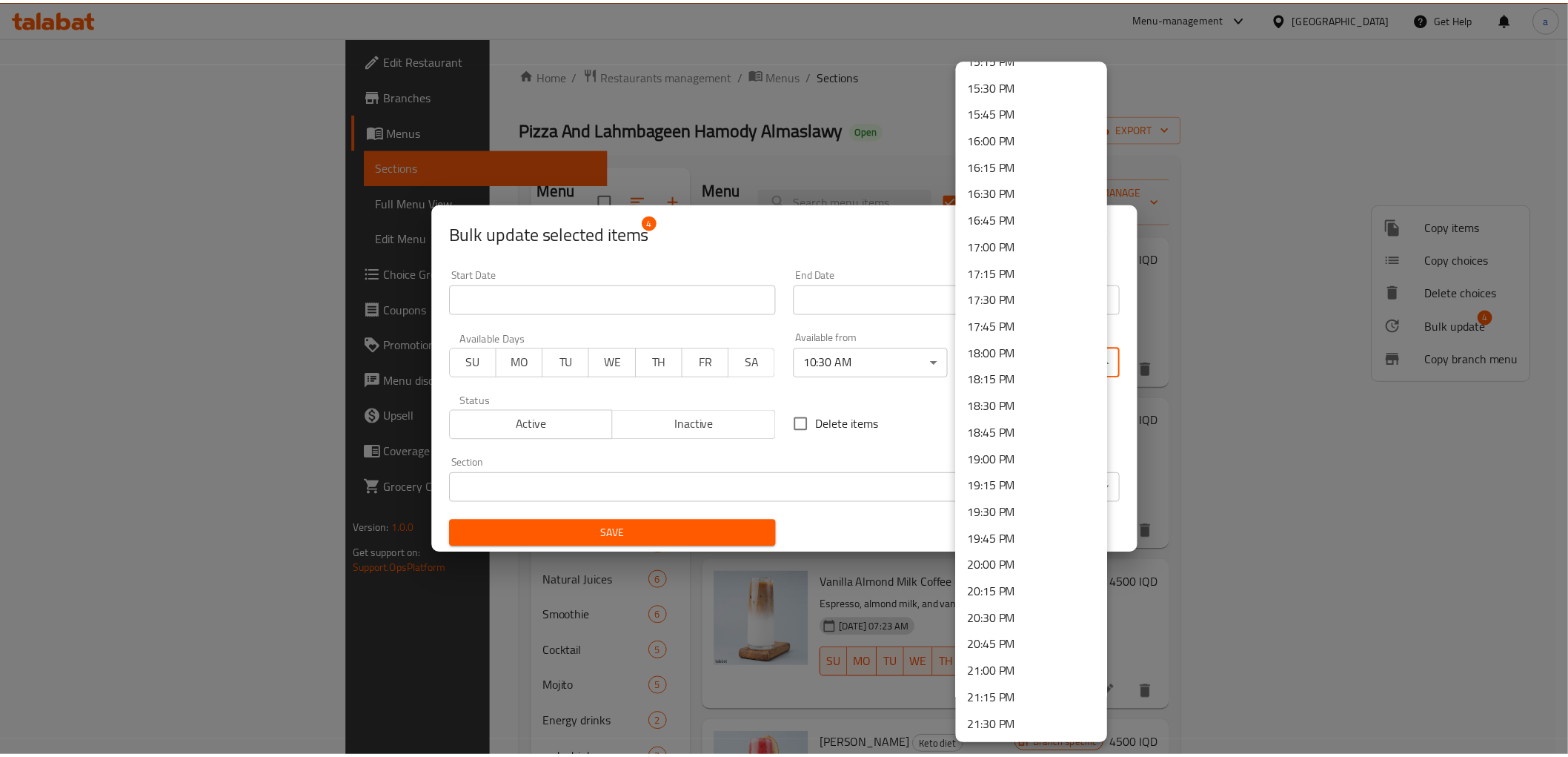
scroll to position [1913, 0]
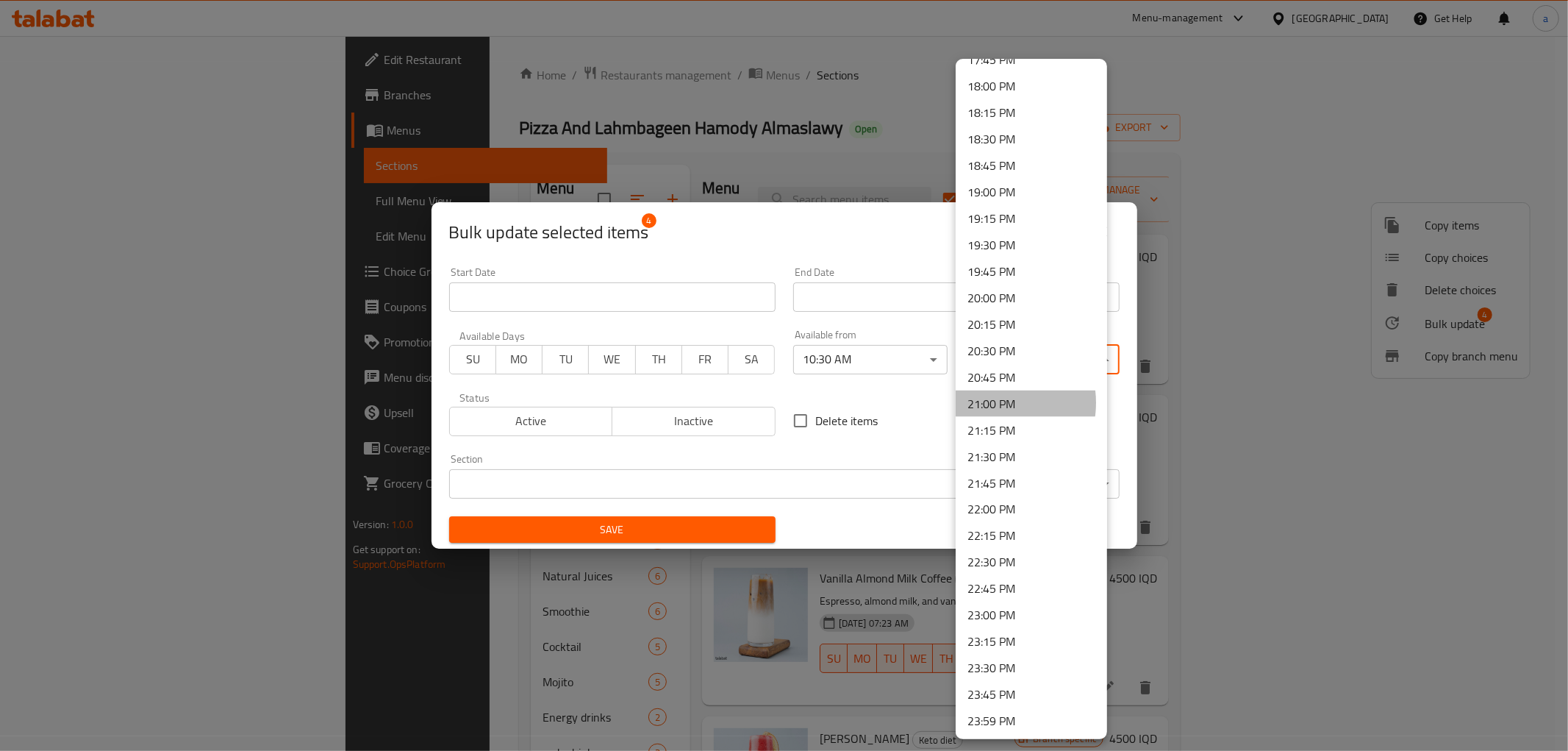
click at [991, 402] on li "21:00 PM" at bounding box center [1032, 404] width 152 height 26
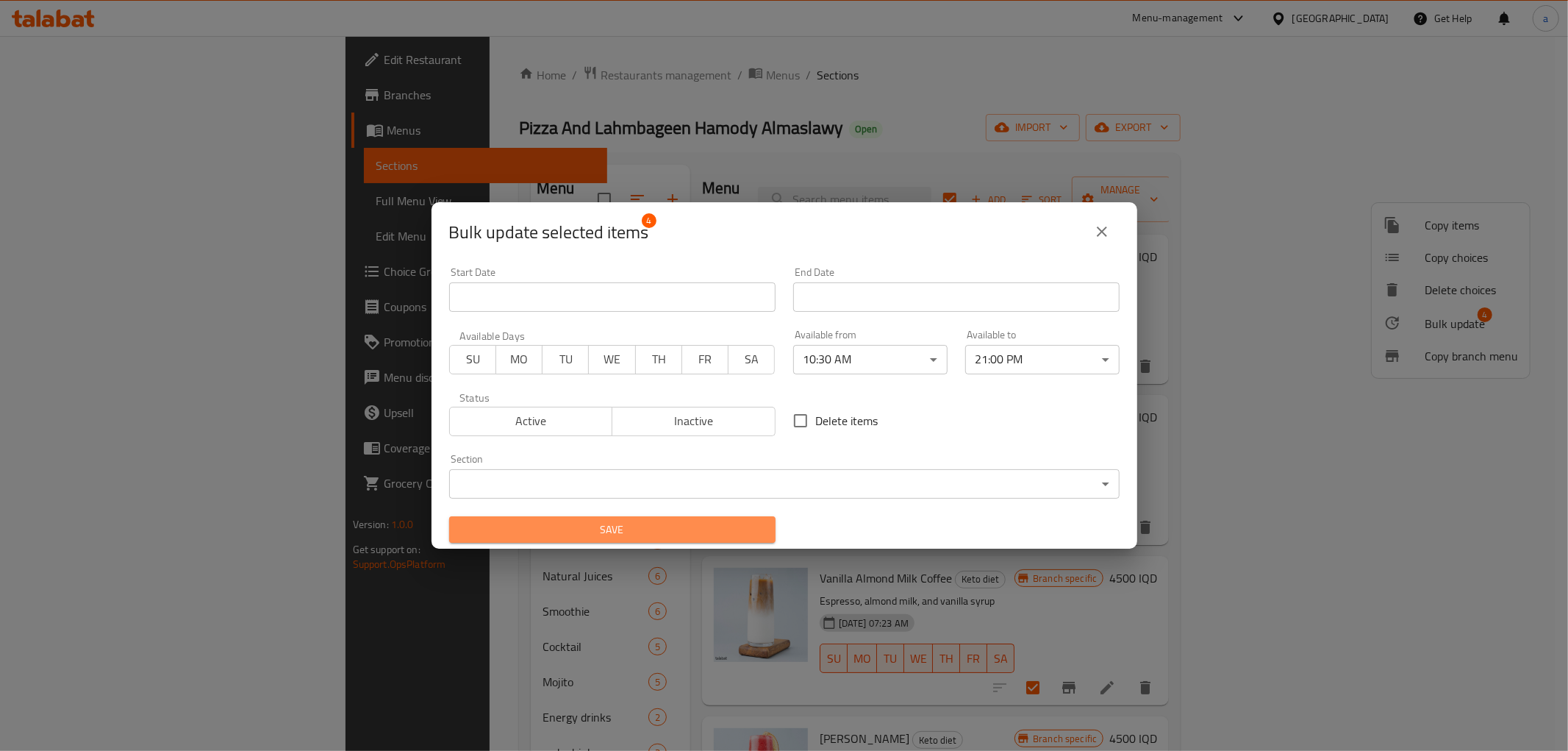
click at [715, 517] on button "Save" at bounding box center [613, 530] width 327 height 27
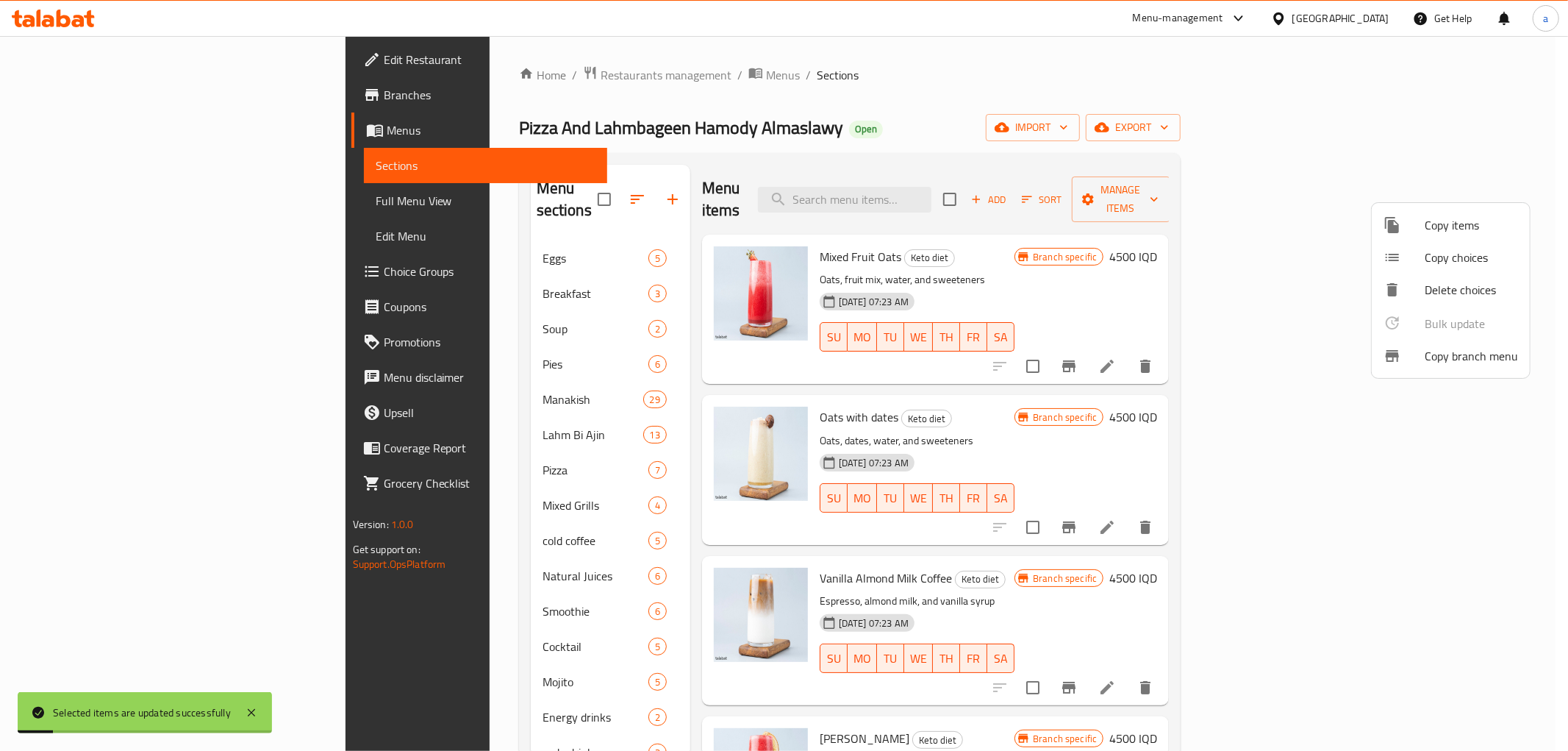
drag, startPoint x: 800, startPoint y: 88, endPoint x: 808, endPoint y: 153, distance: 65.5
click at [802, 89] on div at bounding box center [784, 376] width 1568 height 751
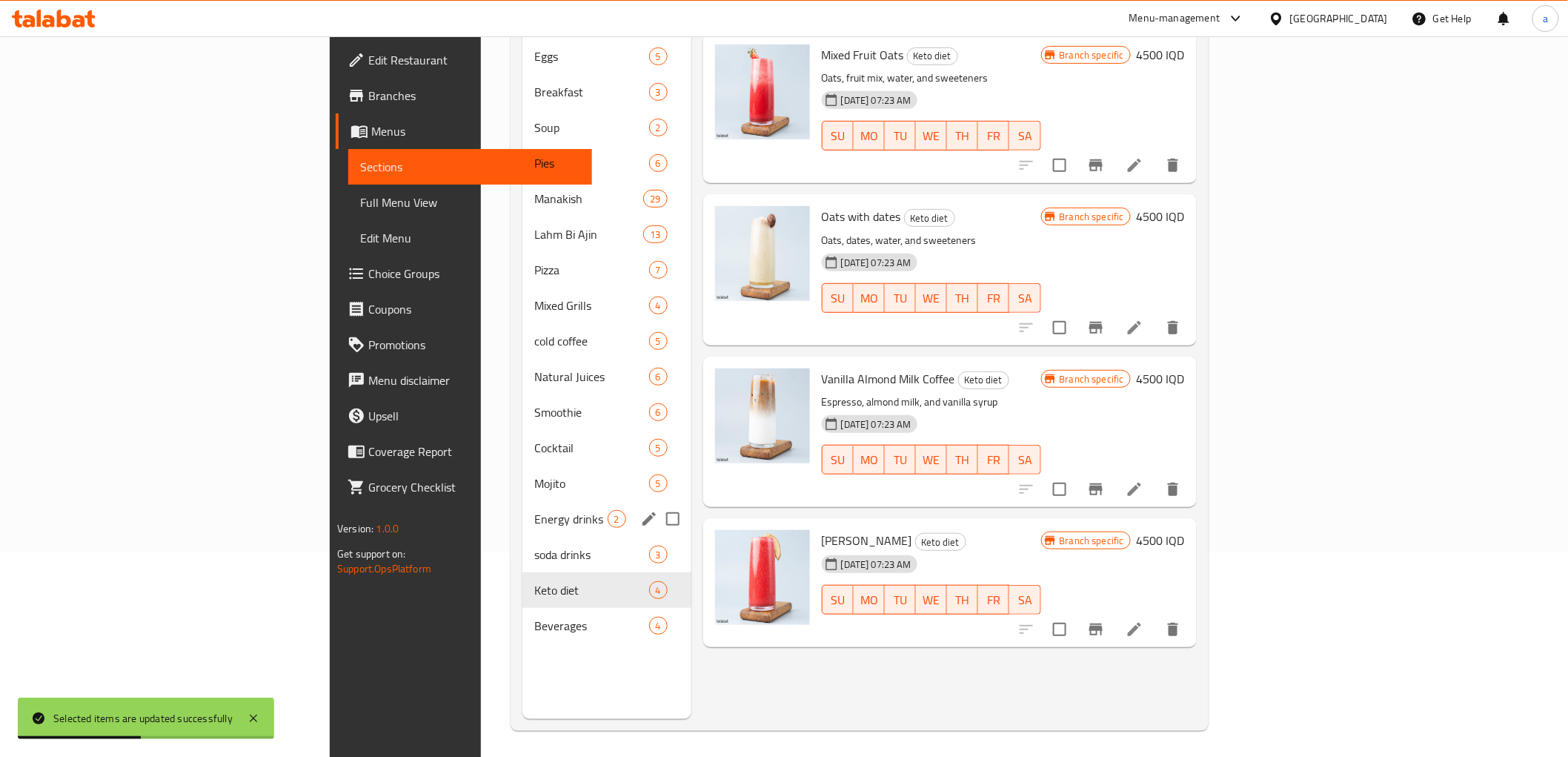
scroll to position [208, 0]
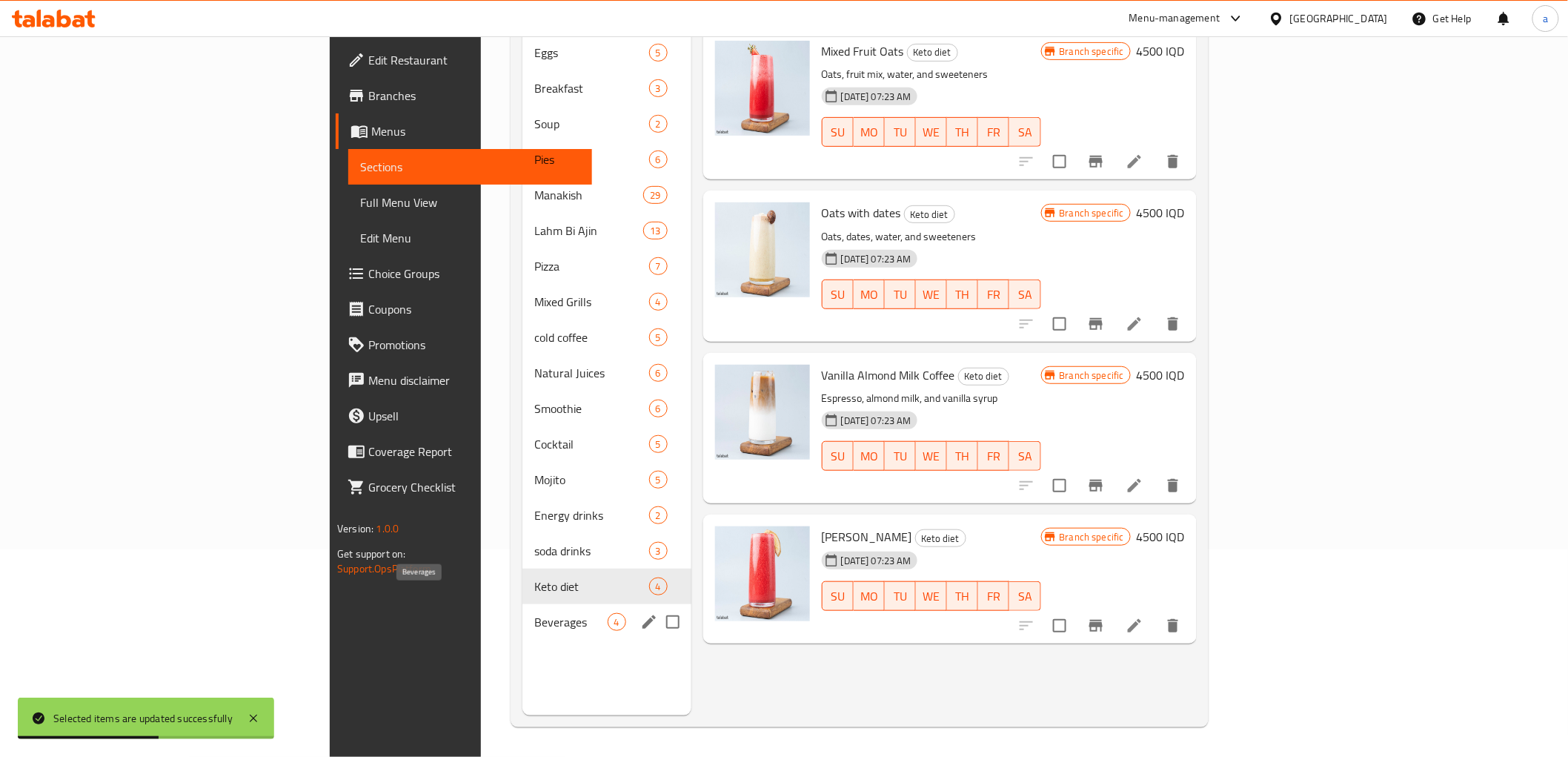
click at [535, 613] on span "Beverages" at bounding box center [570, 621] width 72 height 17
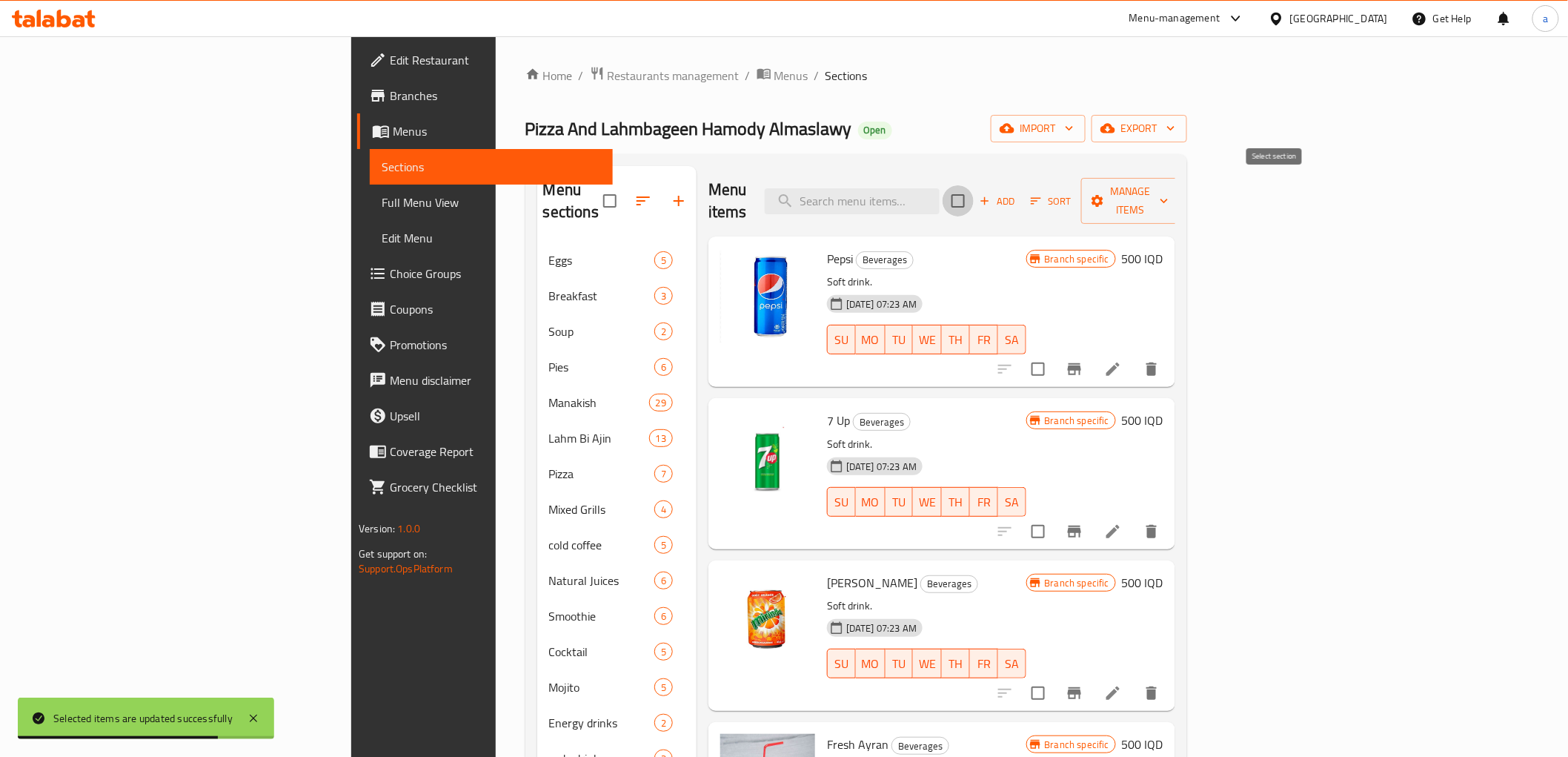
click at [974, 194] on input "checkbox" at bounding box center [958, 200] width 31 height 31
click at [1181, 205] on div "Add Sort Manage items" at bounding box center [1065, 200] width 229 height 46
click at [1168, 194] on span "Manage items" at bounding box center [1130, 200] width 76 height 37
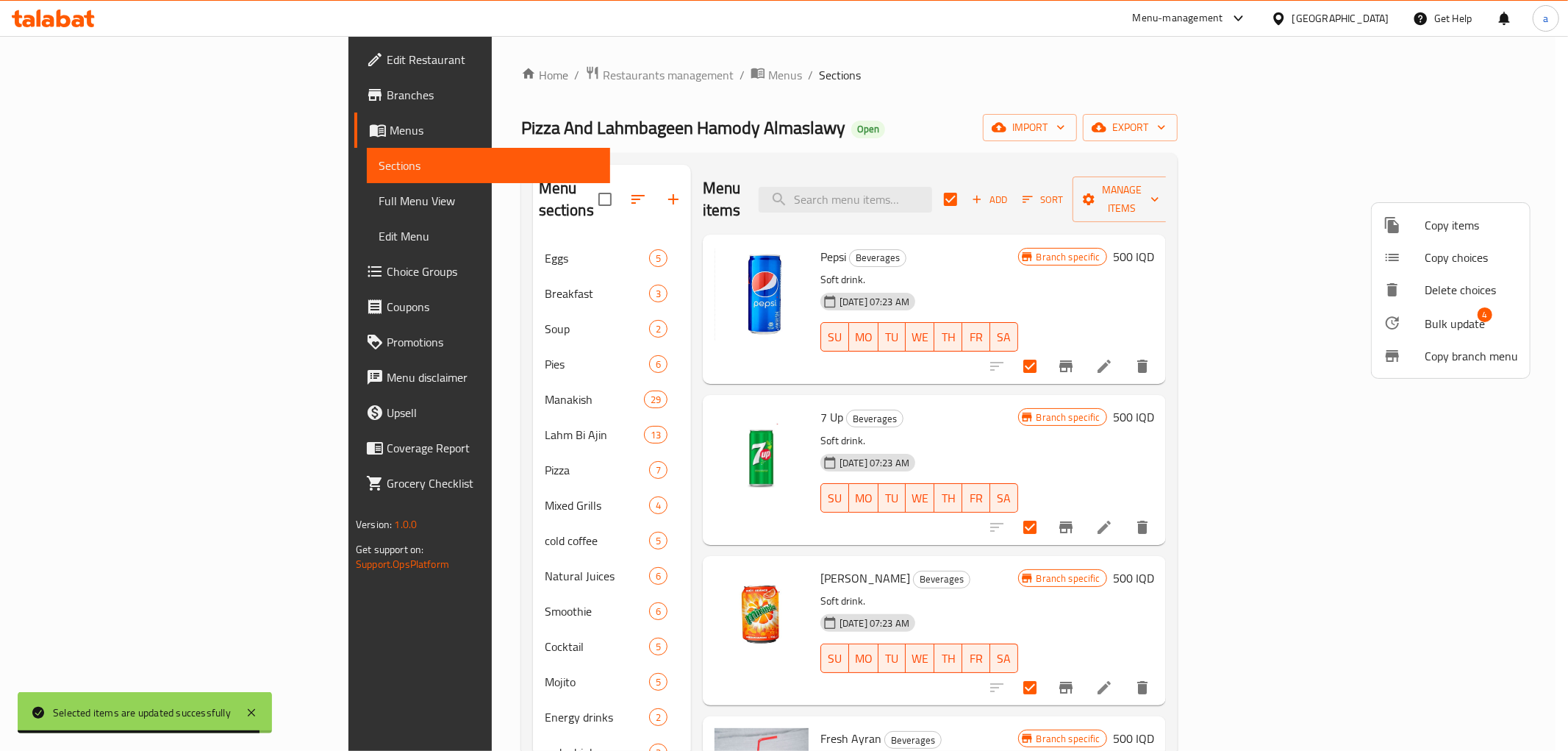
click at [1449, 314] on span "Bulk update" at bounding box center [1454, 323] width 60 height 17
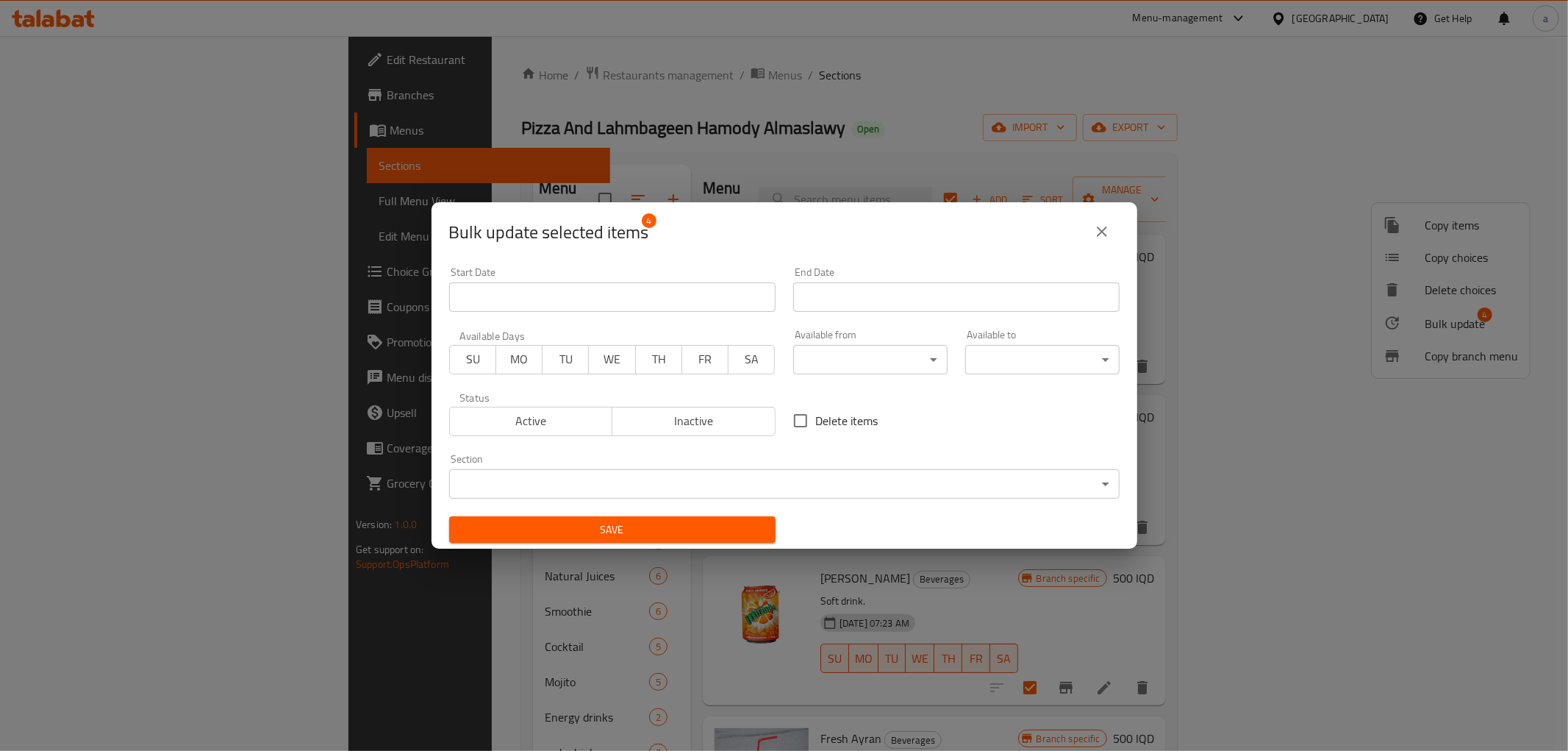
click at [866, 348] on body "​ Menu-management [GEOGRAPHIC_DATA] Get Help a Edit Restaurant Branches Menus S…" at bounding box center [784, 394] width 1568 height 715
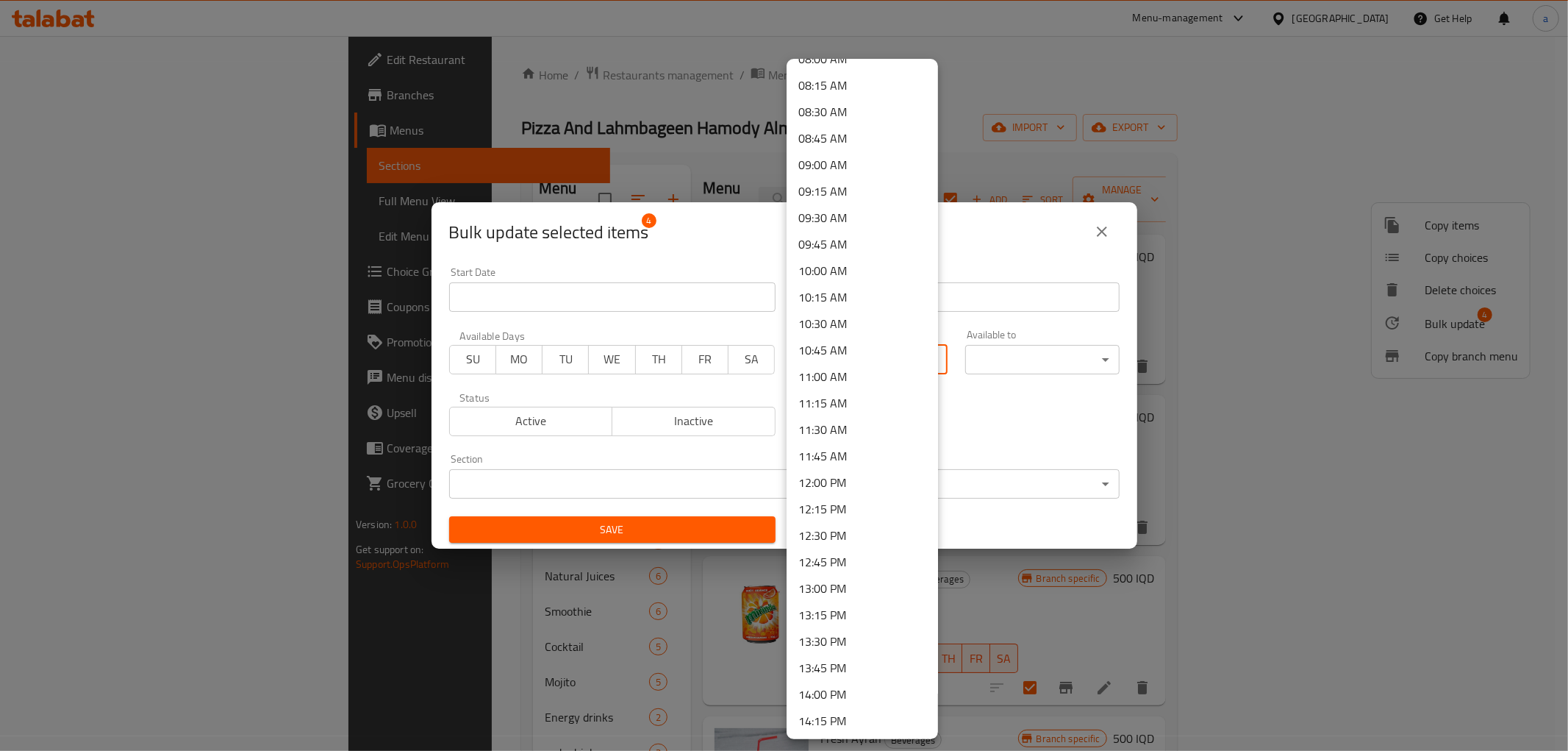
scroll to position [980, 0]
click at [843, 212] on li "10:30 AM" at bounding box center [863, 210] width 152 height 26
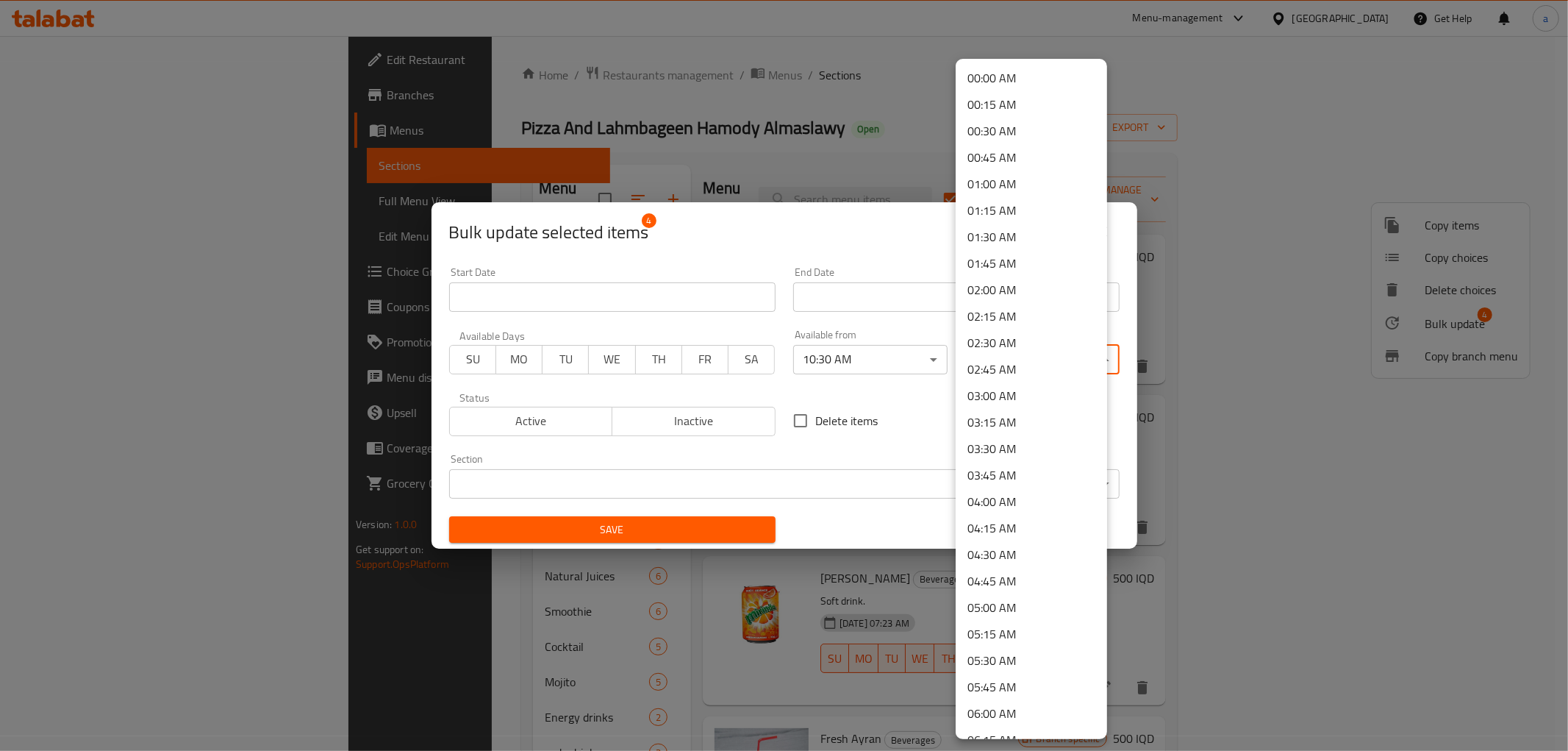
click at [1030, 357] on body "​ Menu-management [GEOGRAPHIC_DATA] Get Help a Edit Restaurant Branches Menus S…" at bounding box center [784, 394] width 1568 height 715
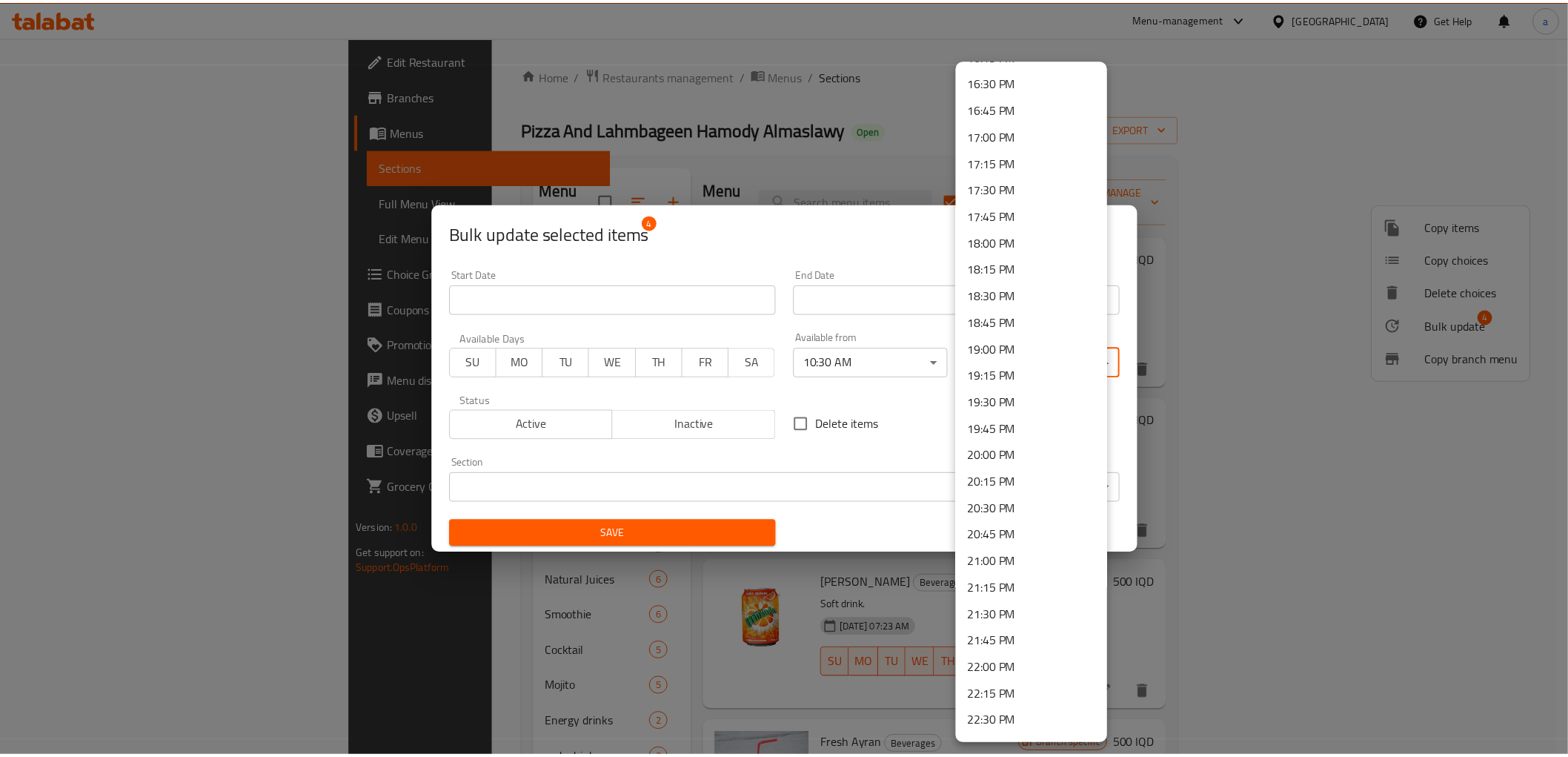
scroll to position [1913, 0]
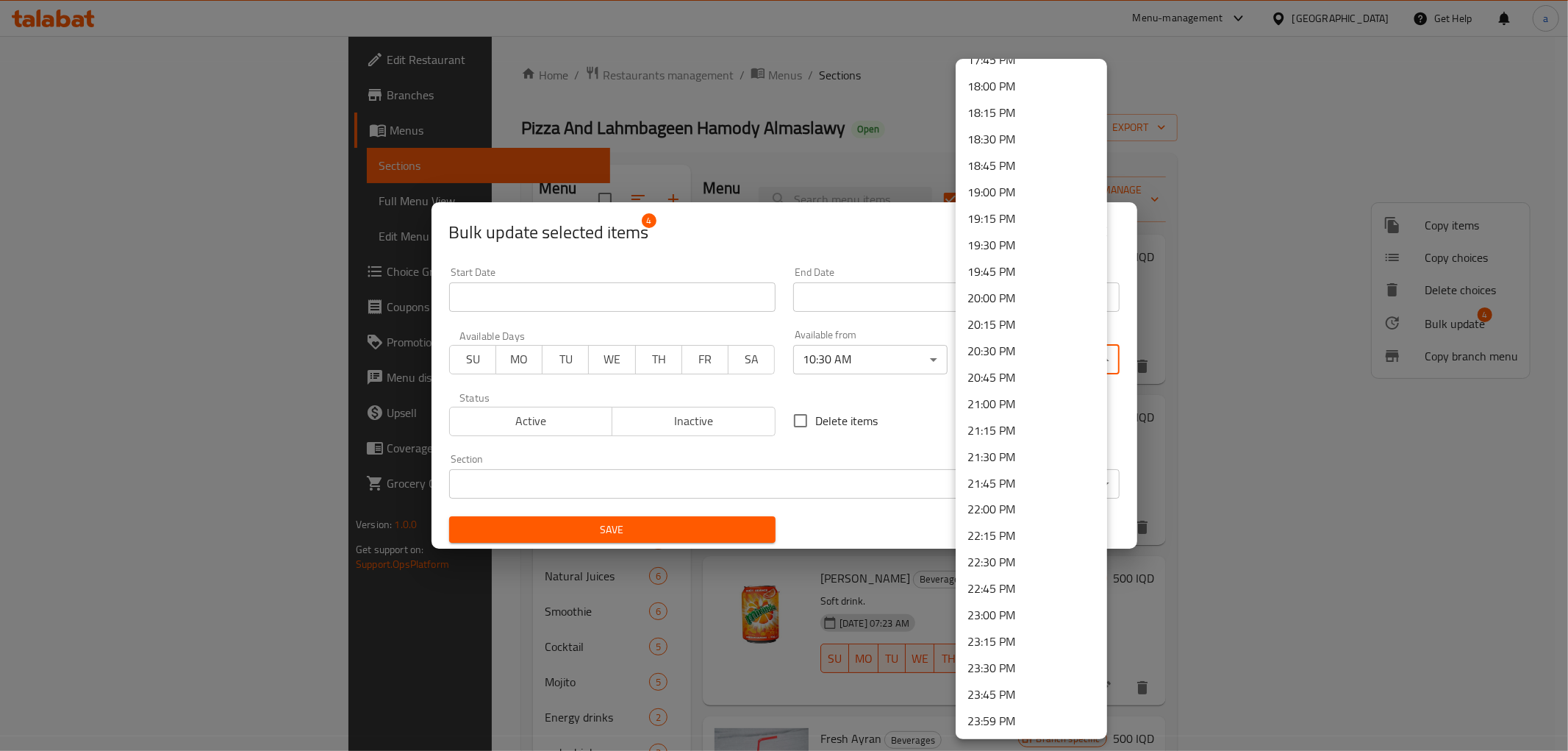
click at [986, 405] on li "21:00 PM" at bounding box center [1032, 404] width 152 height 26
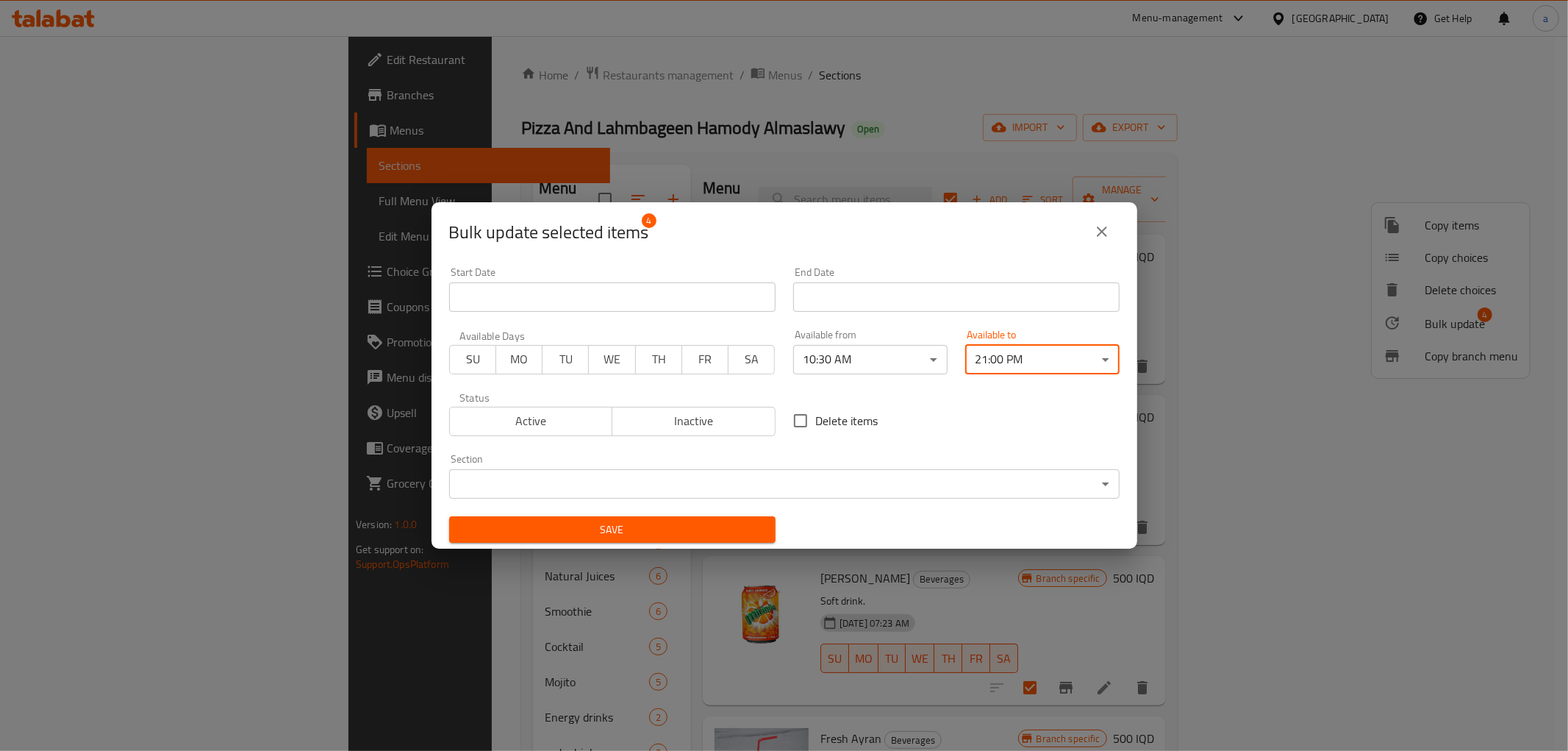
click at [685, 525] on span "Save" at bounding box center [612, 530] width 303 height 18
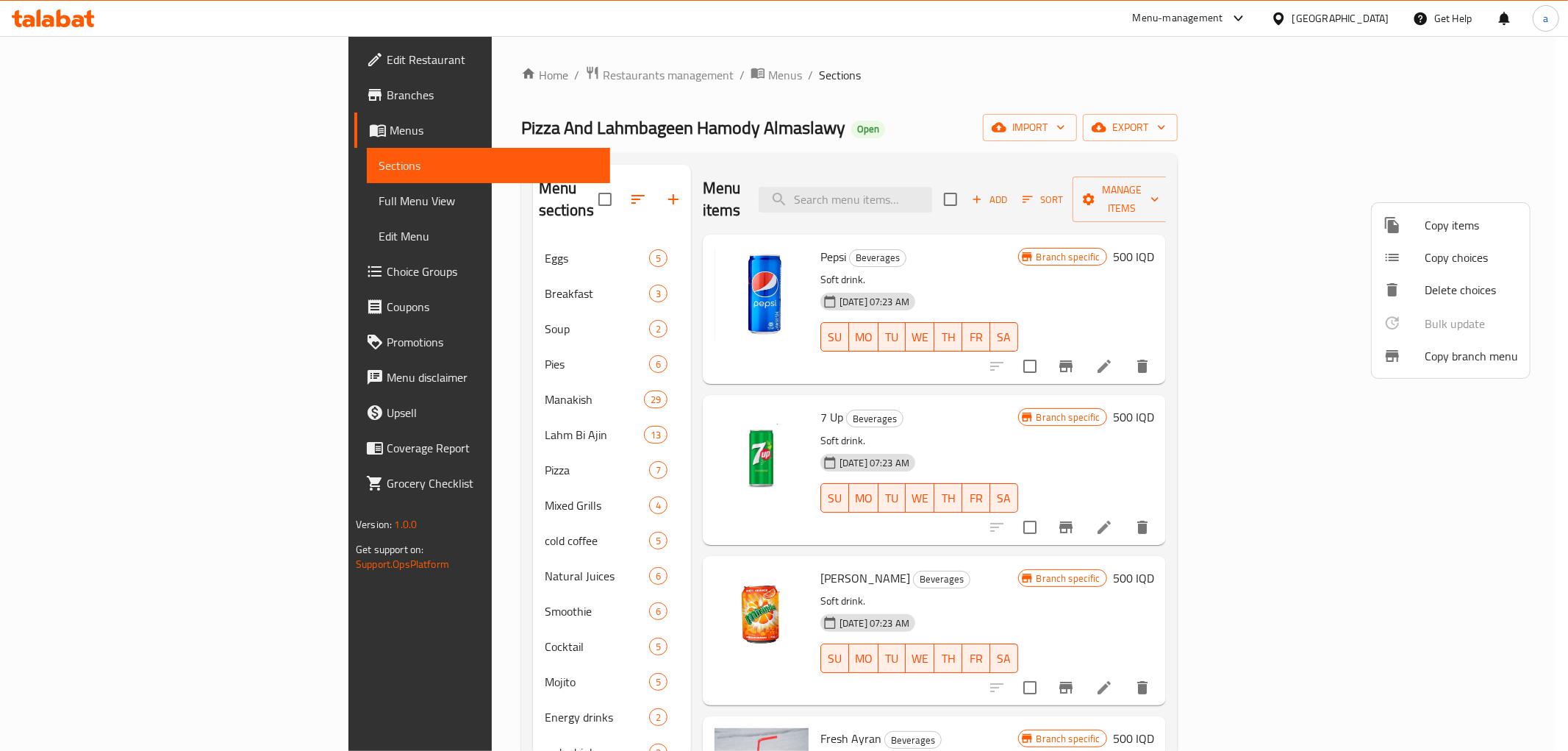
click at [82, 208] on div at bounding box center [784, 376] width 1568 height 751
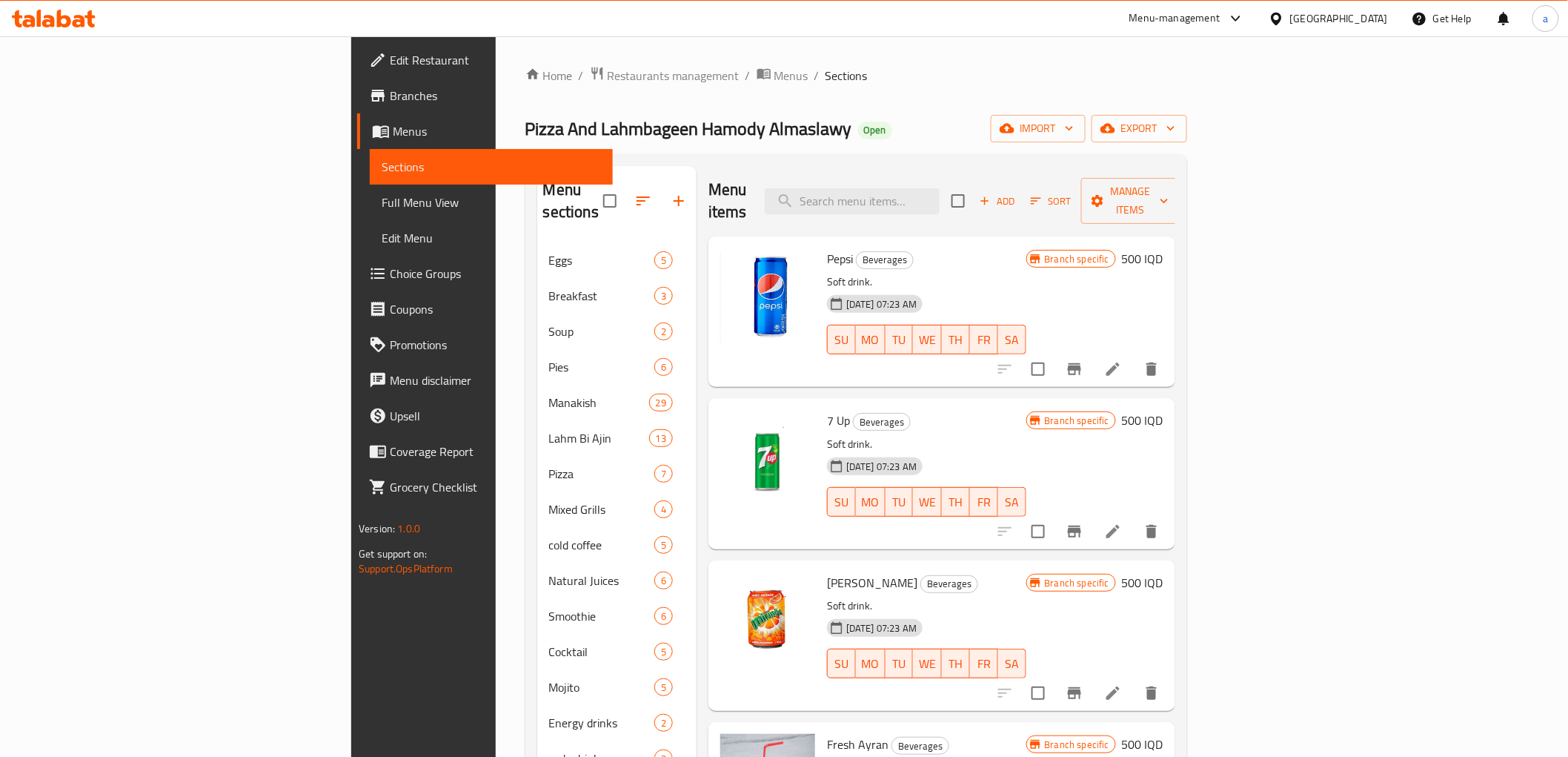
click at [382, 210] on span "Full Menu View" at bounding box center [491, 202] width 219 height 17
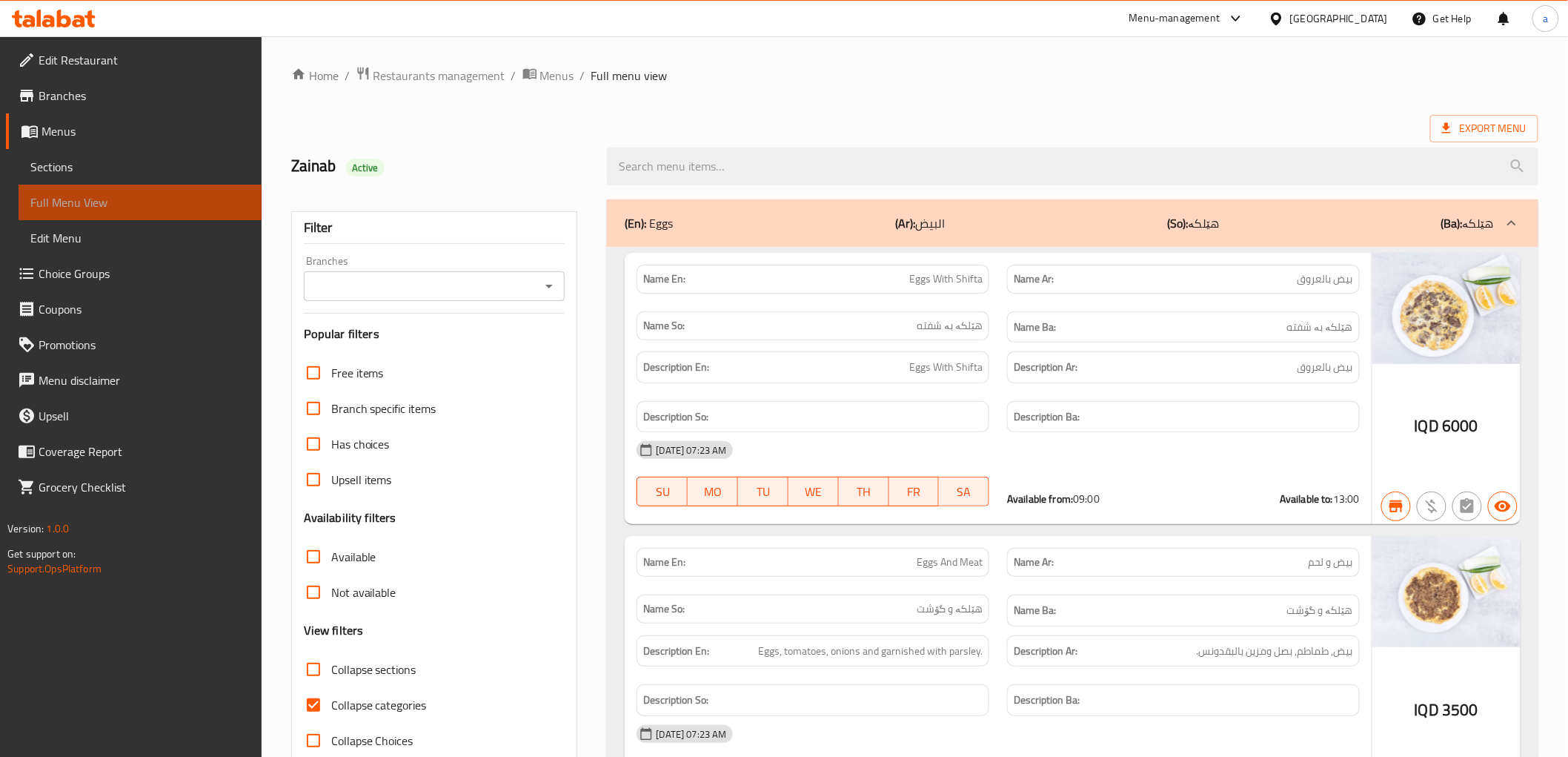
click at [133, 196] on span "Full Menu View" at bounding box center [141, 202] width 219 height 17
click at [551, 297] on div "Branches" at bounding box center [434, 286] width 262 height 30
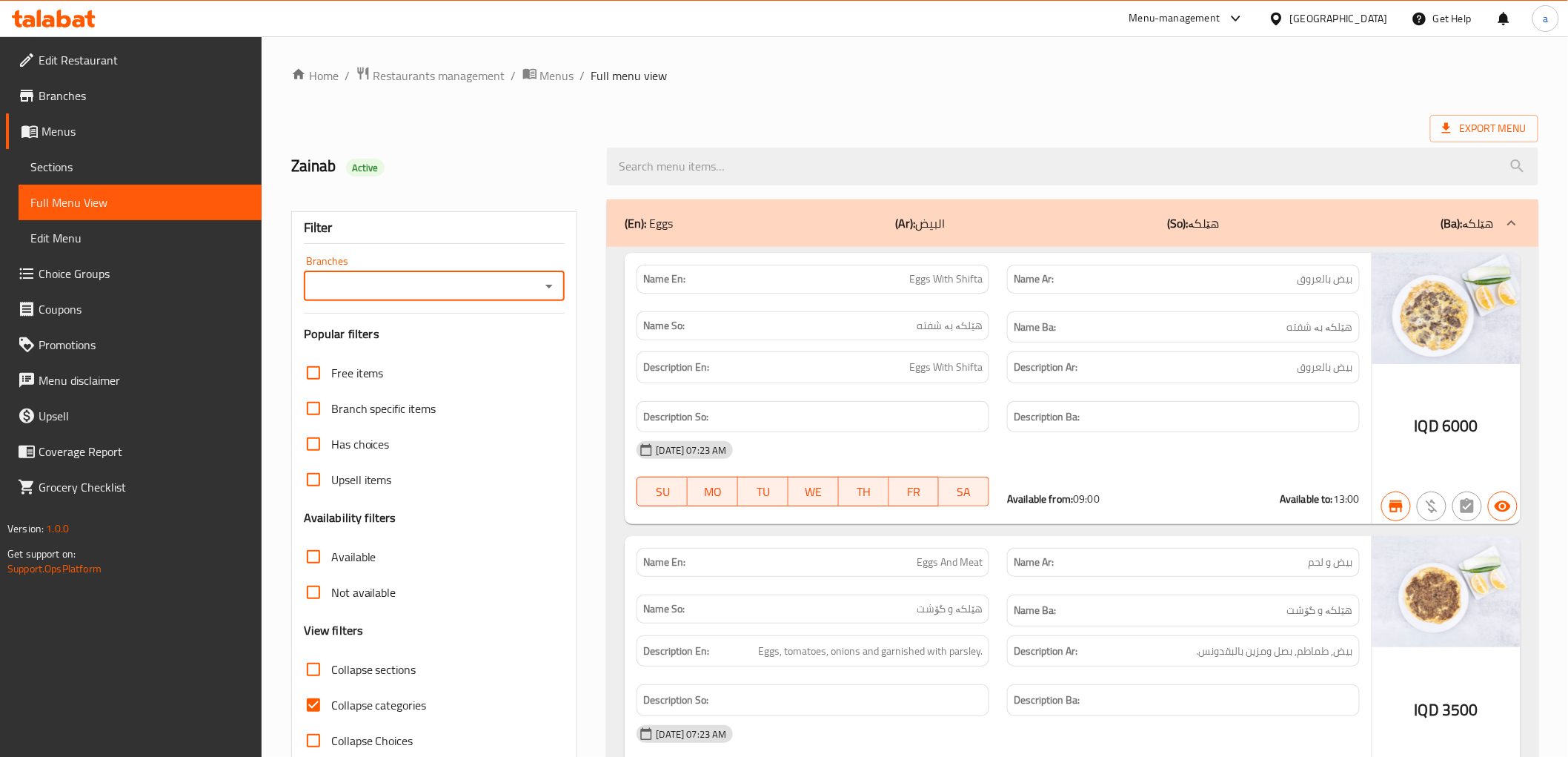
click at [551, 287] on icon "Open" at bounding box center [549, 285] width 17 height 17
click at [434, 354] on span "Pizza And Lahmbageen Hamody Almaslawy, Hai Alqadsyah" at bounding box center [434, 359] width 238 height 36
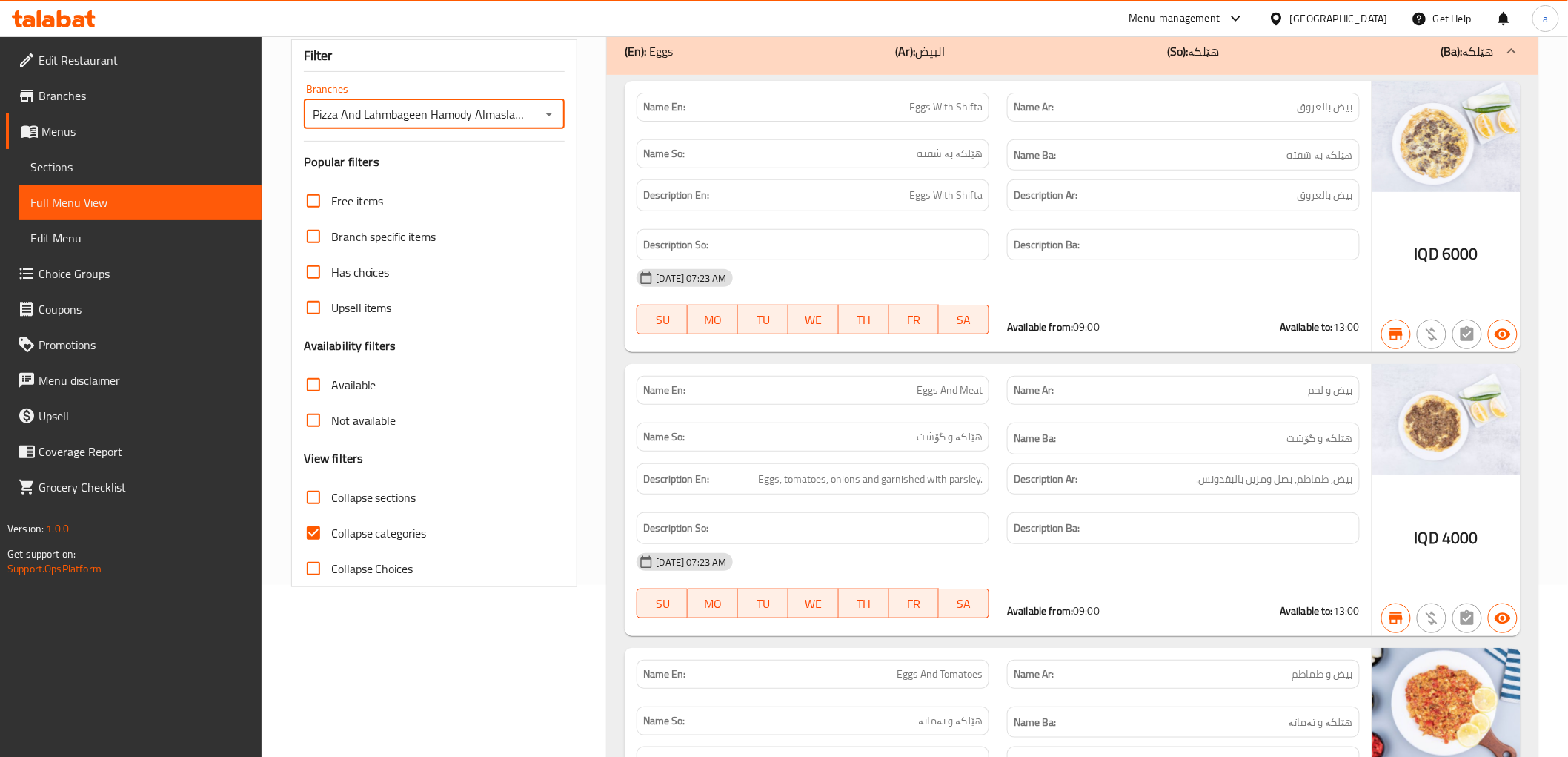
scroll to position [361, 0]
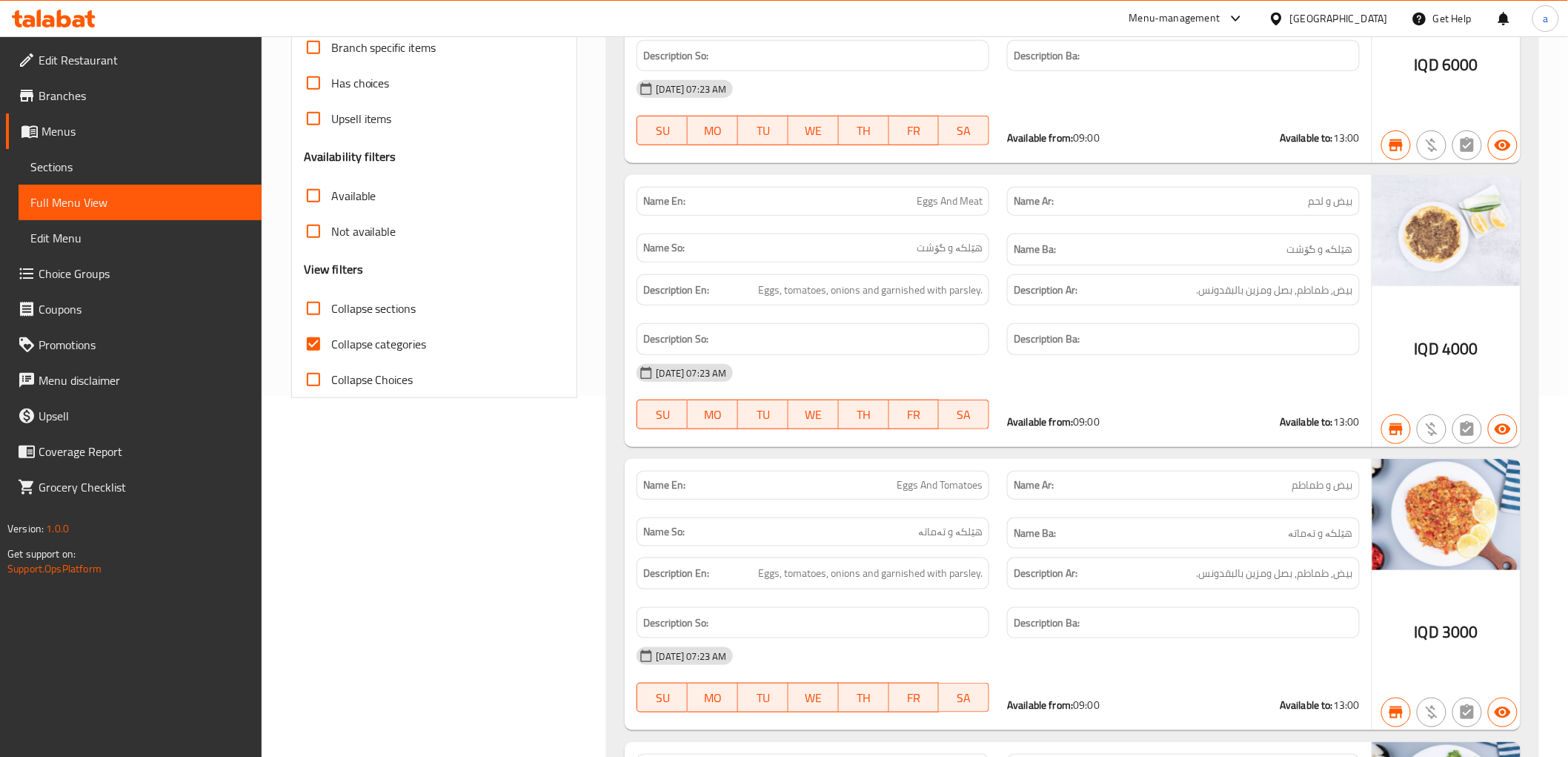
click at [308, 344] on input "Collapse categories" at bounding box center [313, 344] width 36 height 36
click at [313, 309] on input "Collapse sections" at bounding box center [313, 308] width 36 height 36
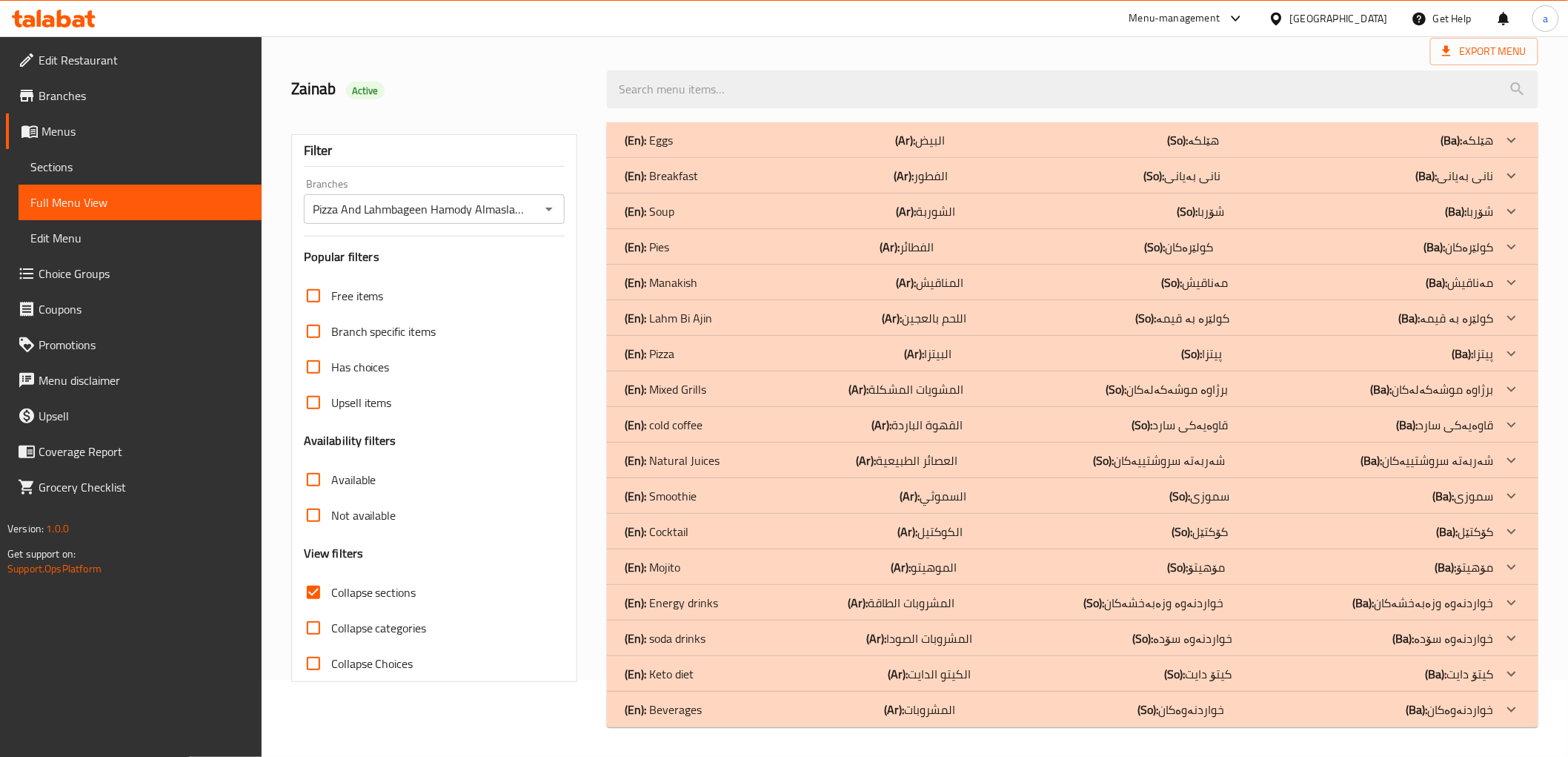
scroll to position [77, 0]
click at [320, 588] on input "Collapse sections" at bounding box center [313, 592] width 36 height 36
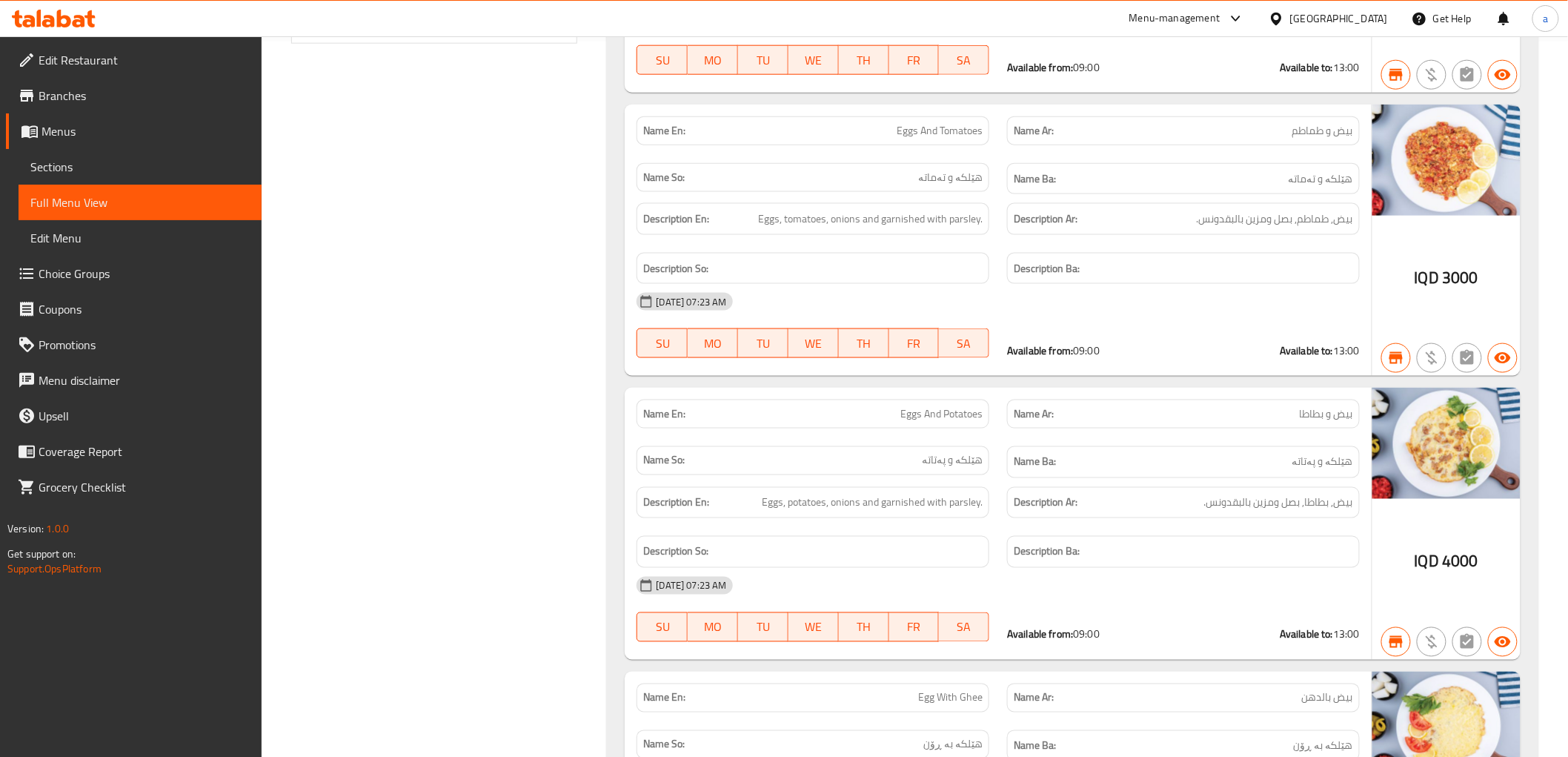
scroll to position [0, 0]
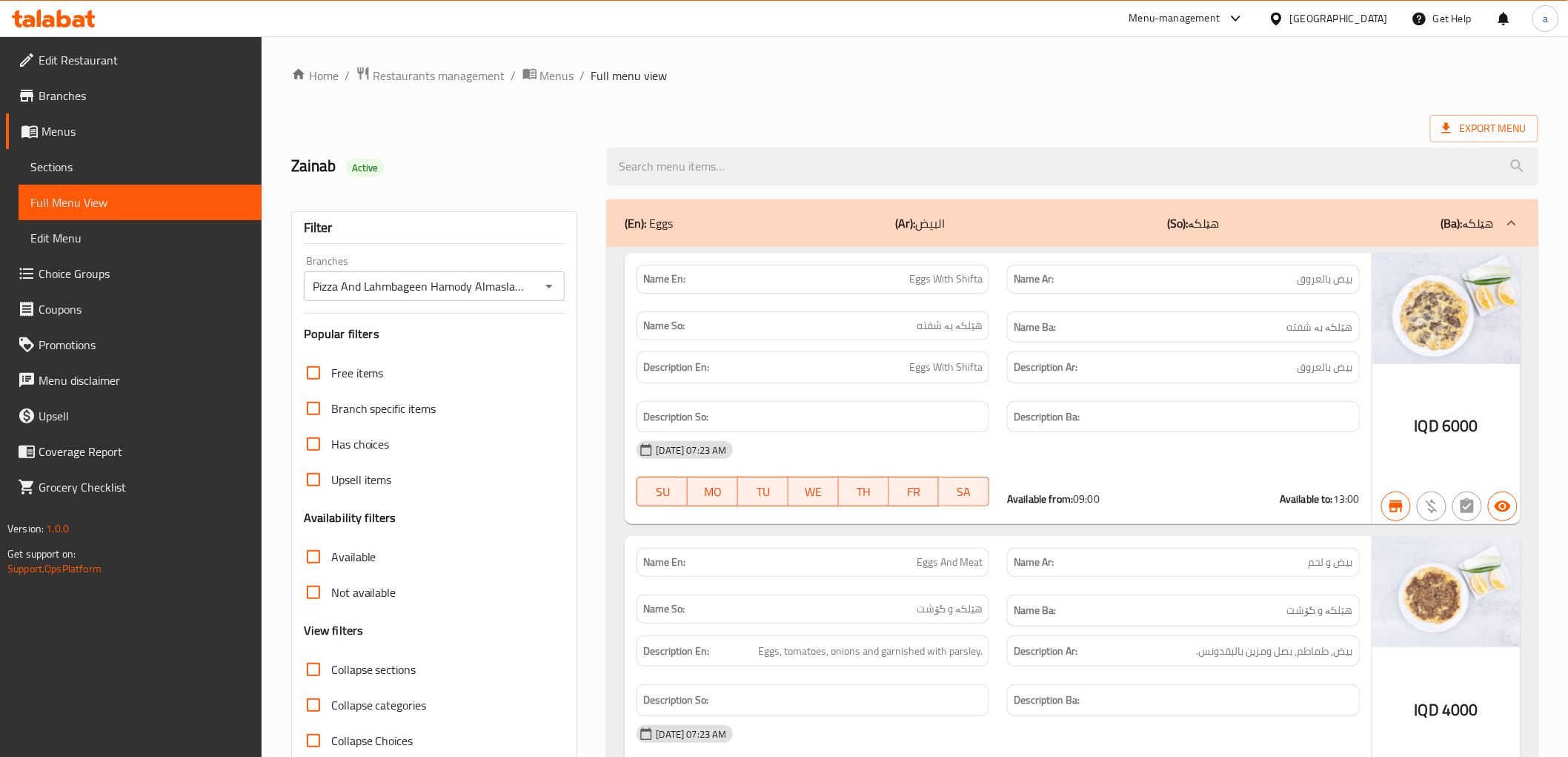
drag, startPoint x: 546, startPoint y: 344, endPoint x: 507, endPoint y: 116, distance: 231.3
drag, startPoint x: 401, startPoint y: 226, endPoint x: 374, endPoint y: -2, distance: 229.6
click at [112, 92] on span "Branches" at bounding box center [144, 95] width 211 height 17
